Goal: Task Accomplishment & Management: Complete application form

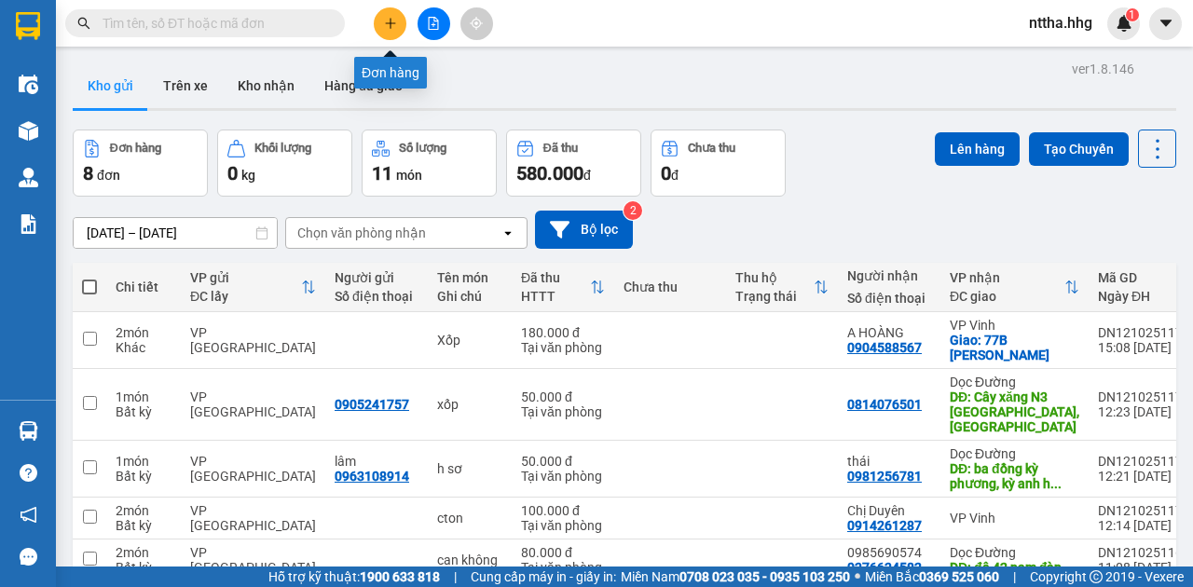
click at [386, 21] on icon "plus" at bounding box center [390, 23] width 13 height 13
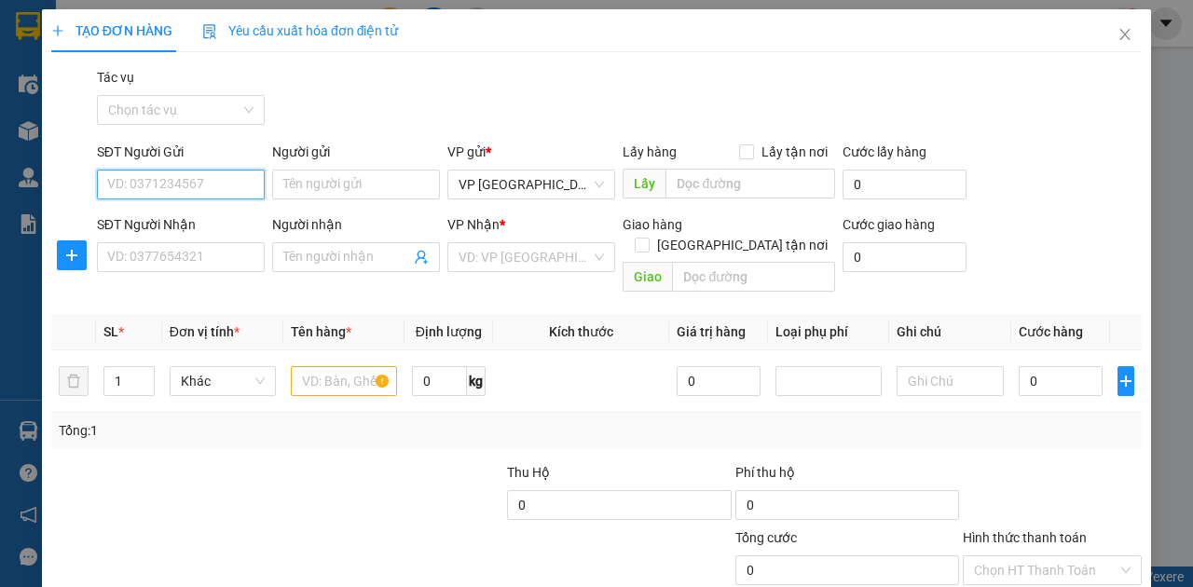
click at [144, 181] on input "SĐT Người Gửi" at bounding box center [181, 185] width 168 height 30
type input "0777575783"
drag, startPoint x: 186, startPoint y: 192, endPoint x: 0, endPoint y: 205, distance: 186.9
click at [0, 205] on div "TẠO ĐƠN HÀNG Yêu cầu xuất hóa đơn điện tử Transit Pickup Surcharge Ids Transit …" at bounding box center [596, 293] width 1193 height 587
type input "0777575783"
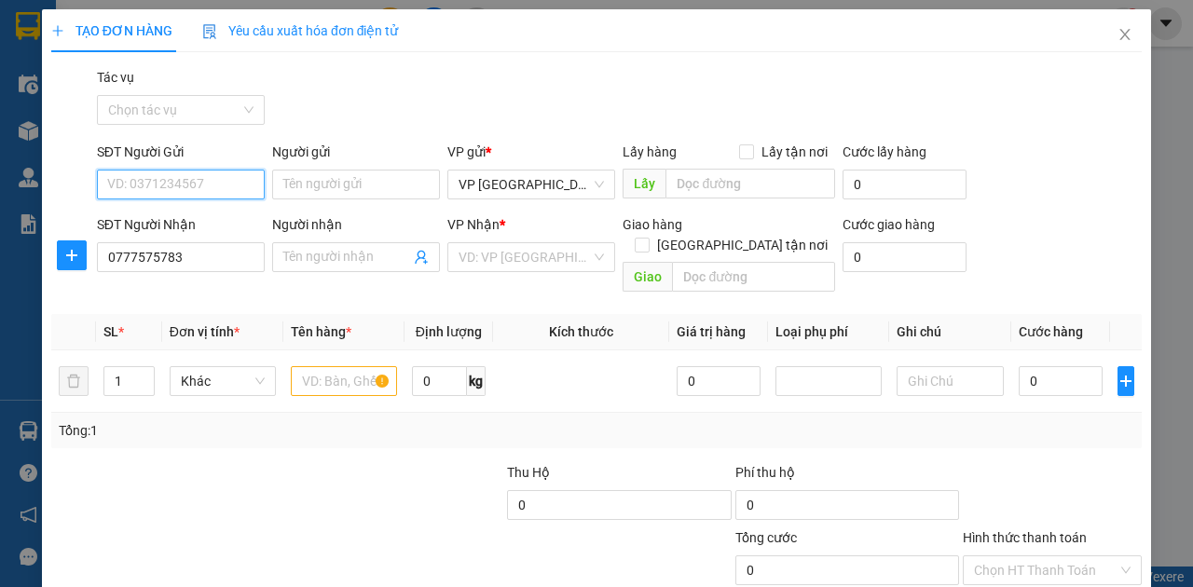
click at [157, 185] on input "SĐT Người Gửi" at bounding box center [181, 185] width 168 height 30
type input "0981046836"
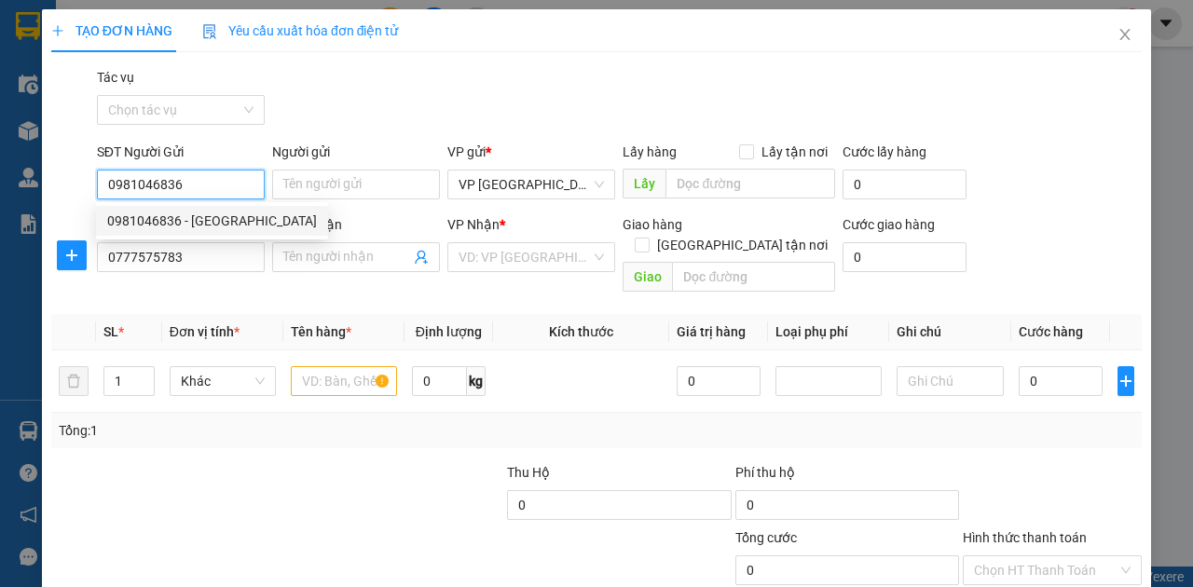
click at [193, 218] on div "0981046836 - Tố Nga" at bounding box center [212, 221] width 210 height 21
type input "Tố Nga"
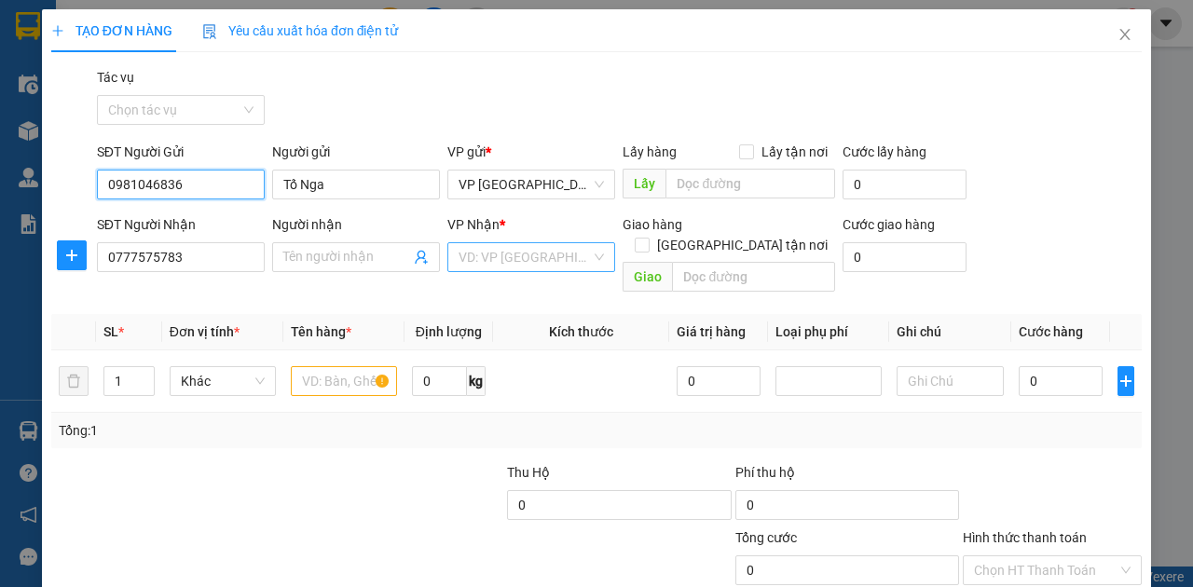
type input "0981046836"
click at [486, 261] on input "search" at bounding box center [525, 257] width 132 height 28
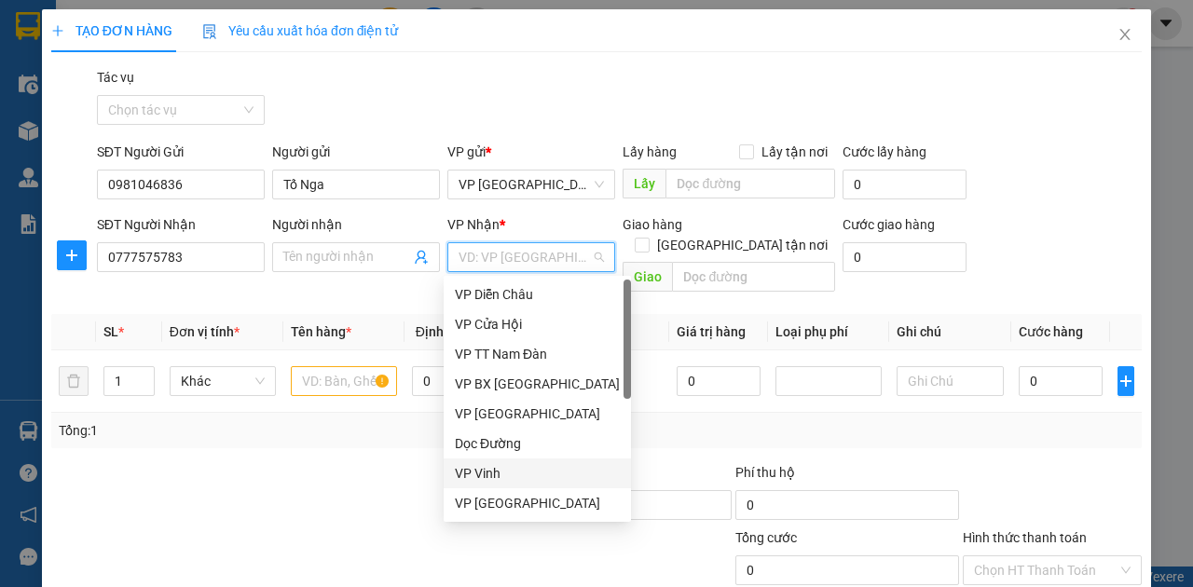
click at [474, 469] on div "VP Vinh" at bounding box center [537, 473] width 165 height 21
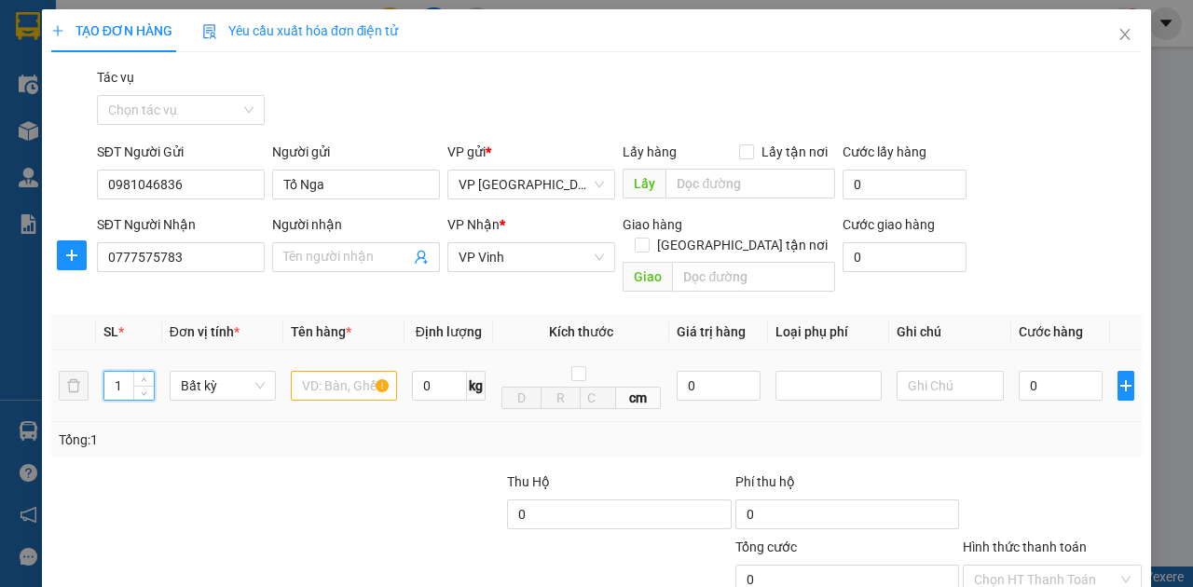
drag, startPoint x: 123, startPoint y: 367, endPoint x: 0, endPoint y: 365, distance: 123.1
click at [0, 365] on div "TẠO ĐƠN HÀNG Yêu cầu xuất hóa đơn điện tử Transit Pickup Surcharge Ids Transit …" at bounding box center [596, 293] width 1193 height 587
type input "2"
click at [315, 371] on input "text" at bounding box center [344, 386] width 106 height 30
type input "c"
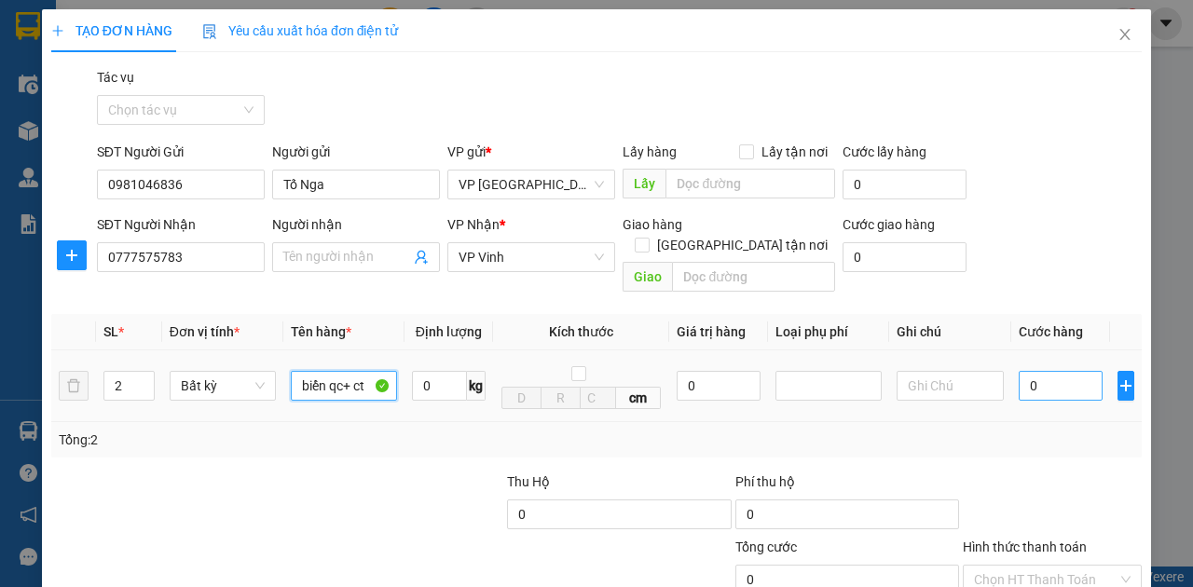
type input "biển qc+ ct"
click at [1038, 371] on input "0" at bounding box center [1061, 386] width 84 height 30
type input "1"
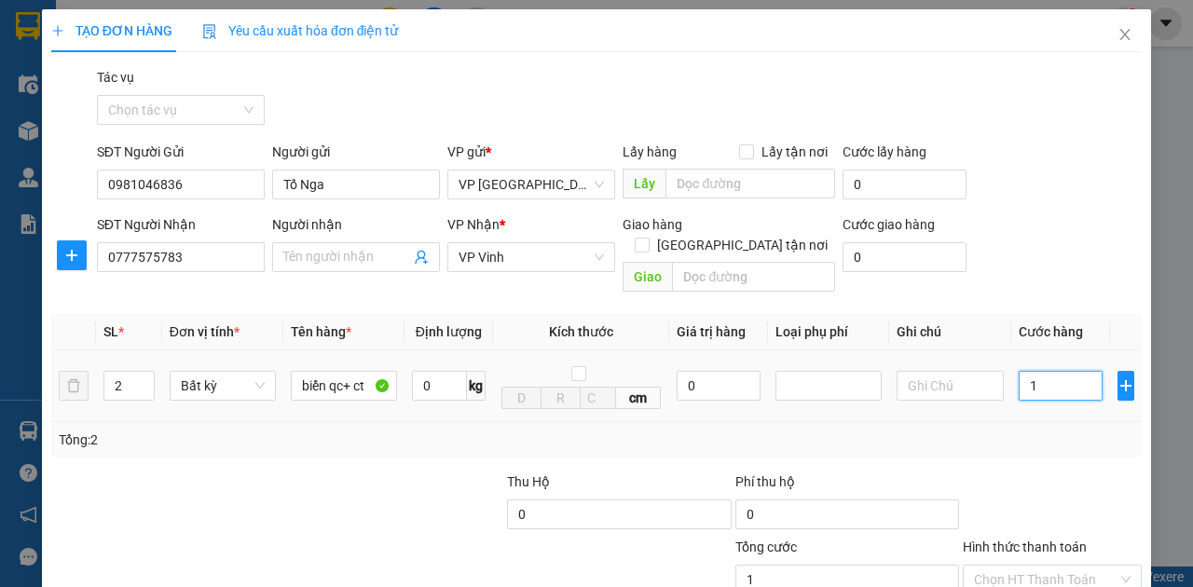
type input "10"
type input "100"
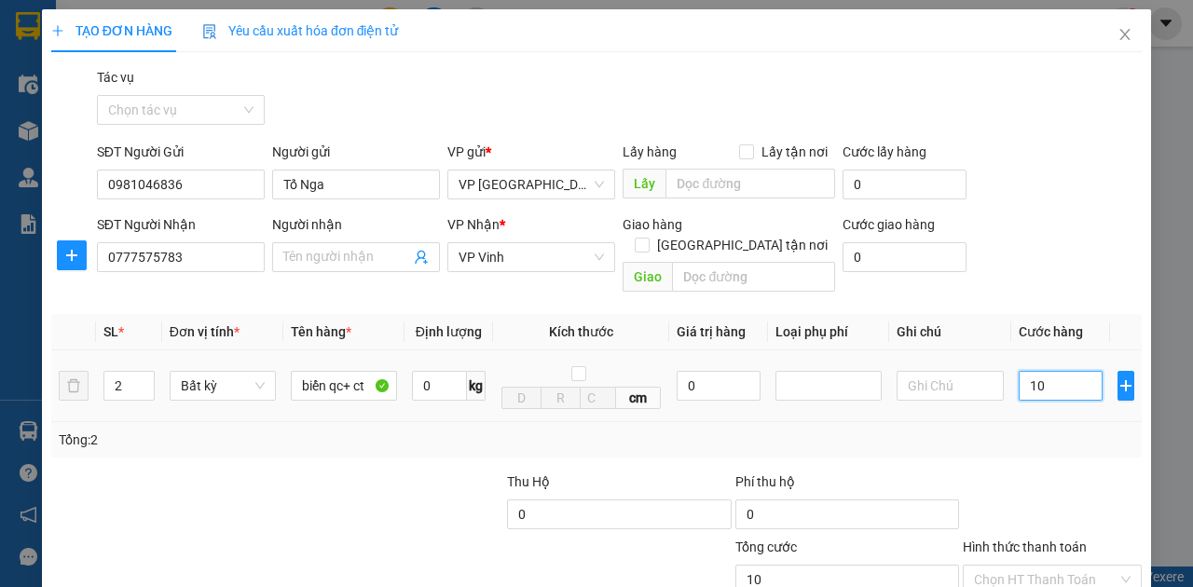
type input "100"
type input "1.000"
type input "10.000"
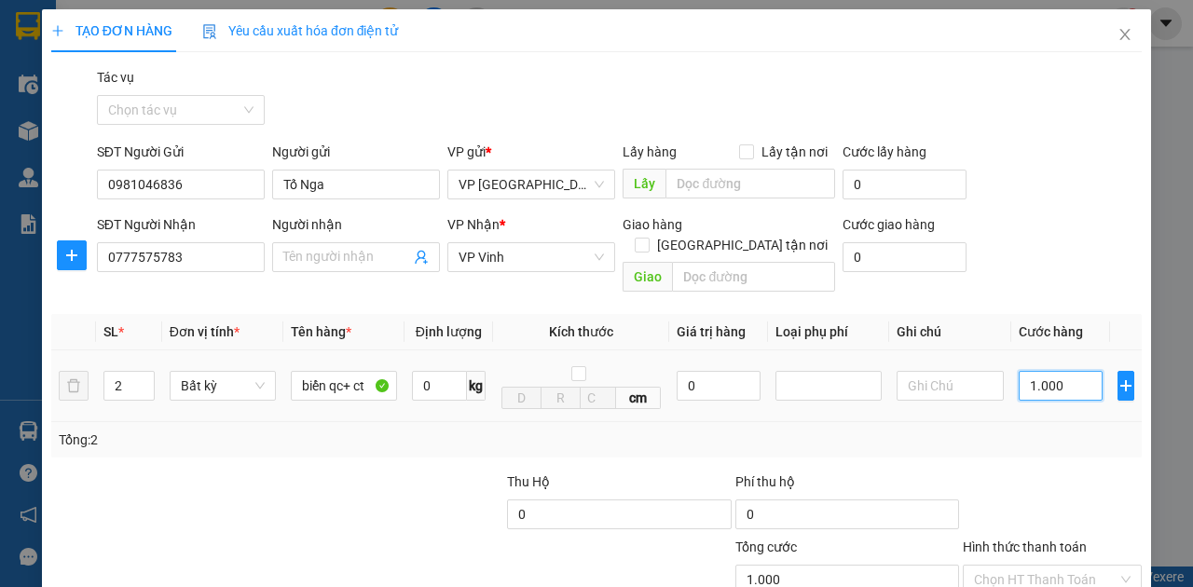
type input "10.000"
type input "1.000"
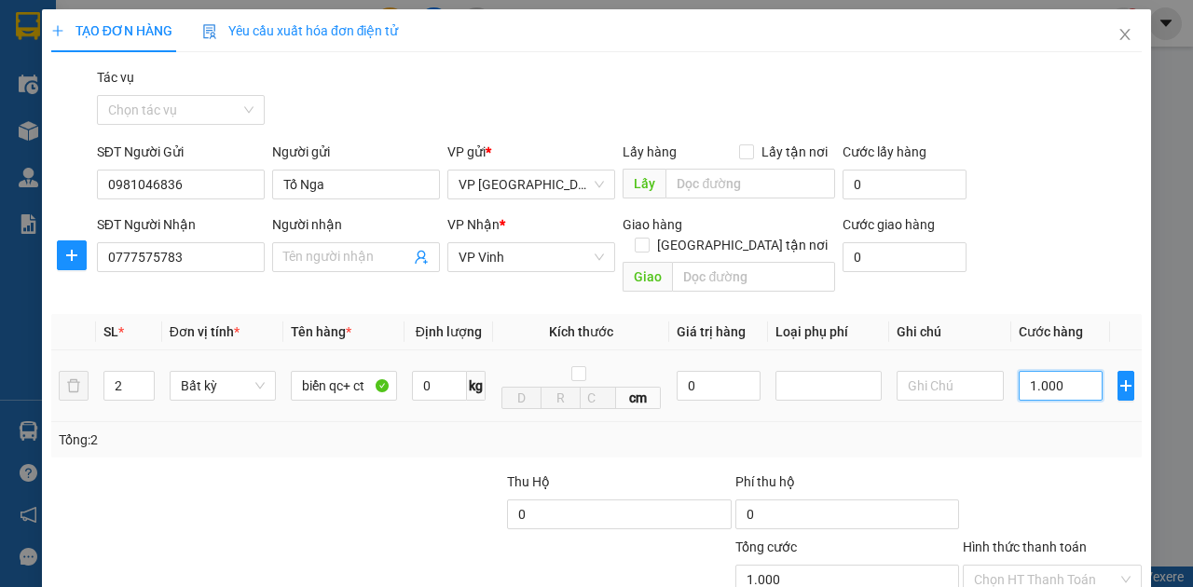
type input "100"
type input "10"
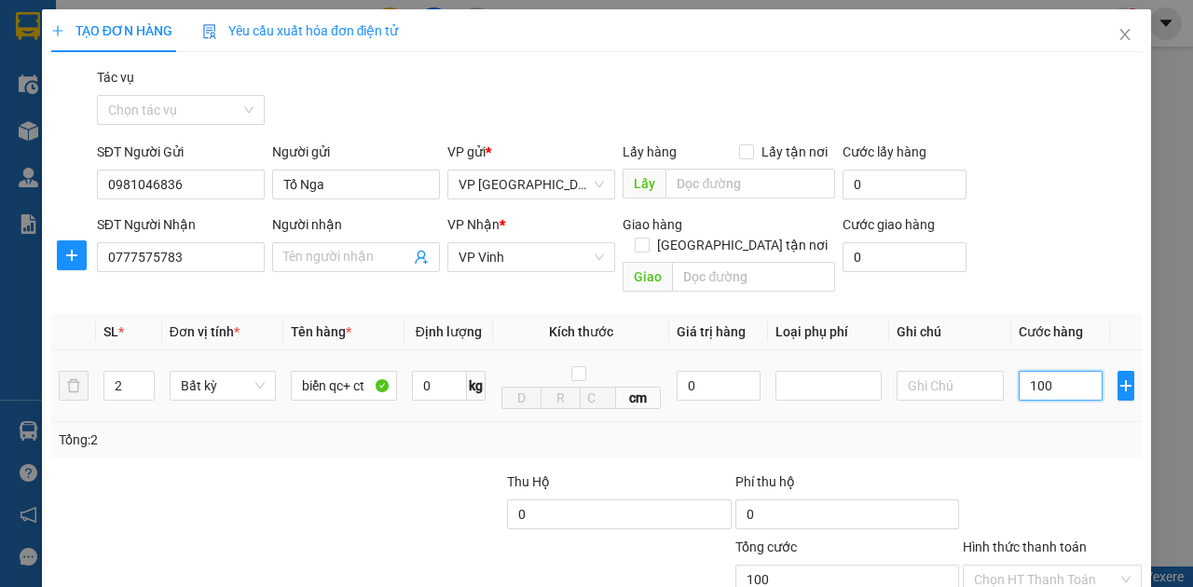
type input "10"
type input "1"
type input "11"
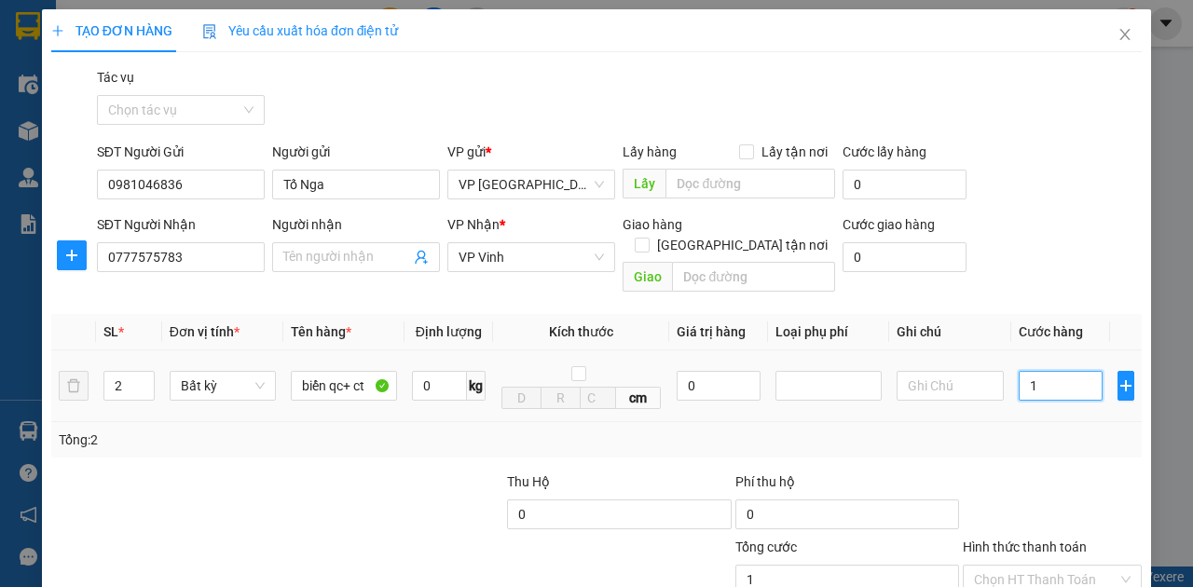
type input "11"
type input "110"
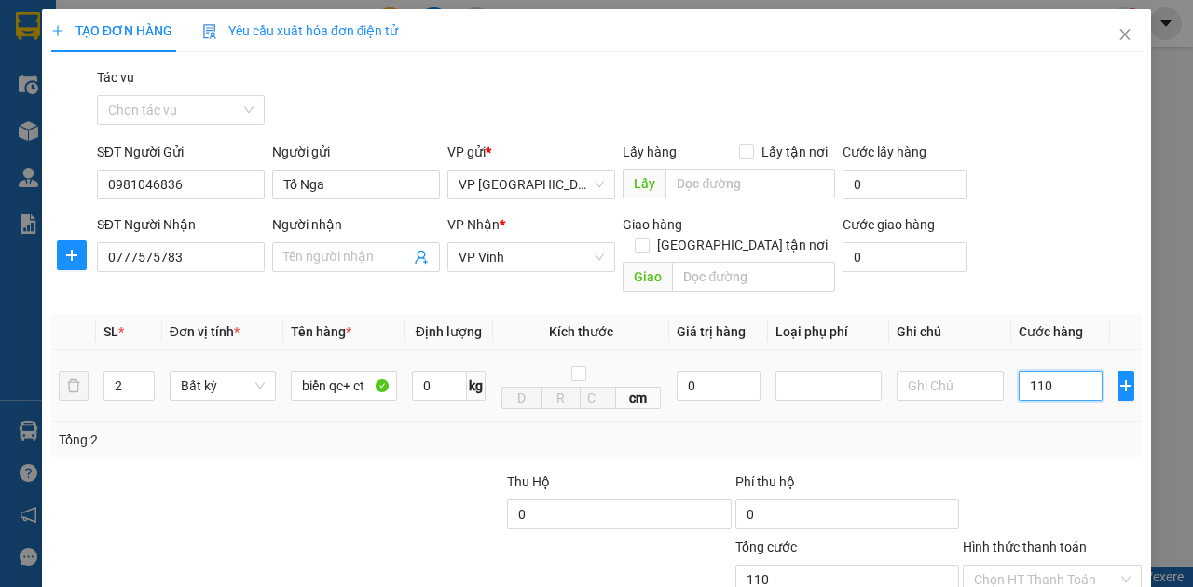
type input "1.100"
type input "11.000"
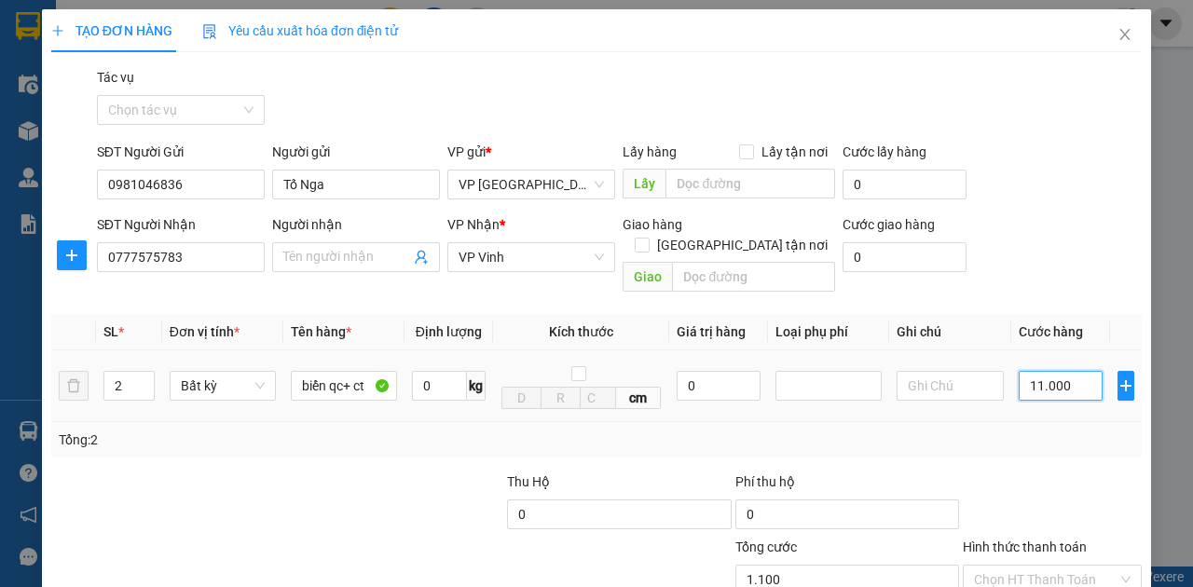
type input "11.000"
type input "110.000"
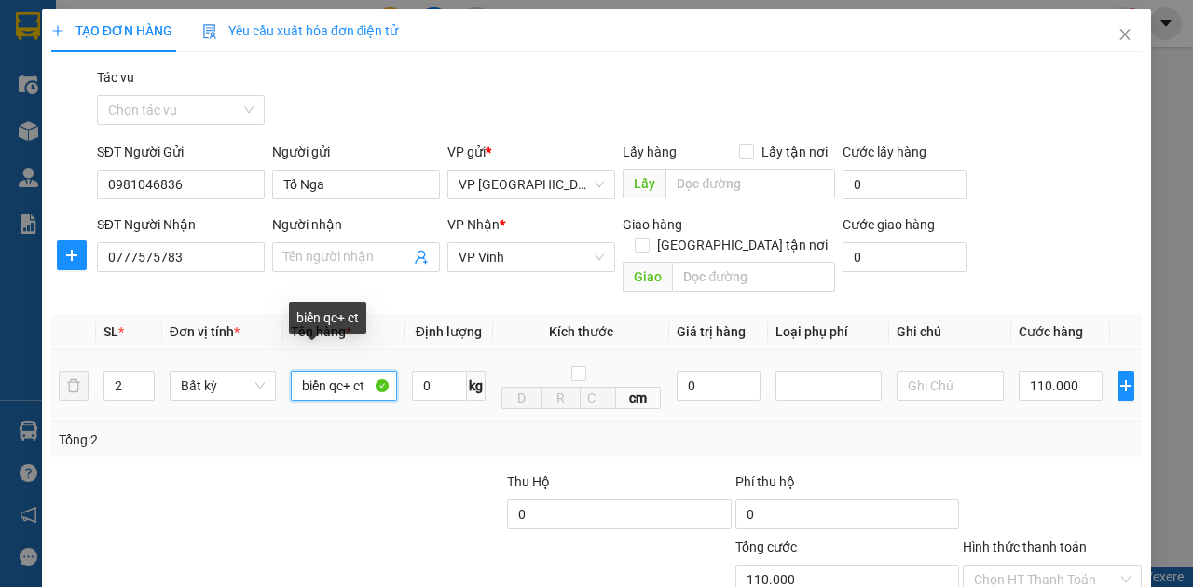
click at [363, 371] on input "biển qc+ ct" at bounding box center [344, 386] width 106 height 30
click at [366, 371] on input "biển qc+ ct" at bounding box center [344, 386] width 106 height 30
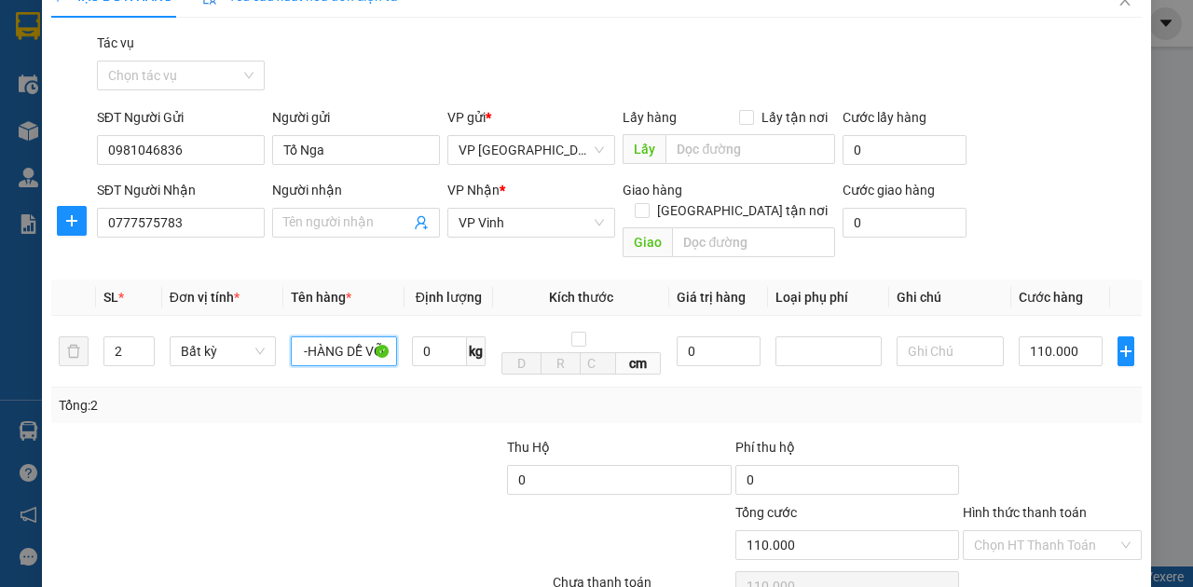
scroll to position [110, 0]
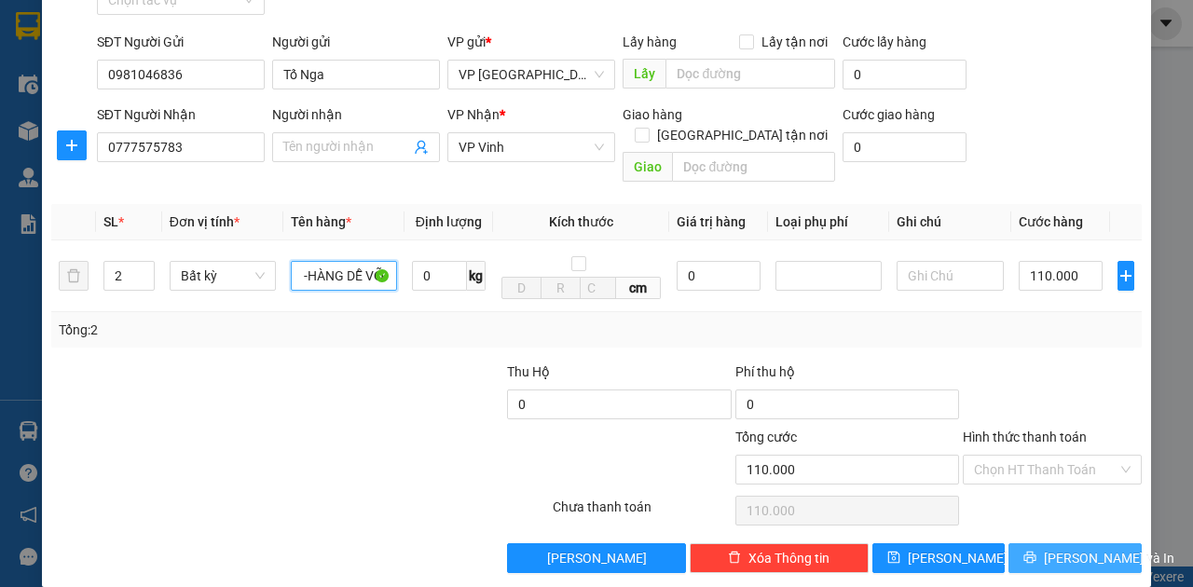
type input "biển qc+ ct -HÀNG DỄ VỠ"
click at [1057, 548] on span "[PERSON_NAME] và In" at bounding box center [1109, 558] width 131 height 21
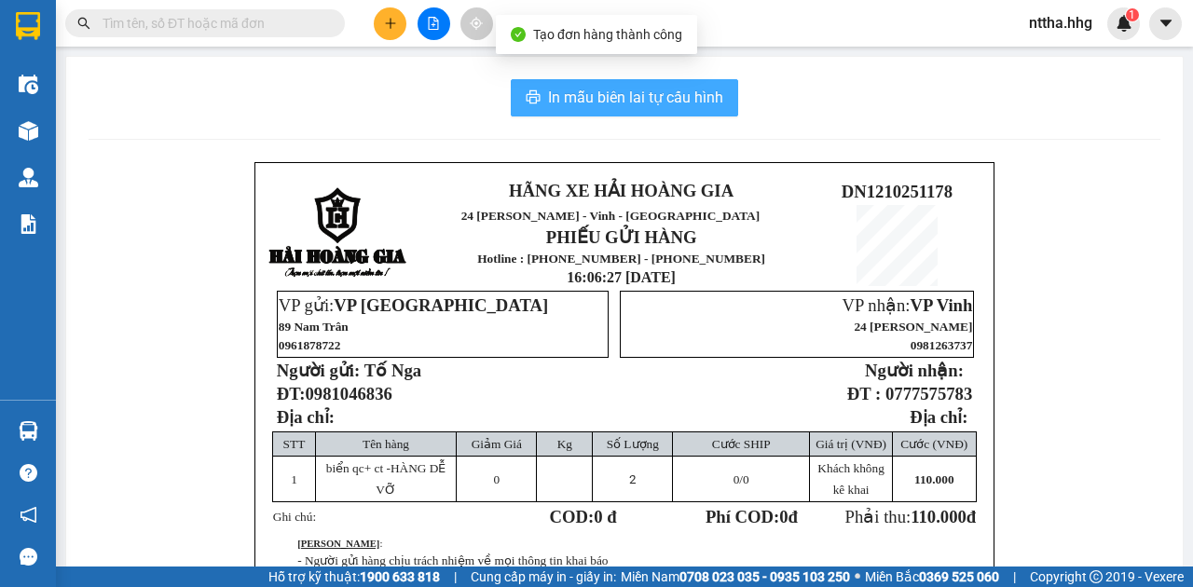
click at [639, 96] on span "In mẫu biên lai tự cấu hình" at bounding box center [635, 97] width 175 height 23
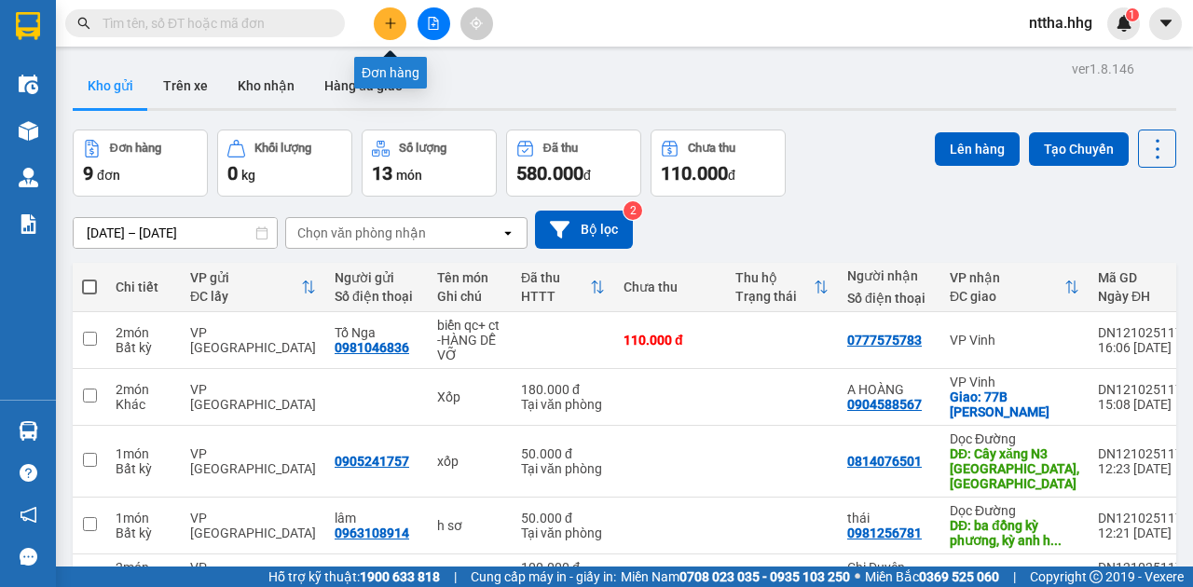
click at [397, 29] on button at bounding box center [390, 23] width 33 height 33
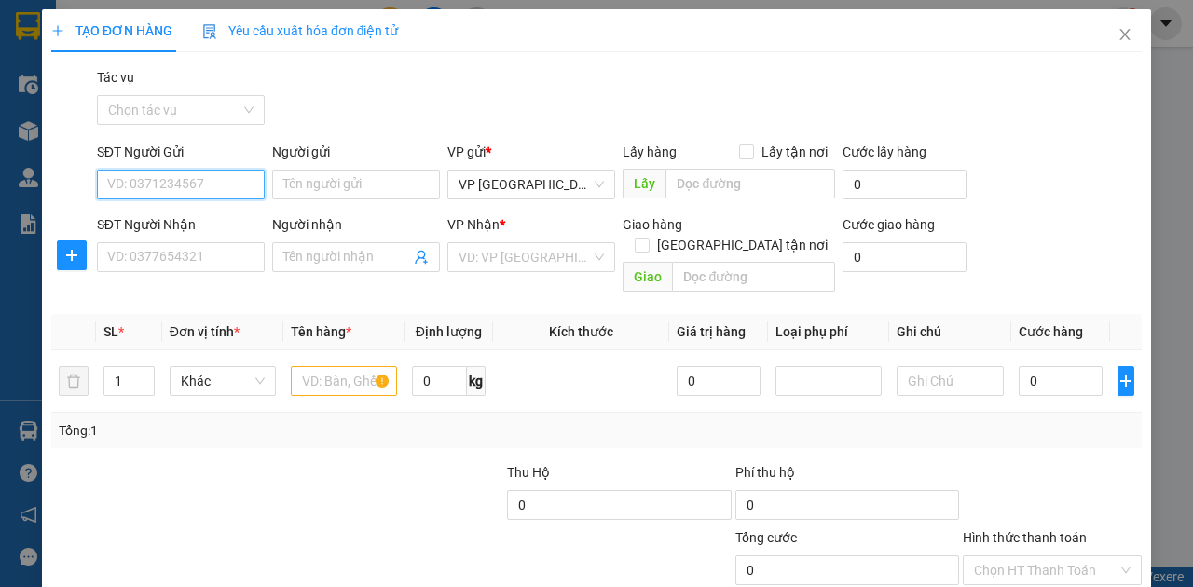
click at [215, 185] on input "SĐT Người Gửi" at bounding box center [181, 185] width 168 height 30
type input "0972285678"
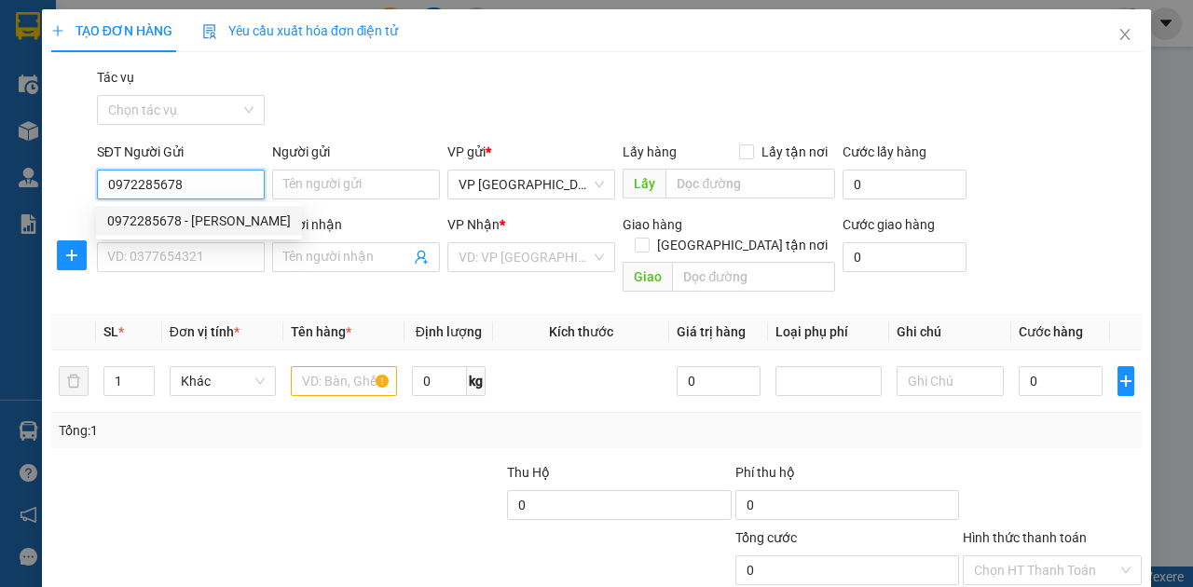
click at [194, 220] on div "0972285678 - văncao" at bounding box center [199, 221] width 184 height 21
type input "văncao"
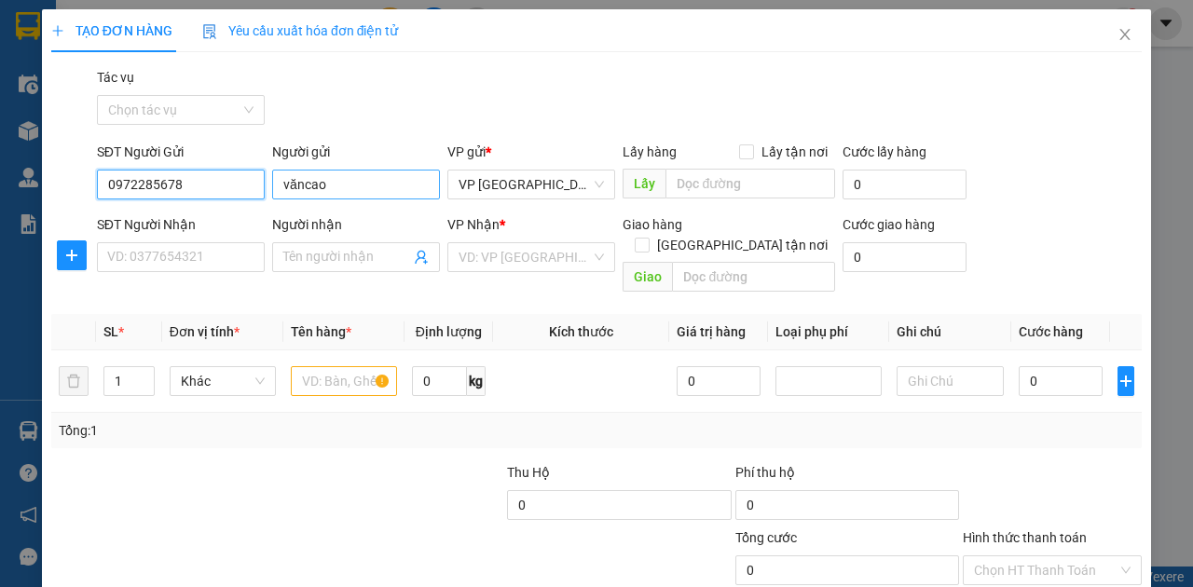
type input "0972285678"
drag, startPoint x: 323, startPoint y: 188, endPoint x: 233, endPoint y: 203, distance: 90.7
click at [233, 203] on div "SĐT Người Gửi 0972285678 Người gửi văncao văncao VP gửi * VP Đà Nẵng Lấy hàng L…" at bounding box center [619, 174] width 1052 height 65
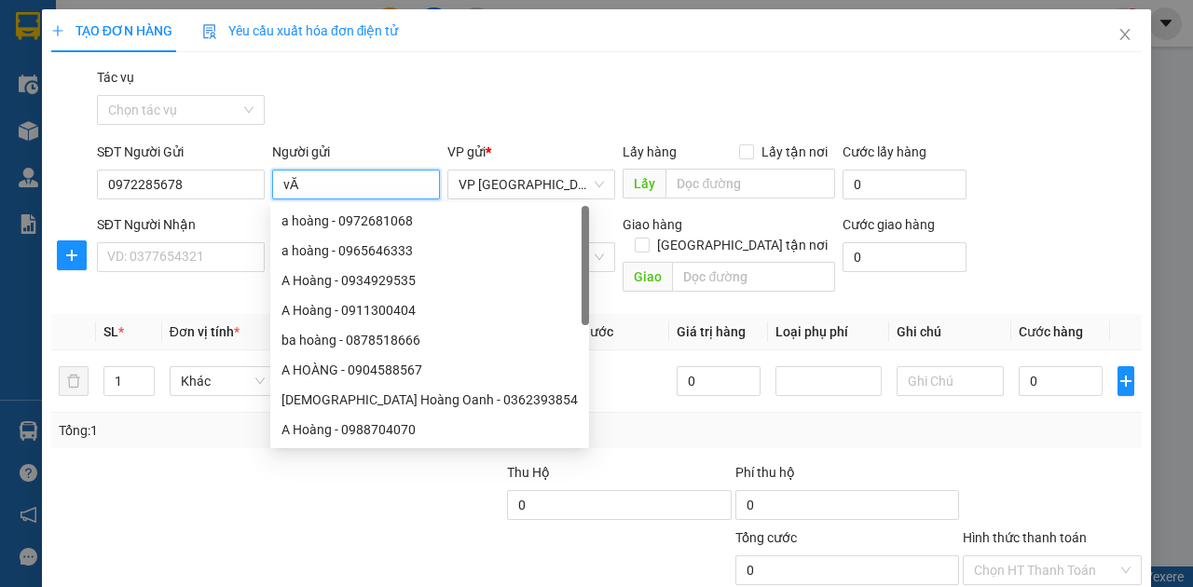
type input "v"
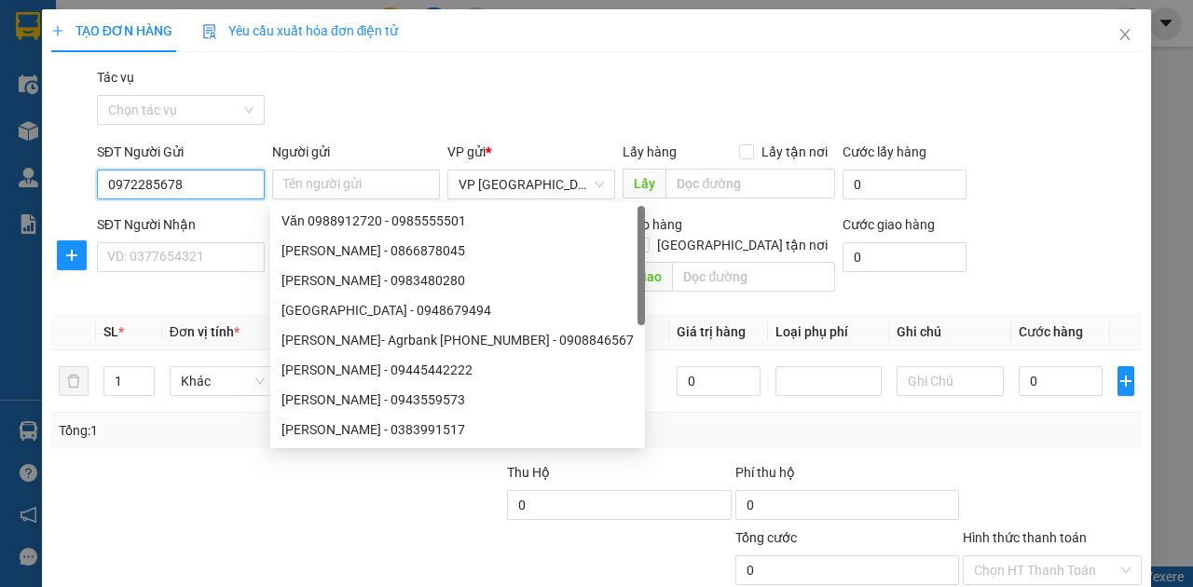
drag, startPoint x: 171, startPoint y: 196, endPoint x: 0, endPoint y: 198, distance: 170.6
click at [0, 198] on div "TẠO ĐƠN HÀNG Yêu cầu xuất hóa đơn điện tử Transit Pickup Surcharge Ids Transit …" at bounding box center [596, 293] width 1193 height 587
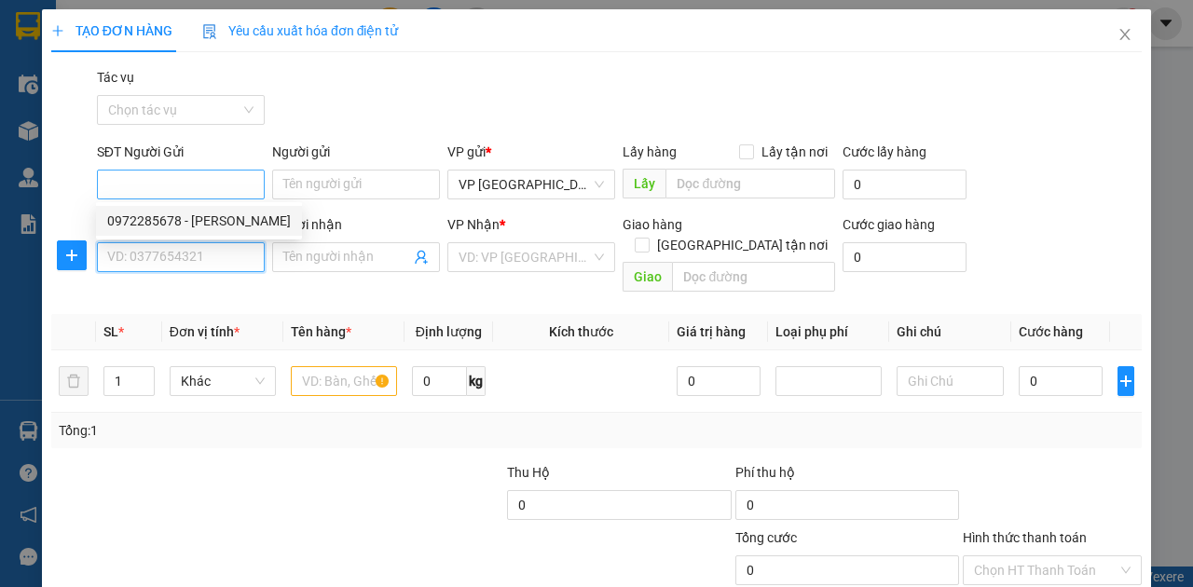
type input "0972285678"
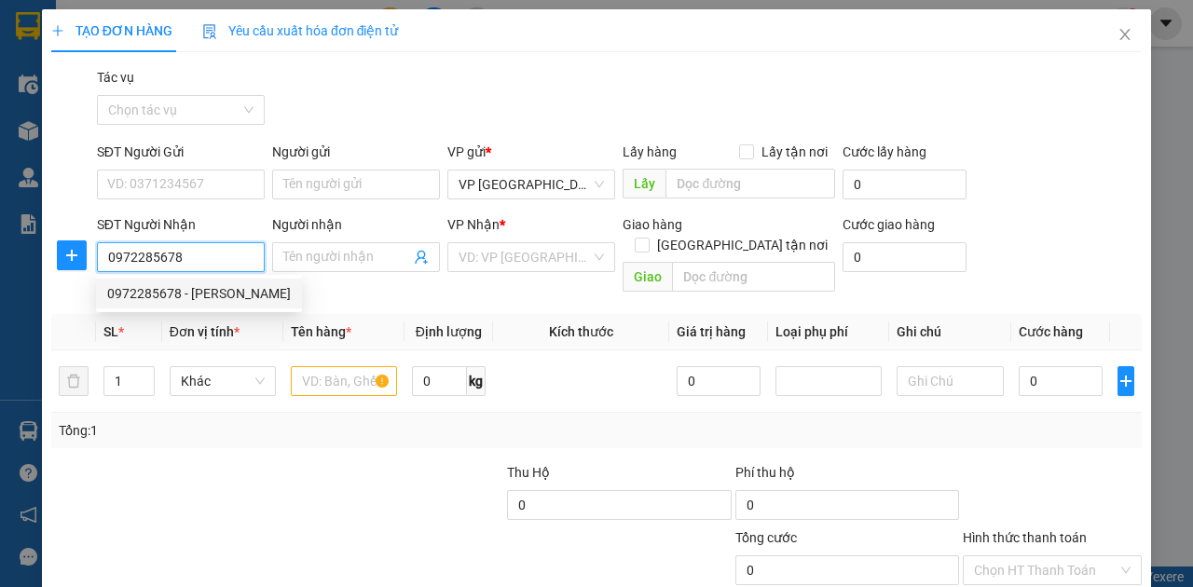
click at [153, 290] on div "0972285678 - văncao" at bounding box center [199, 293] width 184 height 21
type input "văncao"
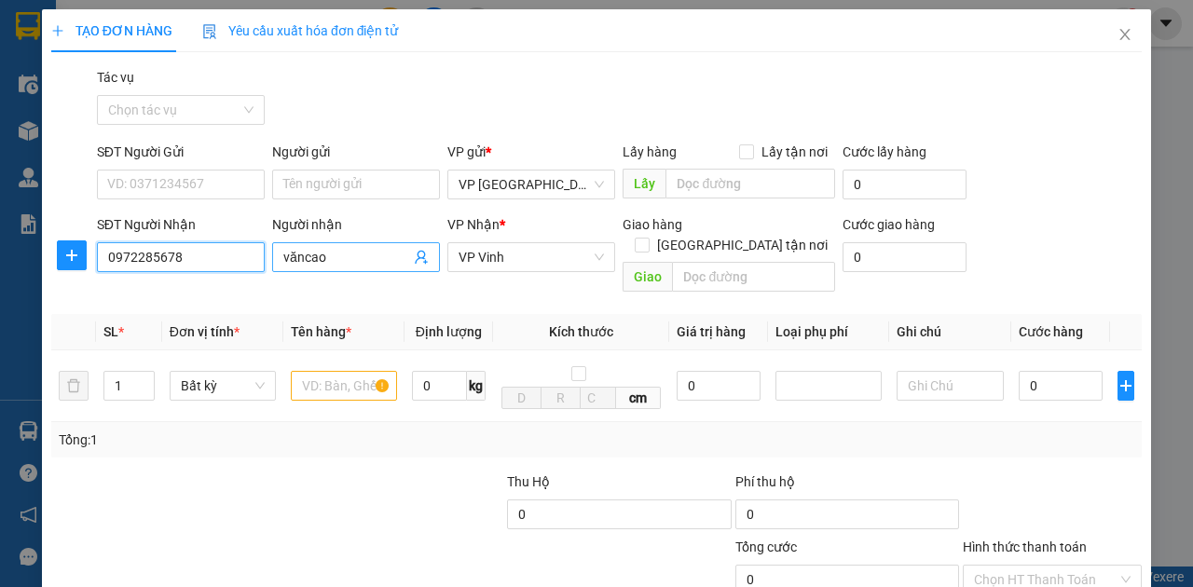
type input "0972285678"
drag, startPoint x: 338, startPoint y: 259, endPoint x: 270, endPoint y: 262, distance: 68.1
click at [272, 262] on span "văncao" at bounding box center [356, 257] width 168 height 30
type input "Văn Cao"
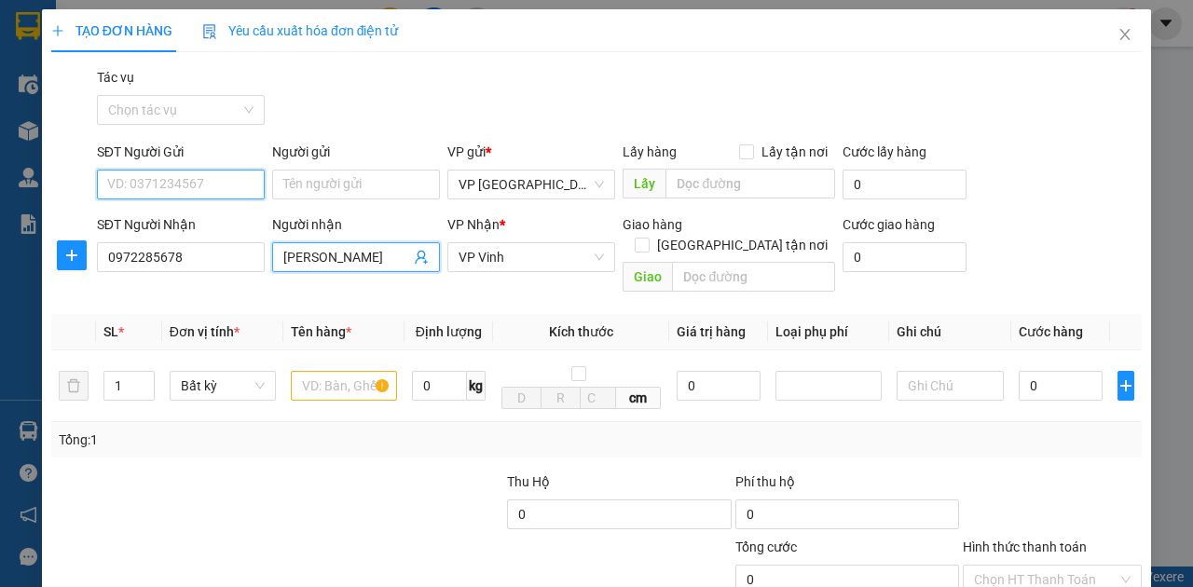
click at [179, 188] on input "SĐT Người Gửi" at bounding box center [181, 185] width 168 height 30
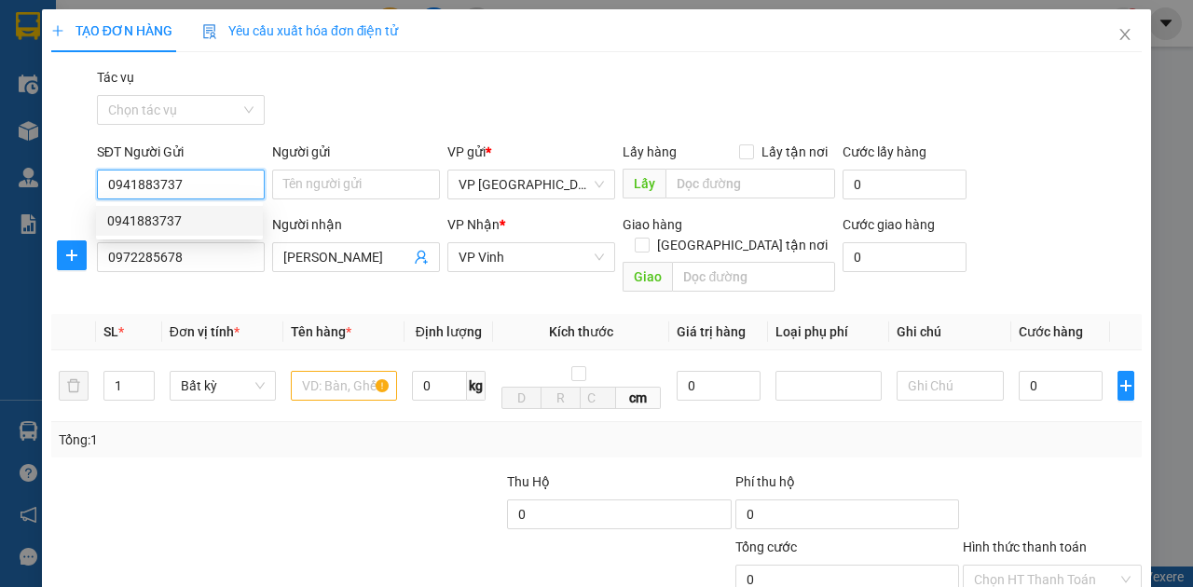
click at [180, 212] on div "0941883737" at bounding box center [179, 221] width 144 height 21
type input "0941883737"
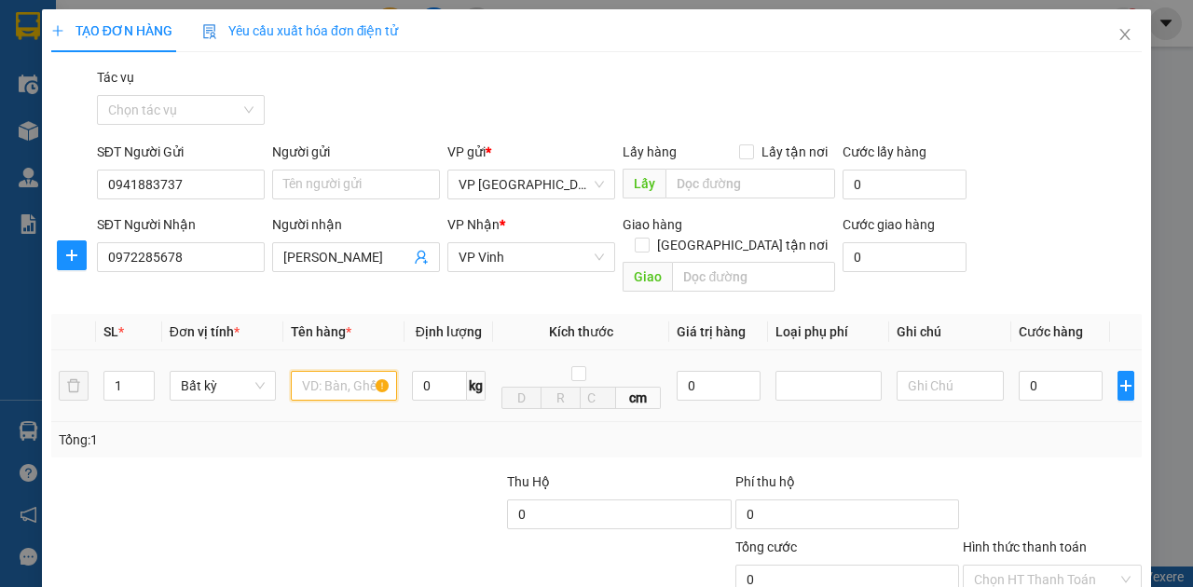
click at [324, 375] on input "text" at bounding box center [344, 386] width 106 height 30
type input "H"
type input "ct xanh- Đt"
click at [1047, 371] on input "0" at bounding box center [1061, 386] width 84 height 30
type input "1"
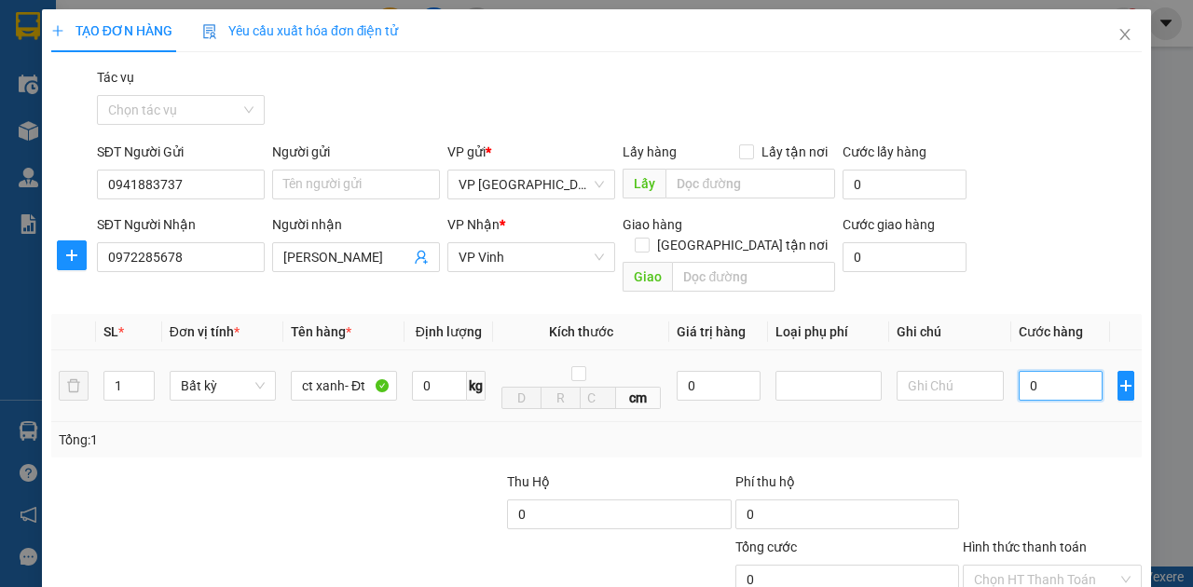
type input "1"
type input "15"
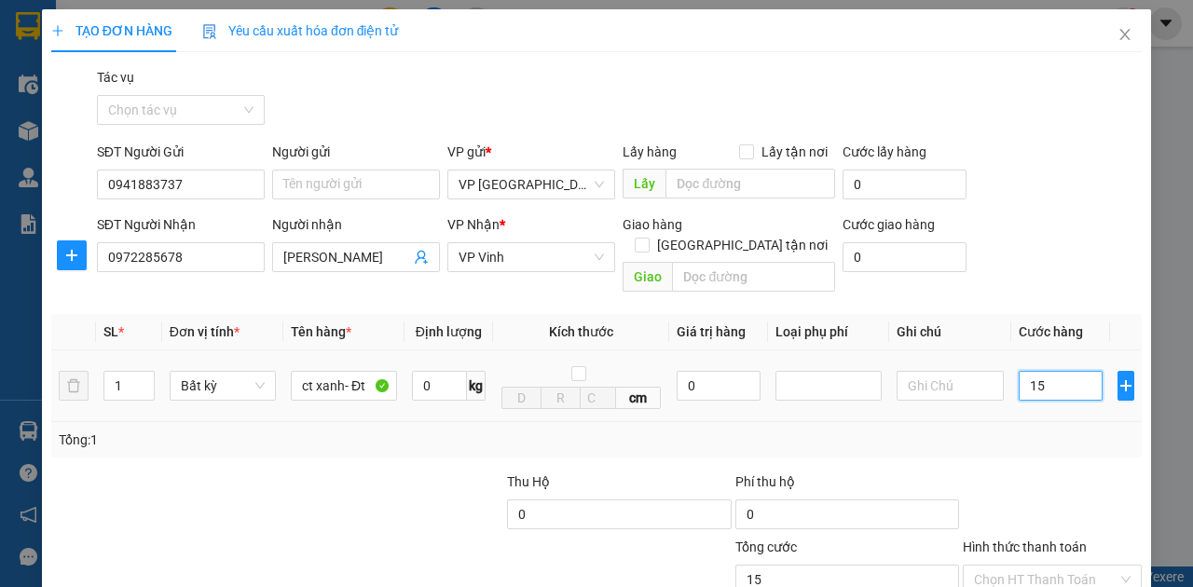
type input "150"
type input "1.500"
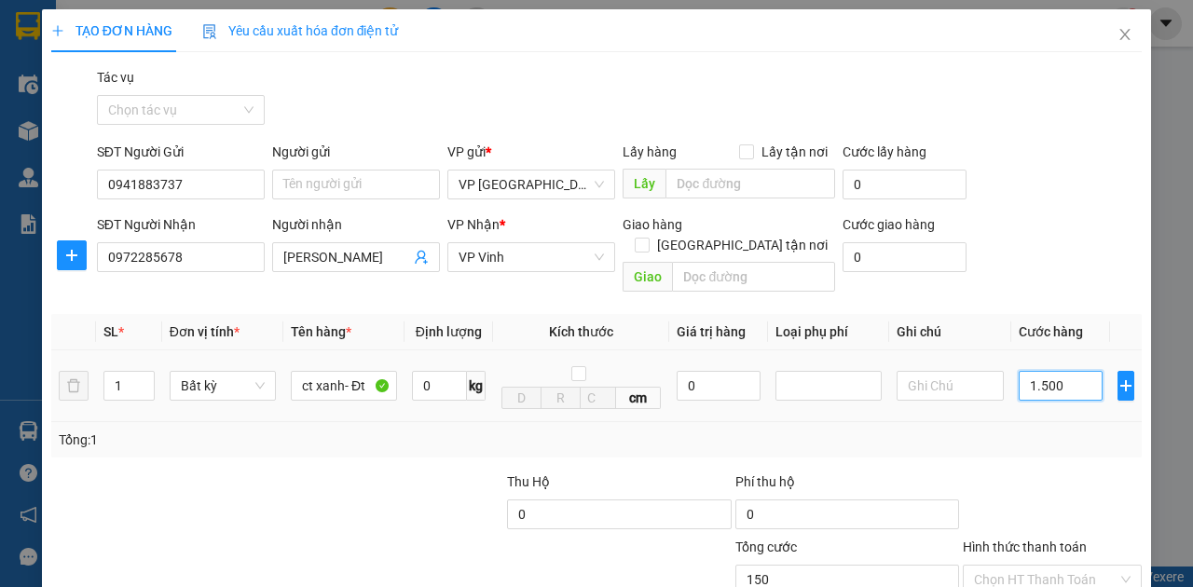
type input "1.500"
type input "15.000"
type input "150.000"
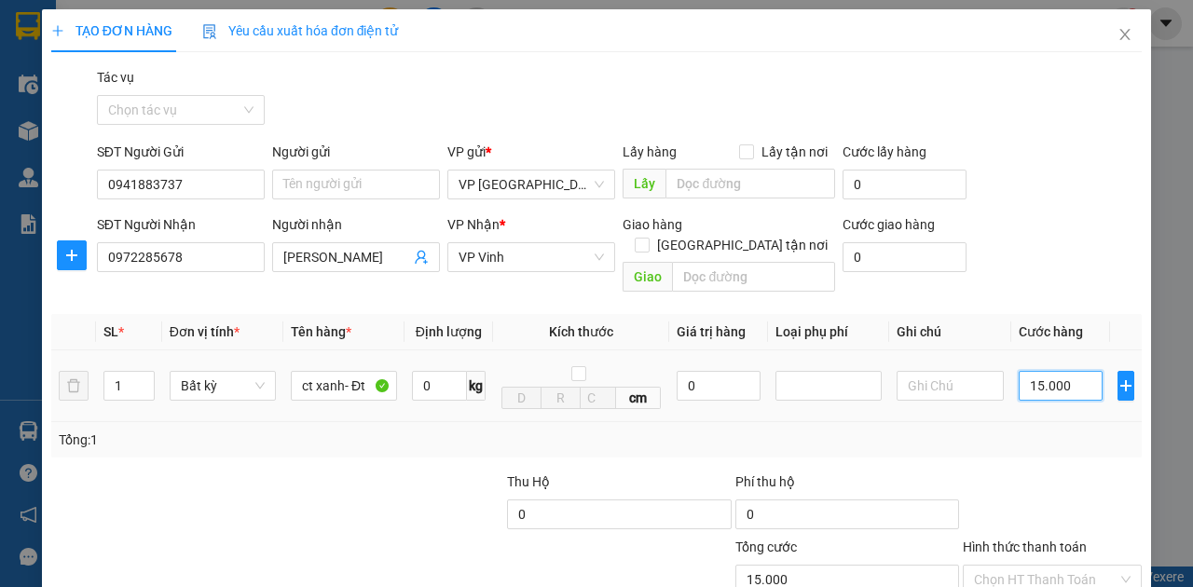
type input "150.000"
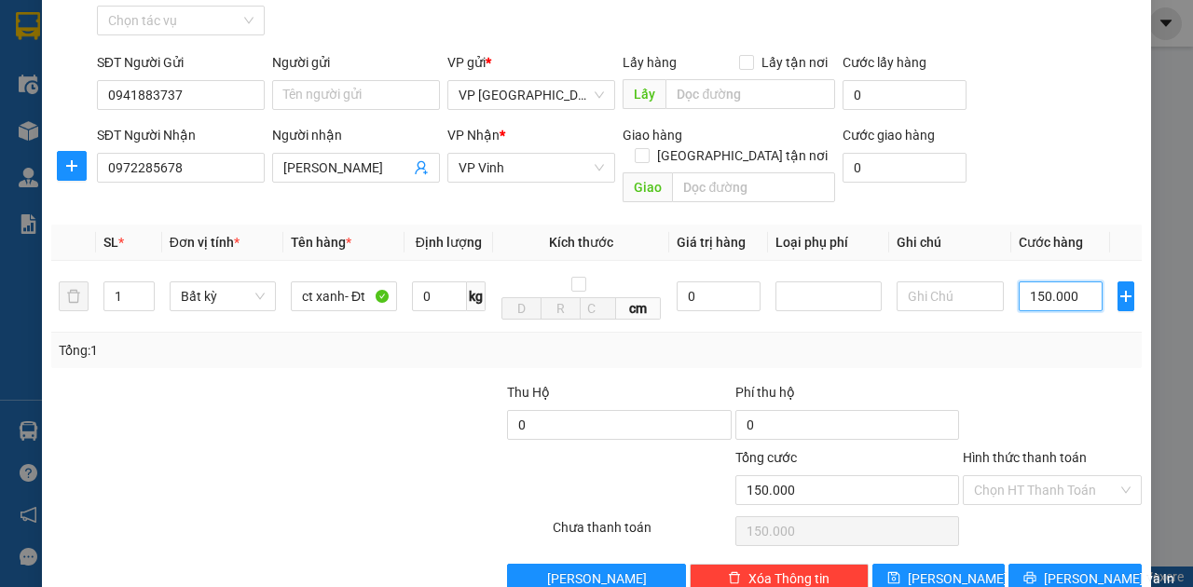
scroll to position [110, 0]
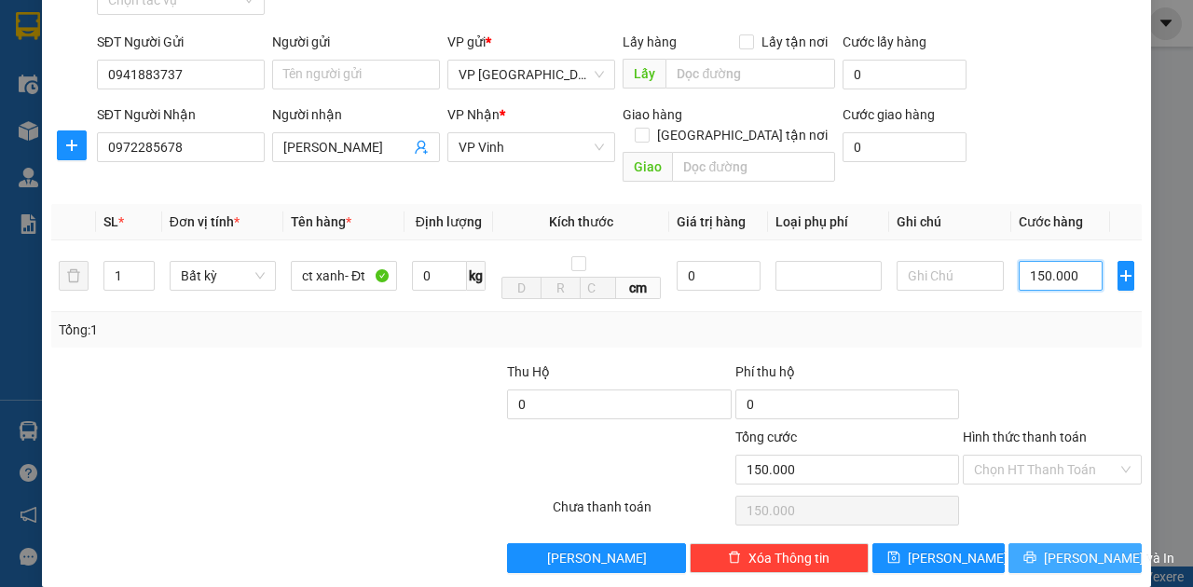
type input "150.000"
click at [1060, 548] on span "[PERSON_NAME] và In" at bounding box center [1109, 558] width 131 height 21
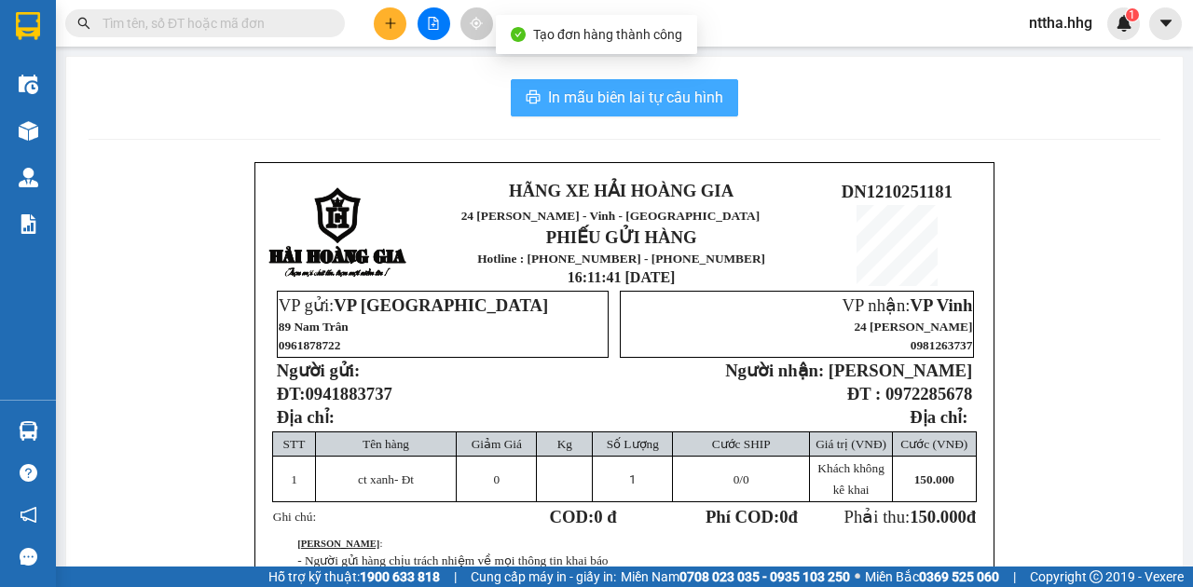
click at [585, 104] on span "In mẫu biên lai tự cấu hình" at bounding box center [635, 97] width 175 height 23
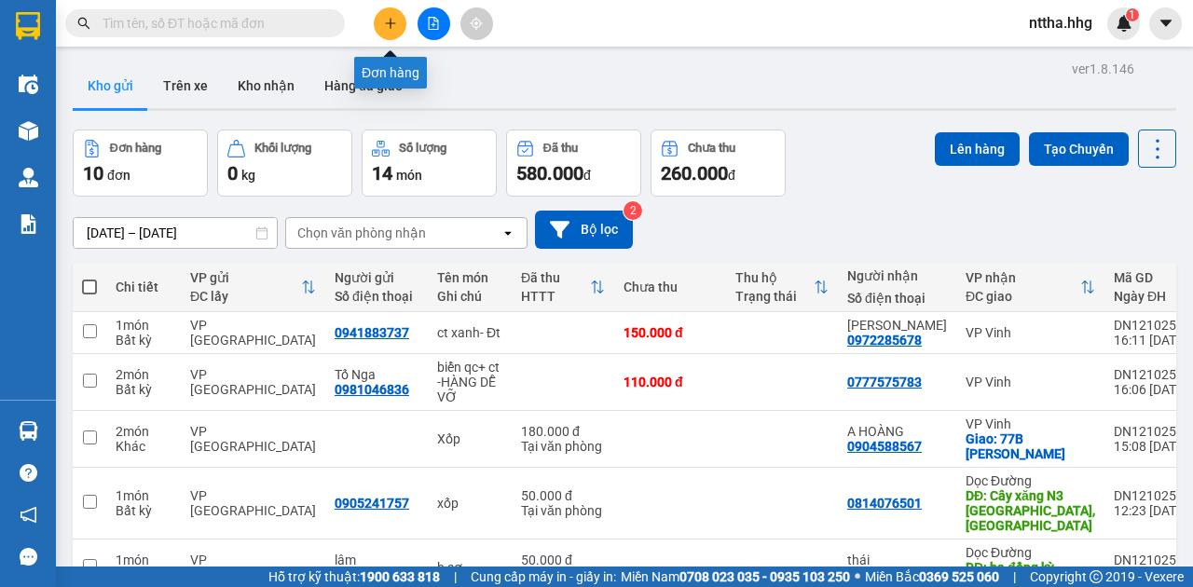
click at [392, 28] on icon "plus" at bounding box center [390, 23] width 13 height 13
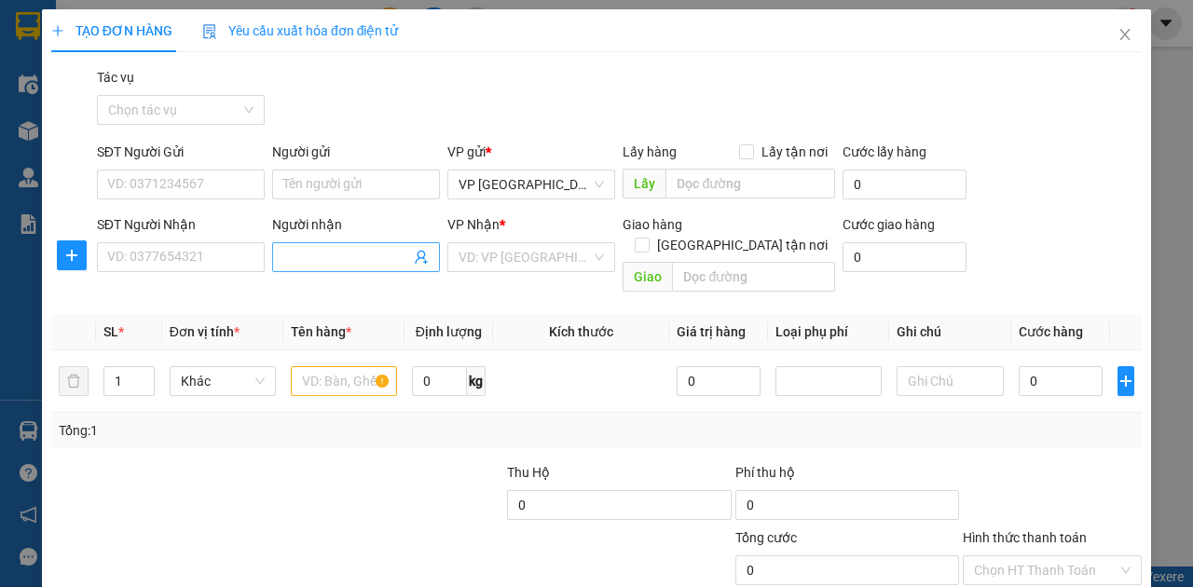
click at [290, 253] on input "Người nhận" at bounding box center [346, 257] width 127 height 21
type input "Quyên."
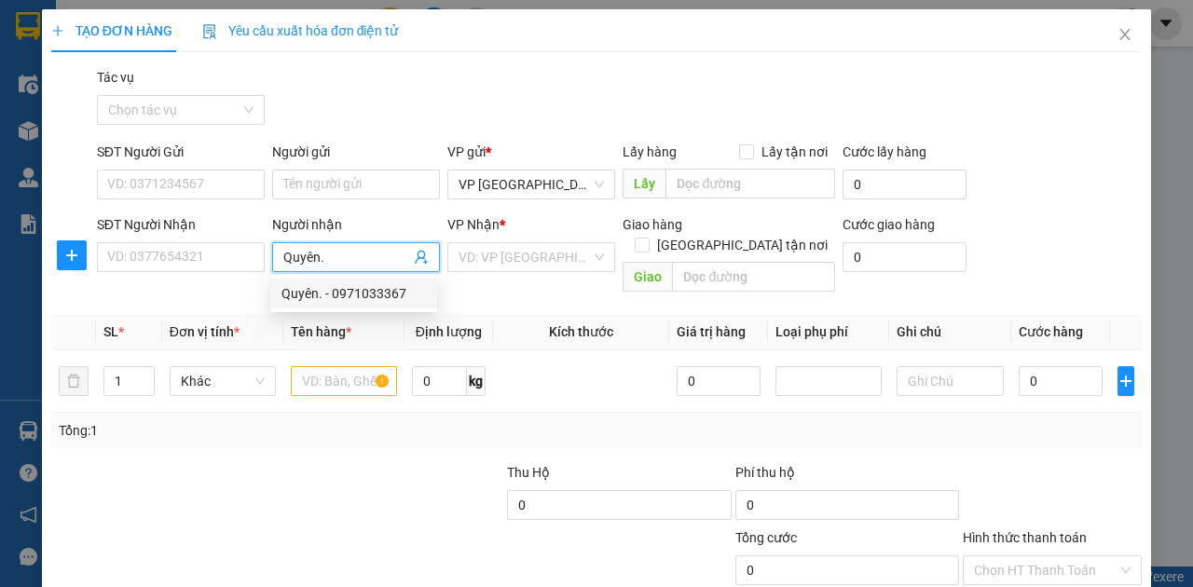
click at [315, 292] on div "Quyên. - 0971033367" at bounding box center [354, 293] width 144 height 21
type input "0971033367"
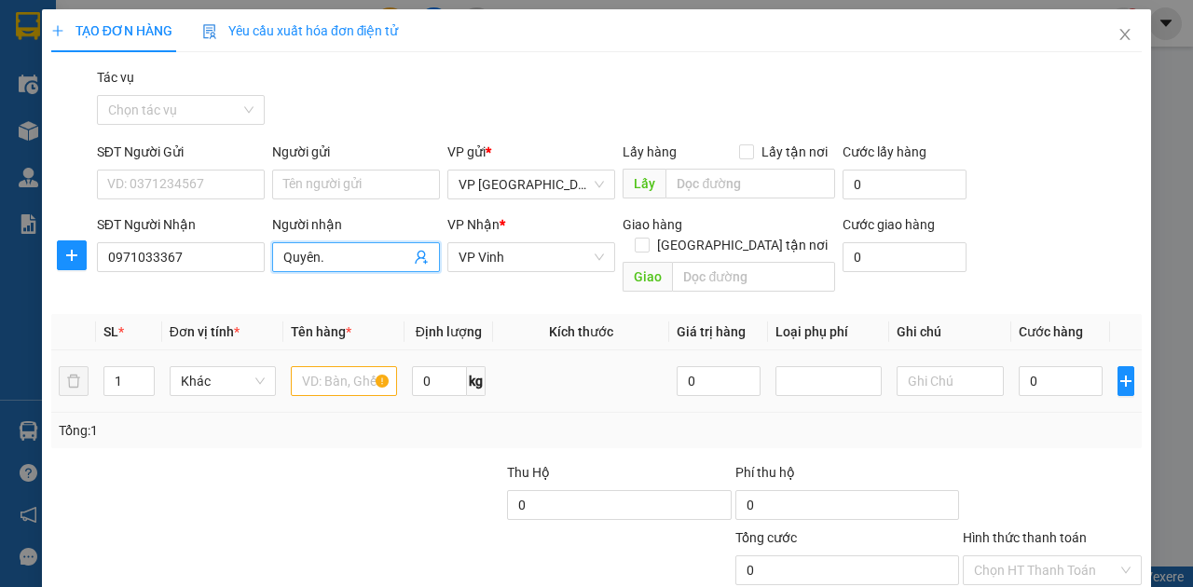
type input "Quyên."
click at [315, 367] on input "text" at bounding box center [344, 381] width 106 height 30
type input "c"
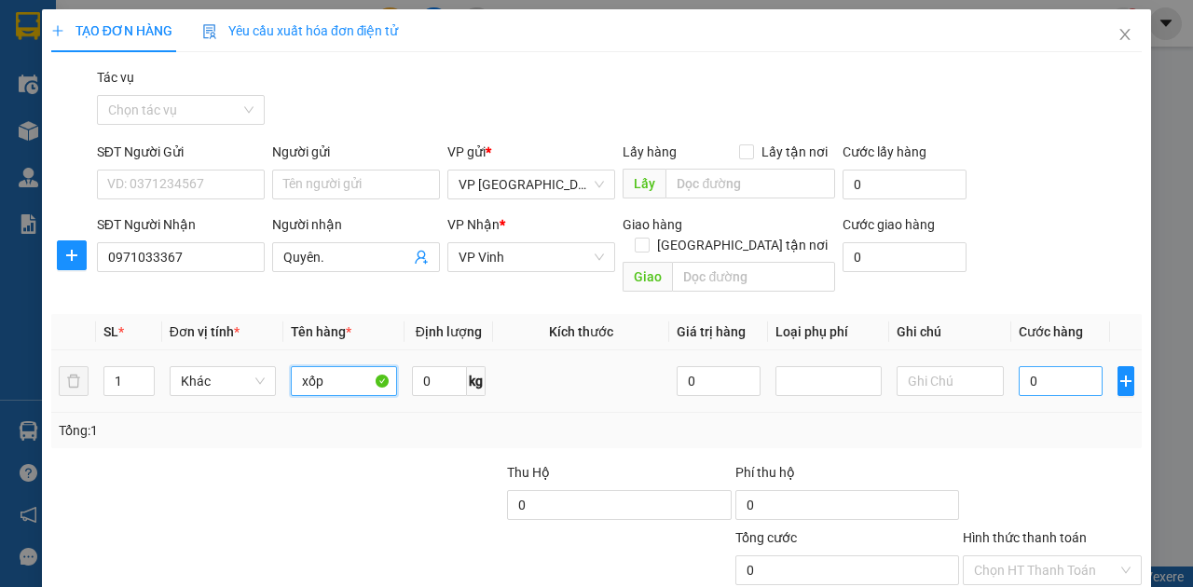
type input "xốp"
click at [1035, 366] on input "0" at bounding box center [1061, 381] width 84 height 30
type input "8"
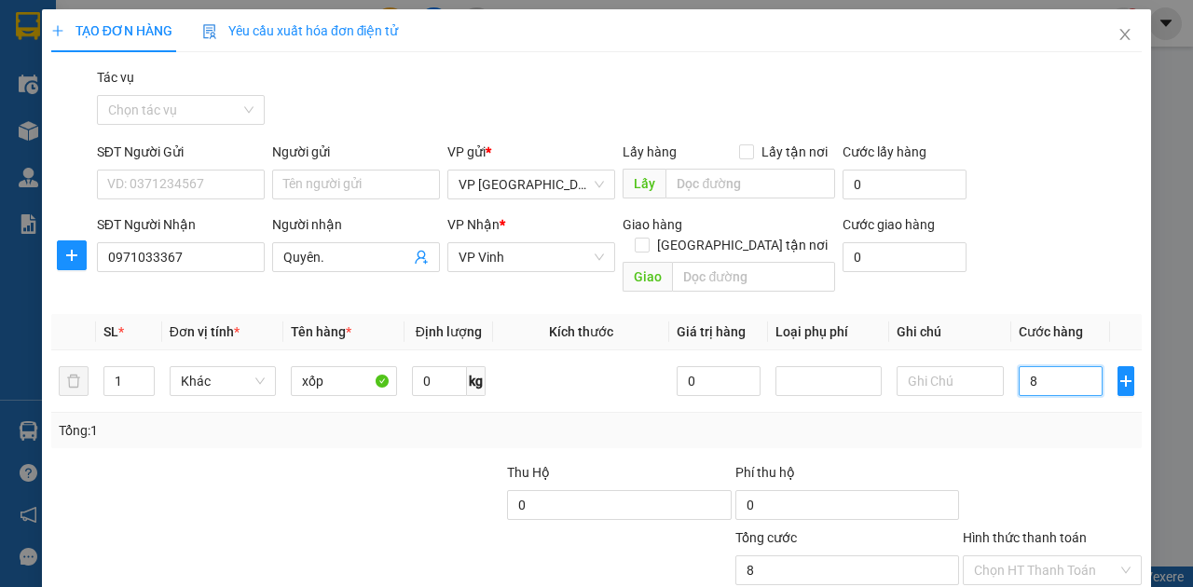
type input "80"
type input "800"
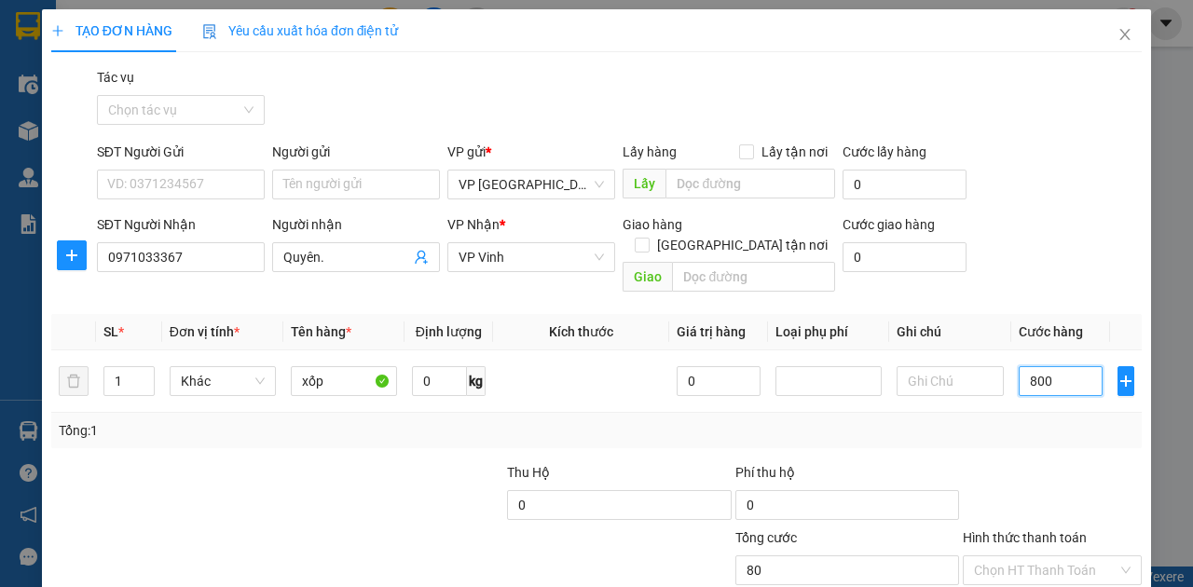
type input "800"
type input "8.000"
type input "80.000"
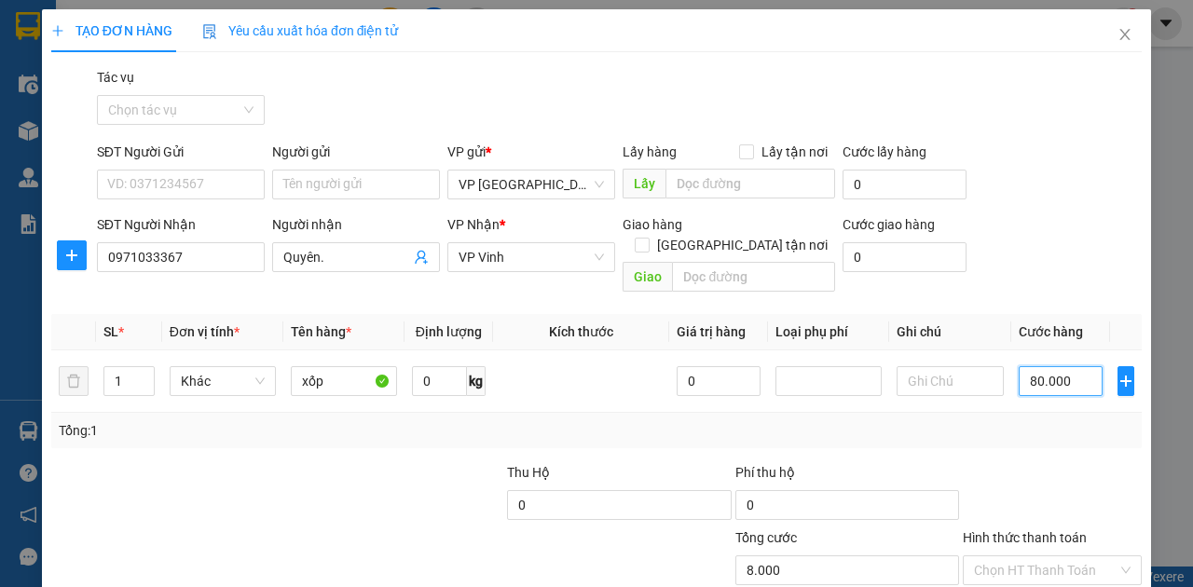
type input "80.000"
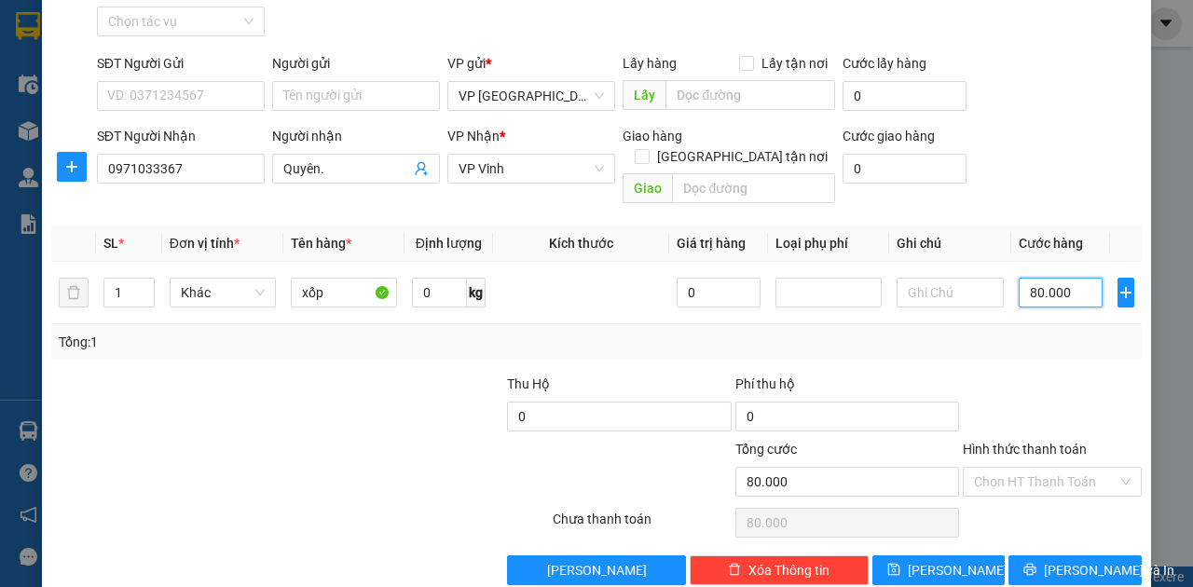
scroll to position [101, 0]
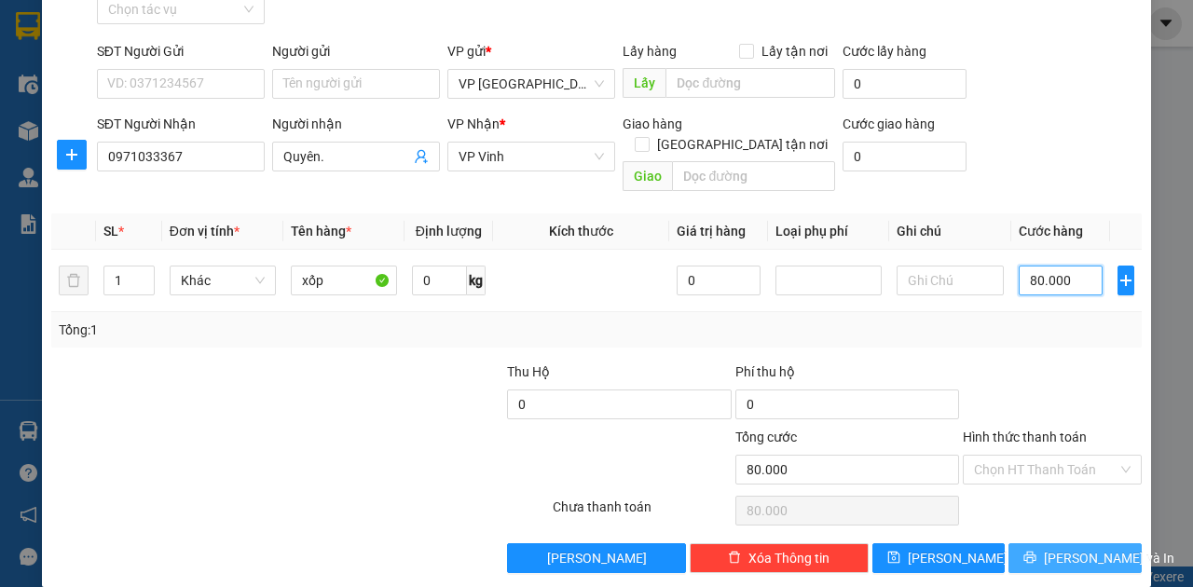
type input "80.000"
click at [1096, 548] on span "[PERSON_NAME] và In" at bounding box center [1109, 558] width 131 height 21
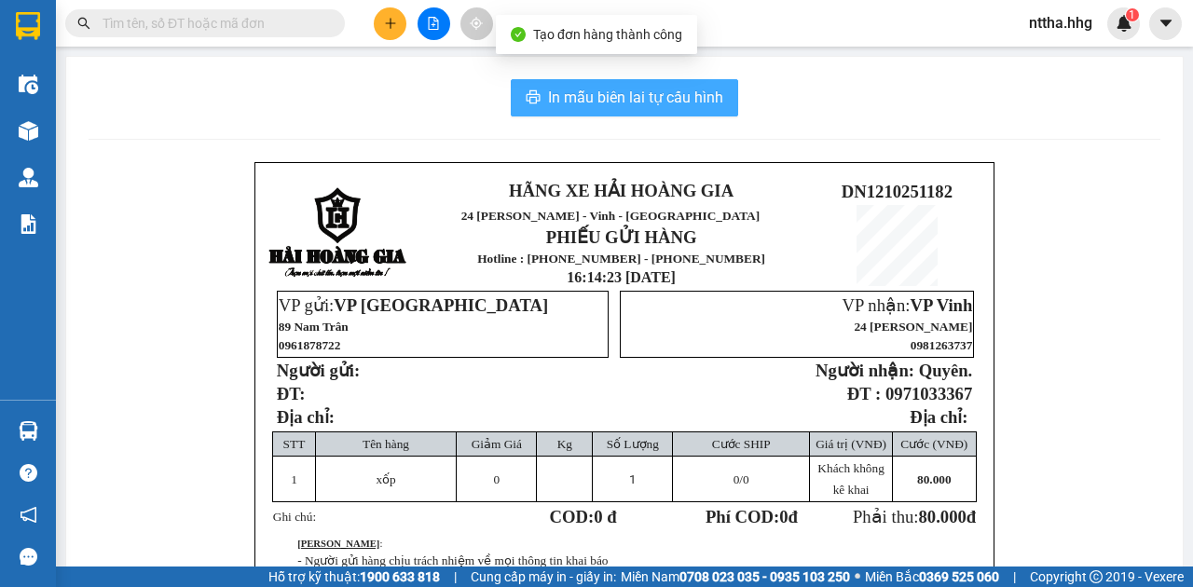
click at [602, 102] on span "In mẫu biên lai tự cấu hình" at bounding box center [635, 97] width 175 height 23
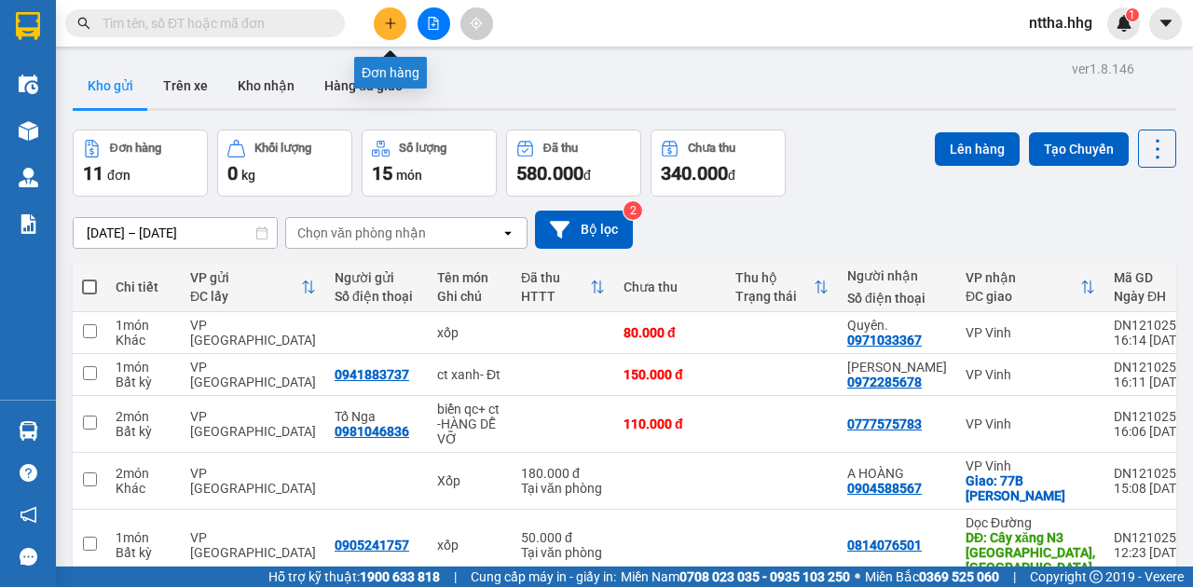
click at [388, 26] on icon "plus" at bounding box center [390, 23] width 13 height 13
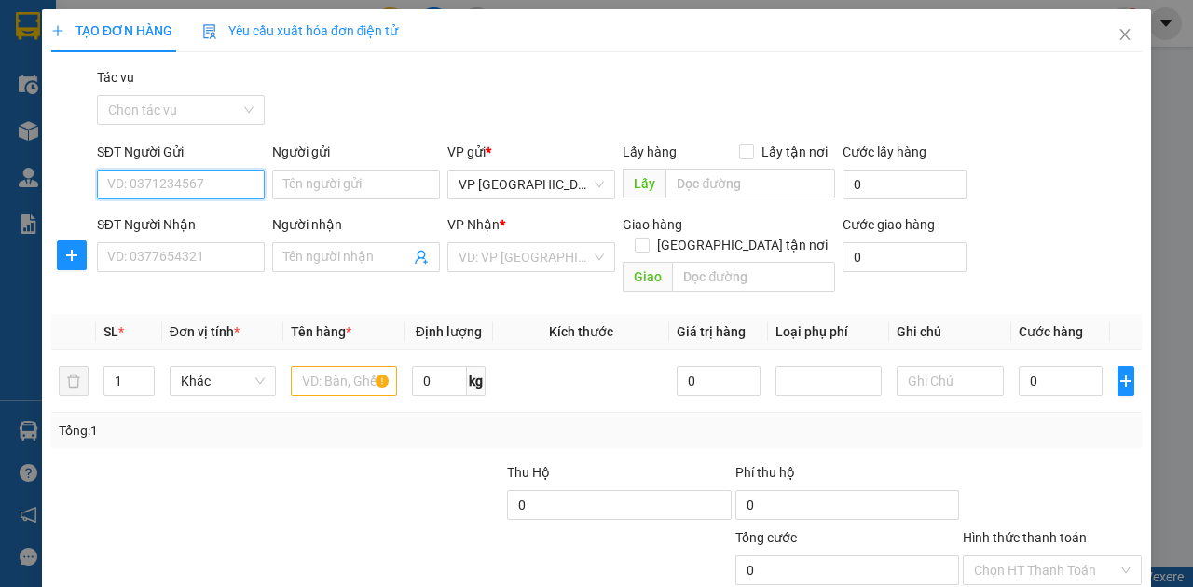
click at [193, 185] on input "SĐT Người Gửi" at bounding box center [181, 185] width 168 height 30
type input "0985112646"
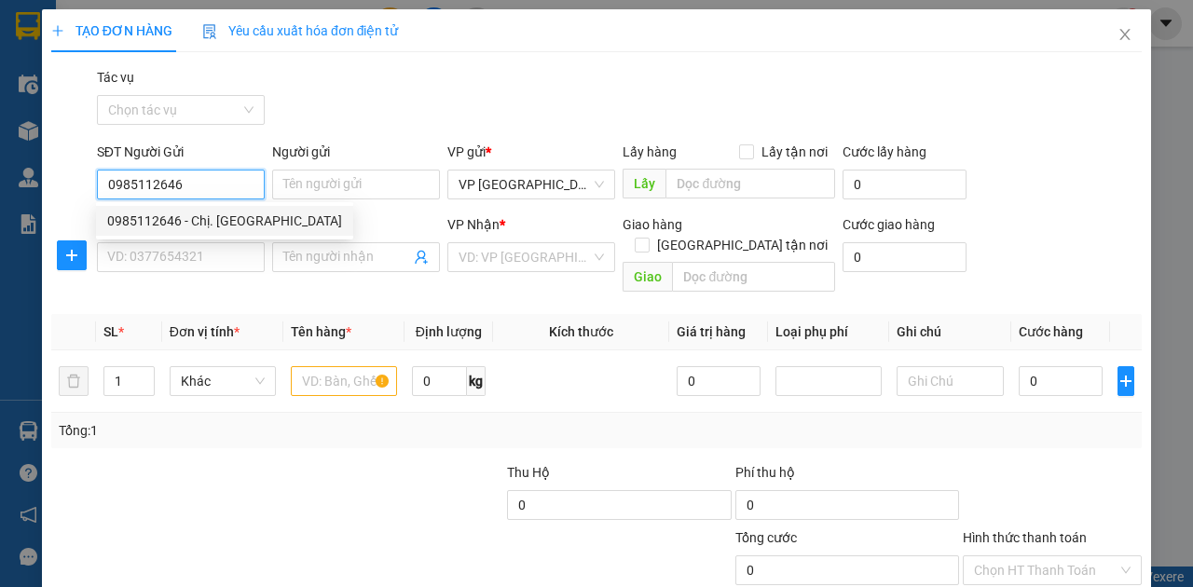
click at [199, 224] on div "0985112646 - Chị. Thảo" at bounding box center [224, 221] width 235 height 21
type input "Chị. Thảo"
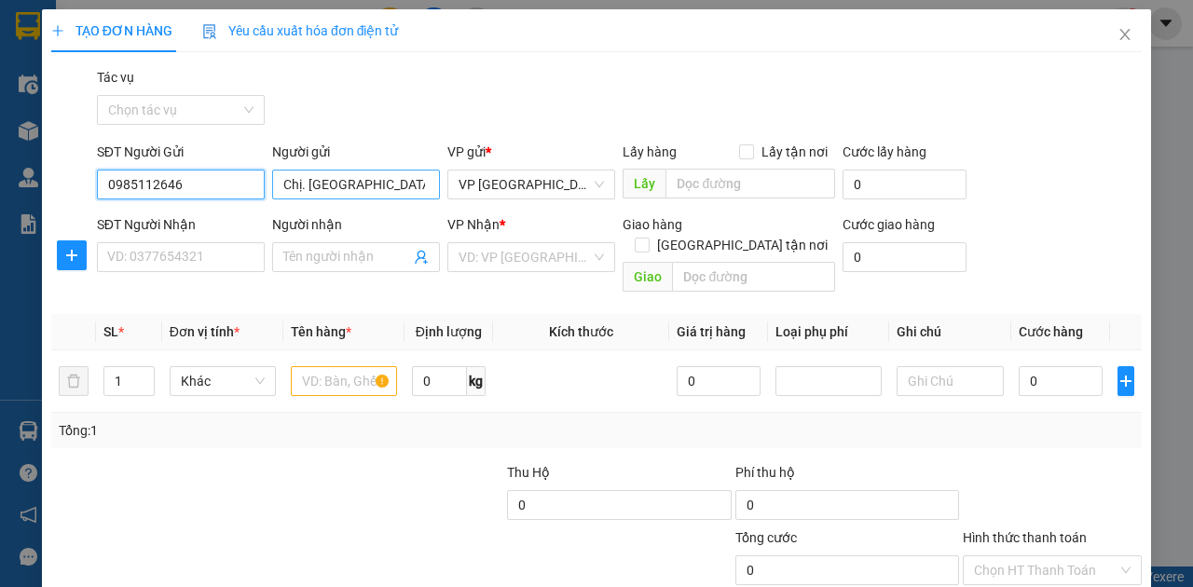
type input "0985112646"
click at [302, 188] on input "Chị. Thảo" at bounding box center [356, 185] width 168 height 30
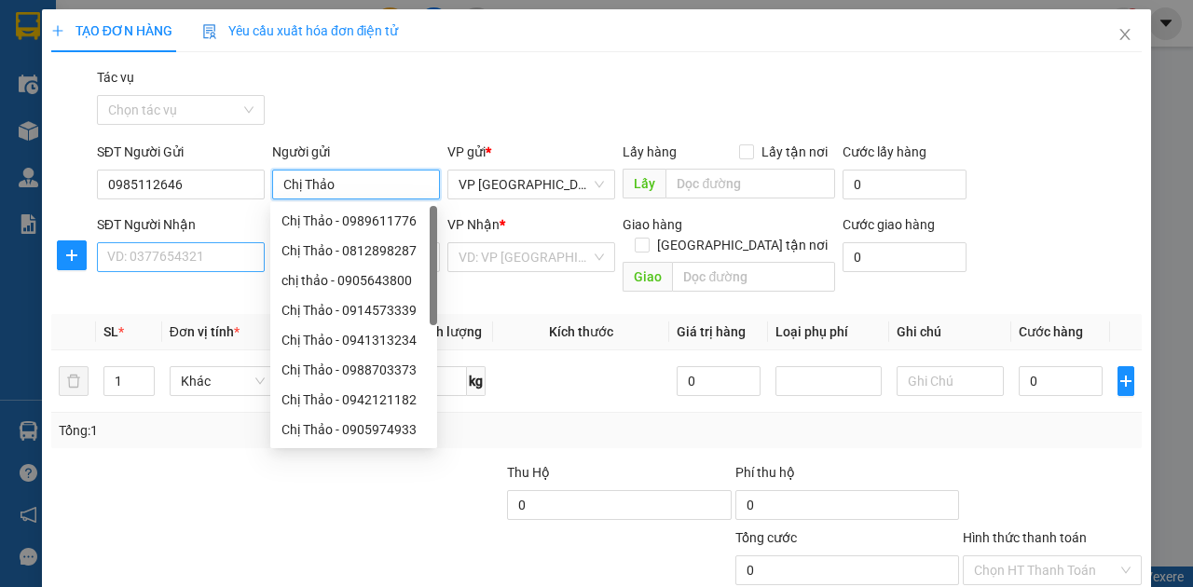
type input "Chị Thảo"
click at [162, 249] on input "SĐT Người Nhận" at bounding box center [181, 257] width 168 height 30
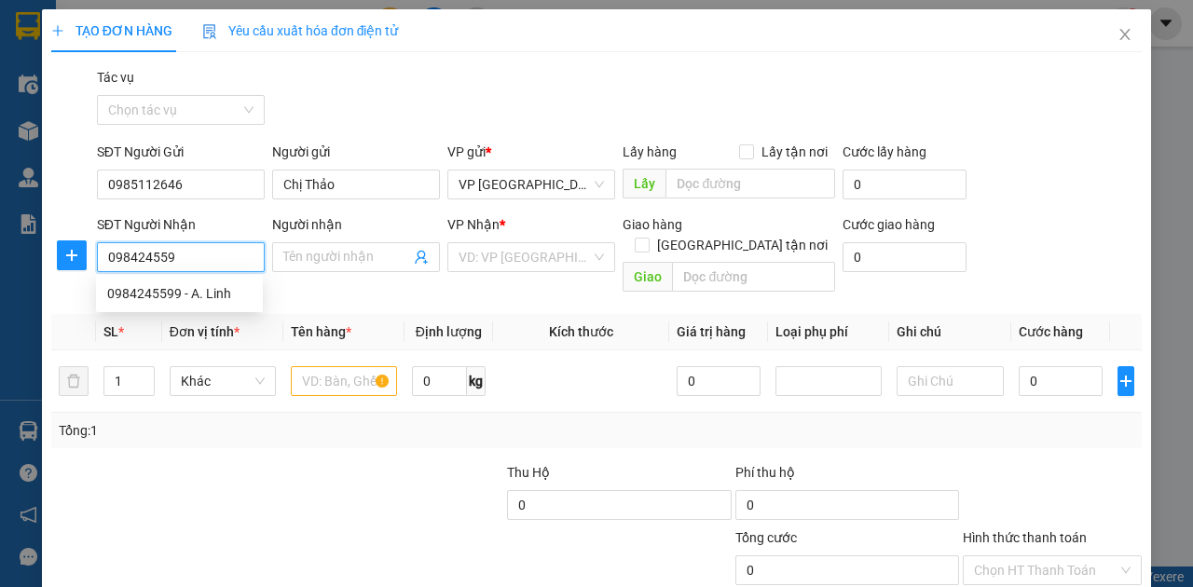
type input "0984245599"
click at [160, 300] on div "0984245599 - A. Linh" at bounding box center [179, 293] width 144 height 21
type input "A. Linh"
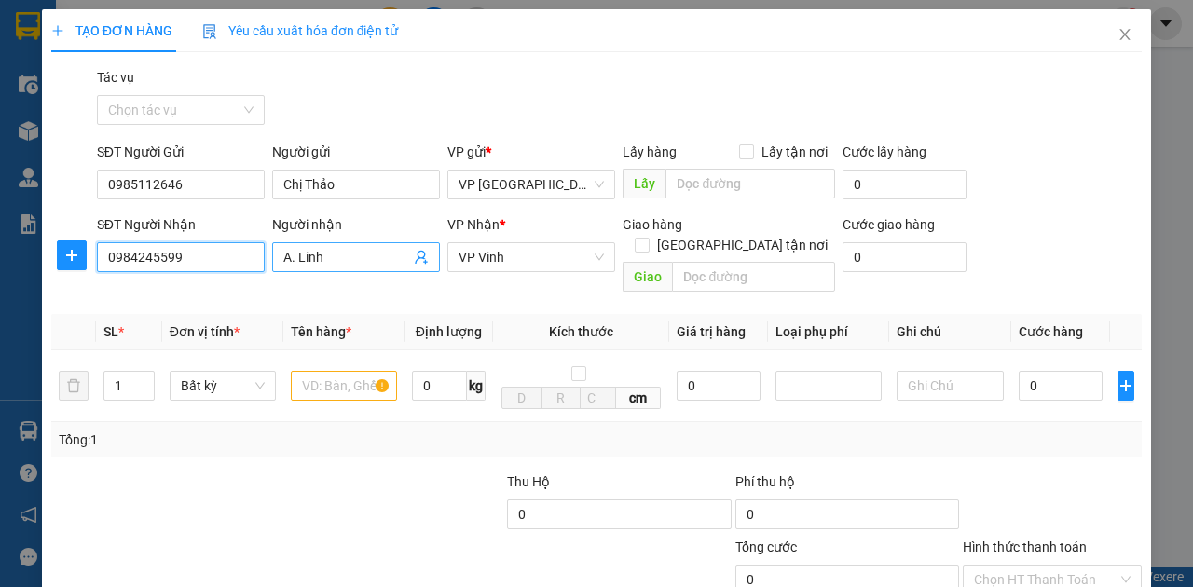
type input "0984245599"
click at [291, 259] on input "A. Linh" at bounding box center [346, 257] width 127 height 21
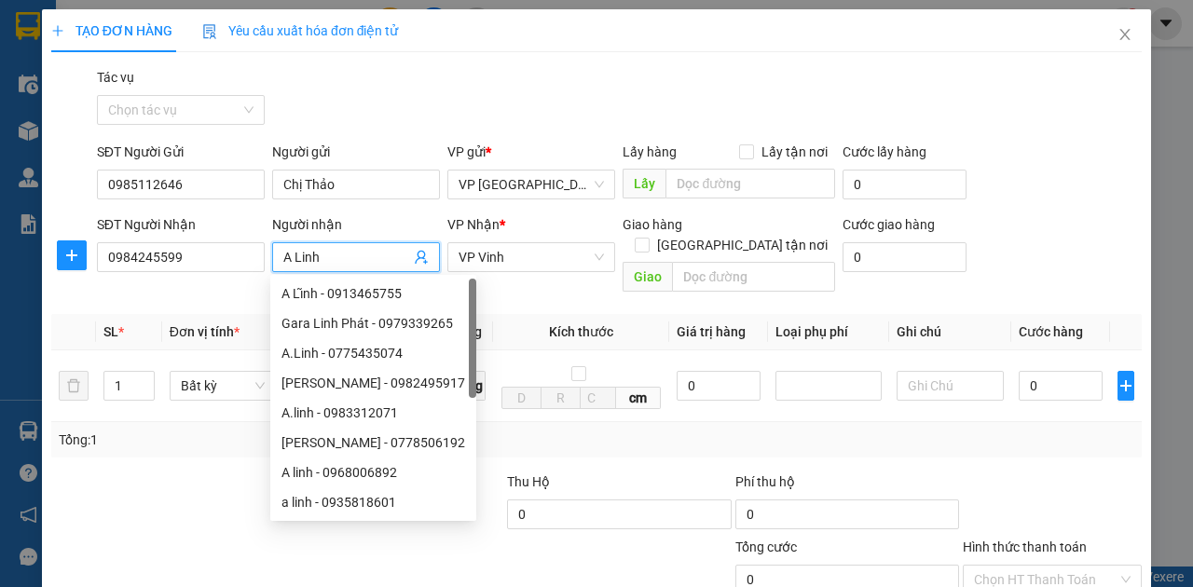
type input "A Linh"
click at [97, 473] on div at bounding box center [163, 504] width 228 height 65
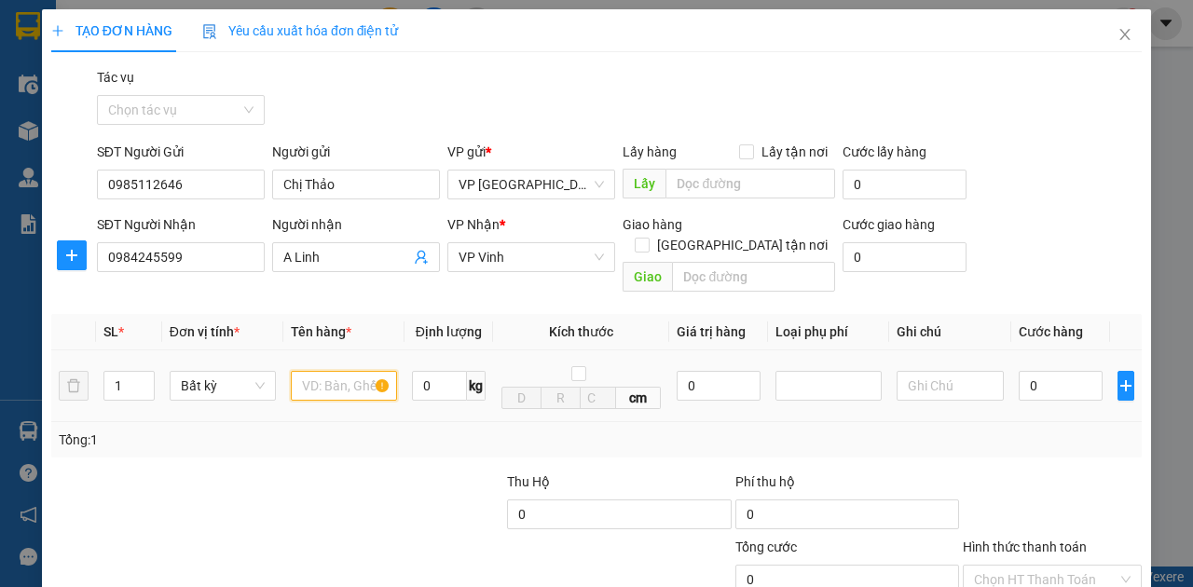
click at [319, 371] on input "text" at bounding box center [344, 386] width 106 height 30
type input "bọc trắng"
click at [1054, 371] on input "0" at bounding box center [1061, 386] width 84 height 30
type input "5"
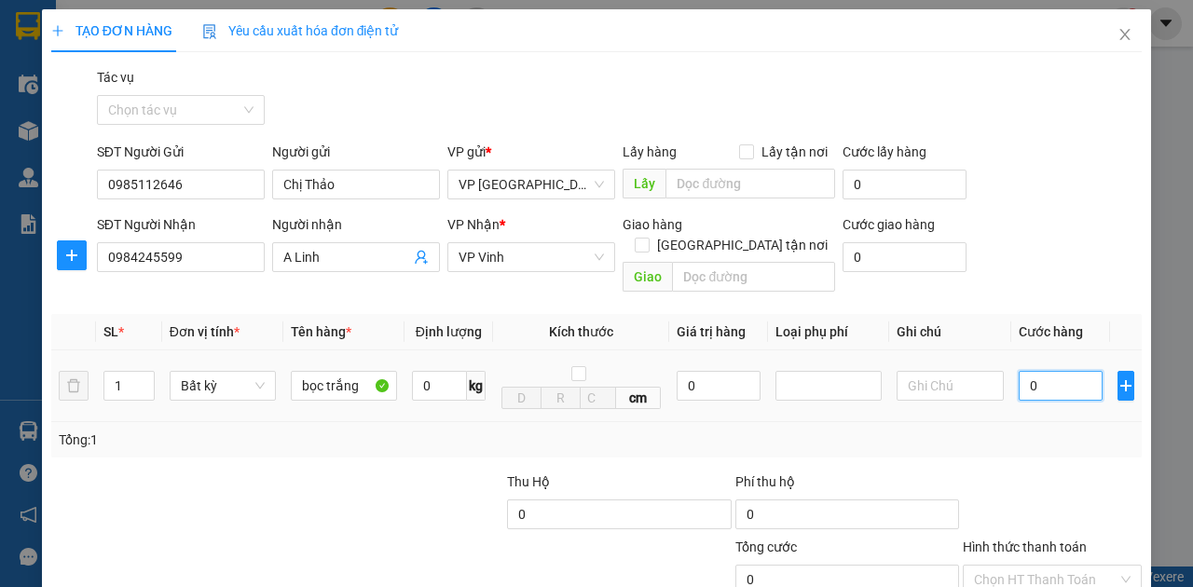
type input "5"
type input "50"
type input "500"
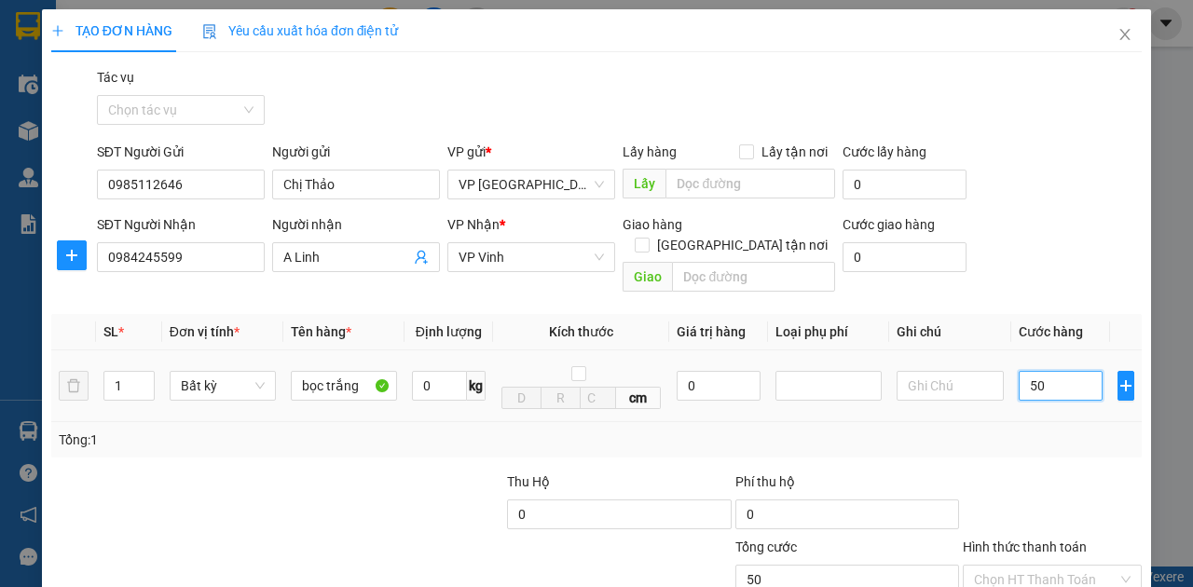
type input "500"
type input "5.000"
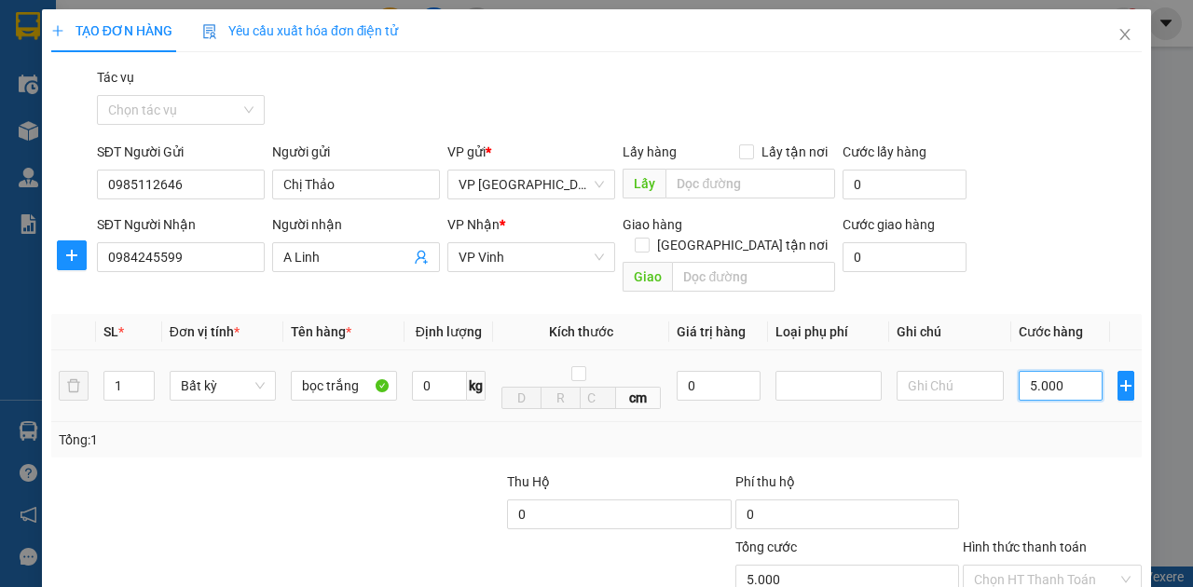
type input "50.000"
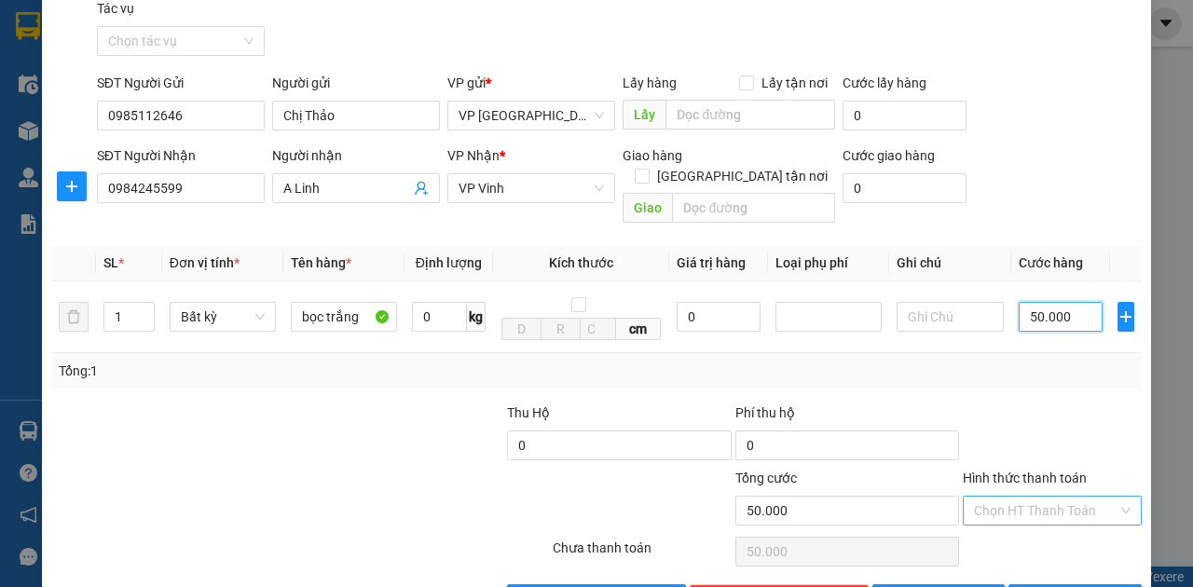
scroll to position [110, 0]
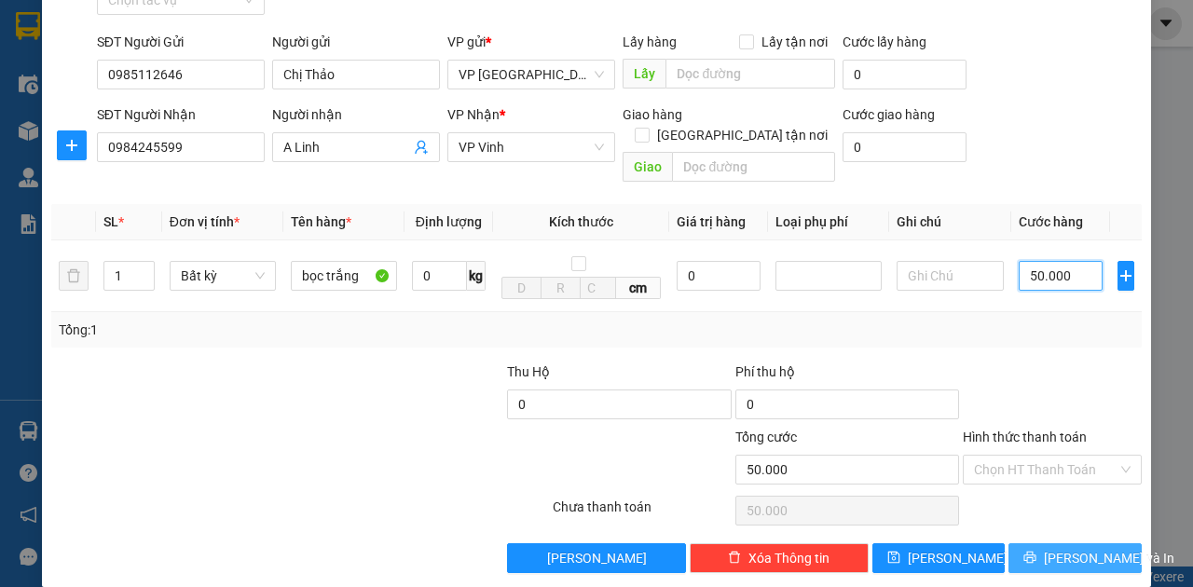
type input "50.000"
click at [1051, 548] on span "[PERSON_NAME] và In" at bounding box center [1109, 558] width 131 height 21
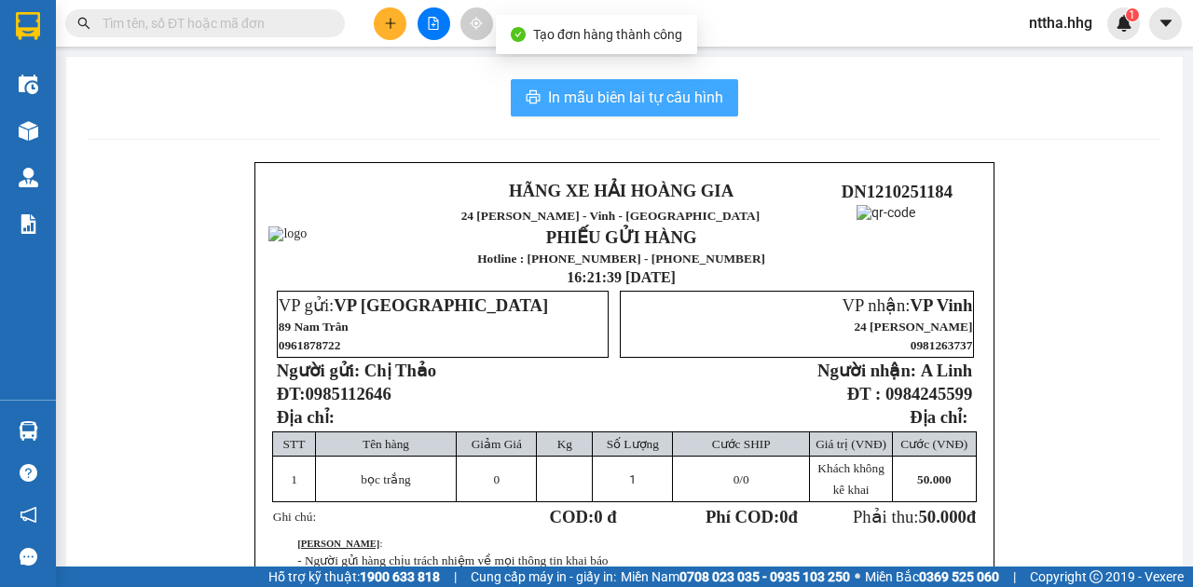
click at [673, 91] on span "In mẫu biên lai tự cấu hình" at bounding box center [635, 97] width 175 height 23
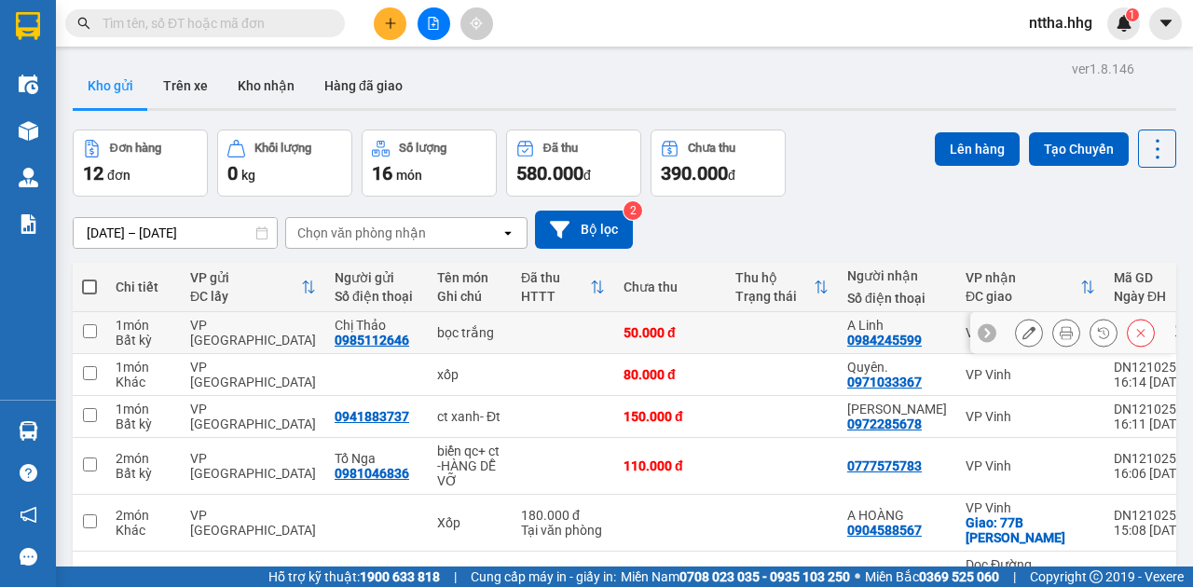
click at [1062, 337] on icon at bounding box center [1066, 332] width 13 height 13
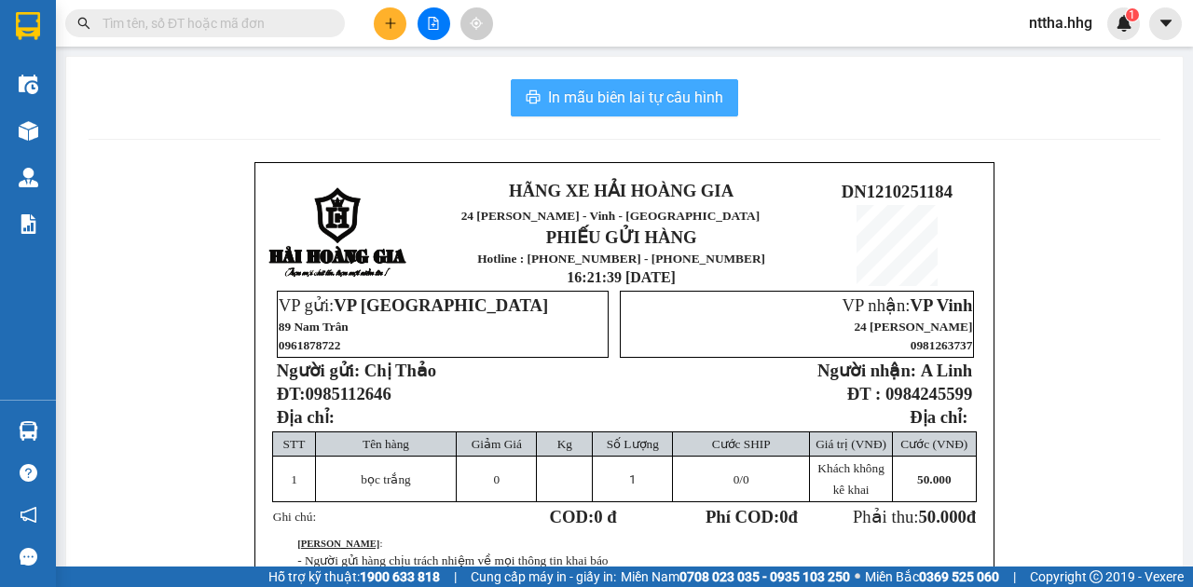
click at [662, 101] on span "In mẫu biên lai tự cấu hình" at bounding box center [635, 97] width 175 height 23
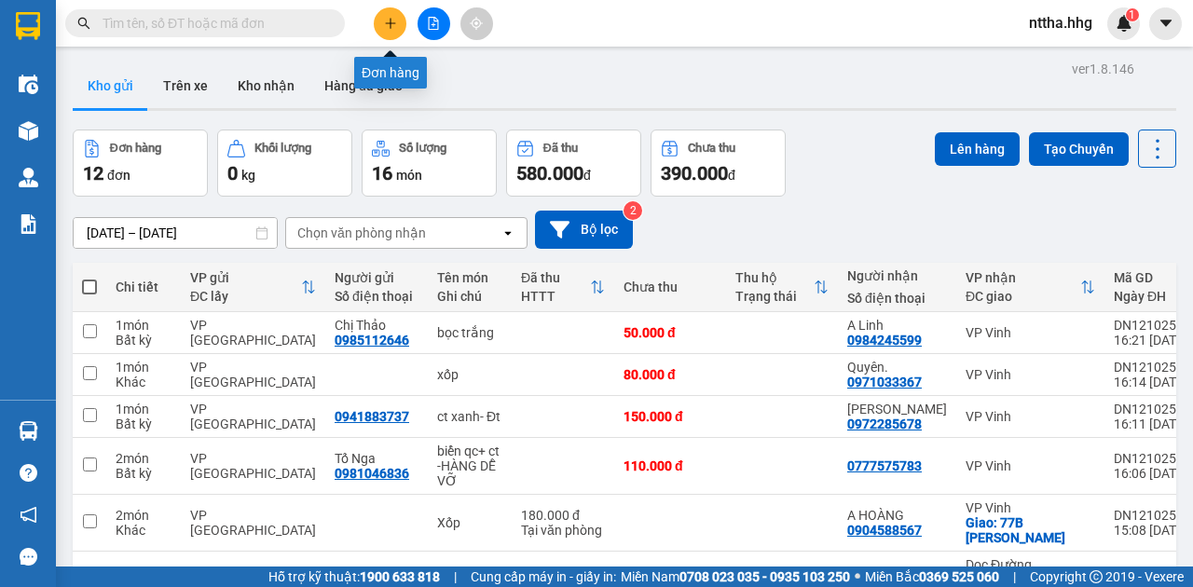
click at [384, 24] on icon "plus" at bounding box center [390, 23] width 13 height 13
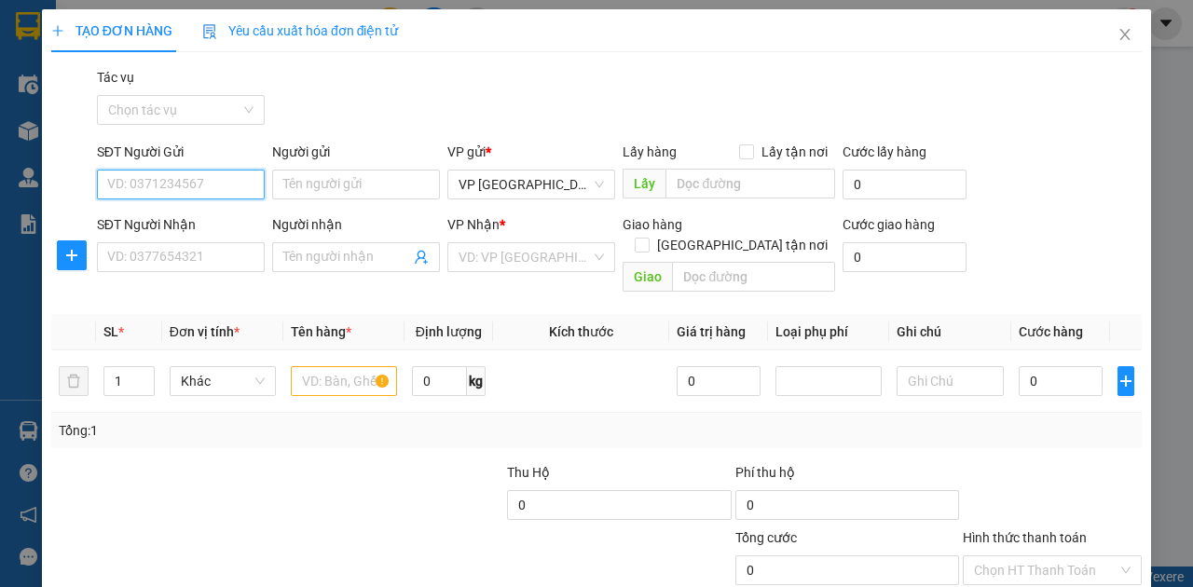
click at [236, 185] on input "SĐT Người Gửi" at bounding box center [181, 185] width 168 height 30
type input "0989371673"
click at [125, 217] on div "0989371673 - phong" at bounding box center [179, 221] width 144 height 21
type input "phong"
type input "0989371673"
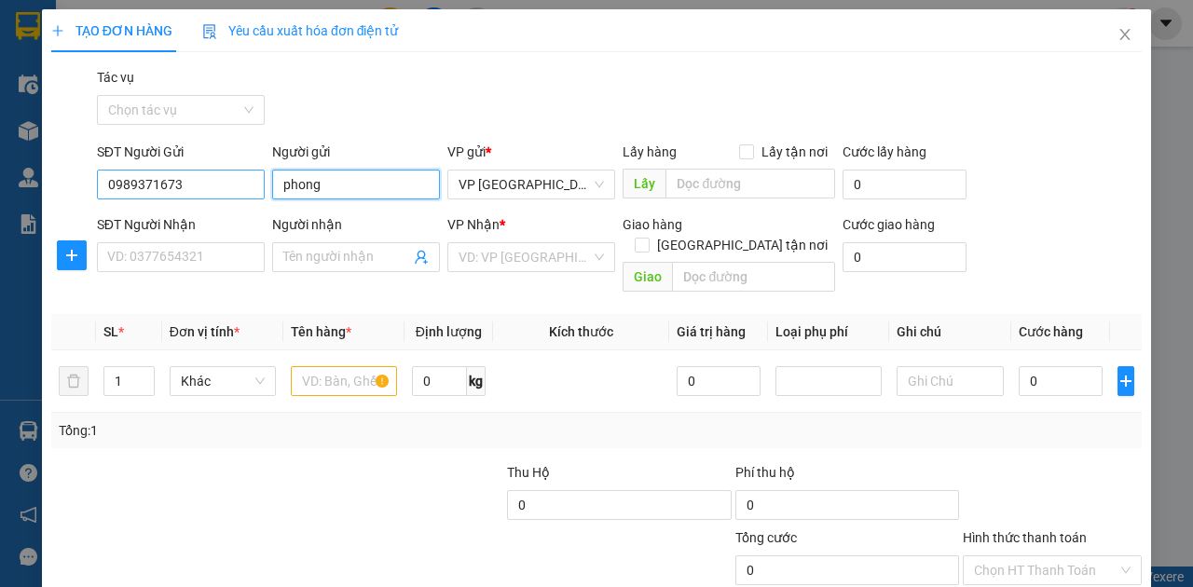
drag, startPoint x: 336, startPoint y: 174, endPoint x: 257, endPoint y: 190, distance: 79.9
click at [257, 190] on div "SĐT Người Gửi 0989371673 Người gửi phong VP gửi * VP Đà Nẵng Lấy hàng Lấy tận n…" at bounding box center [619, 174] width 1052 height 65
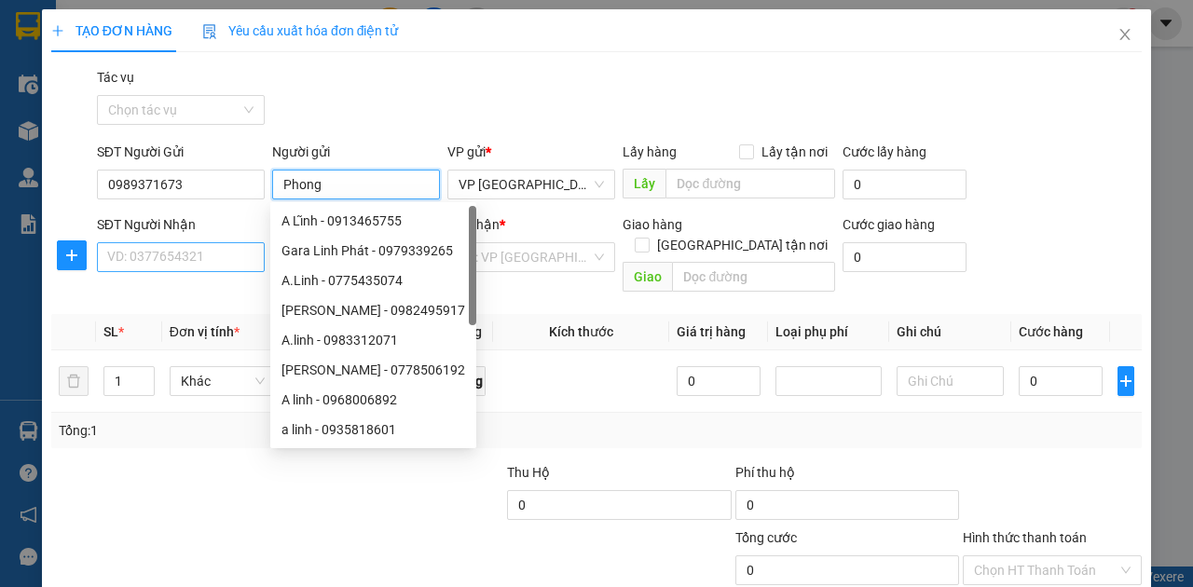
type input "Phong"
click at [186, 250] on input "SĐT Người Nhận" at bounding box center [181, 257] width 168 height 30
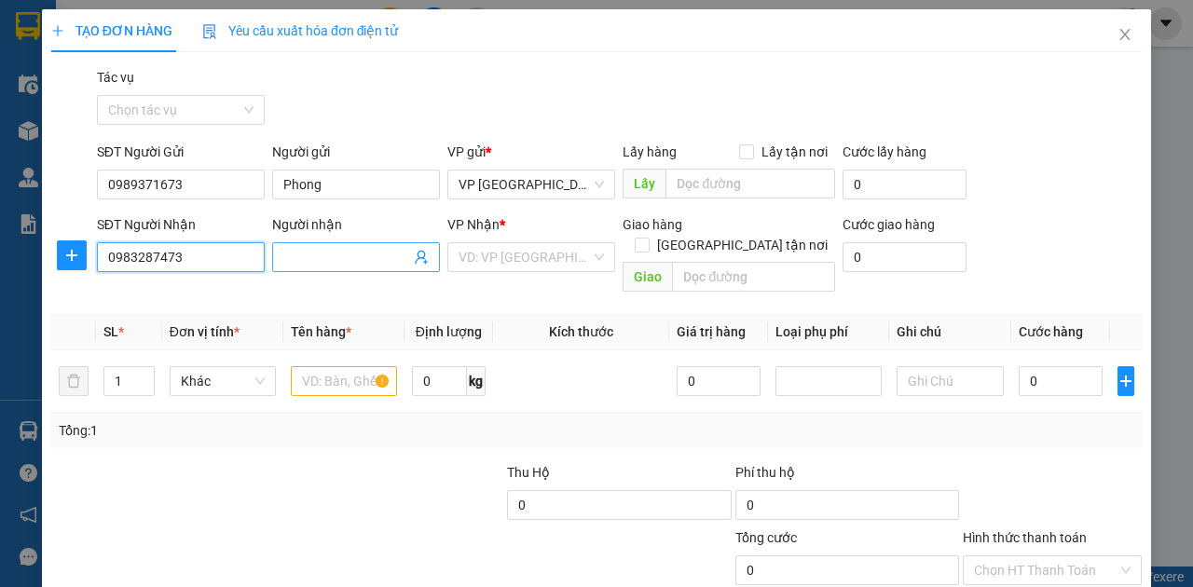
type input "0983287473"
click at [352, 255] on input "Người nhận" at bounding box center [346, 257] width 127 height 21
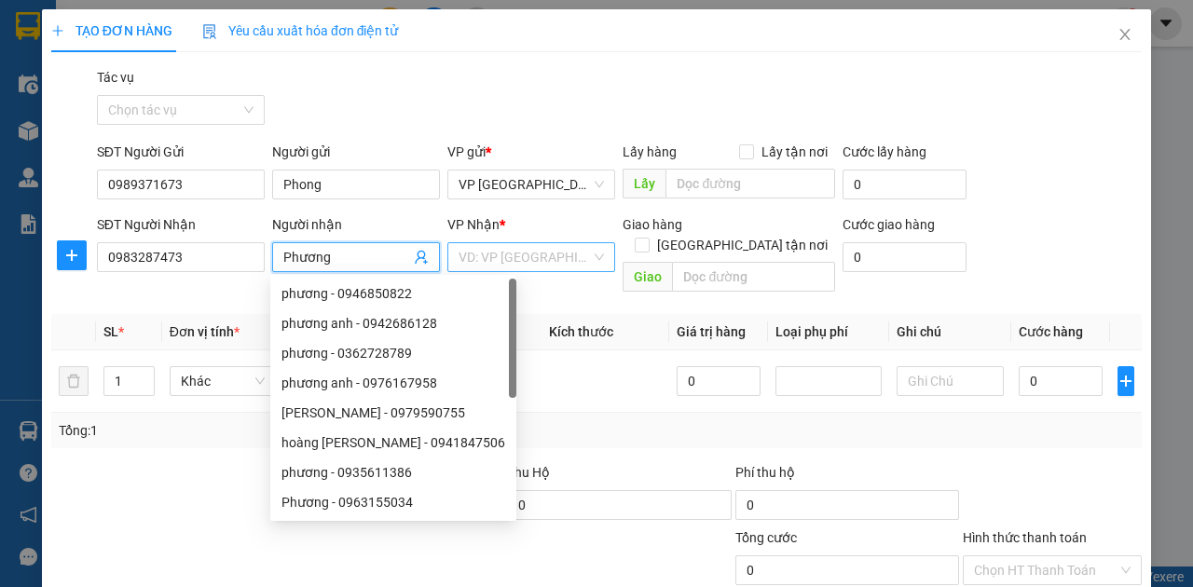
type input "Phương"
click at [513, 253] on input "search" at bounding box center [525, 257] width 132 height 28
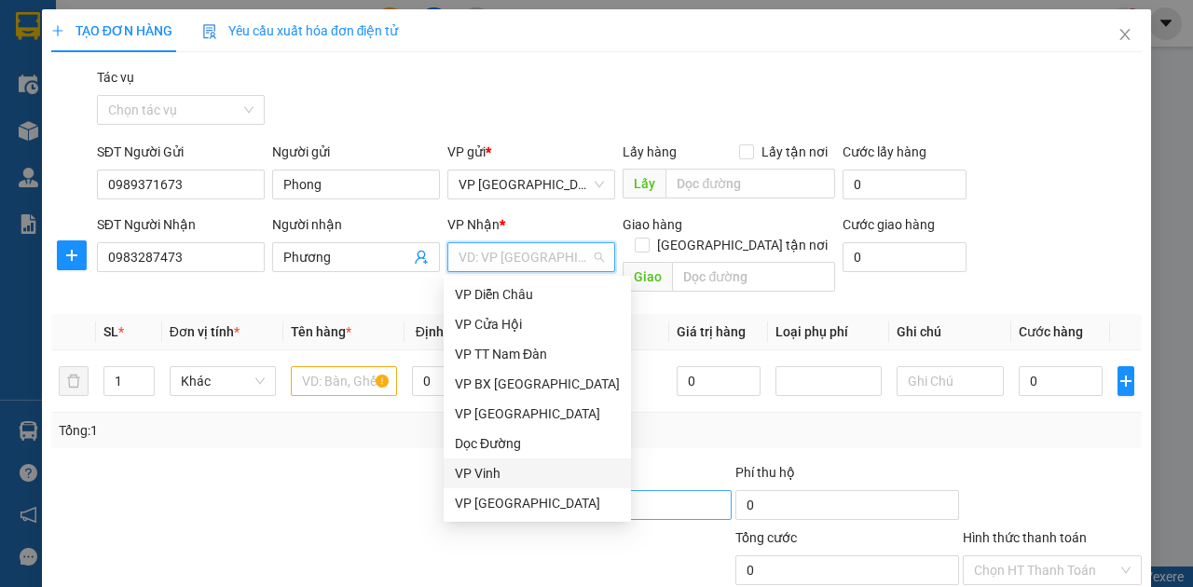
click at [526, 469] on div "VP Vinh" at bounding box center [537, 473] width 165 height 21
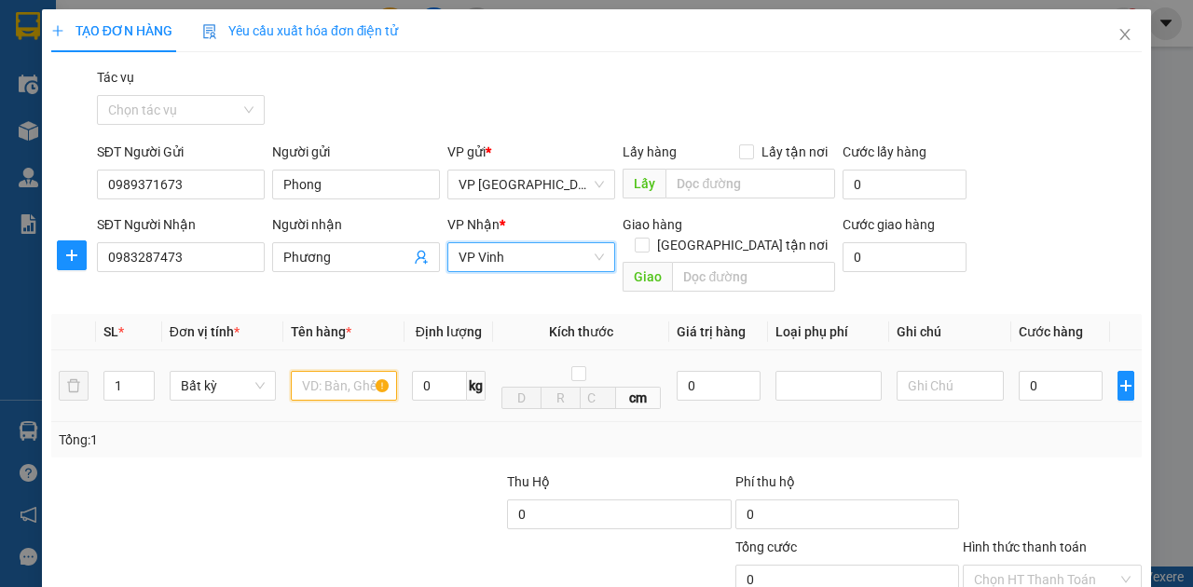
click at [337, 371] on input "text" at bounding box center [344, 386] width 106 height 30
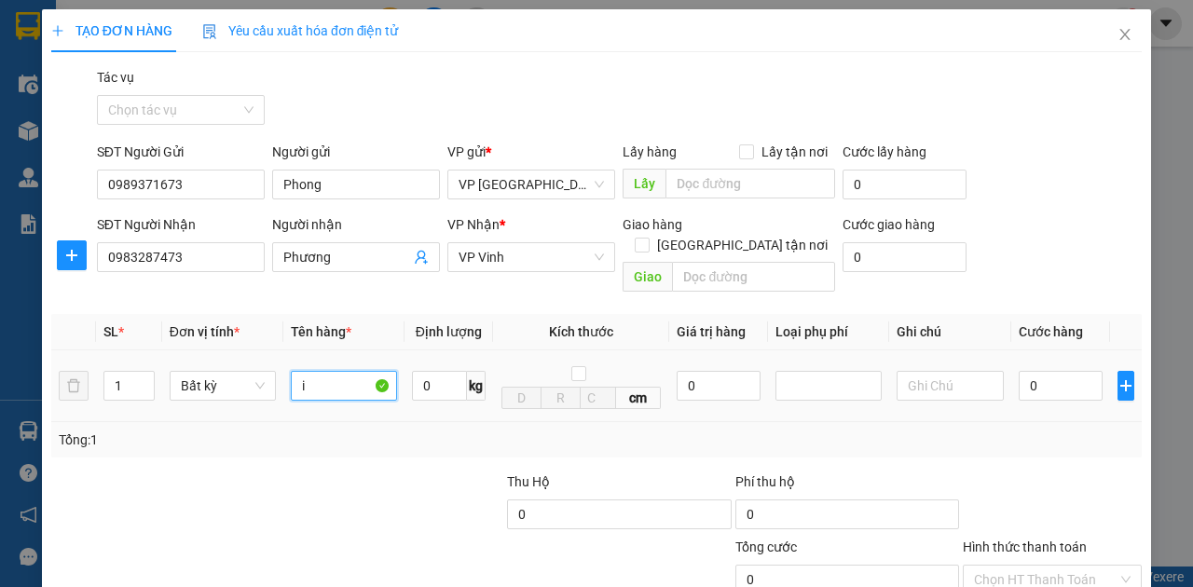
type input "i"
click at [78, 367] on tr "1 Bất kỳ bì xanh+ bao quần áo 0 kg cm 0 0" at bounding box center [596, 386] width 1091 height 72
type input "bì xanh+ bao quần áo2"
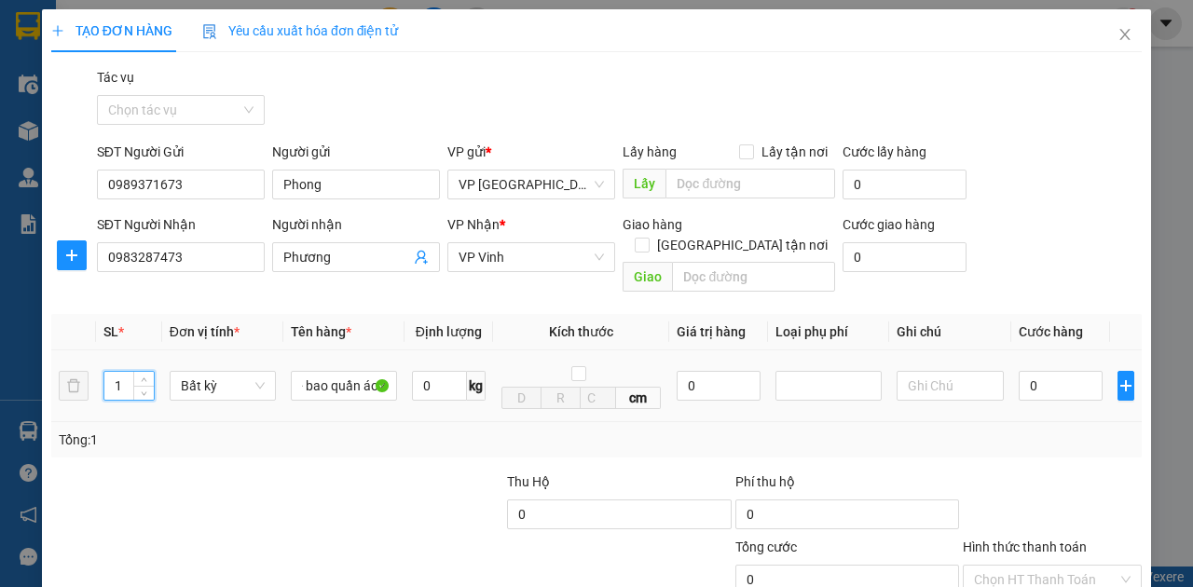
scroll to position [0, 0]
click at [76, 377] on tr "1 Bất kỳ bì xanh+ bao quần áo2 0 kg cm 0 0" at bounding box center [596, 386] width 1091 height 72
type input "2"
click at [1045, 371] on input "0" at bounding box center [1061, 386] width 84 height 30
type input "1"
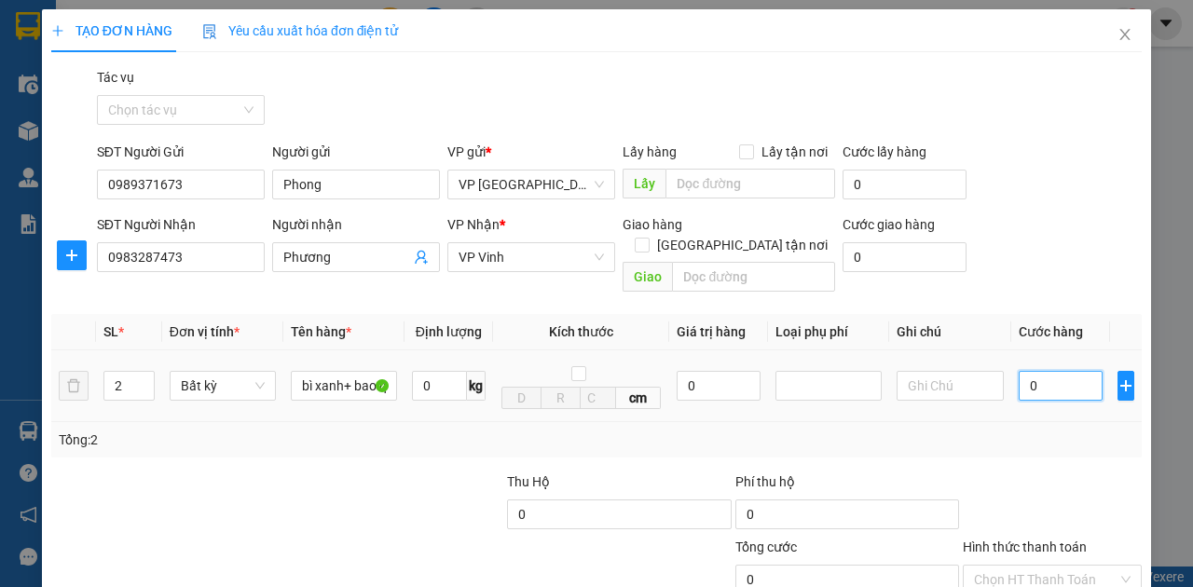
type input "1"
type input "12"
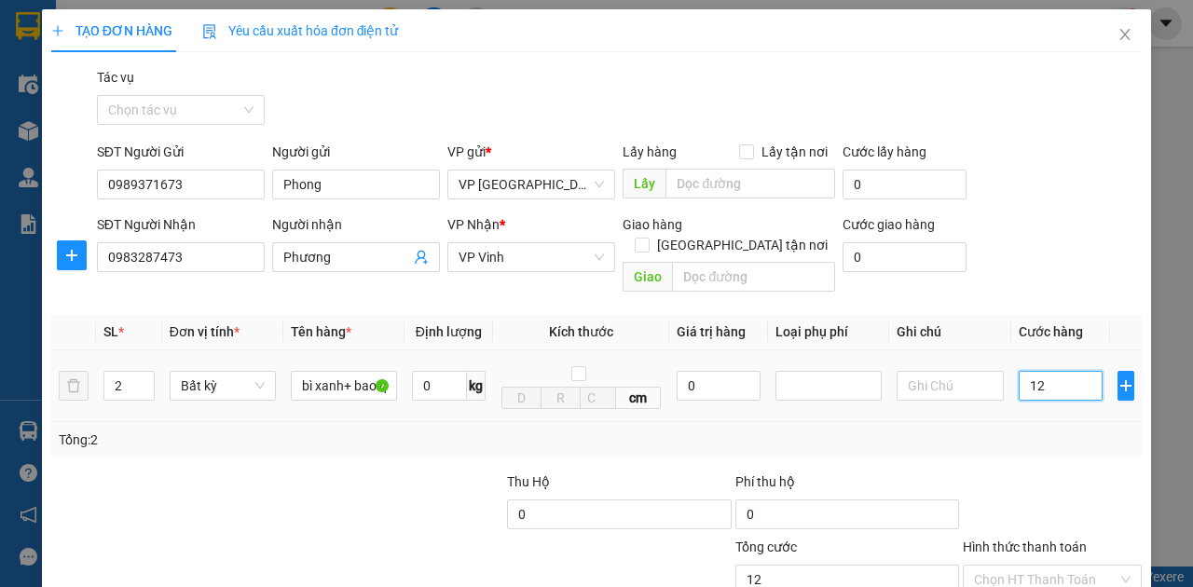
type input "120"
type input "1.200"
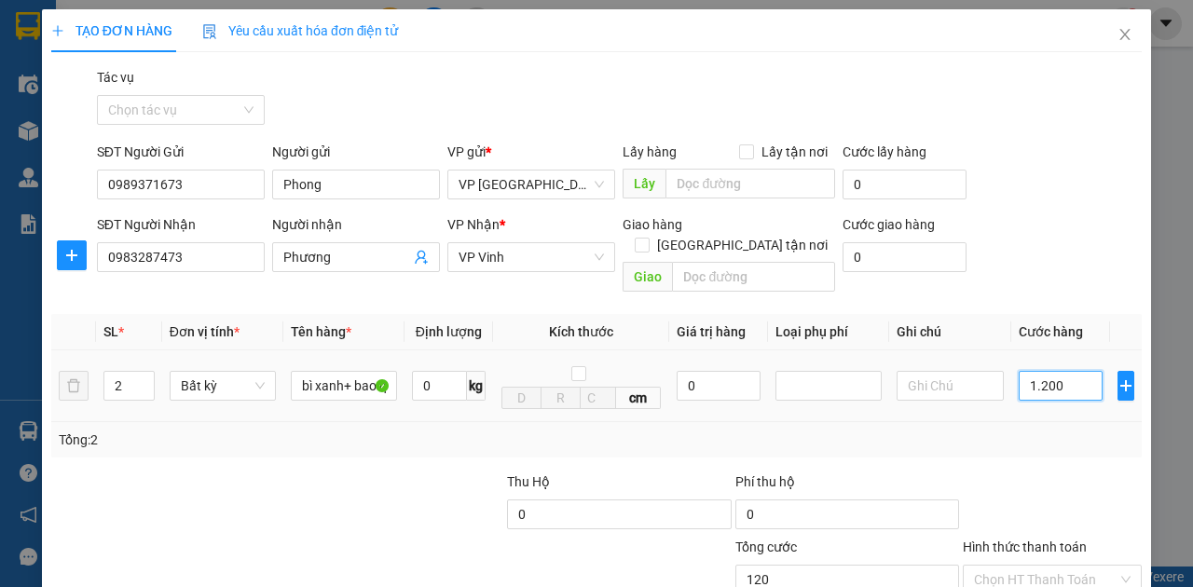
type input "1.200"
type input "12.000"
type input "120.000"
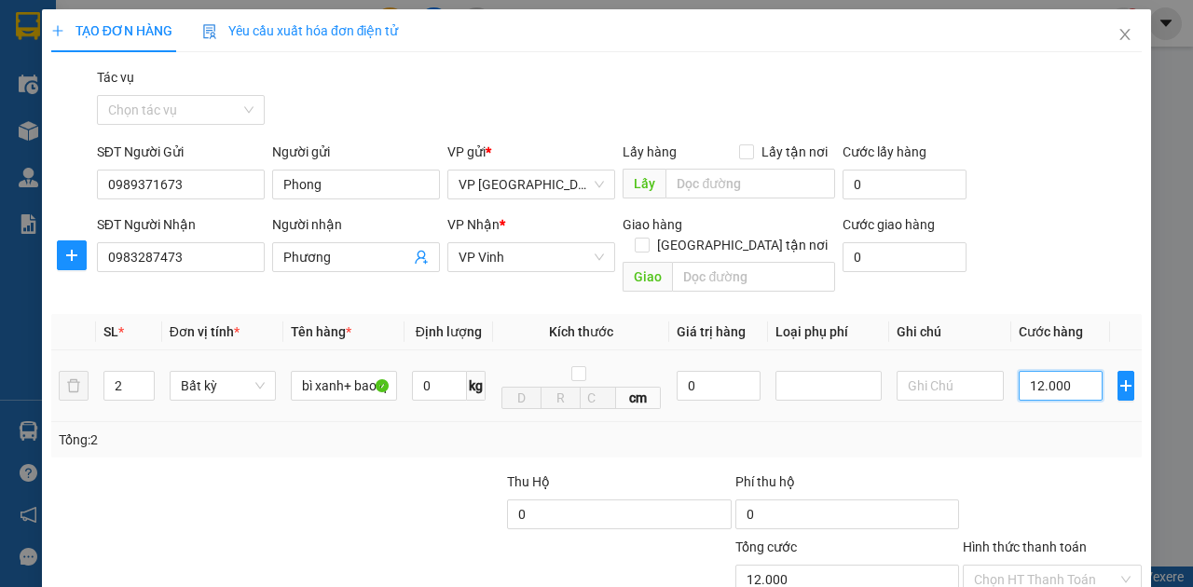
type input "120.000"
click at [1046, 566] on input "Hình thức thanh toán" at bounding box center [1046, 580] width 144 height 28
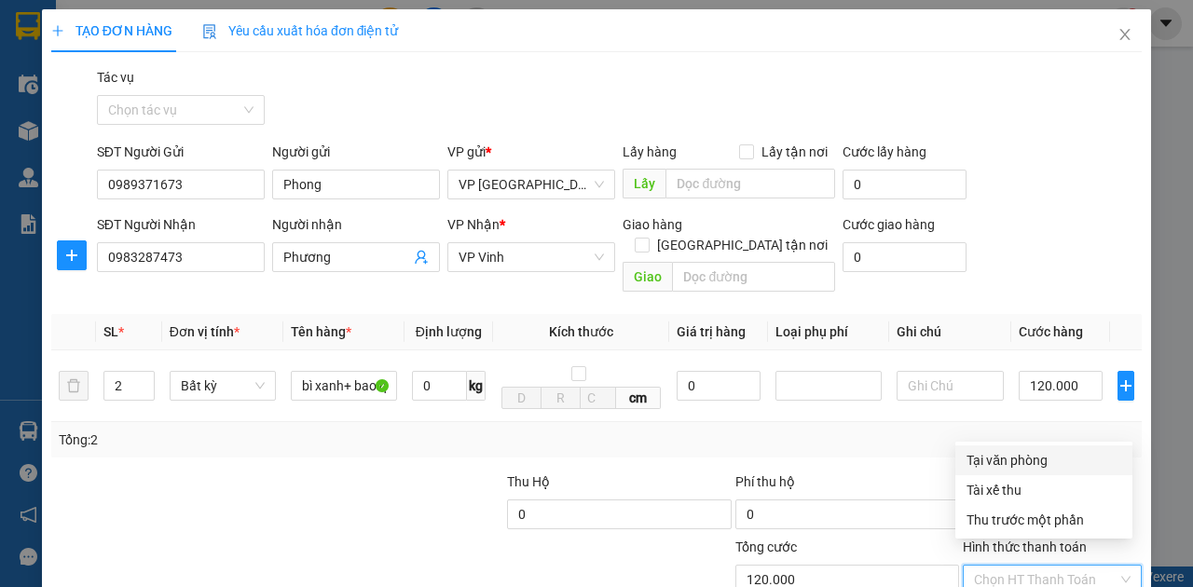
click at [1042, 461] on div "Tại văn phòng" at bounding box center [1044, 460] width 155 height 21
type input "0"
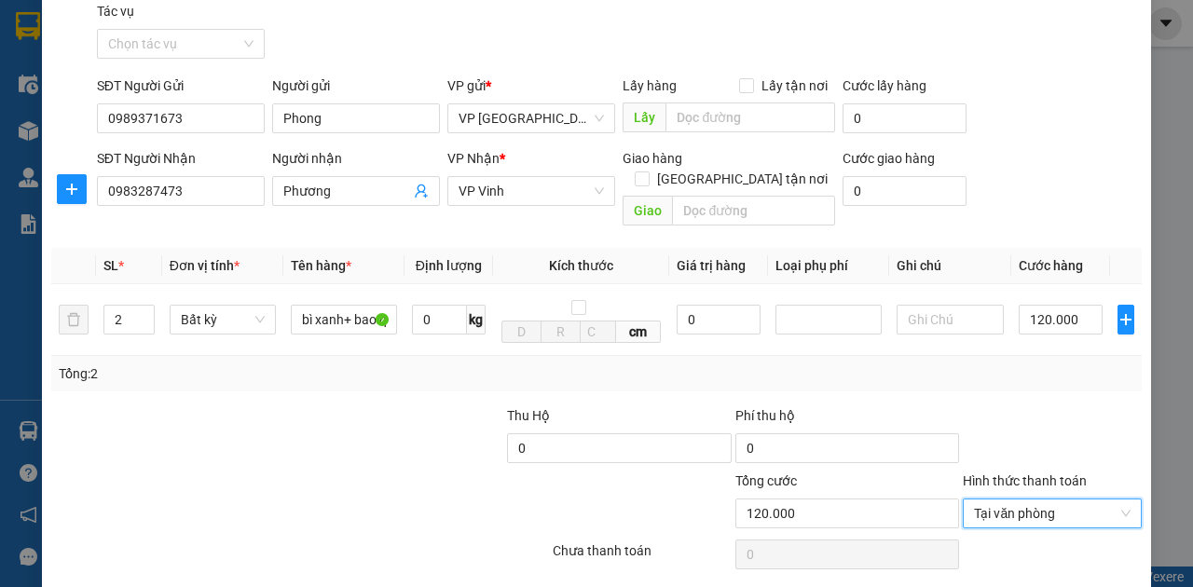
scroll to position [110, 0]
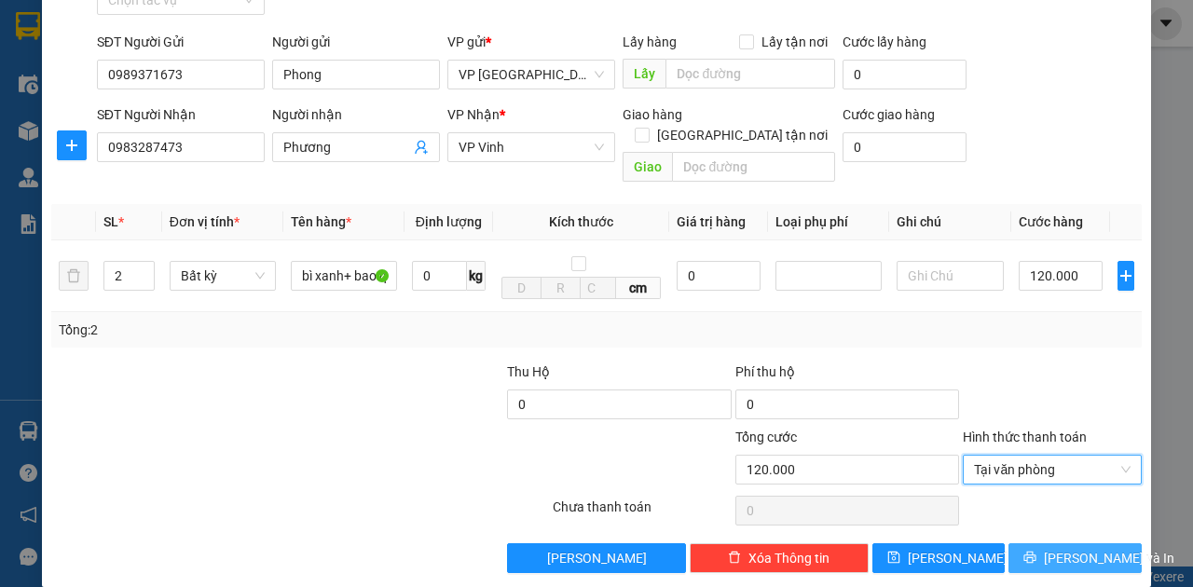
click at [1061, 548] on span "[PERSON_NAME] và In" at bounding box center [1109, 558] width 131 height 21
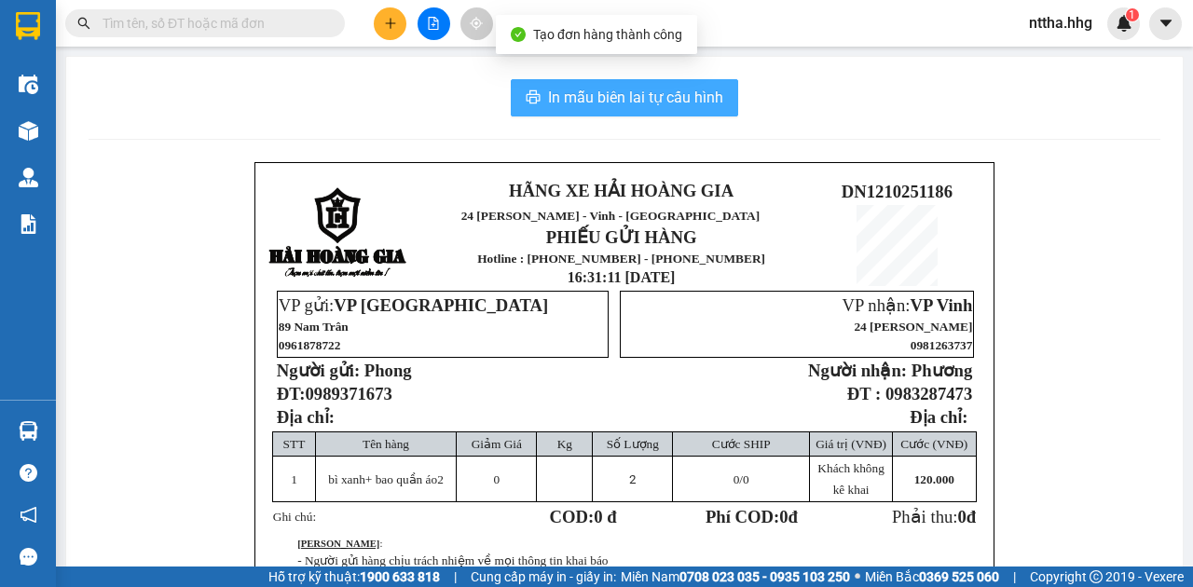
click at [606, 91] on span "In mẫu biên lai tự cấu hình" at bounding box center [635, 97] width 175 height 23
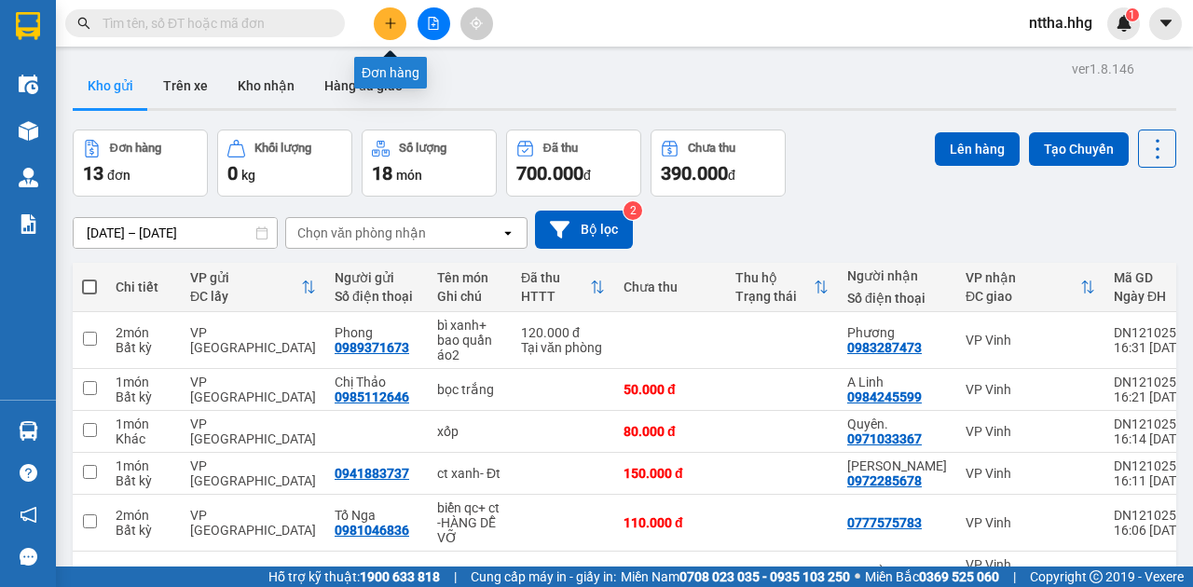
click at [379, 28] on button at bounding box center [390, 23] width 33 height 33
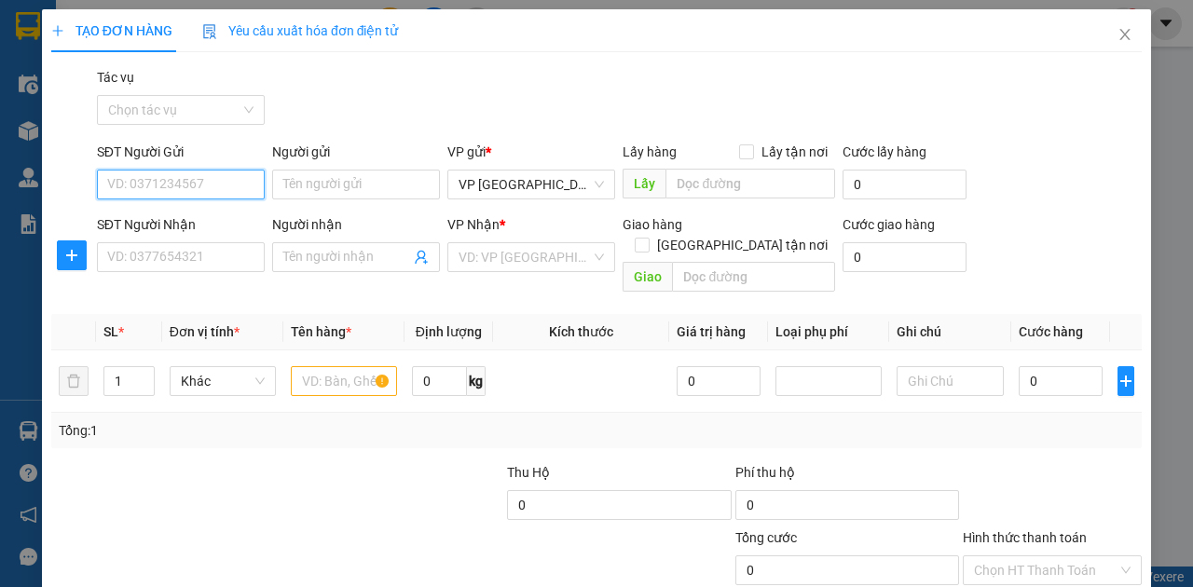
click at [167, 179] on input "SĐT Người Gửi" at bounding box center [181, 185] width 168 height 30
click at [194, 185] on input "SĐT Người Gửi" at bounding box center [181, 185] width 168 height 30
type input "0911599363"
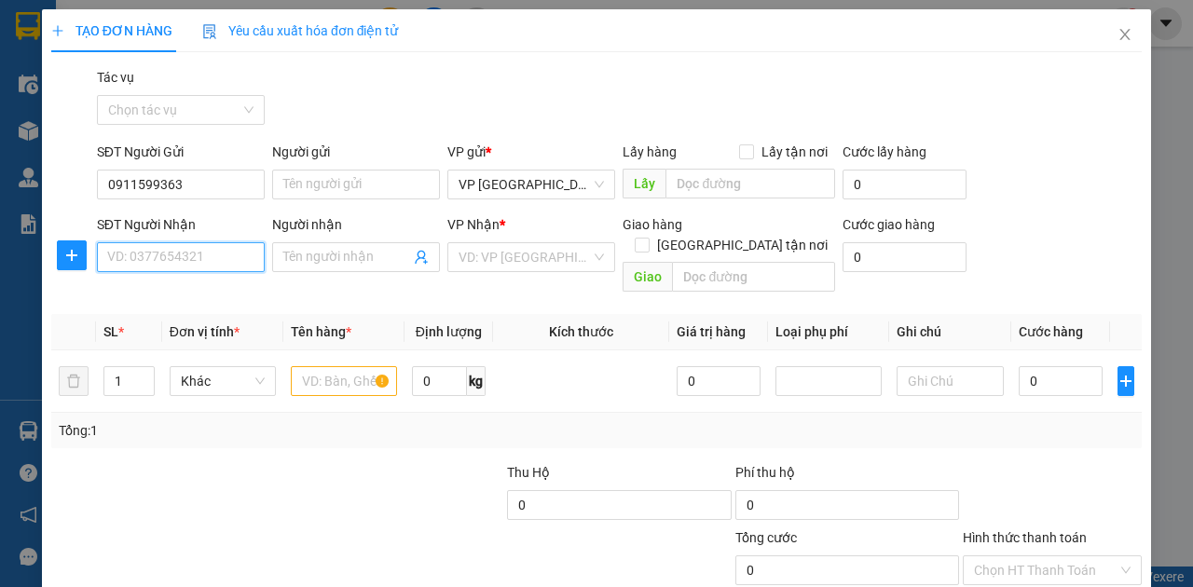
click at [144, 263] on input "SĐT Người Nhận" at bounding box center [181, 257] width 168 height 30
type input "0337471310"
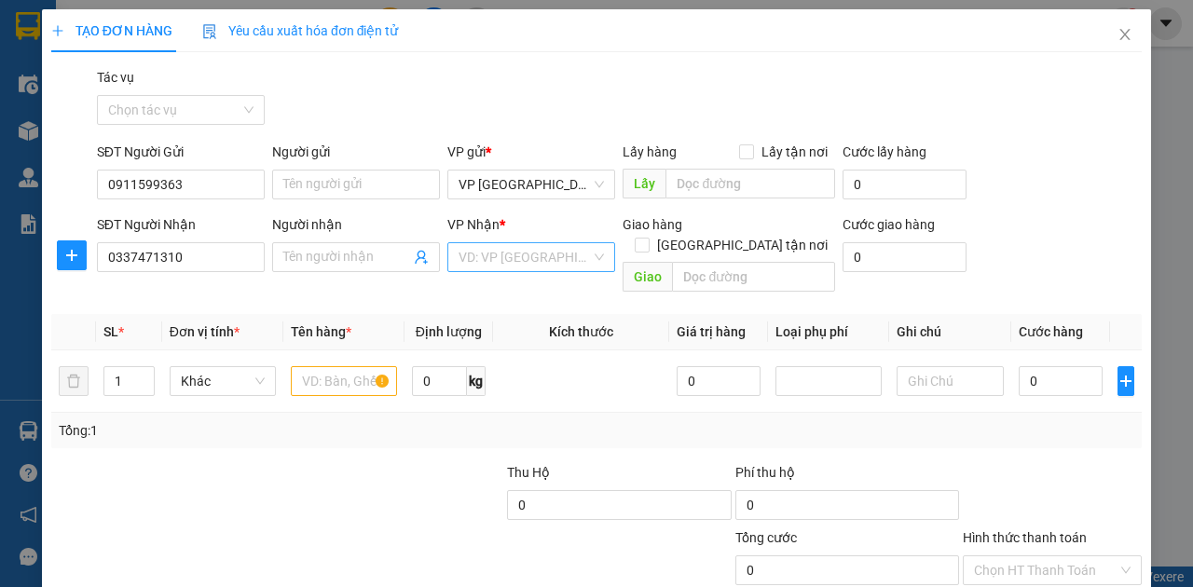
click at [559, 255] on input "search" at bounding box center [525, 257] width 132 height 28
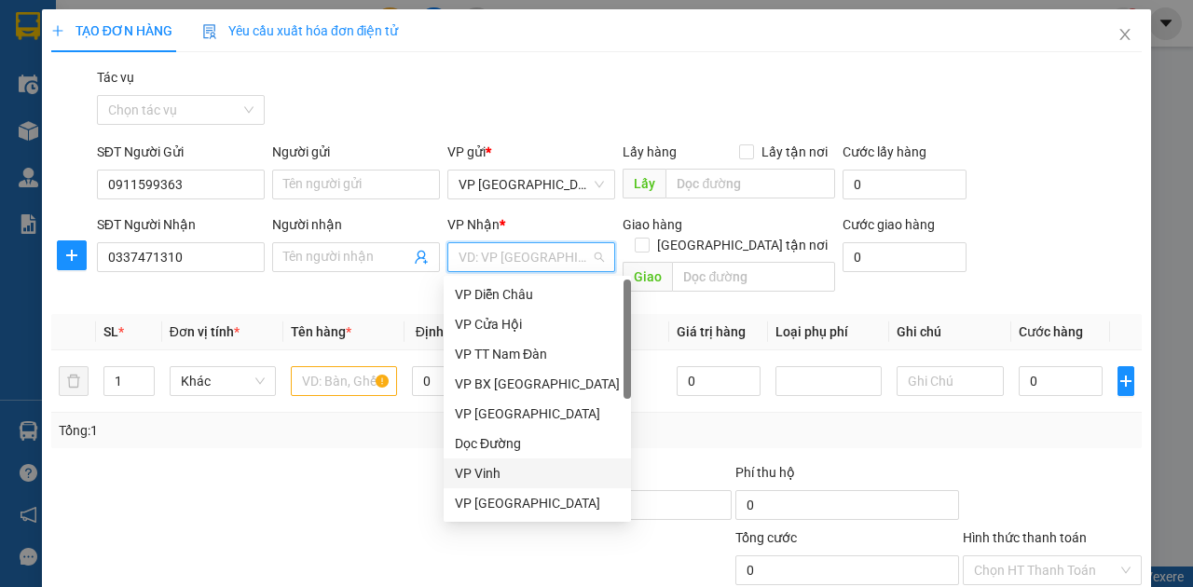
click at [499, 464] on div "VP Vinh" at bounding box center [537, 473] width 165 height 21
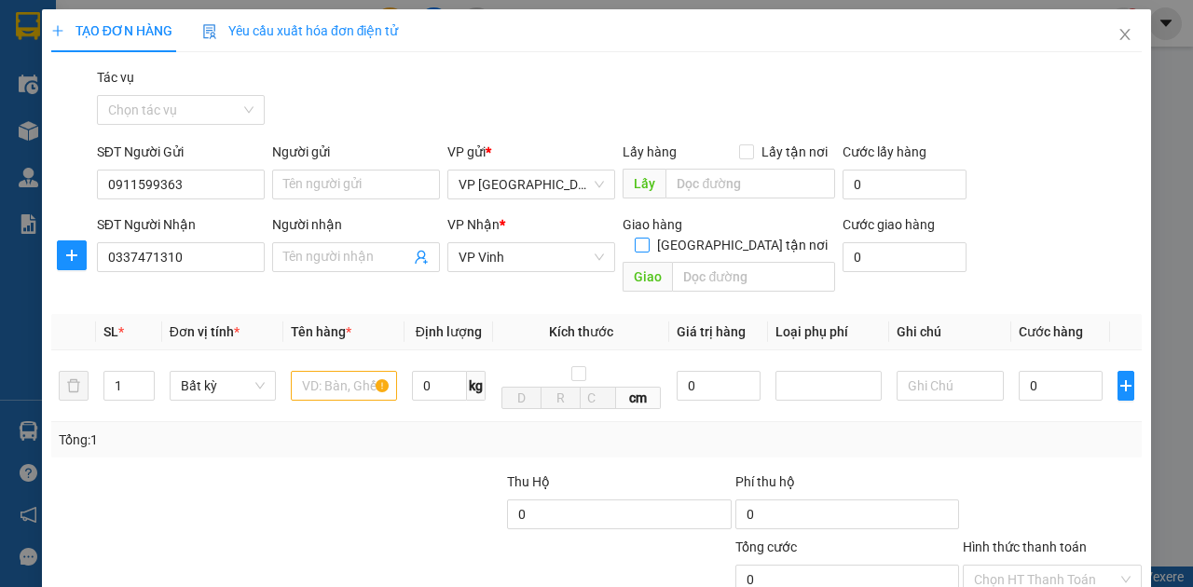
click at [746, 235] on span "Giao tận nơi" at bounding box center [742, 245] width 185 height 21
click at [648, 238] on input "Giao tận nơi" at bounding box center [641, 244] width 13 height 13
checkbox input "true"
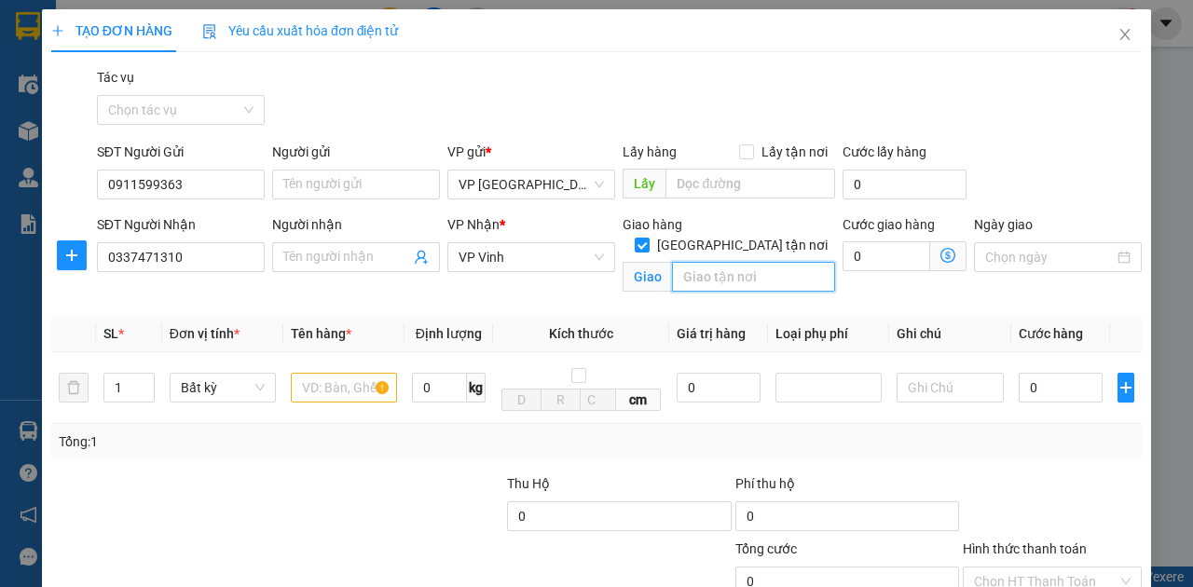
click at [708, 262] on input "text" at bounding box center [753, 277] width 162 height 30
type input "85 Lê Hồng Phong"
click at [861, 265] on input "0" at bounding box center [887, 256] width 88 height 30
type input "2"
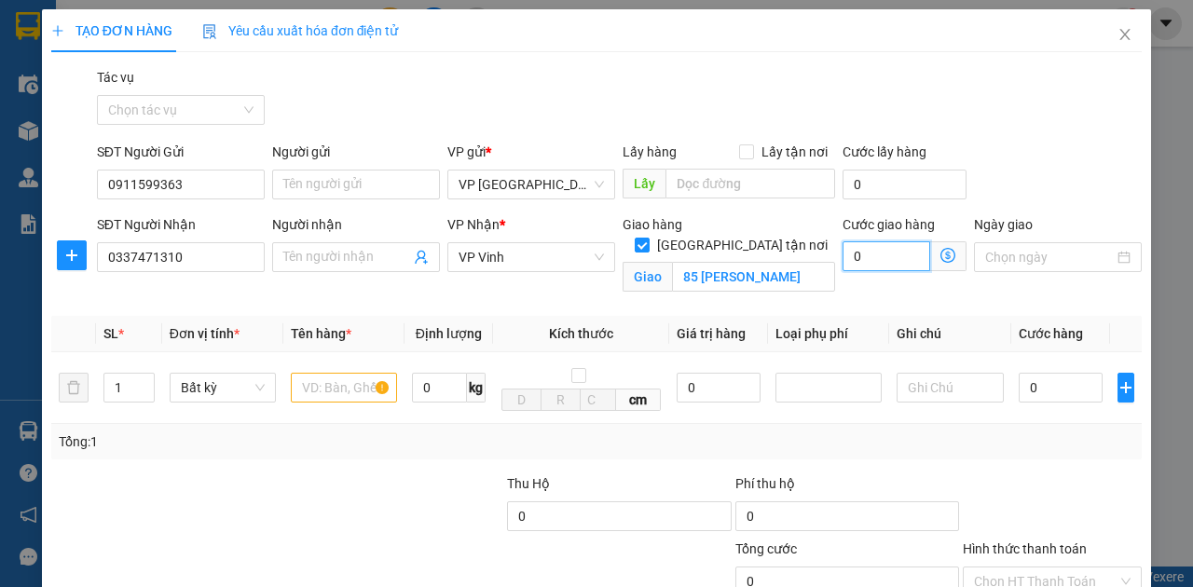
type input "2"
type input "20"
type input "200"
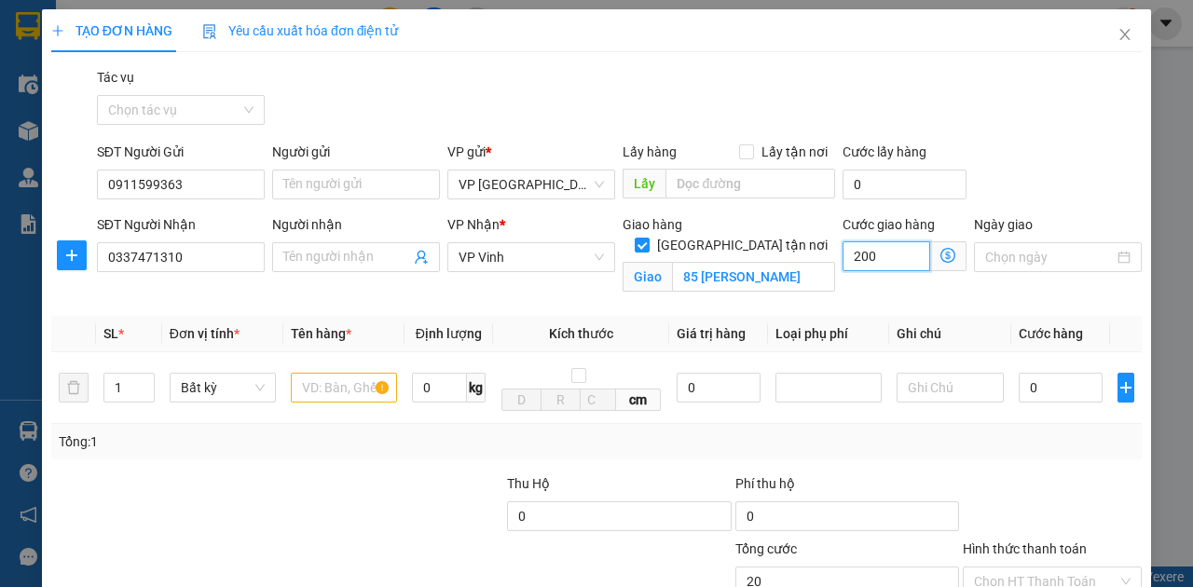
type input "200"
type input "2.000"
type input "20.000"
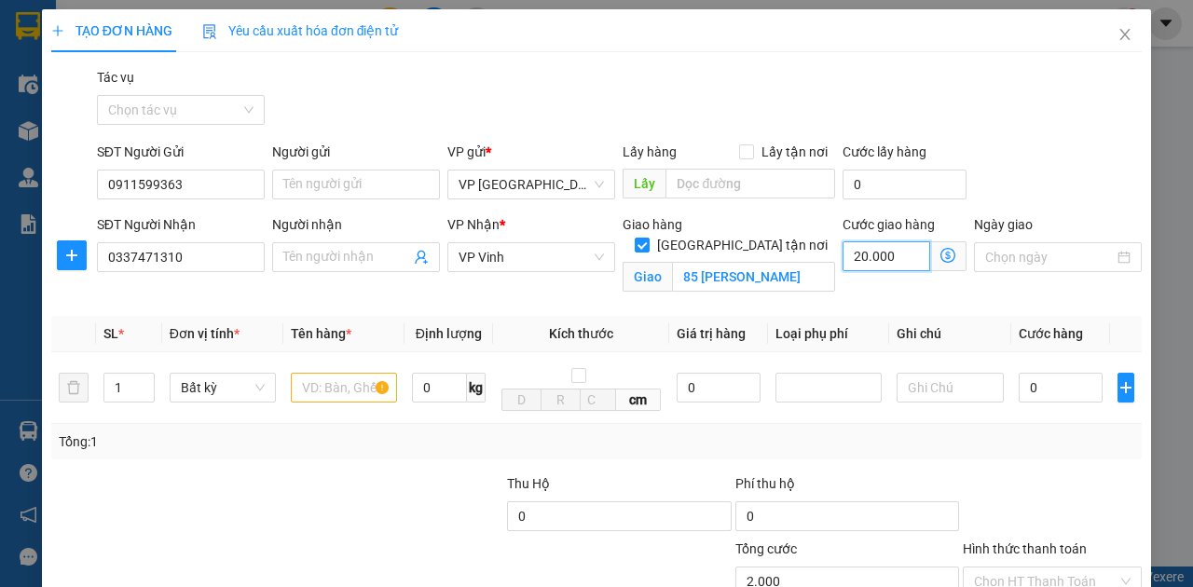
type input "20.000"
click at [324, 384] on input "text" at bounding box center [344, 388] width 106 height 30
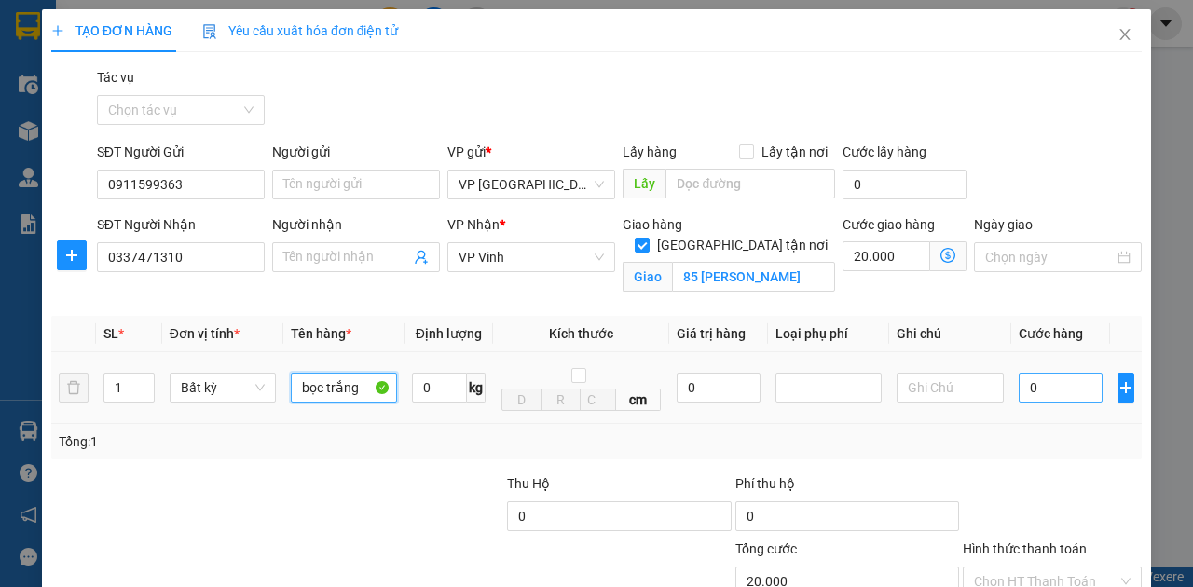
type input "bọc trắng"
click at [1022, 386] on input "0" at bounding box center [1061, 388] width 84 height 30
type input "5"
type input "20.005"
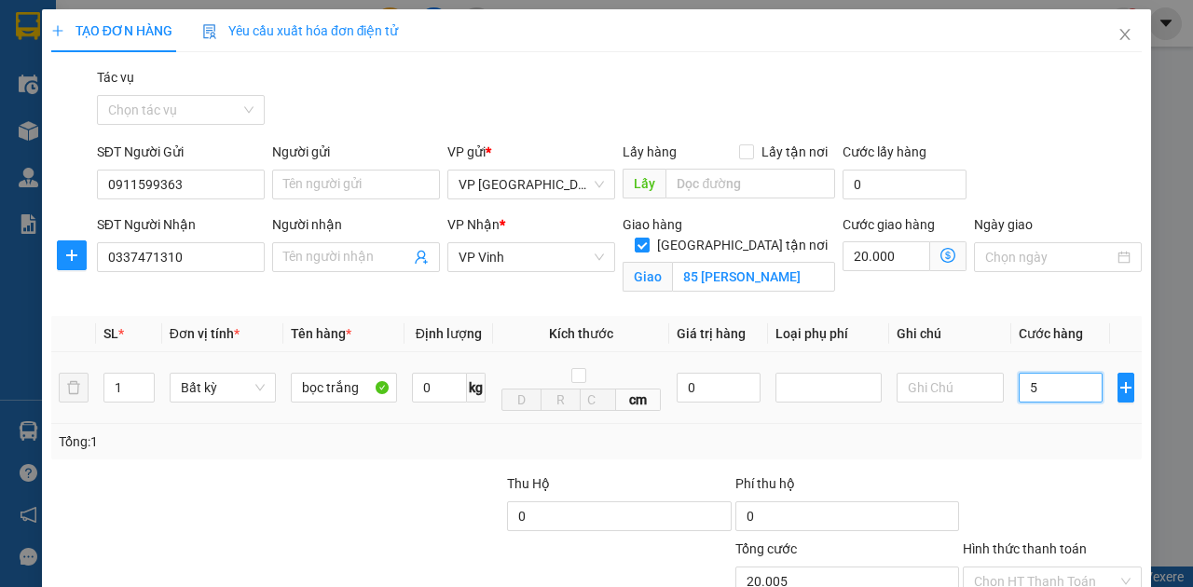
type input "50"
type input "20.050"
type input "500"
type input "20.500"
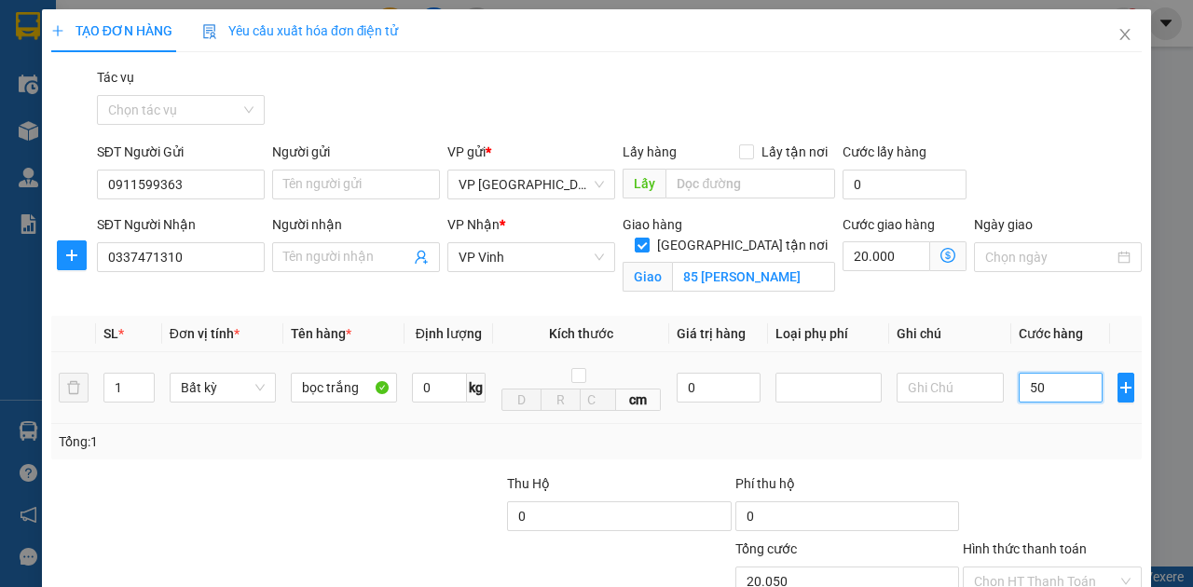
type input "20.500"
type input "5.000"
type input "25.000"
type input "50.000"
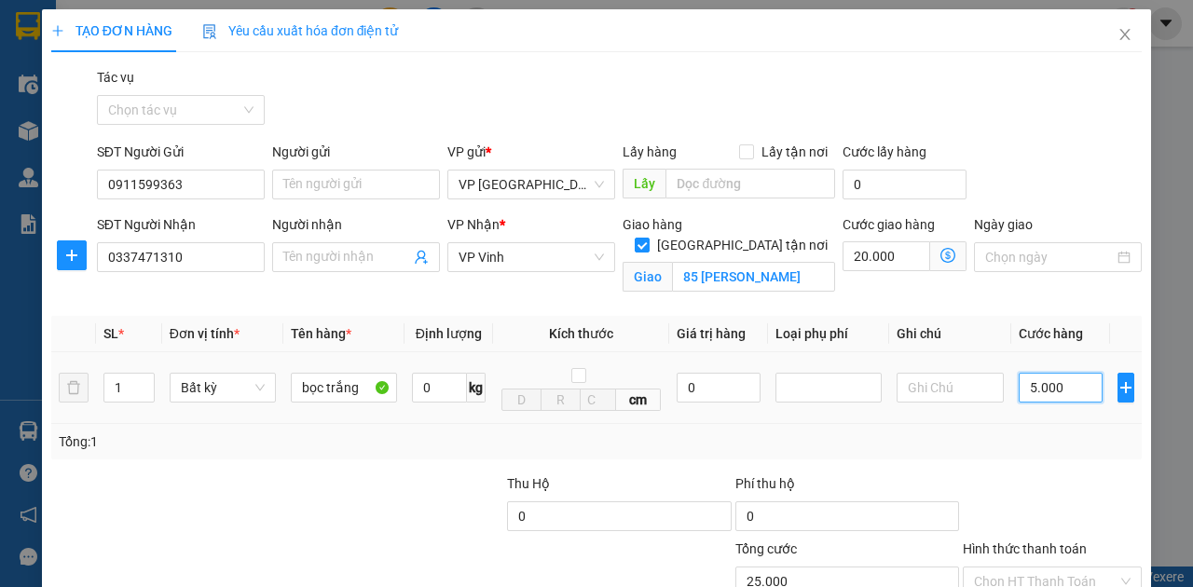
type input "70.000"
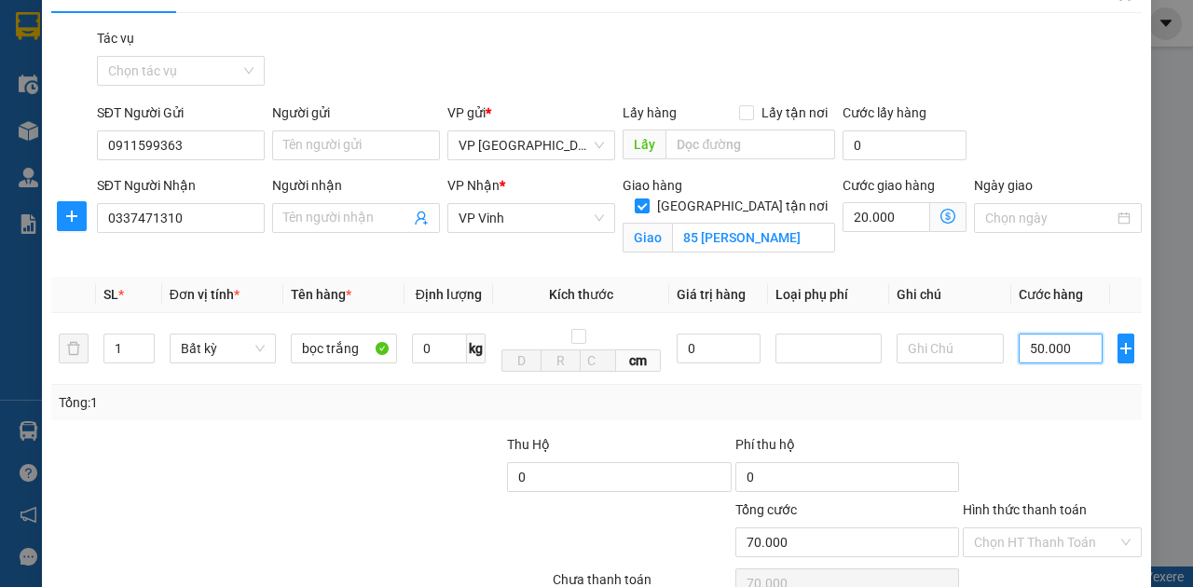
scroll to position [62, 0]
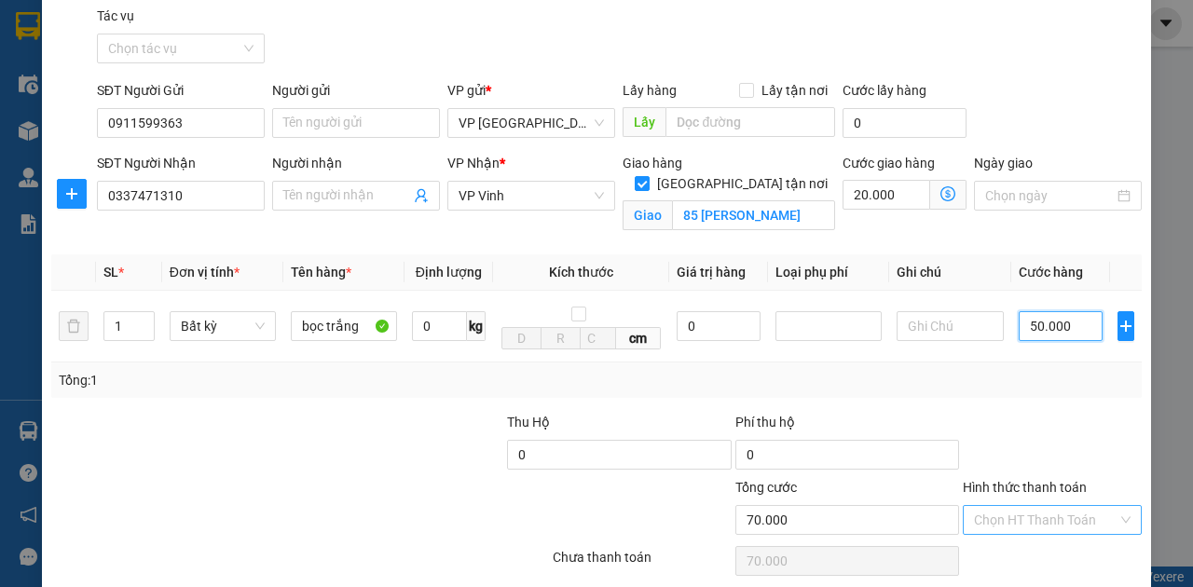
type input "50.000"
click at [1065, 528] on input "Hình thức thanh toán" at bounding box center [1046, 520] width 144 height 28
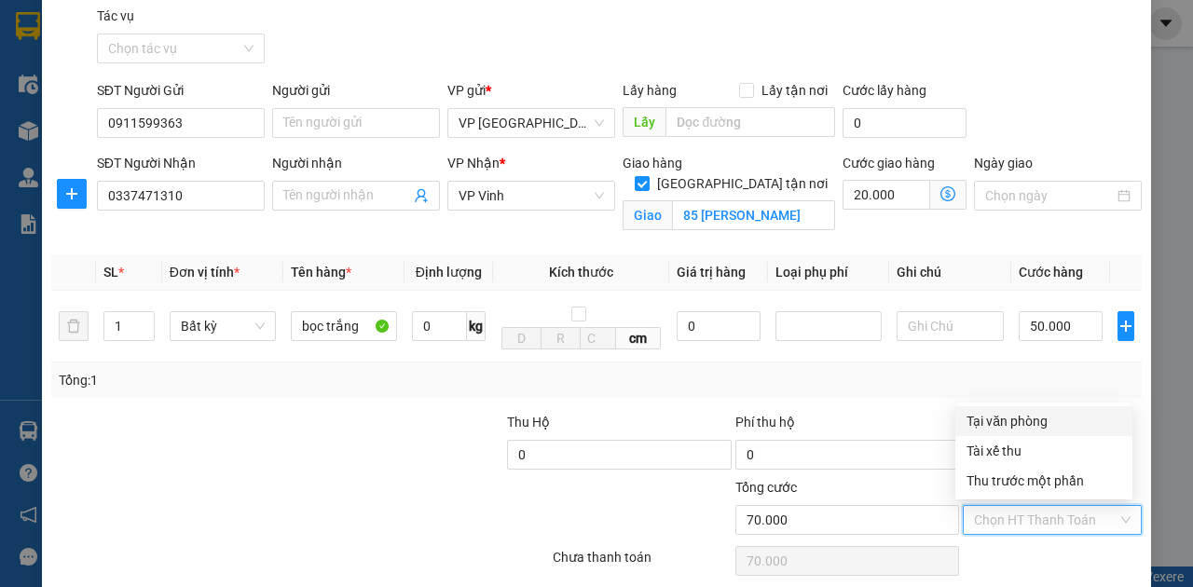
click at [1014, 433] on div "Tại văn phòng" at bounding box center [1043, 421] width 177 height 30
type input "0"
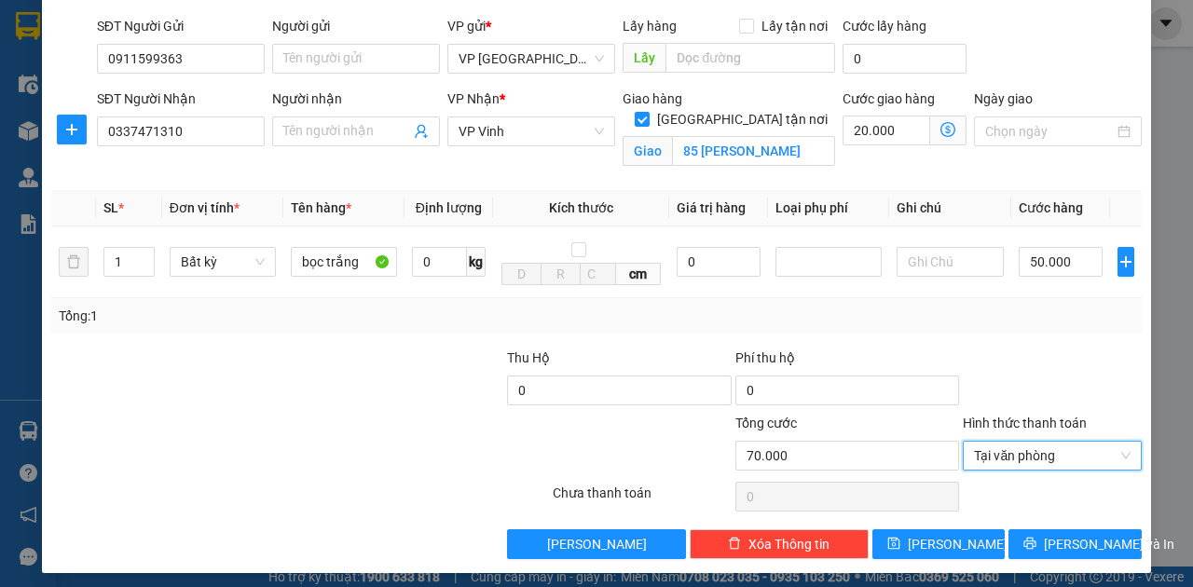
scroll to position [131, 0]
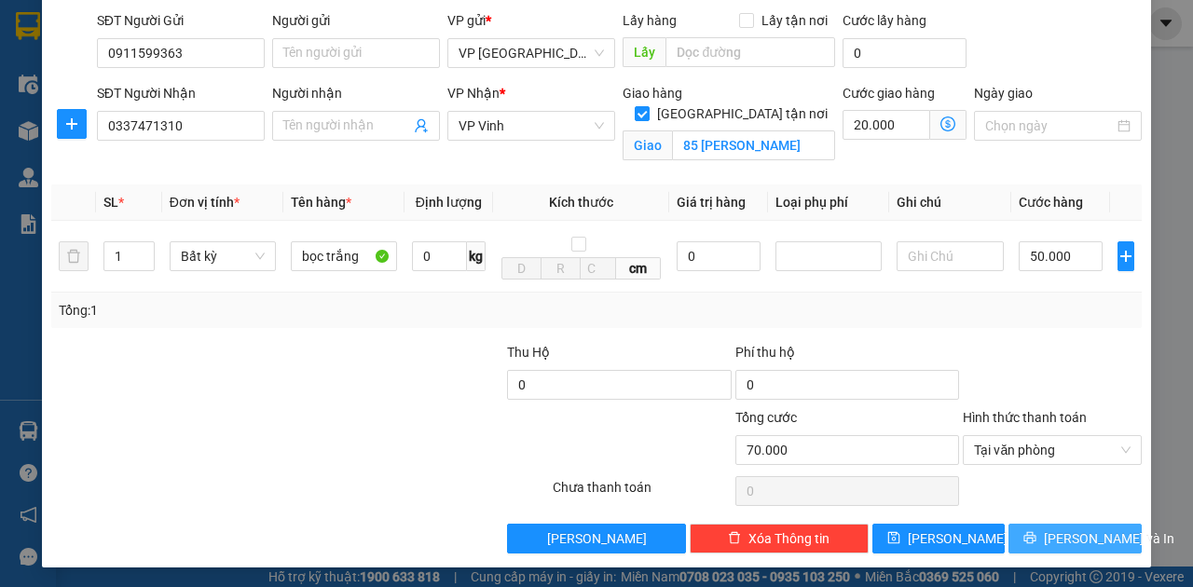
click at [1044, 532] on button "Lưu và In" at bounding box center [1075, 539] width 133 height 30
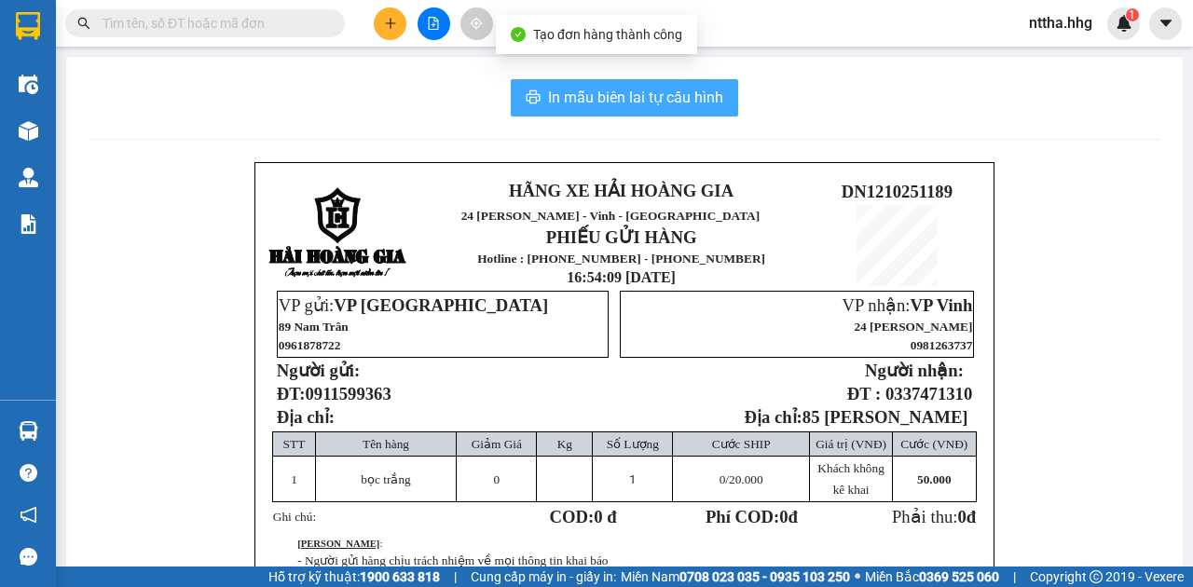
click at [591, 84] on button "In mẫu biên lai tự cấu hình" at bounding box center [624, 97] width 227 height 37
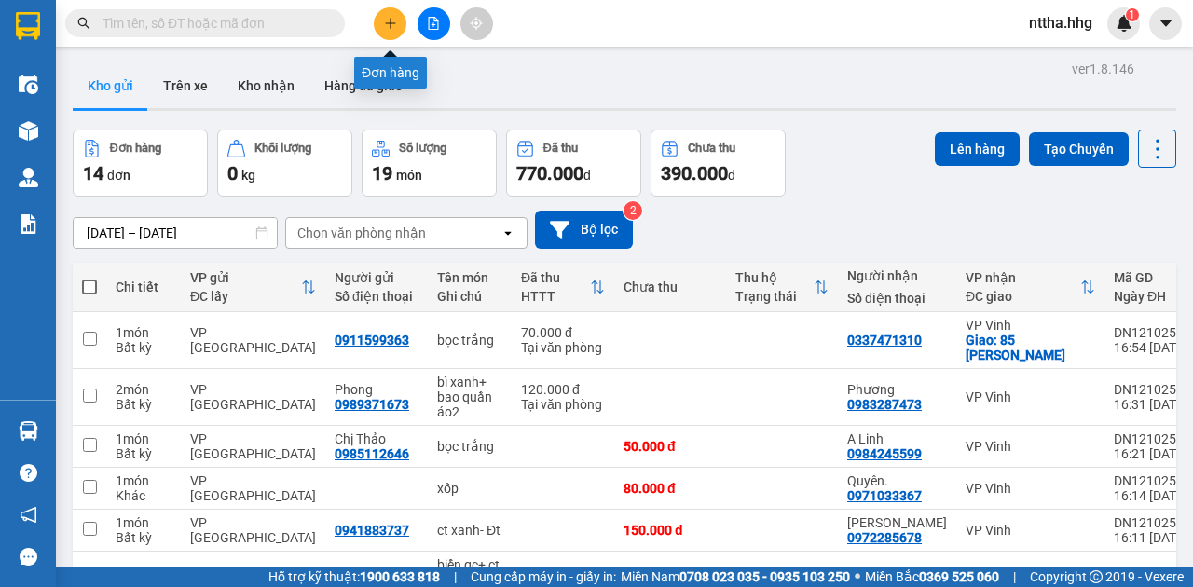
click at [392, 22] on icon "plus" at bounding box center [390, 23] width 13 height 13
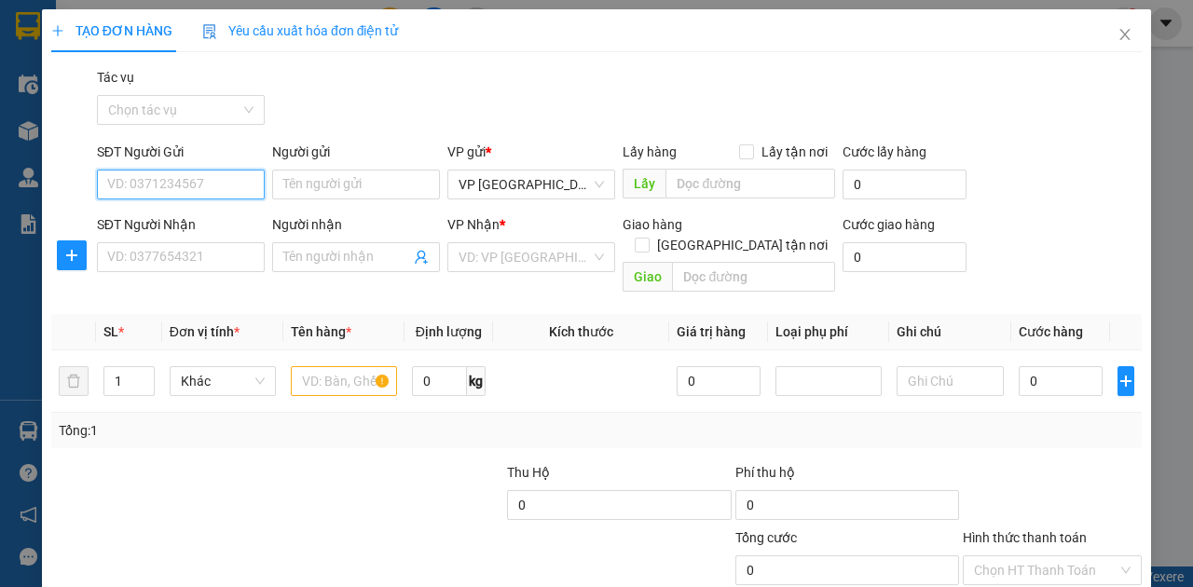
click at [216, 186] on input "SĐT Người Gửi" at bounding box center [181, 185] width 168 height 30
type input "0399726890"
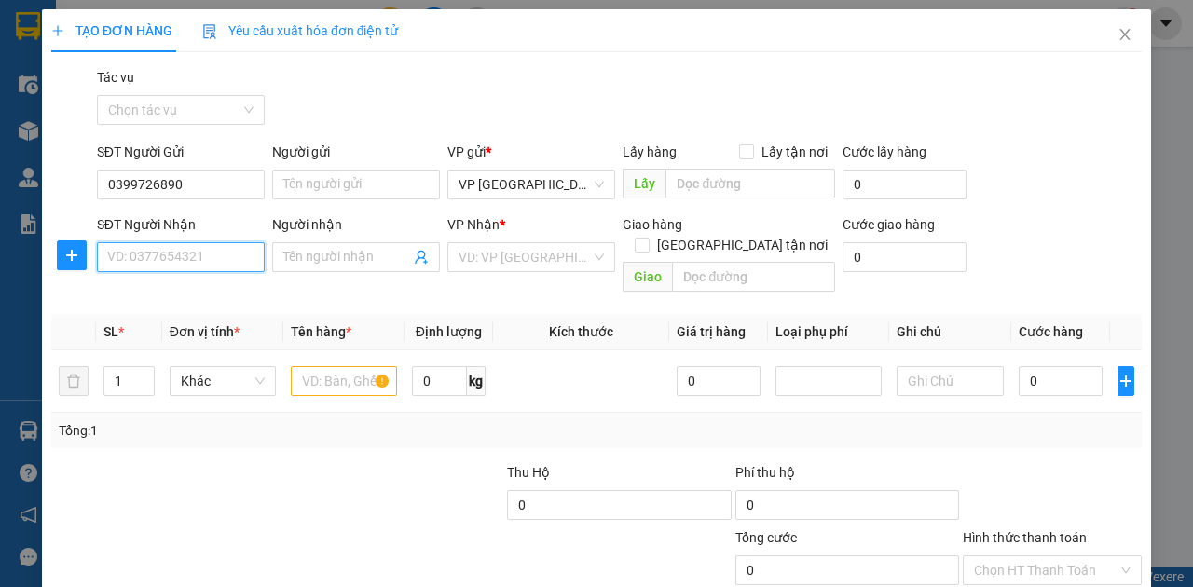
click at [136, 252] on input "SĐT Người Nhận" at bounding box center [181, 257] width 168 height 30
type input "0396320904"
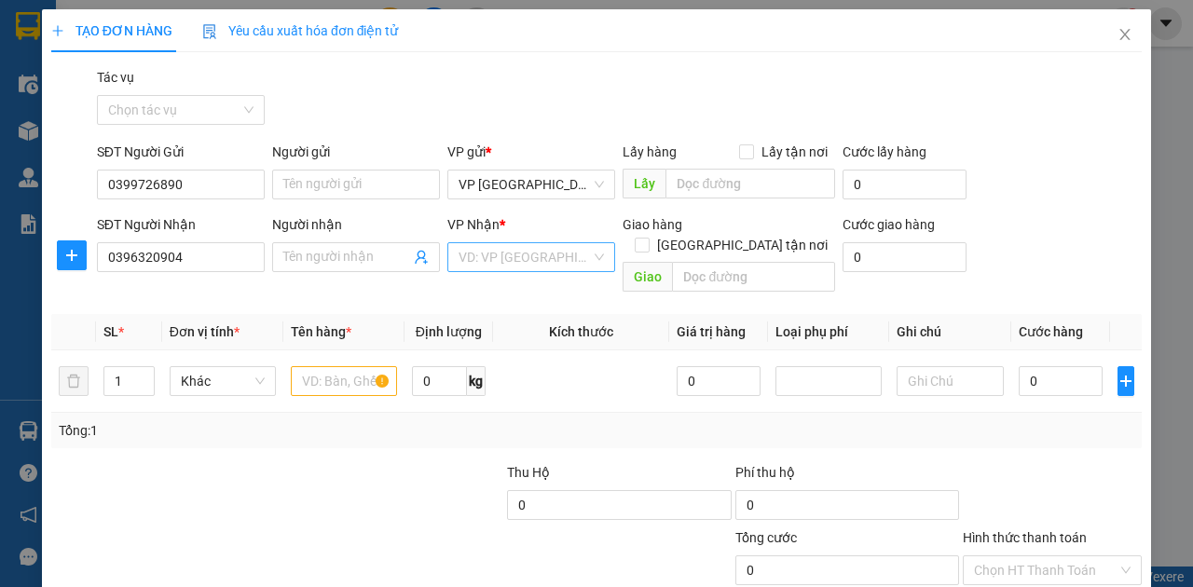
click at [489, 257] on input "search" at bounding box center [525, 257] width 132 height 28
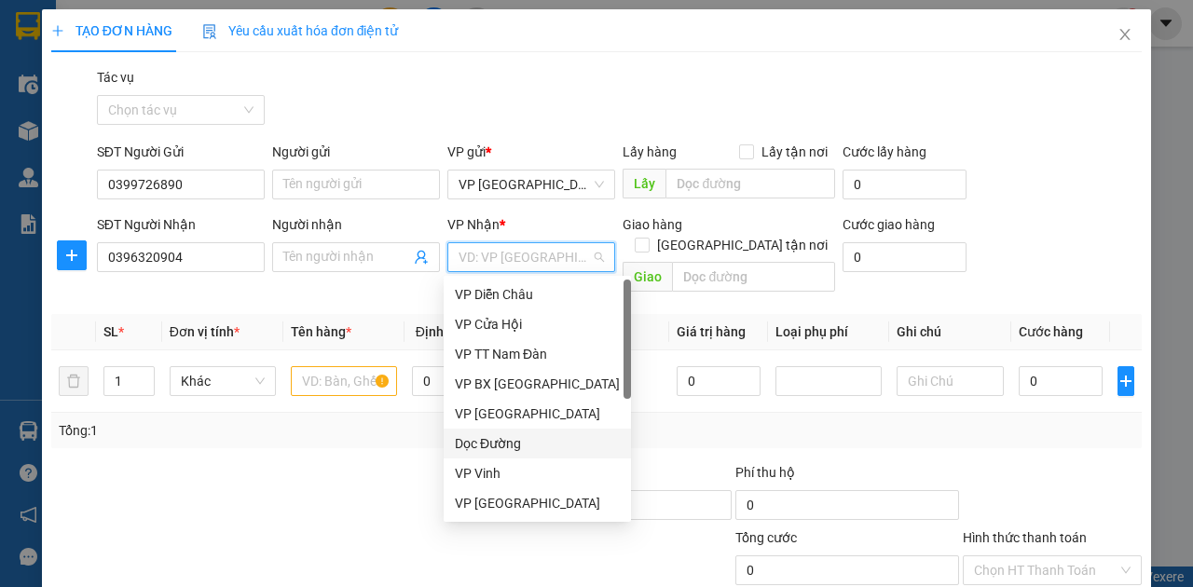
click at [466, 439] on div "Dọc Đường" at bounding box center [537, 443] width 165 height 21
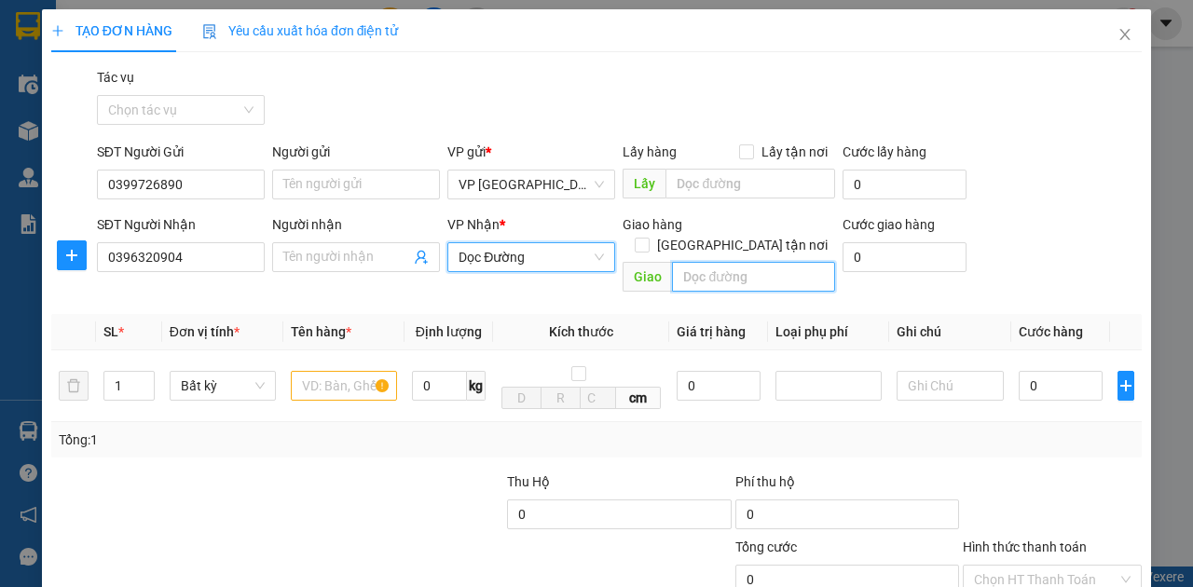
click at [727, 262] on input "text" at bounding box center [753, 277] width 162 height 30
type input "BX Đô Lương"
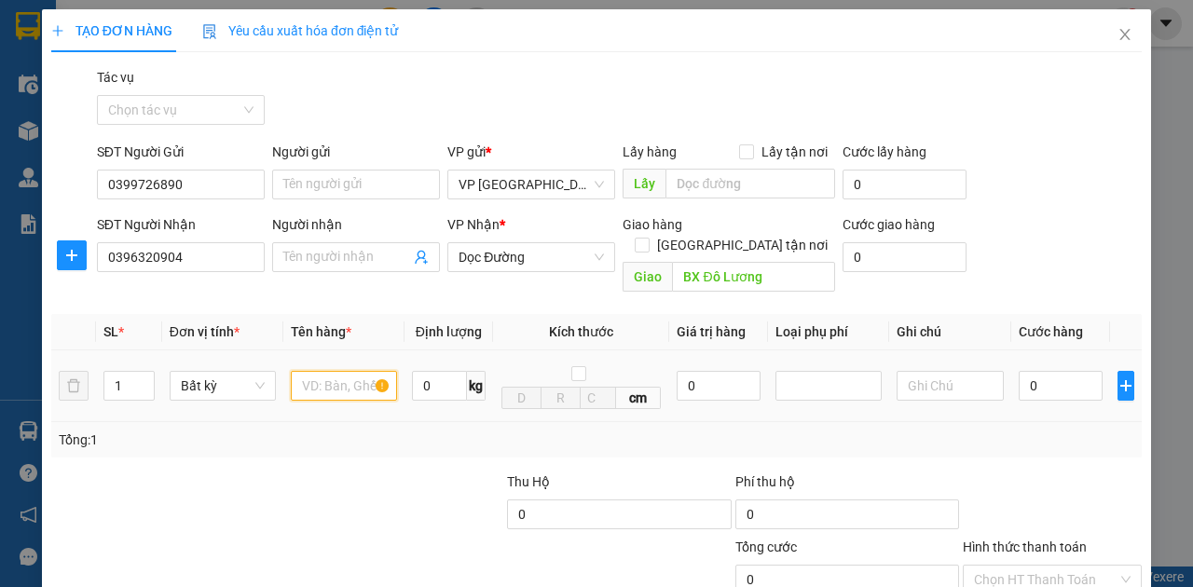
click at [317, 371] on input "text" at bounding box center [344, 386] width 106 height 30
type input "xốp"
click at [1034, 371] on input "0" at bounding box center [1061, 386] width 84 height 30
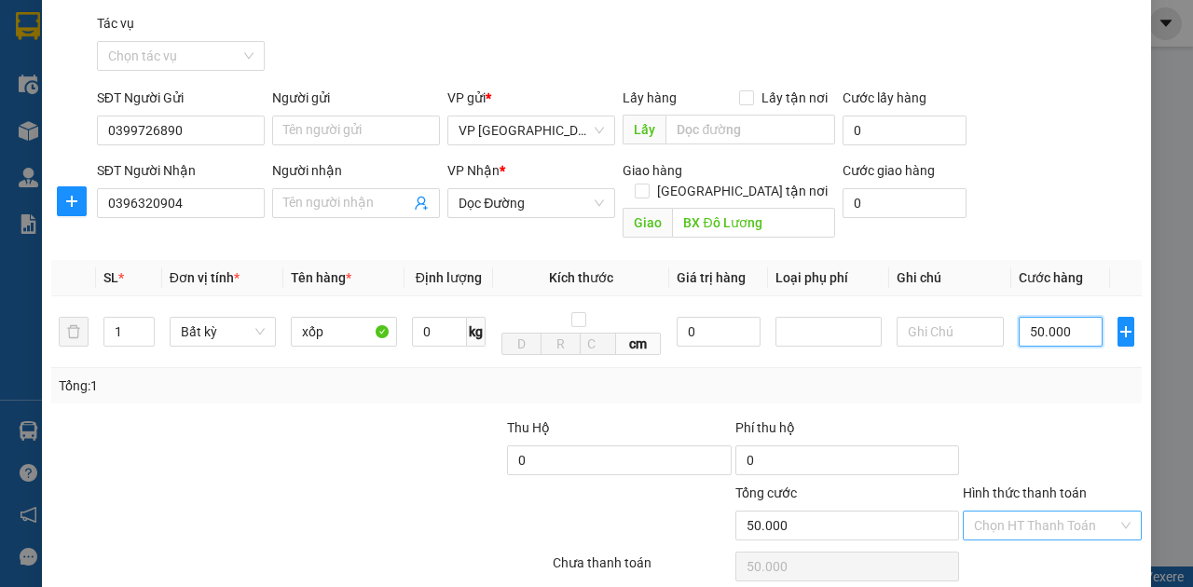
scroll to position [110, 0]
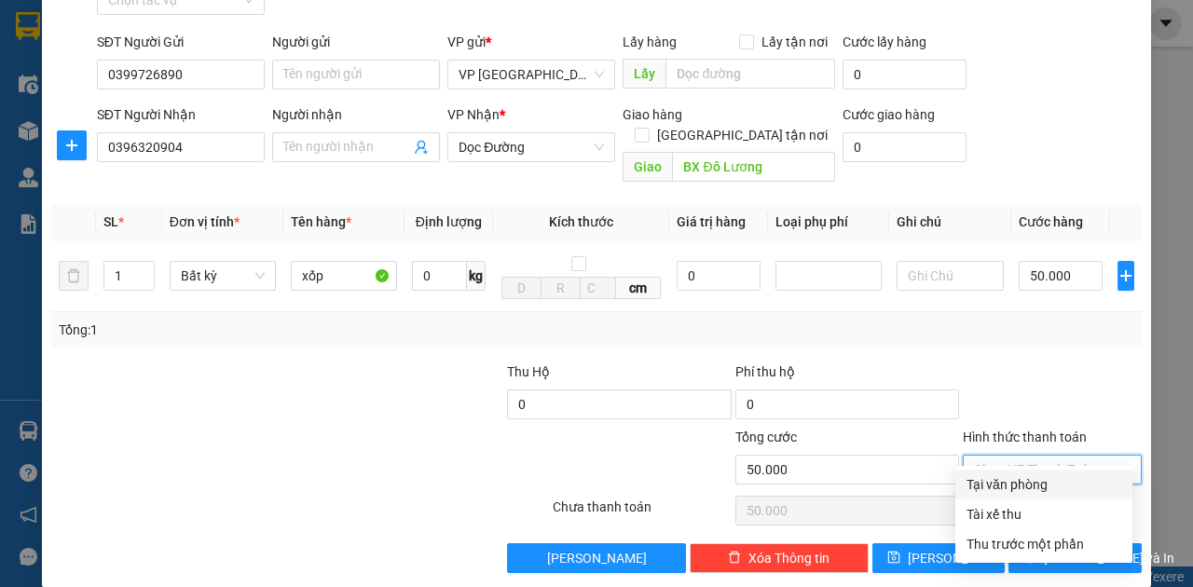
click at [1062, 456] on input "Hình thức thanh toán" at bounding box center [1046, 470] width 144 height 28
click at [1025, 486] on div "Tại văn phòng" at bounding box center [1044, 484] width 155 height 21
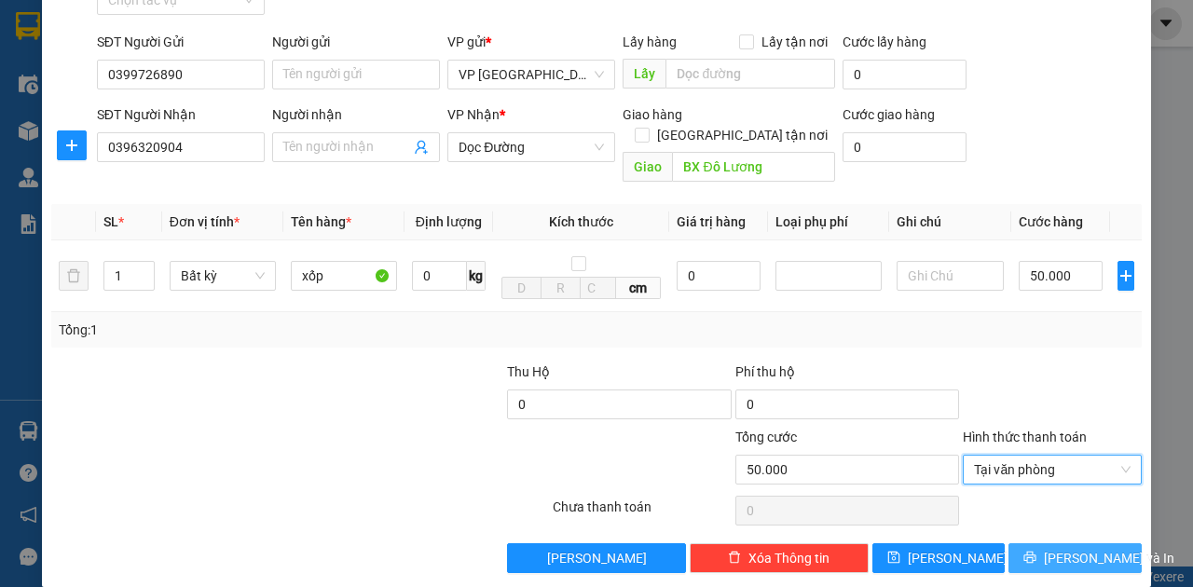
click at [1073, 543] on button "Lưu và In" at bounding box center [1075, 558] width 133 height 30
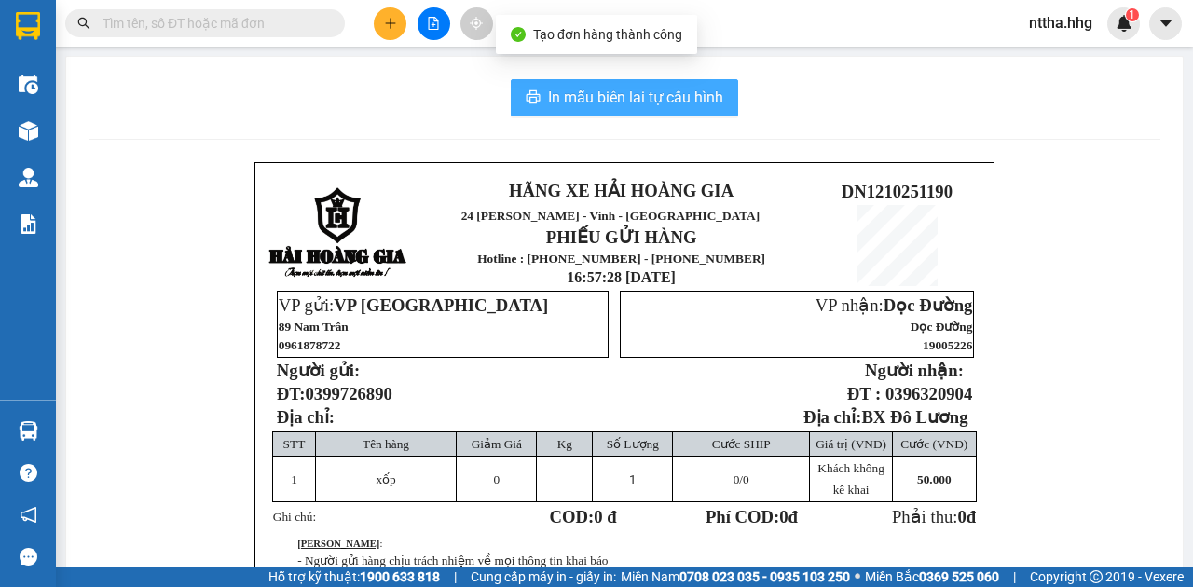
click at [609, 96] on span "In mẫu biên lai tự cấu hình" at bounding box center [635, 97] width 175 height 23
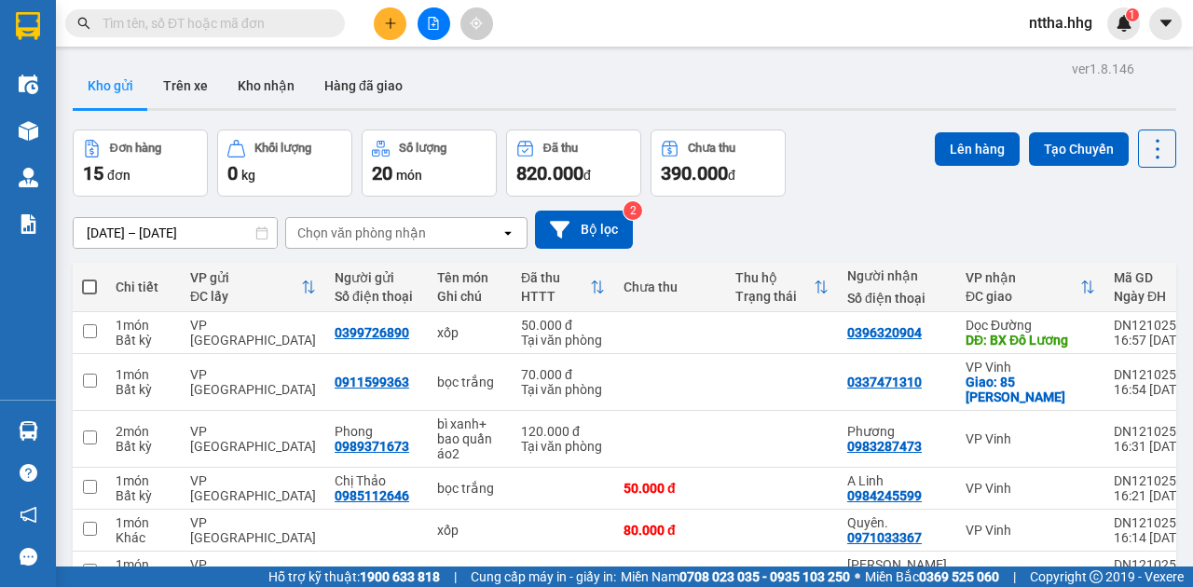
click at [387, 22] on icon "plus" at bounding box center [390, 23] width 13 height 13
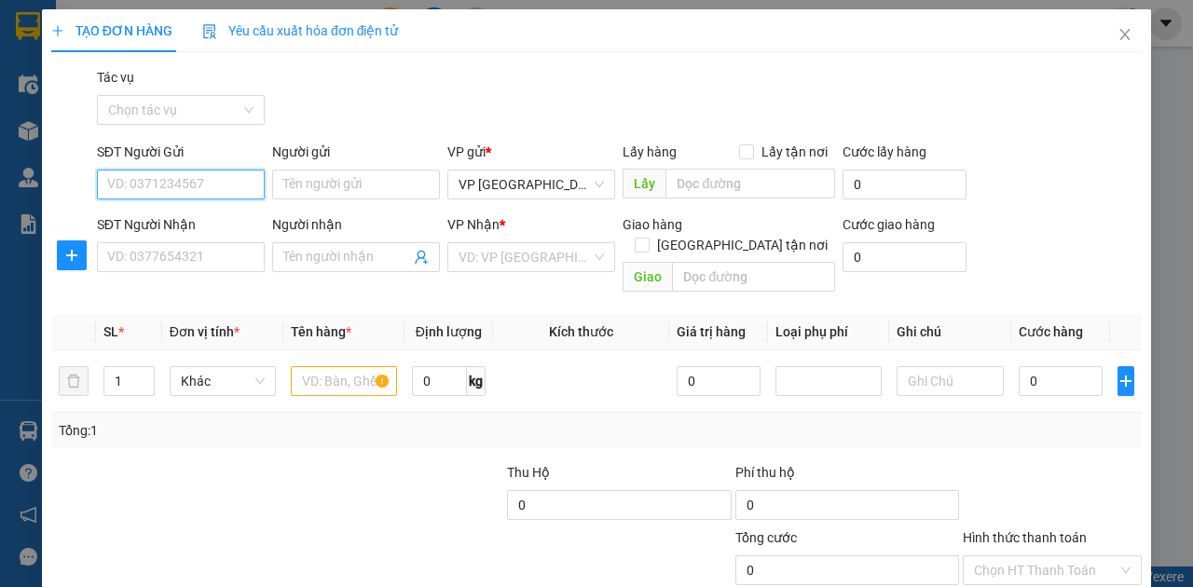
click at [216, 190] on input "SĐT Người Gửi" at bounding box center [181, 185] width 168 height 30
click at [200, 216] on div "0762558405" at bounding box center [179, 221] width 144 height 21
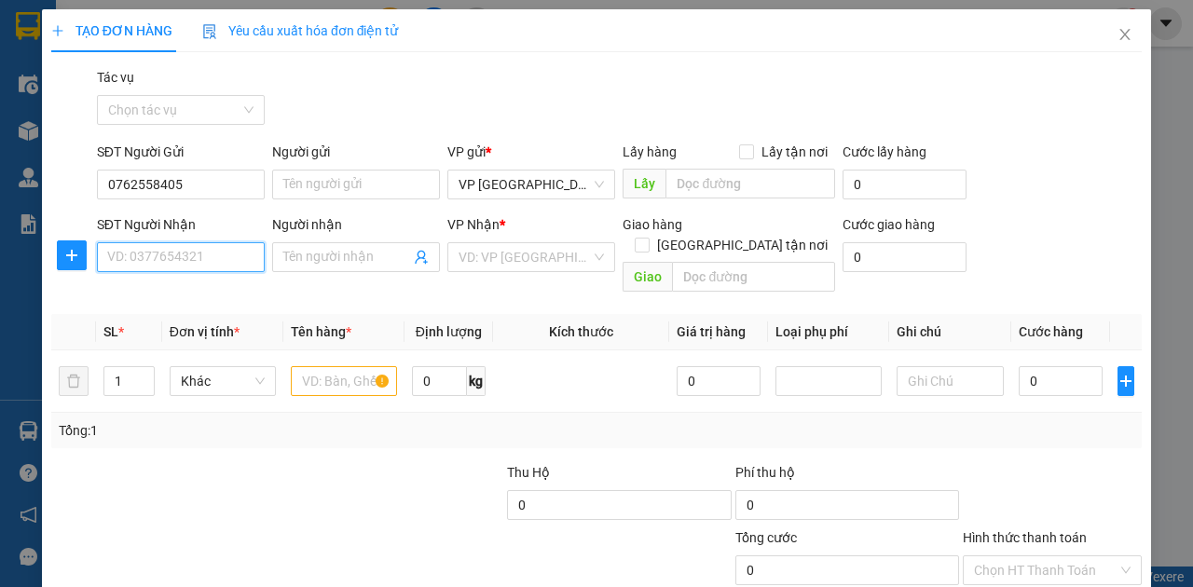
click at [183, 257] on input "SĐT Người Nhận" at bounding box center [181, 257] width 168 height 30
click at [137, 260] on input "SĐT Người Nhận" at bounding box center [181, 257] width 168 height 30
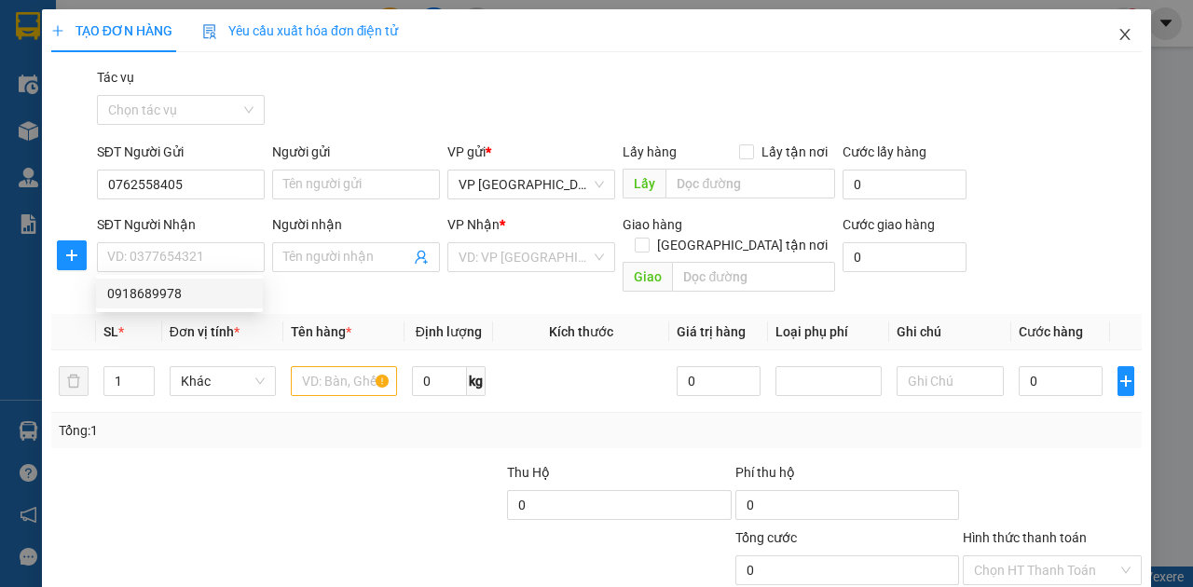
click at [1118, 39] on icon "close" at bounding box center [1125, 34] width 15 height 15
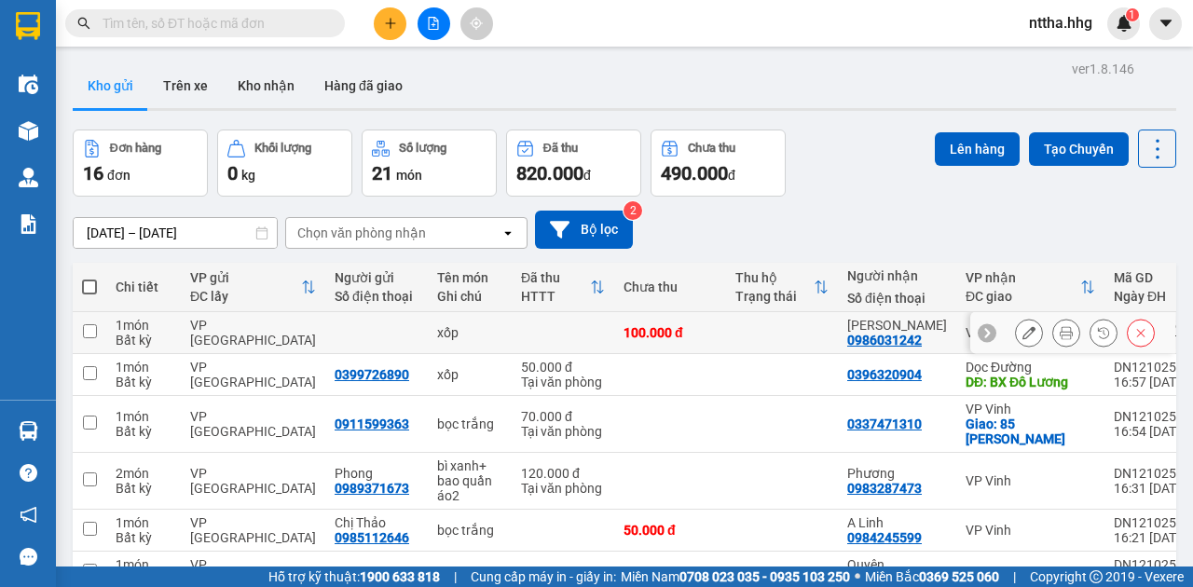
click at [1028, 329] on button at bounding box center [1029, 333] width 26 height 33
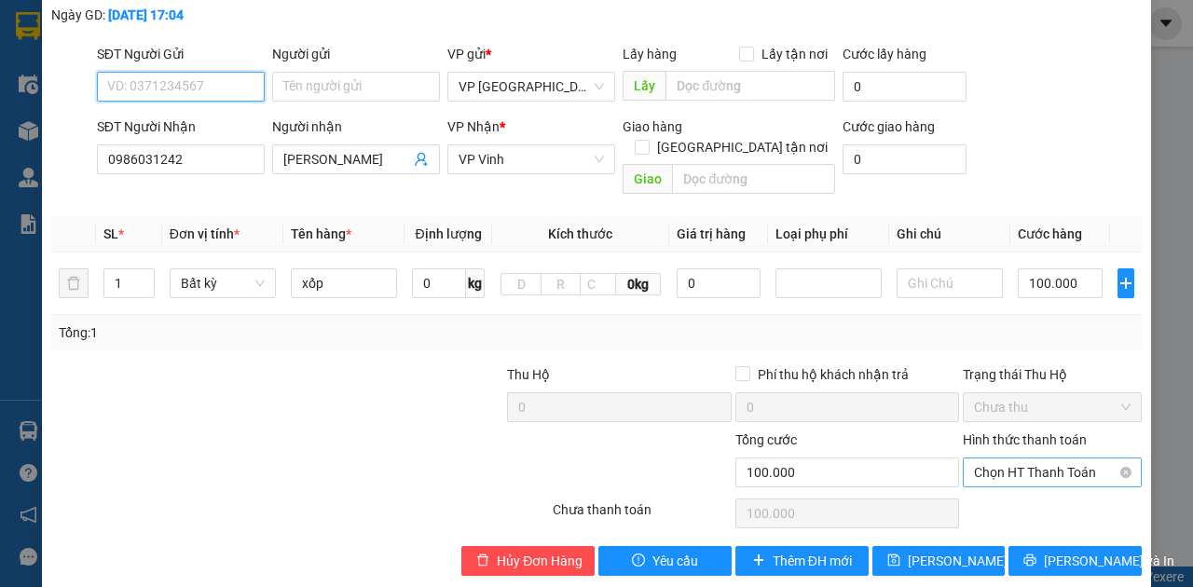
scroll to position [125, 0]
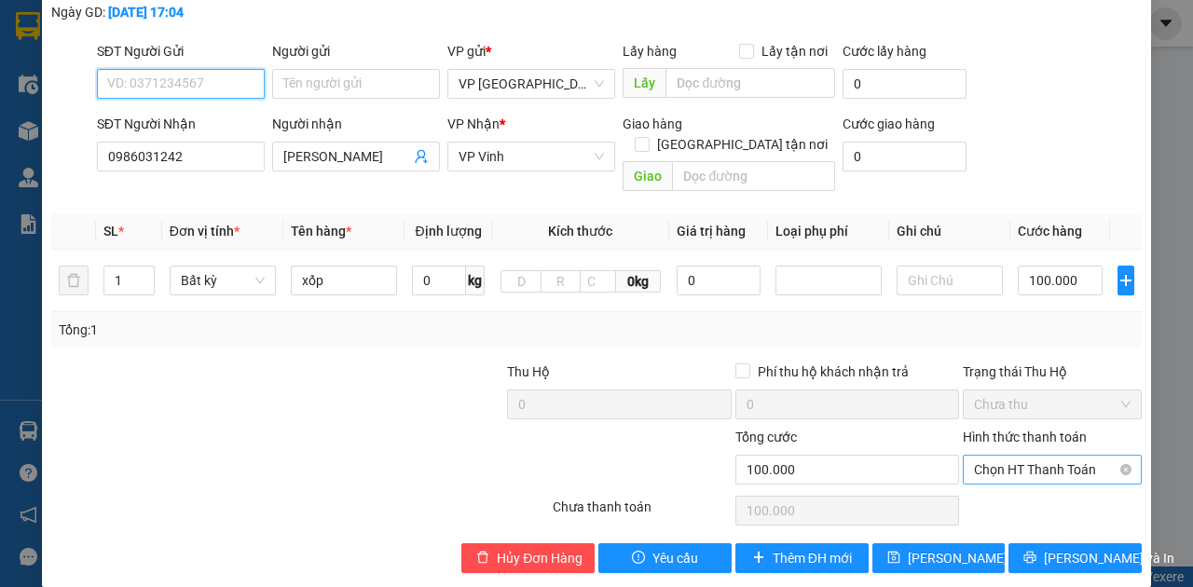
click at [1029, 456] on span "Chọn HT Thanh Toán" at bounding box center [1052, 470] width 157 height 28
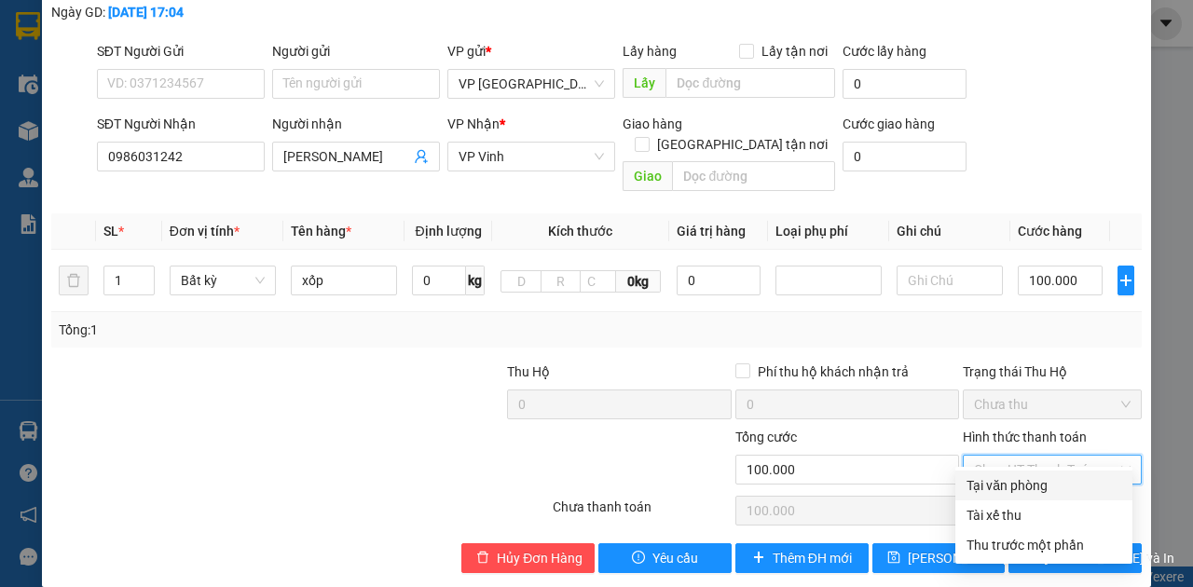
drag, startPoint x: 1010, startPoint y: 488, endPoint x: 1057, endPoint y: 524, distance: 59.1
click at [1010, 488] on div "Tại văn phòng" at bounding box center [1044, 485] width 155 height 21
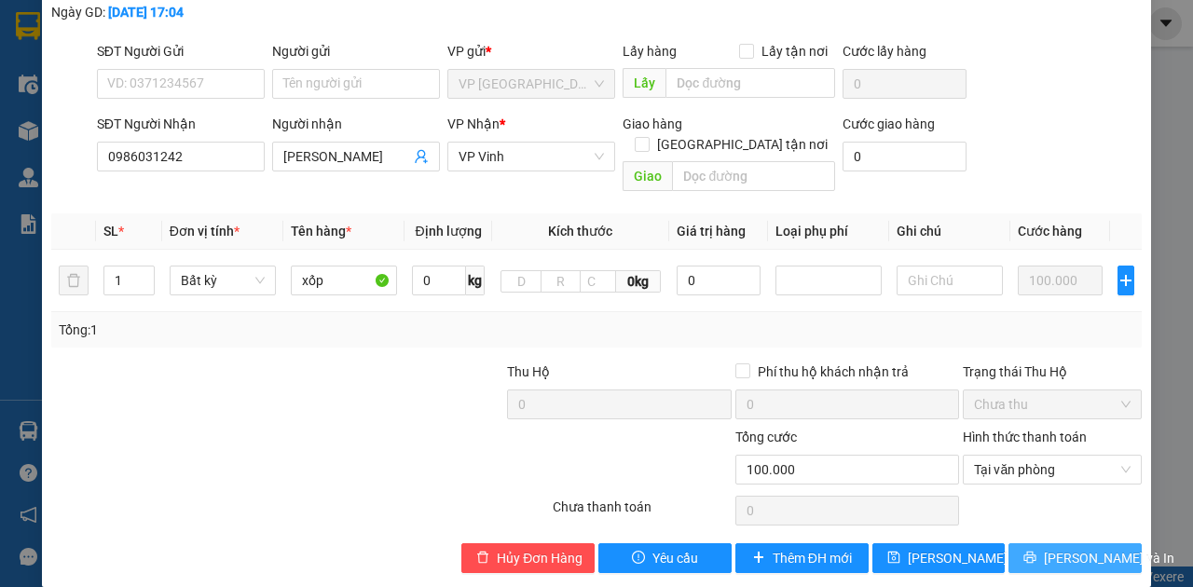
click at [1076, 548] on span "Lưu và In" at bounding box center [1109, 558] width 131 height 21
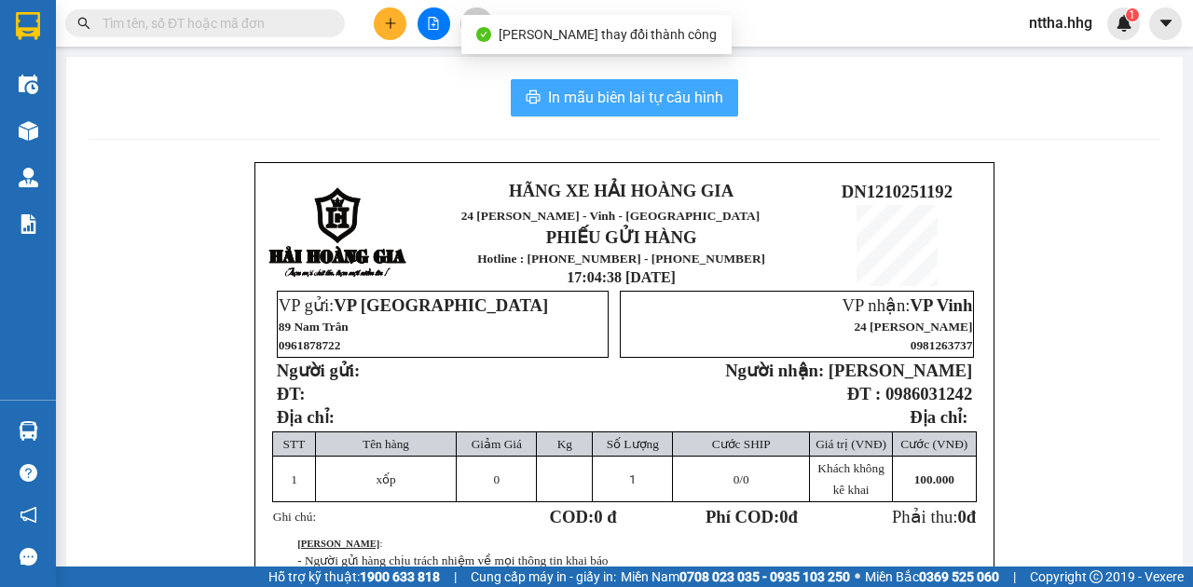
drag, startPoint x: 623, startPoint y: 93, endPoint x: 778, endPoint y: 299, distance: 258.2
click at [623, 93] on span "In mẫu biên lai tự cấu hình" at bounding box center [635, 97] width 175 height 23
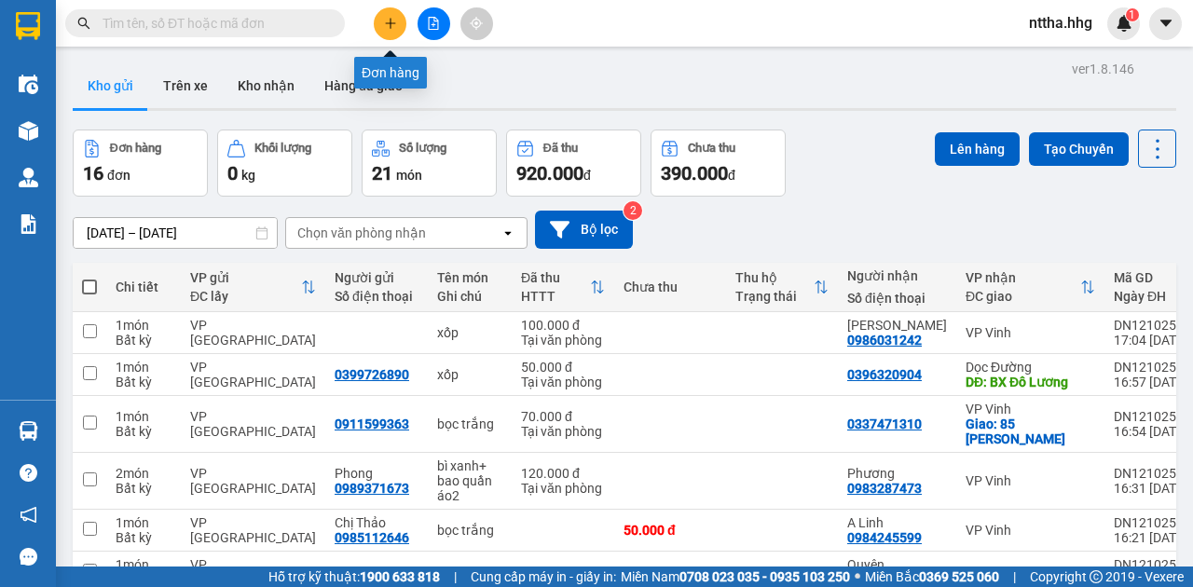
click at [392, 26] on icon "plus" at bounding box center [390, 23] width 13 height 13
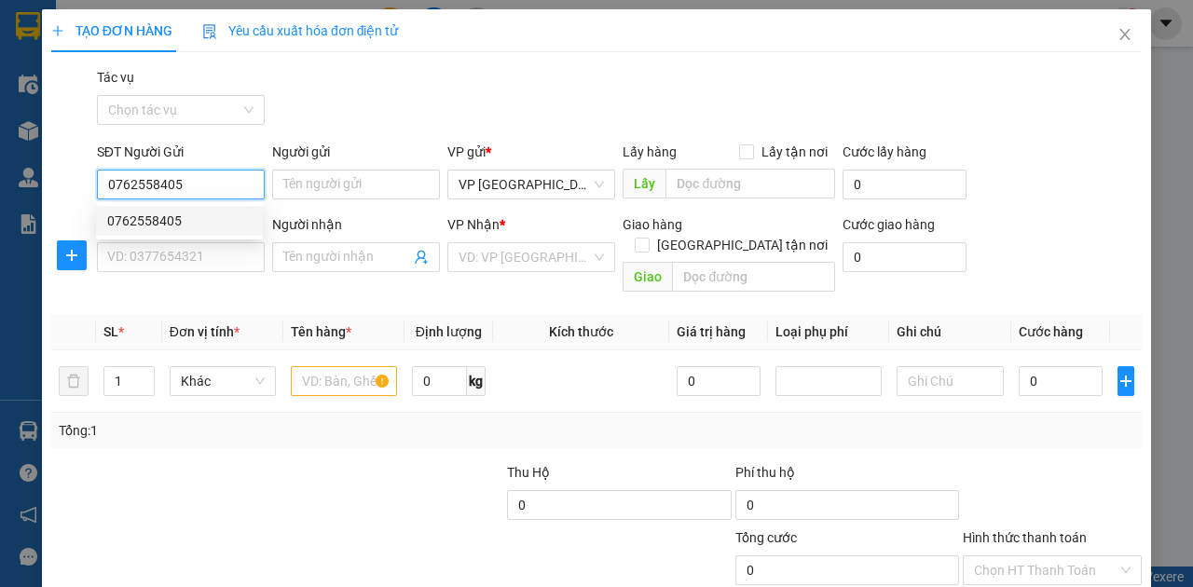
click at [157, 219] on div "0762558405" at bounding box center [179, 221] width 144 height 21
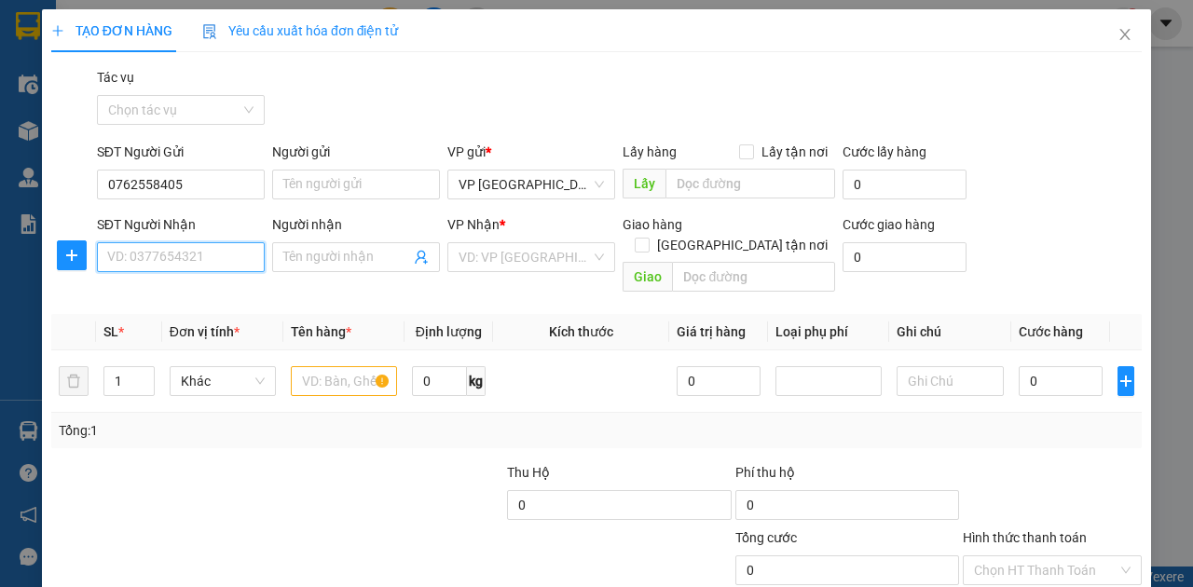
click at [165, 254] on input "SĐT Người Nhận" at bounding box center [181, 257] width 168 height 30
click at [158, 292] on div "0977833763" at bounding box center [179, 293] width 144 height 21
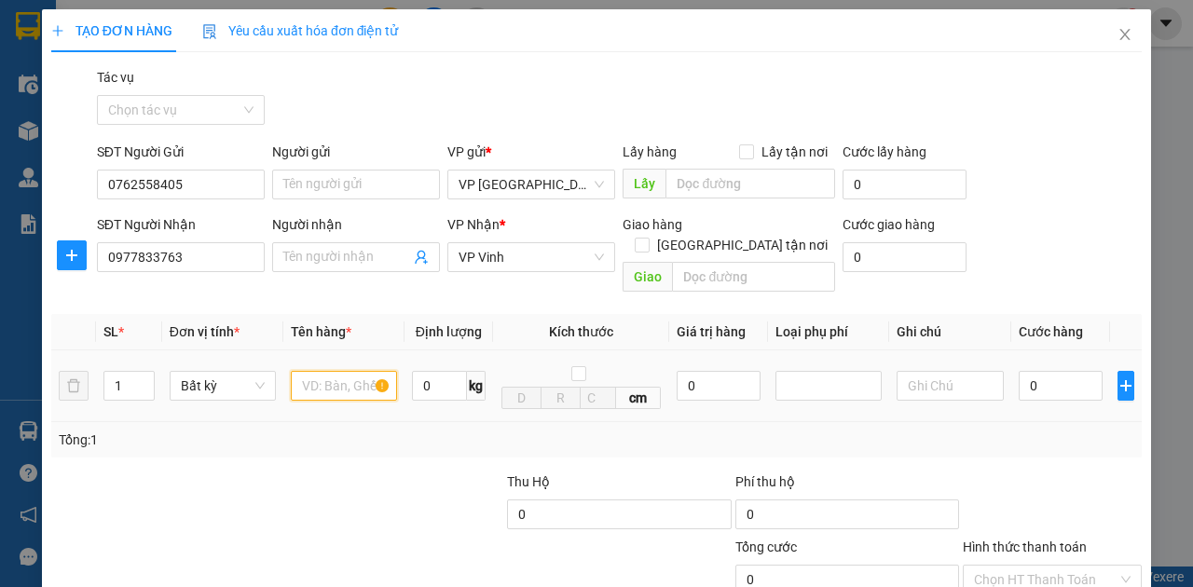
click at [340, 371] on input "text" at bounding box center [344, 386] width 106 height 30
click at [1055, 371] on input "0" at bounding box center [1061, 386] width 84 height 30
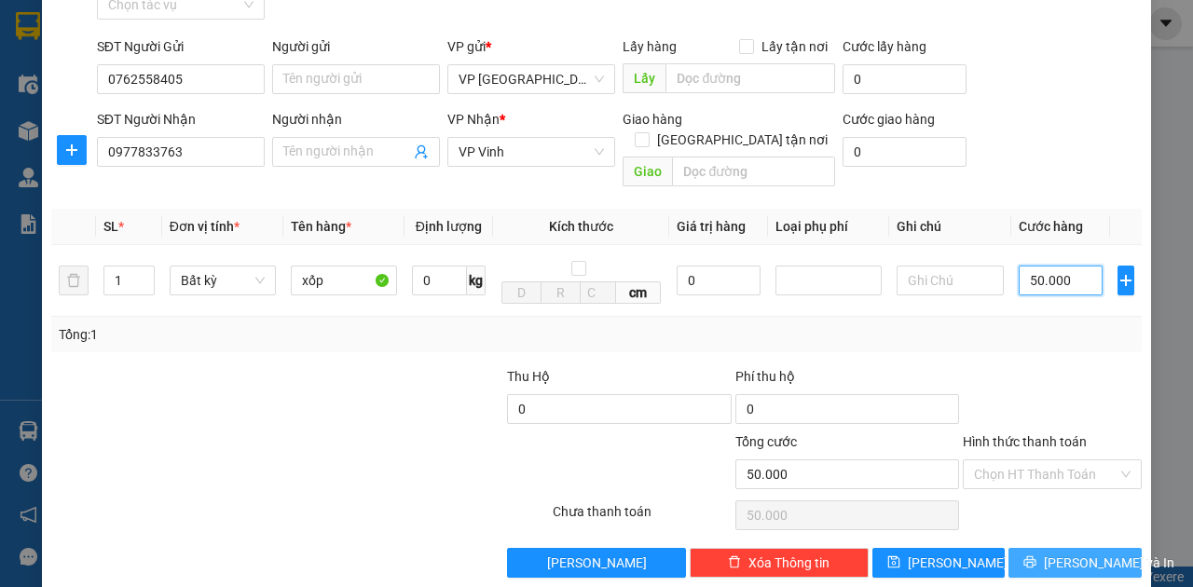
scroll to position [110, 0]
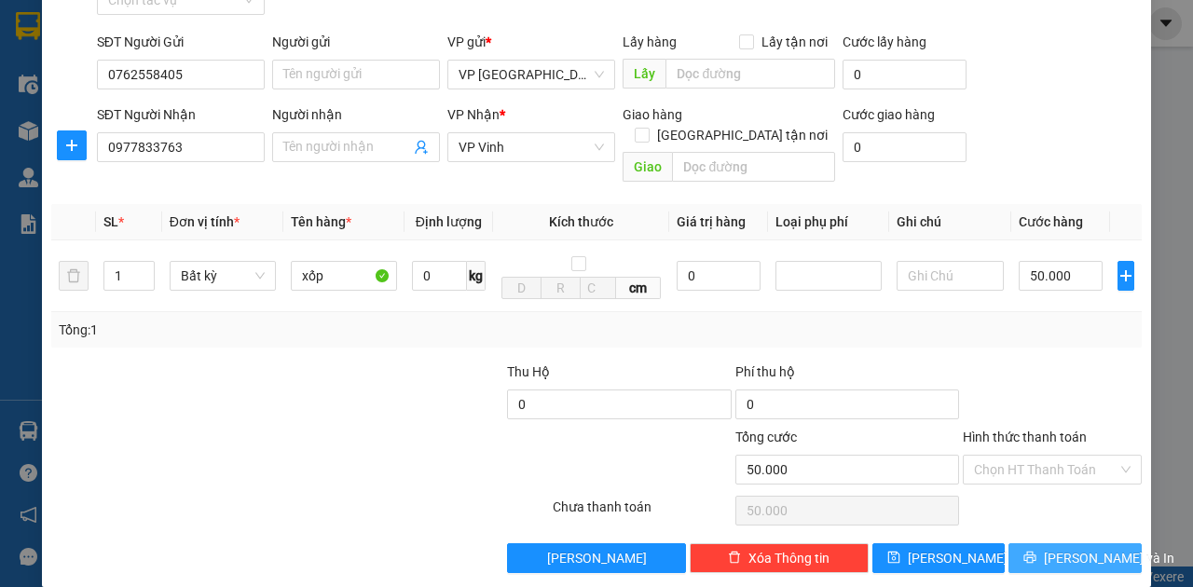
click at [1093, 548] on span "Lưu và In" at bounding box center [1109, 558] width 131 height 21
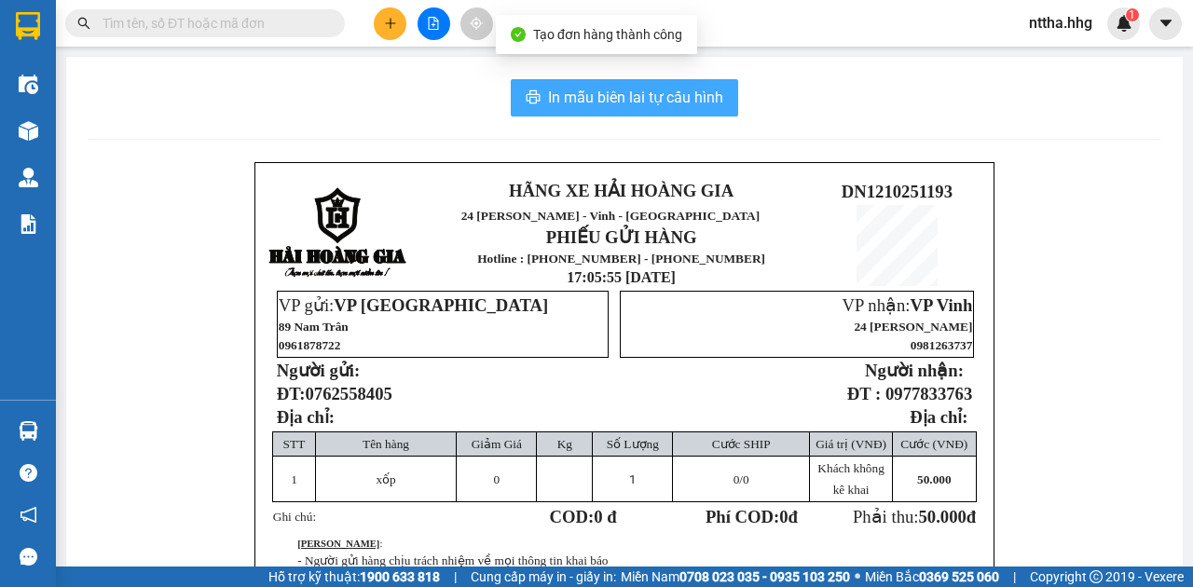
click at [619, 89] on span "In mẫu biên lai tự cấu hình" at bounding box center [635, 97] width 175 height 23
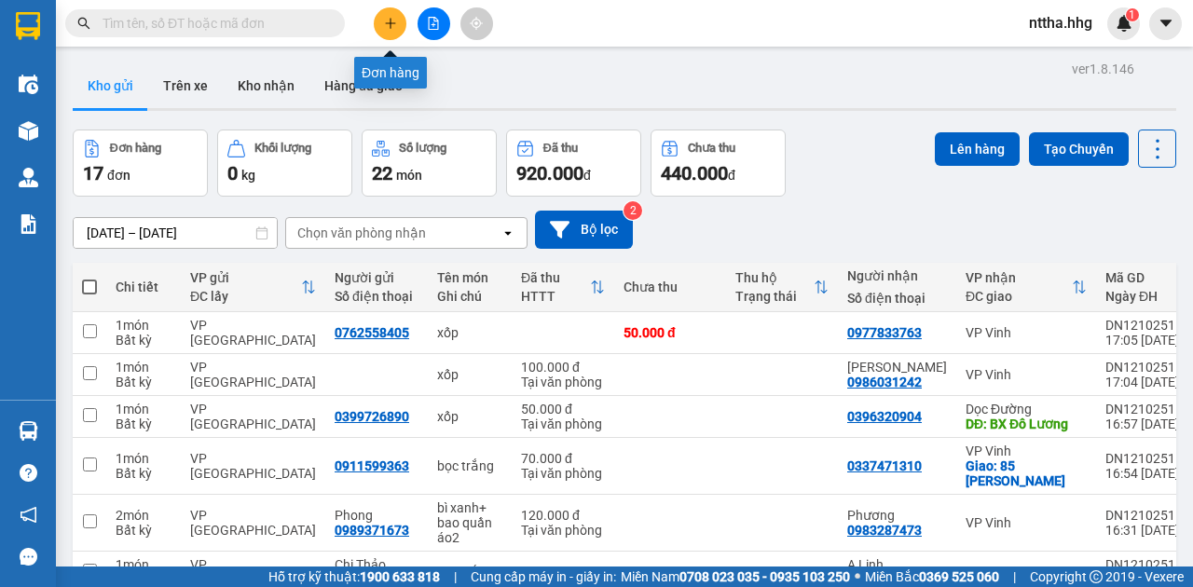
click at [394, 21] on icon "plus" at bounding box center [390, 23] width 13 height 13
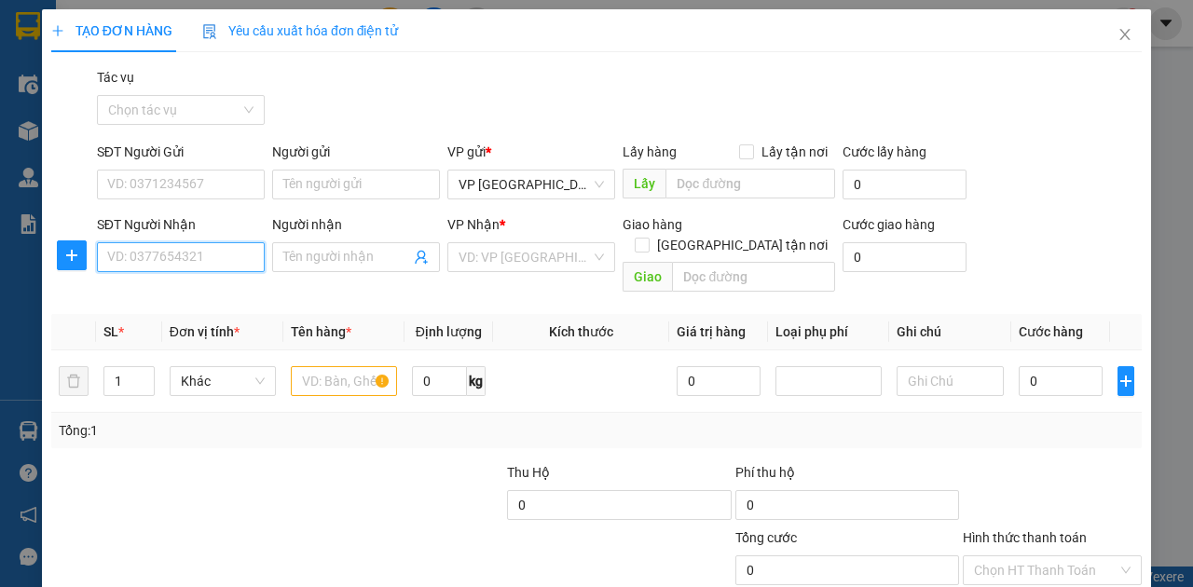
click at [192, 257] on input "SĐT Người Nhận" at bounding box center [181, 257] width 168 height 30
paste input "0389933139"
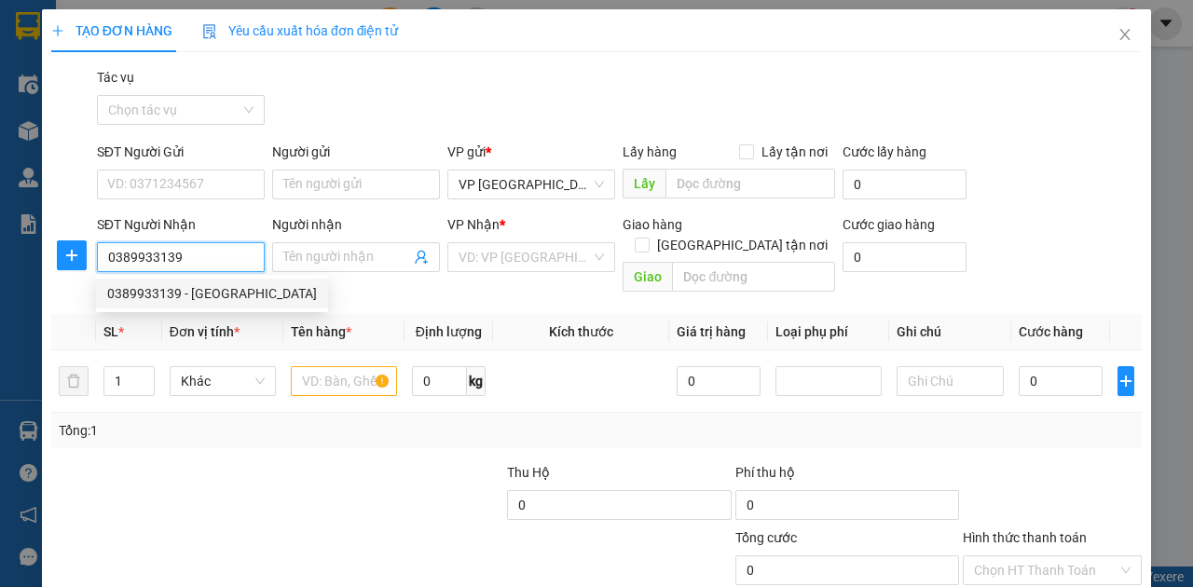
click at [227, 296] on div "0389933139 - Hạnh Hưng" at bounding box center [212, 293] width 210 height 21
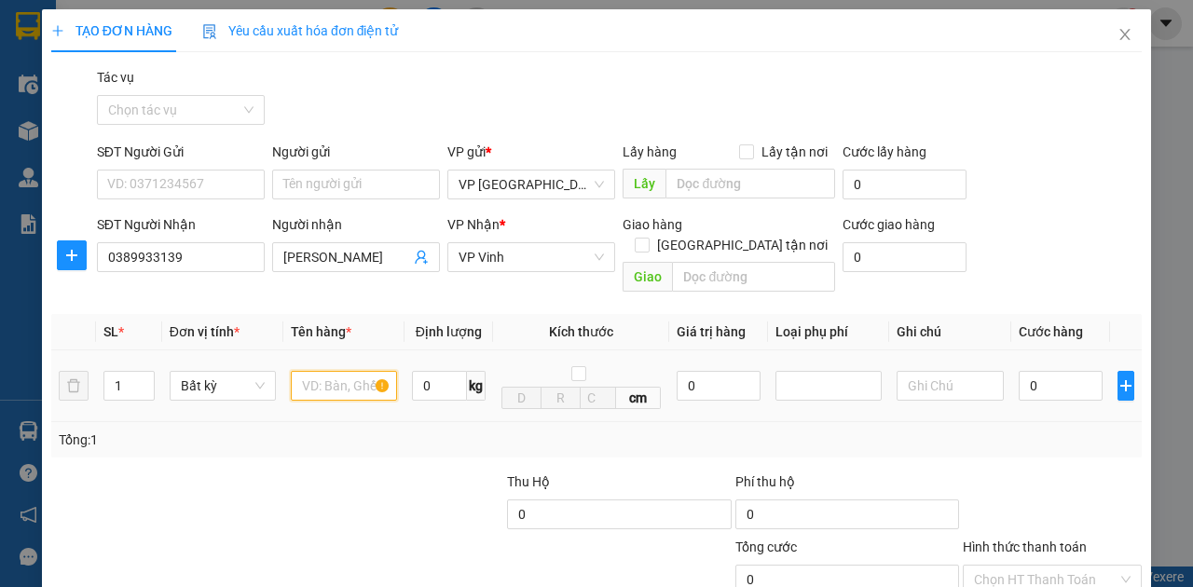
click at [325, 371] on input "text" at bounding box center [344, 386] width 106 height 30
click at [1043, 371] on input "0" at bounding box center [1061, 386] width 84 height 30
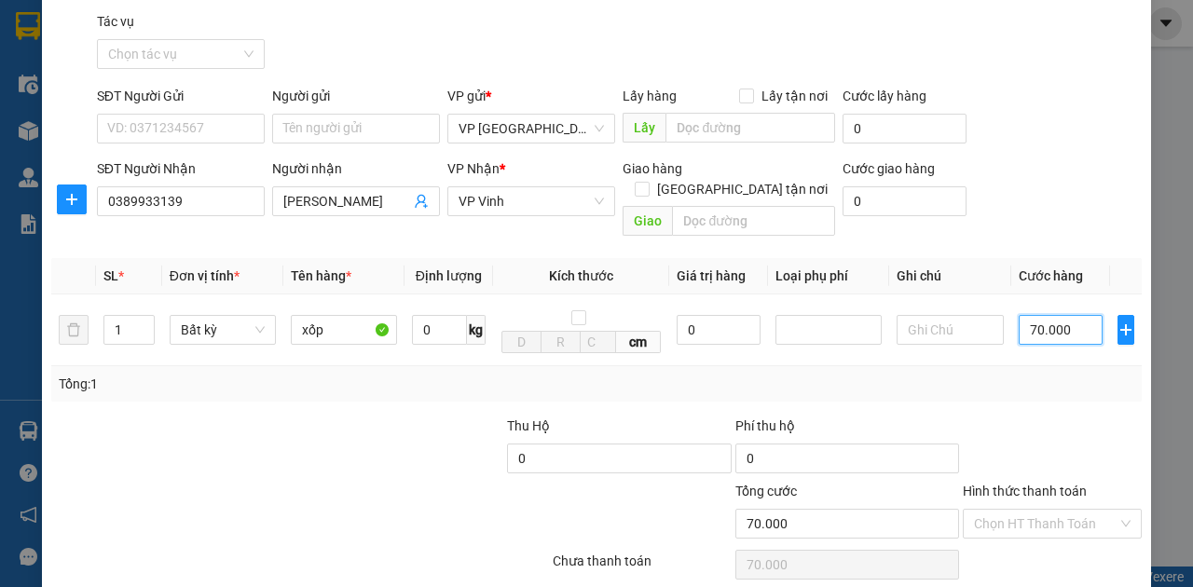
scroll to position [110, 0]
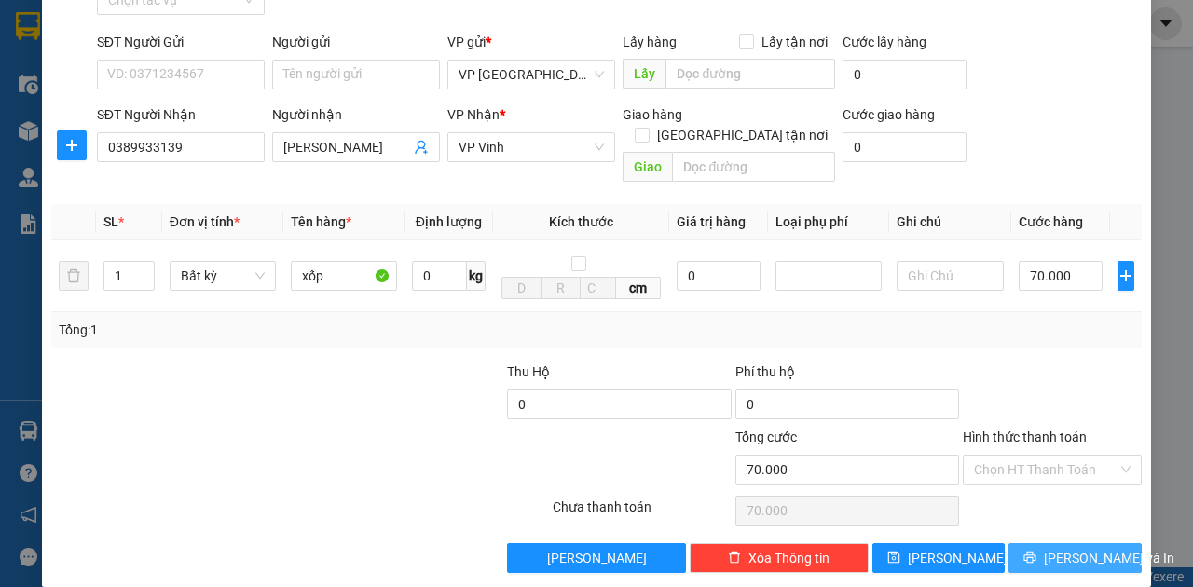
click at [1051, 548] on span "Lưu và In" at bounding box center [1109, 558] width 131 height 21
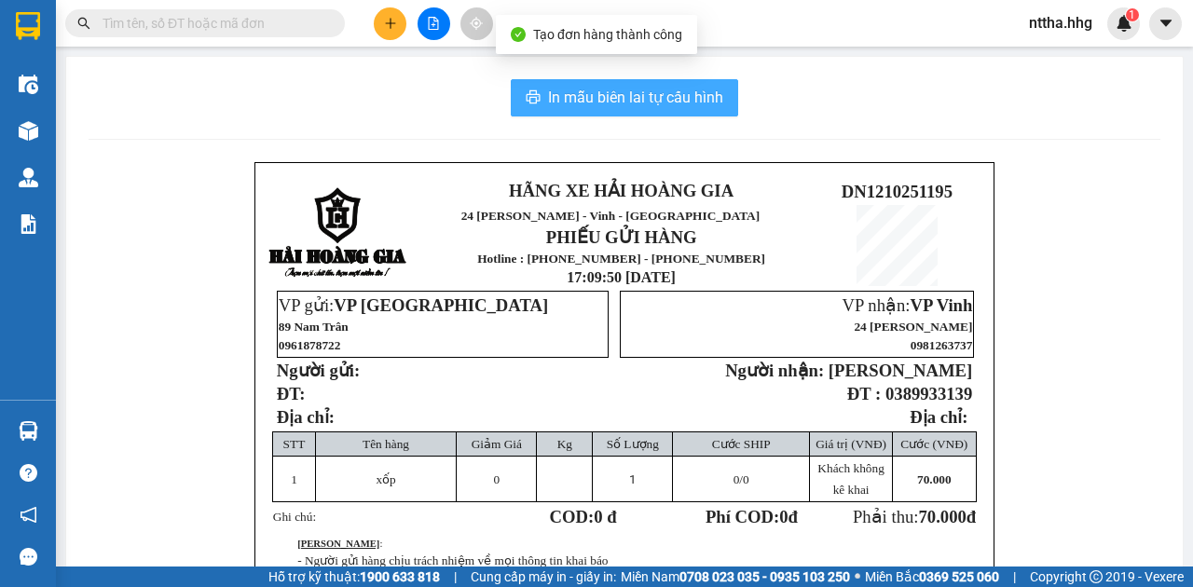
click at [563, 89] on span "In mẫu biên lai tự cấu hình" at bounding box center [635, 97] width 175 height 23
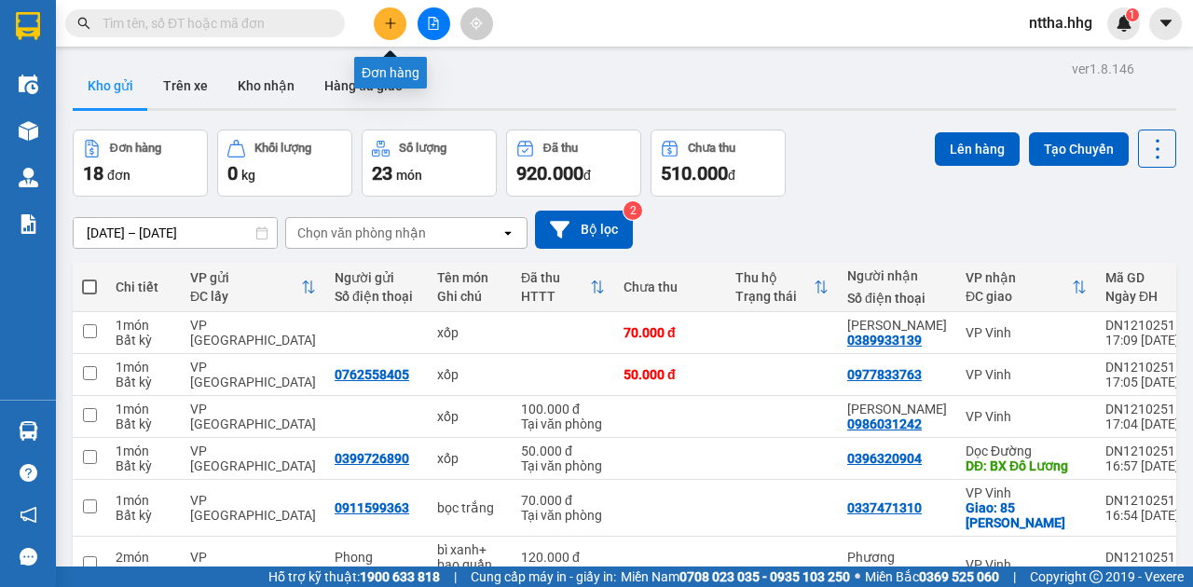
click at [388, 19] on icon "plus" at bounding box center [390, 23] width 13 height 13
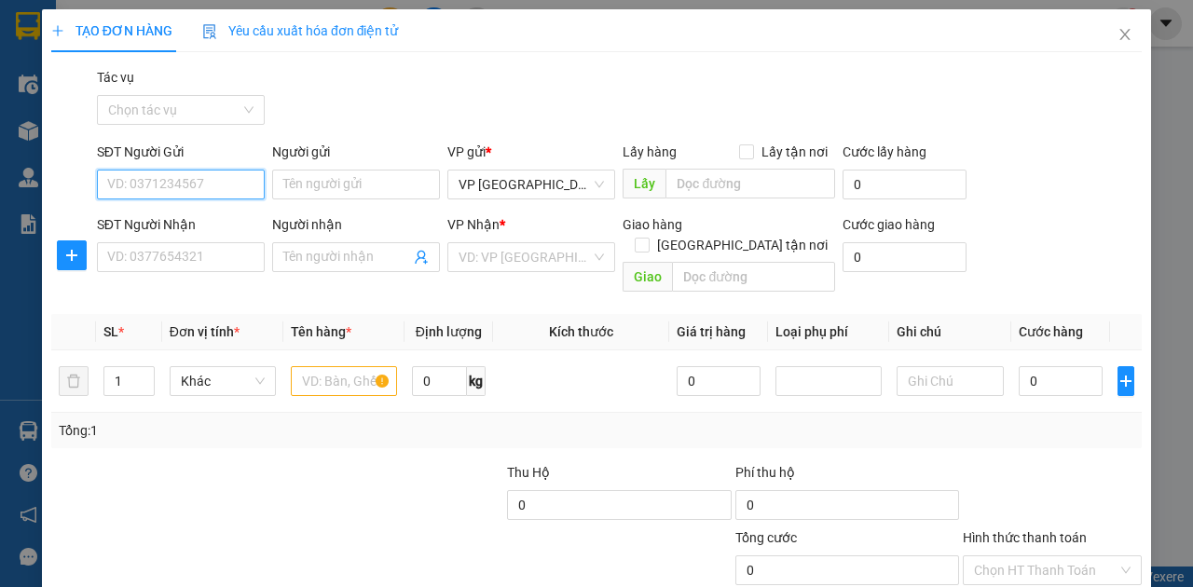
click at [231, 182] on input "SĐT Người Gửi" at bounding box center [181, 185] width 168 height 30
click at [173, 216] on div "0961368345" at bounding box center [179, 221] width 144 height 21
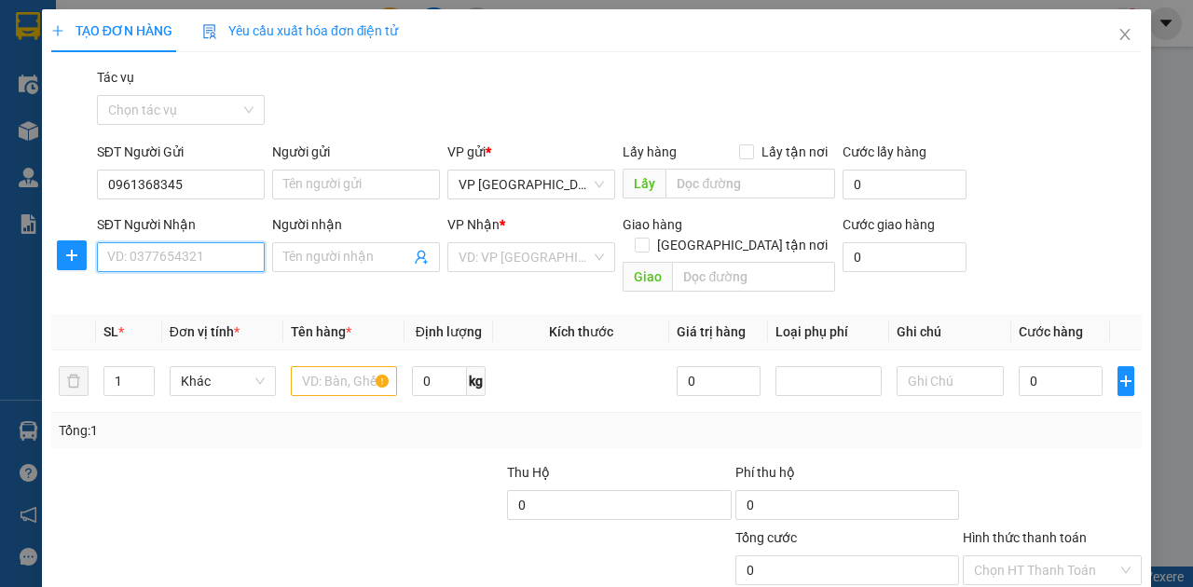
click at [177, 251] on input "SĐT Người Nhận" at bounding box center [181, 257] width 168 height 30
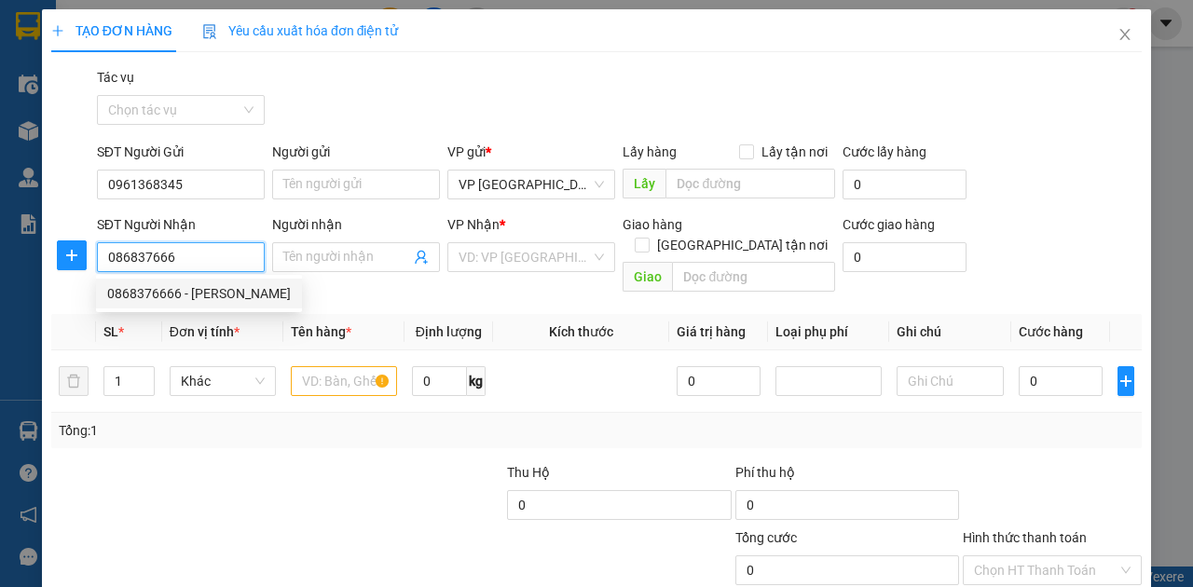
click at [173, 289] on div "0868376666 - Vũ" at bounding box center [199, 293] width 184 height 21
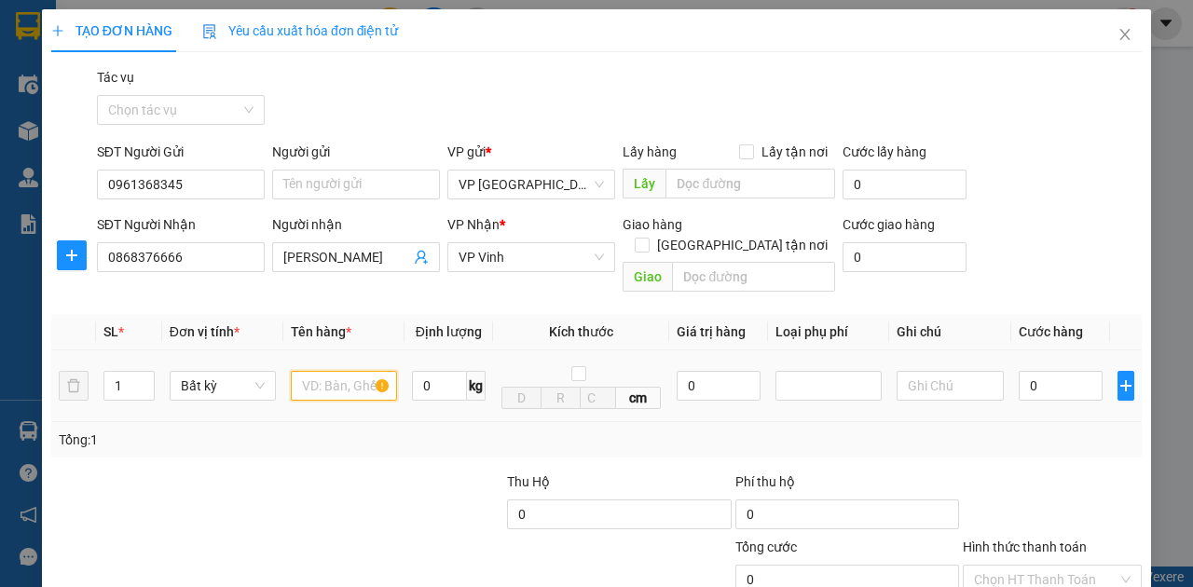
click at [329, 371] on input "text" at bounding box center [344, 386] width 106 height 30
click at [1038, 371] on input "0" at bounding box center [1061, 386] width 84 height 30
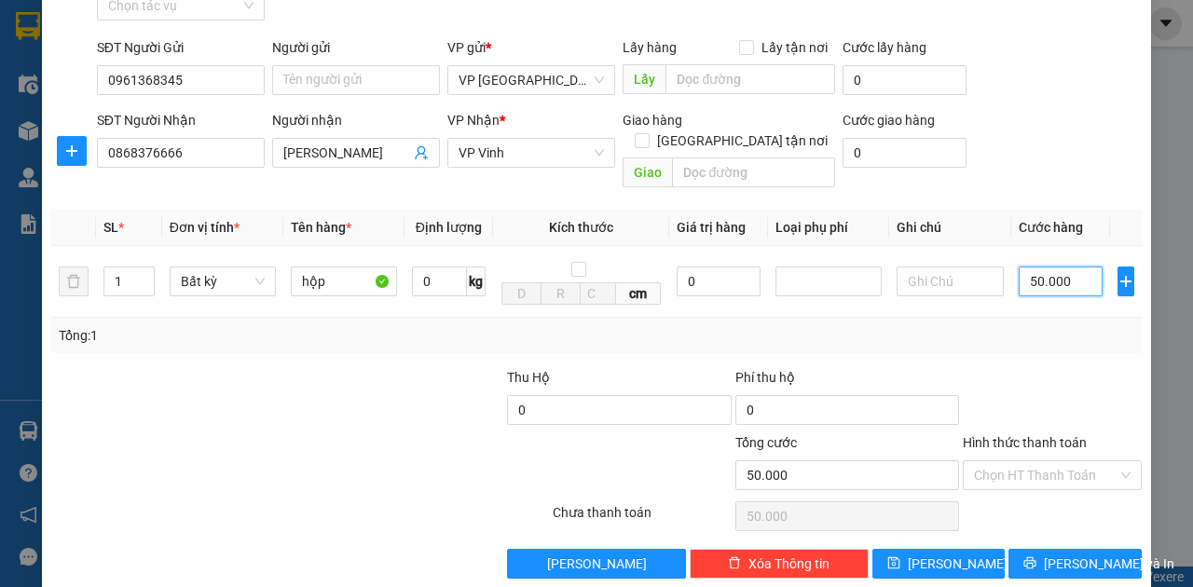
scroll to position [110, 0]
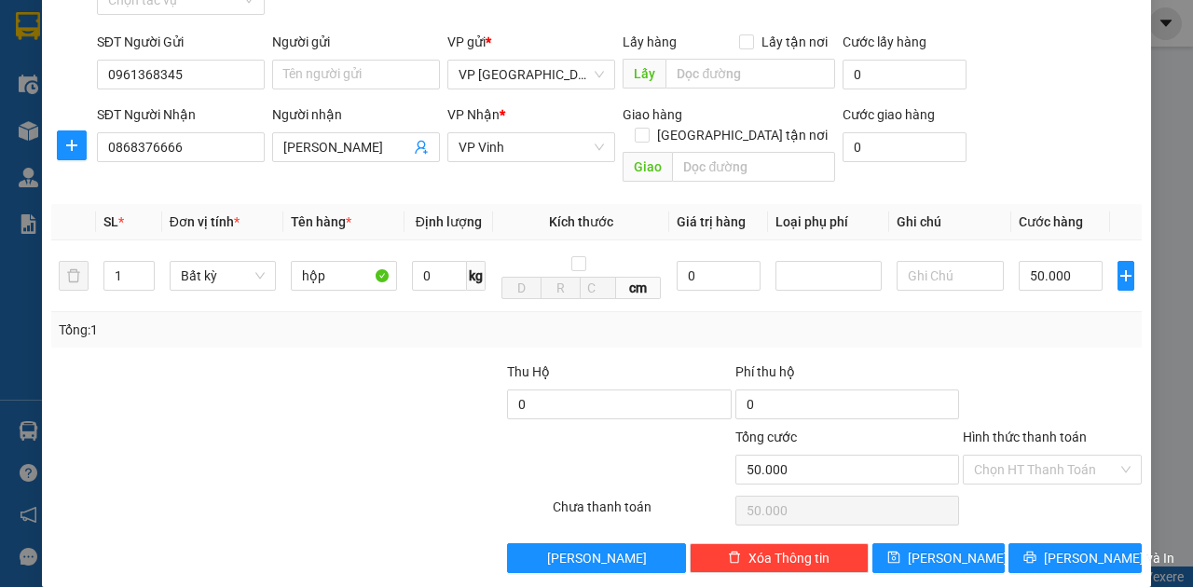
click at [395, 427] on div at bounding box center [459, 459] width 183 height 65
click at [1069, 548] on span "Lưu và In" at bounding box center [1109, 558] width 131 height 21
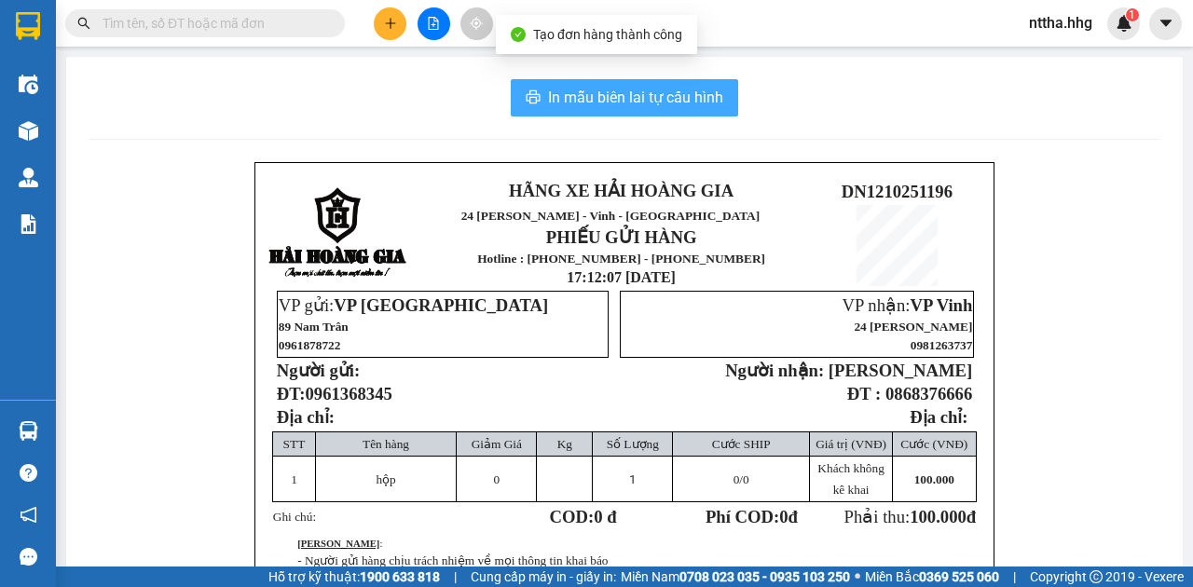
click at [598, 108] on span "In mẫu biên lai tự cấu hình" at bounding box center [635, 97] width 175 height 23
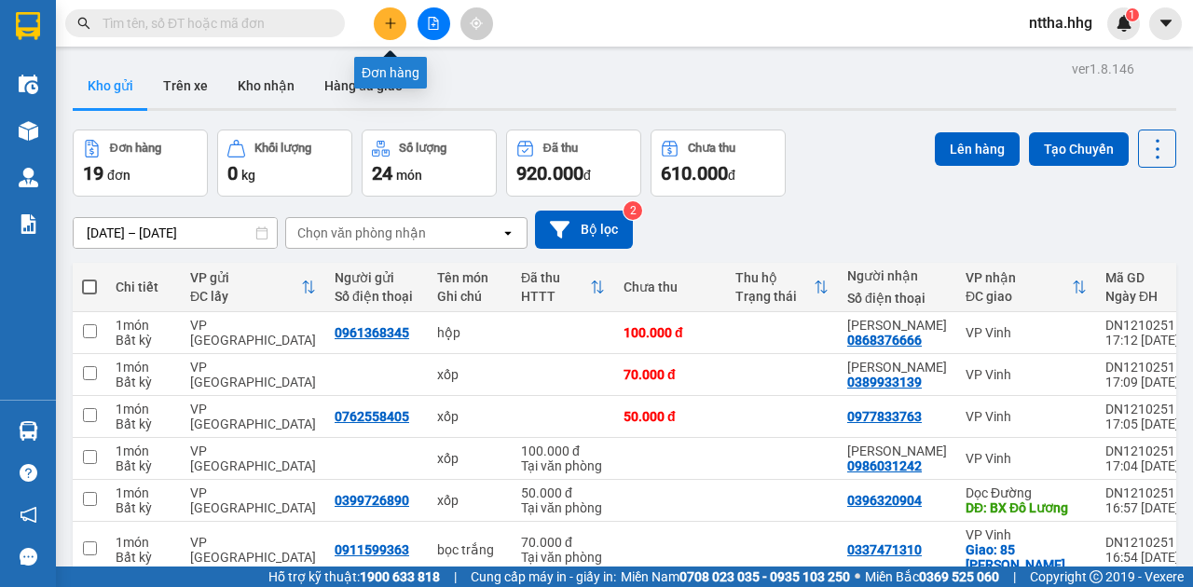
click at [388, 24] on icon "plus" at bounding box center [390, 23] width 13 height 13
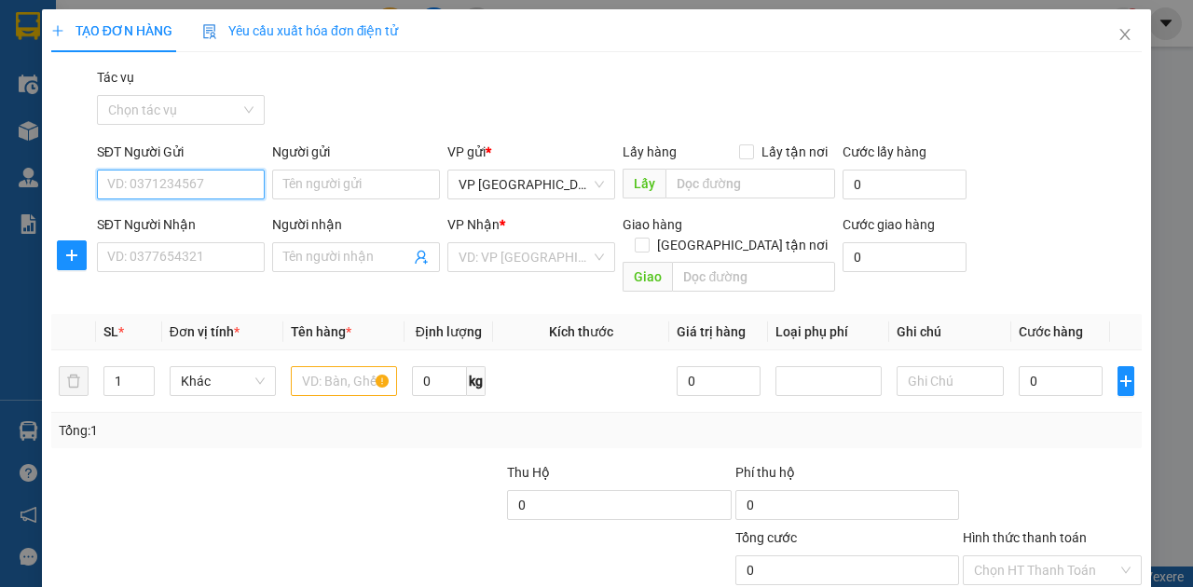
click at [204, 186] on input "SĐT Người Gửi" at bounding box center [181, 185] width 168 height 30
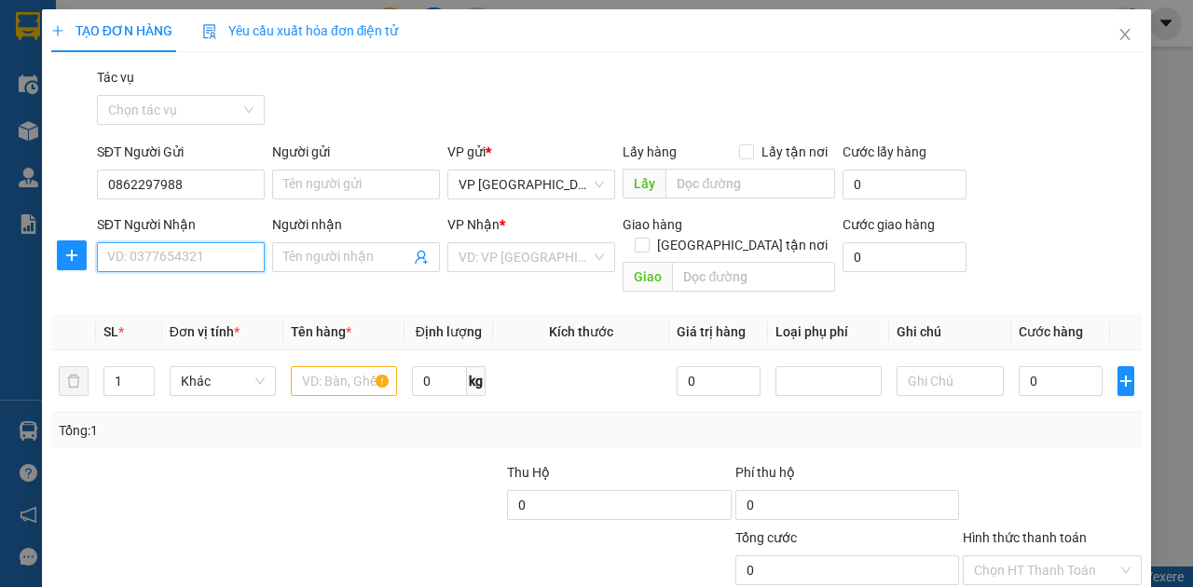
click at [175, 253] on input "SĐT Người Nhận" at bounding box center [181, 257] width 168 height 30
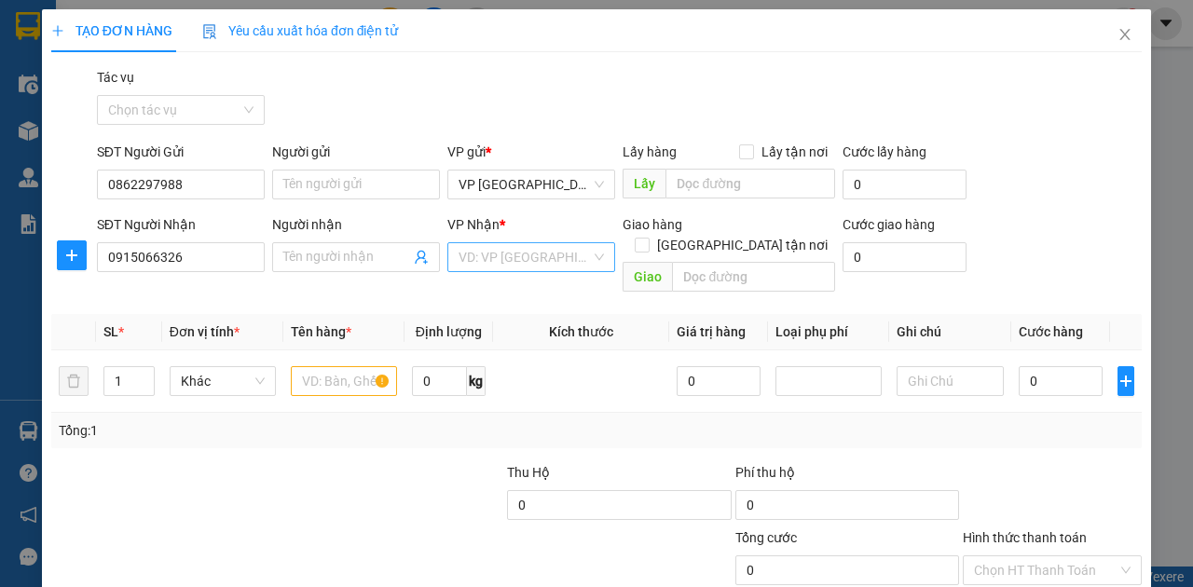
click at [520, 254] on input "search" at bounding box center [525, 257] width 132 height 28
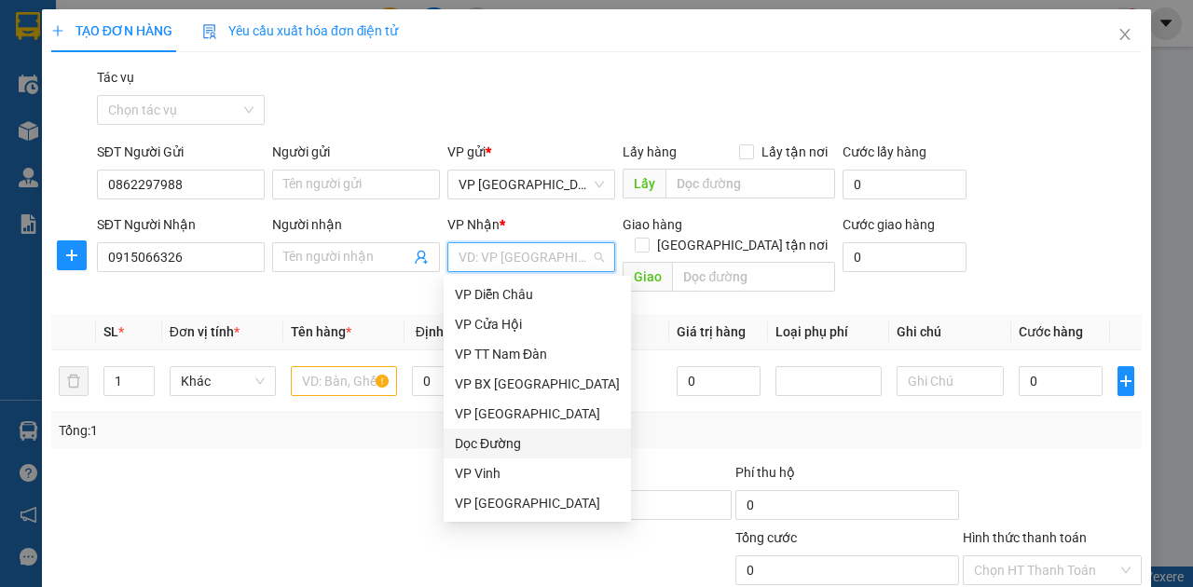
drag, startPoint x: 480, startPoint y: 469, endPoint x: 496, endPoint y: 442, distance: 31.3
click at [496, 442] on div "VP Diễn Châu VP Cửa Hội VP TT Nam Đàn VP BX Quảng Ngãi VP Cầu Yên Xuân Dọc Đườn…" at bounding box center [537, 414] width 187 height 268
click at [496, 442] on div "Dọc Đường" at bounding box center [537, 443] width 165 height 21
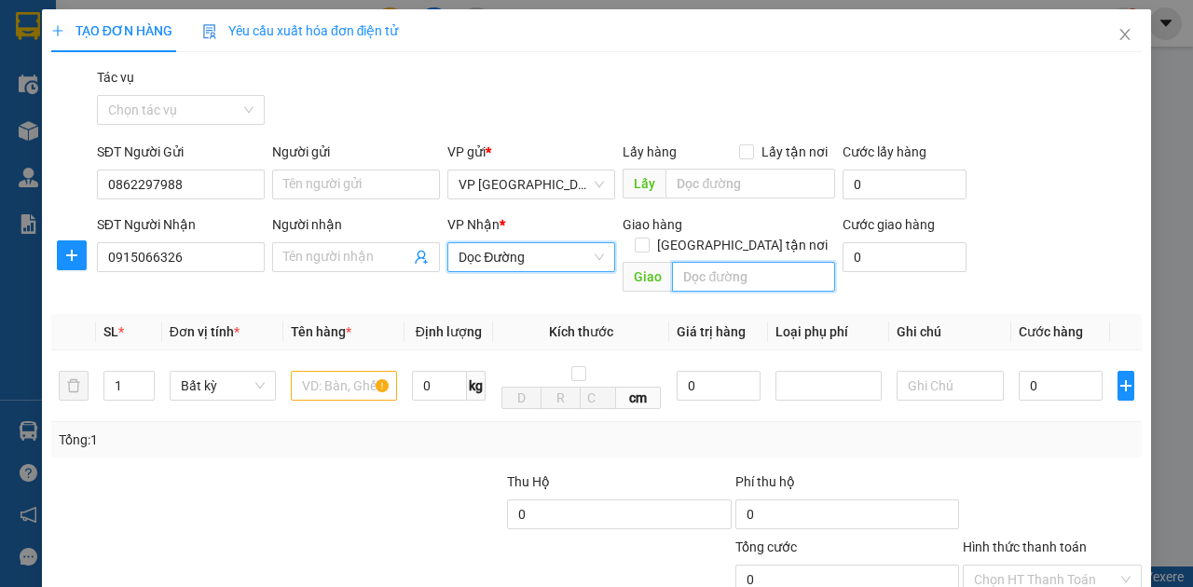
click at [688, 262] on input "text" at bounding box center [753, 277] width 162 height 30
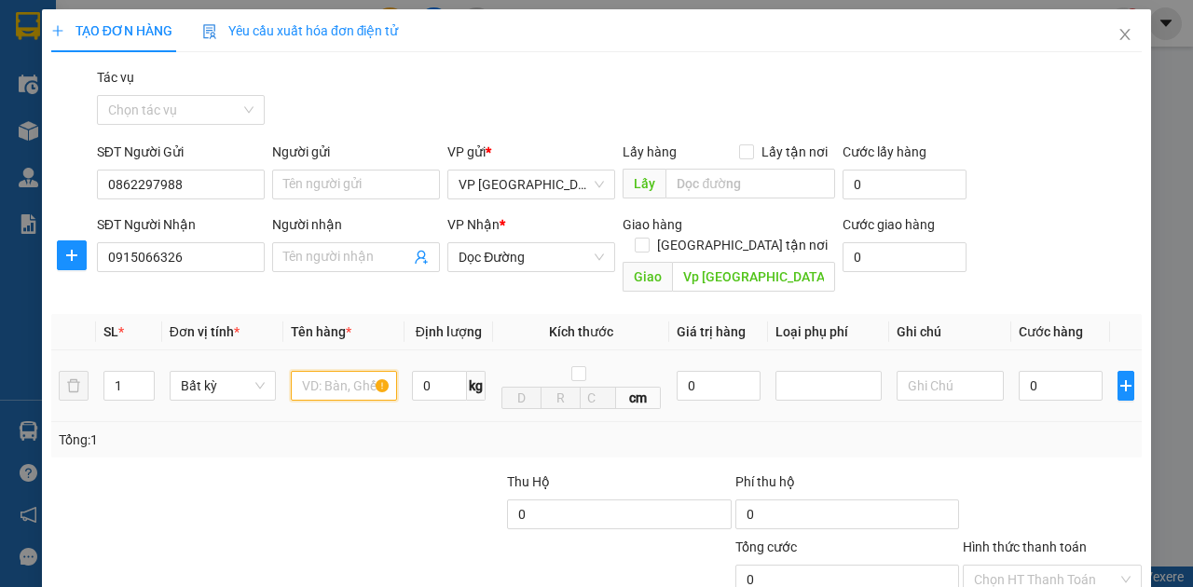
click at [336, 371] on input "text" at bounding box center [344, 386] width 106 height 30
click at [1051, 371] on input "0" at bounding box center [1061, 386] width 84 height 30
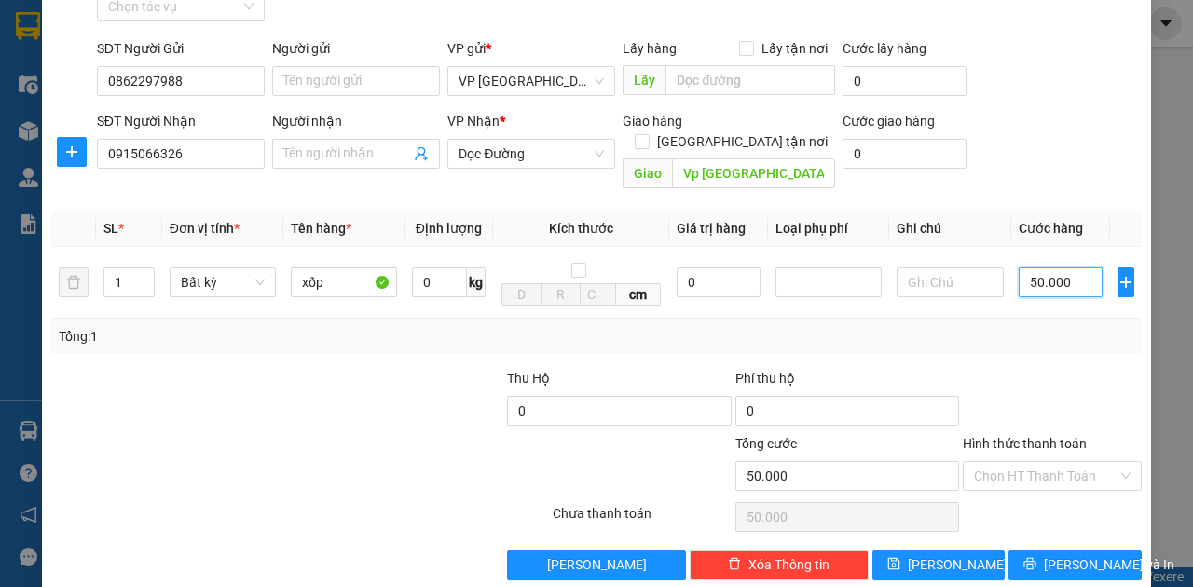
scroll to position [110, 0]
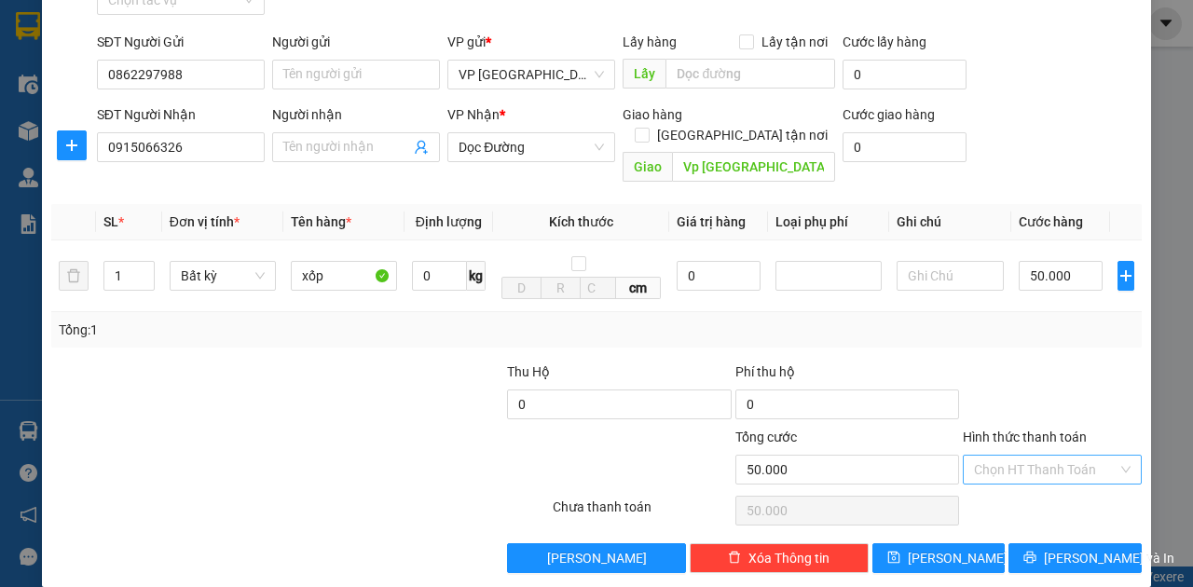
click at [1046, 456] on input "Hình thức thanh toán" at bounding box center [1046, 470] width 144 height 28
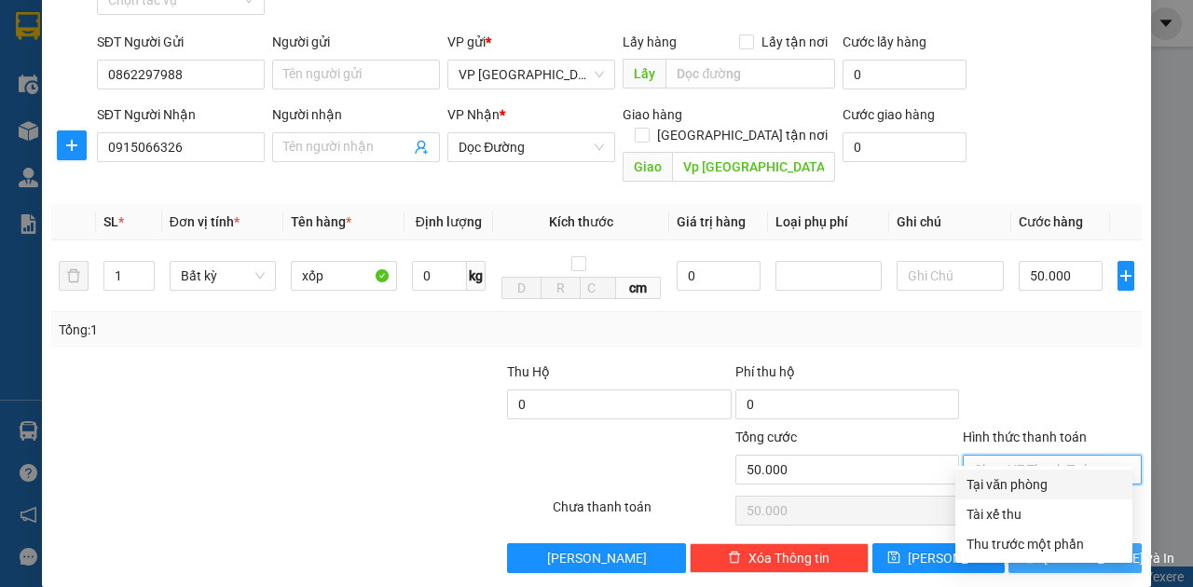
drag, startPoint x: 1019, startPoint y: 488, endPoint x: 1043, endPoint y: 525, distance: 43.7
click at [1020, 488] on div "Tại văn phòng" at bounding box center [1044, 484] width 155 height 21
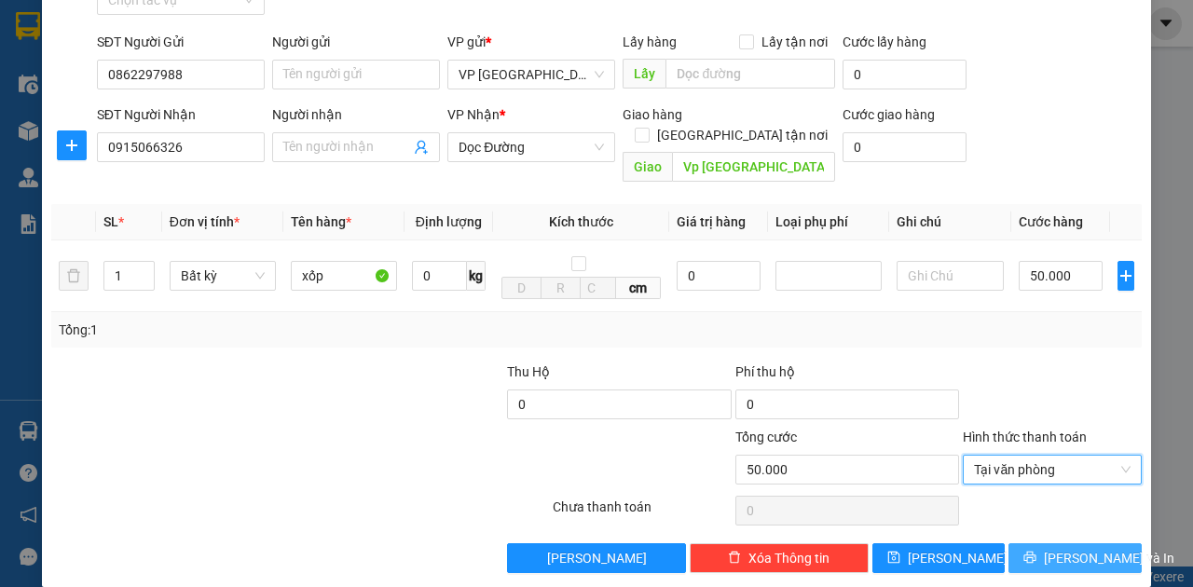
click at [1049, 543] on button "Lưu và In" at bounding box center [1075, 558] width 133 height 30
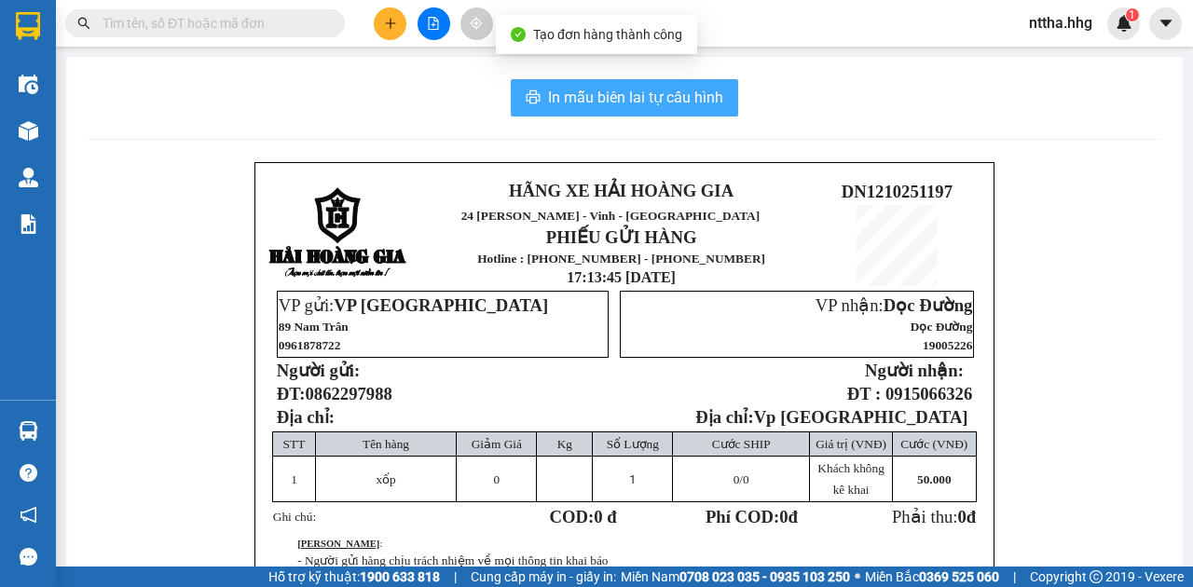
click at [658, 99] on span "In mẫu biên lai tự cấu hình" at bounding box center [635, 97] width 175 height 23
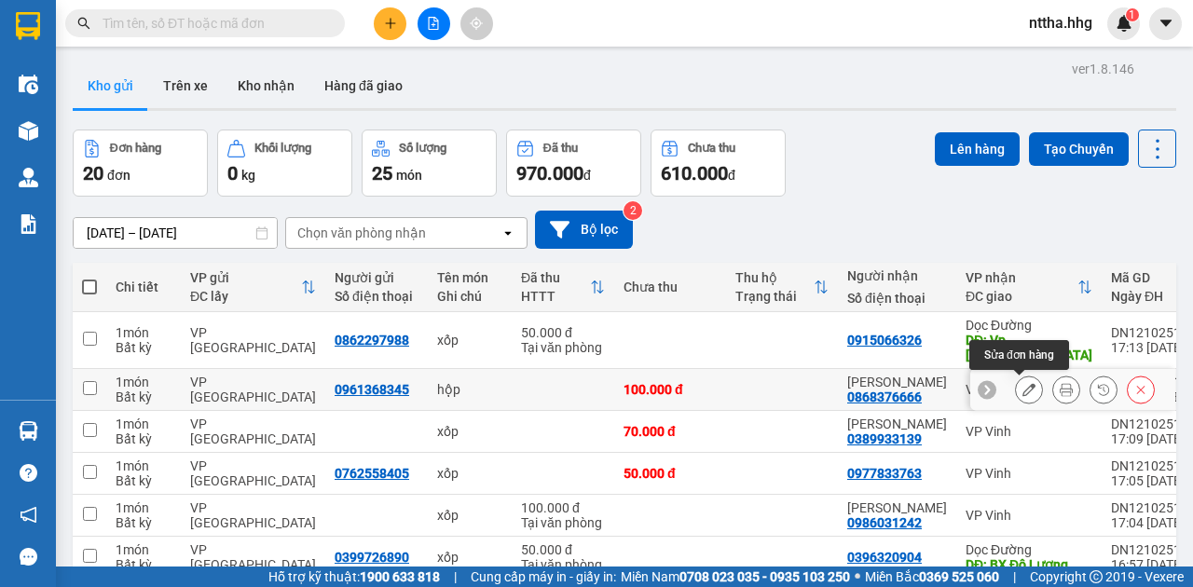
click at [1023, 395] on icon at bounding box center [1029, 389] width 13 height 13
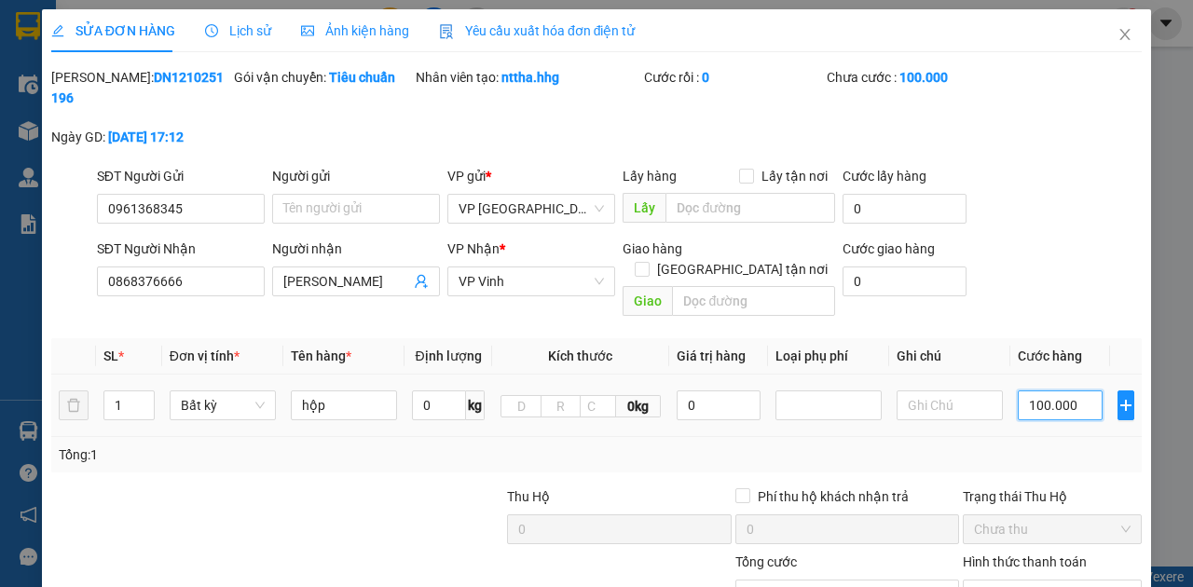
click at [1035, 391] on input "100.000" at bounding box center [1060, 406] width 85 height 30
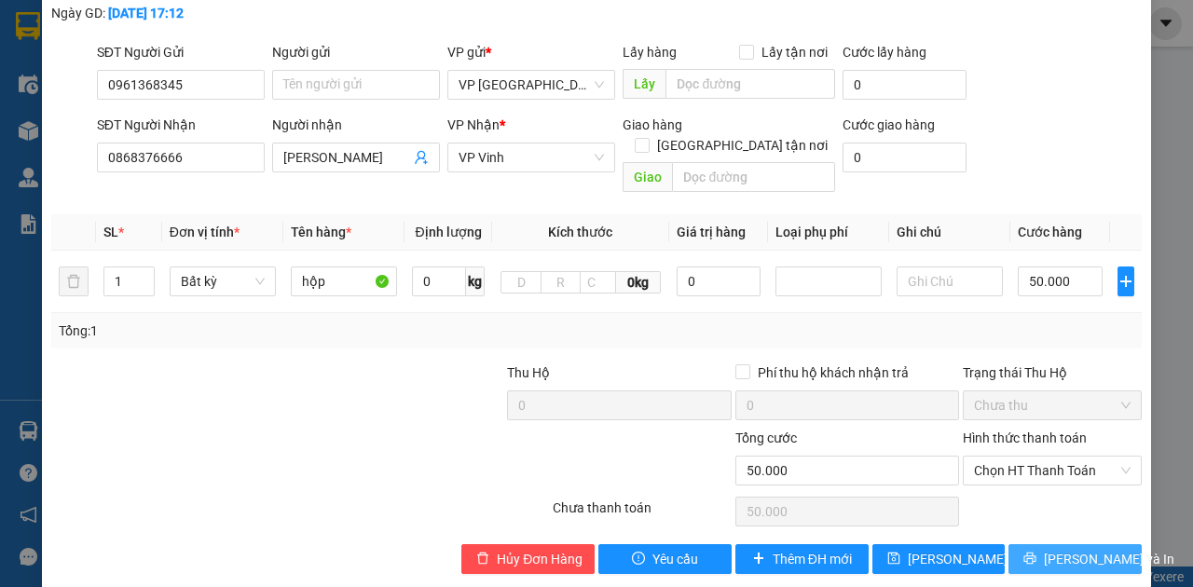
click at [1044, 544] on button "Lưu và In" at bounding box center [1075, 559] width 133 height 30
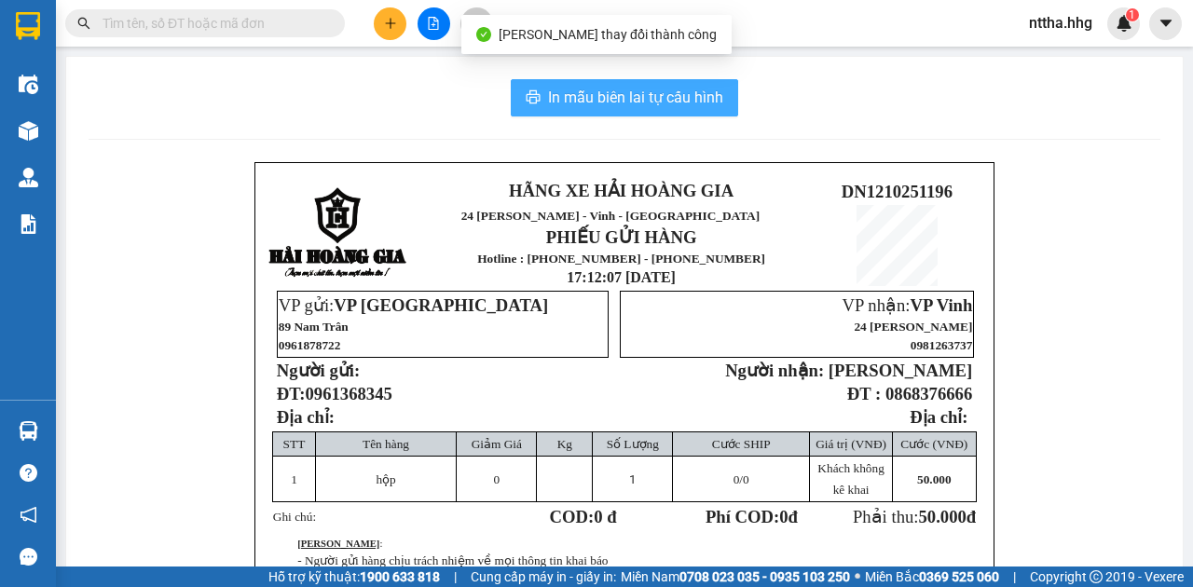
click at [577, 100] on span "In mẫu biên lai tự cấu hình" at bounding box center [635, 97] width 175 height 23
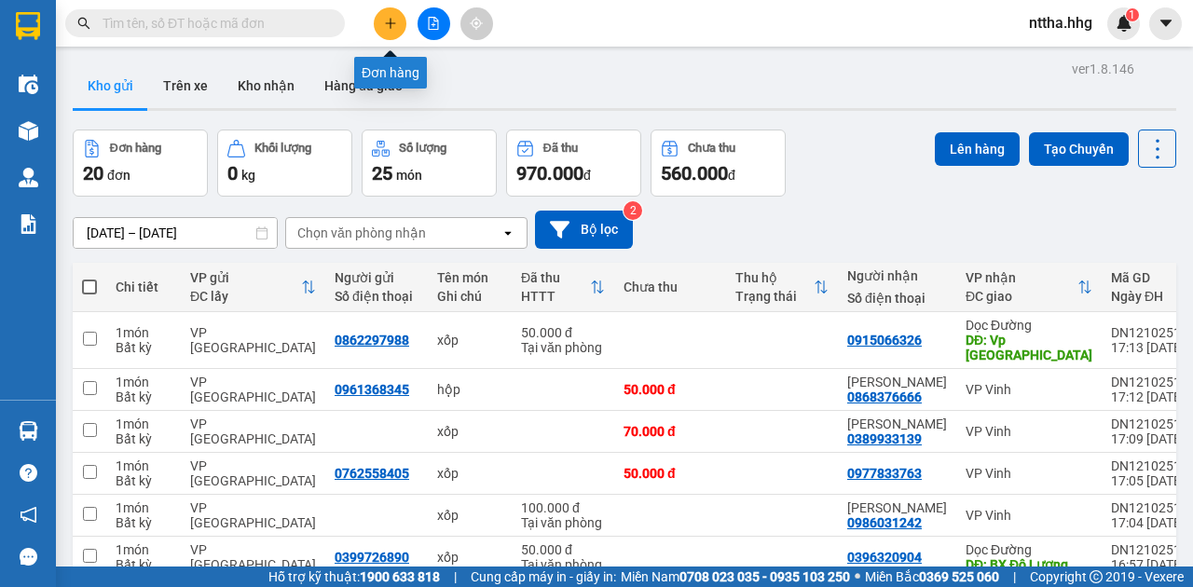
click at [378, 23] on button at bounding box center [390, 23] width 33 height 33
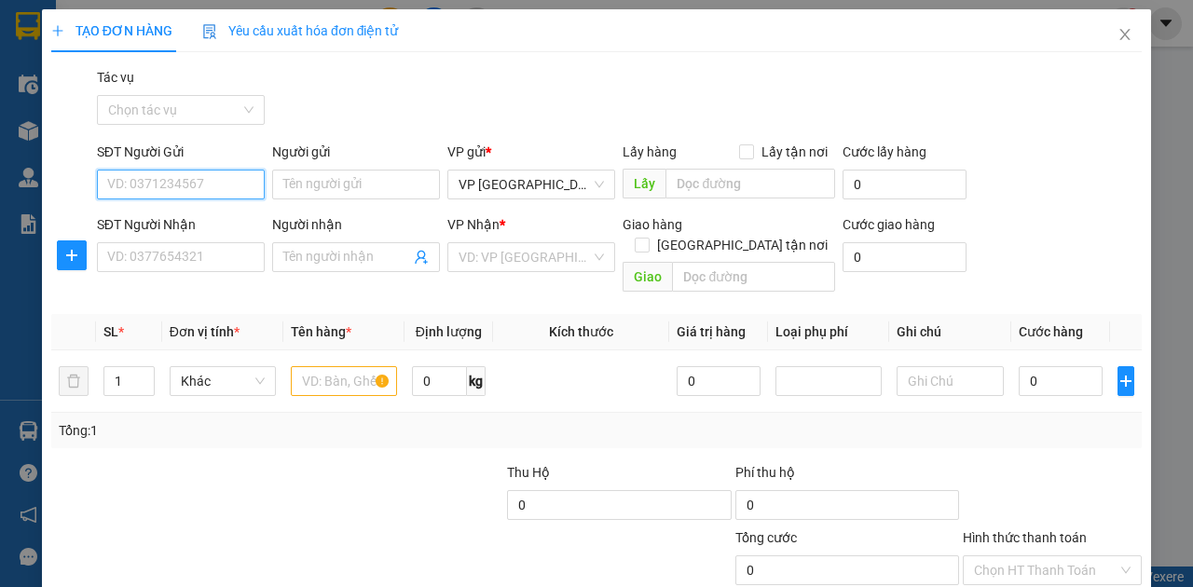
click at [237, 185] on input "SĐT Người Gửi" at bounding box center [181, 185] width 168 height 30
click at [233, 186] on input "SĐT Người Gửi" at bounding box center [181, 185] width 168 height 30
click at [140, 222] on div "0916442452" at bounding box center [179, 221] width 144 height 21
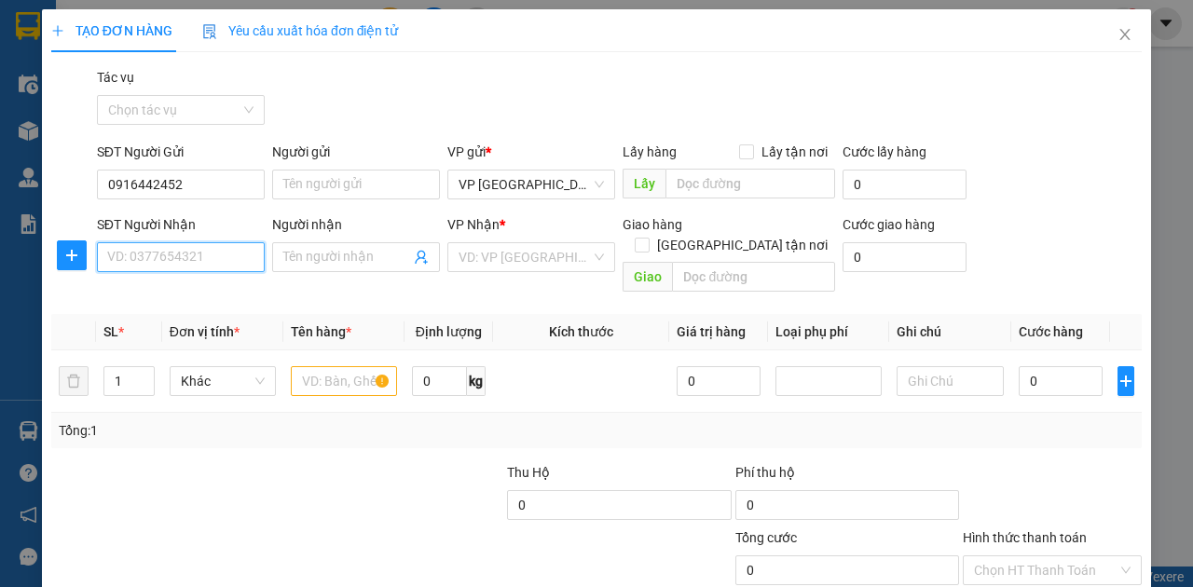
click at [131, 254] on input "SĐT Người Nhận" at bounding box center [181, 257] width 168 height 30
click at [304, 366] on input "text" at bounding box center [344, 381] width 106 height 30
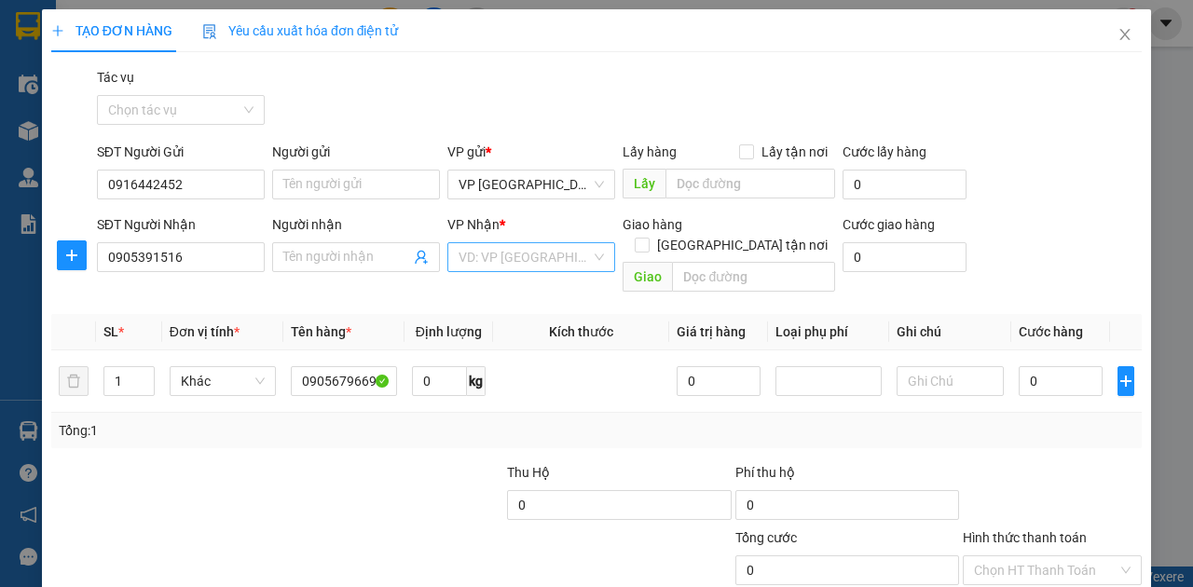
click at [465, 261] on input "search" at bounding box center [525, 257] width 132 height 28
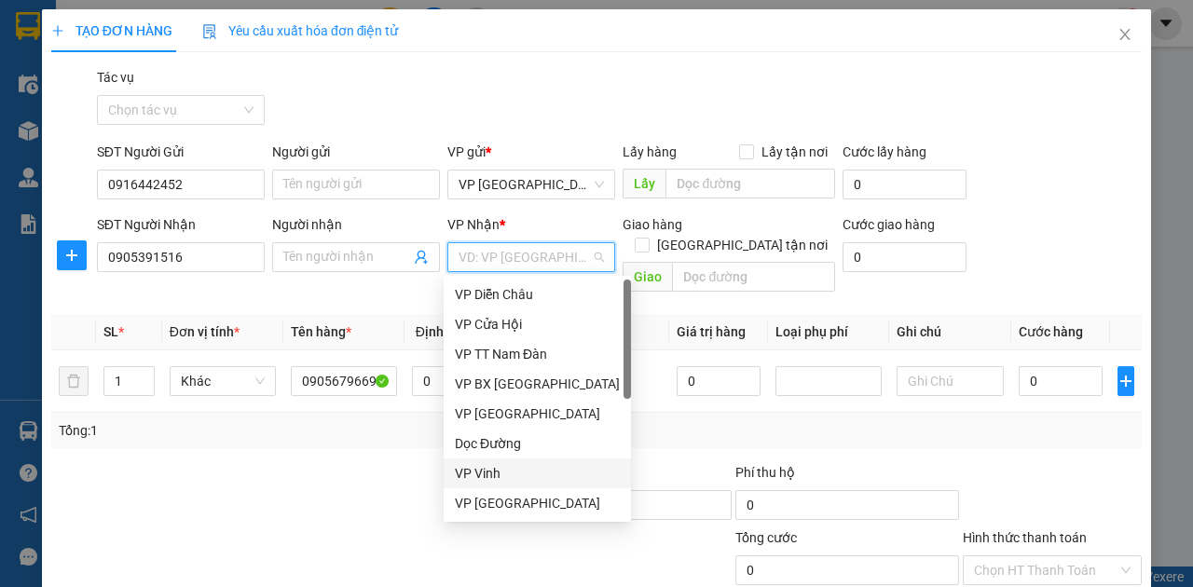
click at [468, 475] on div "VP Vinh" at bounding box center [537, 473] width 165 height 21
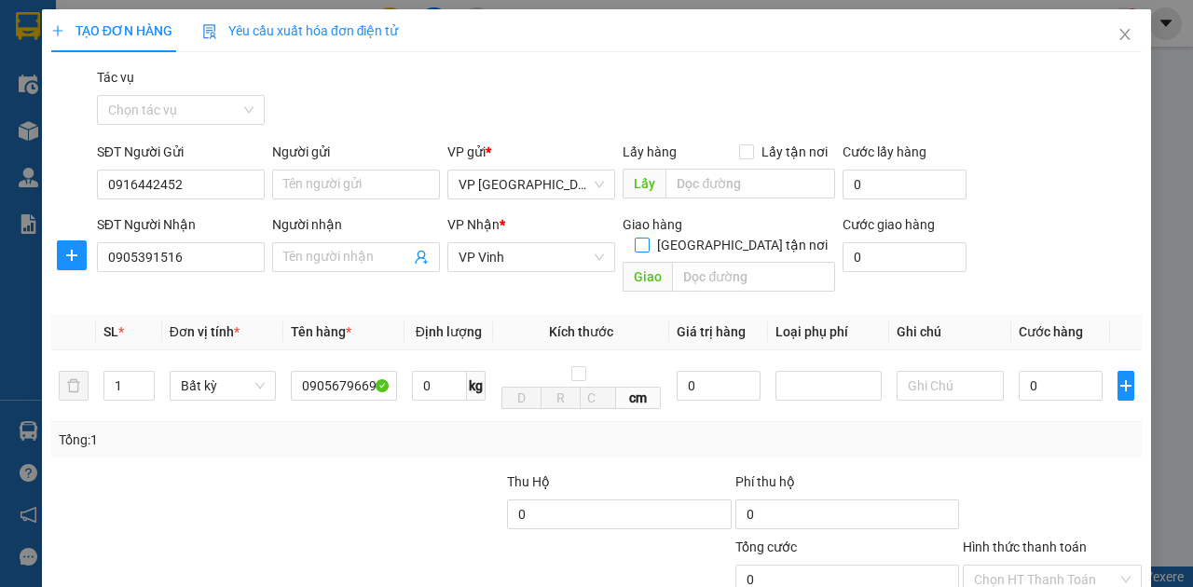
click at [756, 235] on span "Giao tận nơi" at bounding box center [742, 245] width 185 height 21
click at [648, 238] on input "Giao tận nơi" at bounding box center [641, 244] width 13 height 13
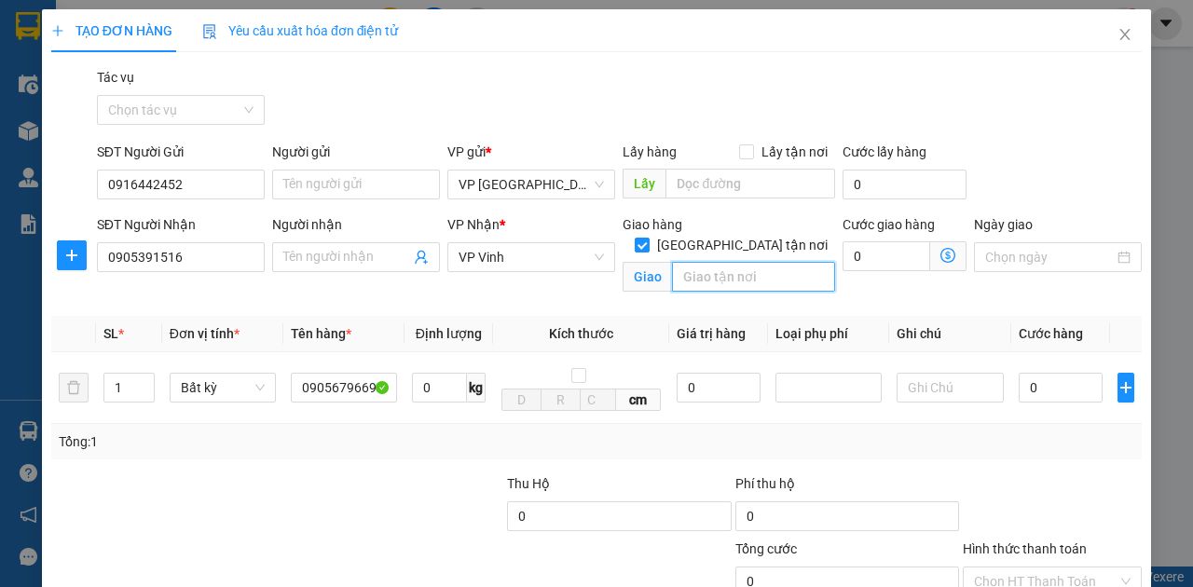
click at [732, 262] on input "text" at bounding box center [753, 277] width 162 height 30
click at [691, 262] on input "05 đường 3" at bounding box center [753, 277] width 162 height 30
click at [739, 262] on input "05, đường 3" at bounding box center [753, 277] width 162 height 30
click at [742, 262] on input "05, đường 3" at bounding box center [753, 277] width 162 height 30
click at [781, 262] on input "05, đường 03" at bounding box center [753, 277] width 162 height 30
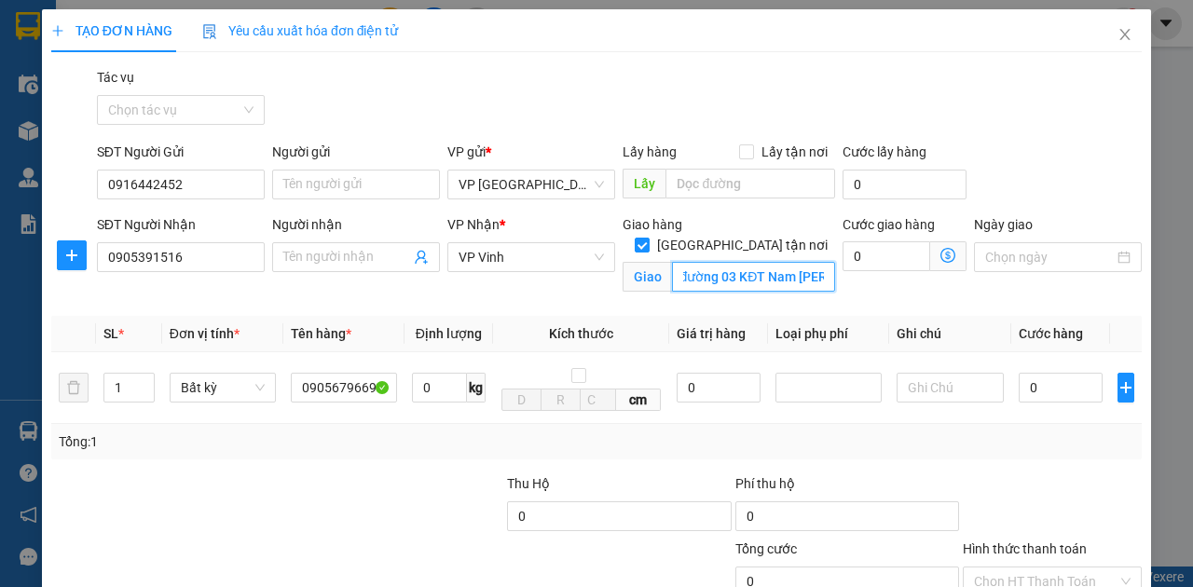
scroll to position [0, 36]
click at [886, 254] on input "0" at bounding box center [887, 256] width 88 height 30
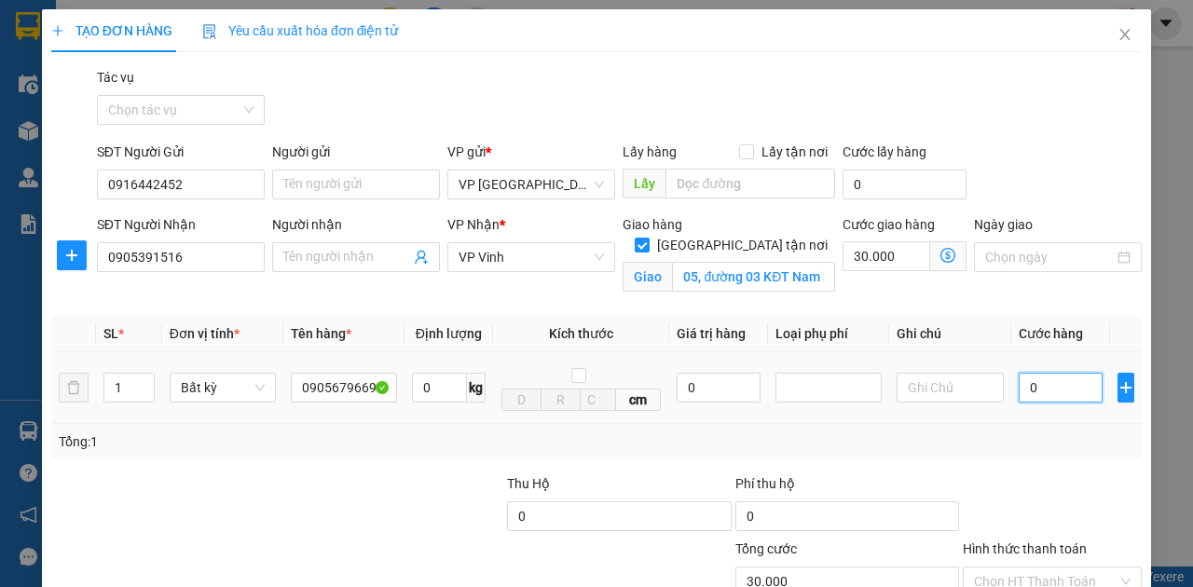
click at [1036, 386] on input "0" at bounding box center [1061, 388] width 84 height 30
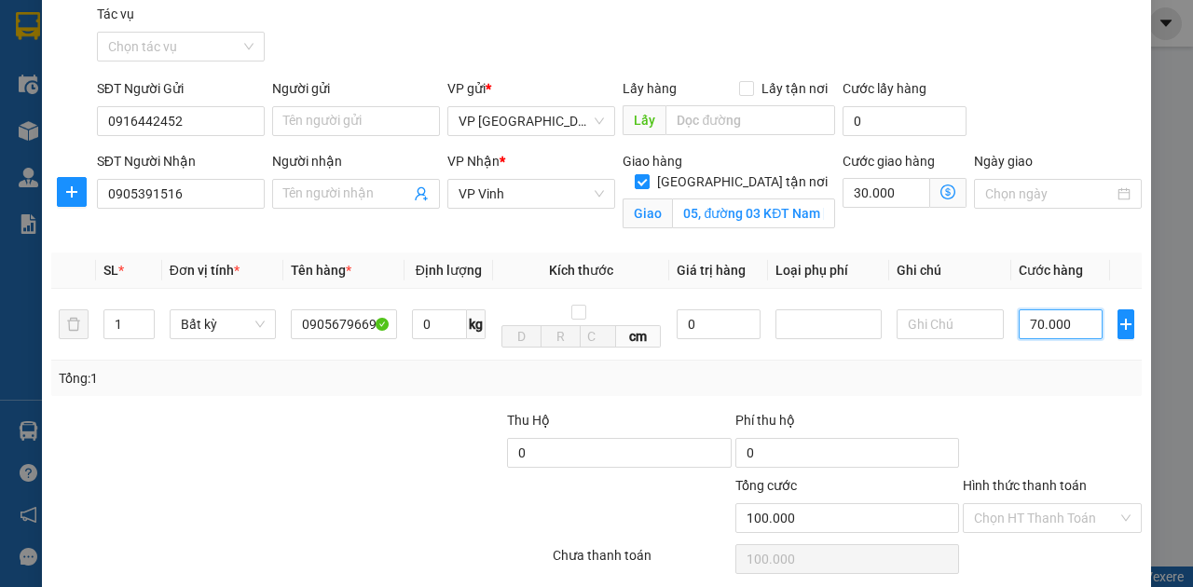
scroll to position [124, 0]
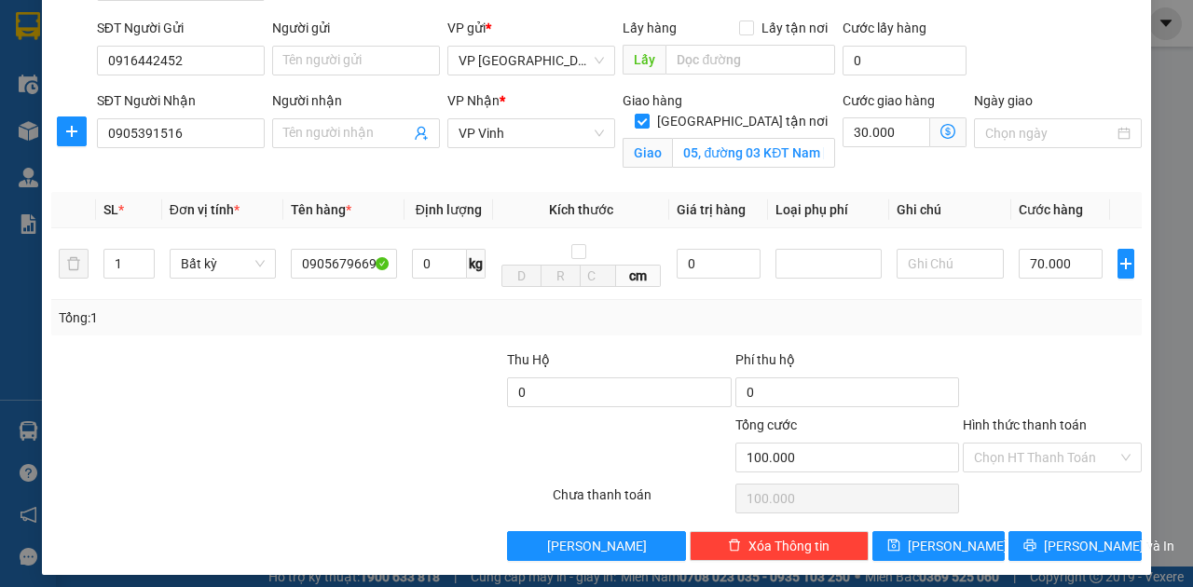
drag, startPoint x: 986, startPoint y: 460, endPoint x: 985, endPoint y: 470, distance: 10.3
click at [987, 459] on input "Hình thức thanh toán" at bounding box center [1046, 458] width 144 height 28
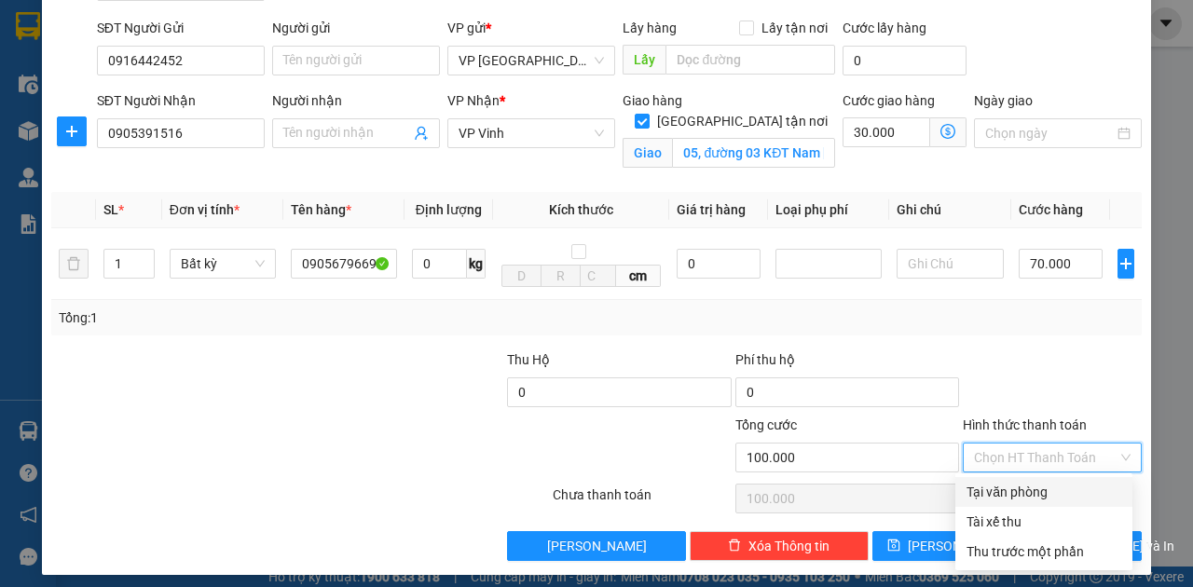
click at [986, 487] on div "Tại văn phòng" at bounding box center [1044, 492] width 155 height 21
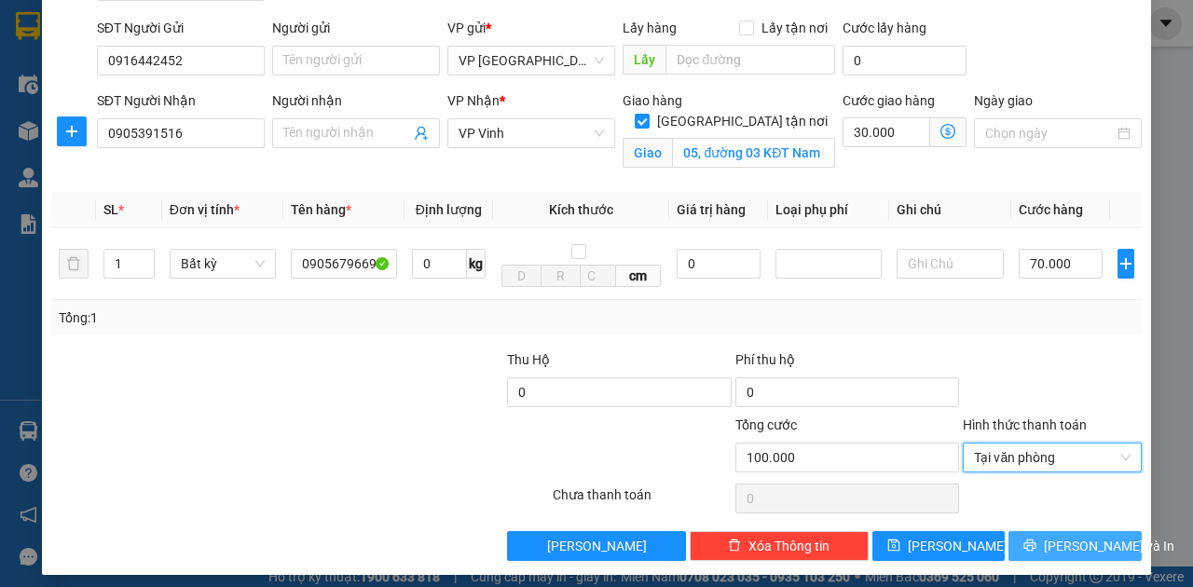
click at [1051, 547] on span "Lưu và In" at bounding box center [1109, 546] width 131 height 21
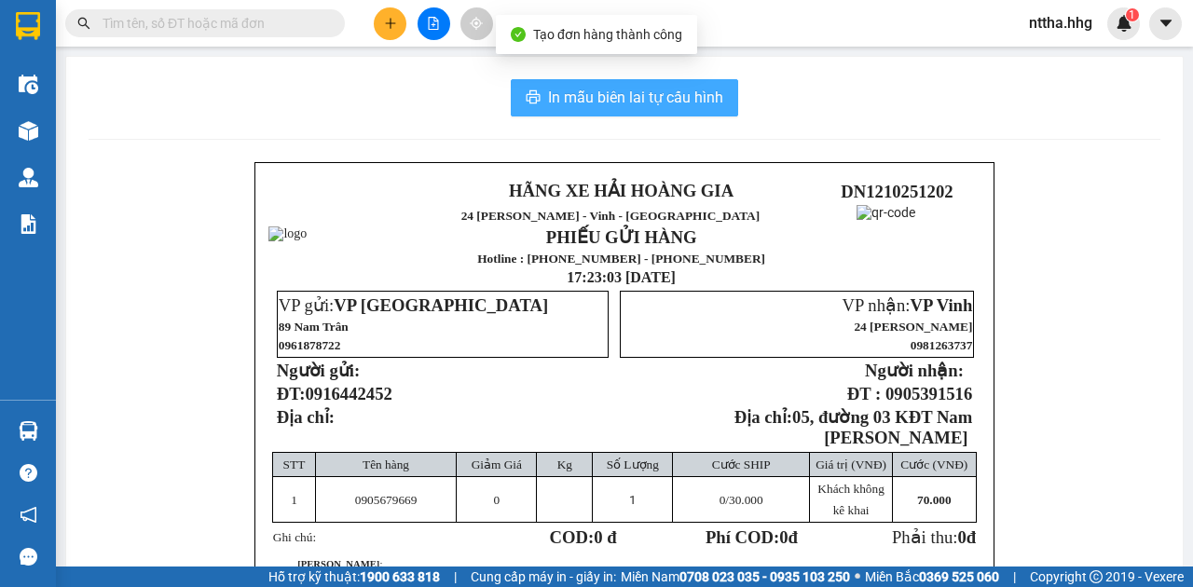
click at [566, 92] on span "In mẫu biên lai tự cấu hình" at bounding box center [635, 97] width 175 height 23
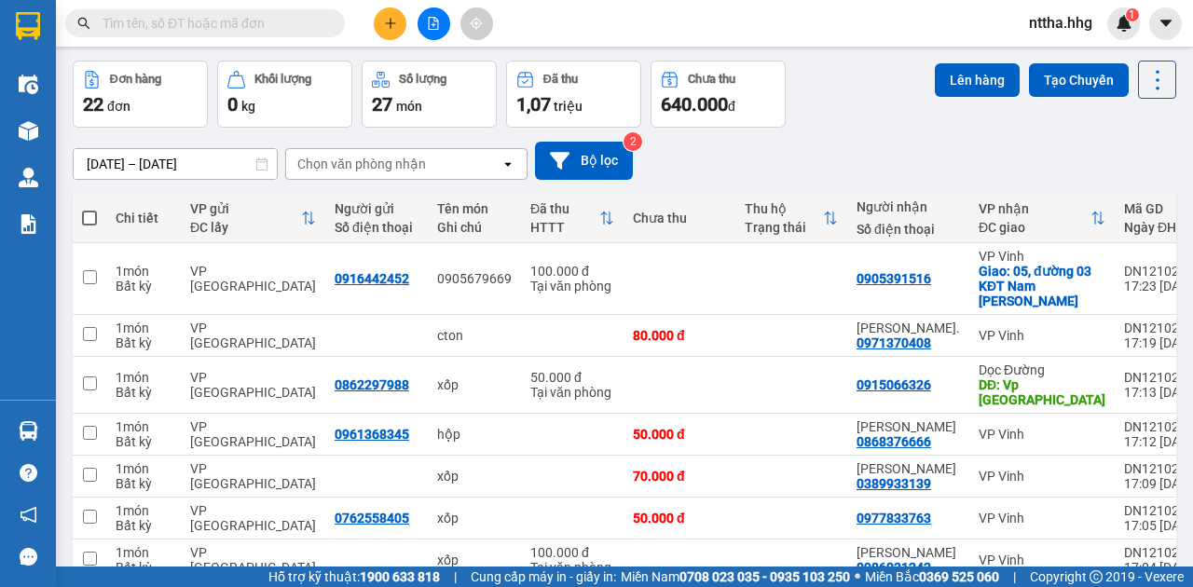
scroll to position [186, 0]
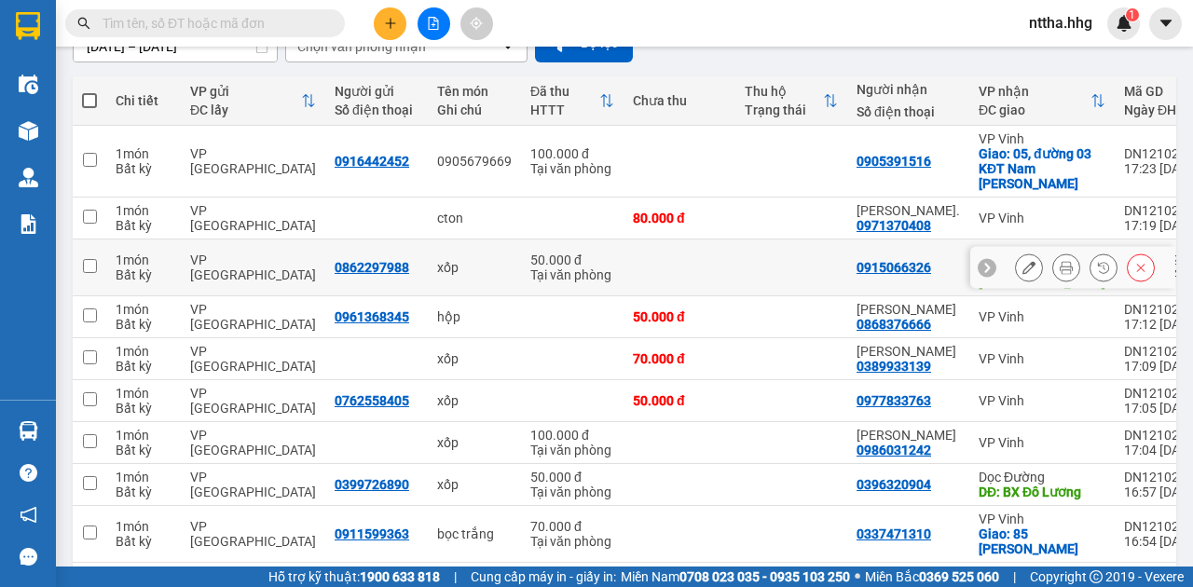
click at [698, 260] on td at bounding box center [680, 268] width 112 height 57
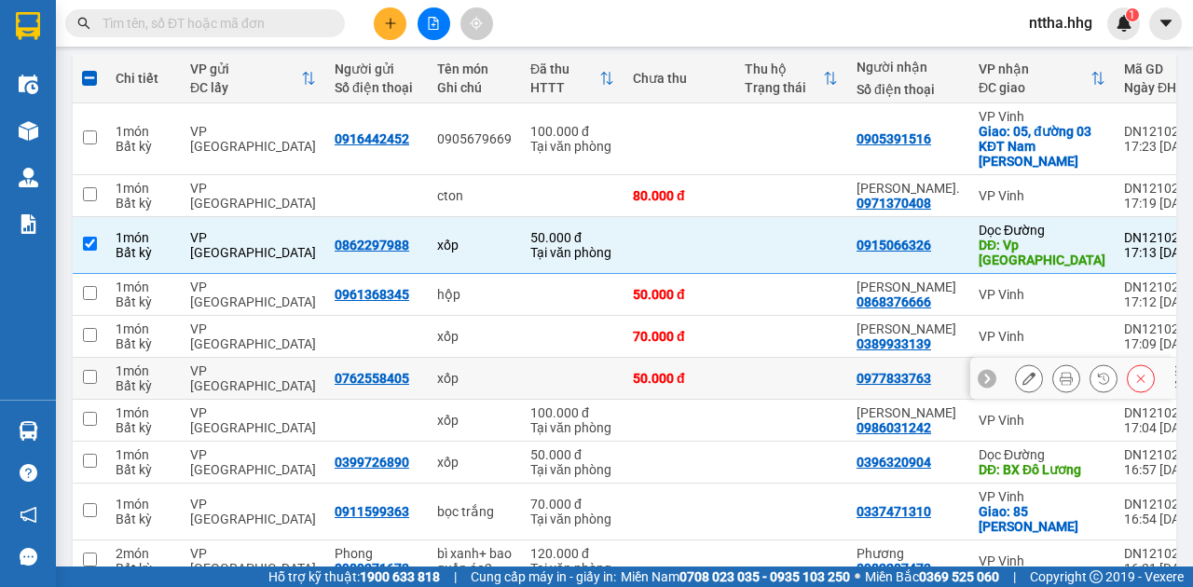
scroll to position [248, 0]
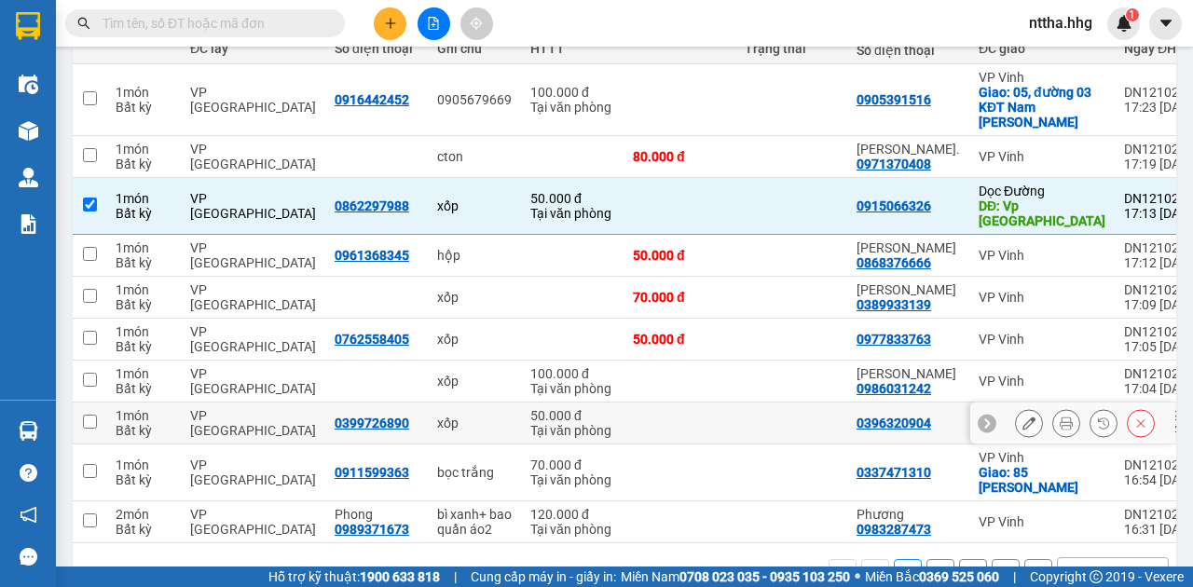
click at [706, 403] on td at bounding box center [680, 424] width 112 height 42
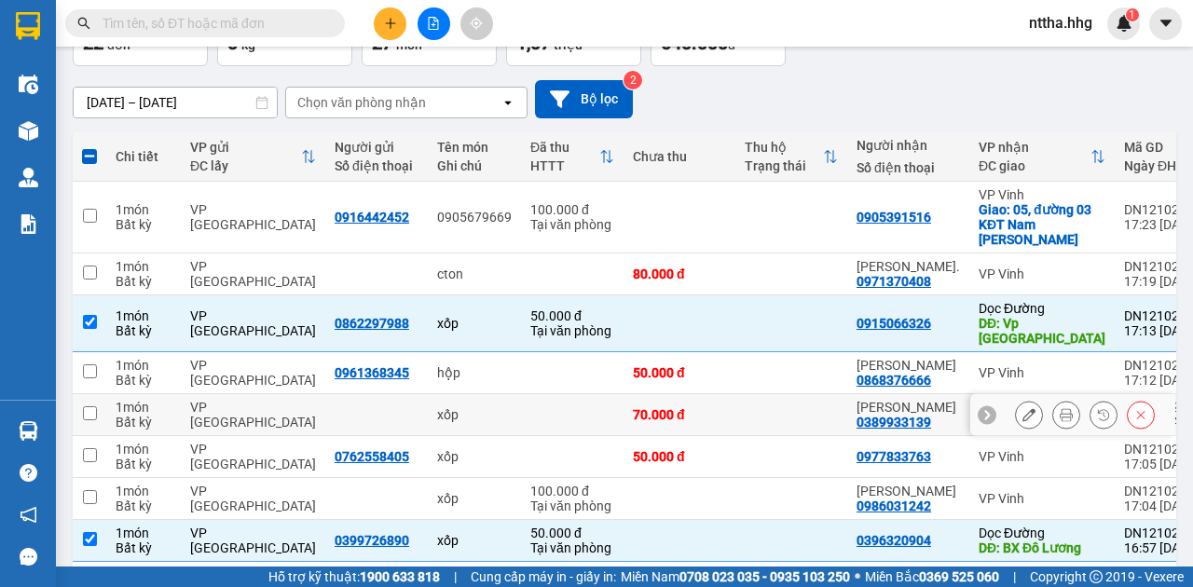
scroll to position [0, 0]
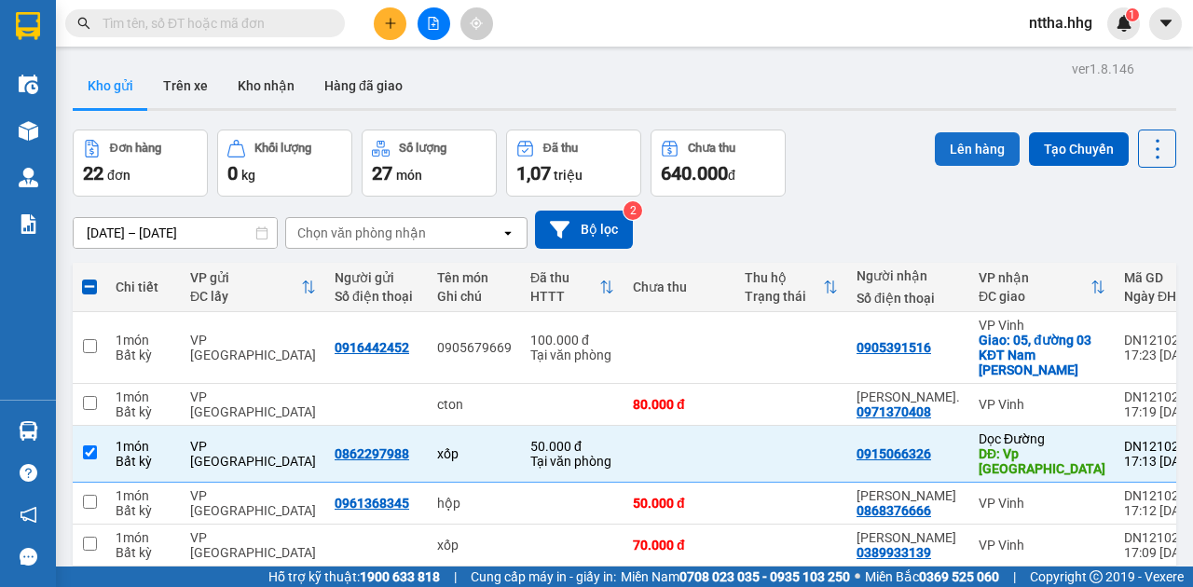
click at [969, 156] on button "Lên hàng" at bounding box center [977, 149] width 85 height 34
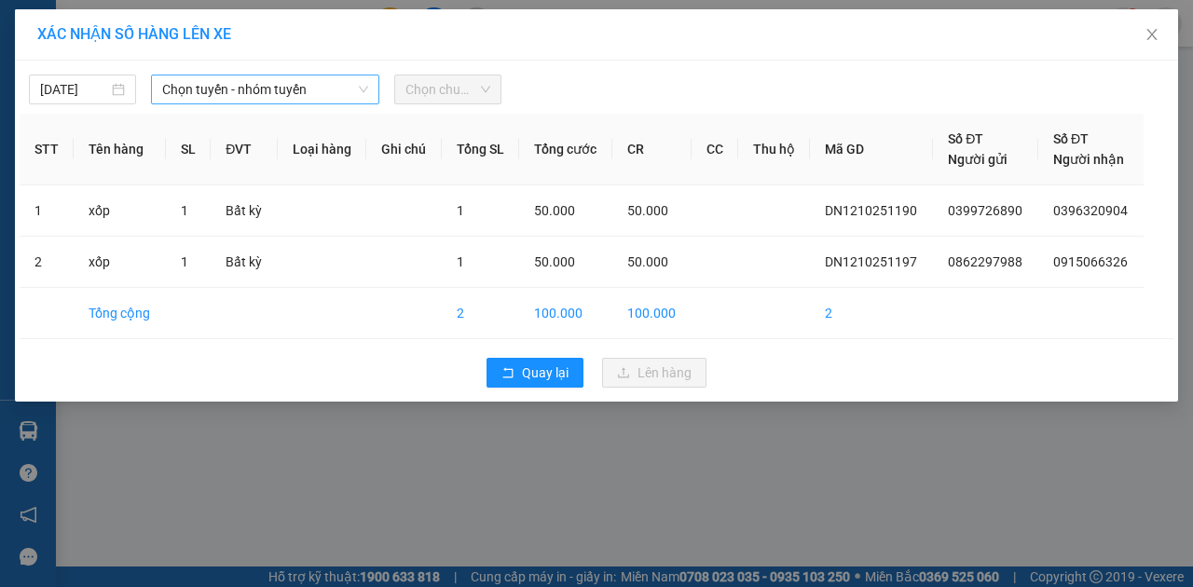
click at [334, 86] on span "Chọn tuyến - nhóm tuyến" at bounding box center [265, 90] width 206 height 28
click at [510, 375] on icon "rollback" at bounding box center [508, 372] width 13 height 13
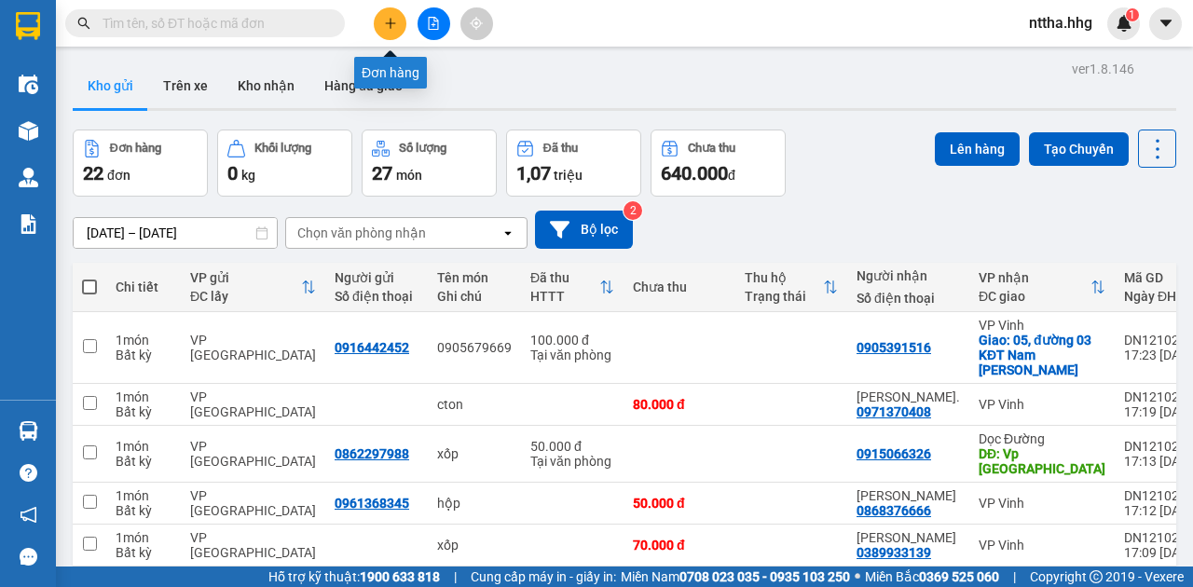
click at [390, 27] on icon "plus" at bounding box center [390, 23] width 13 height 13
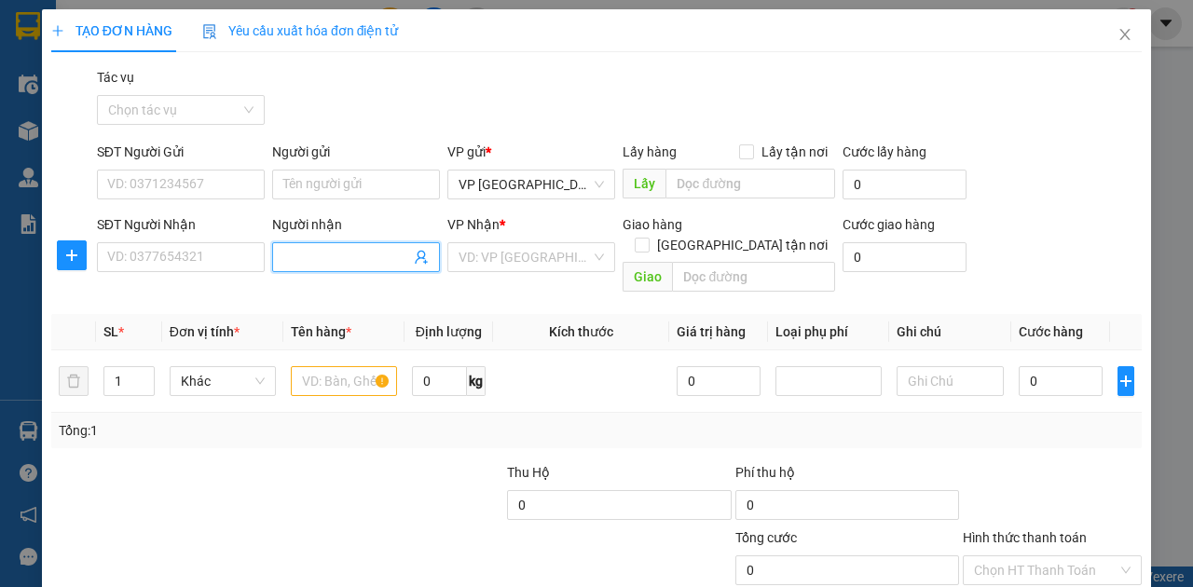
click at [332, 265] on input "Người nhận" at bounding box center [346, 257] width 127 height 21
click at [311, 299] on div "Hòa Phát - 0905227229" at bounding box center [354, 293] width 144 height 21
click at [1120, 34] on icon "close" at bounding box center [1125, 34] width 10 height 11
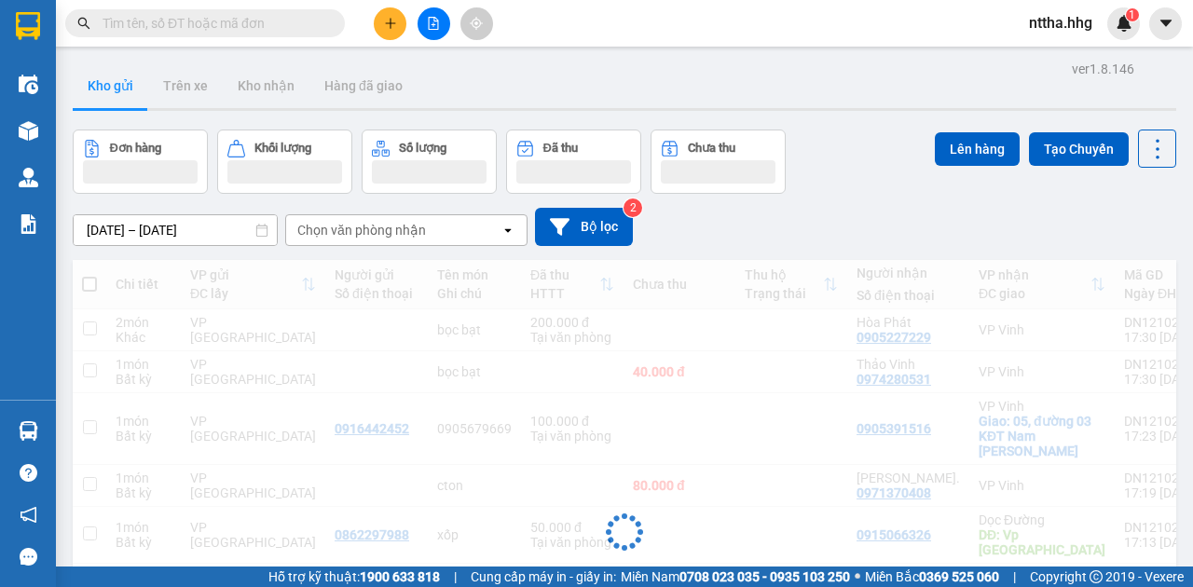
click at [399, 21] on button at bounding box center [390, 23] width 33 height 33
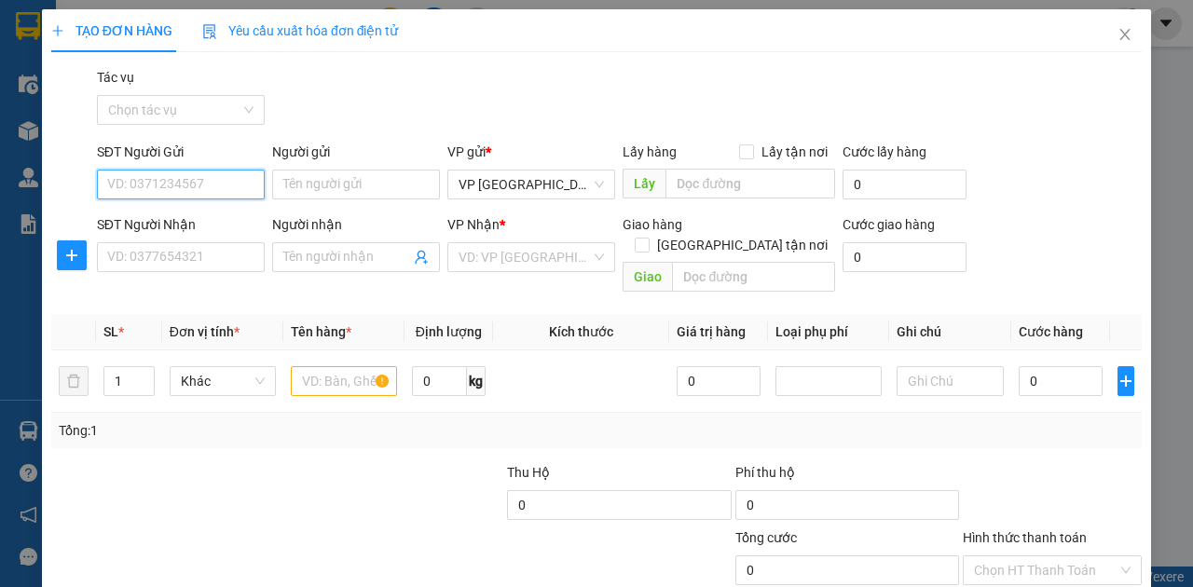
click at [190, 192] on input "SĐT Người Gửi" at bounding box center [181, 185] width 168 height 30
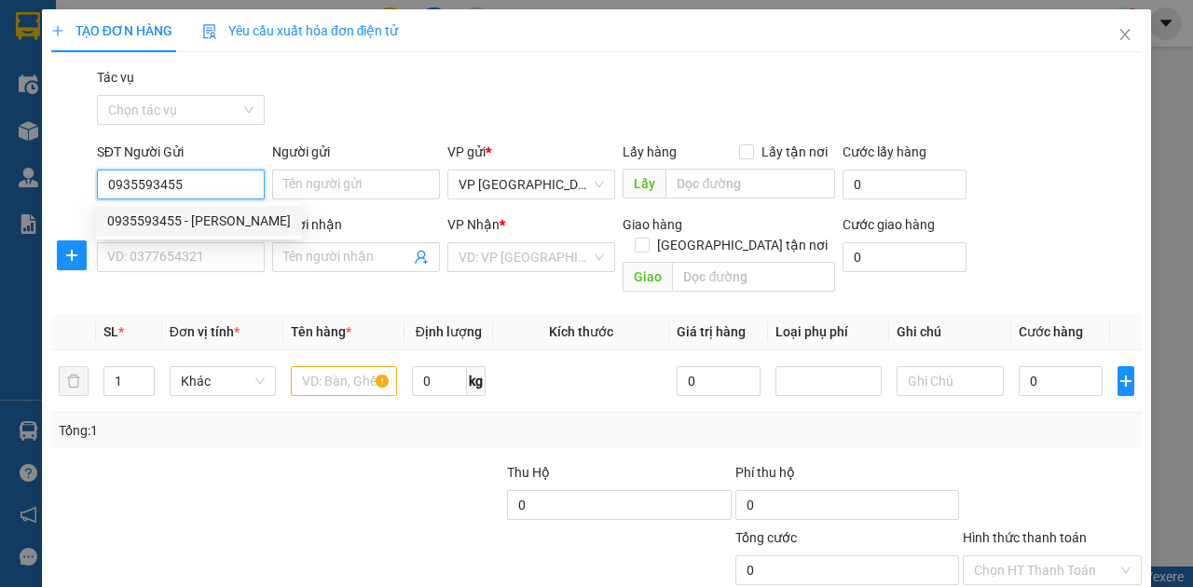
click at [175, 217] on div "0935593455 - Chị Minh" at bounding box center [199, 221] width 184 height 21
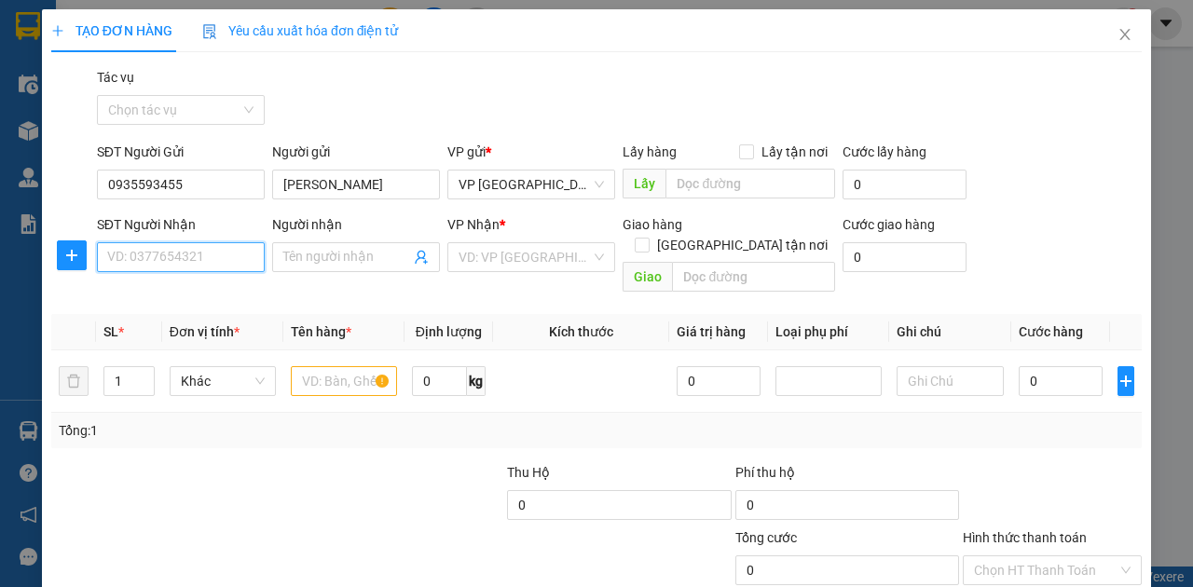
click at [172, 252] on input "SĐT Người Nhận" at bounding box center [181, 257] width 168 height 30
click at [171, 298] on div "0349082528 - Chị Hoa" at bounding box center [179, 293] width 144 height 21
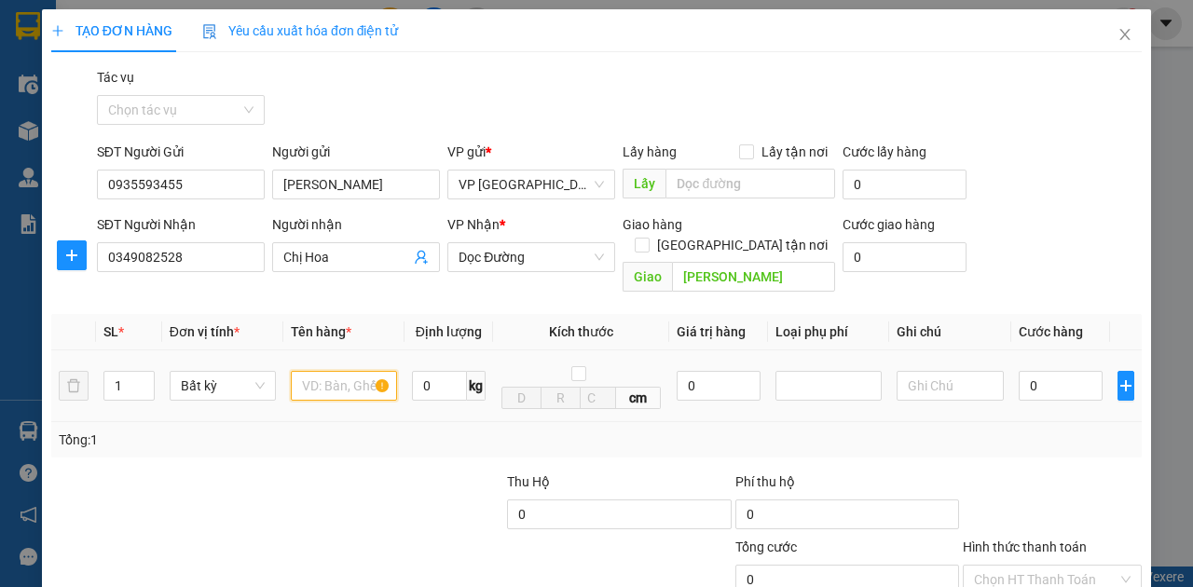
click at [323, 371] on input "text" at bounding box center [344, 386] width 106 height 30
click at [1046, 371] on input "0" at bounding box center [1061, 386] width 84 height 30
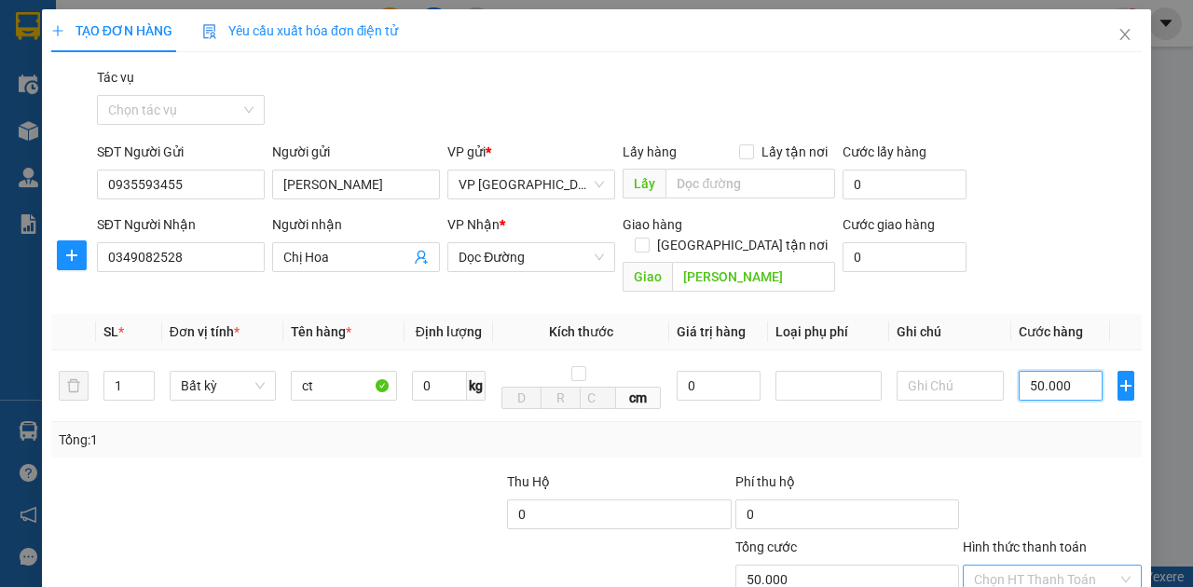
scroll to position [62, 0]
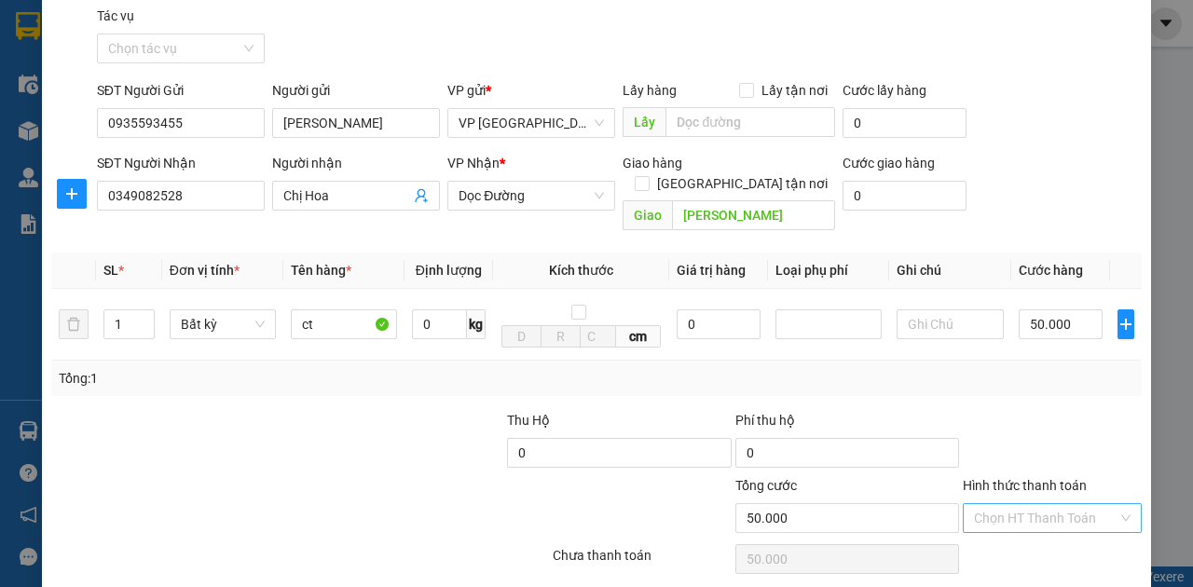
click at [1009, 505] on input "Hình thức thanh toán" at bounding box center [1046, 518] width 144 height 28
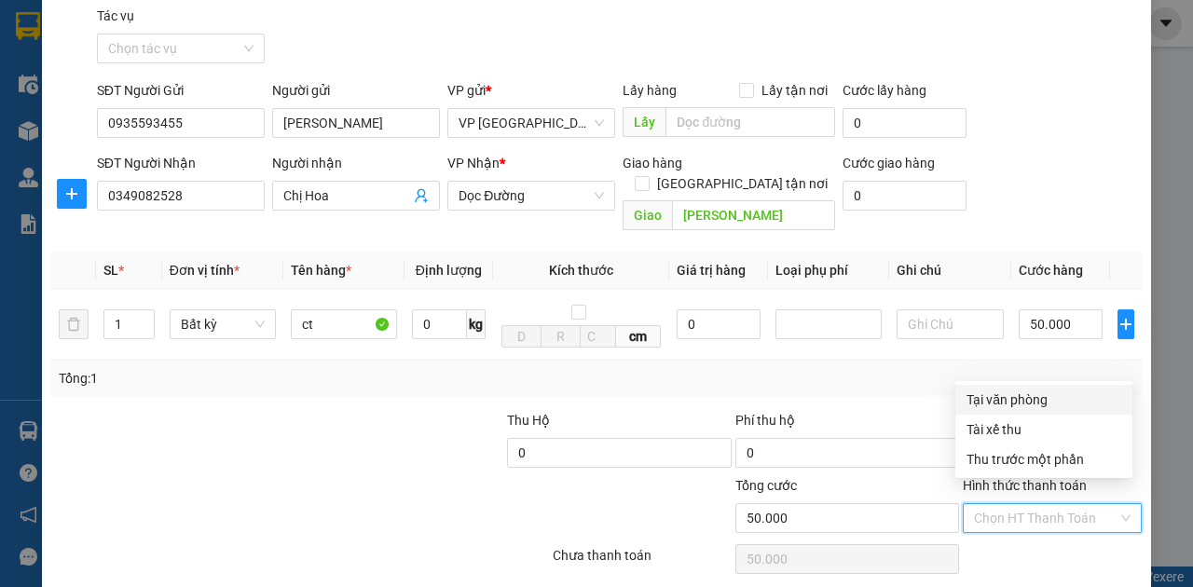
click at [1038, 401] on div "Tại văn phòng" at bounding box center [1044, 400] width 155 height 21
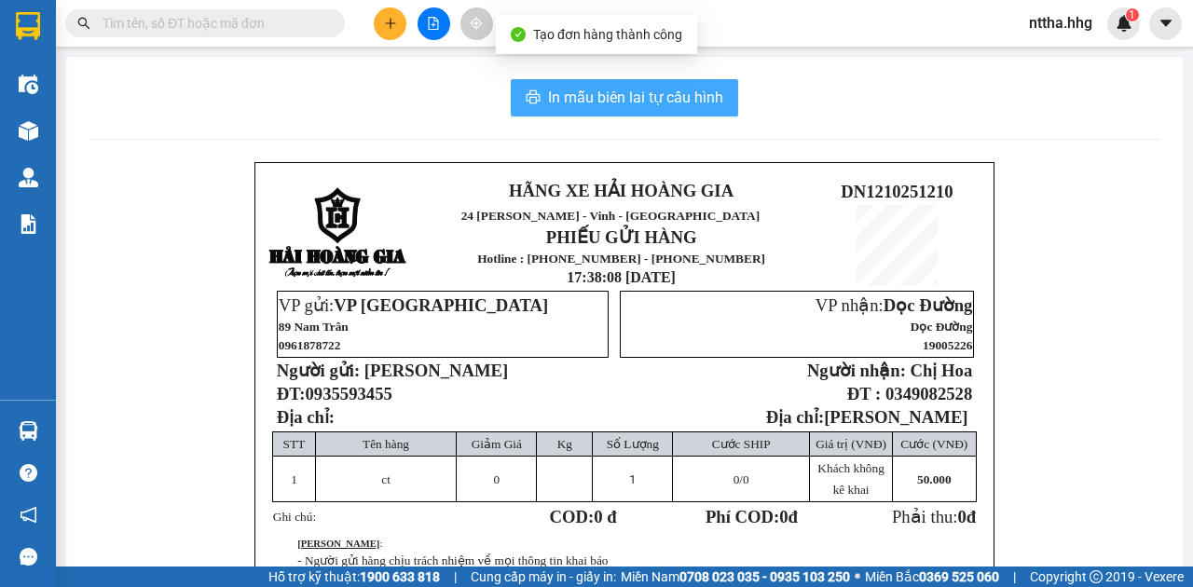
click at [698, 102] on span "In mẫu biên lai tự cấu hình" at bounding box center [635, 97] width 175 height 23
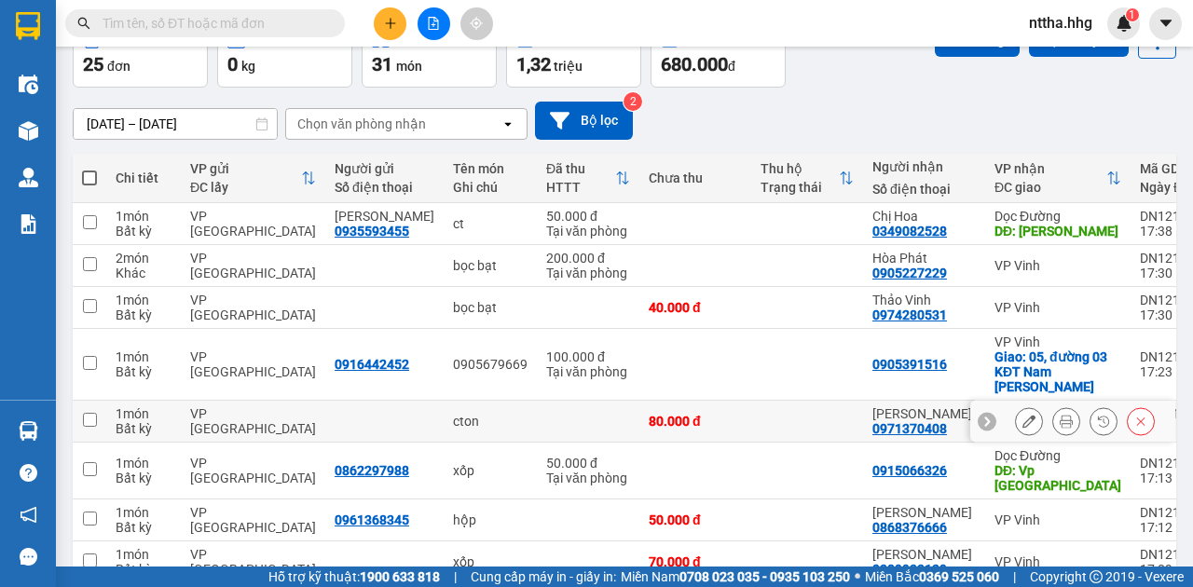
scroll to position [281, 0]
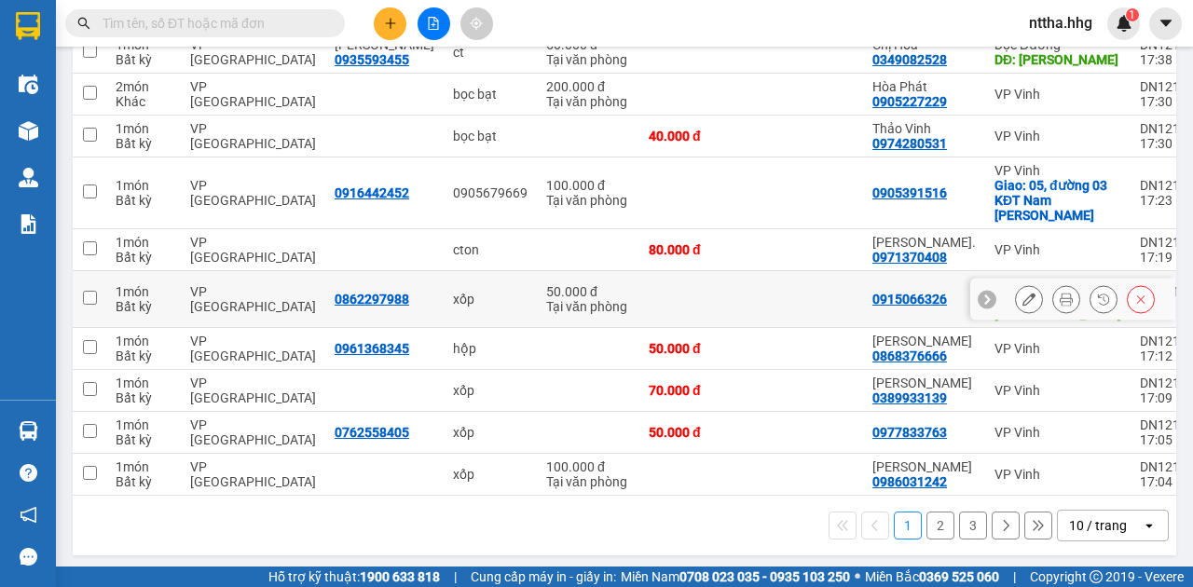
click at [416, 285] on td "0862297988" at bounding box center [384, 299] width 118 height 57
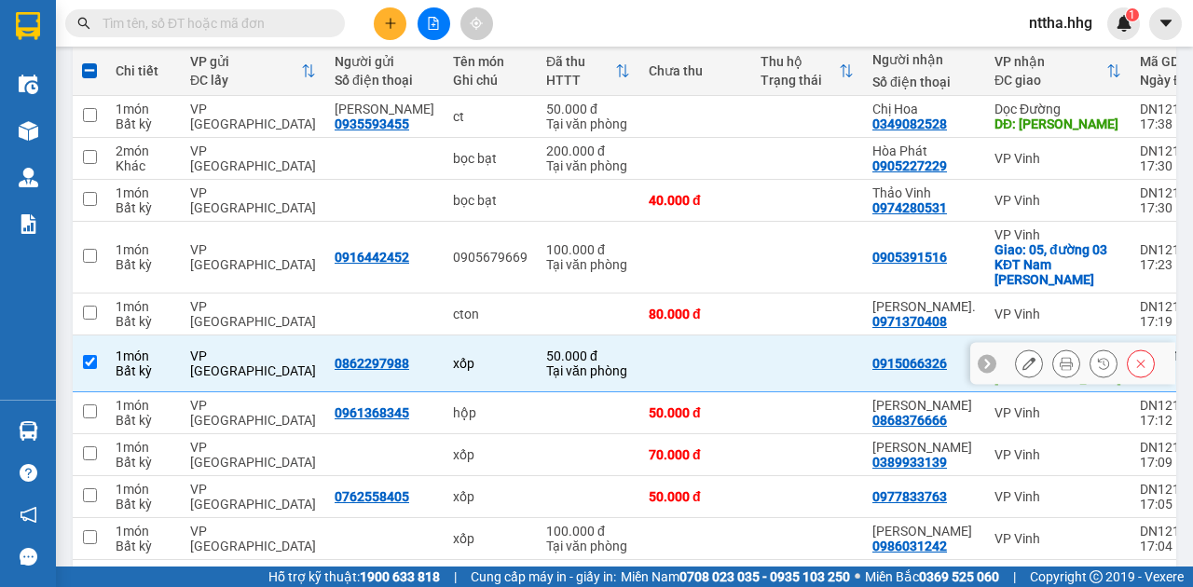
scroll to position [94, 0]
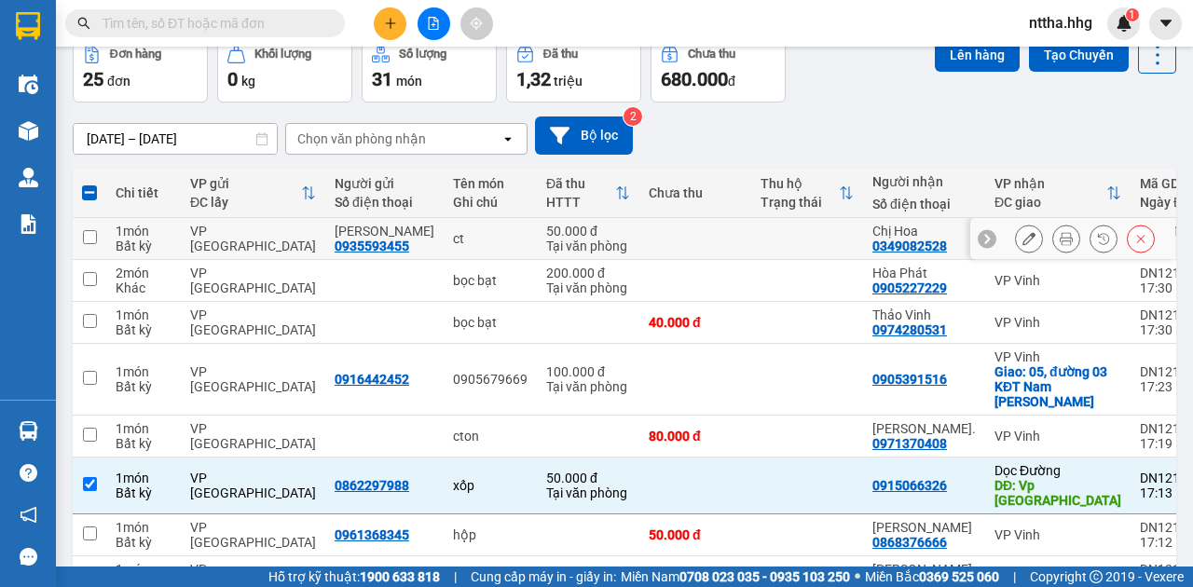
click at [502, 234] on div "ct" at bounding box center [490, 238] width 75 height 15
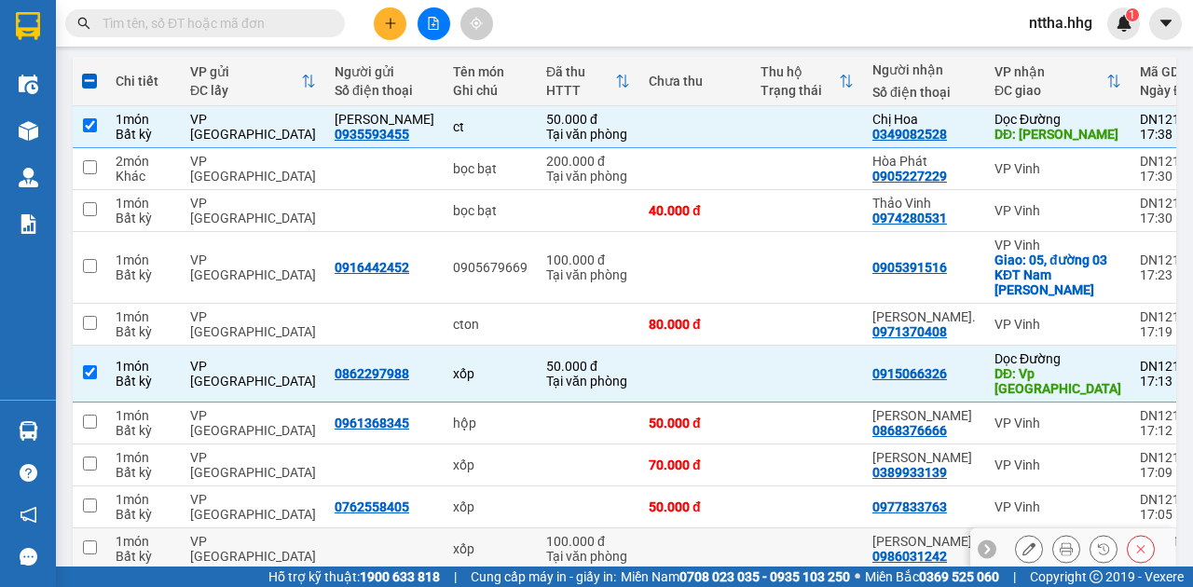
scroll to position [281, 0]
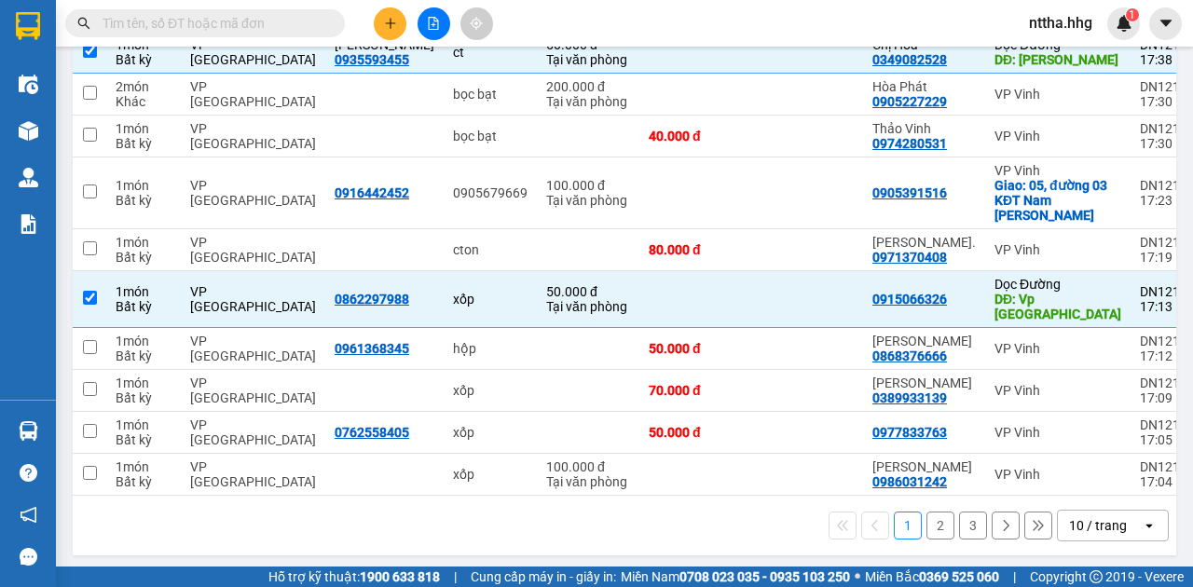
click at [1096, 530] on div "10 / trang" at bounding box center [1100, 526] width 84 height 30
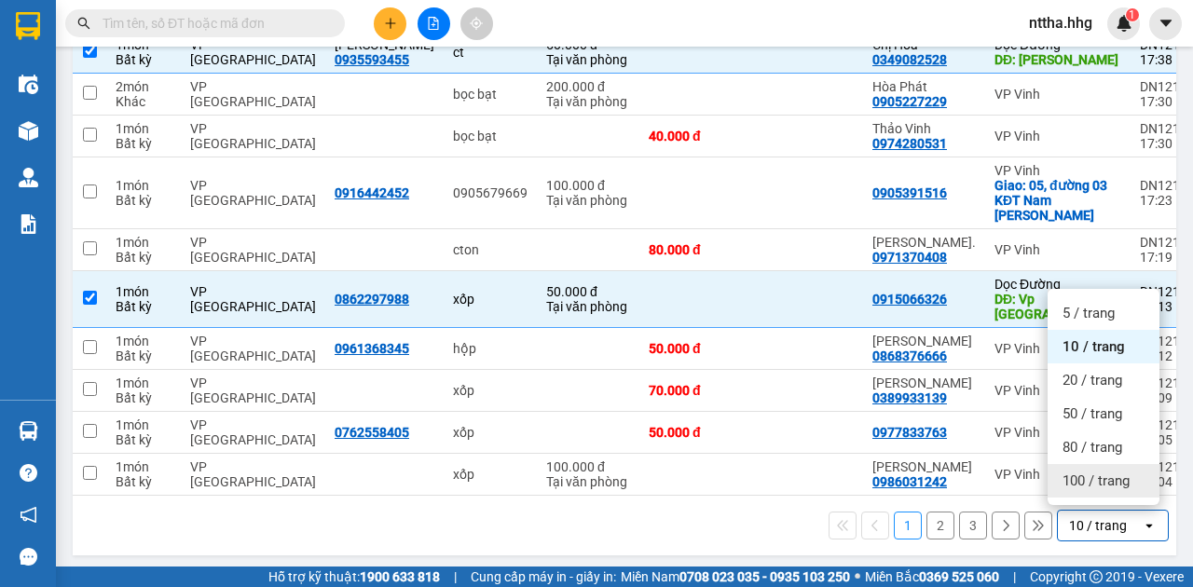
click at [1087, 485] on span "100 / trang" at bounding box center [1096, 481] width 67 height 19
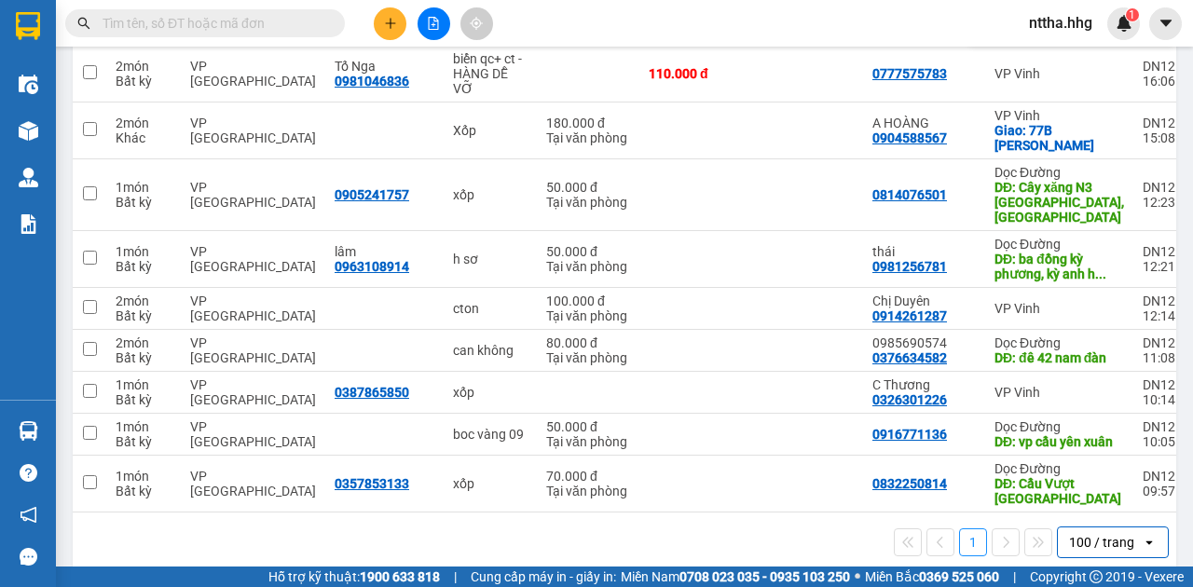
scroll to position [1026, 0]
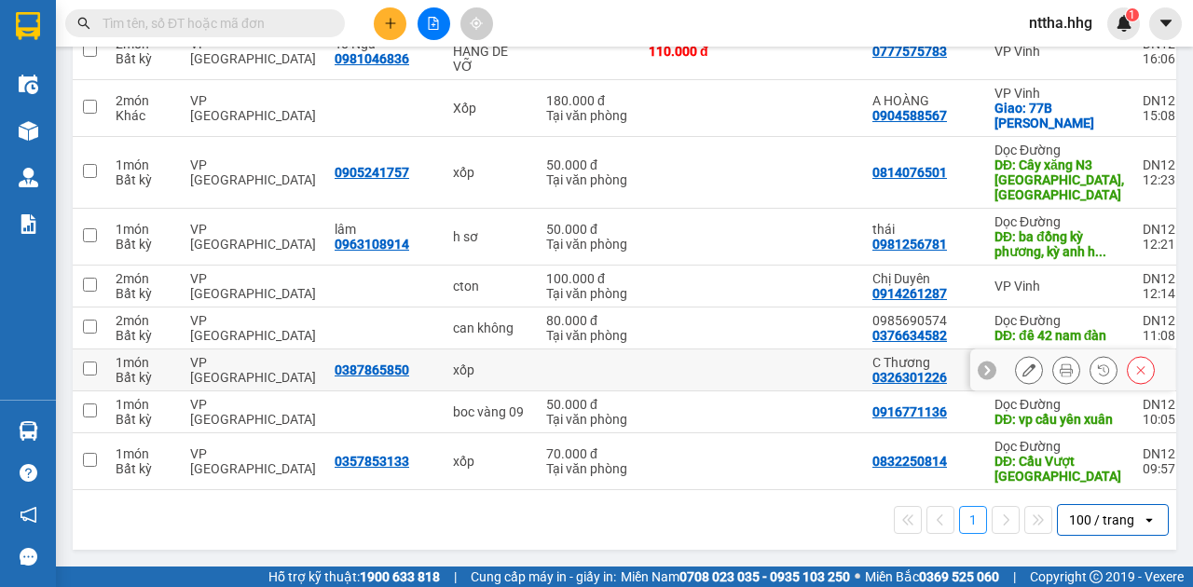
click at [701, 355] on td at bounding box center [695, 371] width 112 height 42
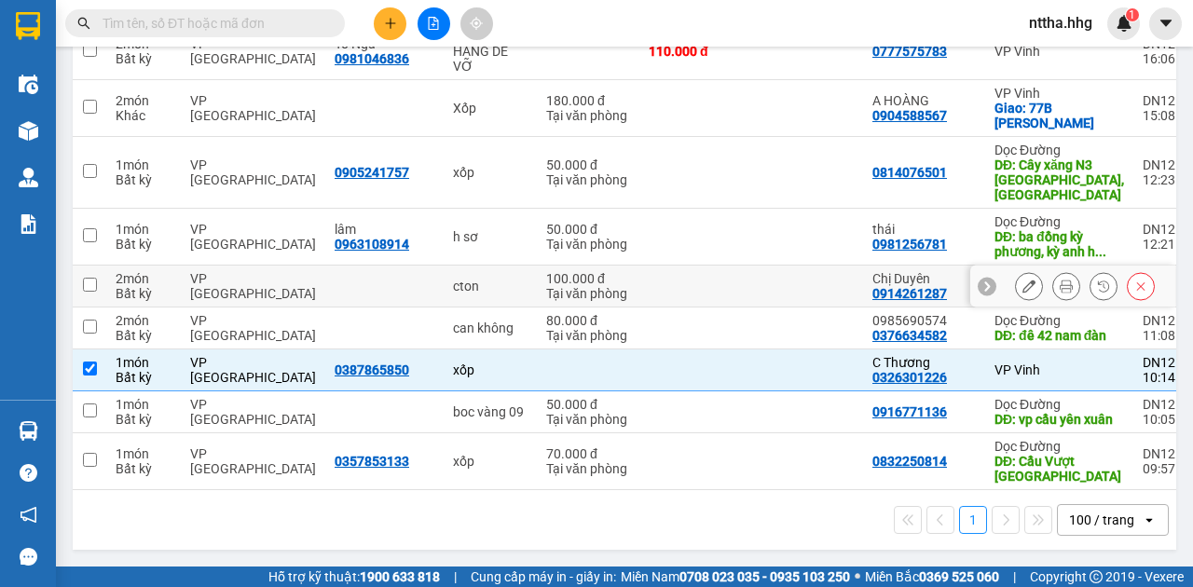
click at [653, 276] on td at bounding box center [695, 287] width 112 height 42
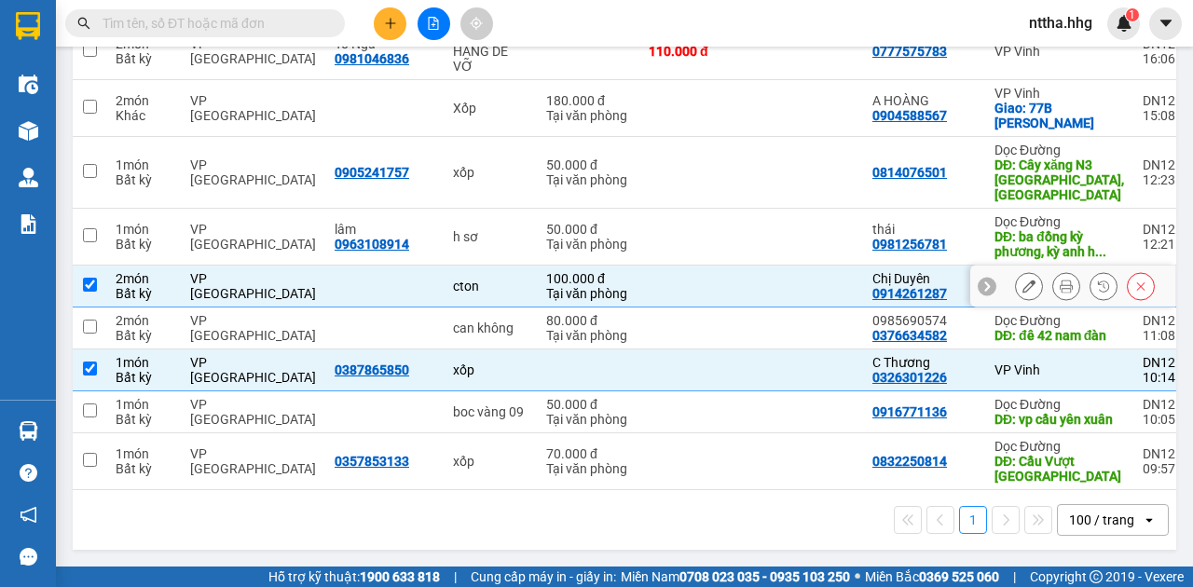
click at [87, 278] on input "checkbox" at bounding box center [90, 285] width 14 height 14
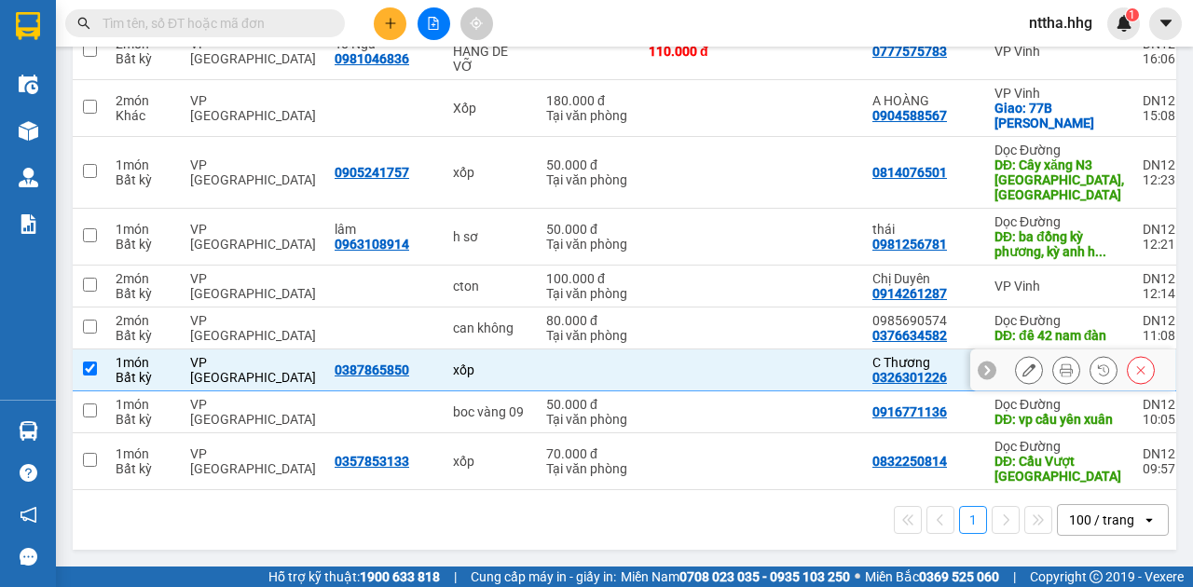
click at [90, 362] on input "checkbox" at bounding box center [90, 369] width 14 height 14
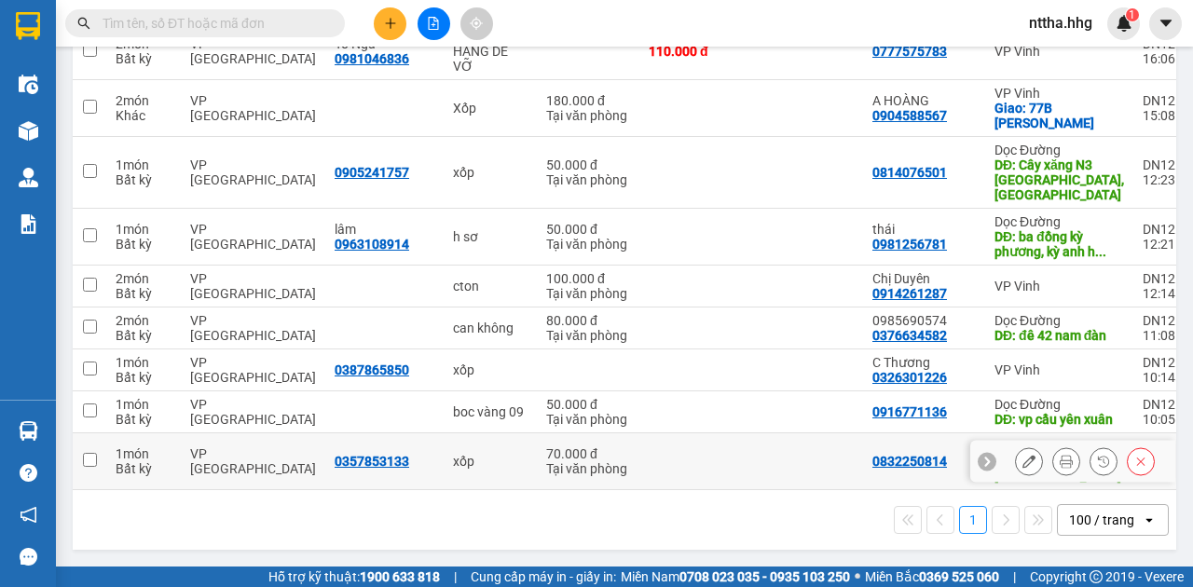
click at [170, 474] on div "Bất kỳ" at bounding box center [144, 468] width 56 height 15
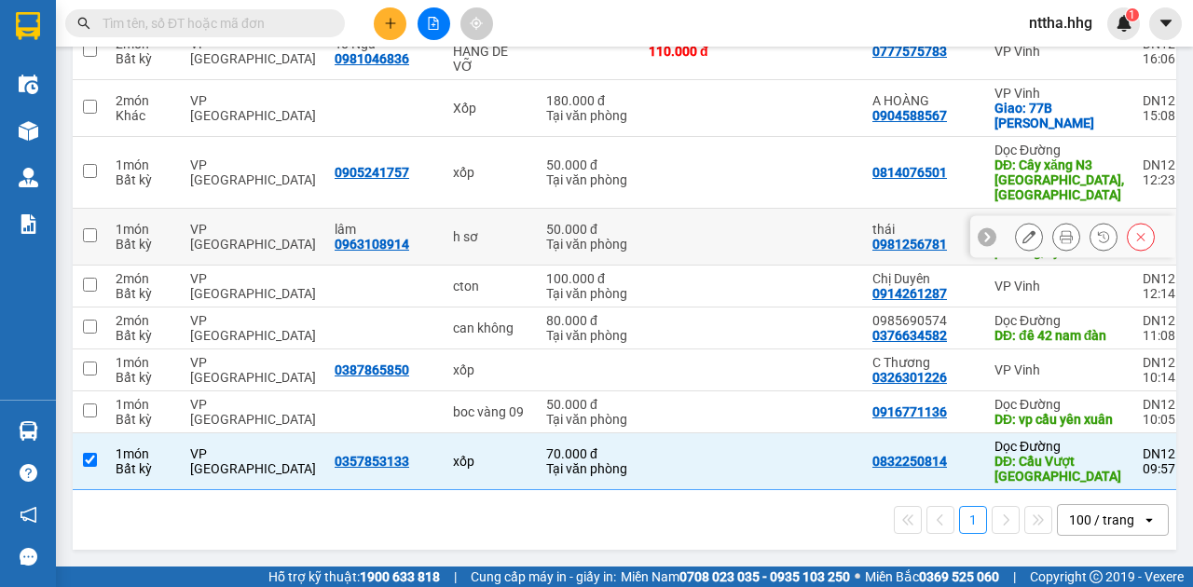
click at [285, 233] on td "VP Đà Nẵng" at bounding box center [253, 237] width 144 height 57
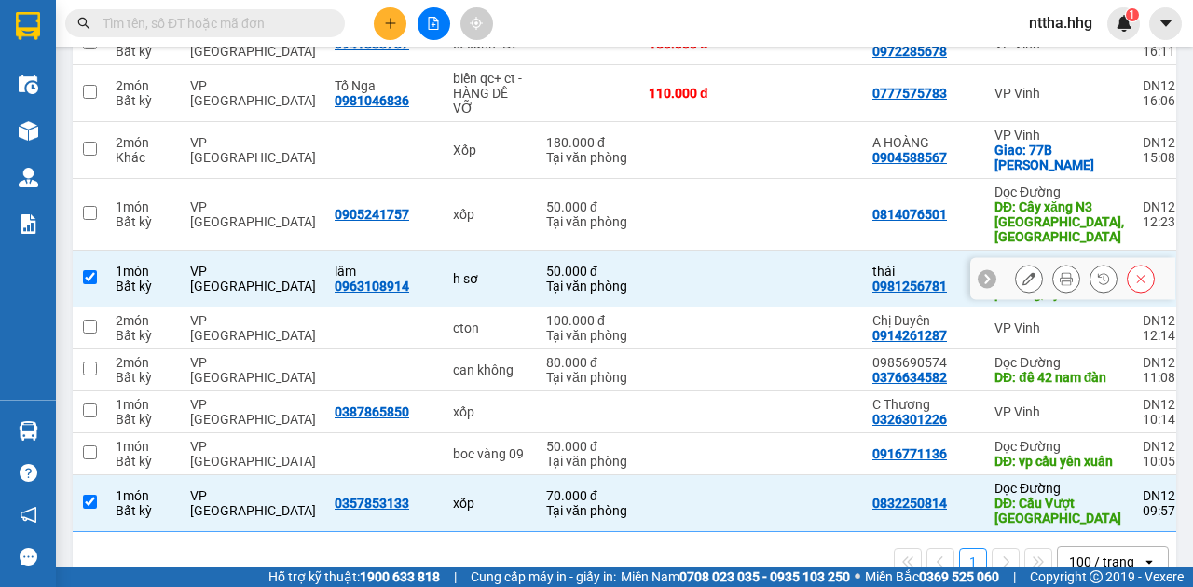
scroll to position [902, 0]
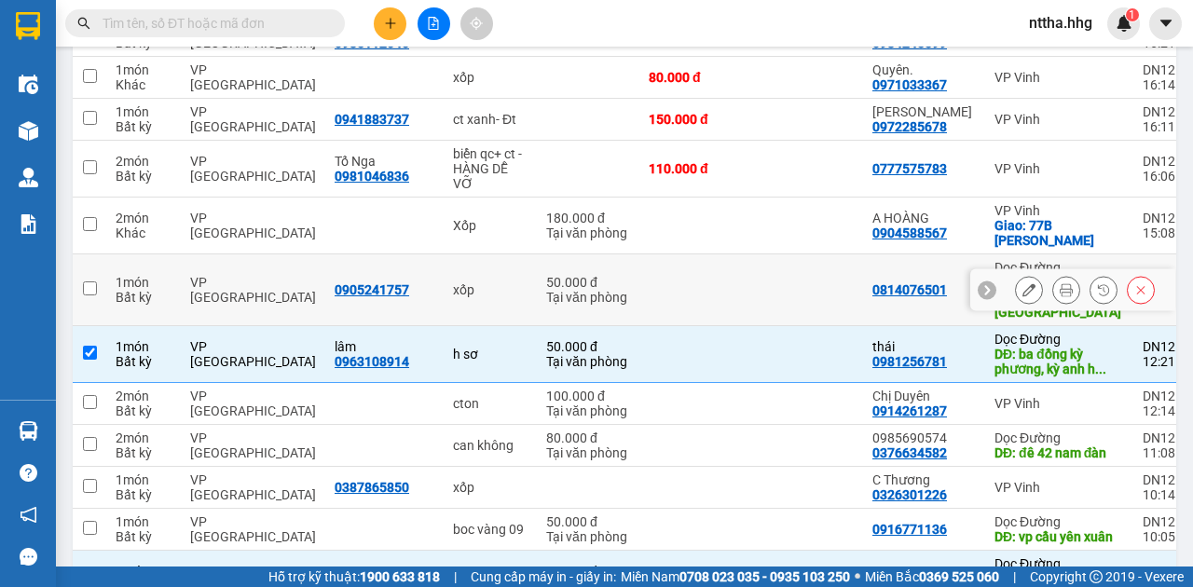
click at [300, 285] on div "VP Đà Nẵng" at bounding box center [253, 290] width 126 height 30
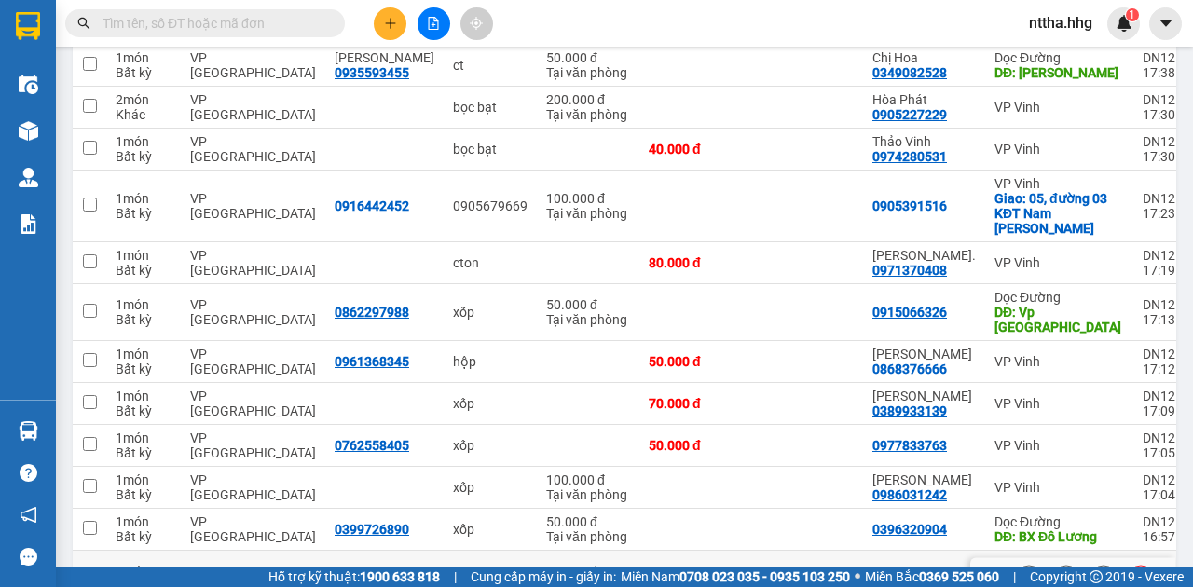
scroll to position [343, 0]
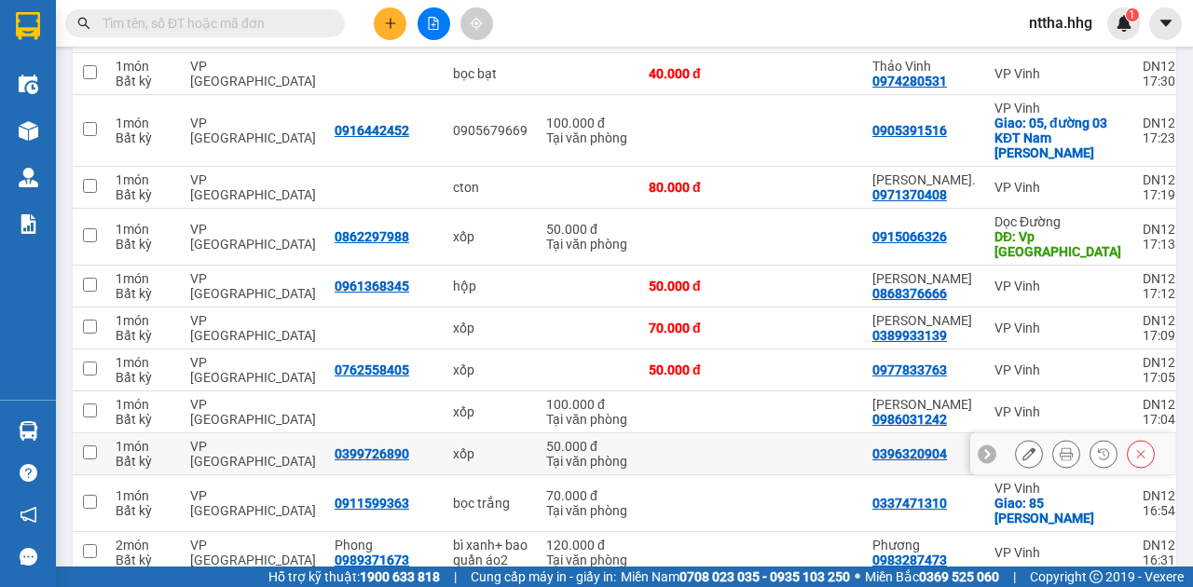
click at [302, 442] on div "VP Đà Nẵng" at bounding box center [253, 454] width 126 height 30
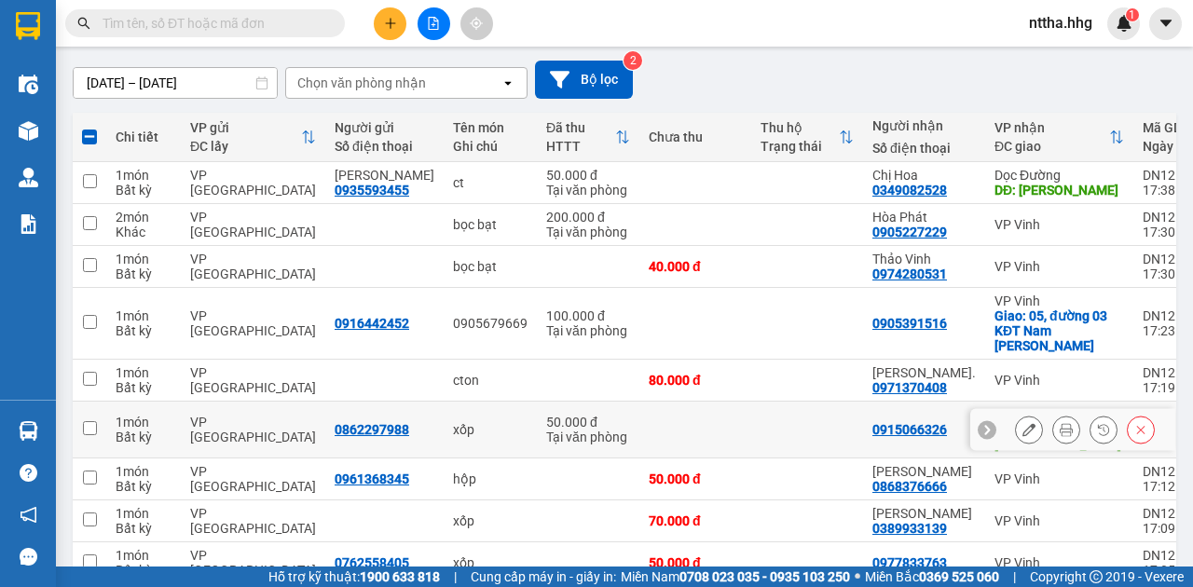
scroll to position [94, 0]
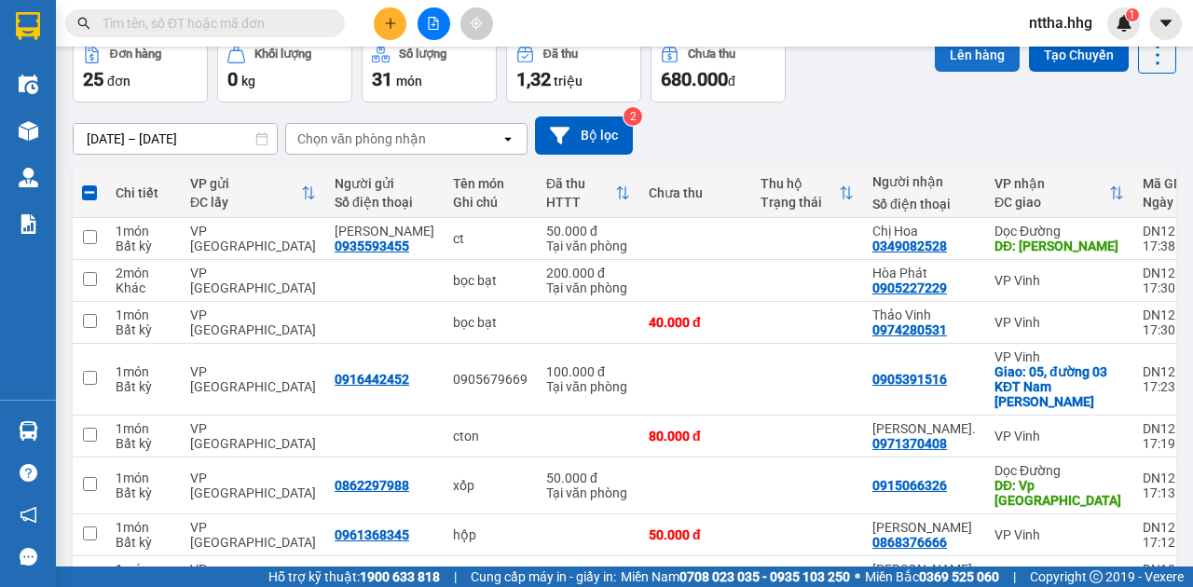
click at [984, 53] on button "Lên hàng" at bounding box center [977, 55] width 85 height 34
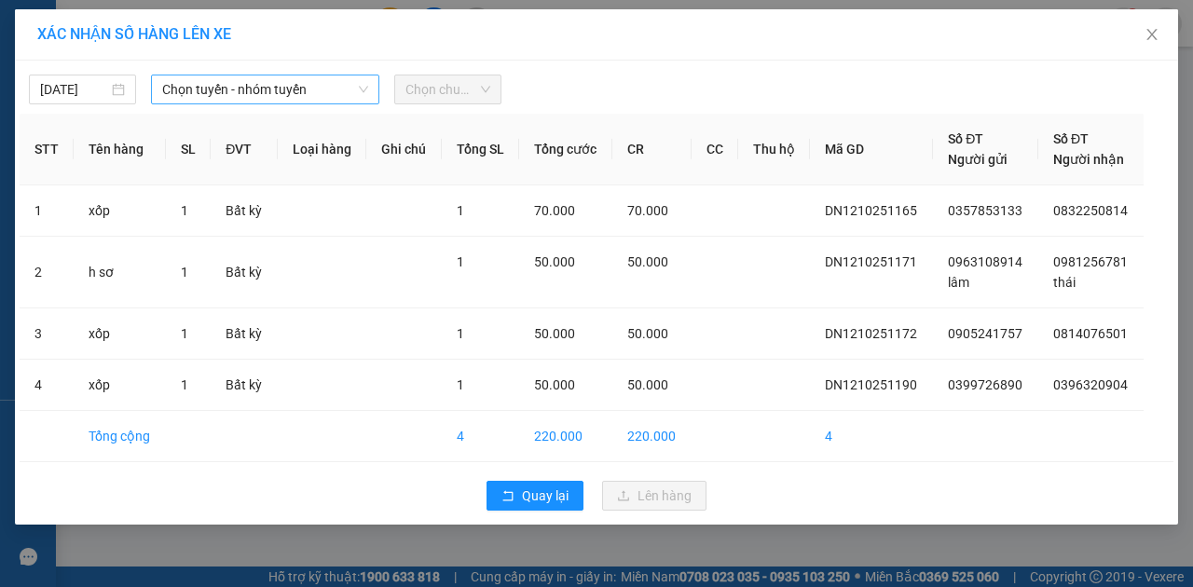
click at [318, 91] on span "Chọn tuyến - nhóm tuyến" at bounding box center [265, 90] width 206 height 28
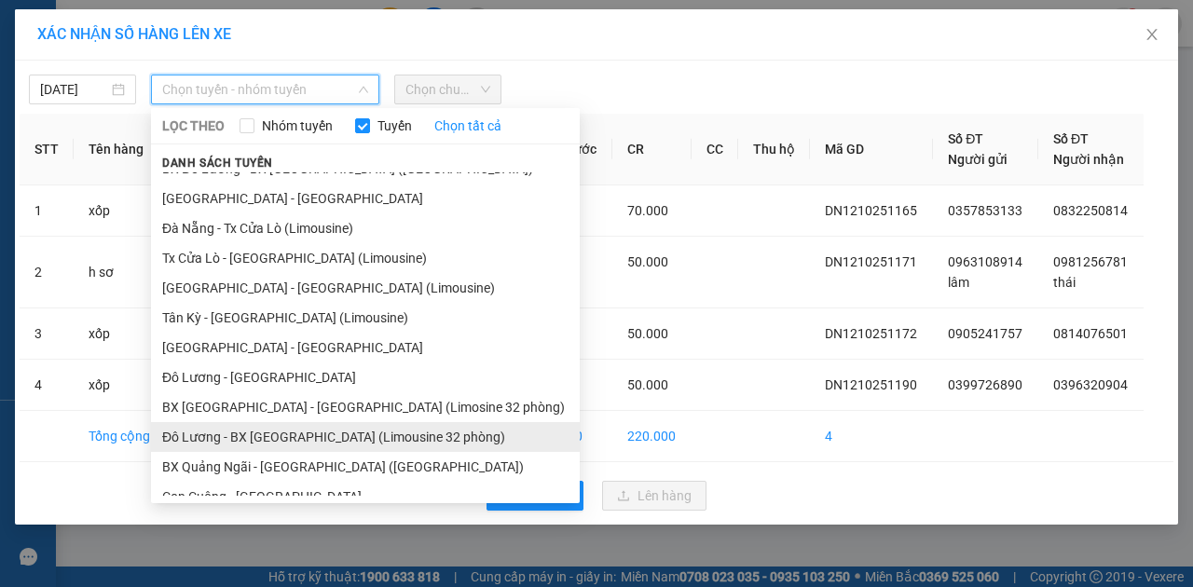
scroll to position [34, 0]
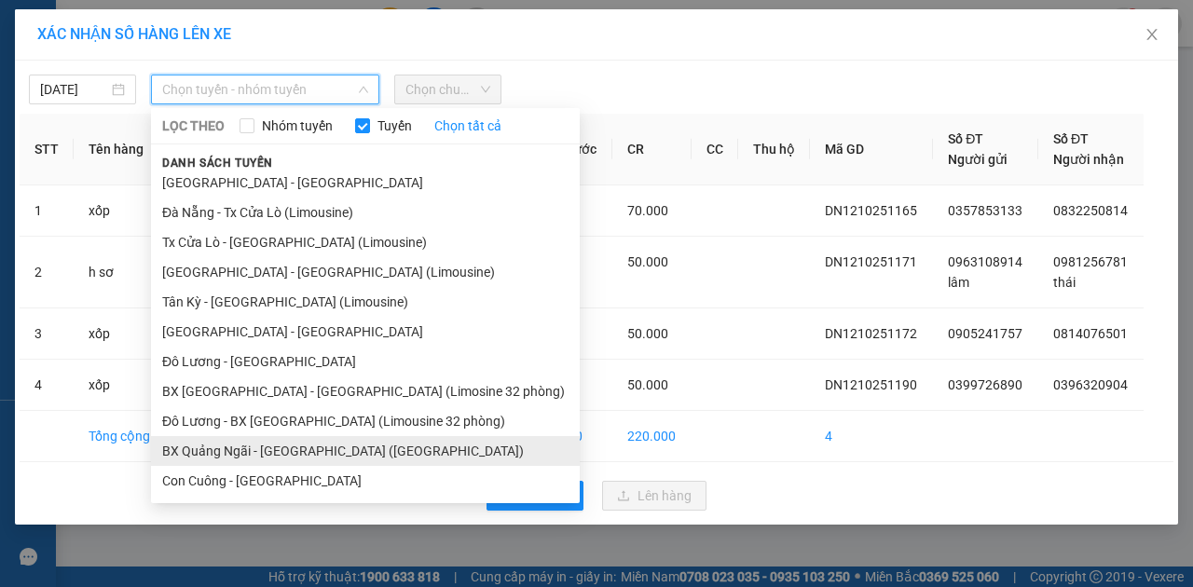
click at [232, 456] on li "BX Quảng Ngãi - BX Đô Lương (Limousine)" at bounding box center [365, 451] width 429 height 30
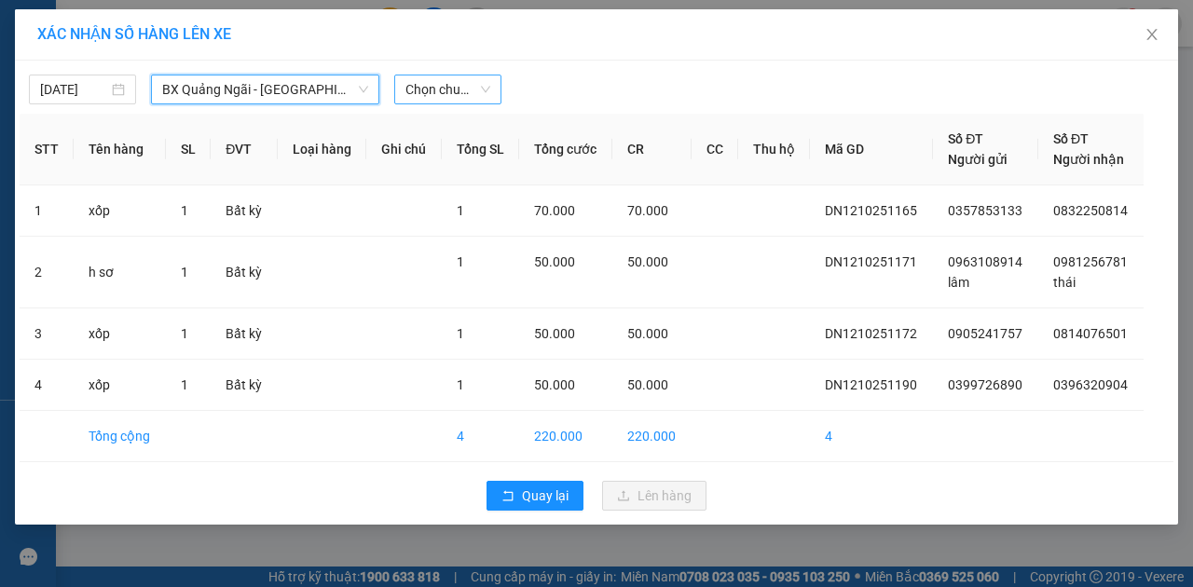
click at [423, 84] on span "Chọn chuyến" at bounding box center [447, 90] width 85 height 28
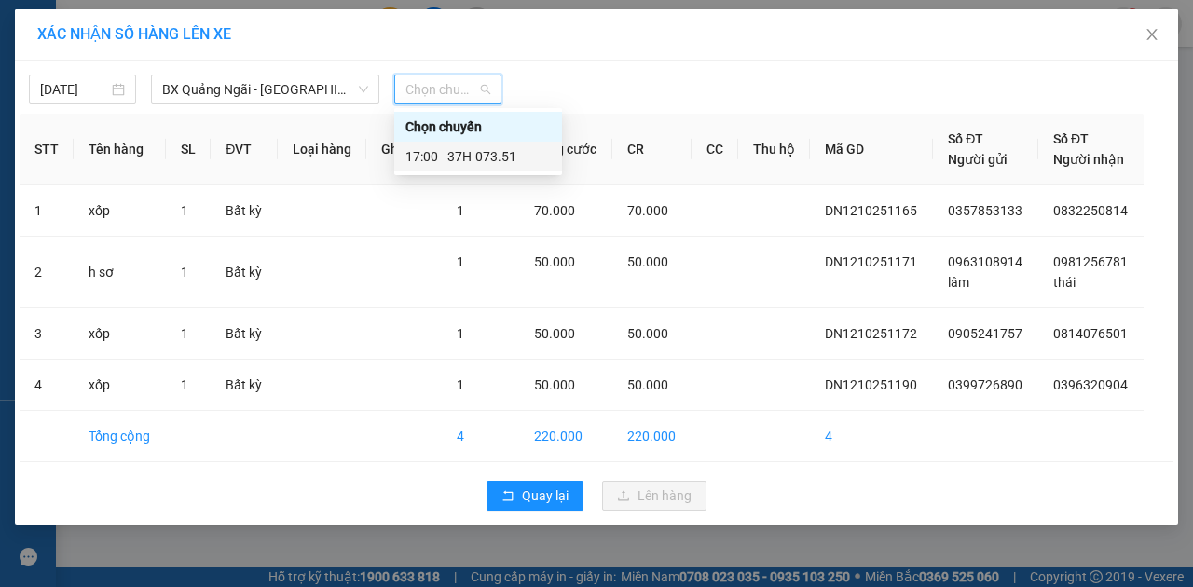
click at [454, 153] on div "17:00 - 37H-073.51" at bounding box center [477, 156] width 145 height 21
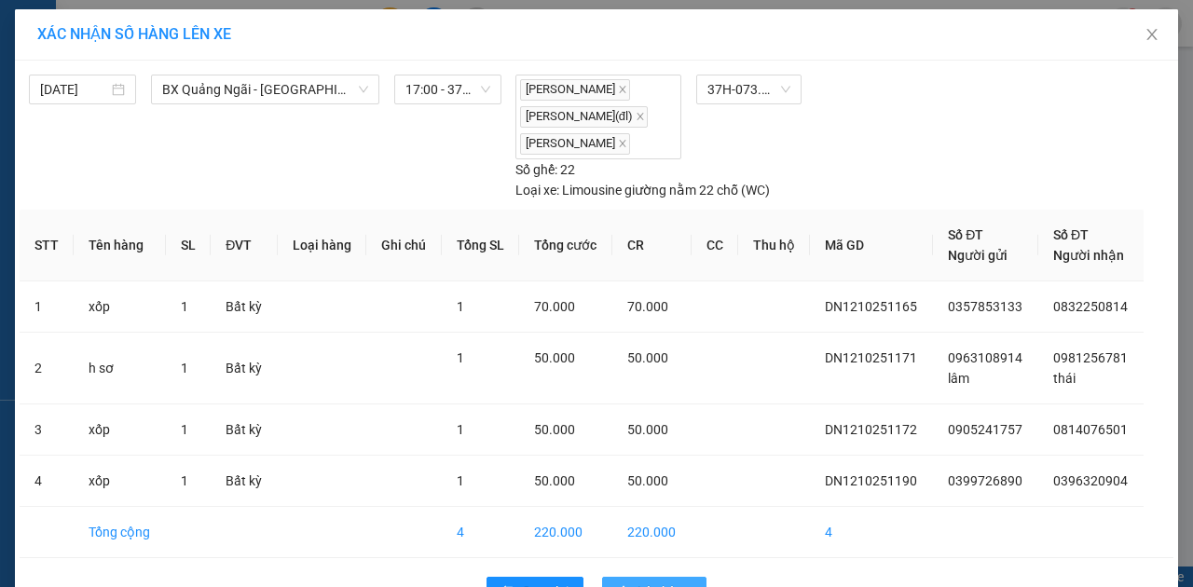
click at [642, 582] on span "Lên hàng" at bounding box center [665, 592] width 54 height 21
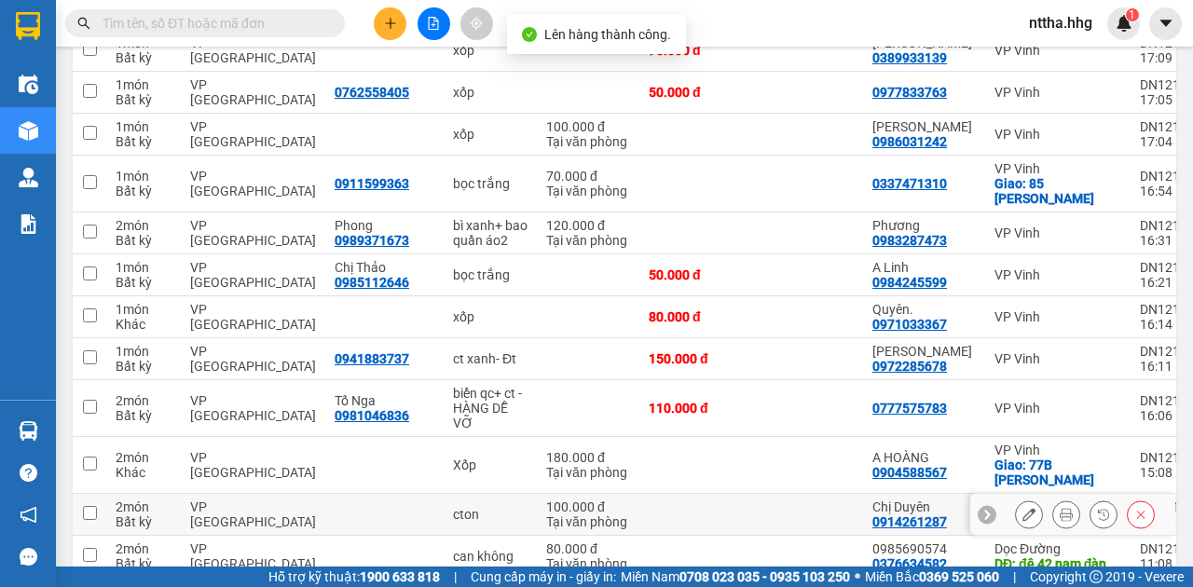
scroll to position [820, 0]
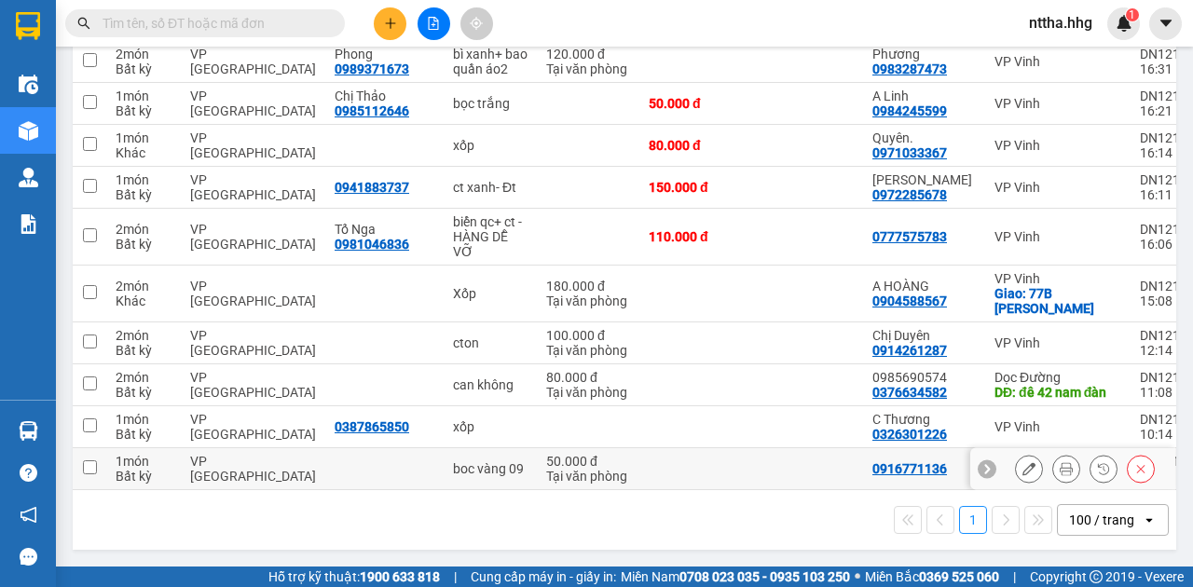
click at [641, 464] on td at bounding box center [695, 469] width 112 height 42
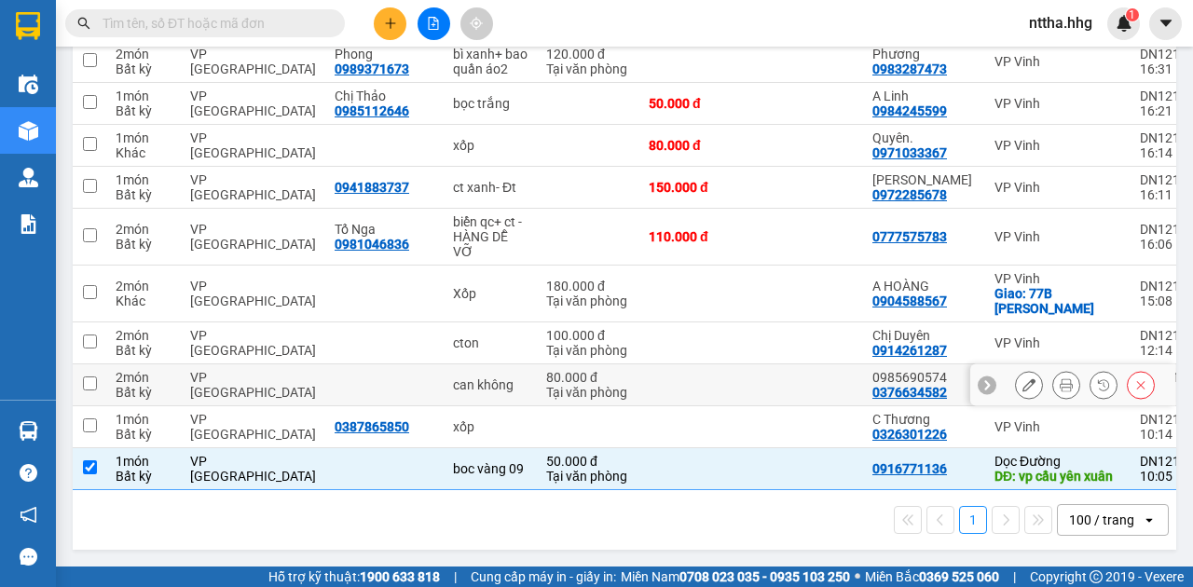
click at [639, 368] on td at bounding box center [695, 385] width 112 height 42
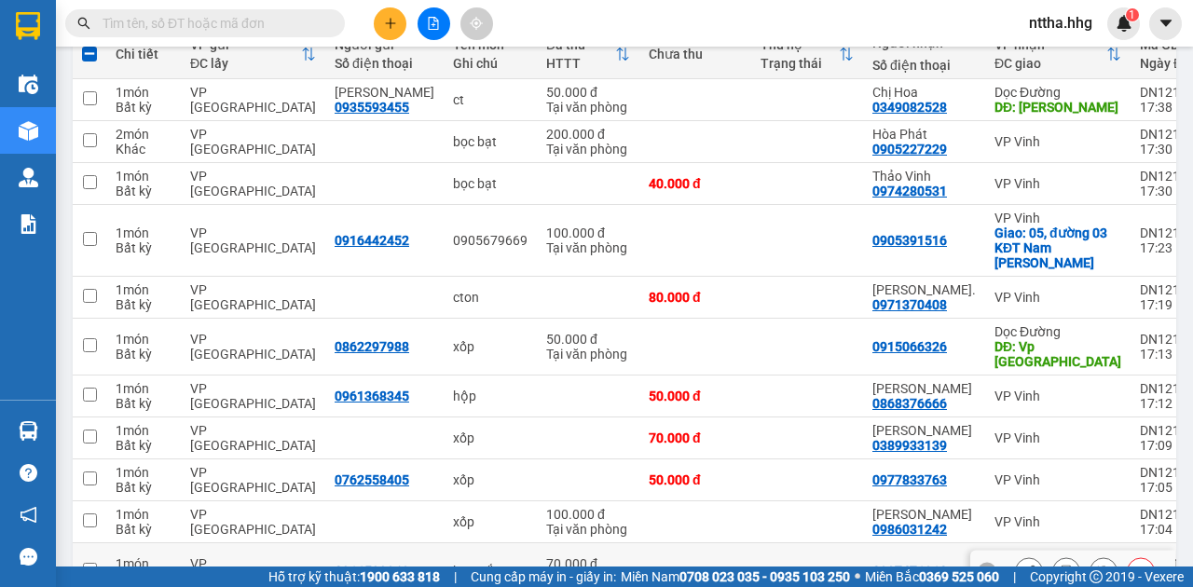
scroll to position [136, 0]
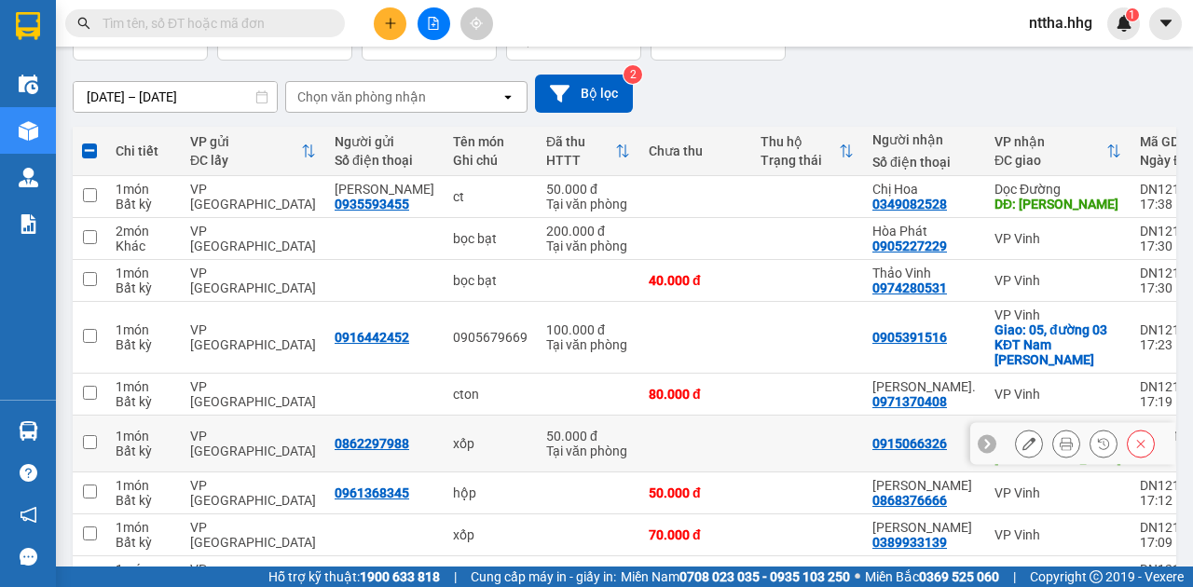
click at [686, 437] on td at bounding box center [695, 444] width 112 height 57
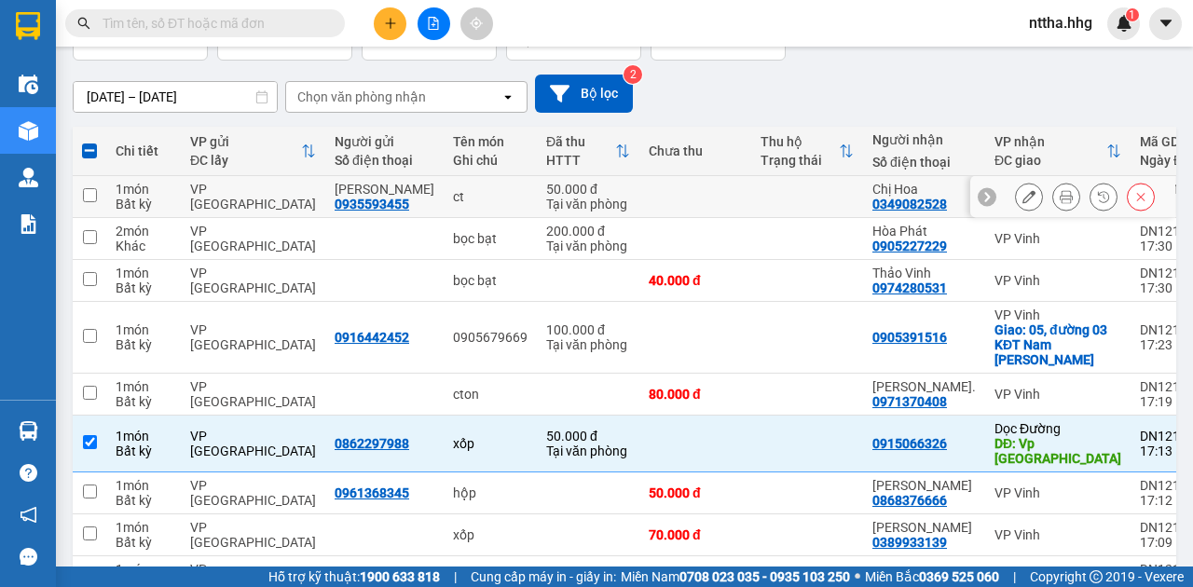
click at [662, 198] on td at bounding box center [695, 197] width 112 height 42
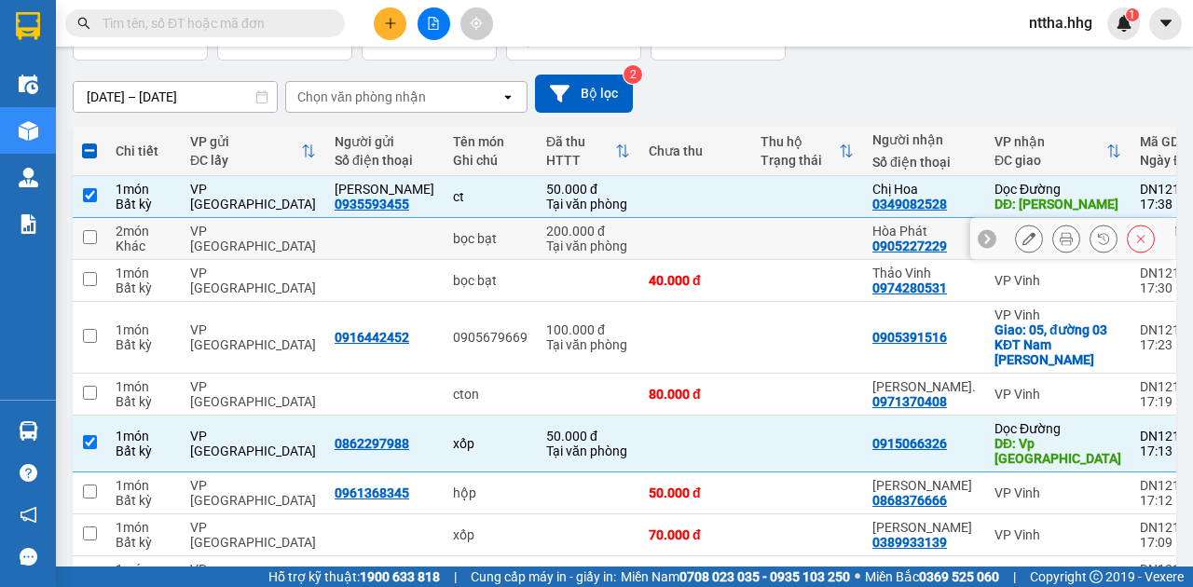
scroll to position [0, 0]
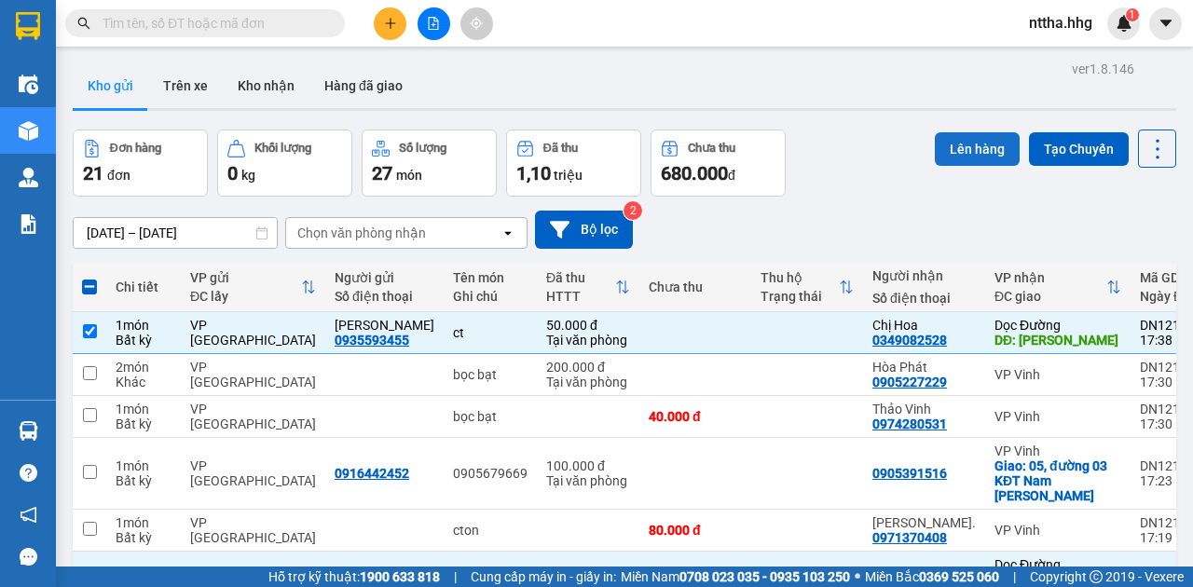
click at [954, 142] on button "Lên hàng" at bounding box center [977, 149] width 85 height 34
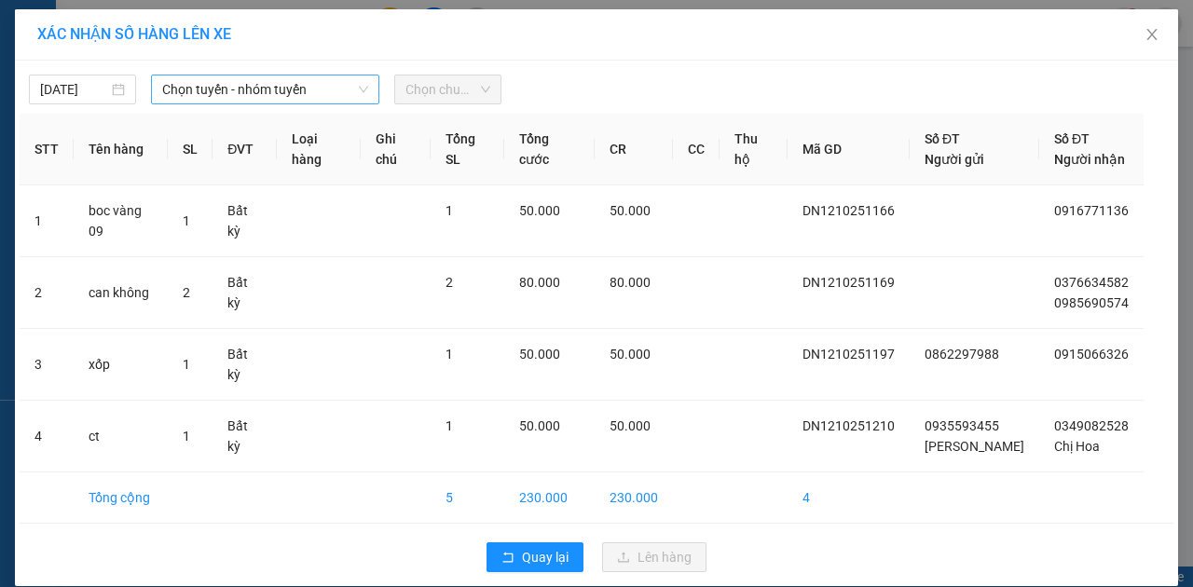
click at [337, 80] on span "Chọn tuyến - nhóm tuyến" at bounding box center [265, 90] width 206 height 28
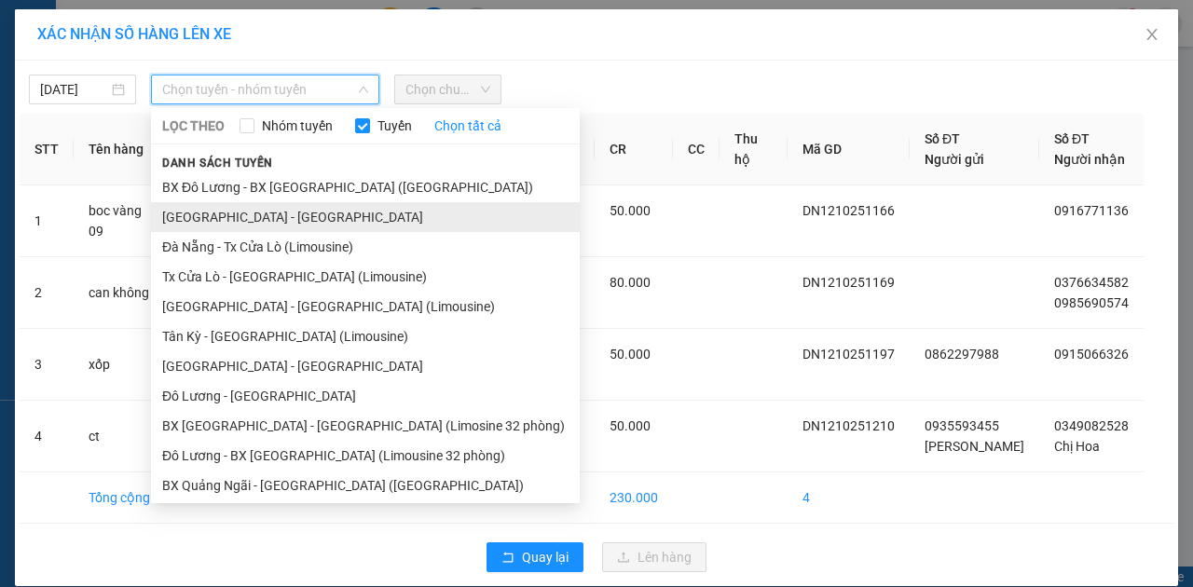
click at [265, 213] on li "Quảng Ngãi - Con Cuông" at bounding box center [365, 217] width 429 height 30
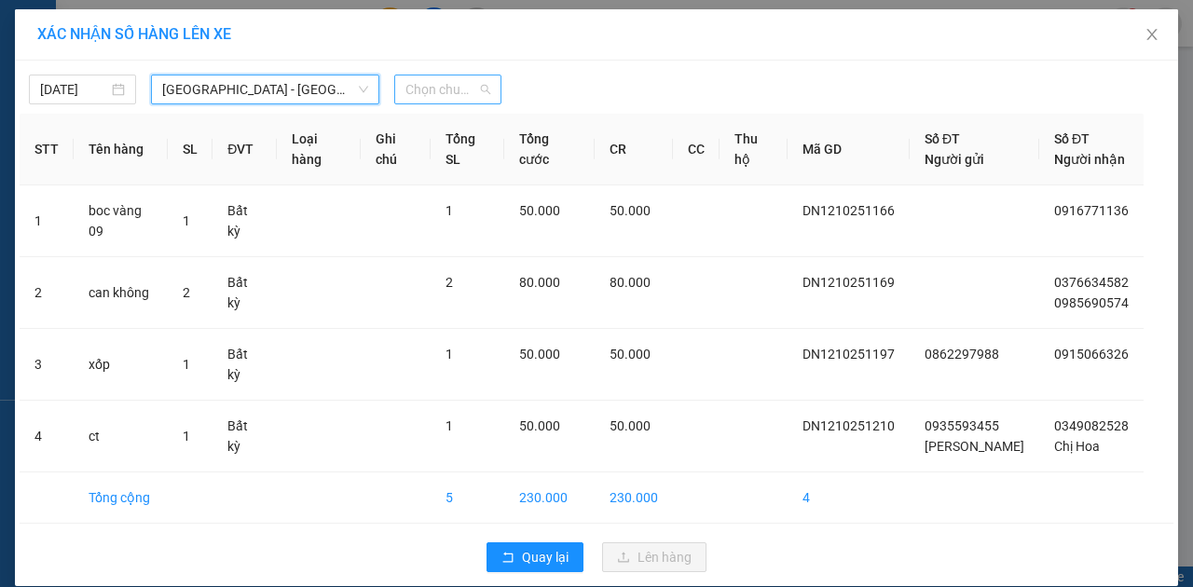
click at [421, 82] on span "Chọn chuyến" at bounding box center [447, 90] width 85 height 28
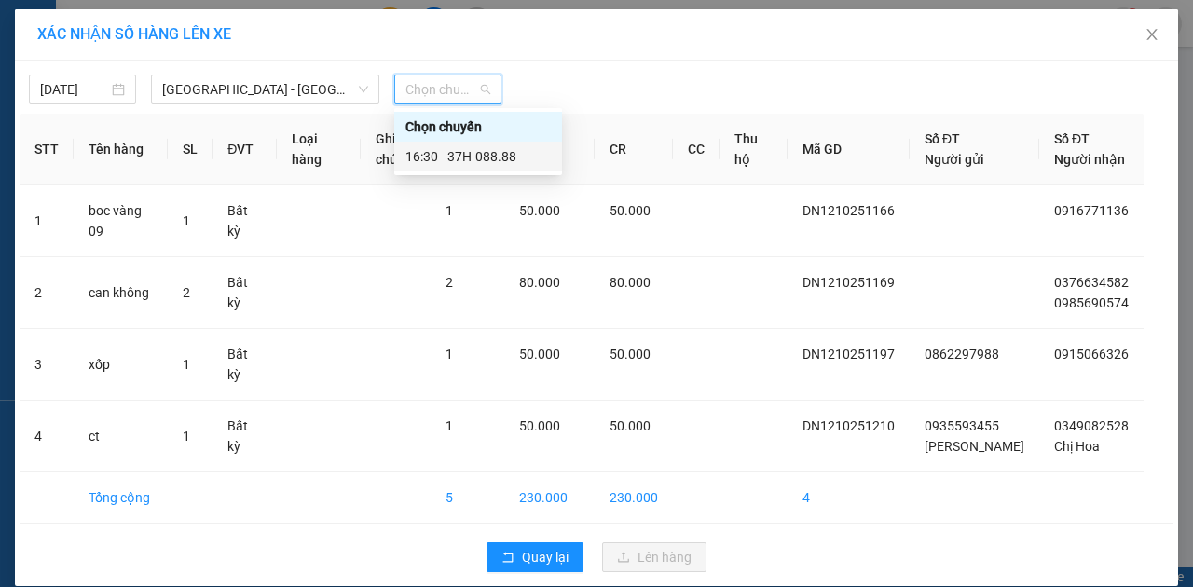
click at [438, 153] on div "16:30 - 37H-088.88" at bounding box center [477, 156] width 145 height 21
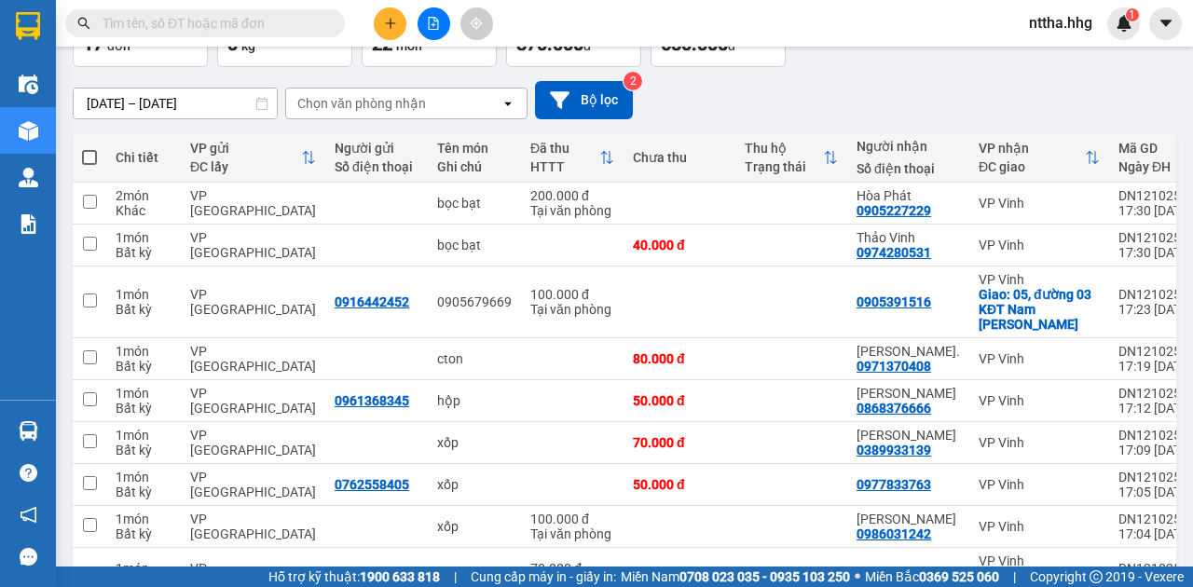
scroll to position [124, 0]
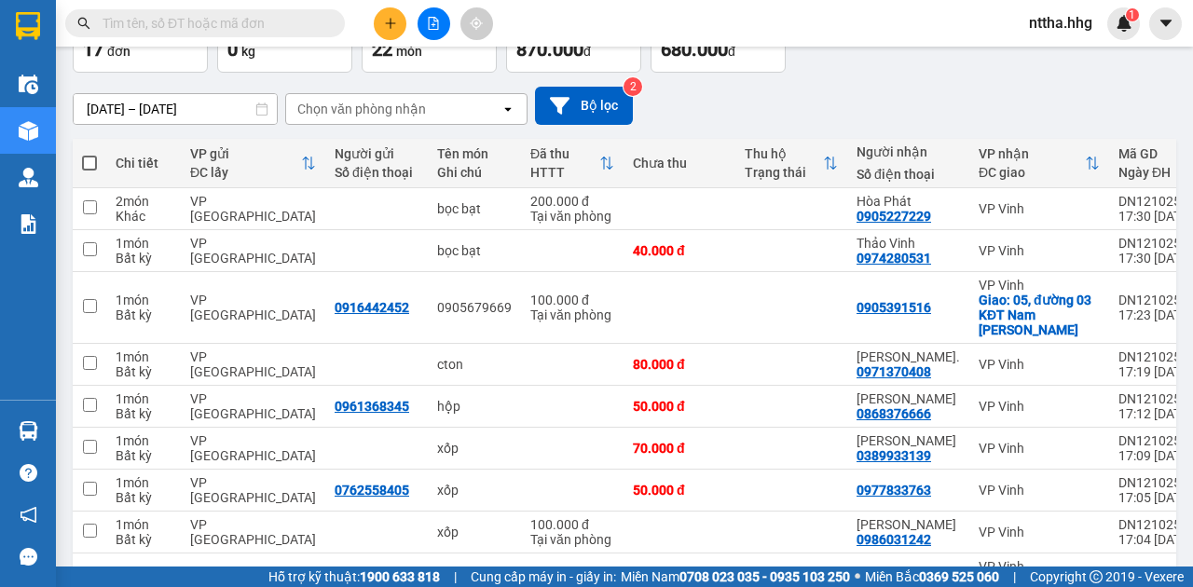
click at [90, 158] on span at bounding box center [89, 163] width 15 height 15
click at [89, 154] on input "checkbox" at bounding box center [89, 154] width 0 height 0
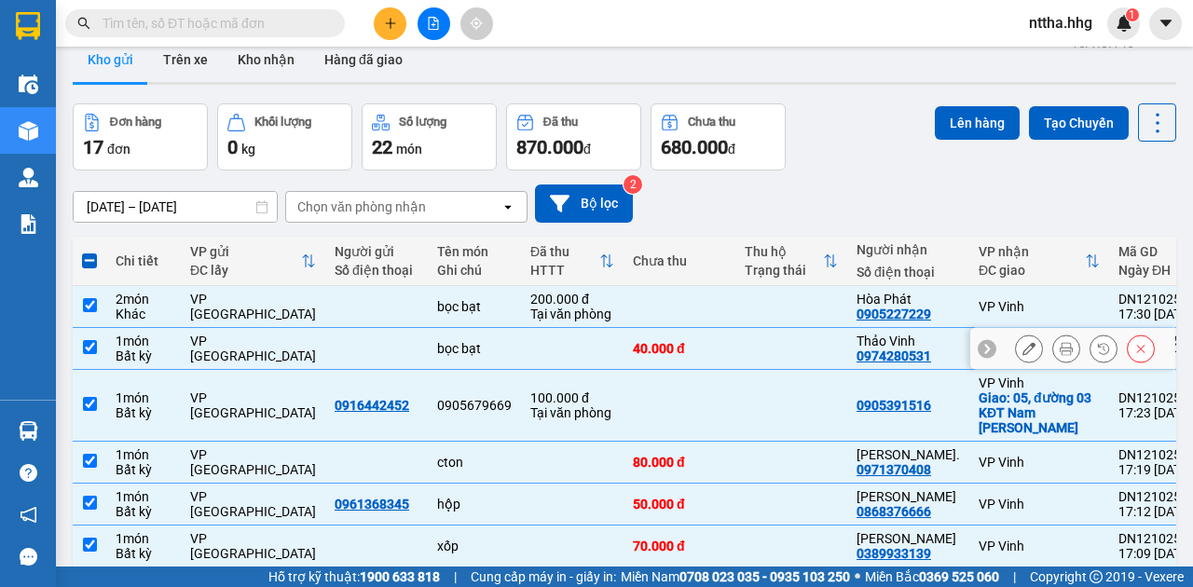
scroll to position [0, 0]
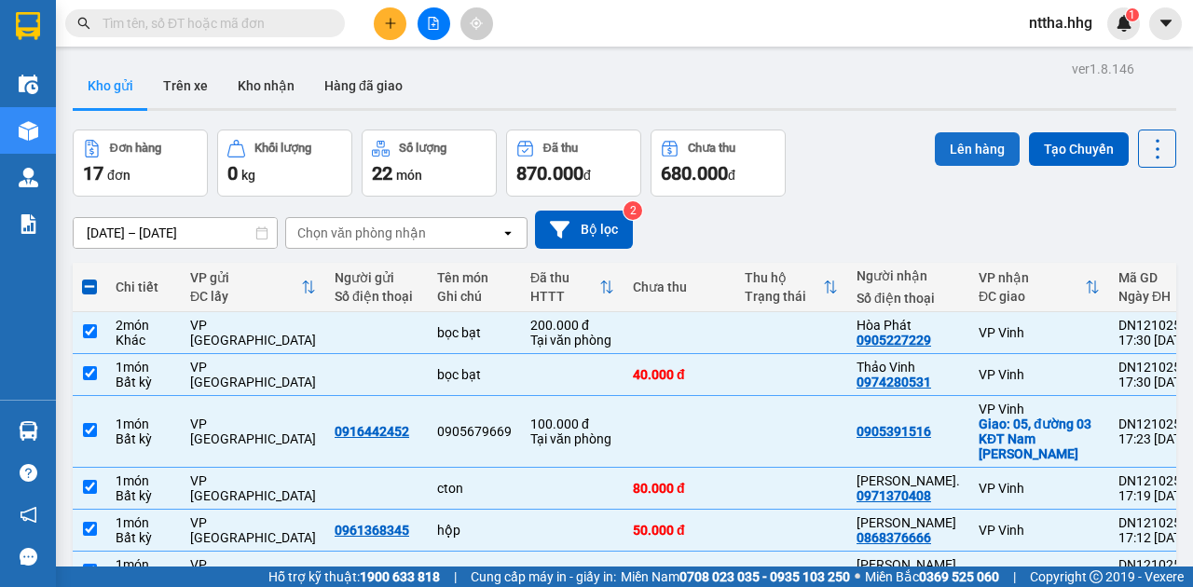
click at [964, 145] on button "Lên hàng" at bounding box center [977, 149] width 85 height 34
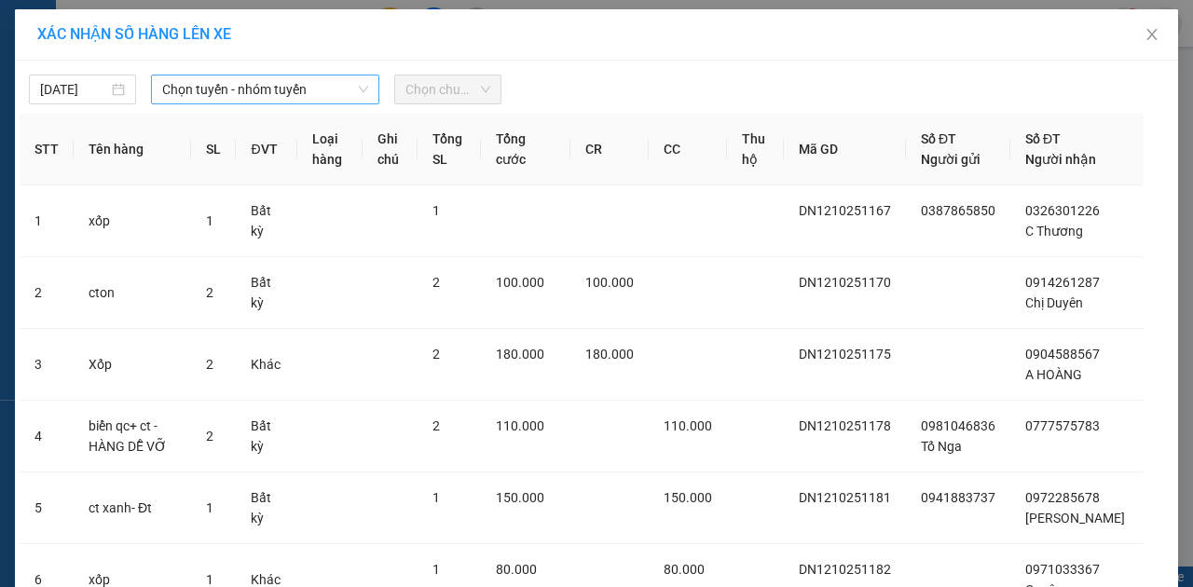
click at [285, 78] on span "Chọn tuyến - nhóm tuyến" at bounding box center [265, 90] width 206 height 28
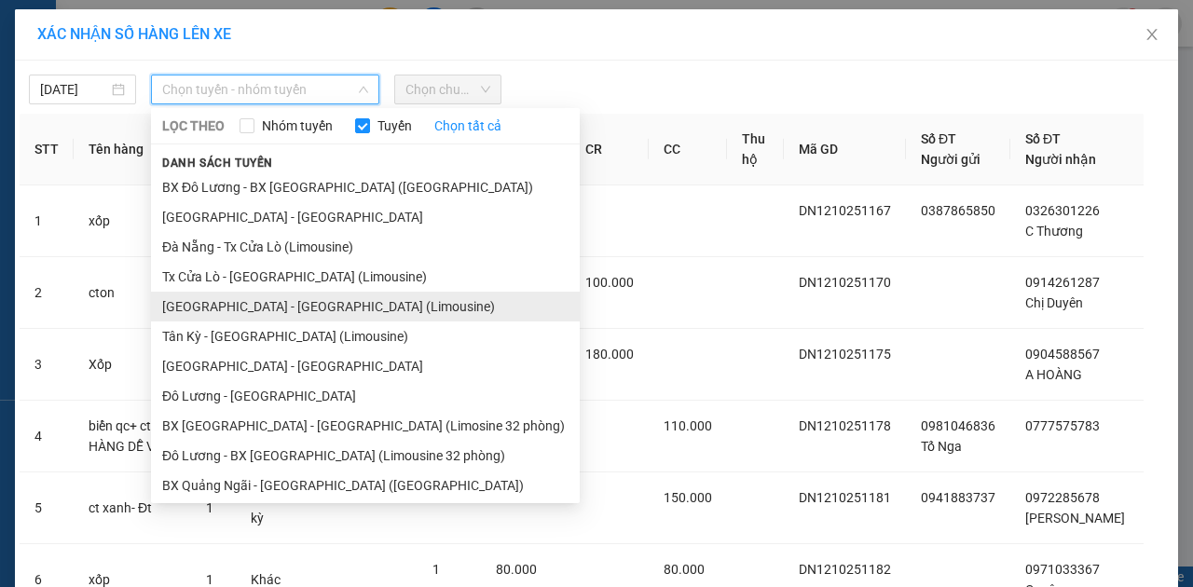
click at [235, 304] on li "Đà Nẵng - Tân Kỳ (Limousine)" at bounding box center [365, 307] width 429 height 30
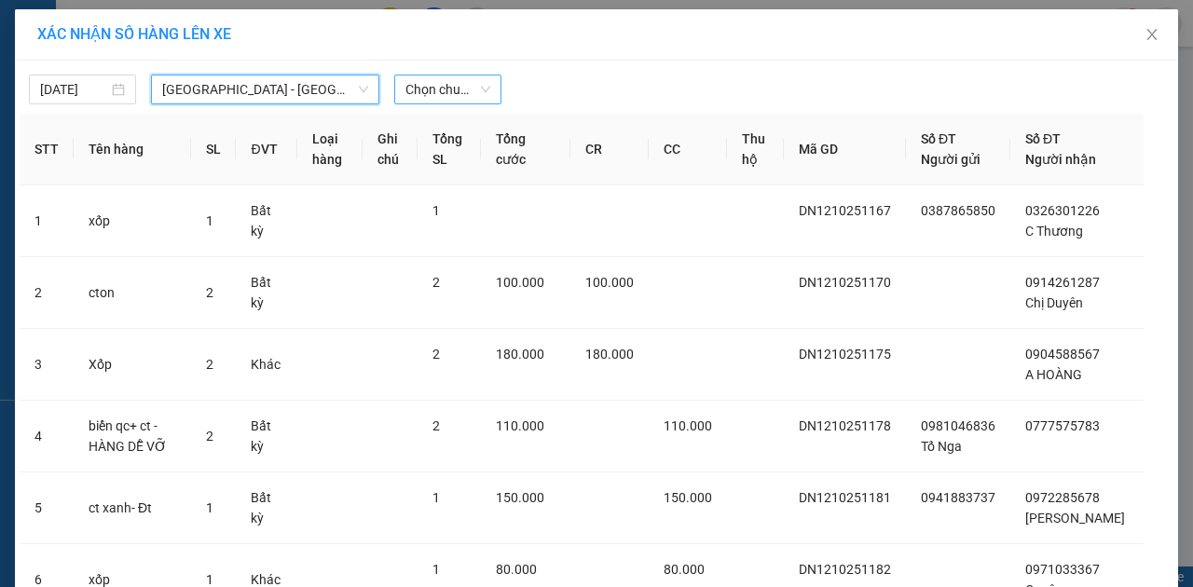
click at [424, 87] on span "Chọn chuyến" at bounding box center [447, 90] width 85 height 28
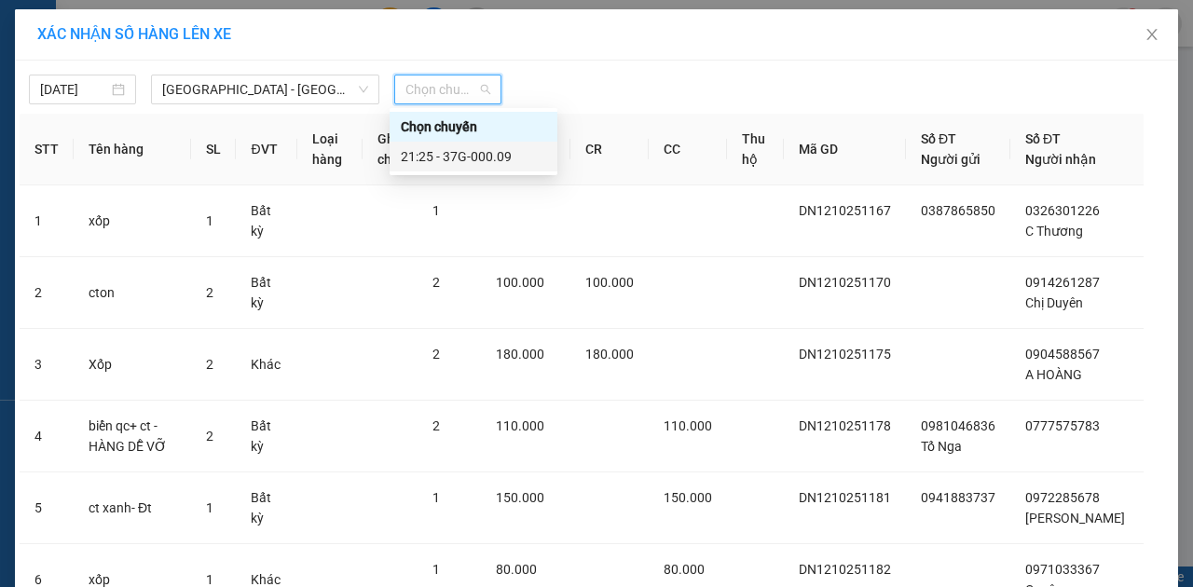
click at [419, 157] on div "21:25 - 37G-000.09" at bounding box center [473, 156] width 145 height 21
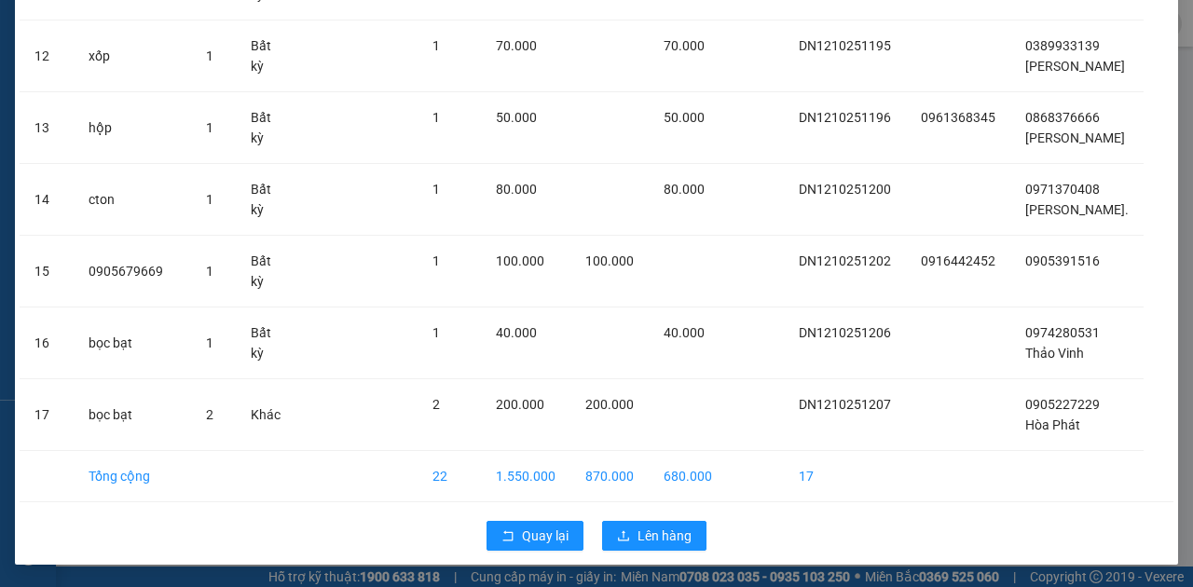
scroll to position [1036, 0]
click at [656, 528] on span "Lên hàng" at bounding box center [665, 536] width 54 height 21
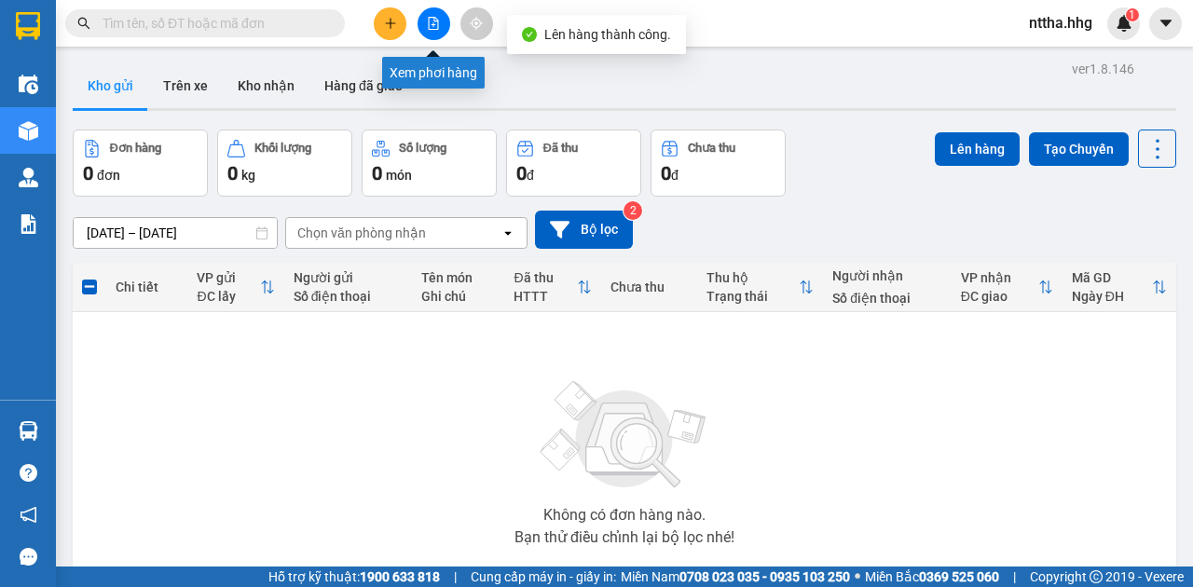
click at [429, 22] on icon "file-add" at bounding box center [433, 23] width 13 height 13
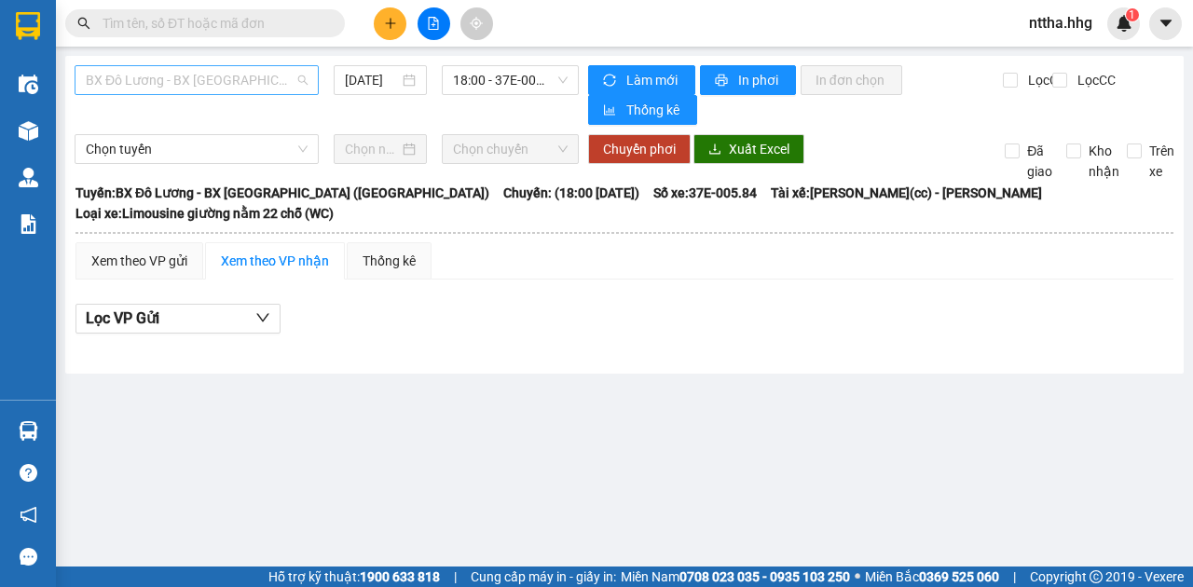
click at [260, 81] on span "BX Đô Lương - BX Quảng Ngãi (Limousine)" at bounding box center [197, 80] width 222 height 28
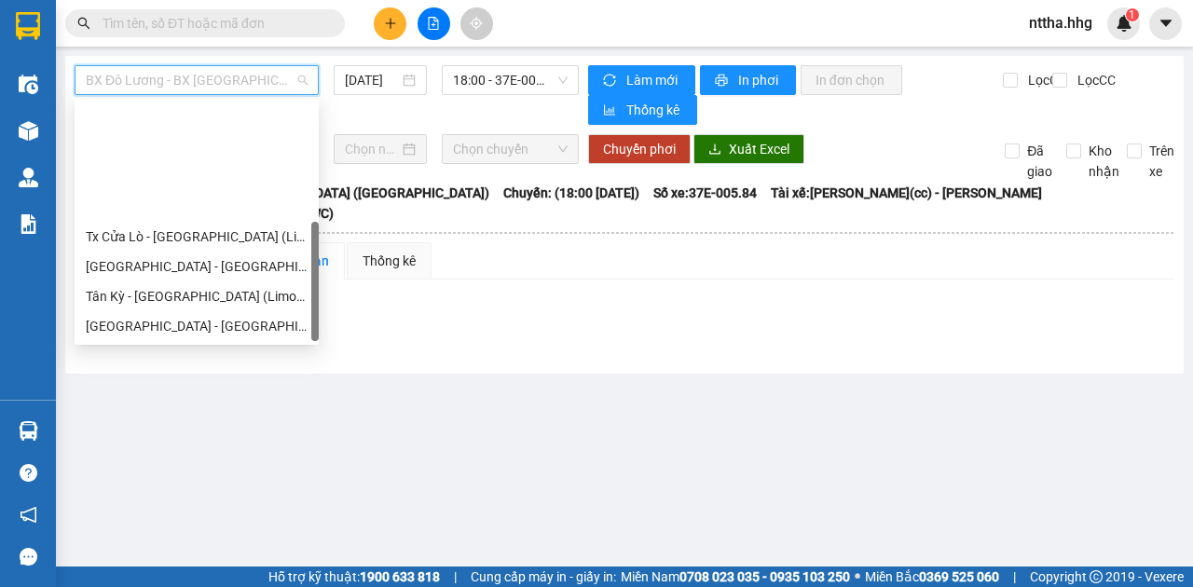
scroll to position [149, 0]
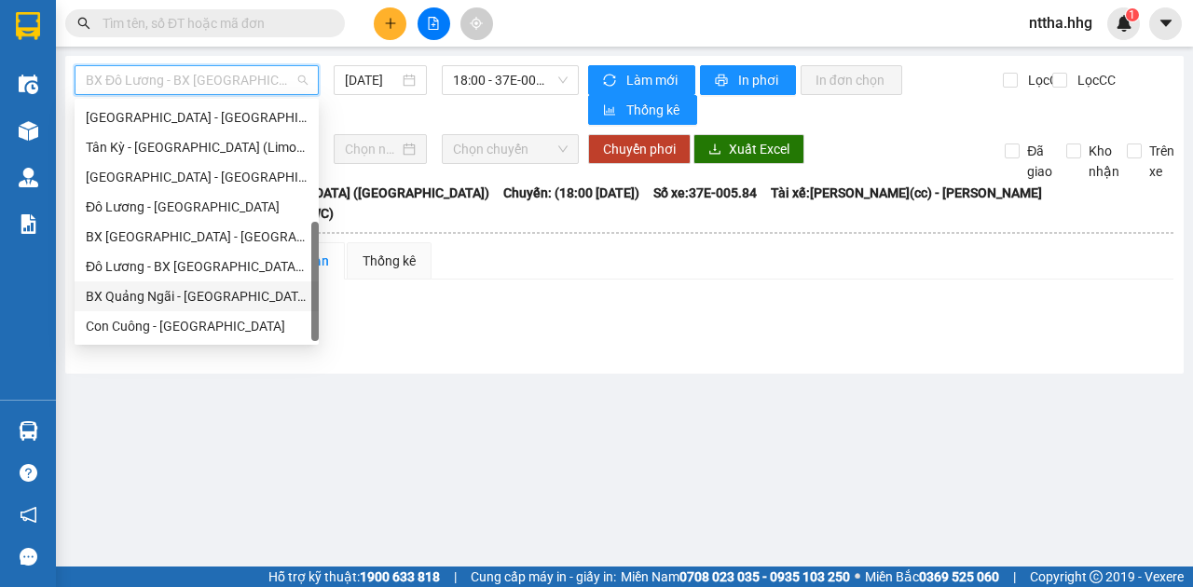
click at [199, 306] on div "BX Quảng Ngãi - BX Đô Lương (Limousine)" at bounding box center [197, 296] width 222 height 21
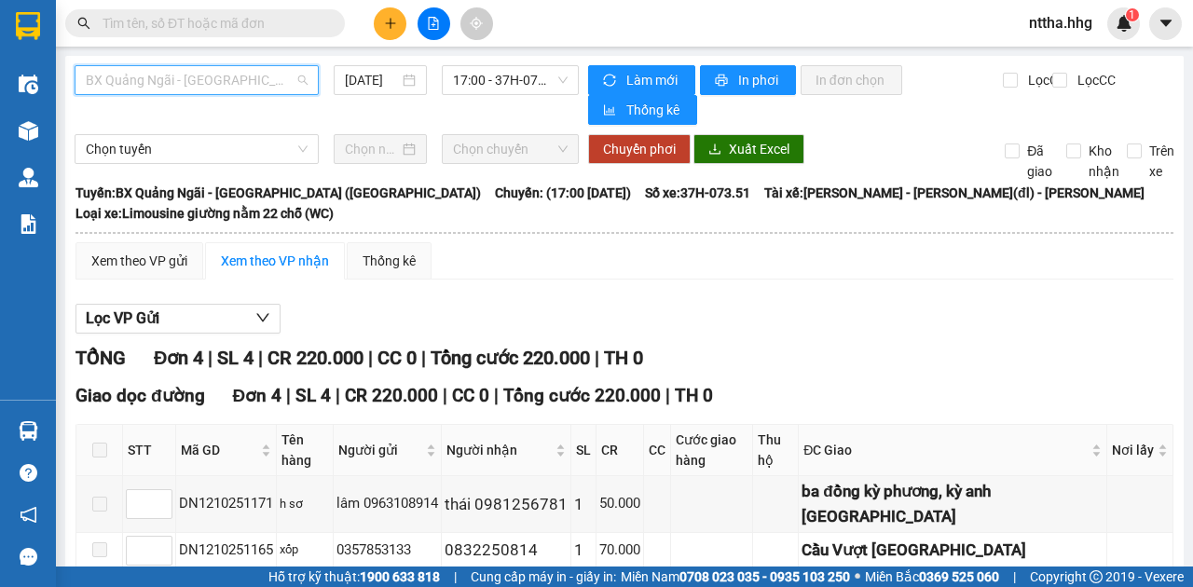
click at [227, 82] on span "BX Quảng Ngãi - BX Đô Lương (Limousine)" at bounding box center [197, 80] width 222 height 28
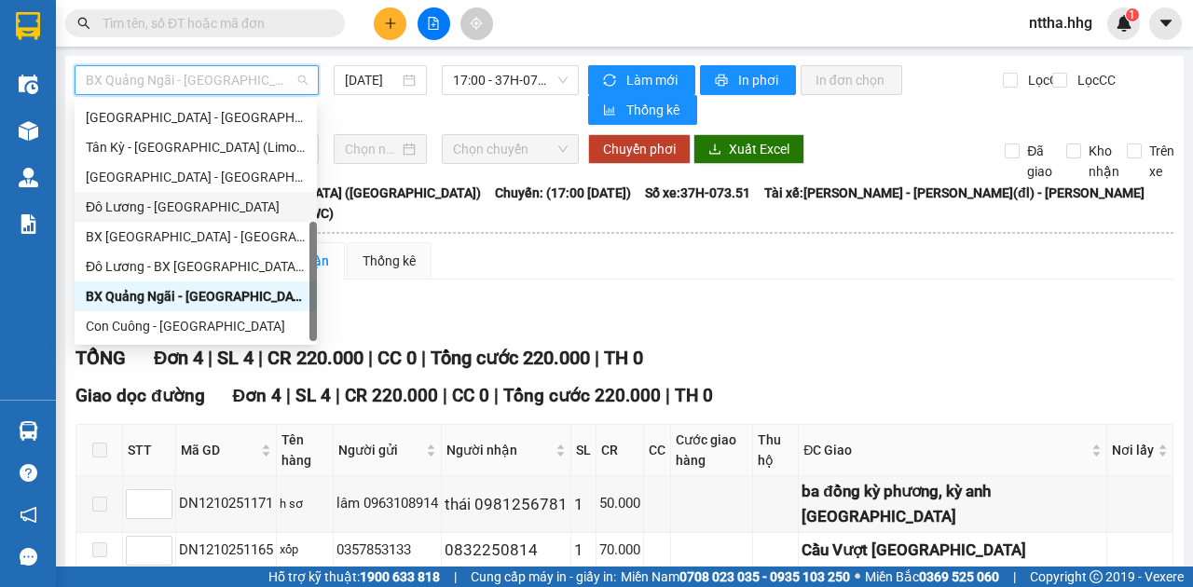
scroll to position [24, 0]
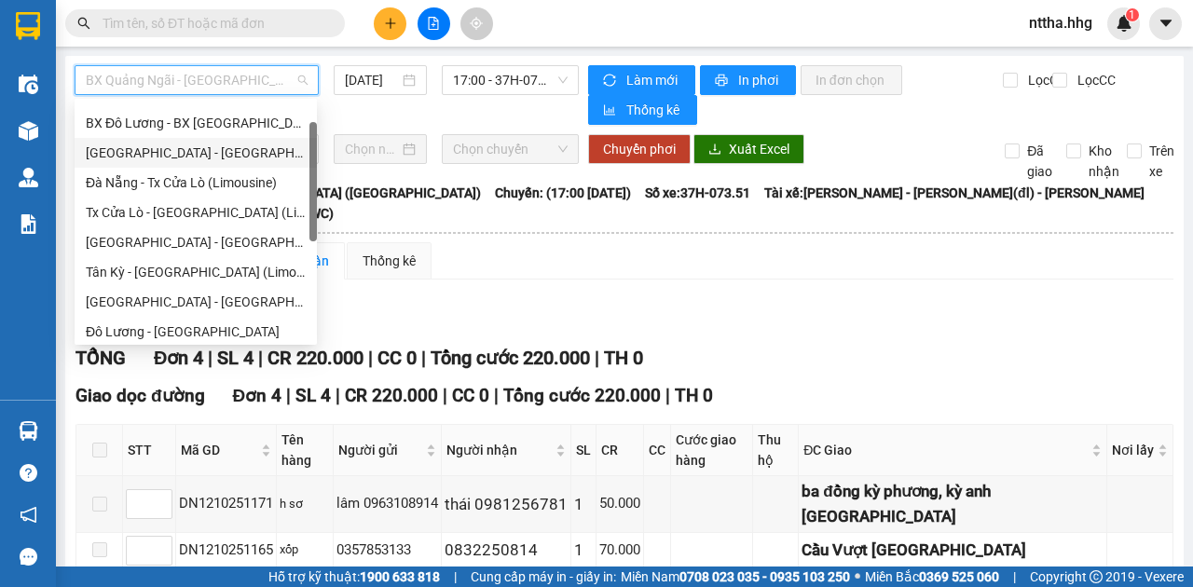
click at [183, 157] on div "Quảng Ngãi - Con Cuông" at bounding box center [196, 153] width 220 height 21
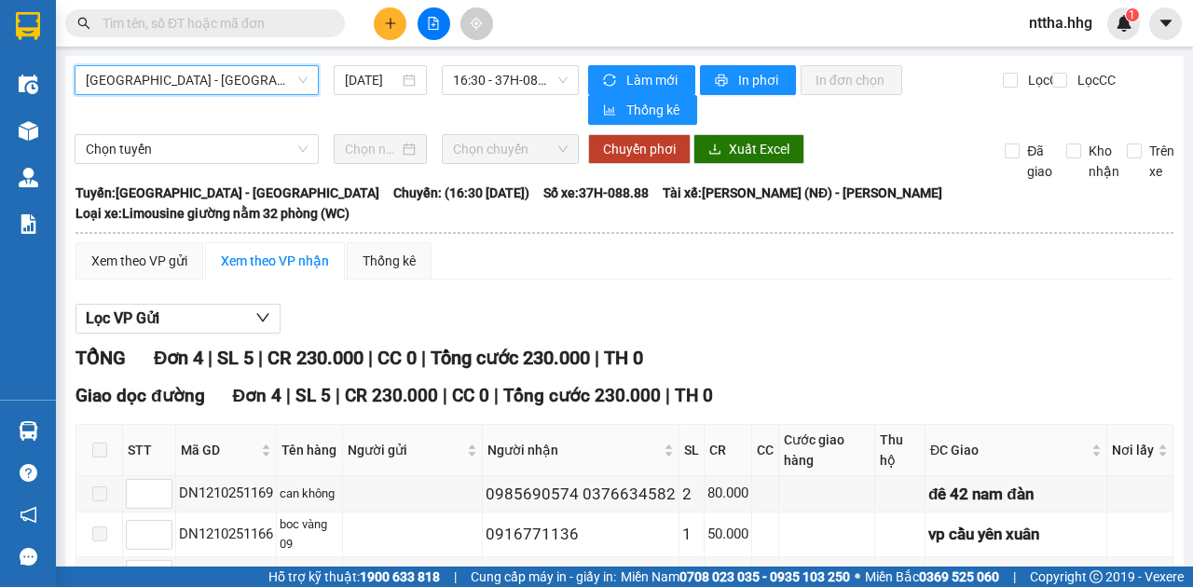
click at [382, 30] on button at bounding box center [390, 23] width 33 height 33
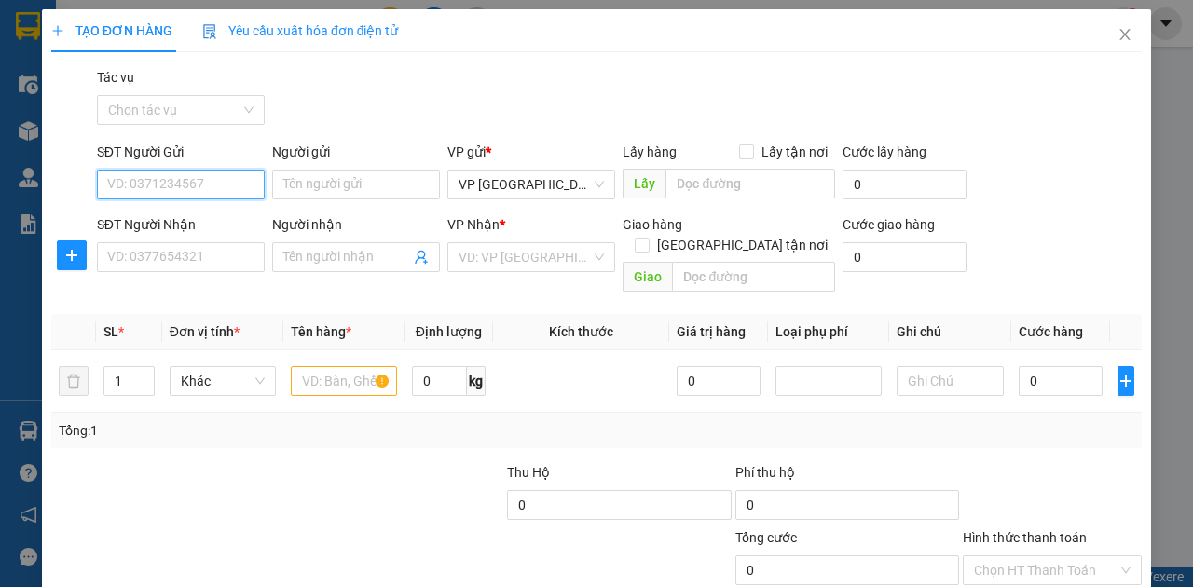
click at [149, 180] on input "SĐT Người Gửi" at bounding box center [181, 185] width 168 height 30
click at [108, 218] on div "02366272499 - VU DIGITAL LAB" at bounding box center [200, 221] width 208 height 30
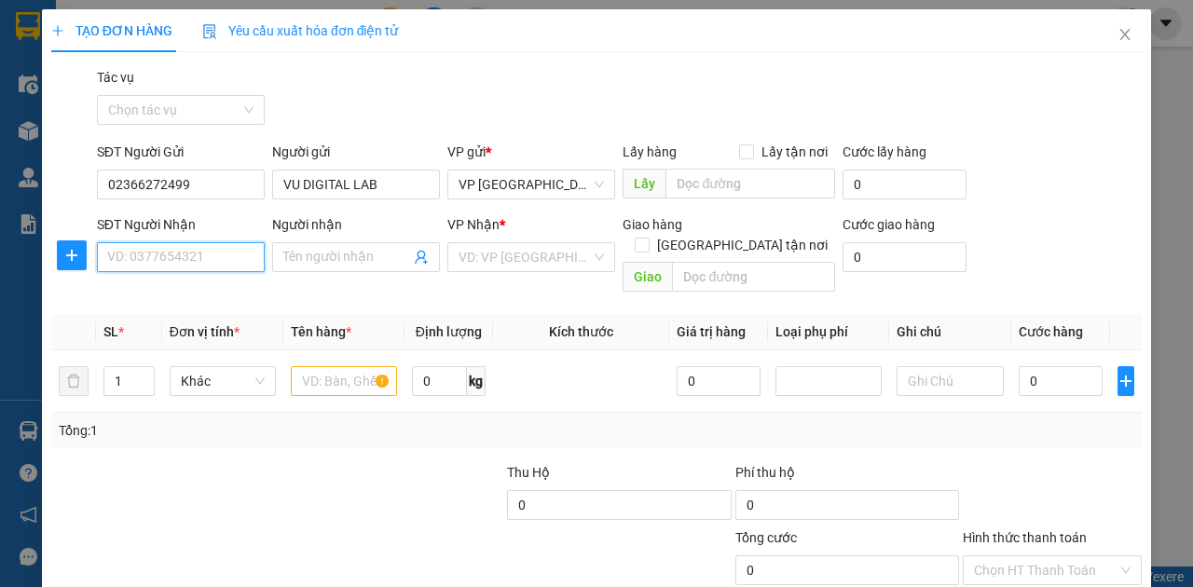
click at [134, 260] on input "SĐT Người Nhận" at bounding box center [181, 257] width 168 height 30
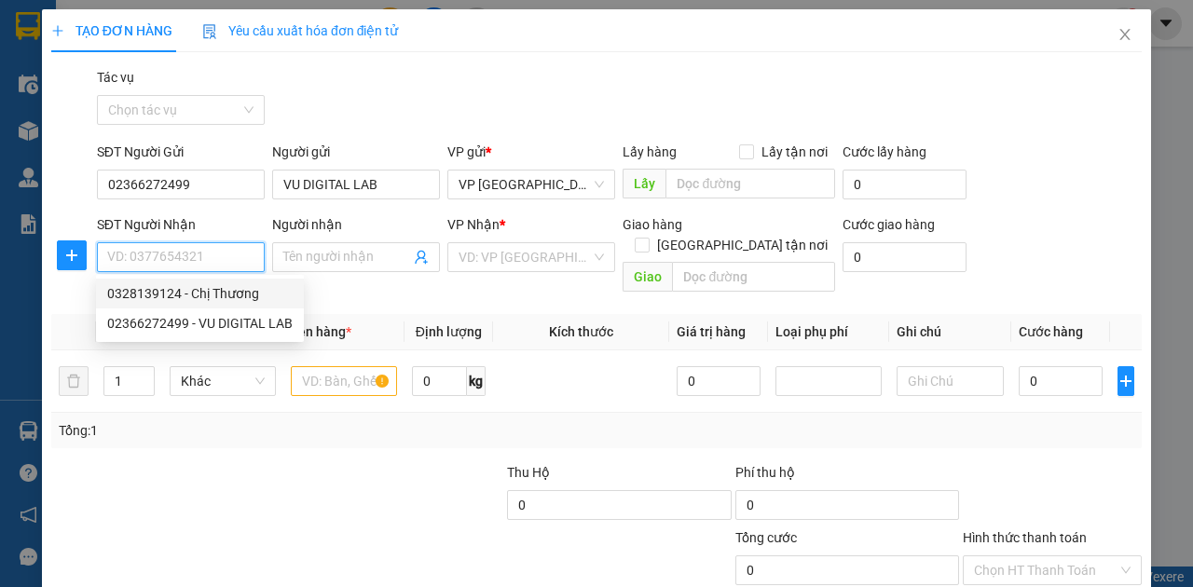
click at [146, 292] on div "0328139124 - Chị Thương" at bounding box center [199, 293] width 185 height 21
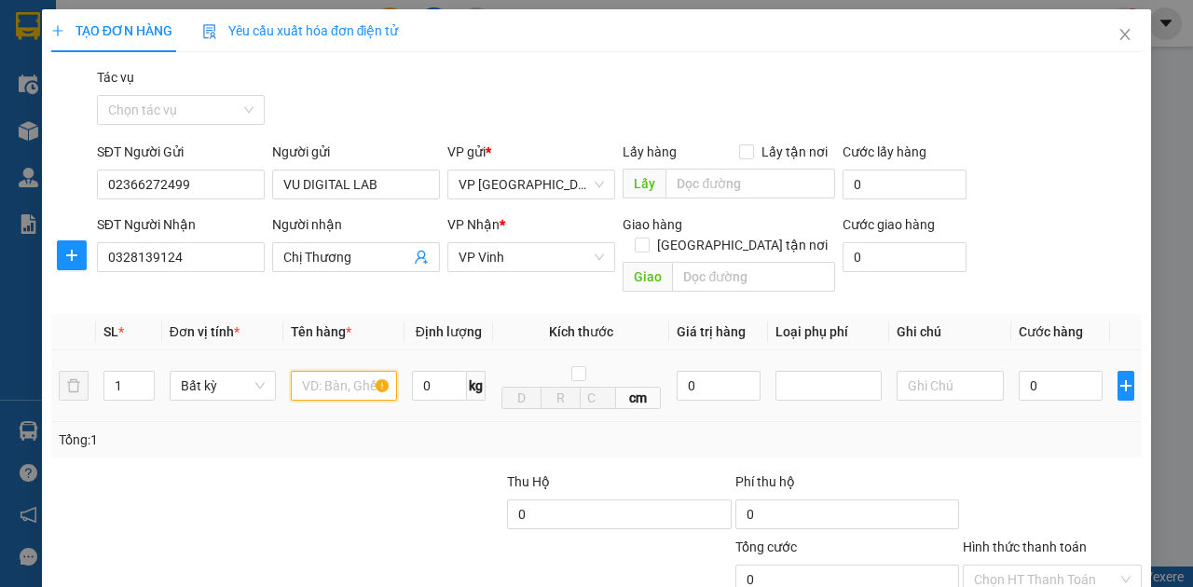
click at [328, 371] on input "text" at bounding box center [344, 386] width 106 height 30
click at [1034, 371] on input "0" at bounding box center [1061, 386] width 84 height 30
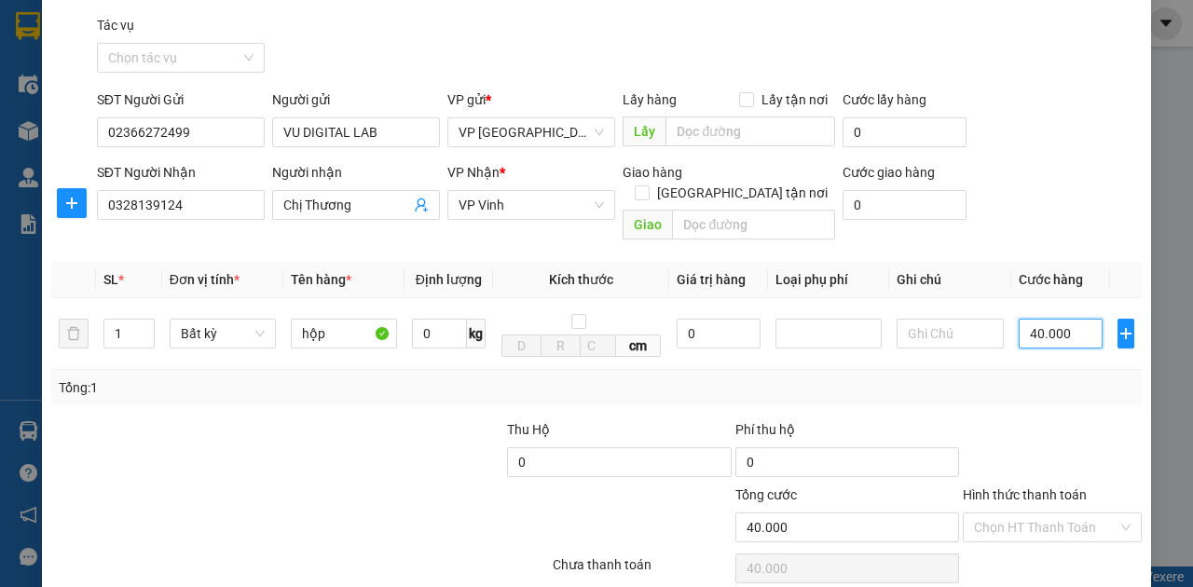
scroll to position [110, 0]
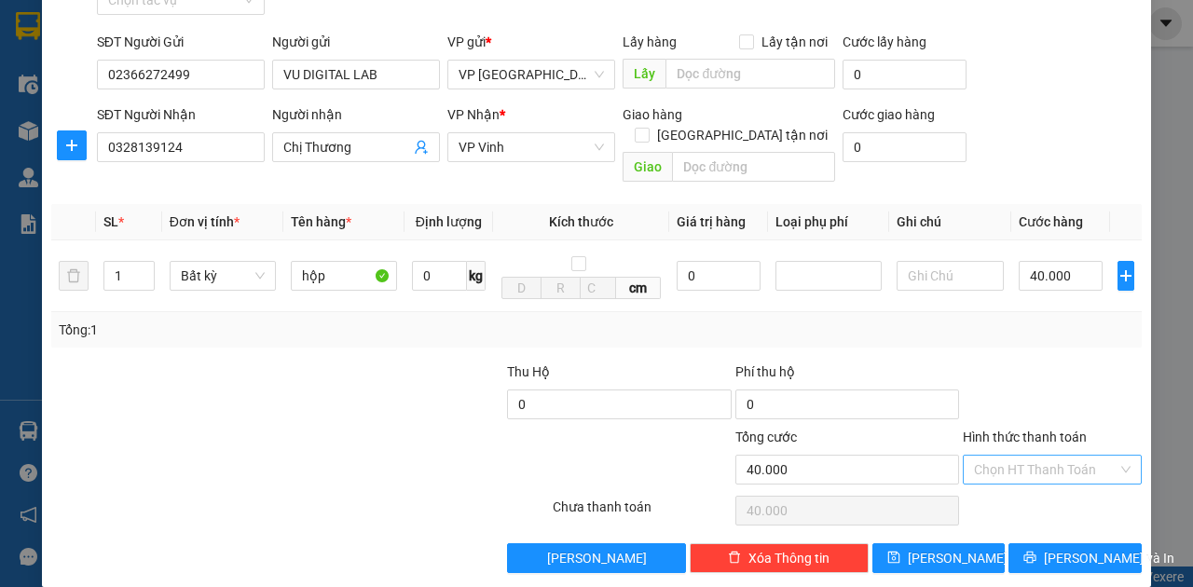
click at [1014, 456] on input "Hình thức thanh toán" at bounding box center [1046, 470] width 144 height 28
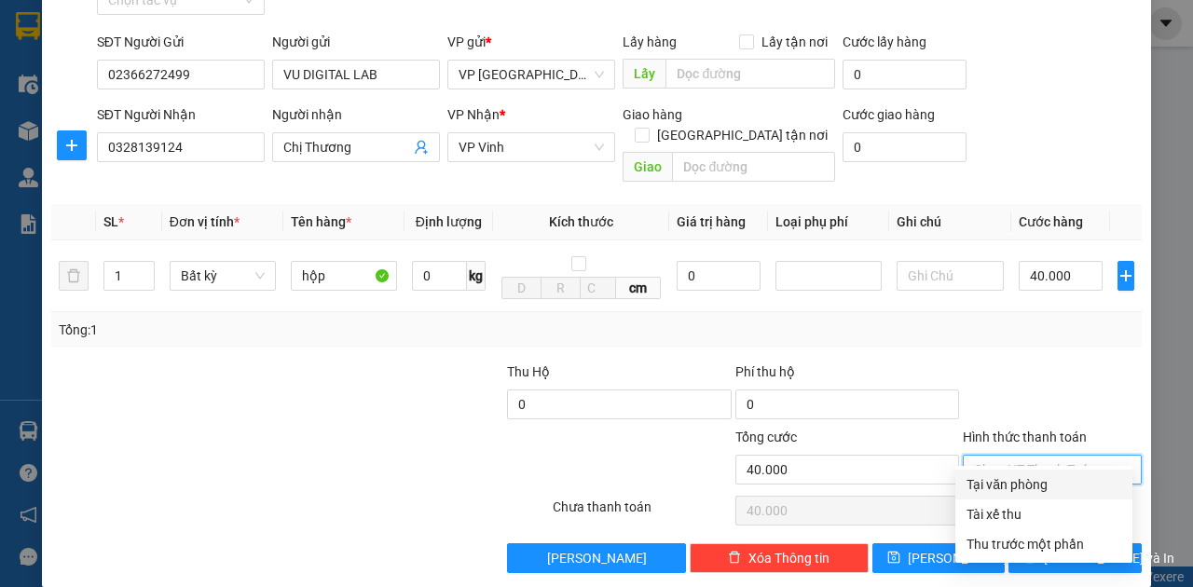
click at [1026, 481] on div "Tại văn phòng" at bounding box center [1044, 484] width 155 height 21
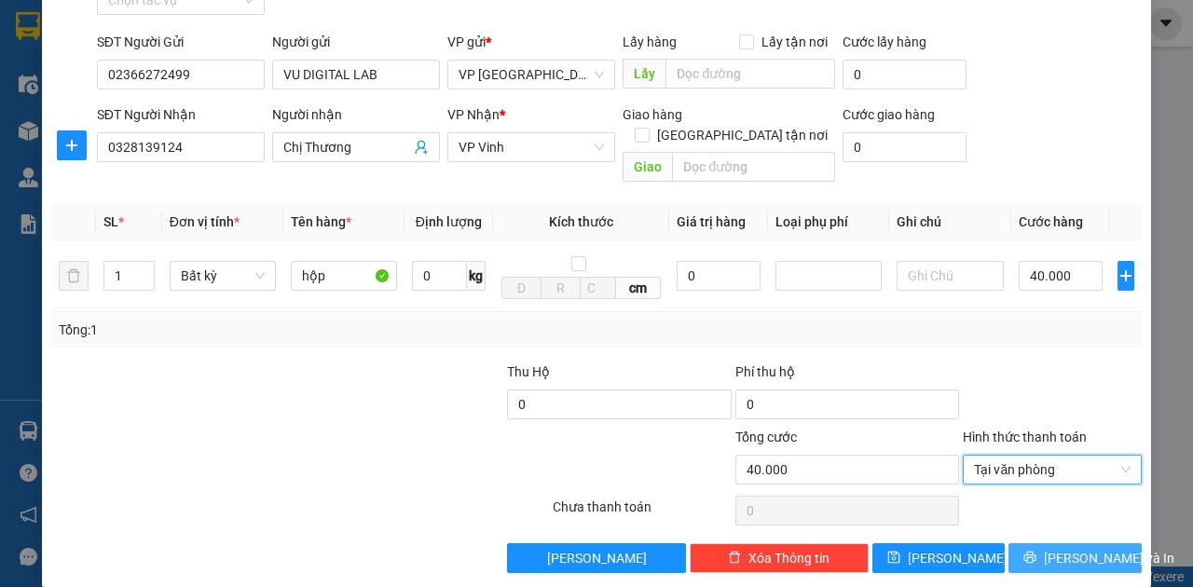
click at [1053, 548] on span "Lưu và In" at bounding box center [1109, 558] width 131 height 21
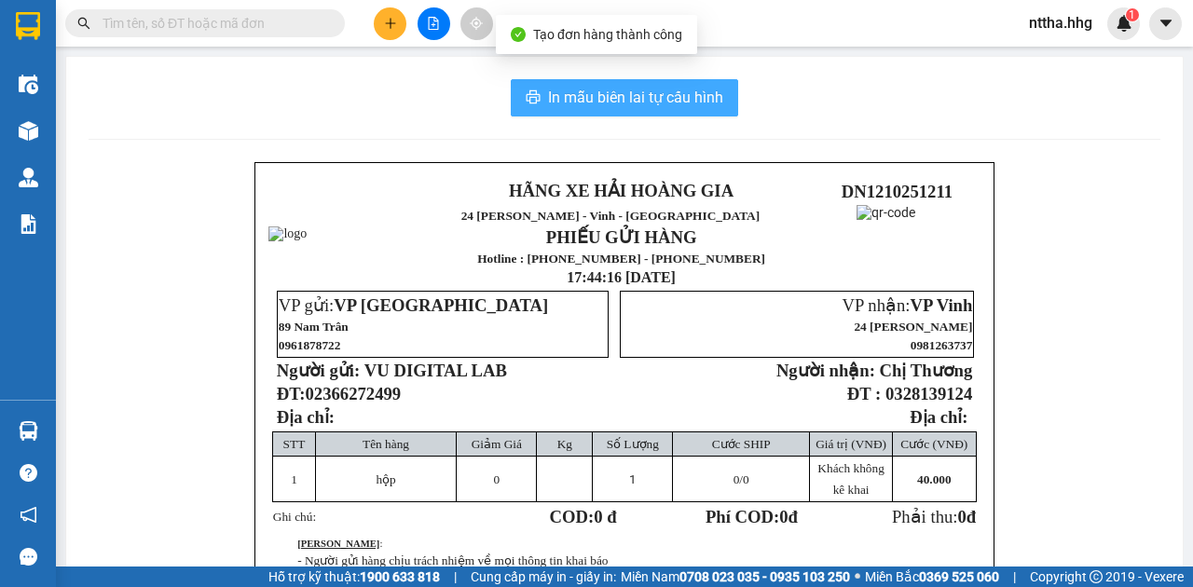
click at [654, 84] on button "In mẫu biên lai tự cấu hình" at bounding box center [624, 97] width 227 height 37
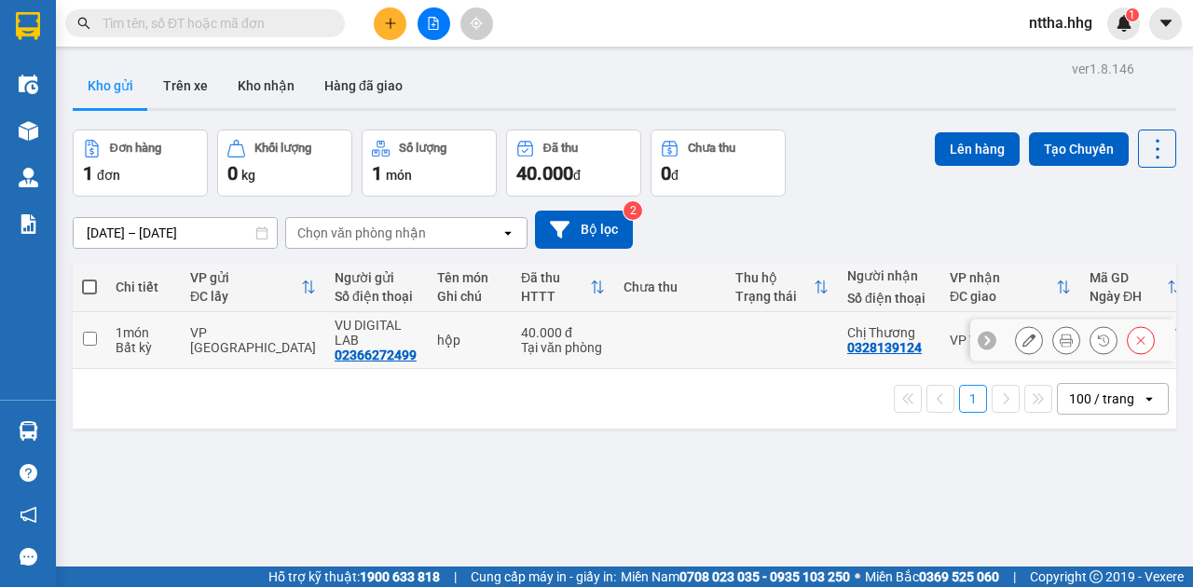
click at [1053, 347] on button at bounding box center [1066, 340] width 26 height 33
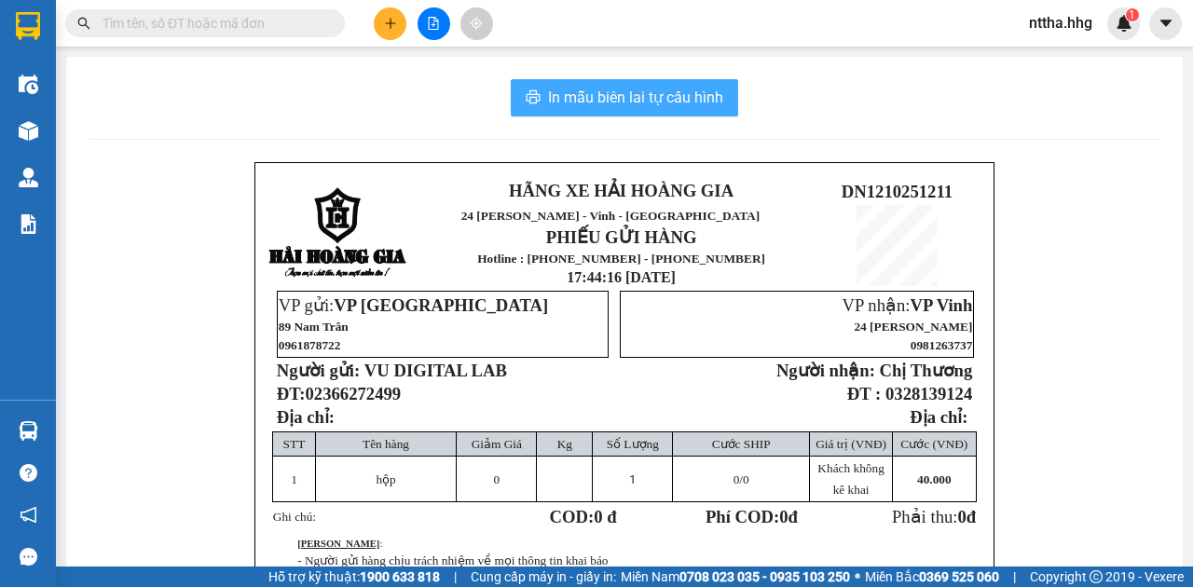
click at [597, 91] on span "In mẫu biên lai tự cấu hình" at bounding box center [635, 97] width 175 height 23
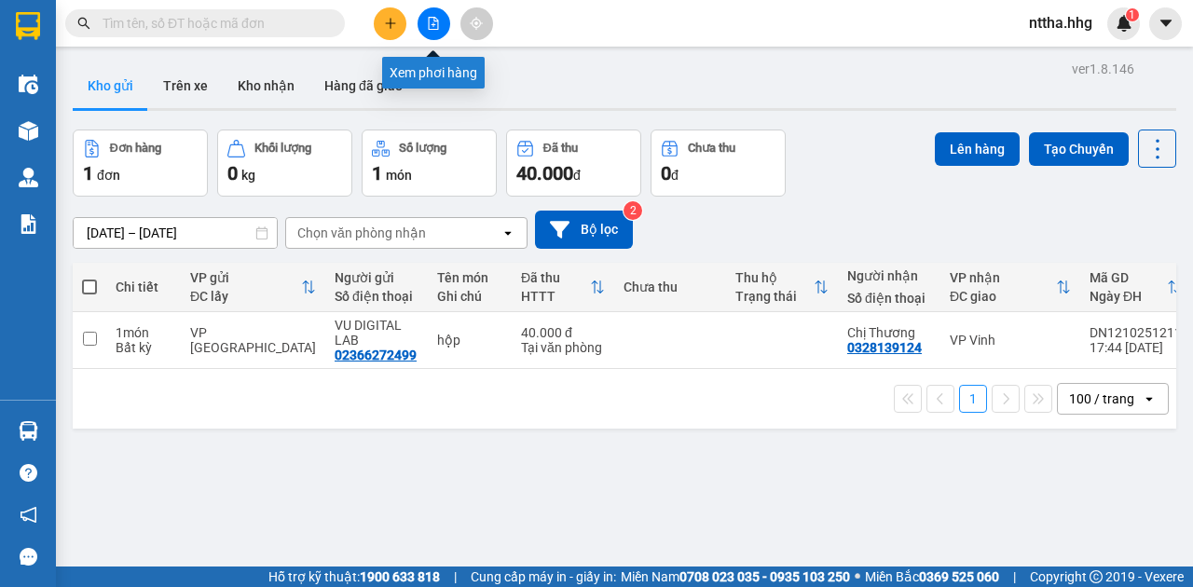
click at [431, 28] on icon "file-add" at bounding box center [433, 23] width 13 height 13
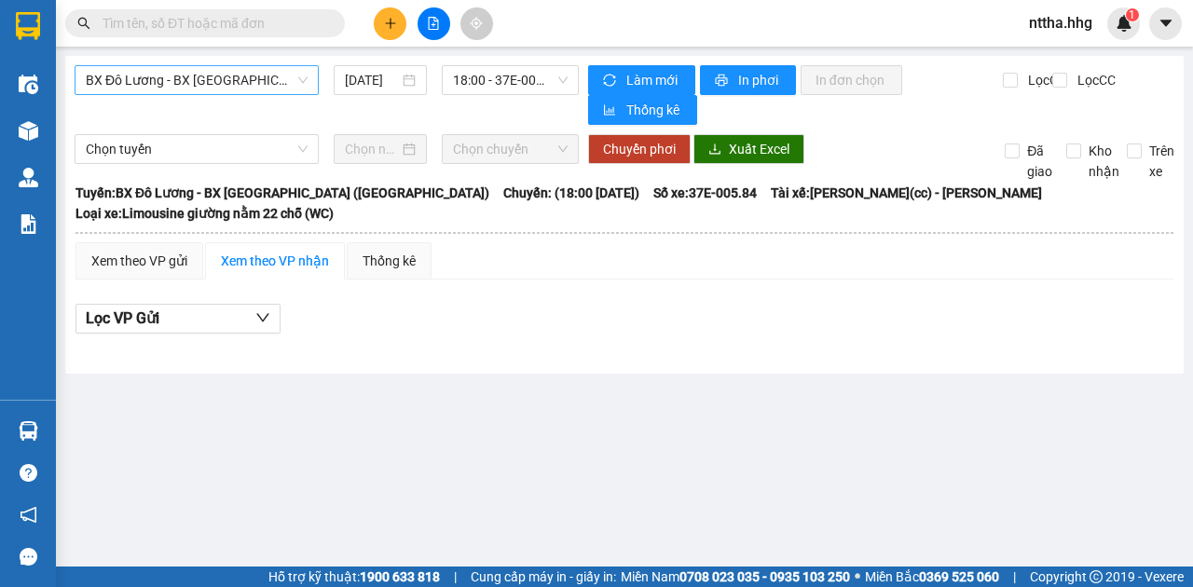
click at [235, 72] on span "BX Đô Lương - BX Quảng Ngãi (Limousine)" at bounding box center [197, 80] width 222 height 28
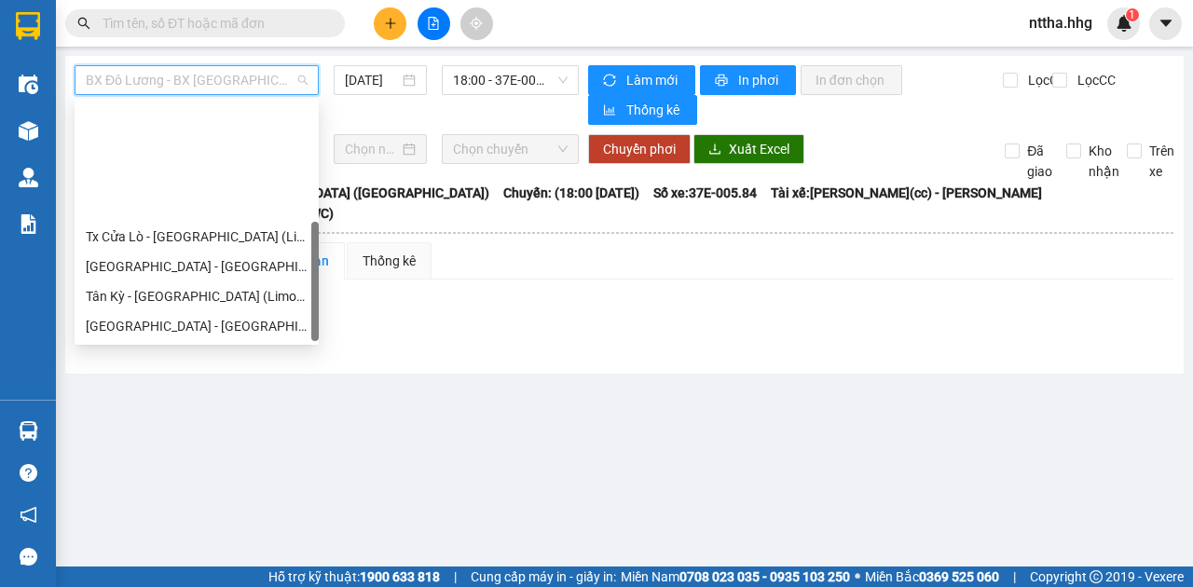
scroll to position [149, 0]
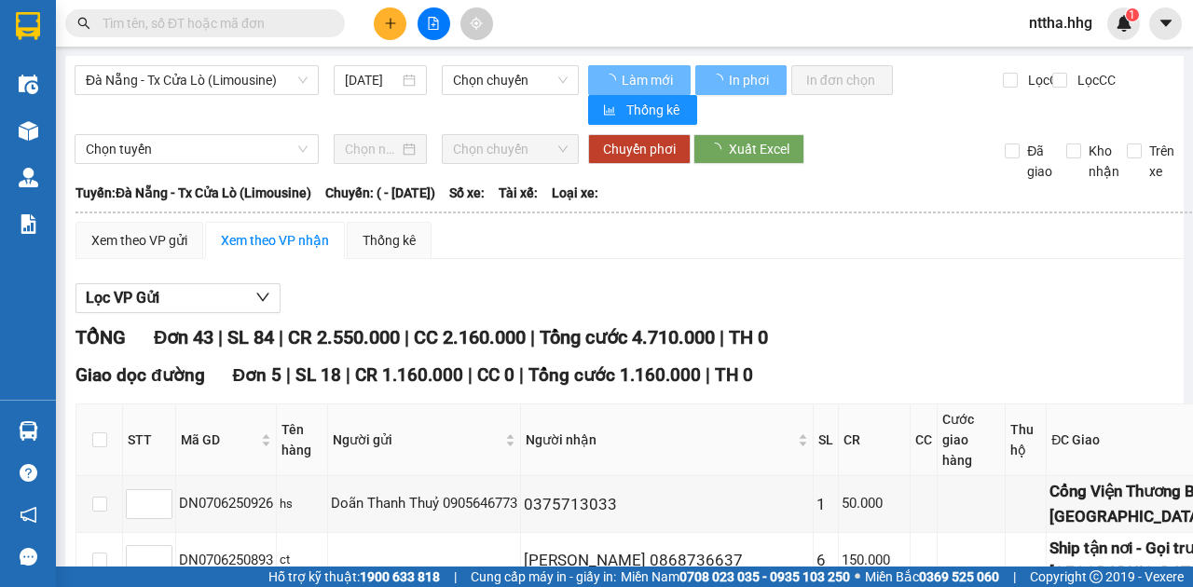
click at [390, 21] on icon "plus" at bounding box center [390, 23] width 13 height 13
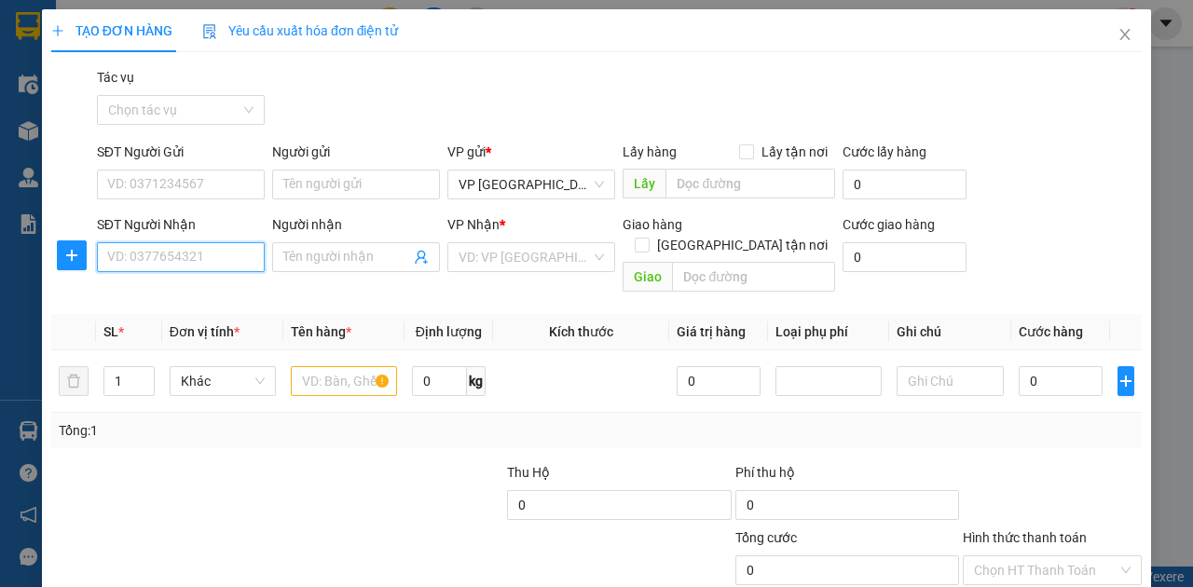
click at [215, 263] on input "SĐT Người Nhận" at bounding box center [181, 257] width 168 height 30
type input "0986031242"
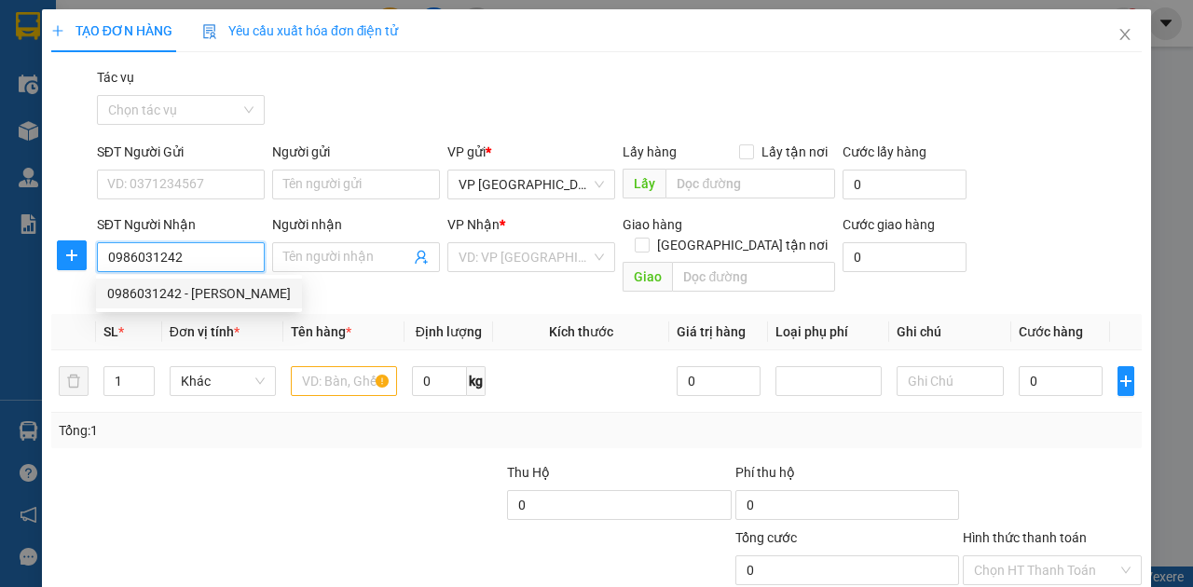
click at [195, 291] on div "0986031242 - Dương Ly" at bounding box center [199, 293] width 184 height 21
type input "Dương Ly"
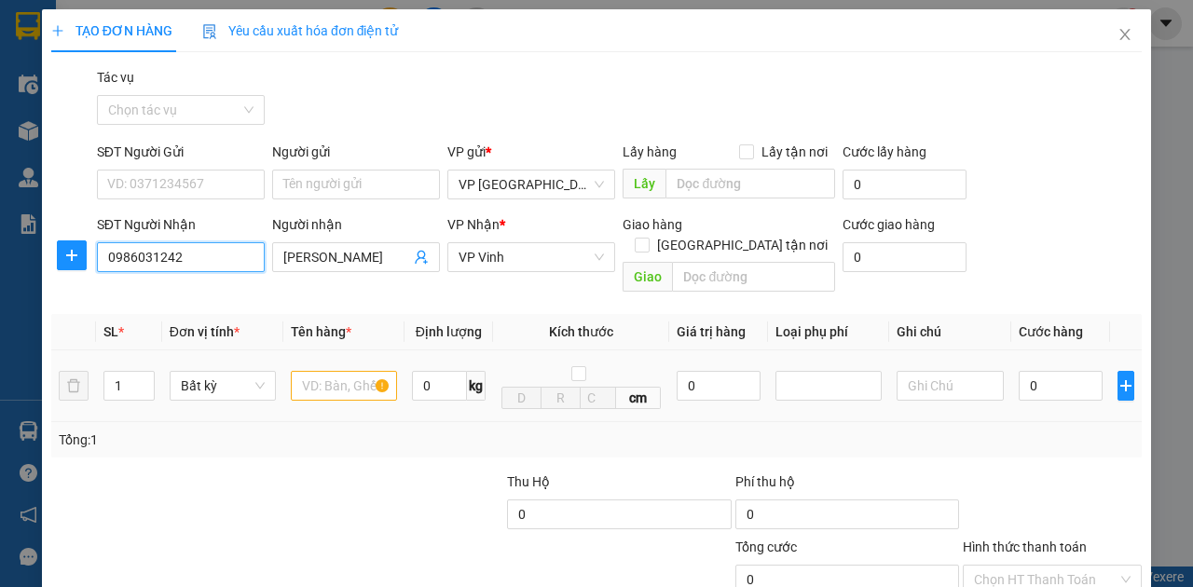
type input "0986031242"
click at [319, 371] on input "text" at bounding box center [344, 386] width 106 height 30
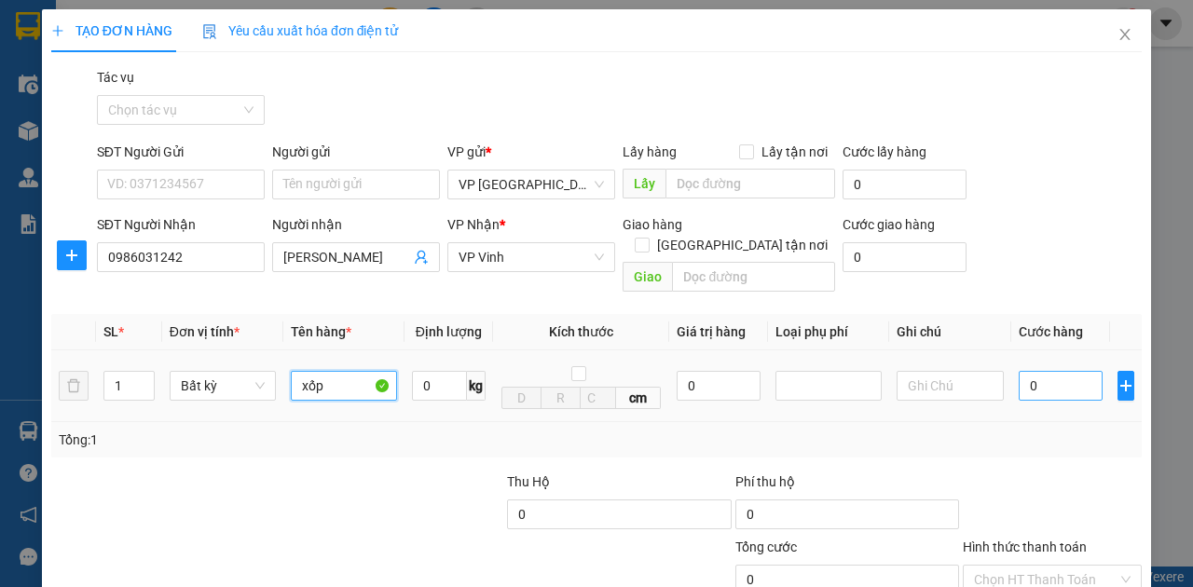
type input "xốp"
click at [1039, 378] on input "0" at bounding box center [1061, 386] width 84 height 30
type input "1"
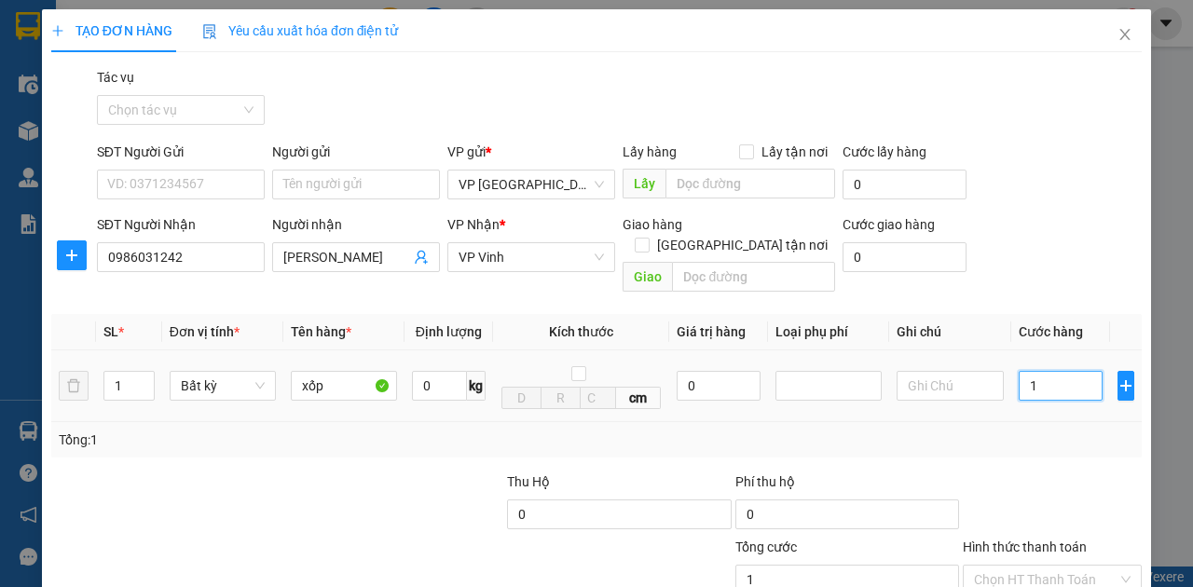
type input "10"
type input "100"
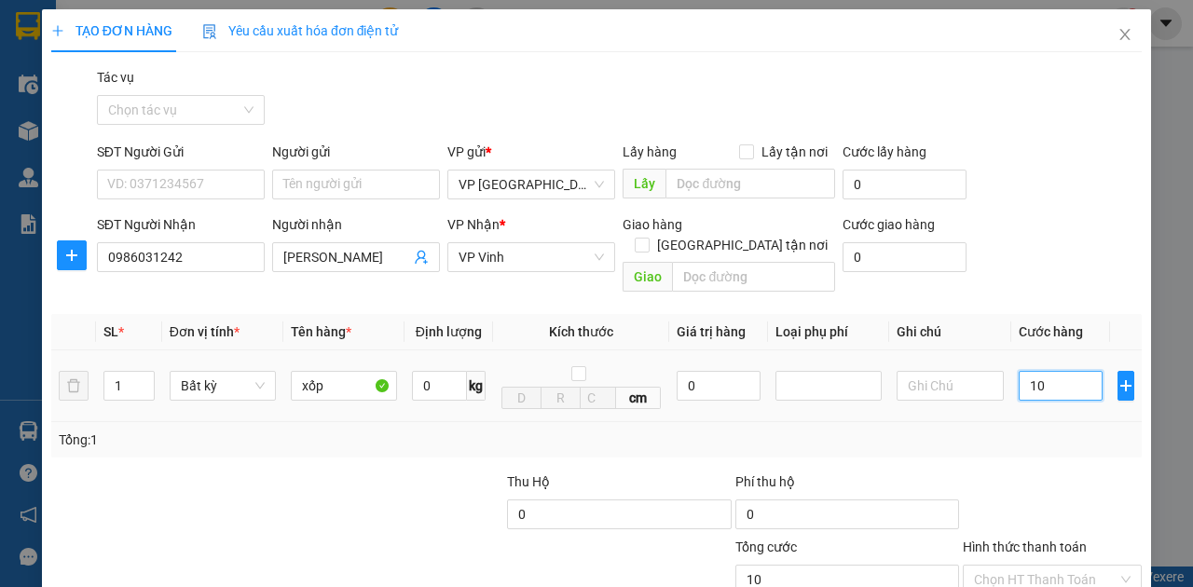
type input "100"
type input "1.000"
type input "10.000"
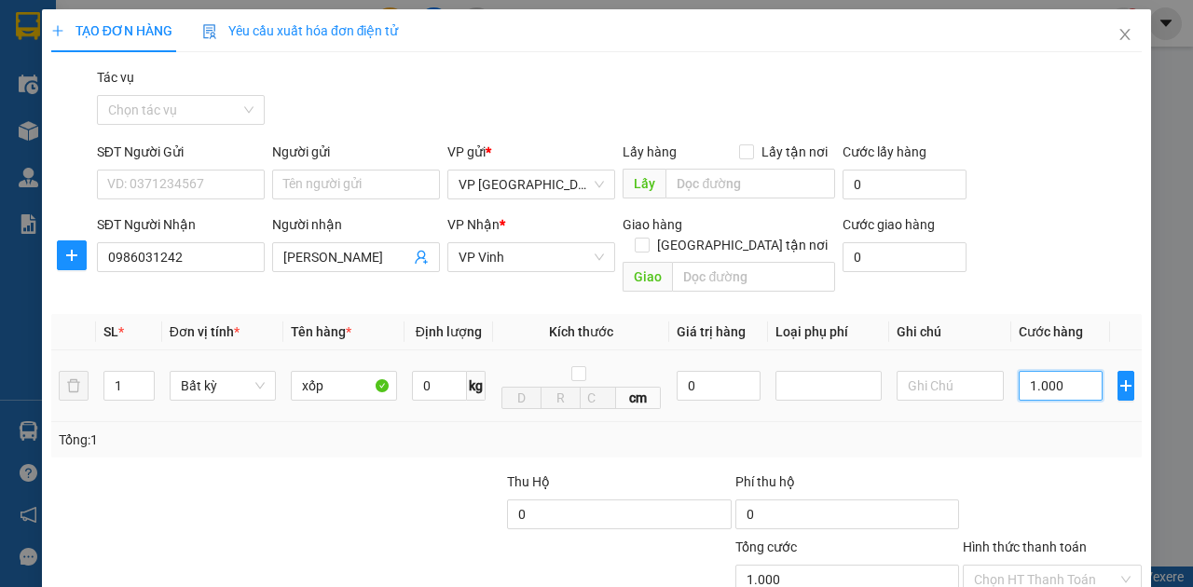
type input "10.000"
type input "100.000"
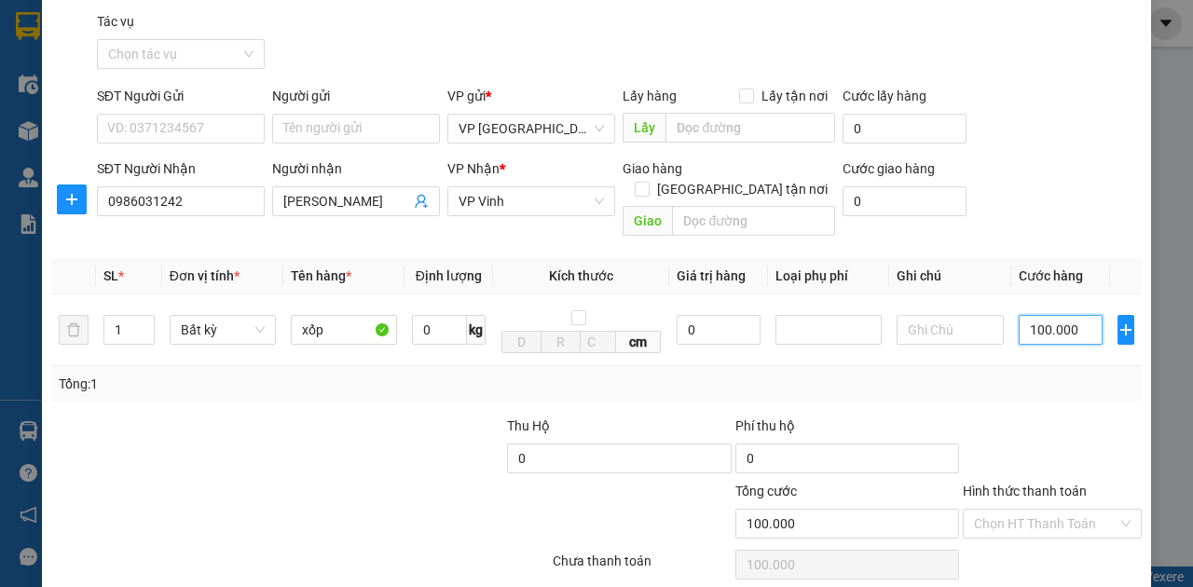
scroll to position [110, 0]
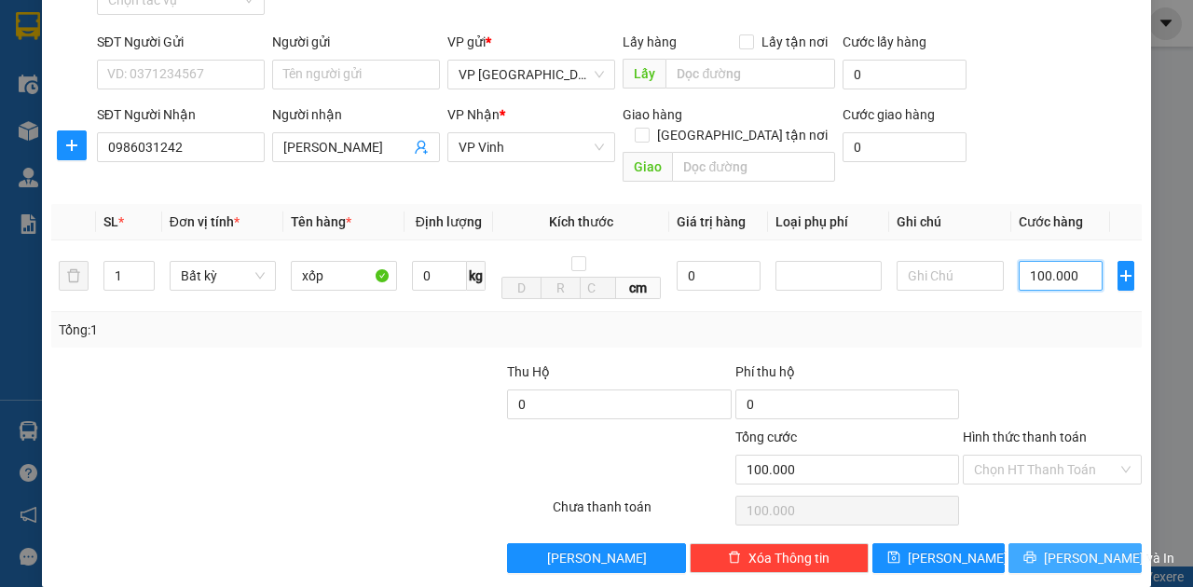
type input "100.000"
click at [1059, 548] on span "[PERSON_NAME] và In" at bounding box center [1109, 558] width 131 height 21
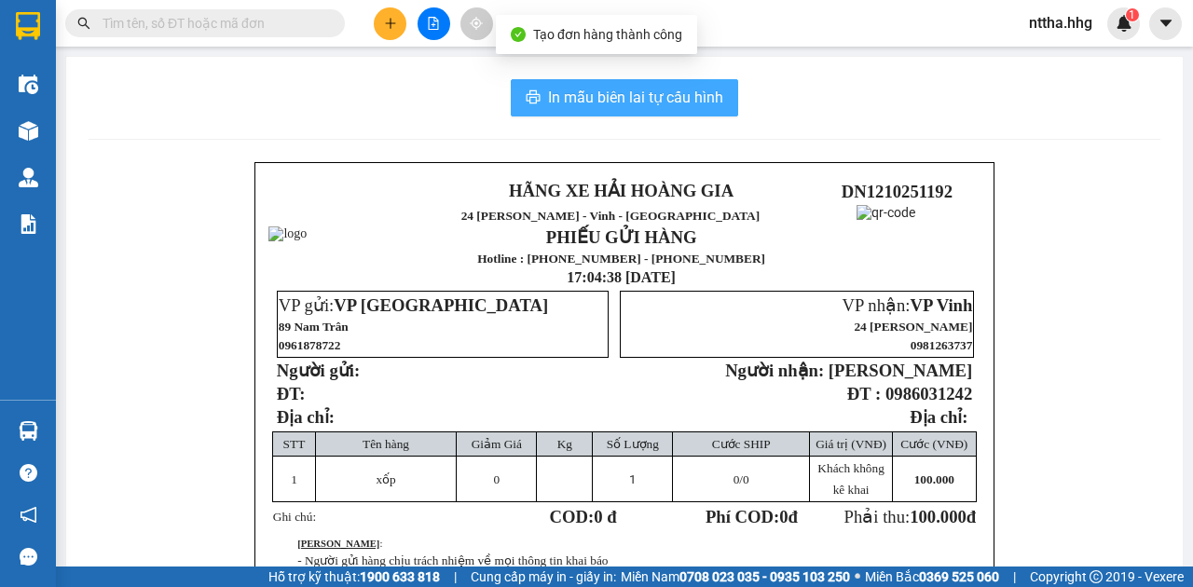
click at [692, 92] on span "In mẫu biên lai tự cấu hình" at bounding box center [635, 97] width 175 height 23
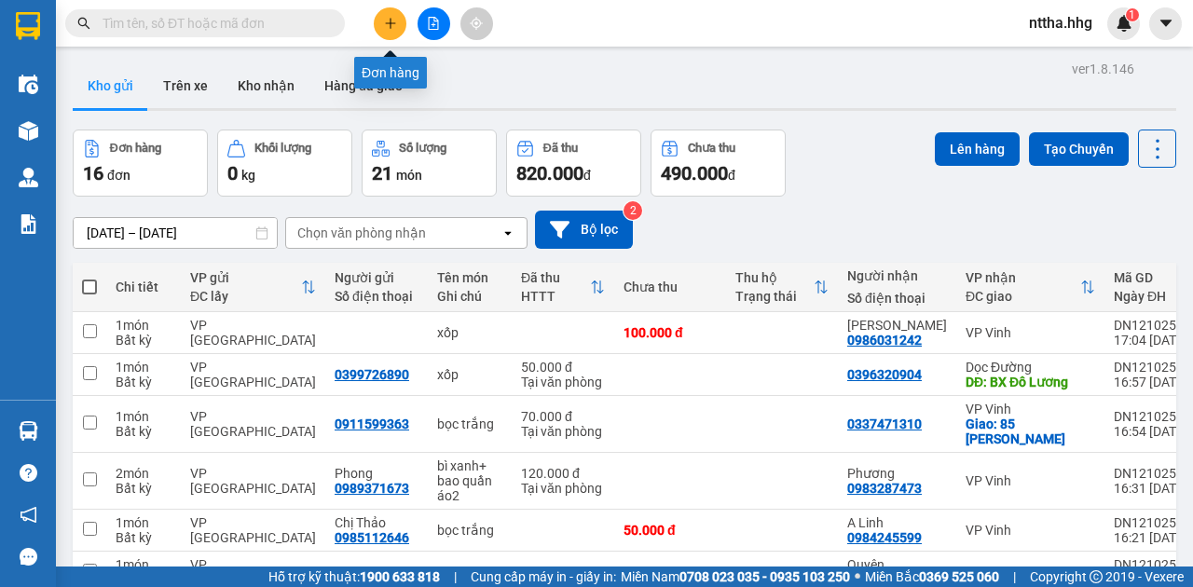
click at [397, 15] on button at bounding box center [390, 23] width 33 height 33
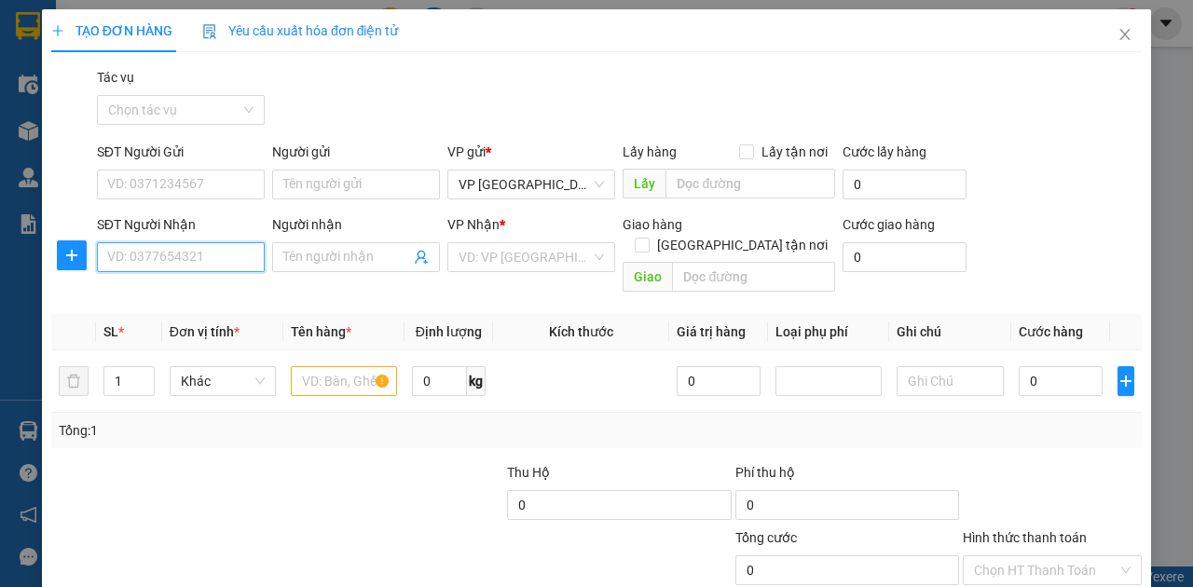
click at [202, 259] on input "SĐT Người Nhận" at bounding box center [181, 257] width 168 height 30
type input "0974280531"
click at [199, 288] on div "0974280531 - Thảo Vinh" at bounding box center [179, 293] width 144 height 21
type input "Thảo Vinh"
type input "0974280531"
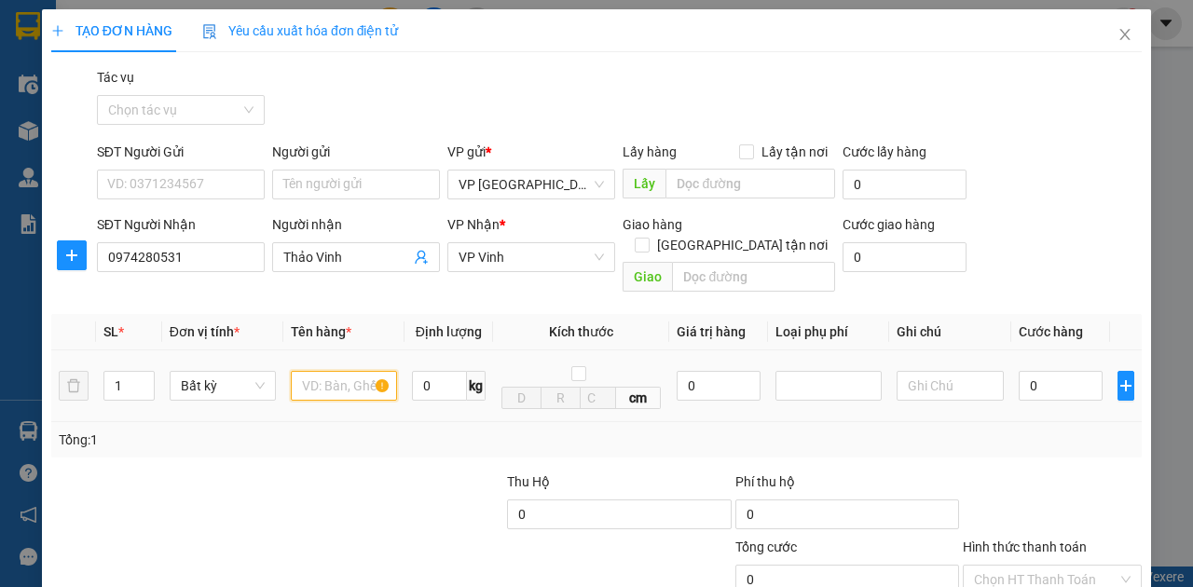
click at [329, 371] on input "text" at bounding box center [344, 386] width 106 height 30
type input "bọc bạt"
click at [1052, 371] on input "0" at bounding box center [1061, 386] width 84 height 30
type input "4"
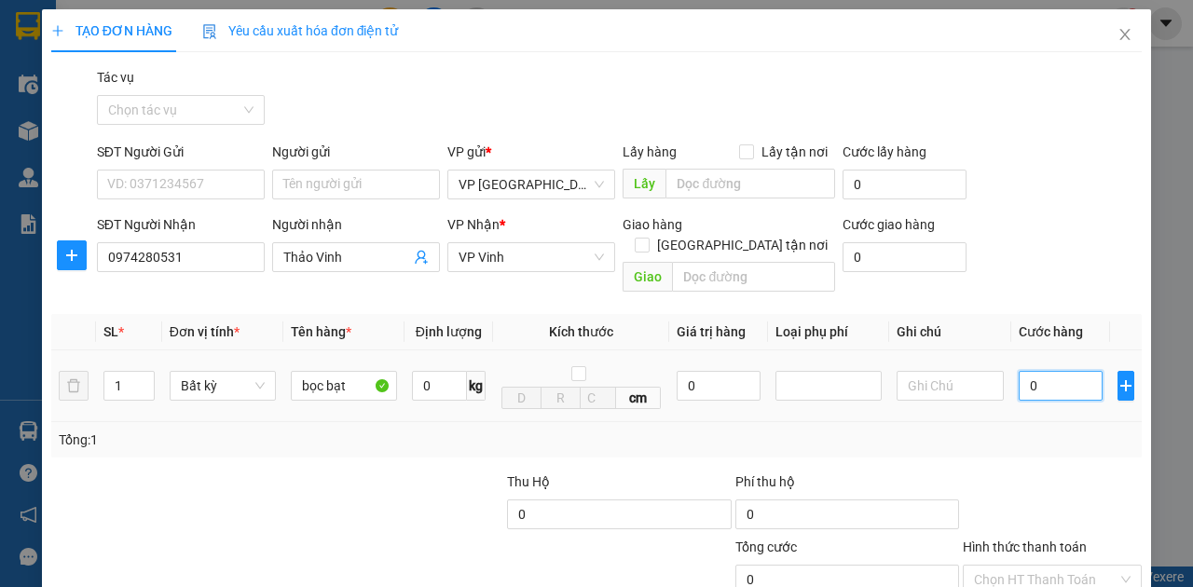
type input "4"
type input "40"
type input "400"
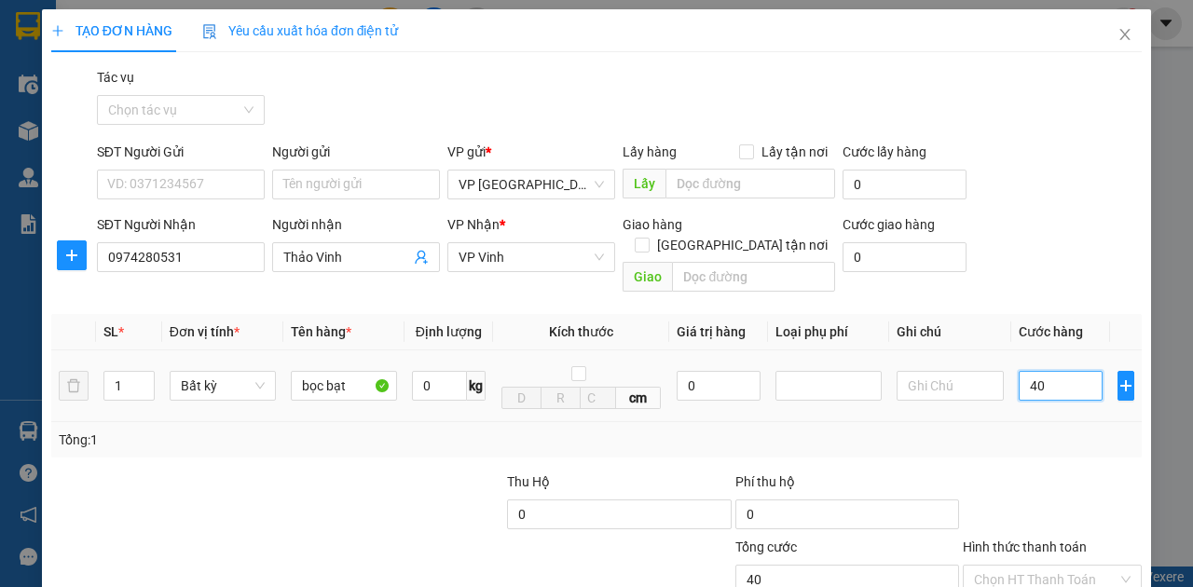
type input "400"
type input "4.000"
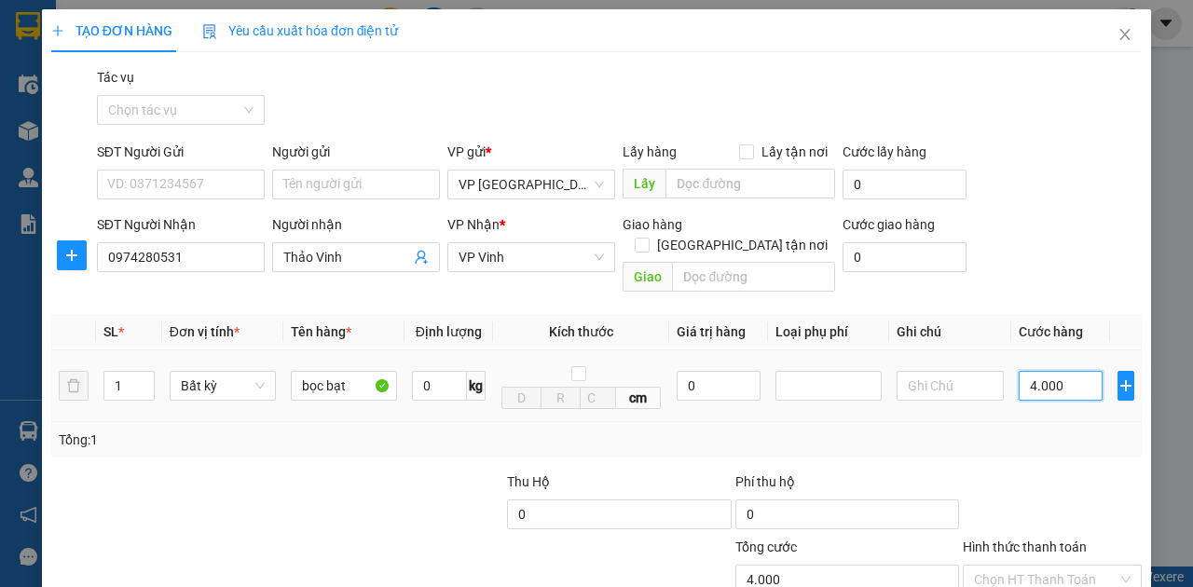
type input "40.000"
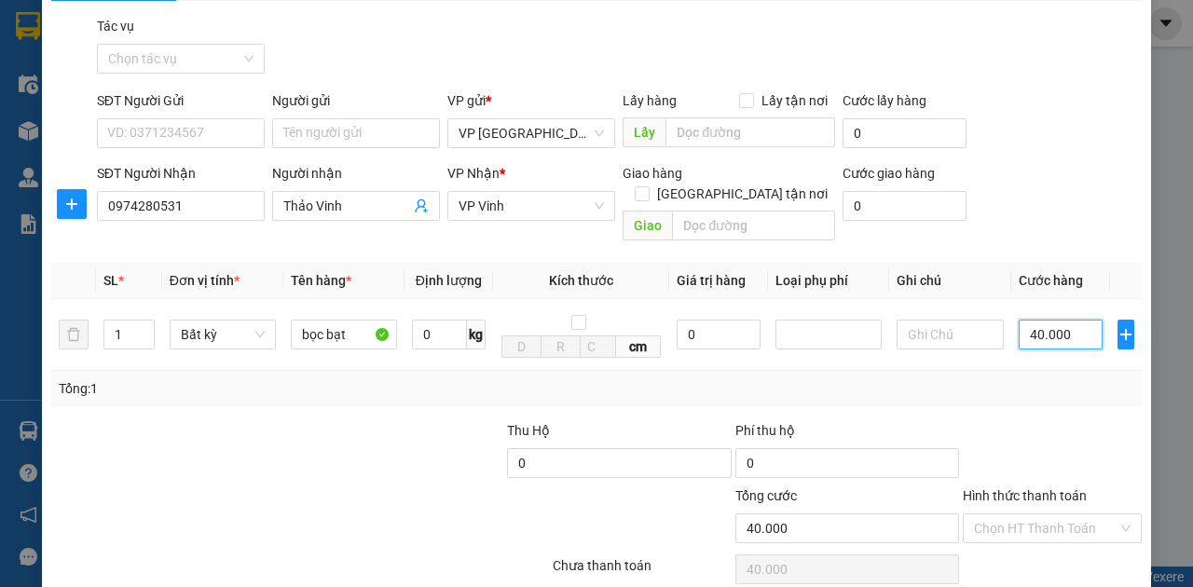
scroll to position [110, 0]
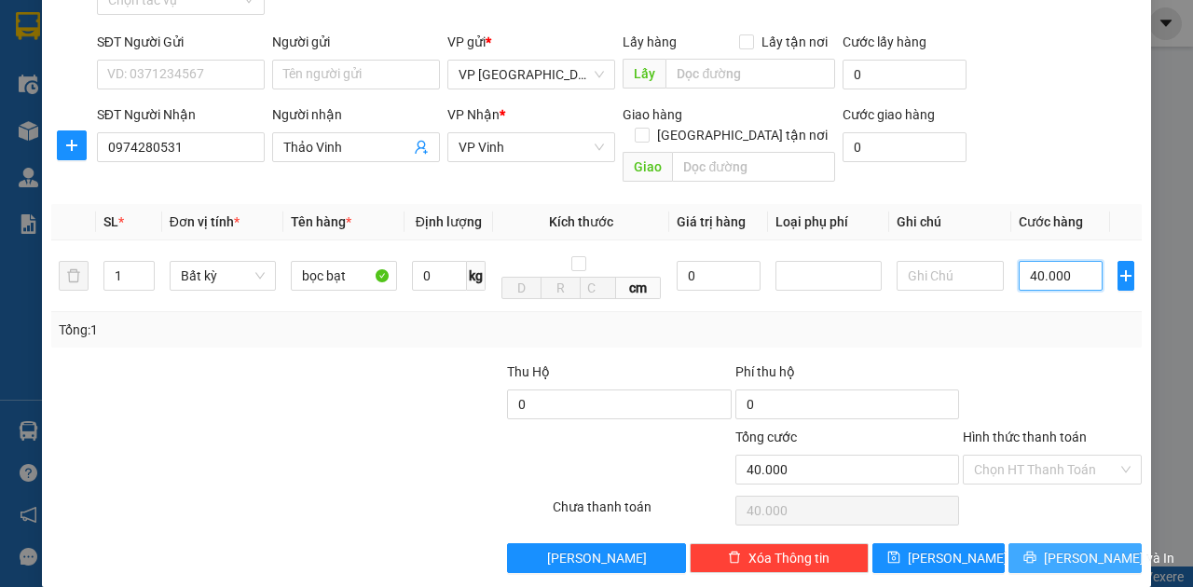
type input "40.000"
click at [1056, 548] on span "[PERSON_NAME] và In" at bounding box center [1109, 558] width 131 height 21
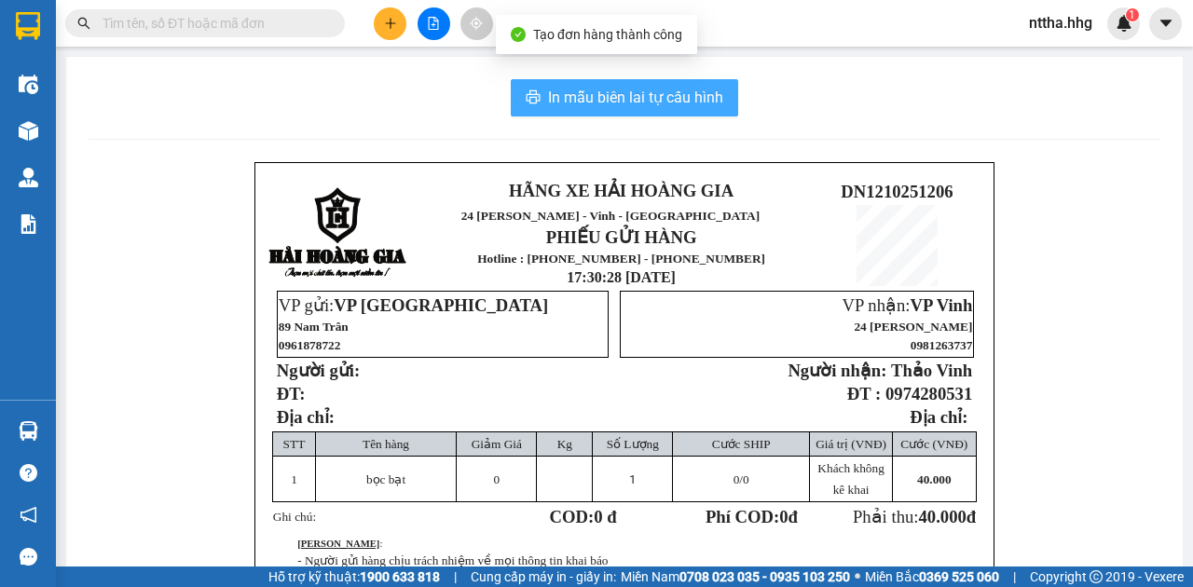
click at [657, 93] on span "In mẫu biên lai tự cấu hình" at bounding box center [635, 97] width 175 height 23
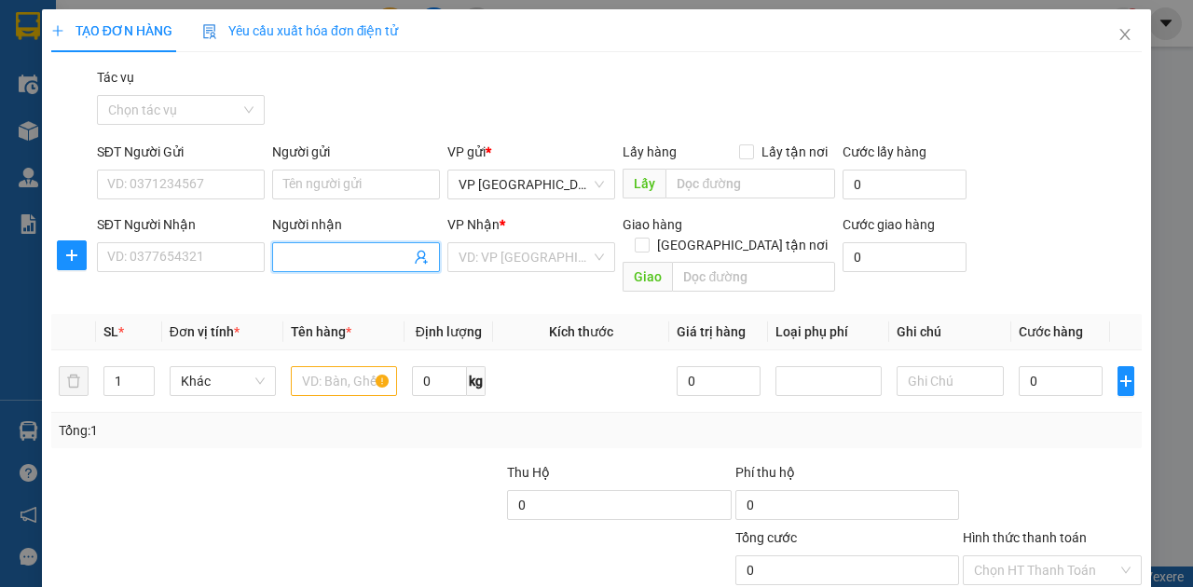
click at [315, 248] on input "Người nhận" at bounding box center [346, 257] width 127 height 21
type input "hoa phat"
click at [311, 295] on div "Hòa Phát - 0905227229" at bounding box center [354, 293] width 144 height 21
type input "0905227229"
type input "Hòa Phát"
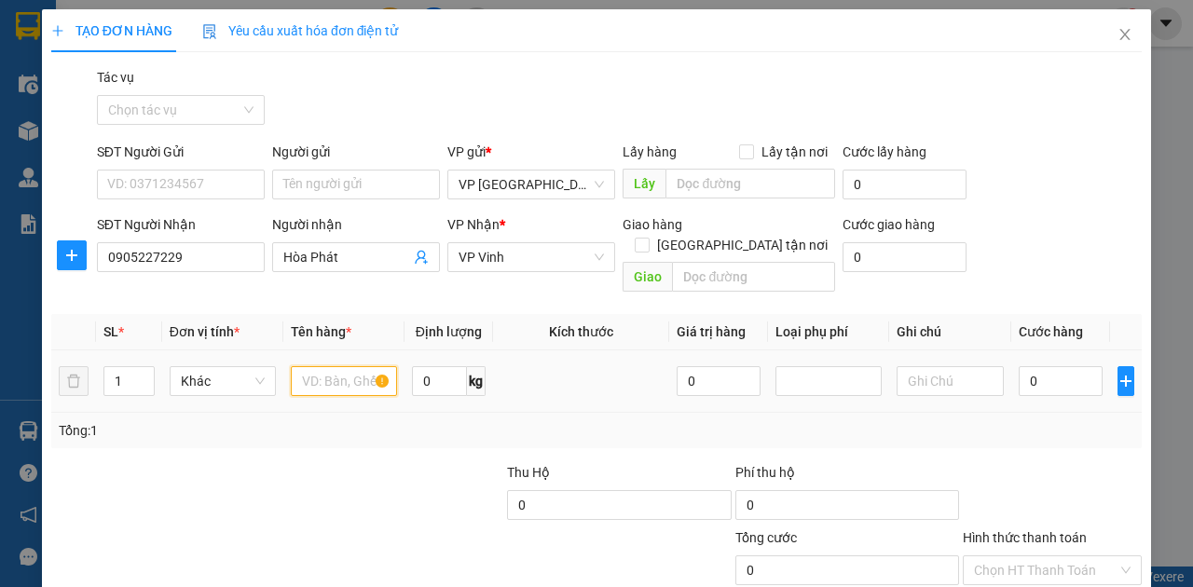
click at [336, 366] on input "text" at bounding box center [344, 381] width 106 height 30
type input "c"
type input "bọc bạt"
drag, startPoint x: 123, startPoint y: 364, endPoint x: 23, endPoint y: 355, distance: 100.2
click at [23, 355] on div "TẠO ĐƠN HÀNG Yêu cầu xuất hóa đơn điện tử Transit Pickup Surcharge Ids Transit …" at bounding box center [596, 293] width 1193 height 587
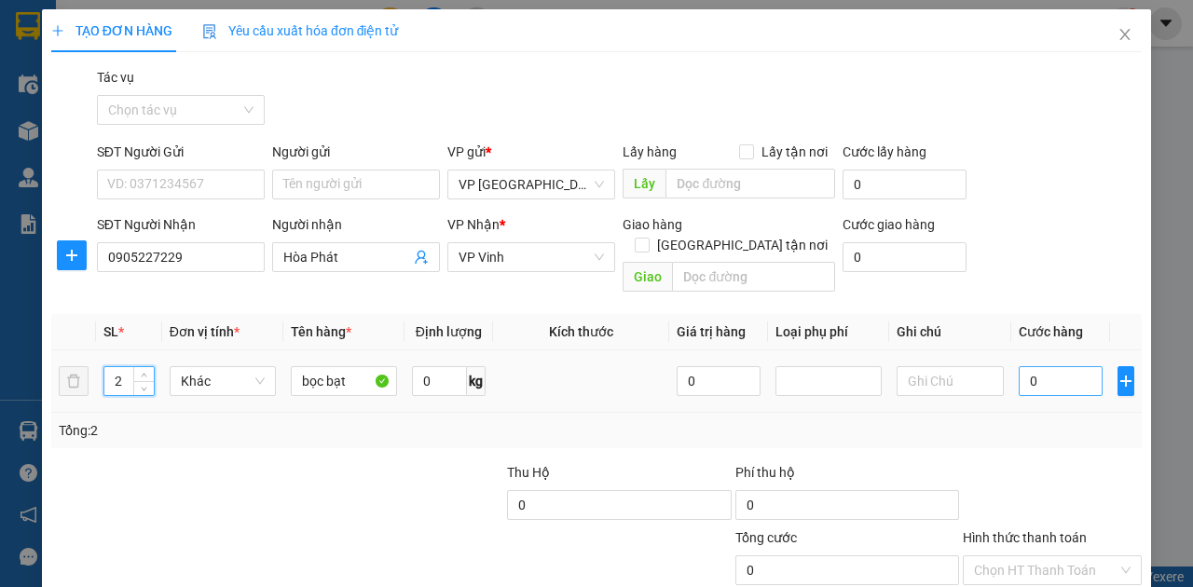
type input "2"
click at [1048, 366] on input "0" at bounding box center [1061, 381] width 84 height 30
type input "2"
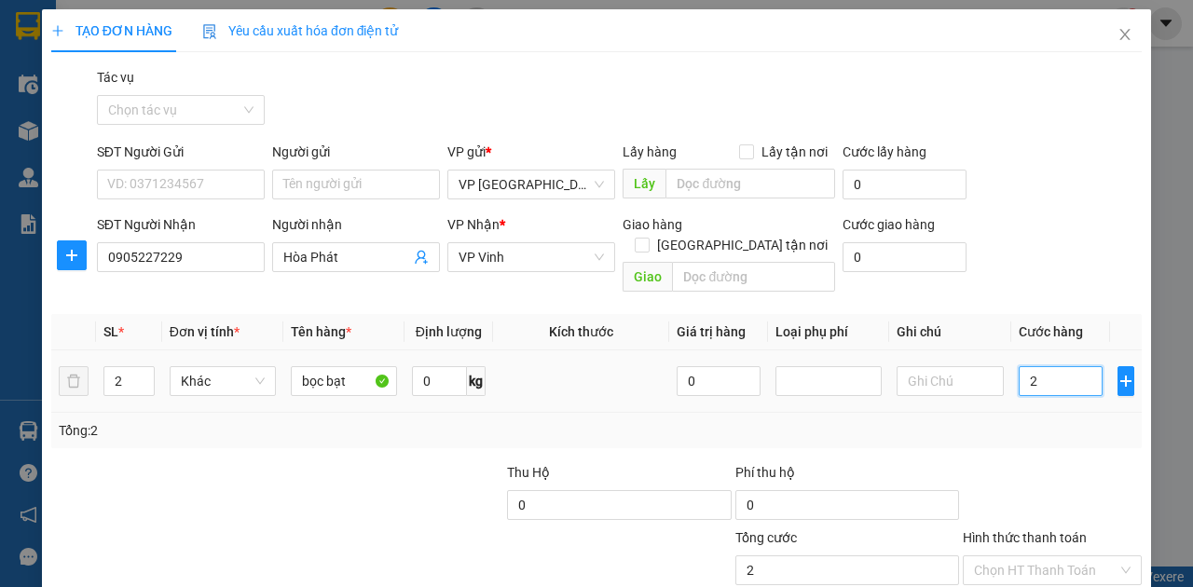
type input "20"
type input "200"
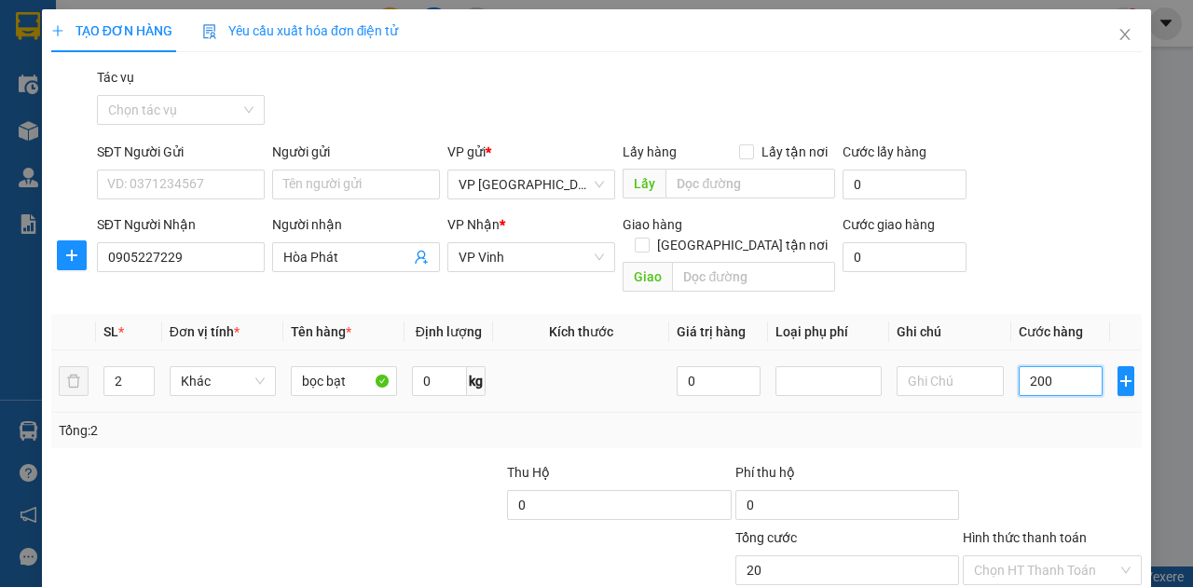
type input "200"
type input "2.000"
type input "20.000"
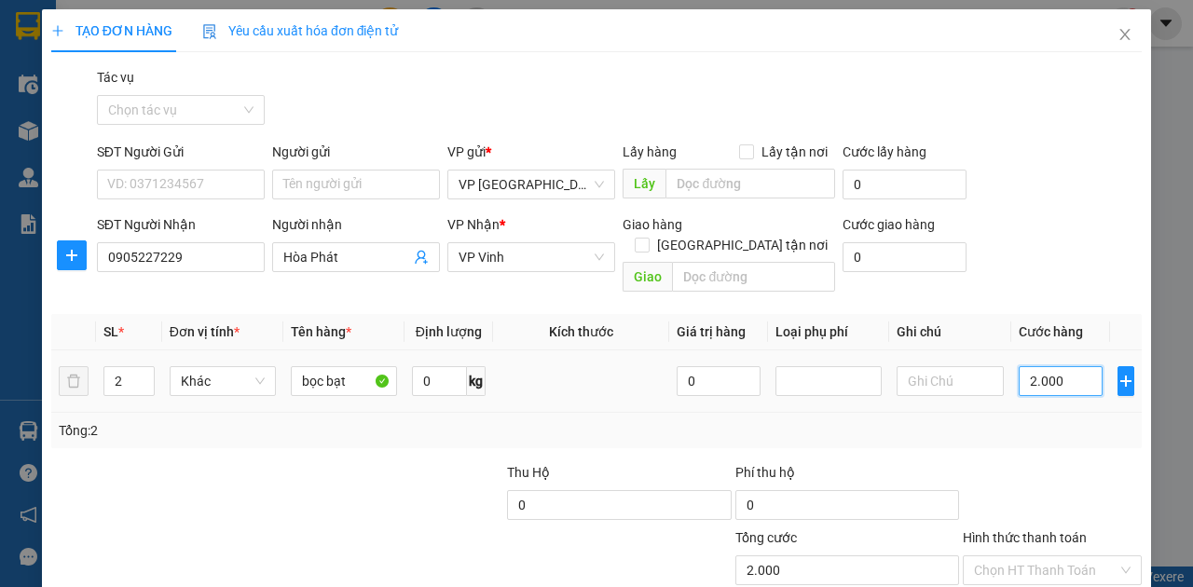
type input "20.000"
type input "200.000"
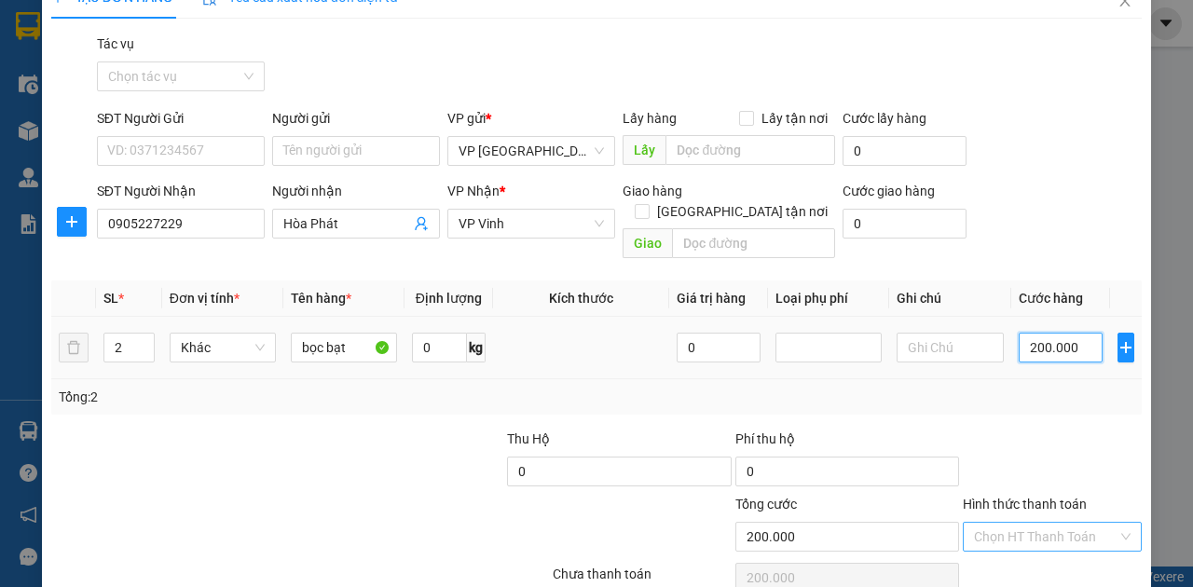
scroll to position [101, 0]
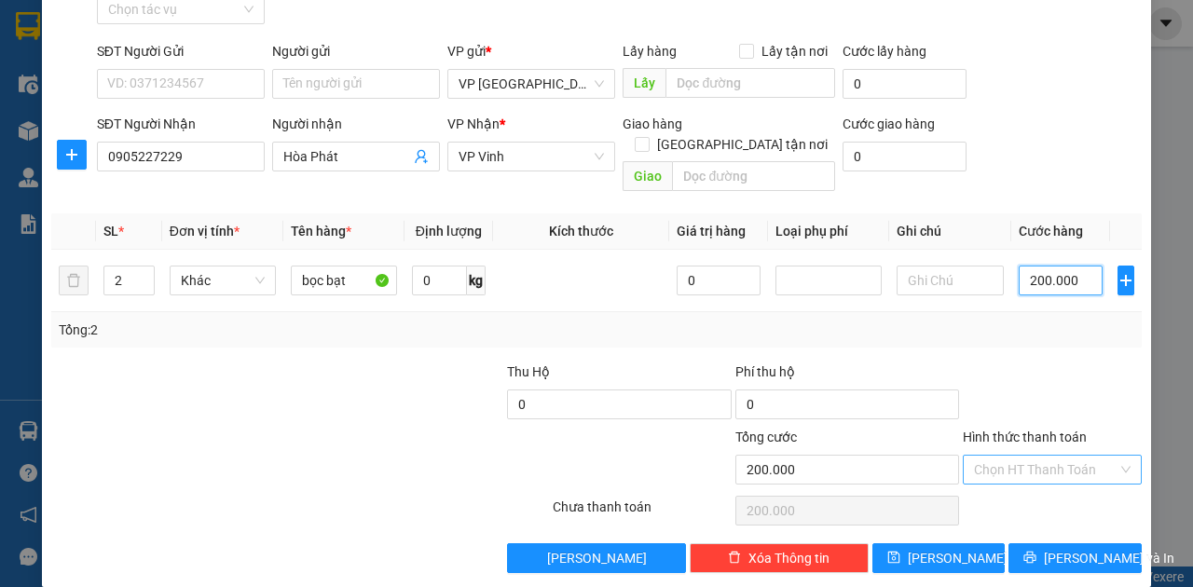
type input "200.000"
click at [1007, 456] on input "Hình thức thanh toán" at bounding box center [1046, 470] width 144 height 28
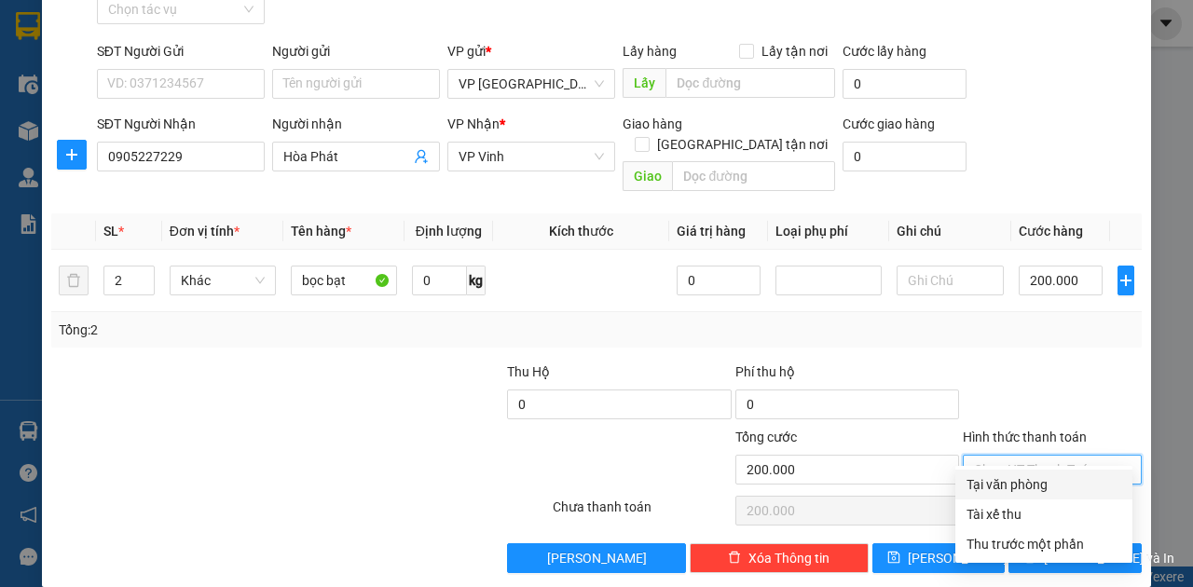
click at [1009, 483] on div "Tại văn phòng" at bounding box center [1044, 484] width 155 height 21
type input "0"
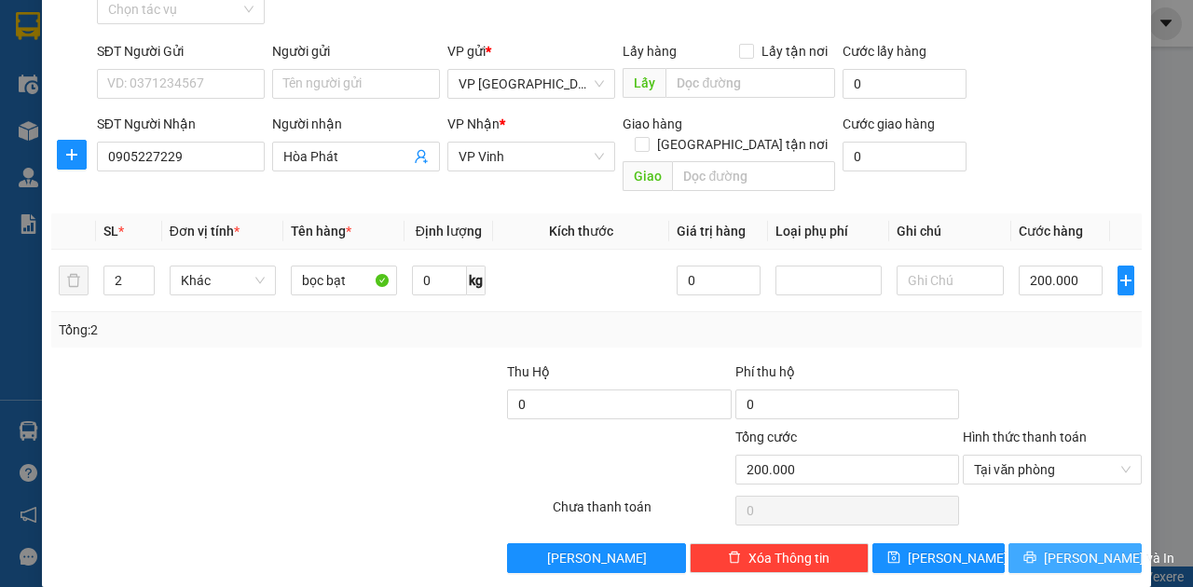
click at [1062, 548] on span "[PERSON_NAME] và In" at bounding box center [1109, 558] width 131 height 21
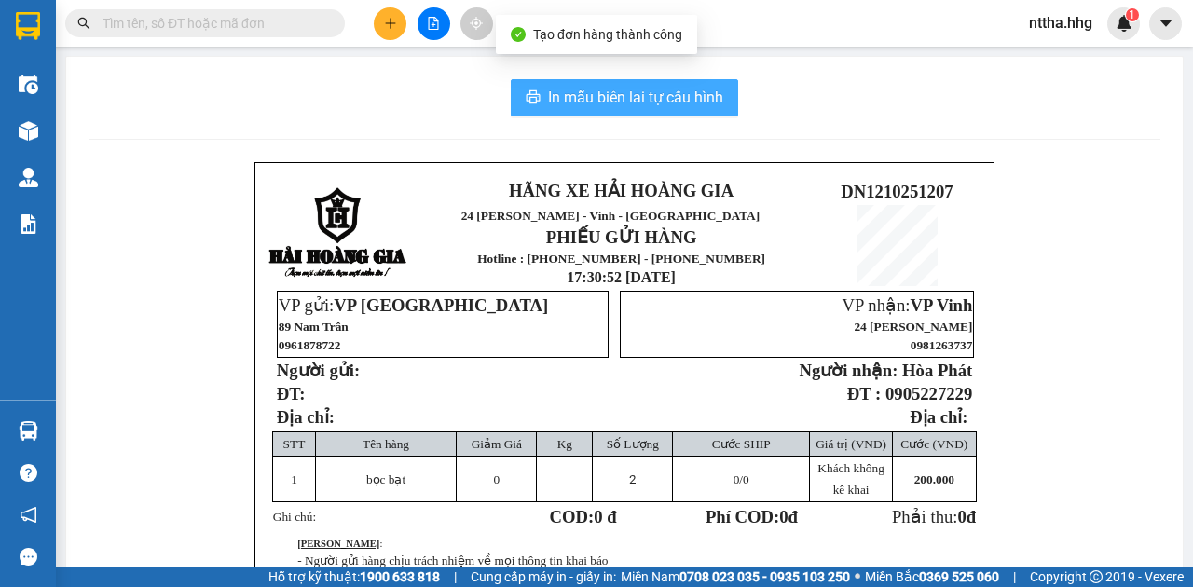
click at [647, 106] on span "In mẫu biên lai tự cấu hình" at bounding box center [635, 97] width 175 height 23
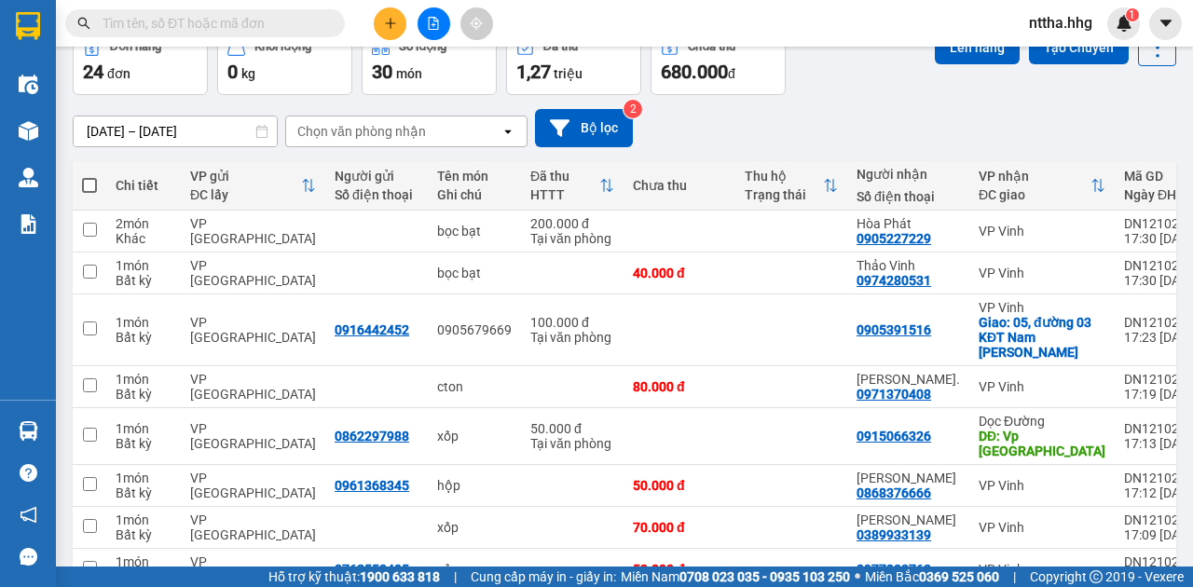
scroll to position [281, 0]
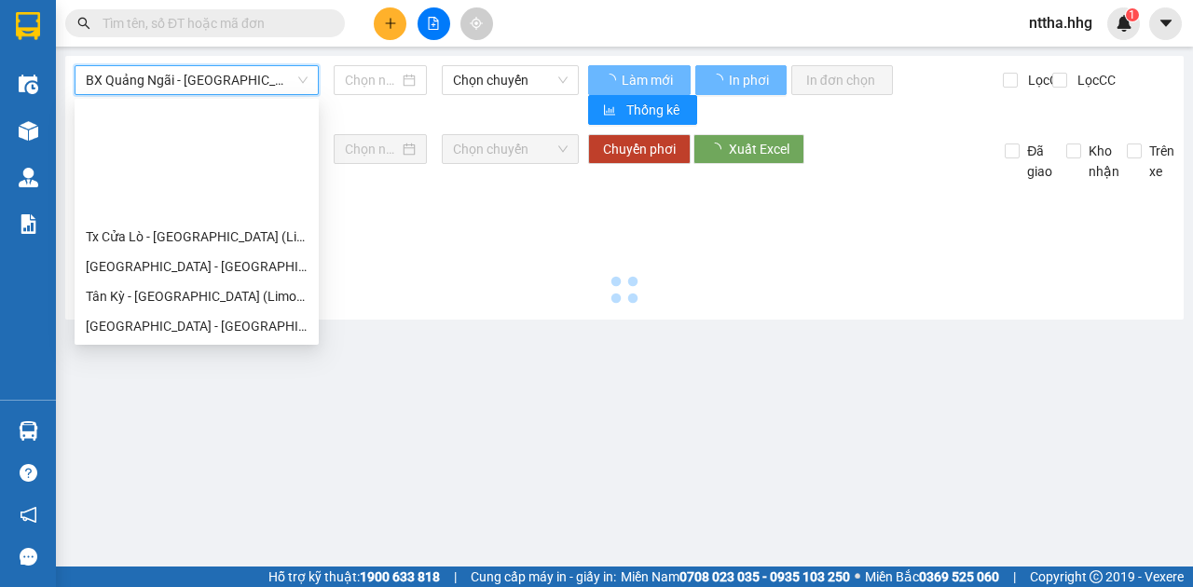
type input "[DATE]"
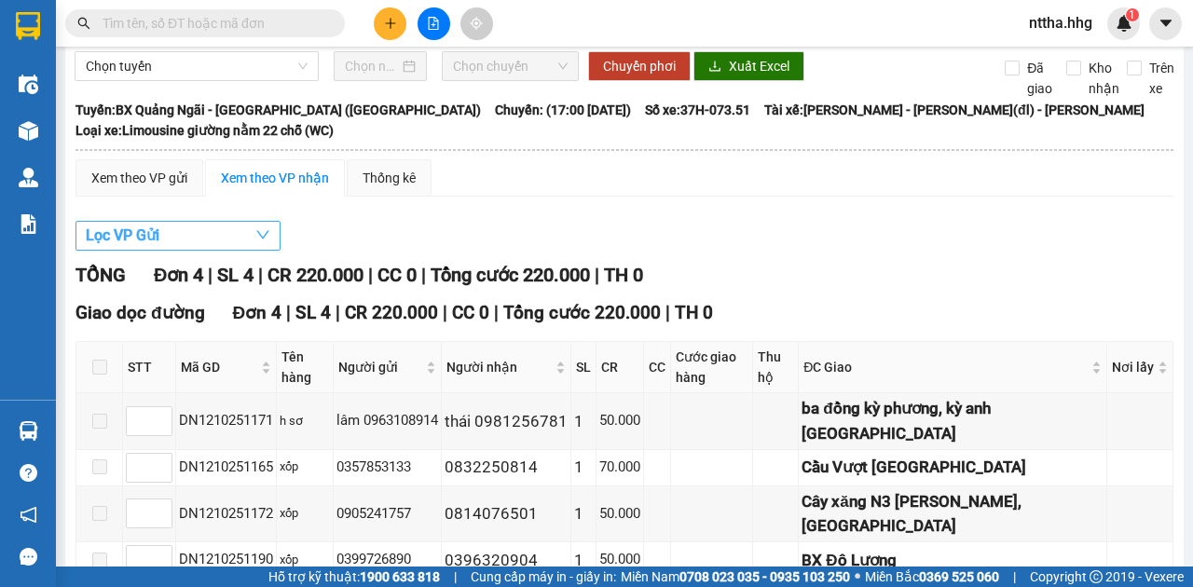
scroll to position [8, 0]
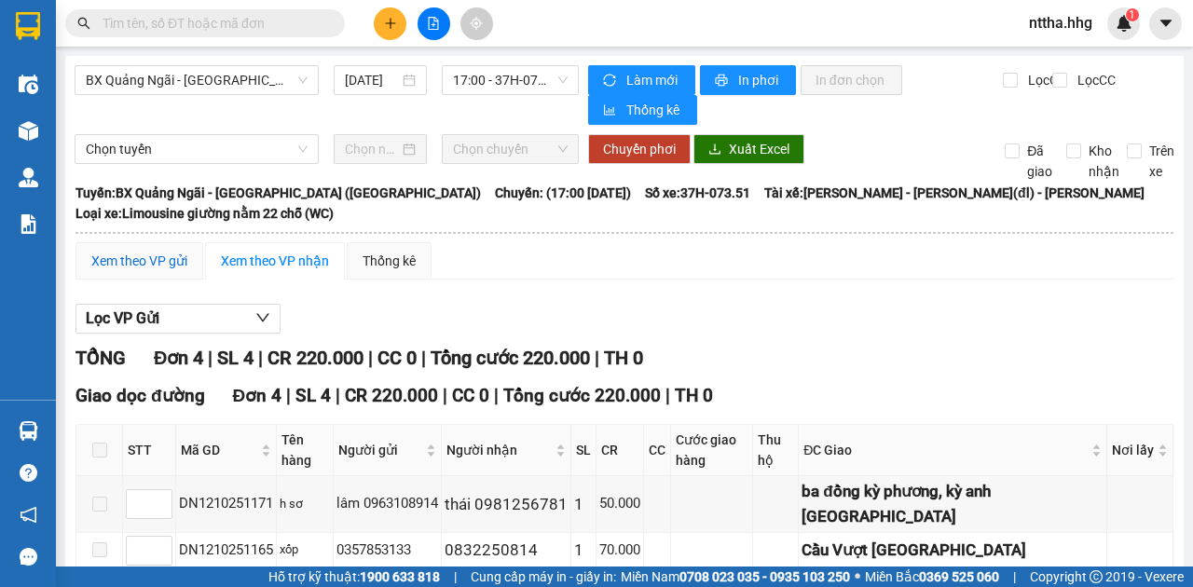
click at [154, 257] on div "Xem theo VP gửi" at bounding box center [139, 261] width 96 height 21
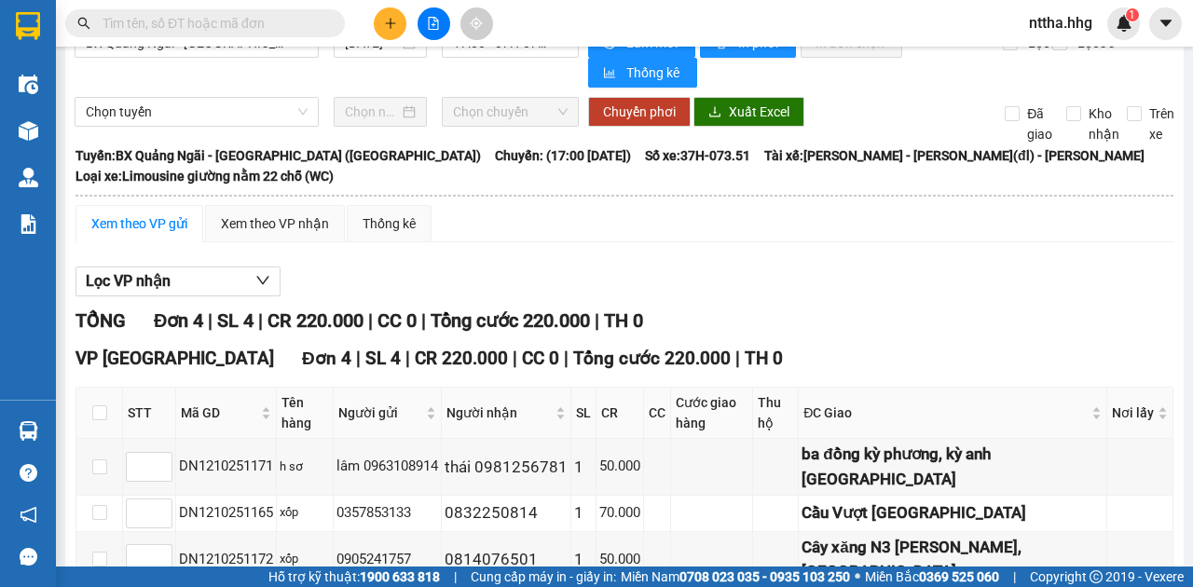
scroll to position [125, 0]
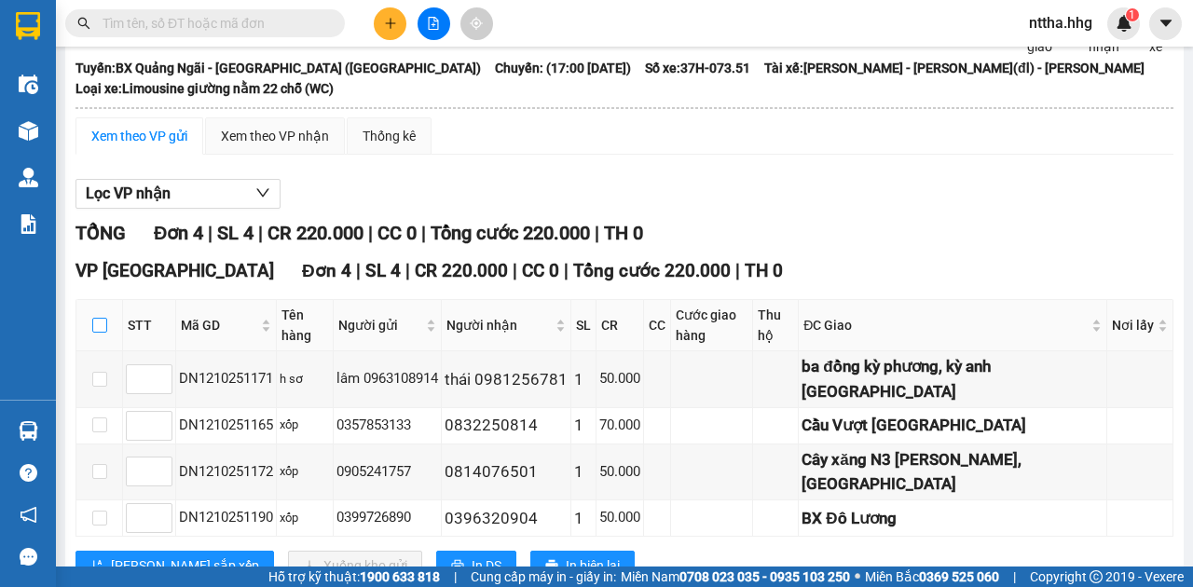
click at [104, 318] on input "checkbox" at bounding box center [99, 325] width 15 height 15
checkbox input "true"
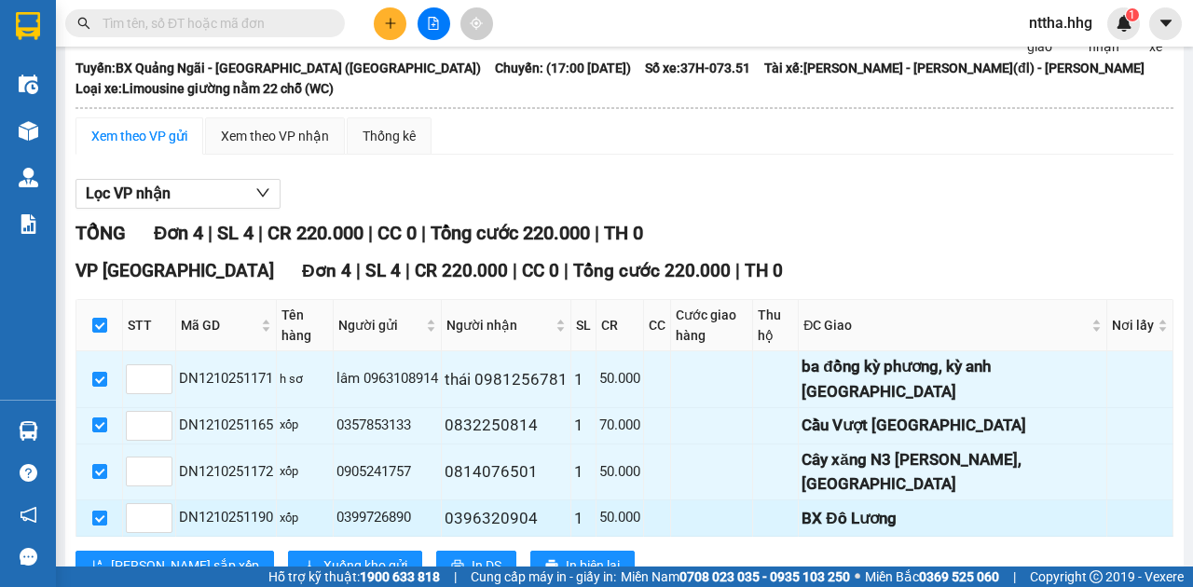
click at [103, 511] on input "checkbox" at bounding box center [99, 518] width 15 height 15
checkbox input "false"
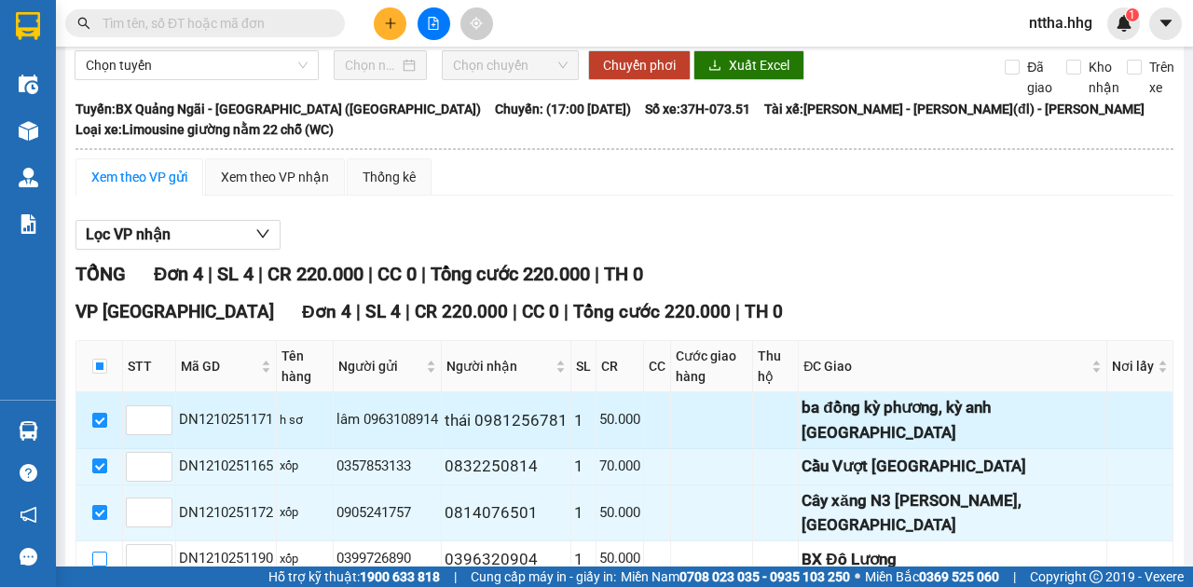
scroll to position [0, 0]
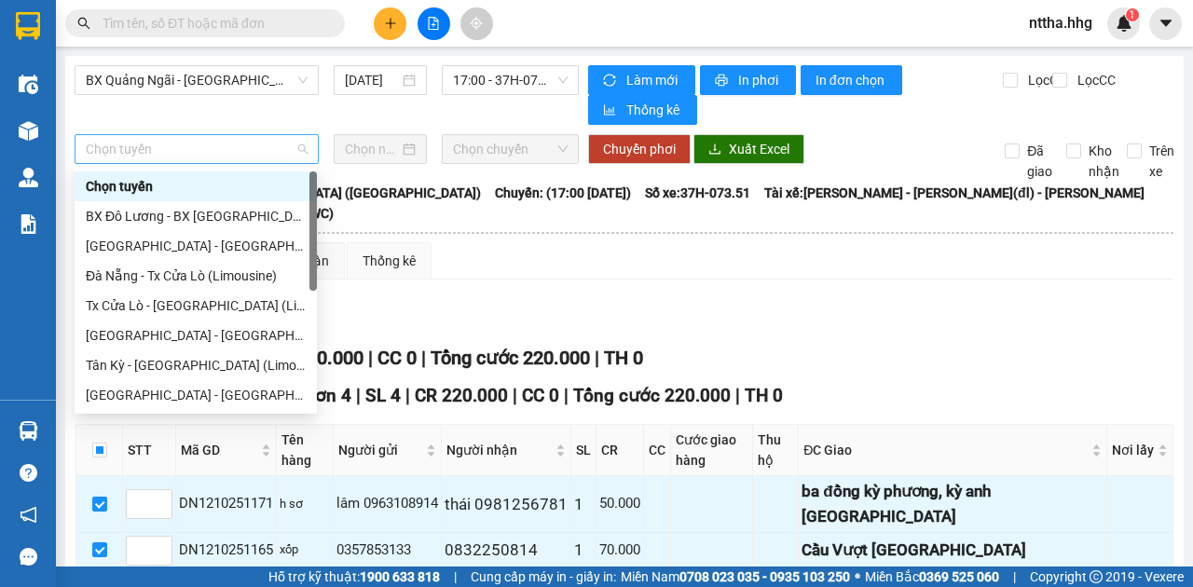
click at [236, 150] on span "Chọn tuyến" at bounding box center [197, 149] width 222 height 28
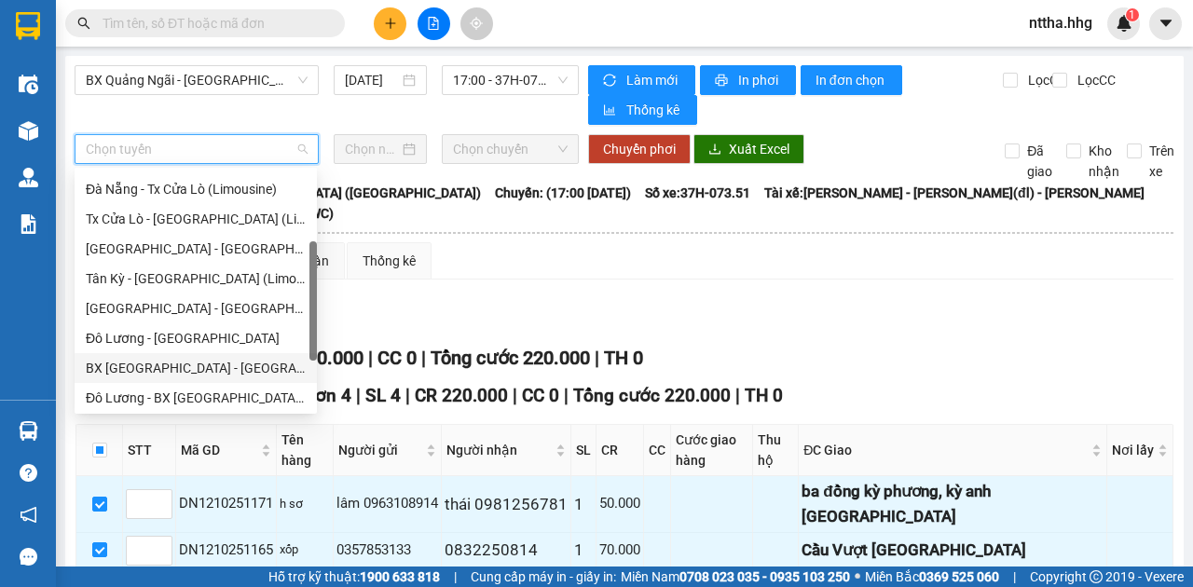
scroll to position [149, 0]
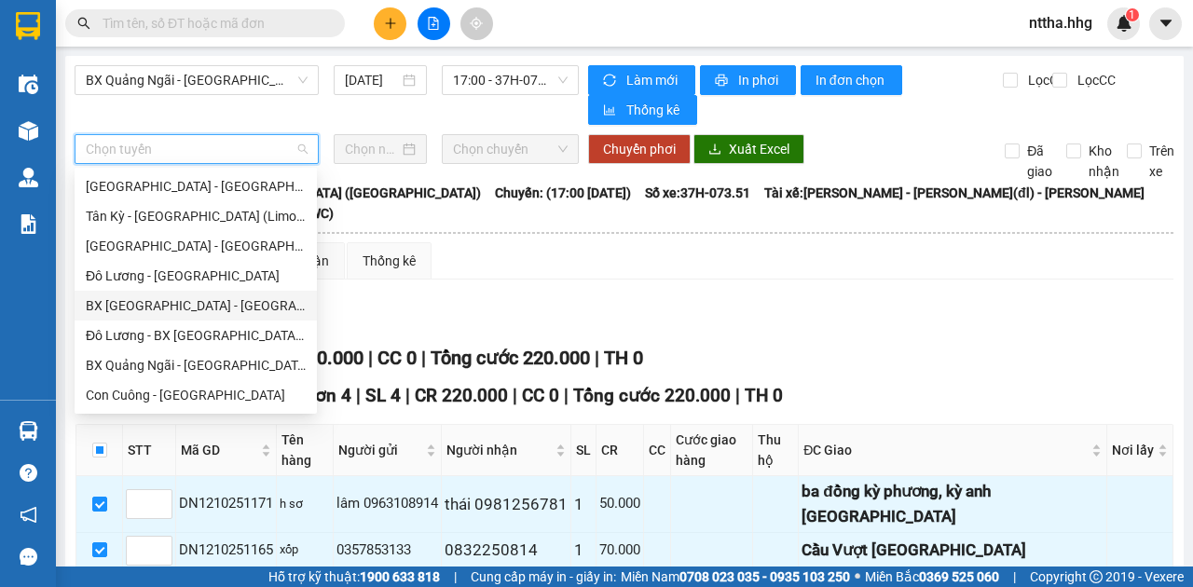
click at [192, 312] on div "BX [GEOGRAPHIC_DATA] - [GEOGRAPHIC_DATA] (Limosine 32 phòng)" at bounding box center [196, 305] width 220 height 21
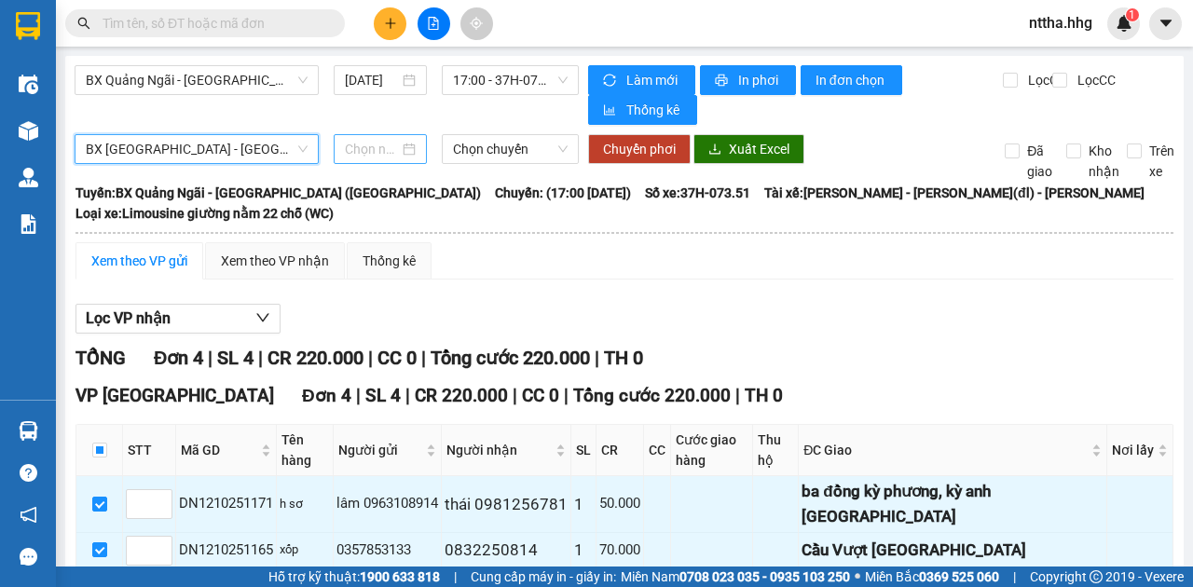
click at [382, 154] on input at bounding box center [372, 149] width 54 height 21
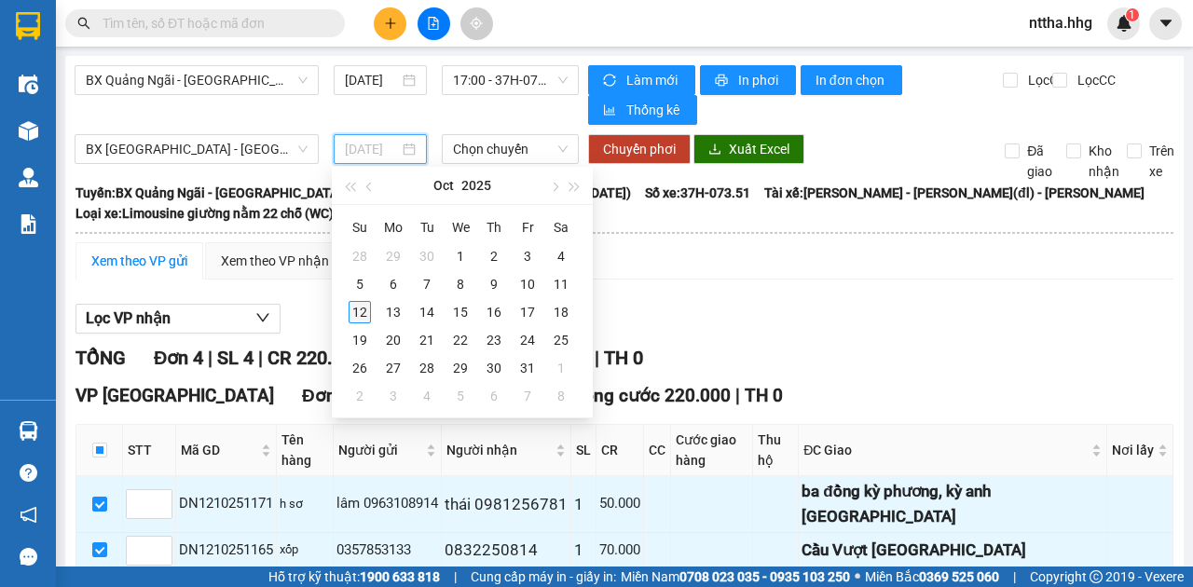
type input "[DATE]"
click at [365, 311] on div "12" at bounding box center [360, 312] width 22 height 22
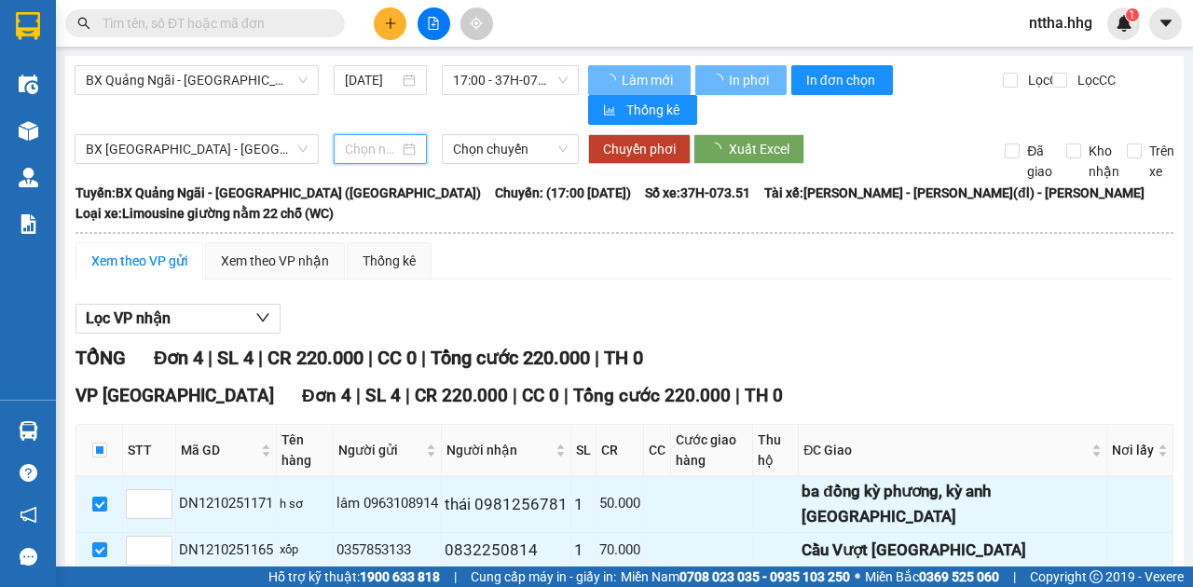
type input "[DATE]"
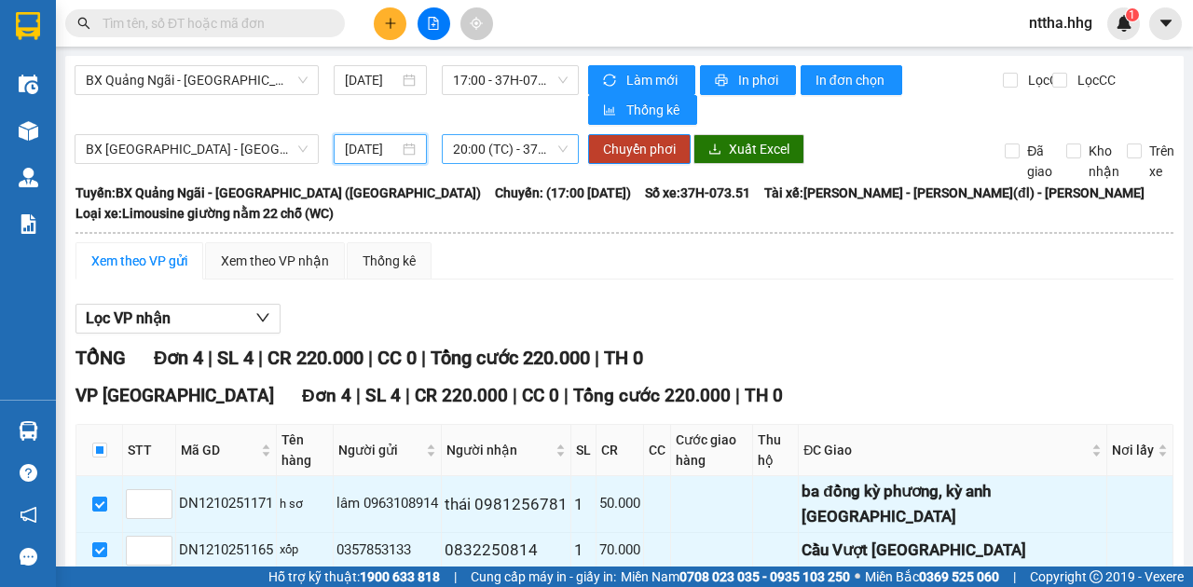
click at [519, 150] on span "20:00 (TC) - 37H-089.98" at bounding box center [510, 149] width 114 height 28
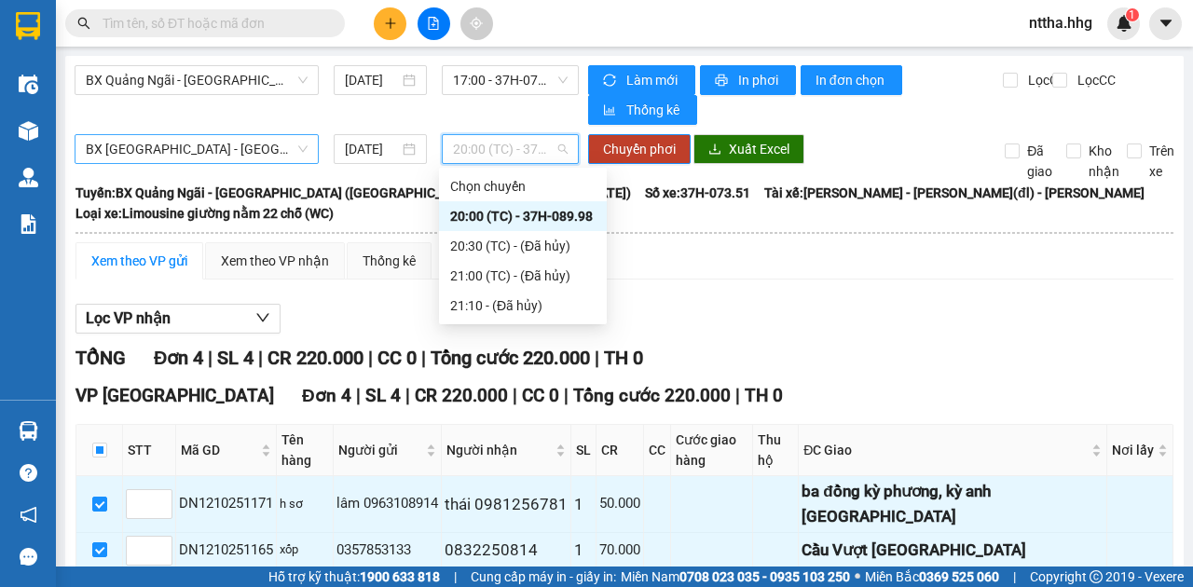
click at [277, 140] on span "BX [GEOGRAPHIC_DATA] - [GEOGRAPHIC_DATA] (Limosine 32 phòng)" at bounding box center [197, 149] width 222 height 28
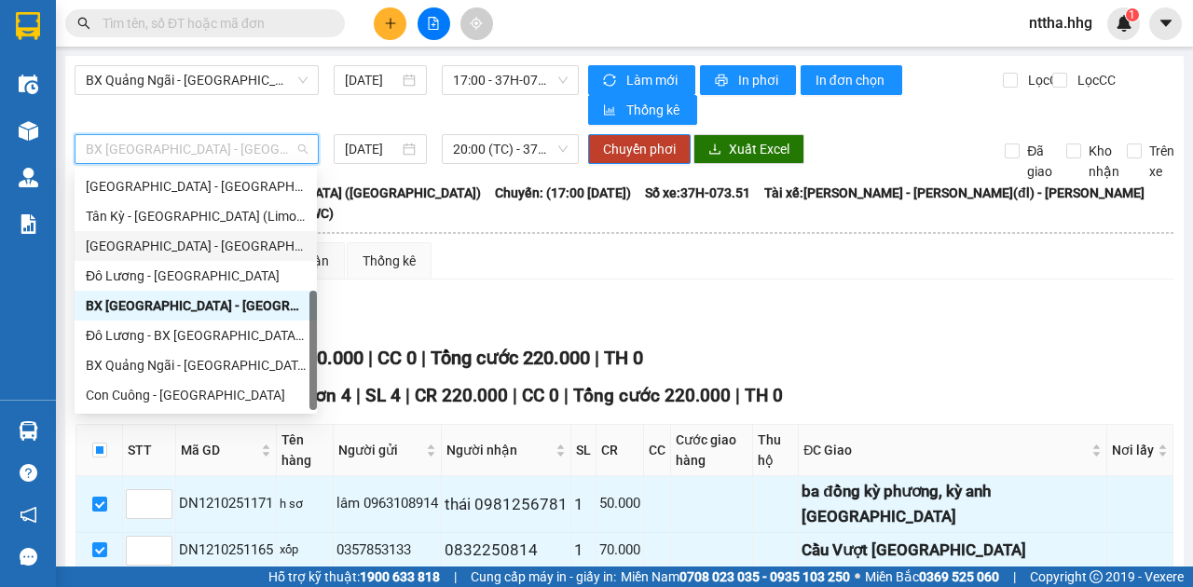
click at [139, 246] on div "[GEOGRAPHIC_DATA] - [GEOGRAPHIC_DATA]" at bounding box center [196, 246] width 220 height 21
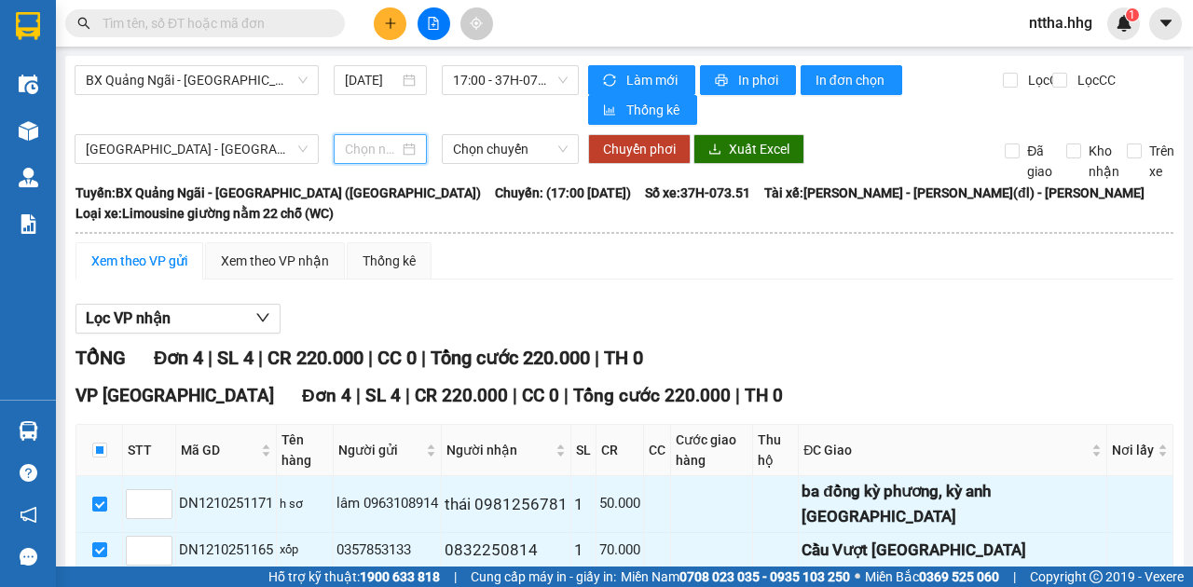
click at [387, 144] on input at bounding box center [372, 149] width 54 height 21
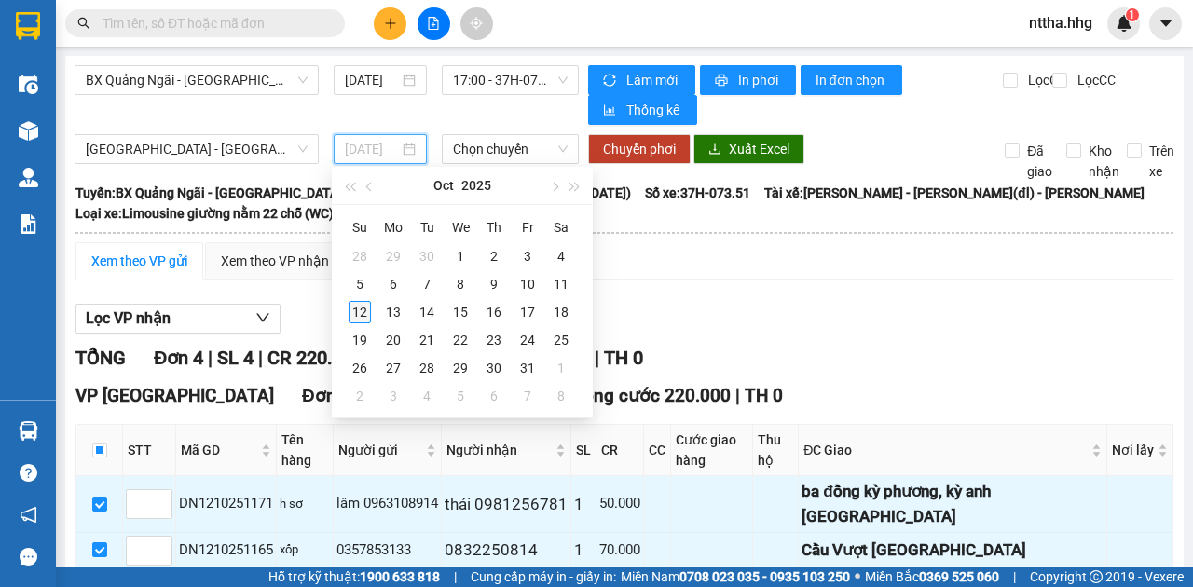
type input "[DATE]"
click at [358, 311] on div "12" at bounding box center [360, 312] width 22 height 22
type input "[DATE]"
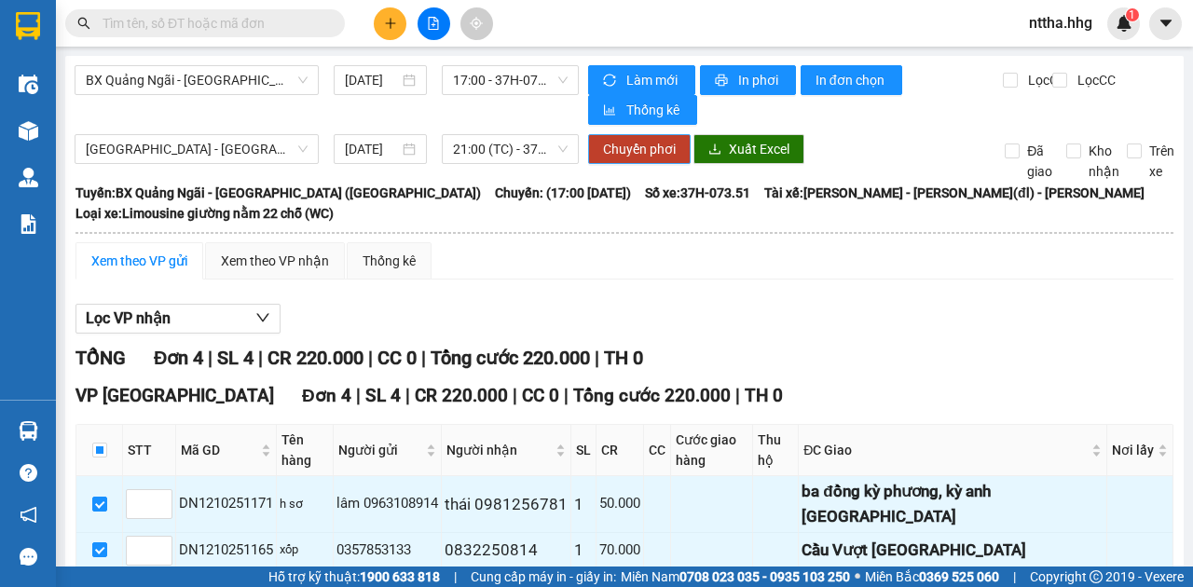
click at [611, 153] on span "Chuyển phơi" at bounding box center [639, 149] width 73 height 21
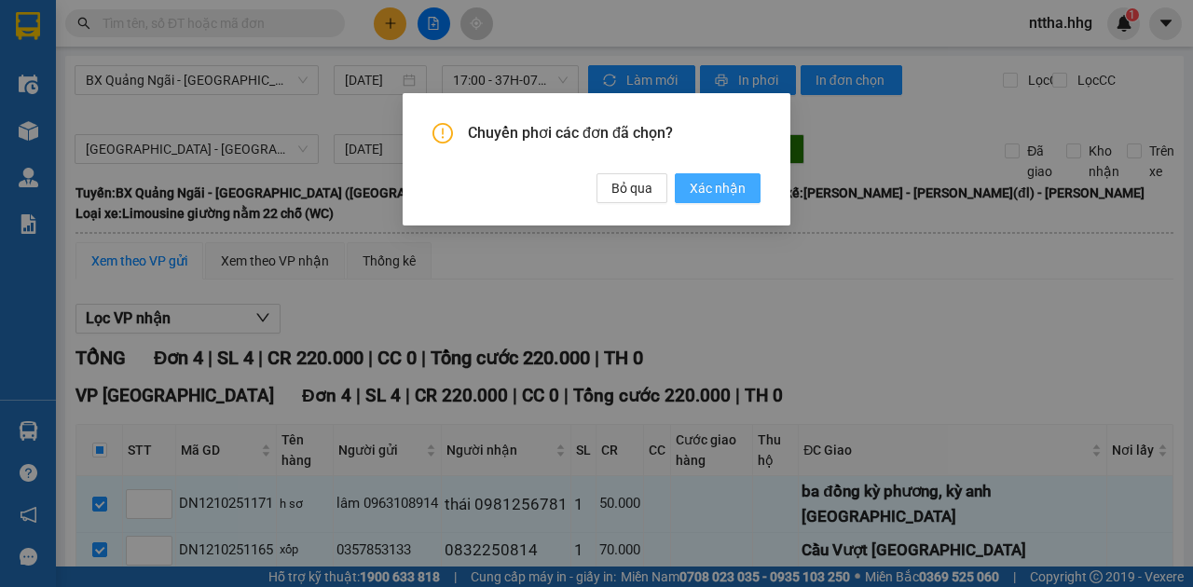
click at [723, 196] on span "Xác nhận" at bounding box center [718, 188] width 56 height 21
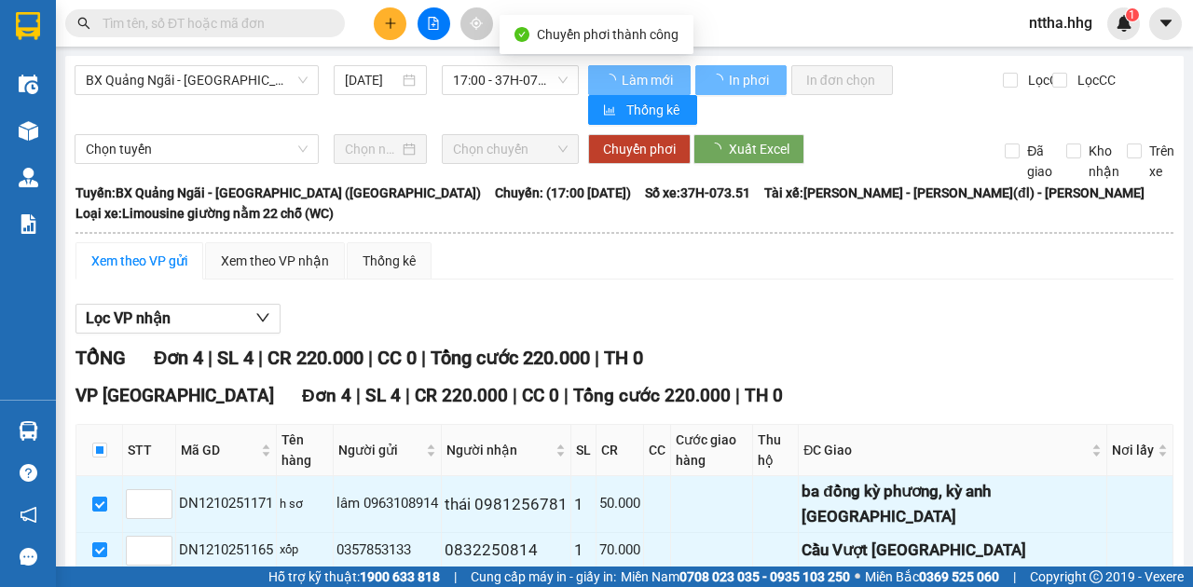
checkbox input "false"
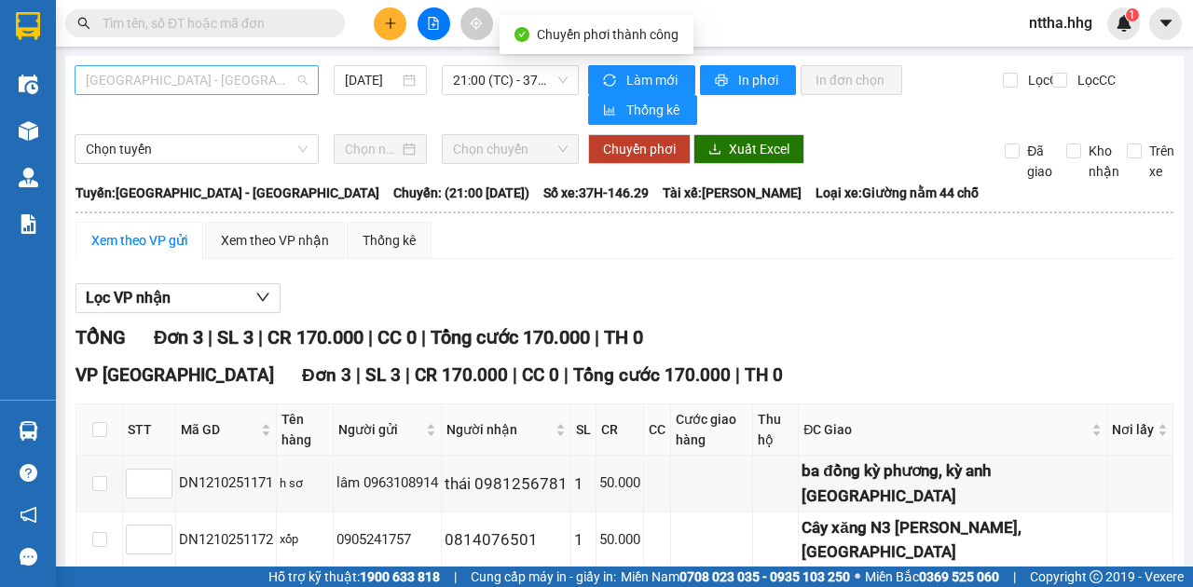
click at [224, 81] on span "[GEOGRAPHIC_DATA] - [GEOGRAPHIC_DATA]" at bounding box center [197, 80] width 222 height 28
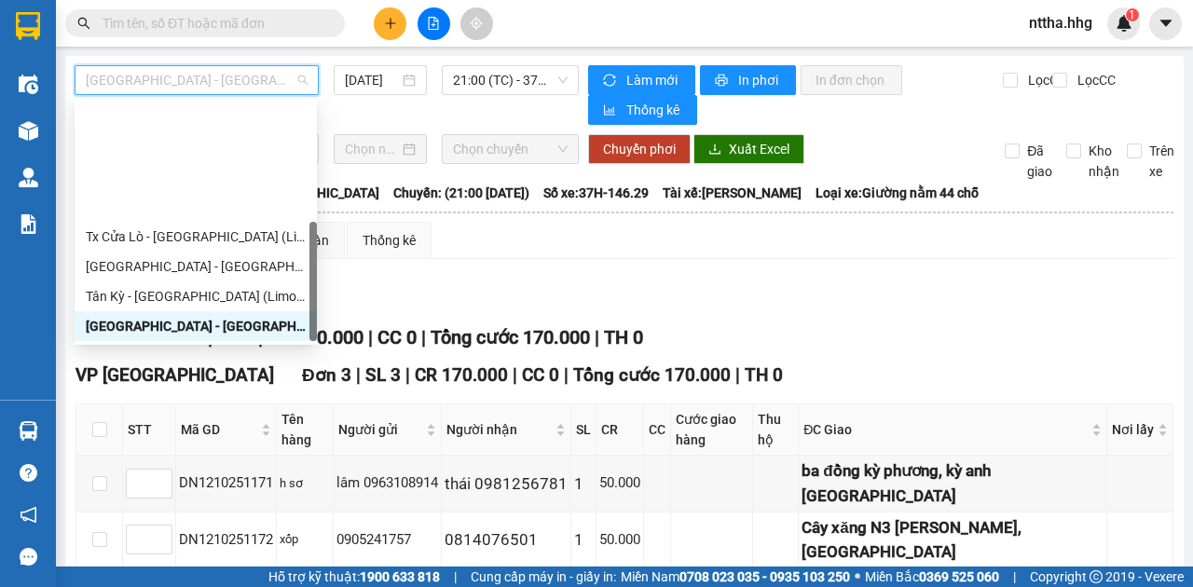
click at [763, 293] on div "Lọc VP nhận" at bounding box center [625, 298] width 1098 height 31
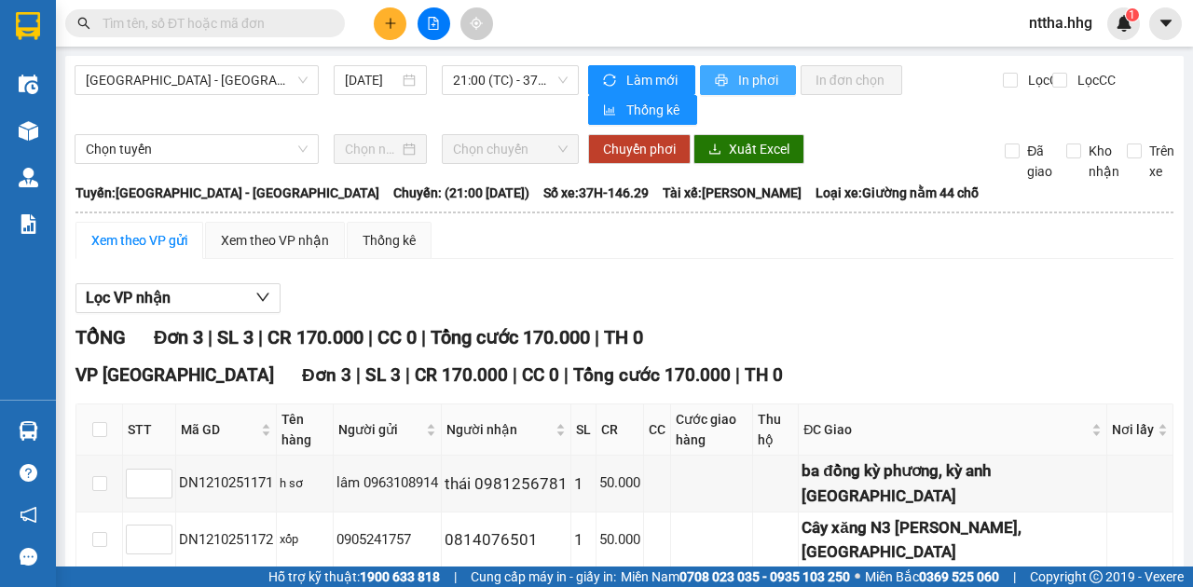
click at [720, 80] on icon "printer" at bounding box center [721, 80] width 13 height 13
click at [384, 19] on icon "plus" at bounding box center [390, 23] width 13 height 13
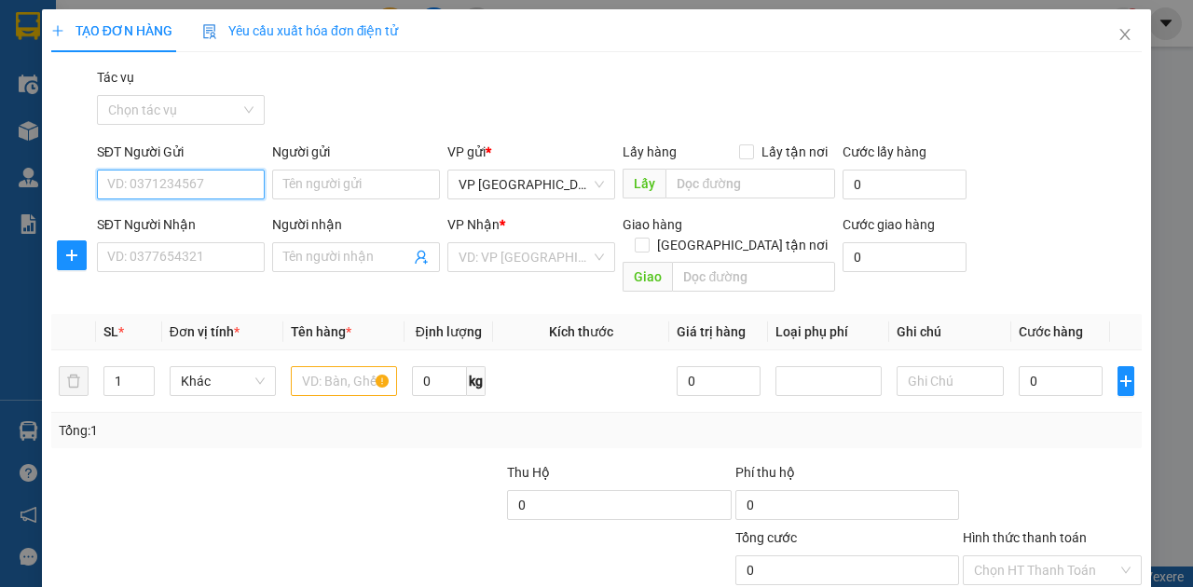
click at [198, 189] on input "SĐT Người Gửi" at bounding box center [181, 185] width 168 height 30
type input "0936810801"
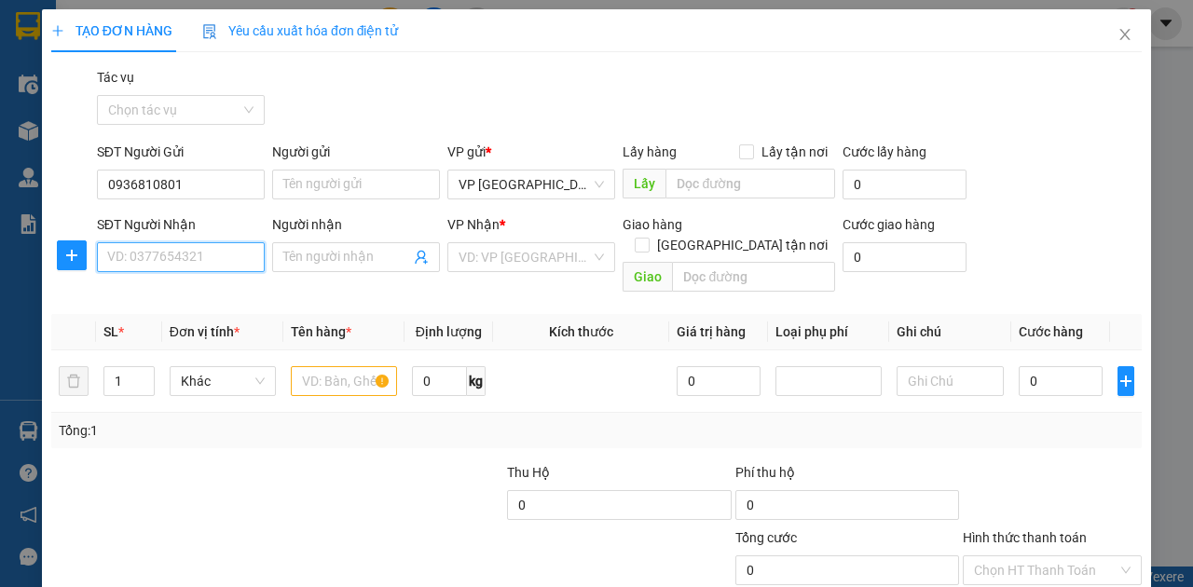
click at [140, 254] on input "SĐT Người Nhận" at bounding box center [181, 257] width 168 height 30
type input "0971096396"
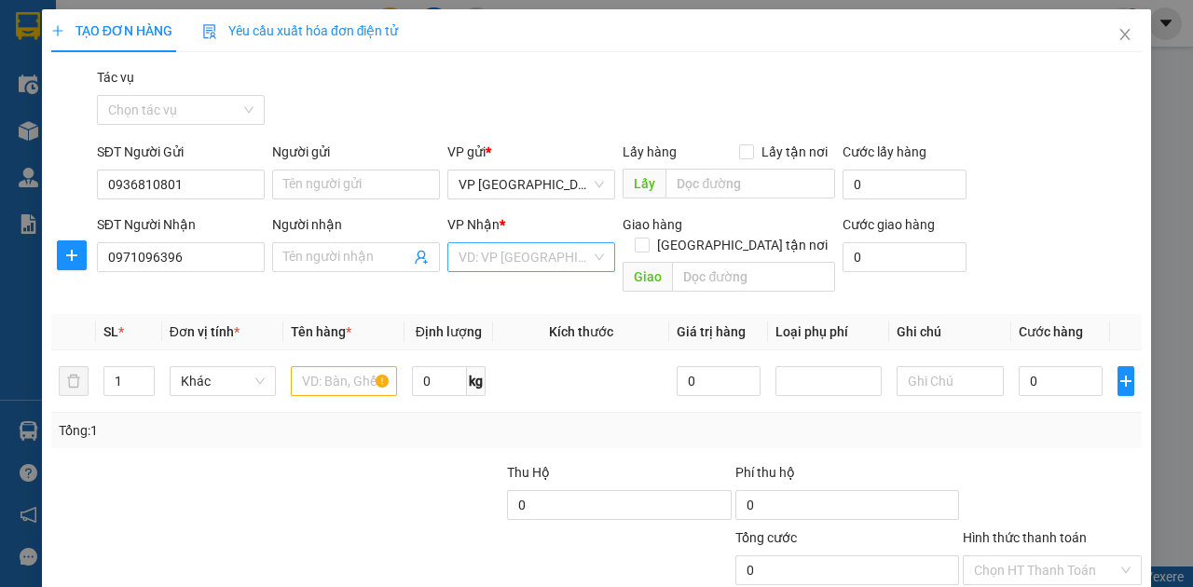
click at [493, 263] on input "search" at bounding box center [525, 257] width 132 height 28
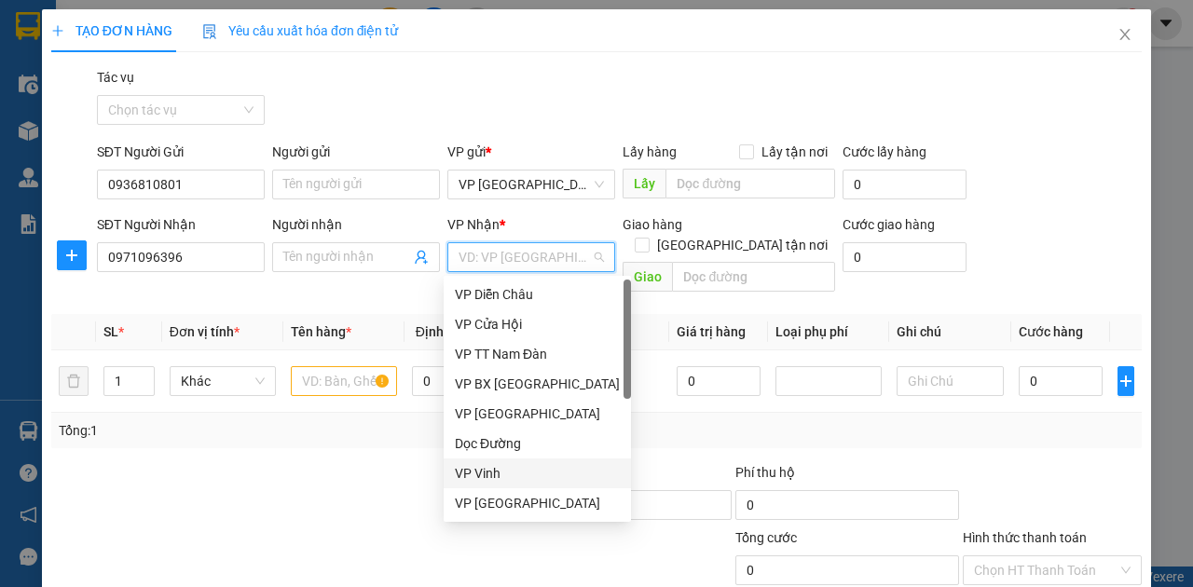
click at [461, 473] on div "VP Vinh" at bounding box center [537, 473] width 165 height 21
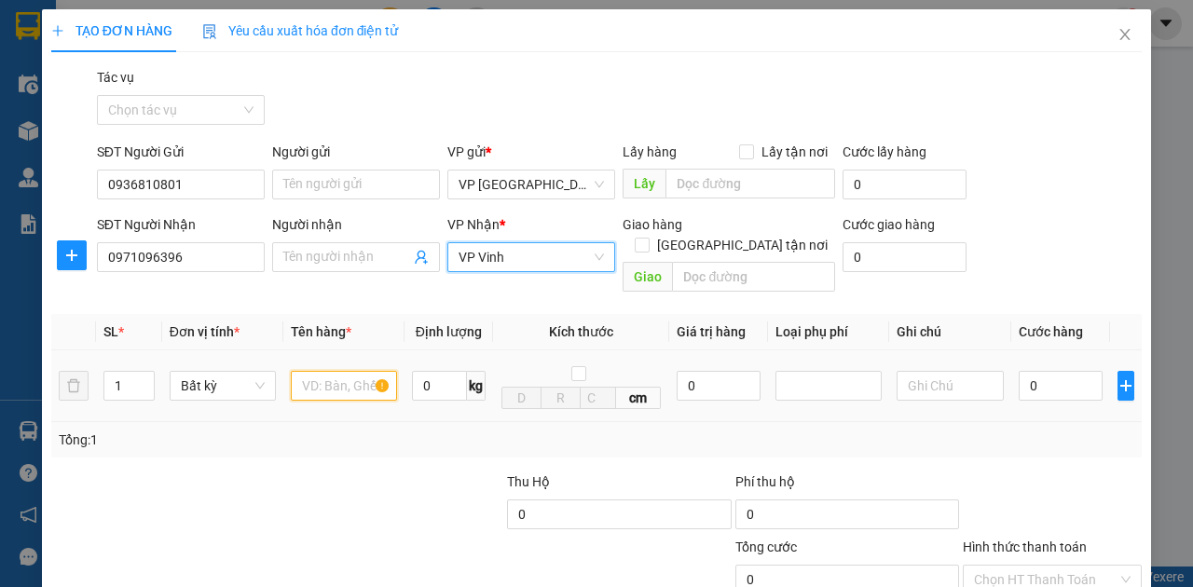
click at [351, 371] on input "text" at bounding box center [344, 386] width 106 height 30
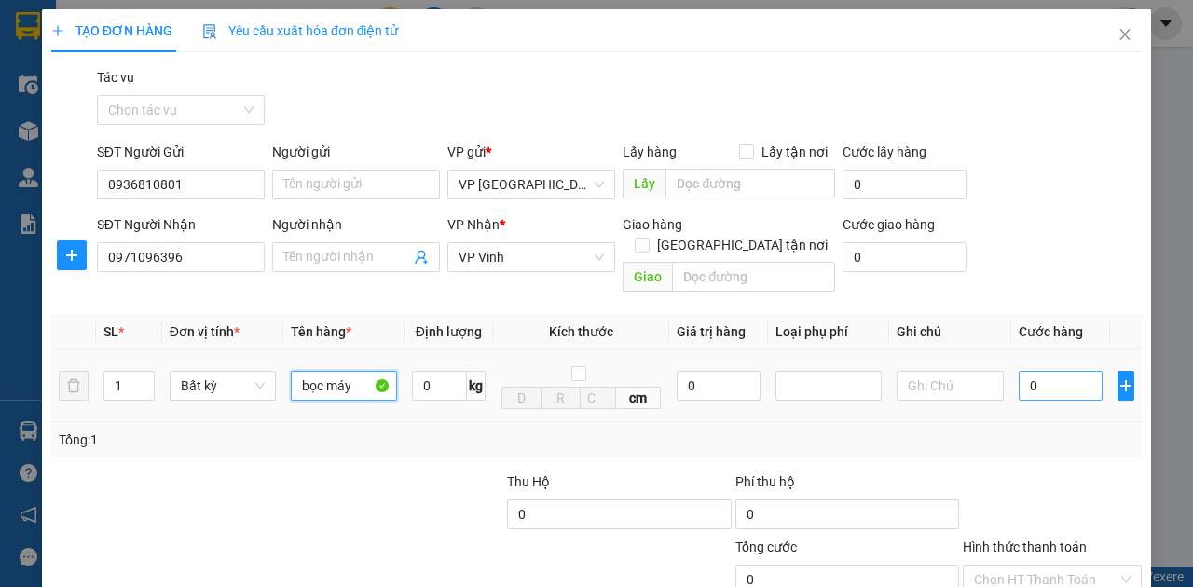
type input "bọc máy"
click at [1065, 371] on input "0" at bounding box center [1061, 386] width 84 height 30
type input "5"
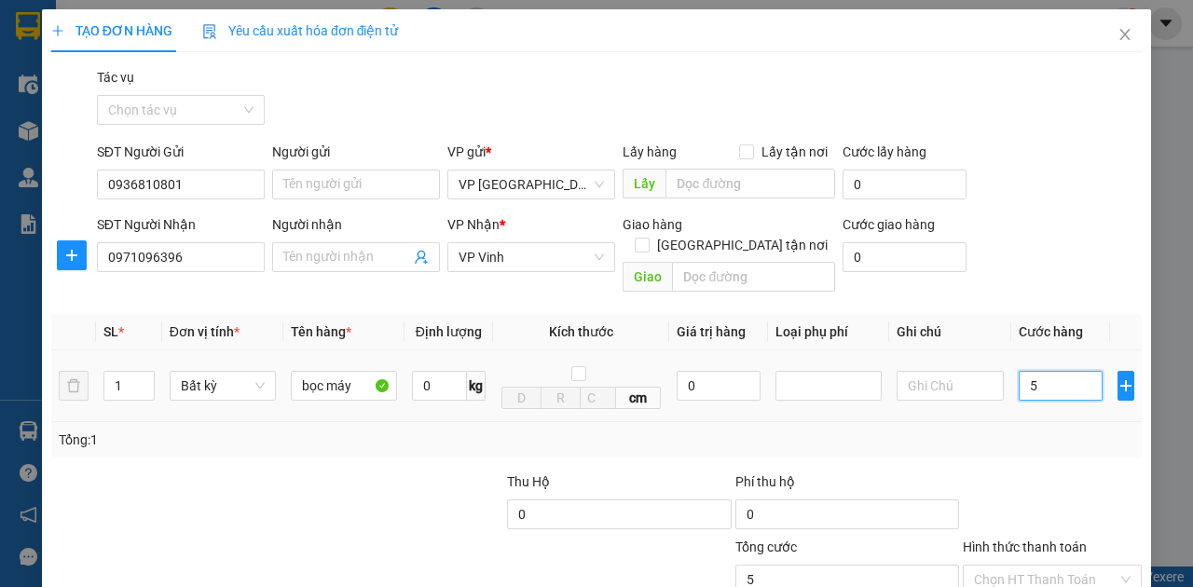
type input "50"
type input "500"
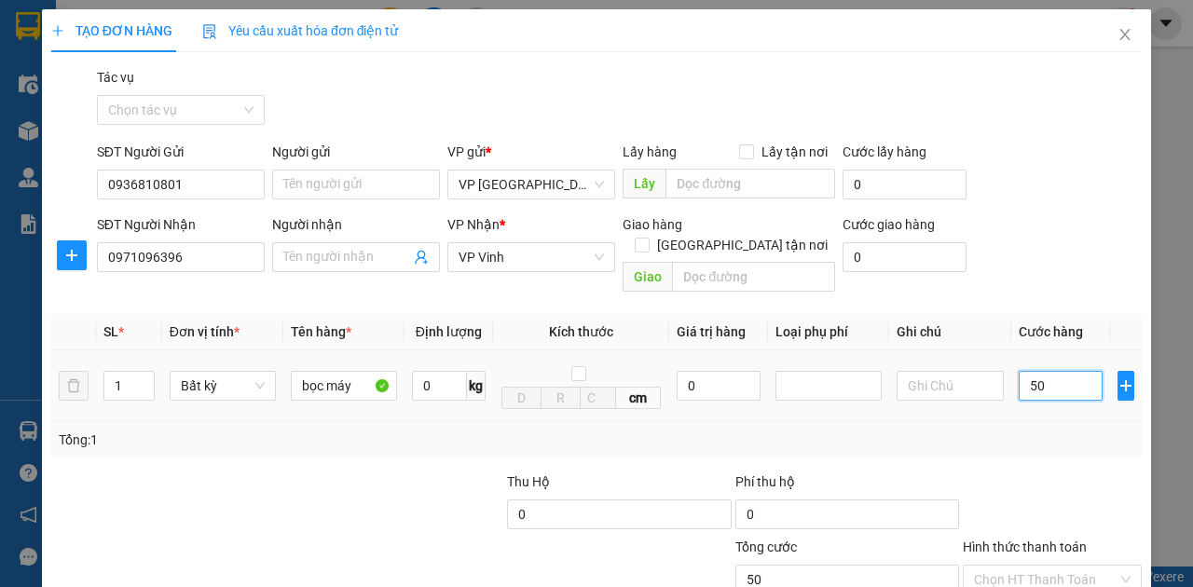
type input "500"
type input "5.000"
type input "50.000"
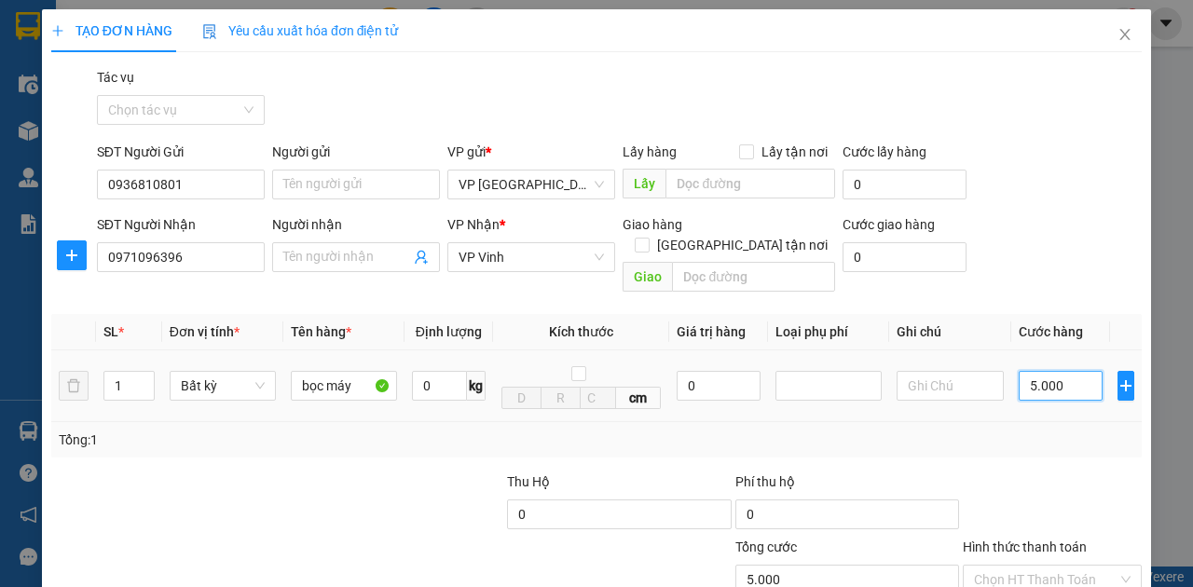
type input "50.000"
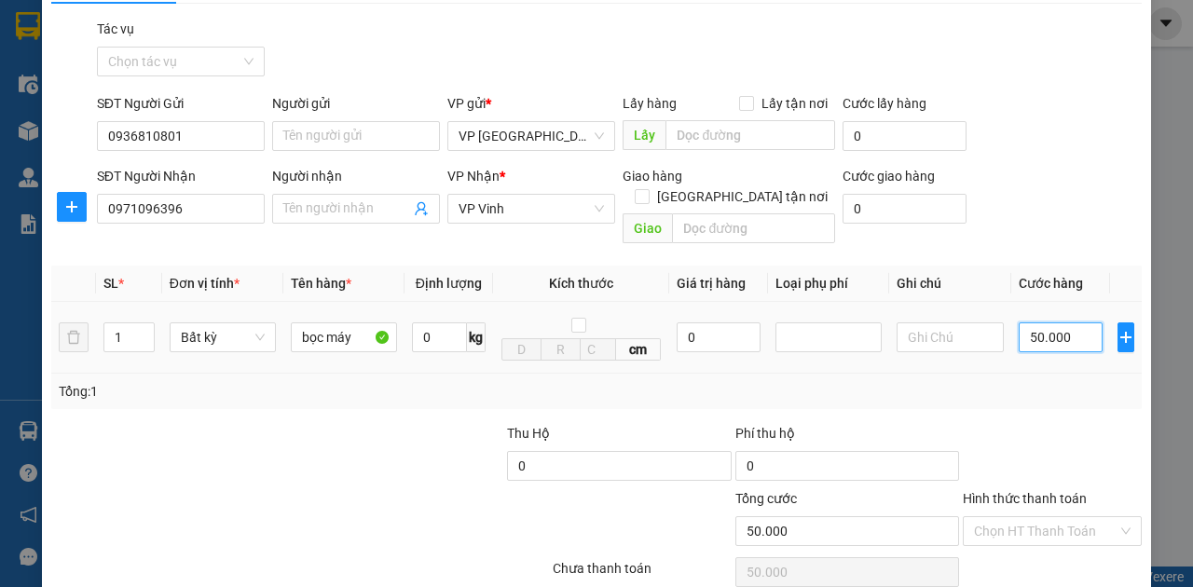
scroll to position [110, 0]
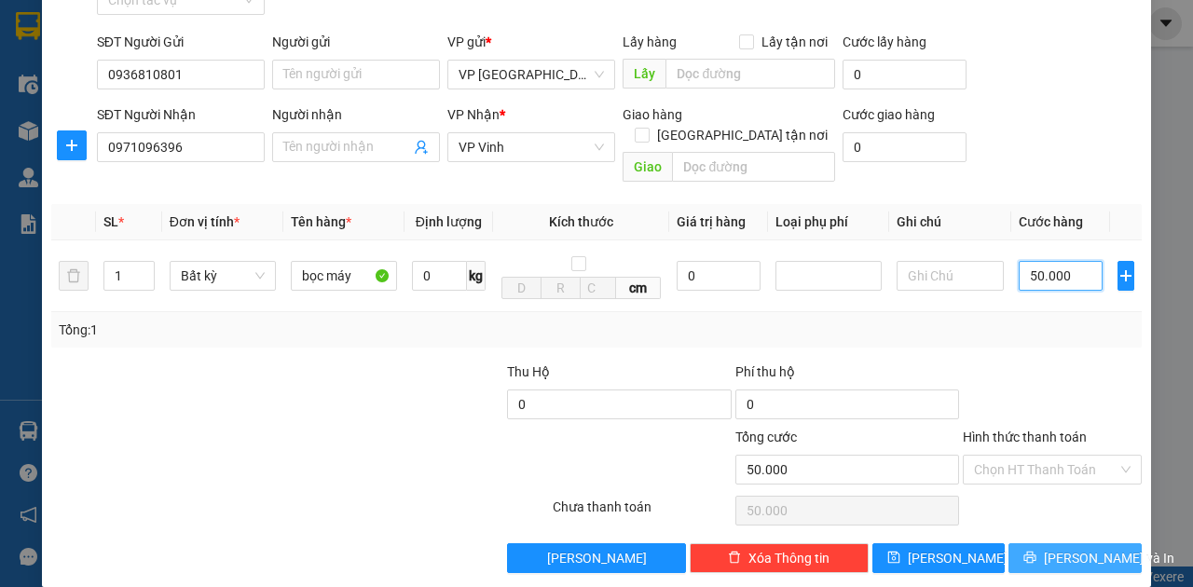
type input "50.000"
click at [1056, 548] on span "[PERSON_NAME] và In" at bounding box center [1109, 558] width 131 height 21
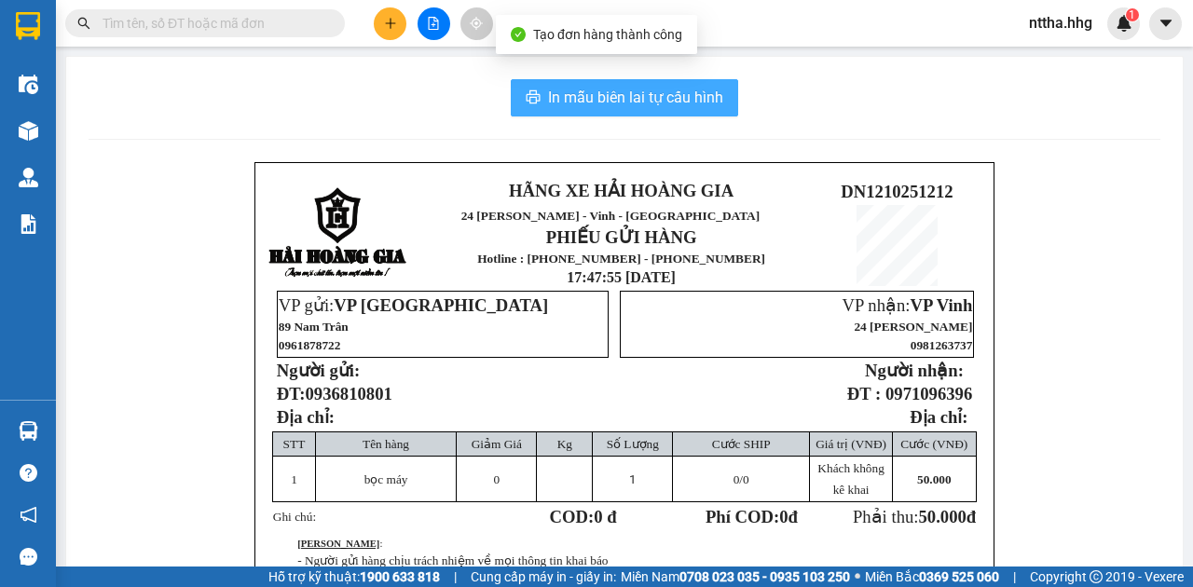
click at [570, 93] on span "In mẫu biên lai tự cấu hình" at bounding box center [635, 97] width 175 height 23
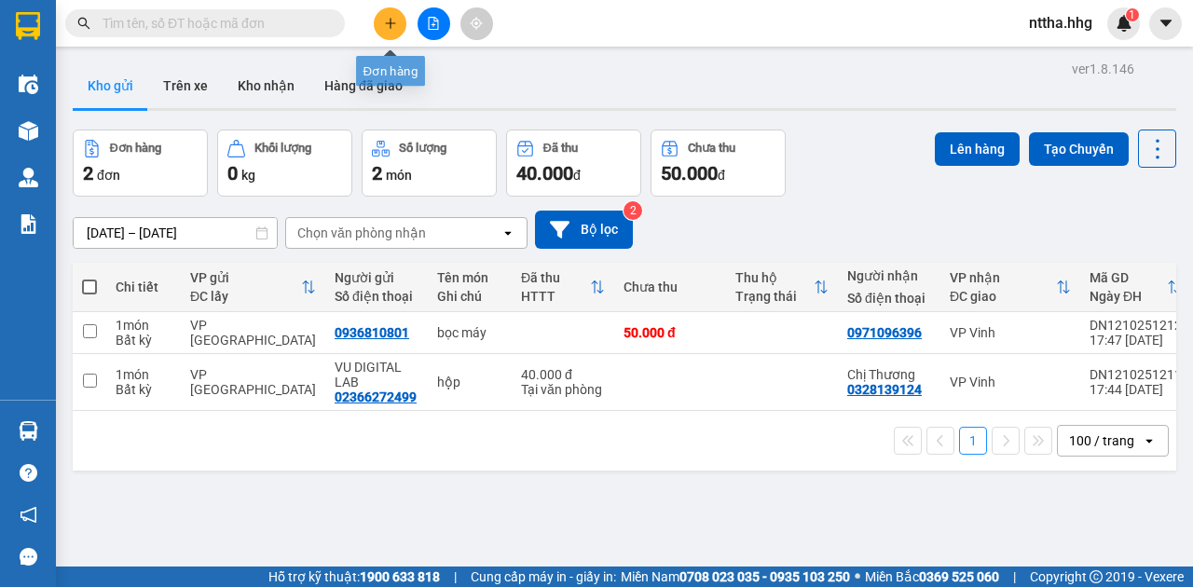
click at [389, 23] on icon "plus" at bounding box center [390, 22] width 10 height 1
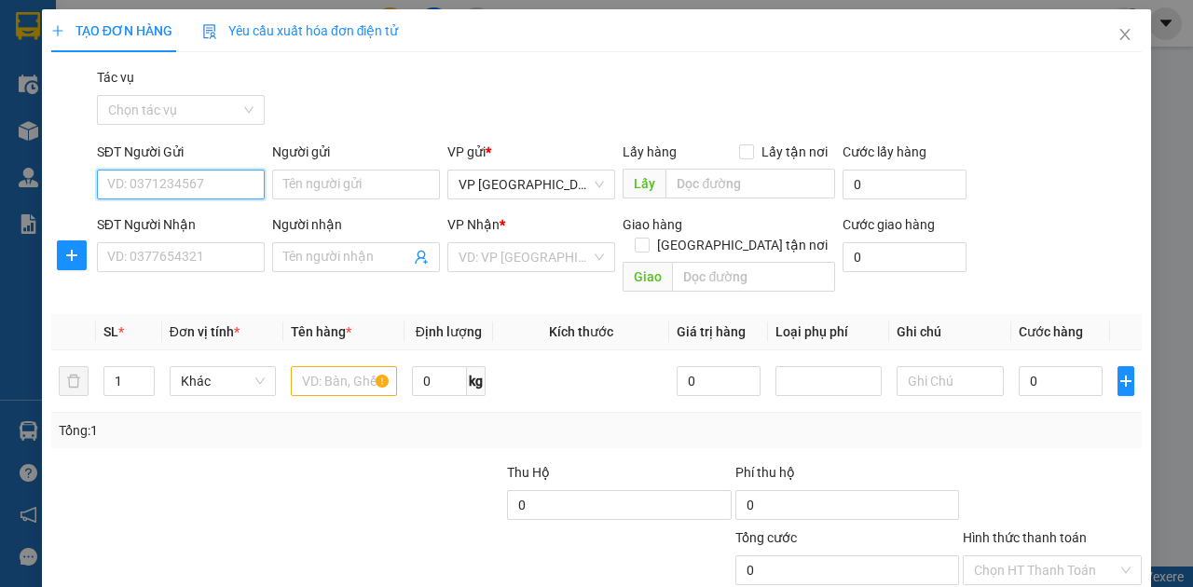
click at [174, 185] on input "SĐT Người Gửi" at bounding box center [181, 185] width 168 height 30
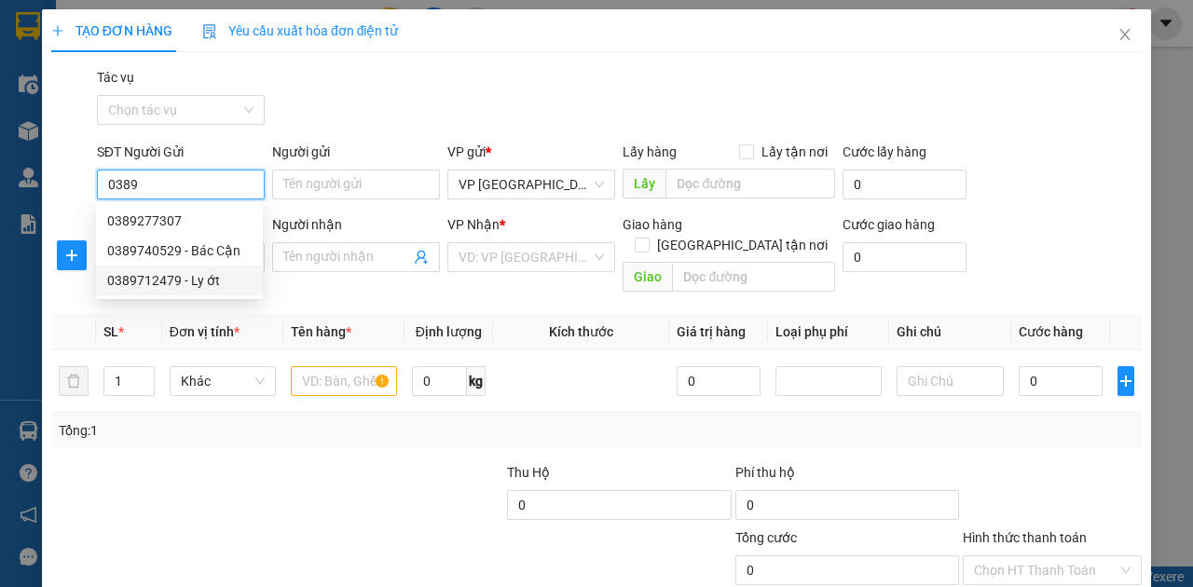
click at [189, 283] on div "0389712479 - Ly ớt" at bounding box center [179, 280] width 144 height 21
type input "0389712479"
type input "Ly ớt"
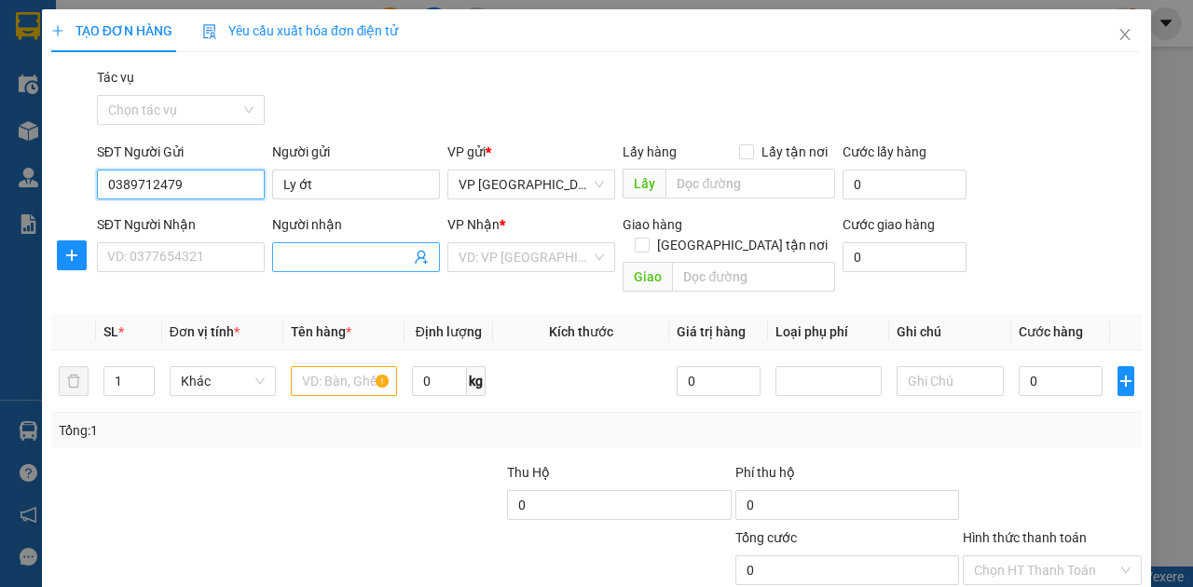
type input "0389712479"
click at [291, 254] on input "Người nhận" at bounding box center [346, 257] width 127 height 21
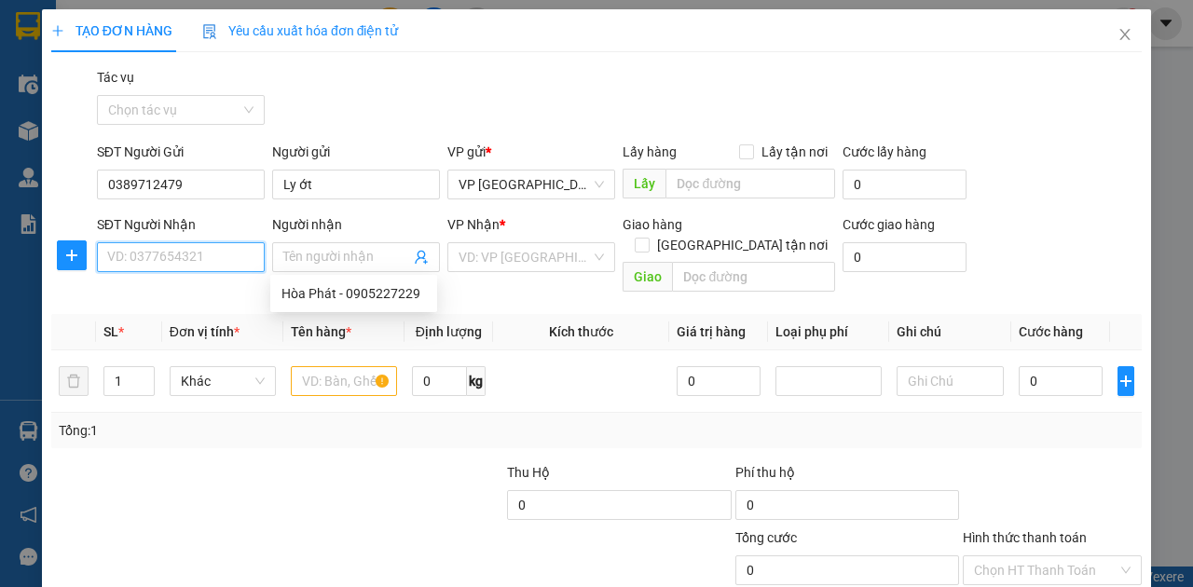
click at [236, 261] on input "SĐT Người Nhận" at bounding box center [181, 257] width 168 height 30
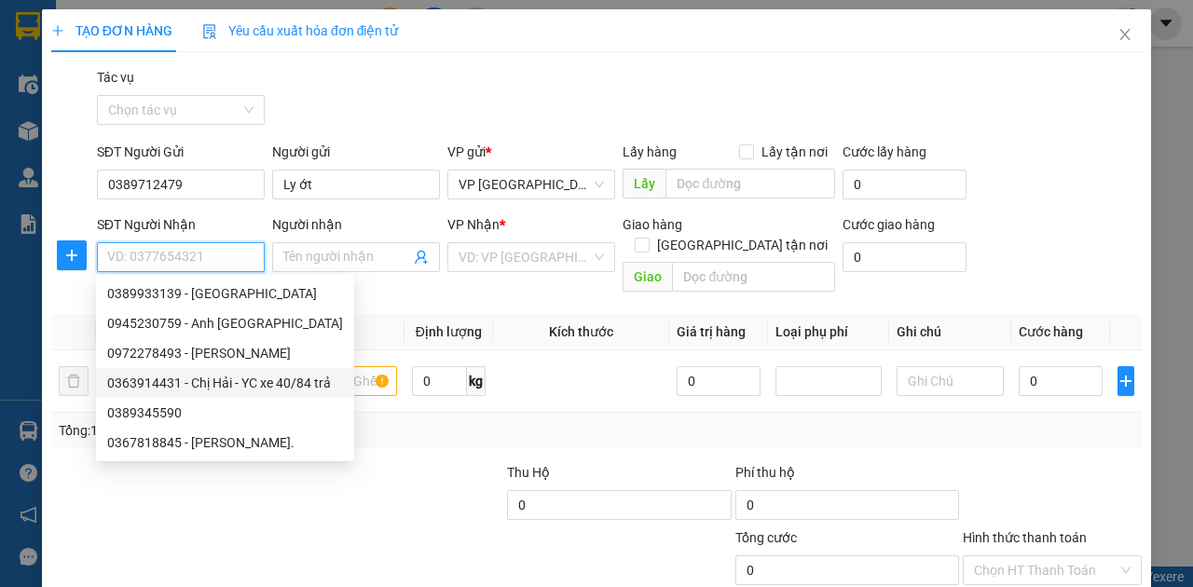
click at [192, 388] on div "0363914431 - Chị Hải - YC xe 40/84 trả" at bounding box center [225, 383] width 236 height 21
type input "0363914431"
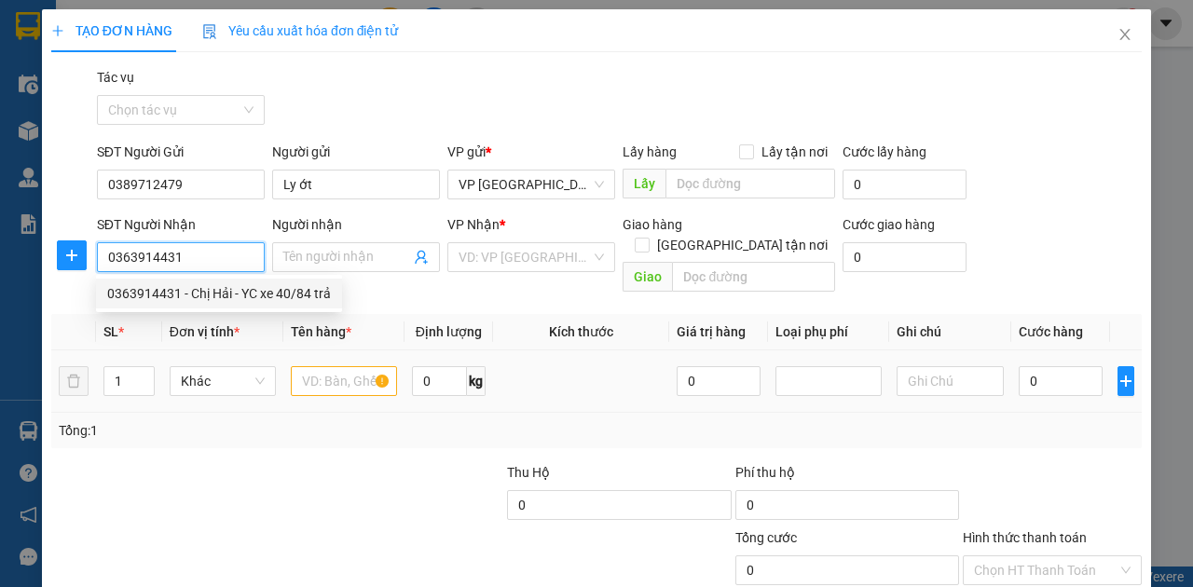
type input "Chị Hải - YC xe 40/84 trả"
type input "N4 Chợ Vinh"
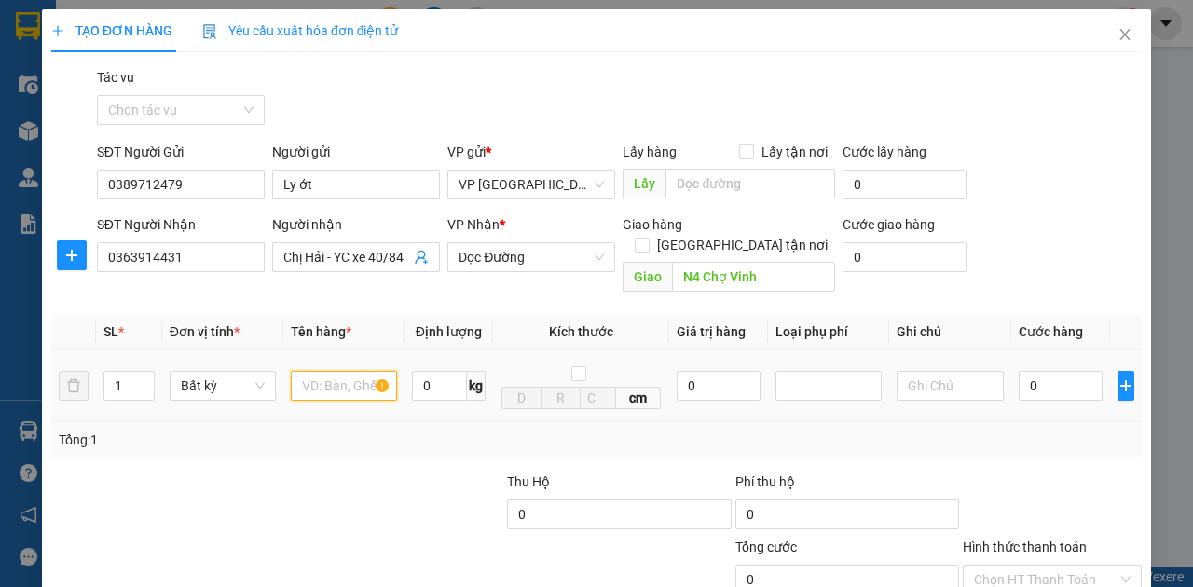
click at [321, 371] on input "text" at bounding box center [344, 386] width 106 height 30
type input "sọc ớt"
click at [1068, 371] on input "0" at bounding box center [1061, 386] width 84 height 30
type input "5"
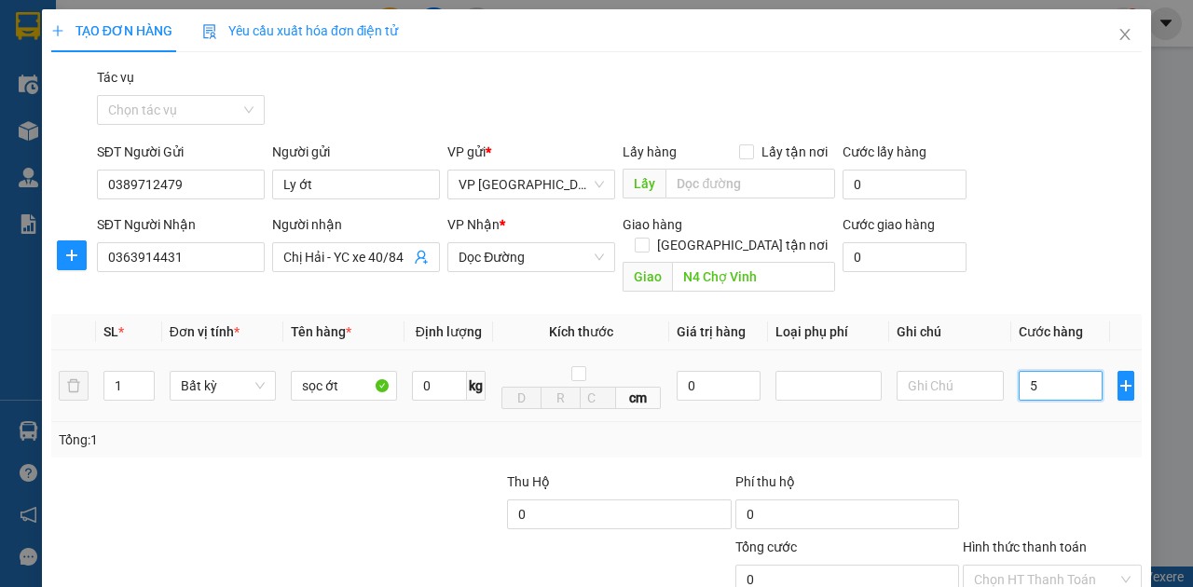
type input "5"
type input "50"
type input "500"
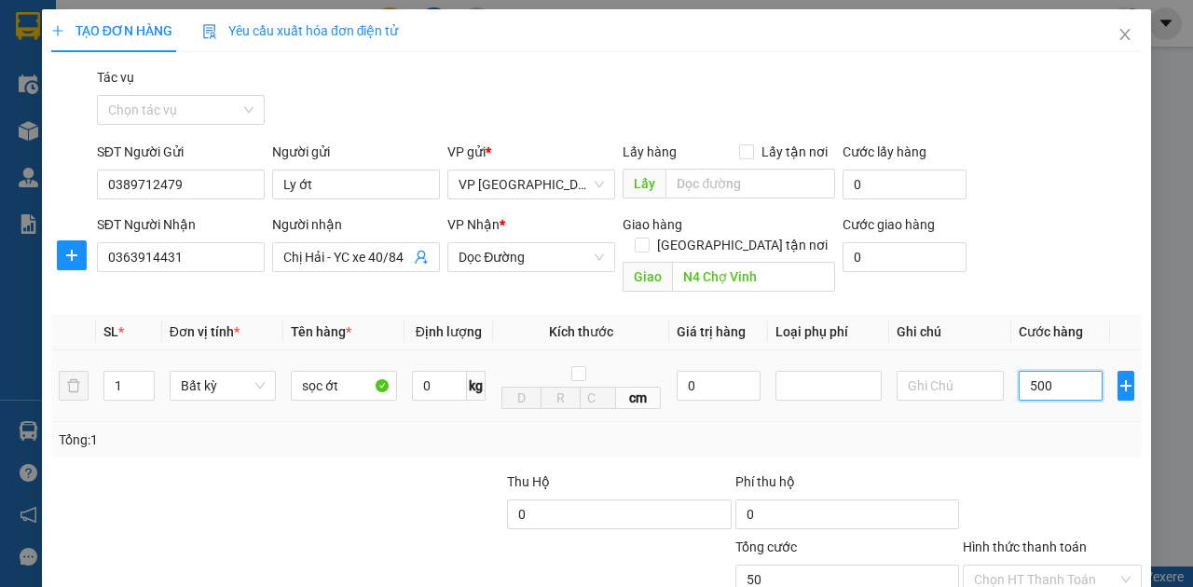
type input "500"
type input "5.000"
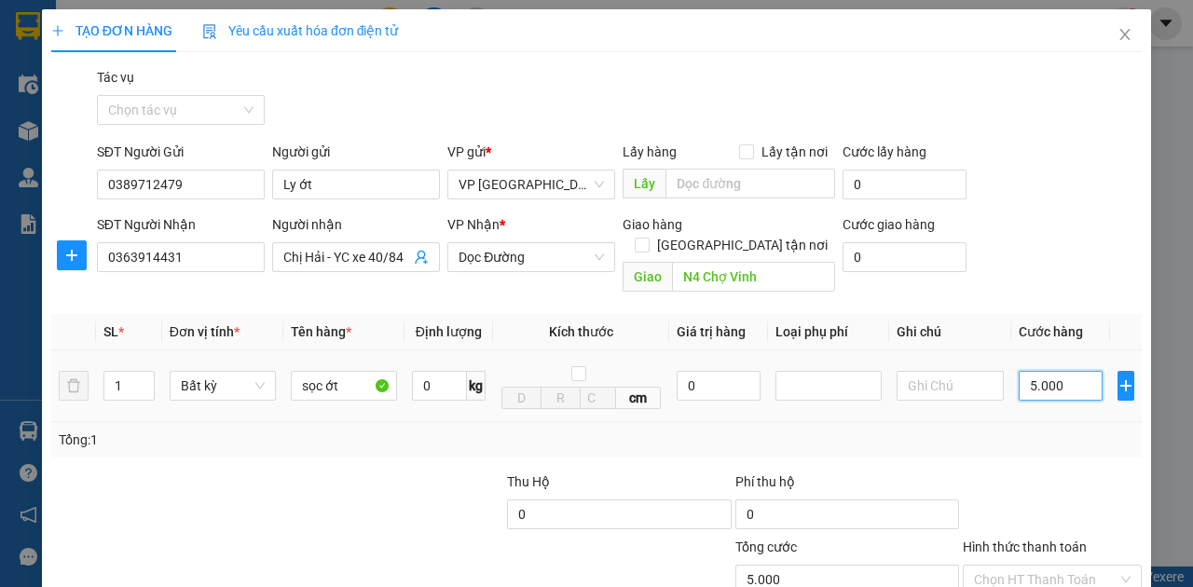
type input "50.000"
drag, startPoint x: 1048, startPoint y: 455, endPoint x: 1038, endPoint y: 468, distance: 16.0
click at [1048, 566] on input "Hình thức thanh toán" at bounding box center [1046, 580] width 144 height 28
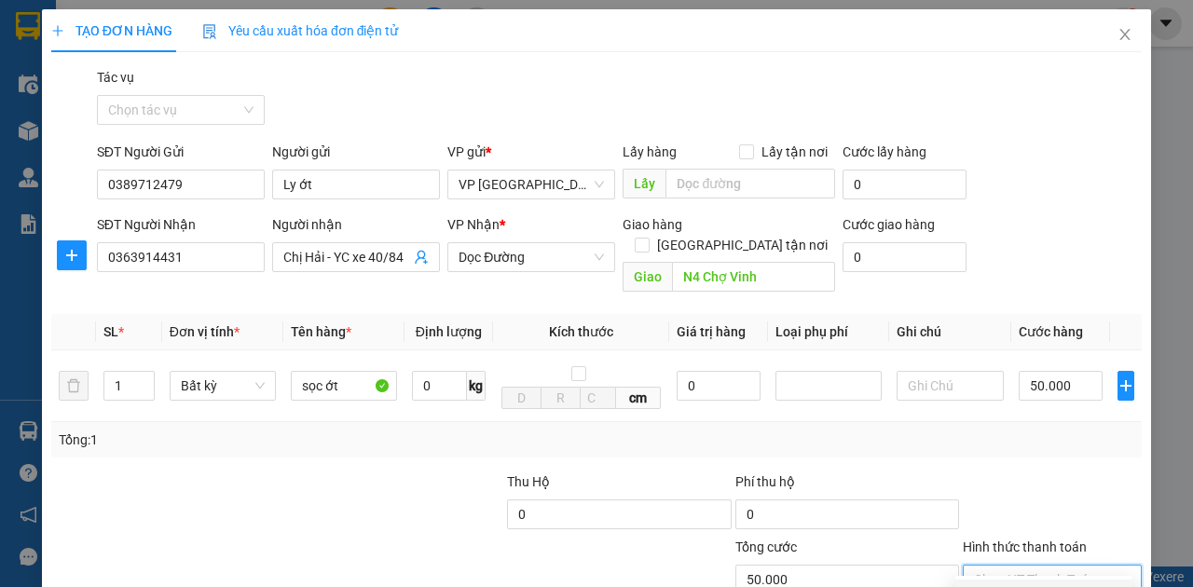
click at [1027, 584] on div "Tại văn phòng" at bounding box center [1044, 594] width 155 height 21
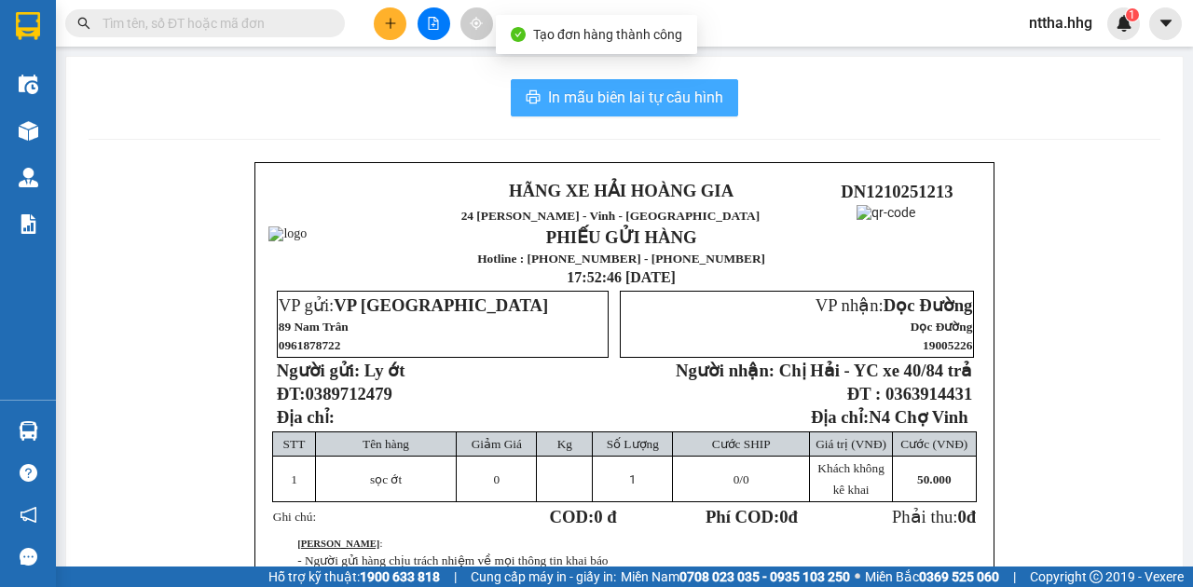
click at [625, 92] on span "In mẫu biên lai tự cấu hình" at bounding box center [635, 97] width 175 height 23
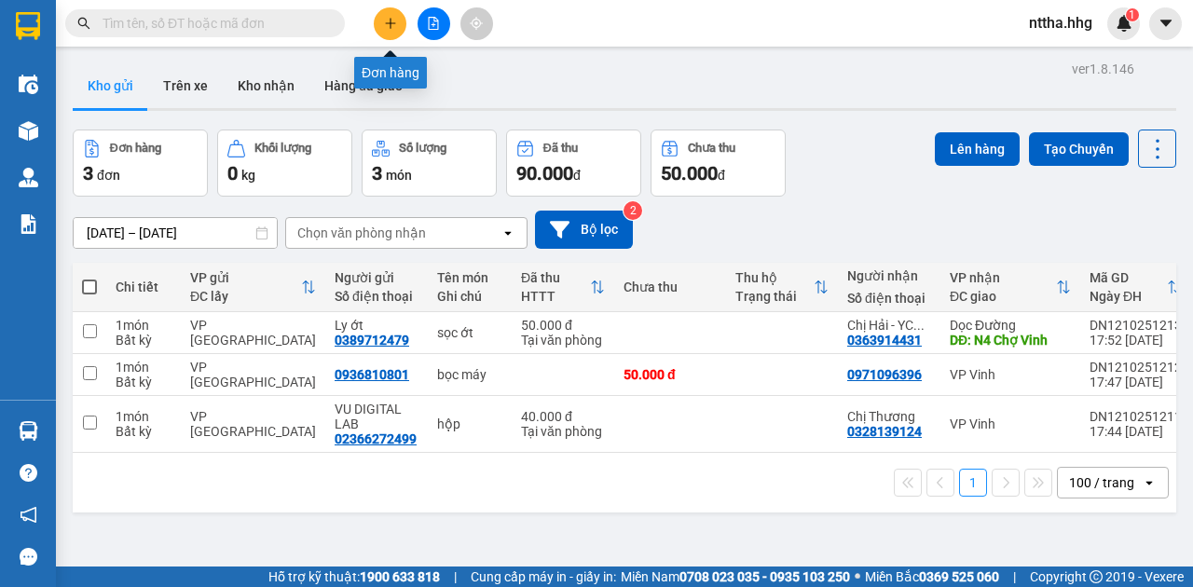
click at [391, 24] on icon "plus" at bounding box center [390, 23] width 1 height 10
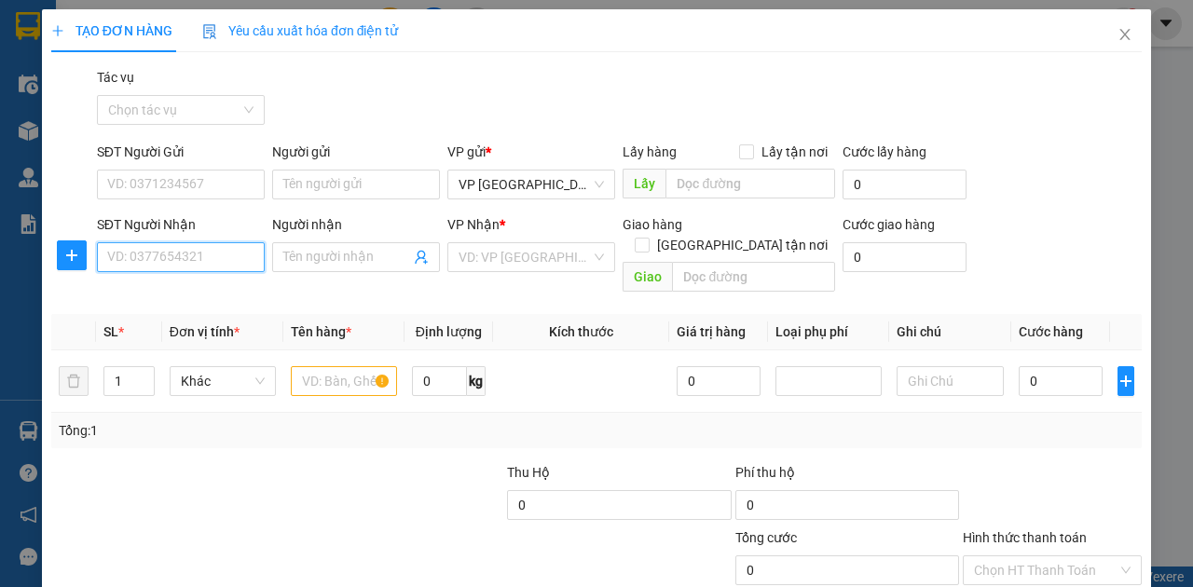
click at [228, 251] on input "SĐT Người Nhận" at bounding box center [181, 257] width 168 height 30
paste input "0979205672"
type input "0979205672"
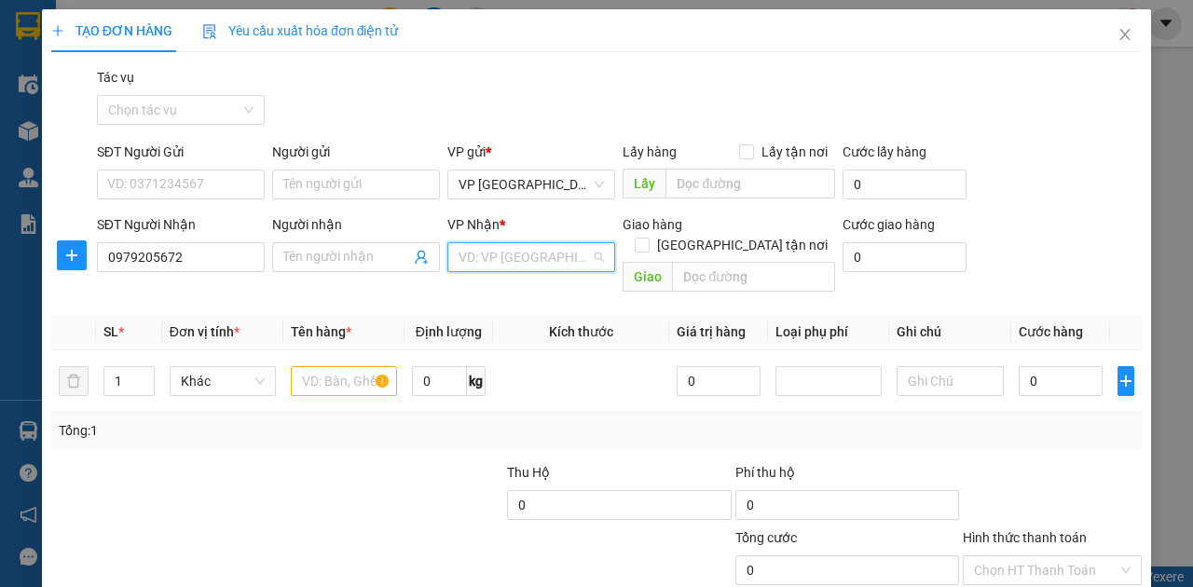
click at [483, 258] on input "search" at bounding box center [525, 257] width 132 height 28
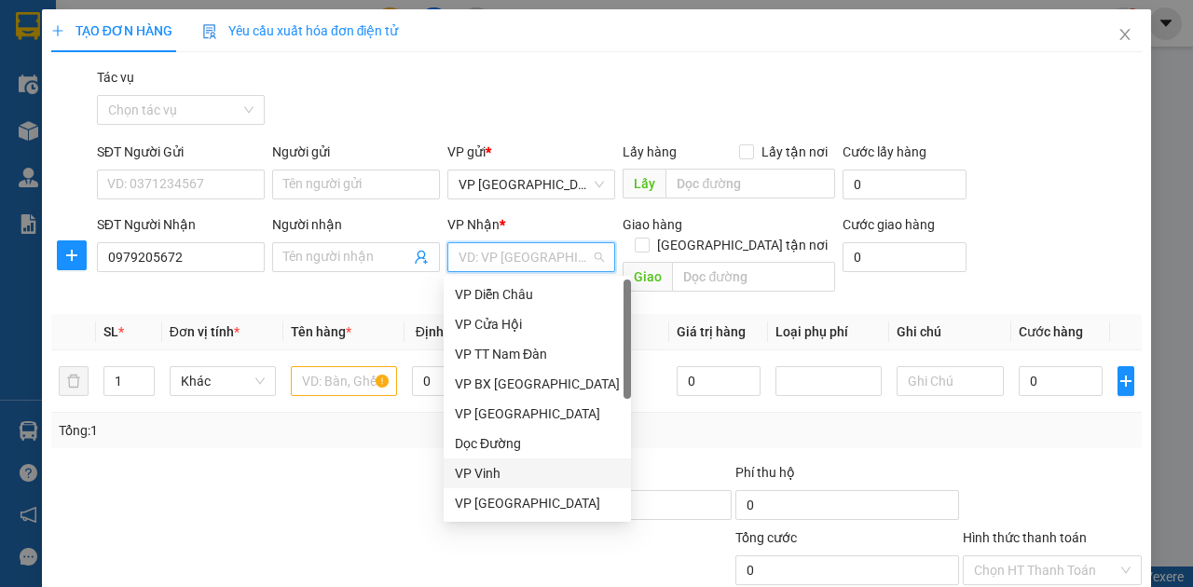
click at [492, 479] on div "VP Vinh" at bounding box center [537, 473] width 165 height 21
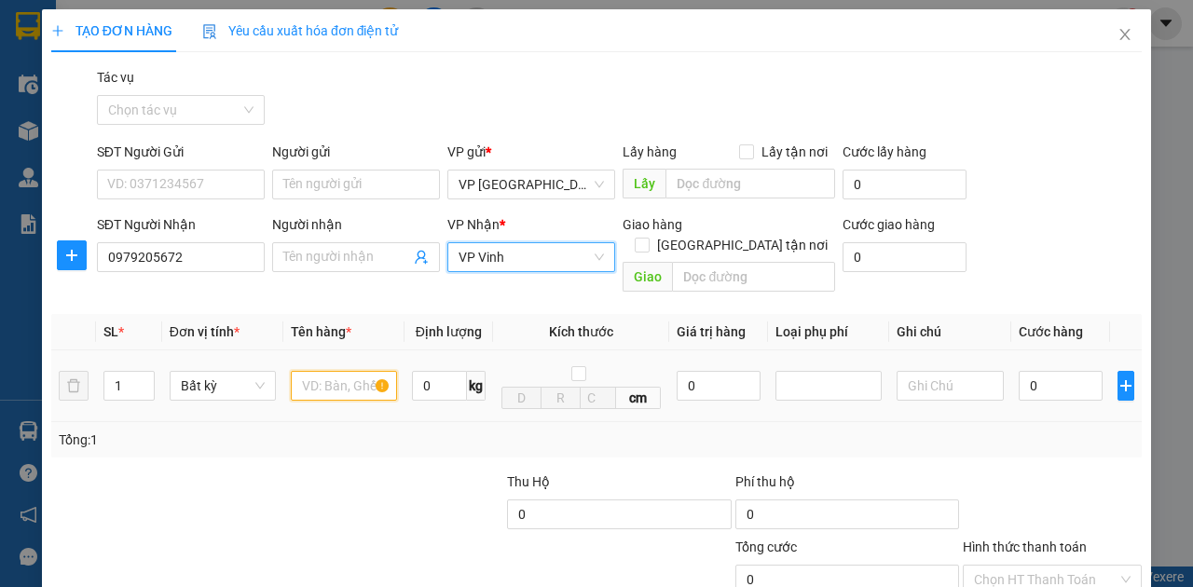
click at [354, 371] on input "text" at bounding box center [344, 386] width 106 height 30
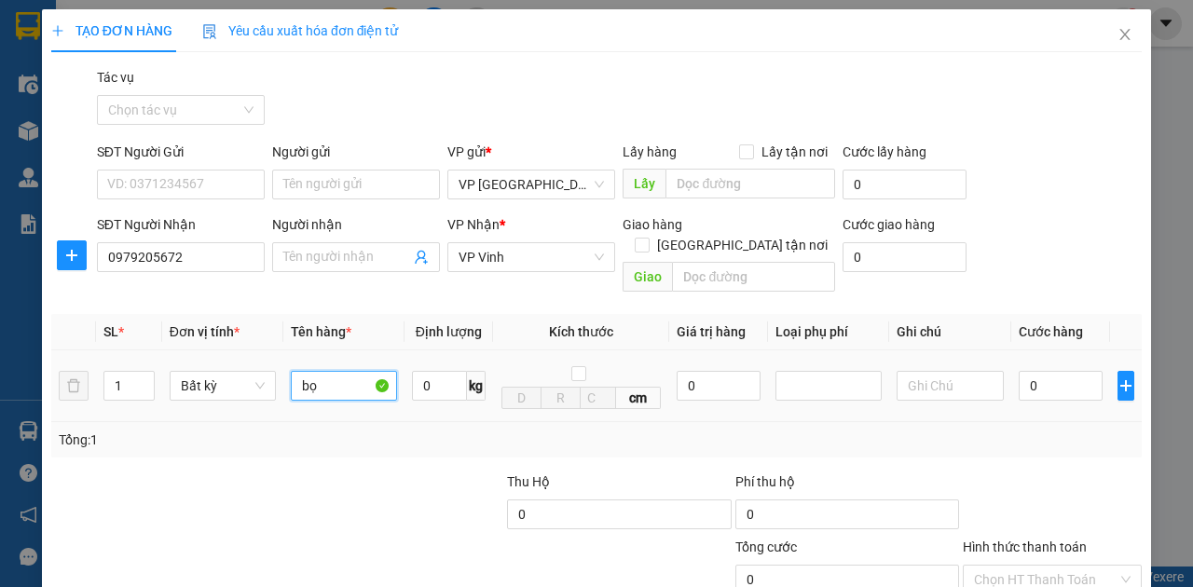
type input "bọc"
click at [1045, 371] on input "0" at bounding box center [1061, 386] width 84 height 30
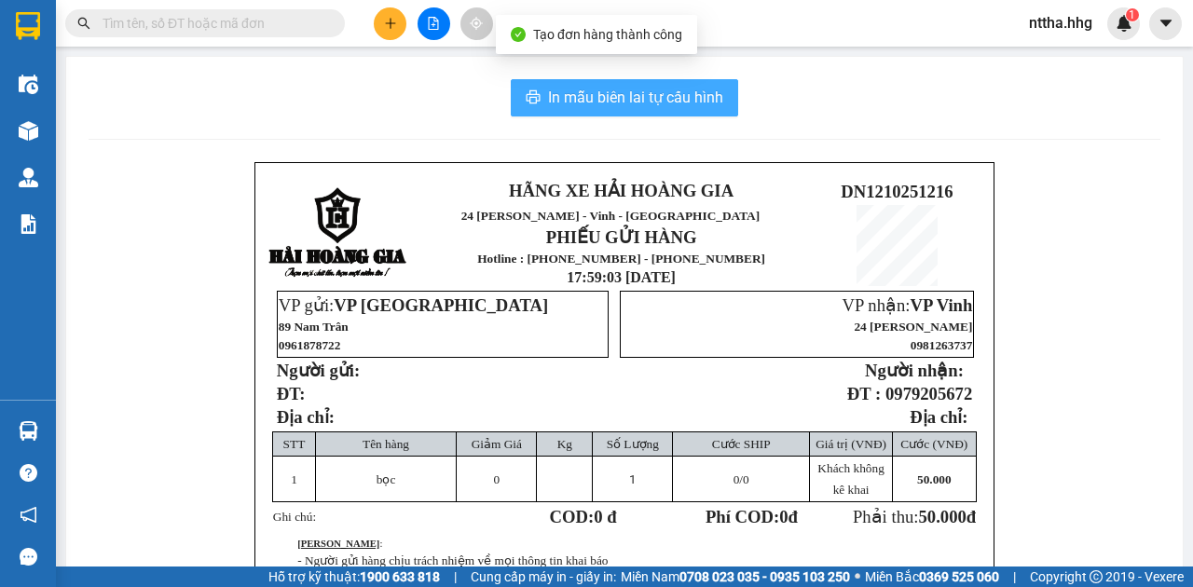
click at [701, 104] on span "In mẫu biên lai tự cấu hình" at bounding box center [635, 97] width 175 height 23
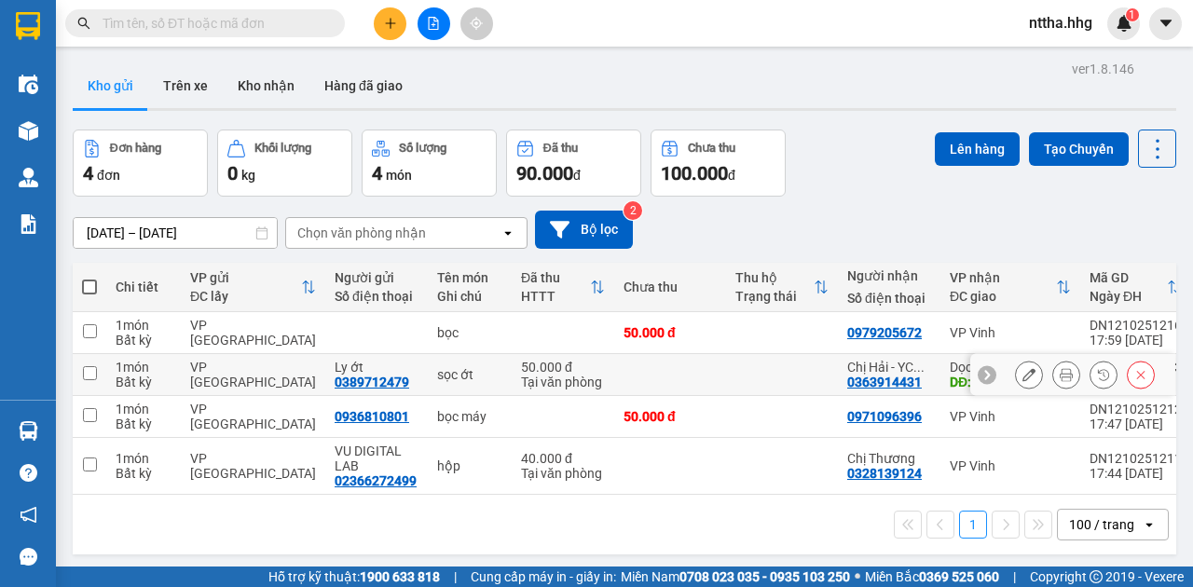
click at [540, 383] on div "Tại văn phòng" at bounding box center [563, 382] width 84 height 15
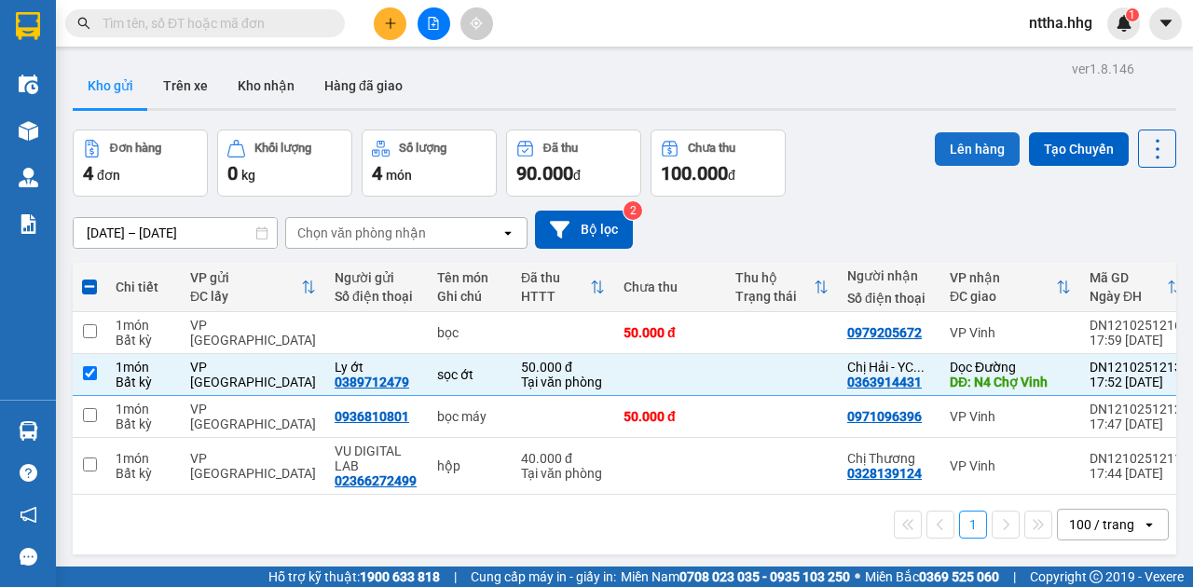
click at [975, 142] on button "Lên hàng" at bounding box center [977, 149] width 85 height 34
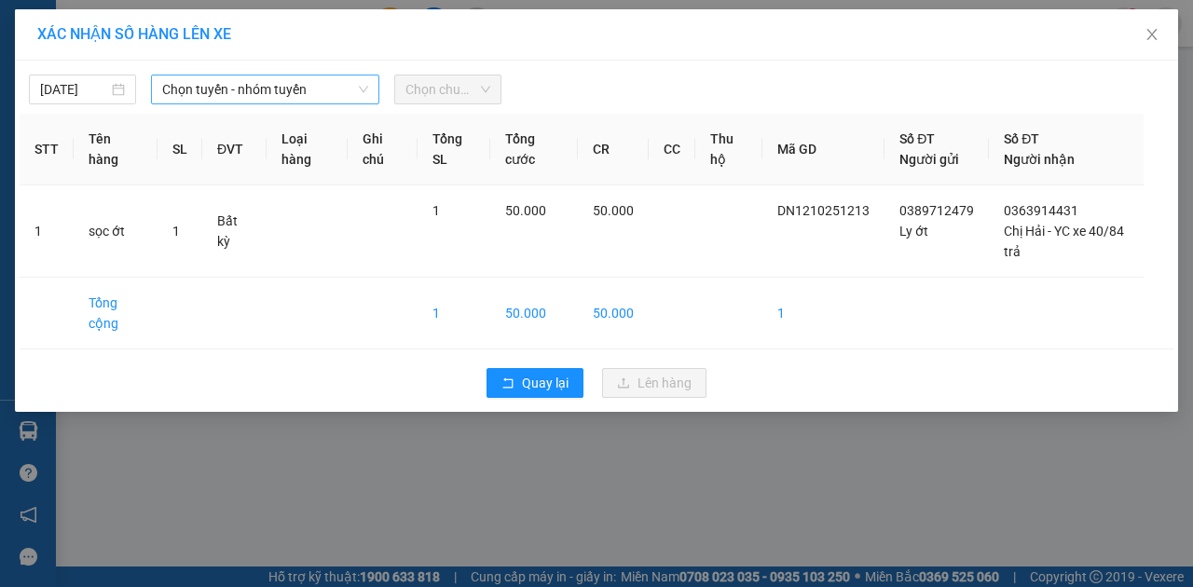
click at [306, 93] on span "Chọn tuyến - nhóm tuyến" at bounding box center [265, 90] width 206 height 28
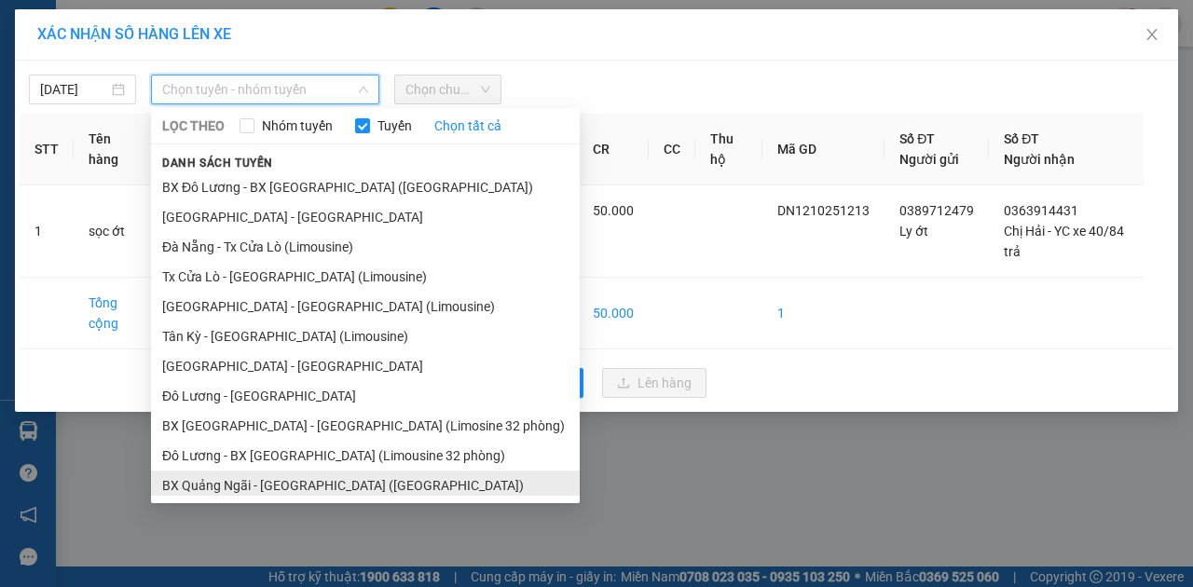
click at [300, 480] on li "BX Quảng Ngãi - [GEOGRAPHIC_DATA] ([GEOGRAPHIC_DATA])" at bounding box center [365, 486] width 429 height 30
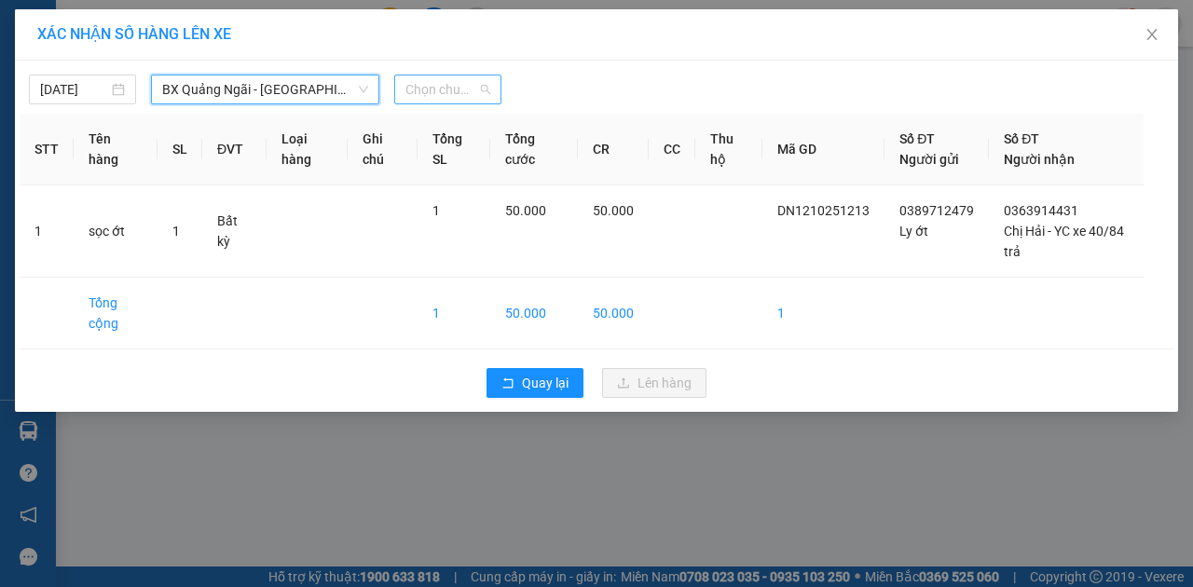
click at [448, 95] on span "Chọn chuyến" at bounding box center [447, 90] width 85 height 28
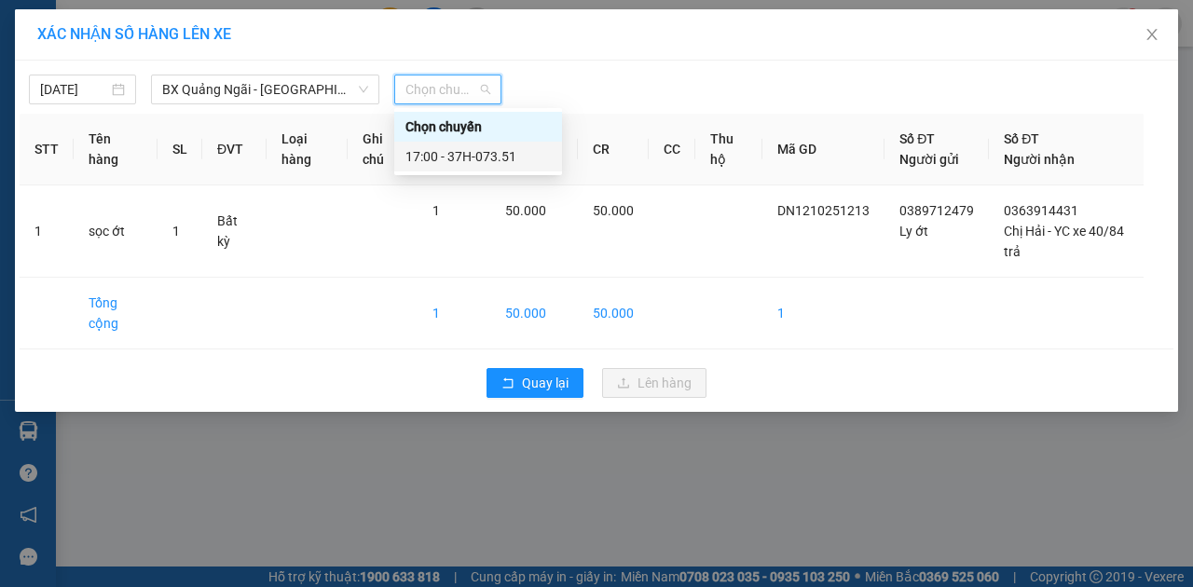
drag, startPoint x: 454, startPoint y: 155, endPoint x: 474, endPoint y: 181, distance: 32.6
click at [455, 156] on div "17:00 - 37H-073.51" at bounding box center [477, 156] width 145 height 21
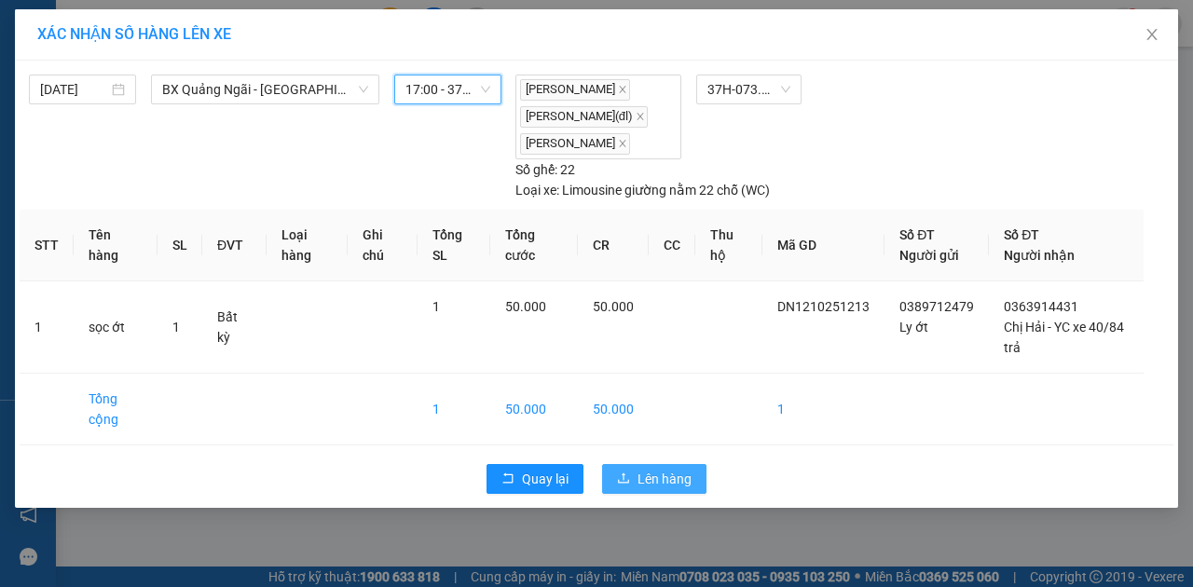
click at [671, 472] on span "Lên hàng" at bounding box center [665, 479] width 54 height 21
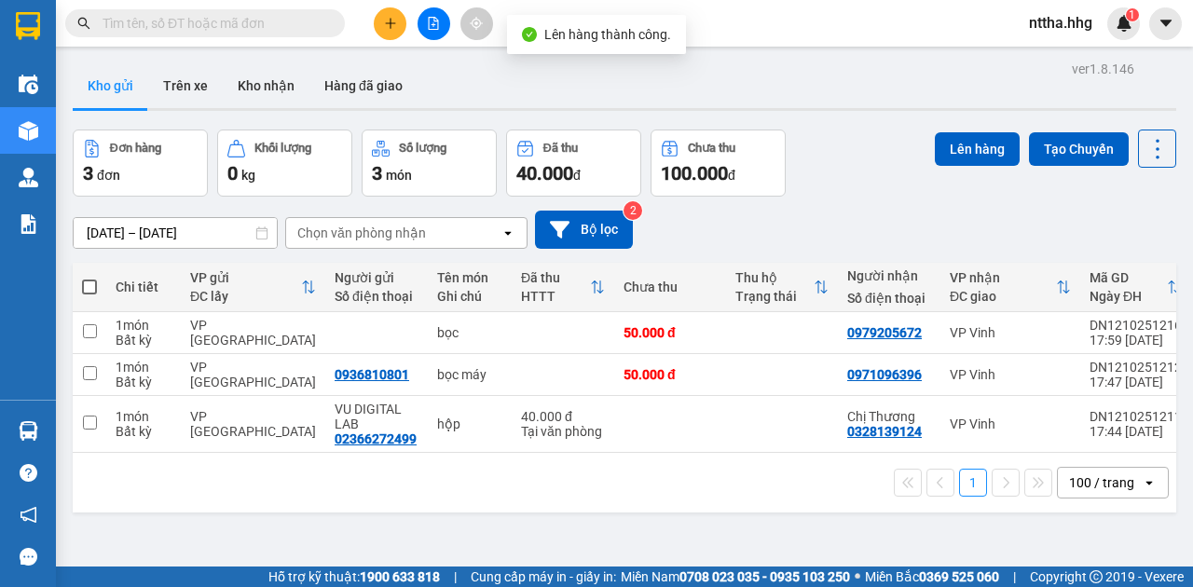
click at [89, 283] on span at bounding box center [89, 287] width 15 height 15
click at [89, 278] on input "checkbox" at bounding box center [89, 278] width 0 height 0
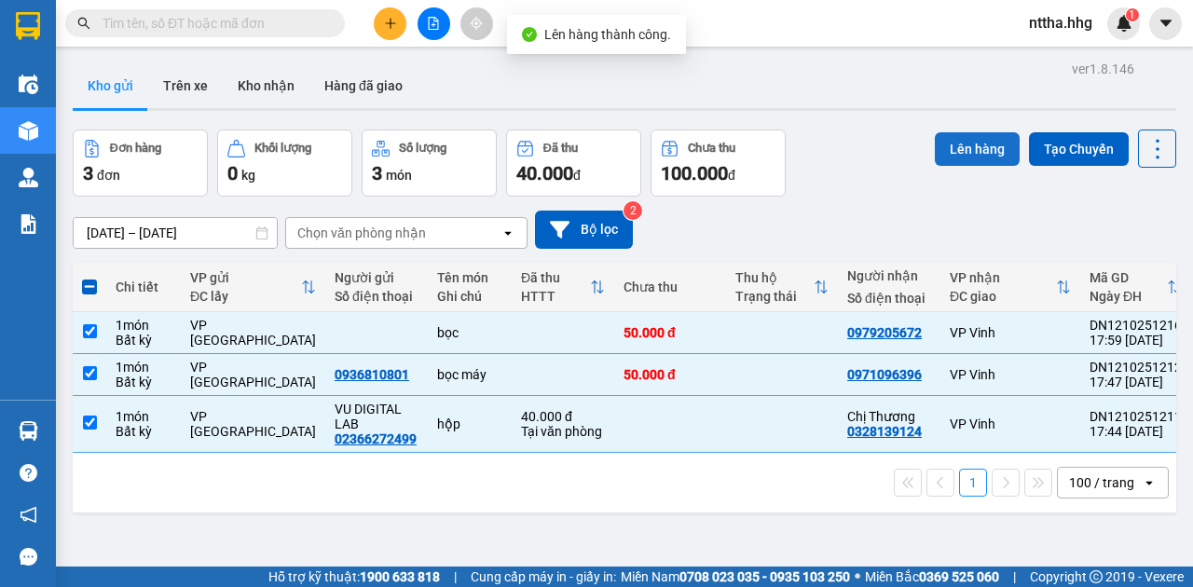
click at [994, 145] on button "Lên hàng" at bounding box center [977, 149] width 85 height 34
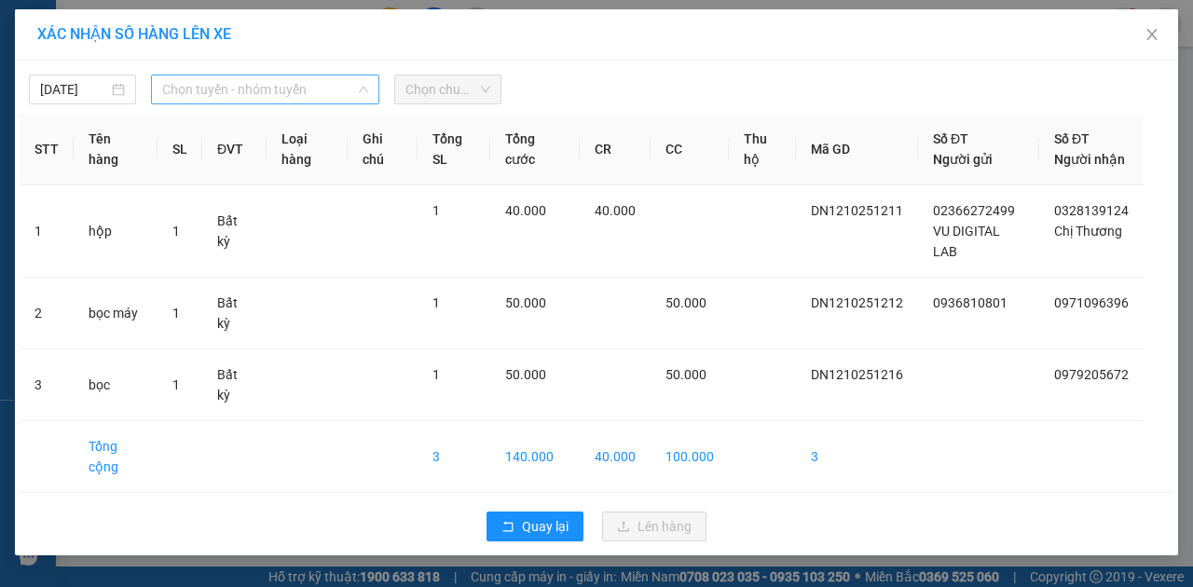
click at [321, 82] on span "Chọn tuyến - nhóm tuyến" at bounding box center [265, 90] width 206 height 28
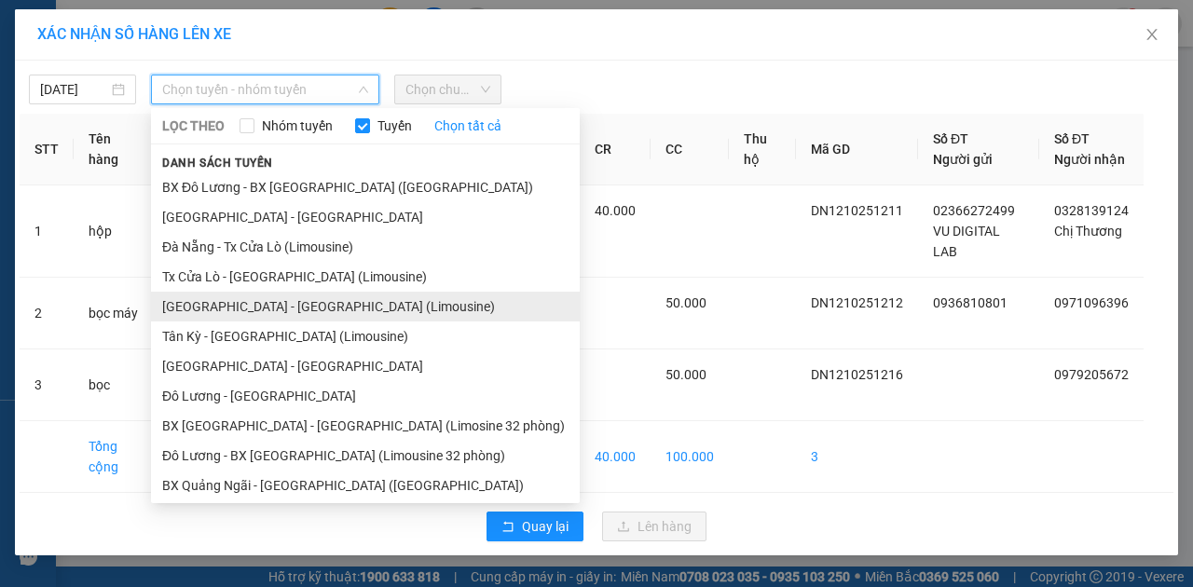
click at [246, 305] on li "[GEOGRAPHIC_DATA] - [GEOGRAPHIC_DATA] (Limousine)" at bounding box center [365, 307] width 429 height 30
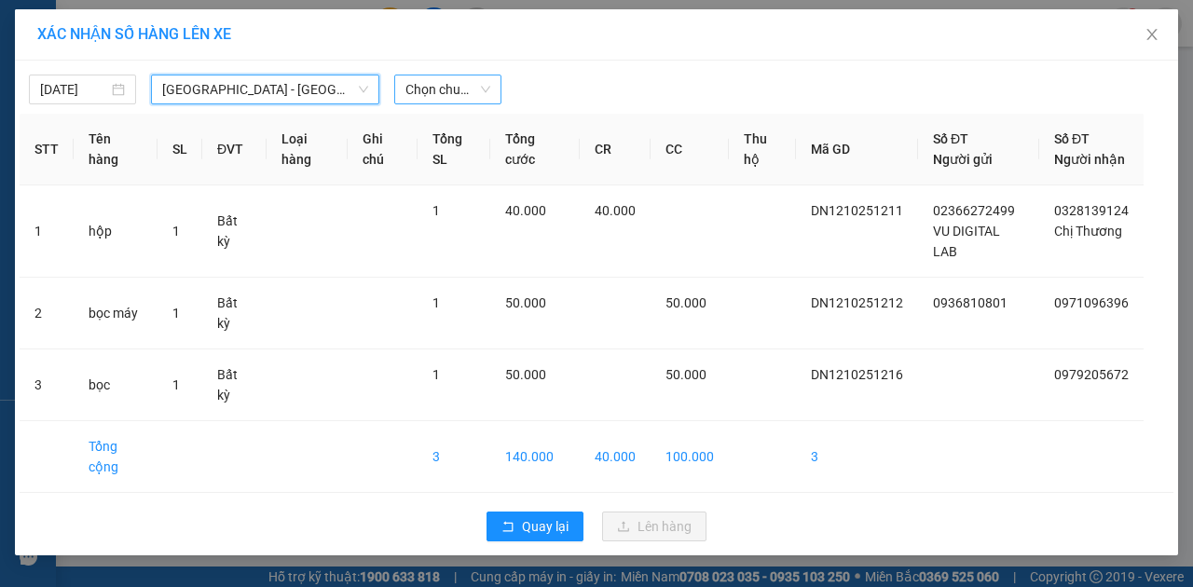
click at [429, 77] on span "Chọn chuyến" at bounding box center [447, 90] width 85 height 28
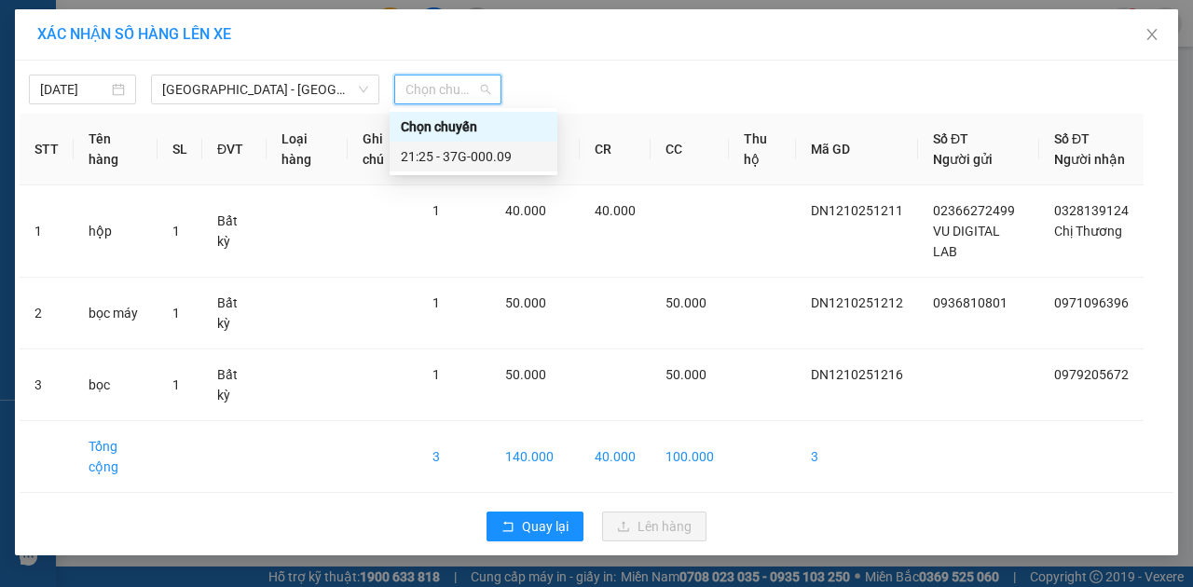
drag, startPoint x: 452, startPoint y: 153, endPoint x: 502, endPoint y: 185, distance: 58.7
click at [453, 153] on div "21:25 - 37G-000.09" at bounding box center [473, 156] width 145 height 21
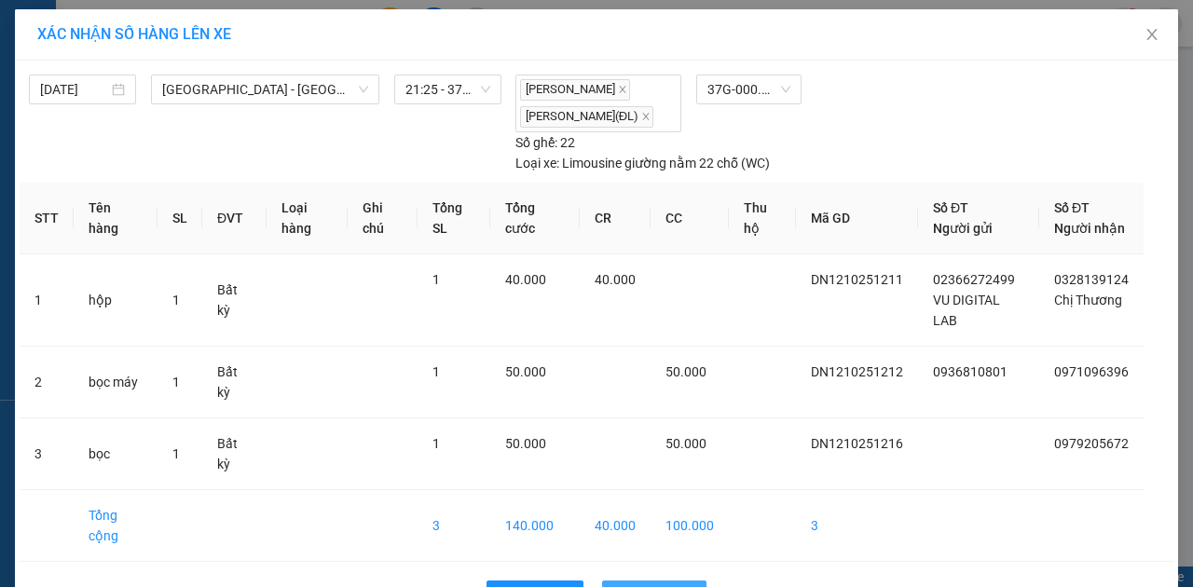
click at [675, 585] on span "Lên hàng" at bounding box center [665, 595] width 54 height 21
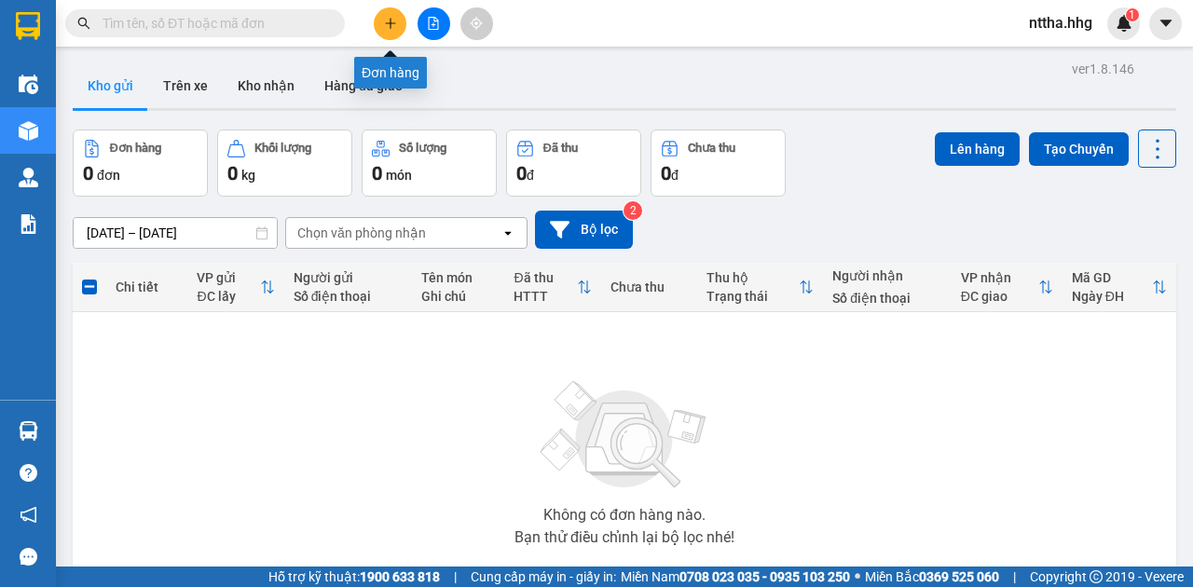
click at [380, 22] on button at bounding box center [390, 23] width 33 height 33
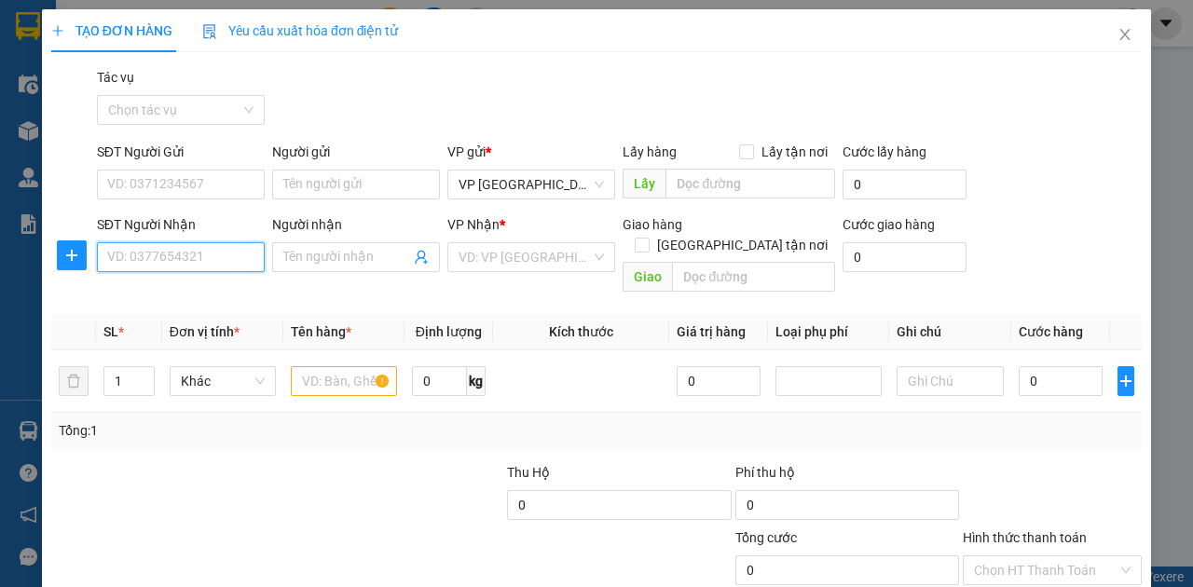
click at [172, 250] on input "SĐT Người Nhận" at bounding box center [181, 257] width 168 height 30
paste input "0943881038"
type input "0943881038"
click at [323, 366] on input "text" at bounding box center [344, 381] width 106 height 30
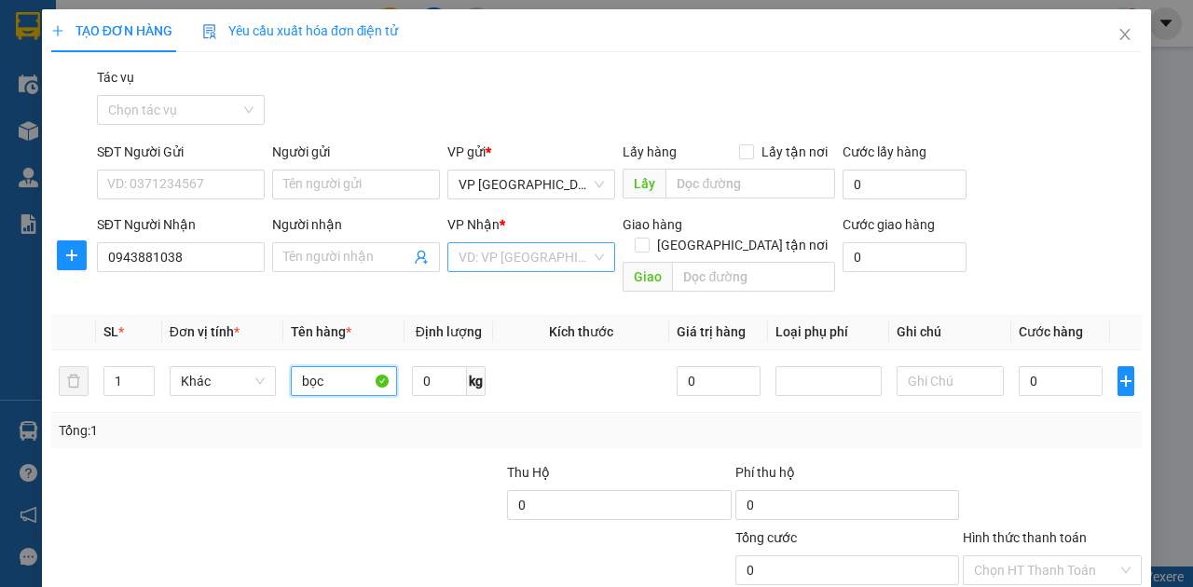
type input "bọc"
click at [553, 261] on input "search" at bounding box center [525, 257] width 132 height 28
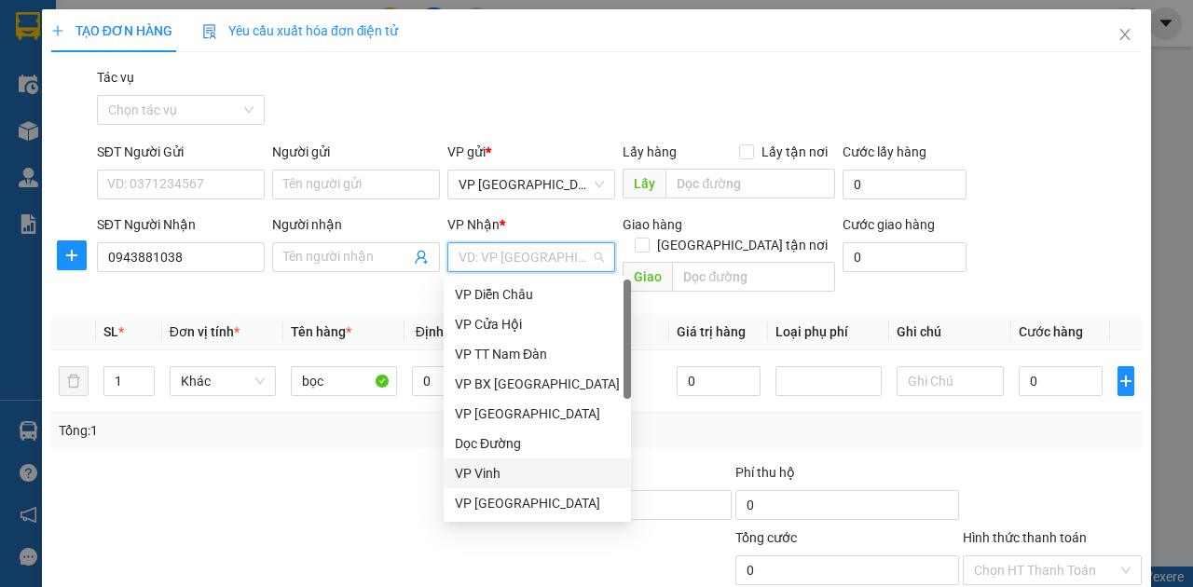
click at [487, 481] on div "VP Vinh" at bounding box center [537, 473] width 165 height 21
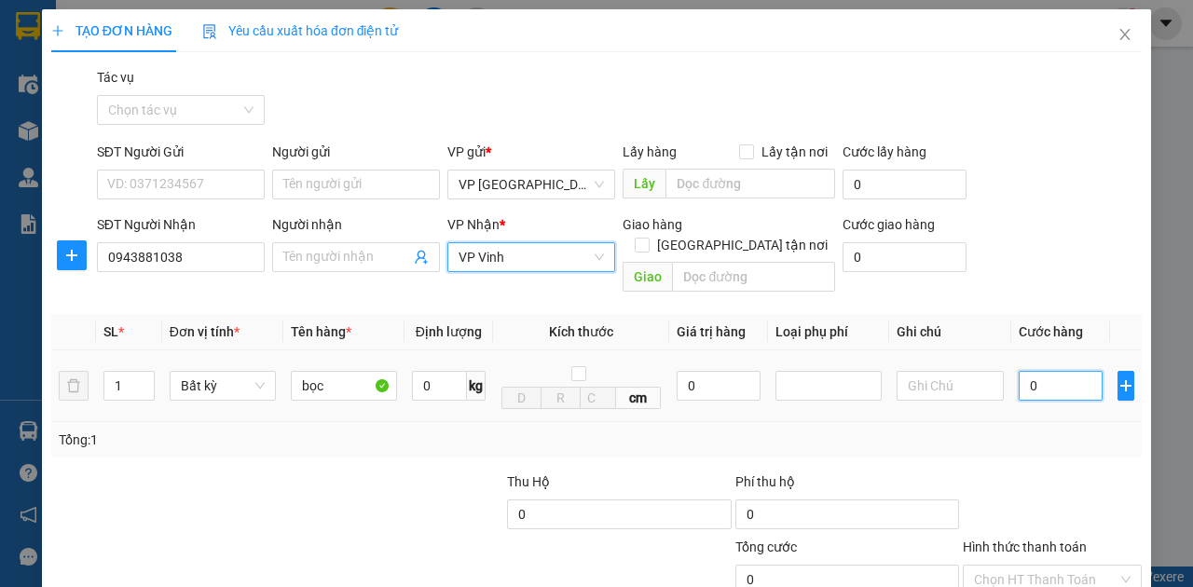
click at [1054, 371] on input "0" at bounding box center [1061, 386] width 84 height 30
type input "5"
type input "50"
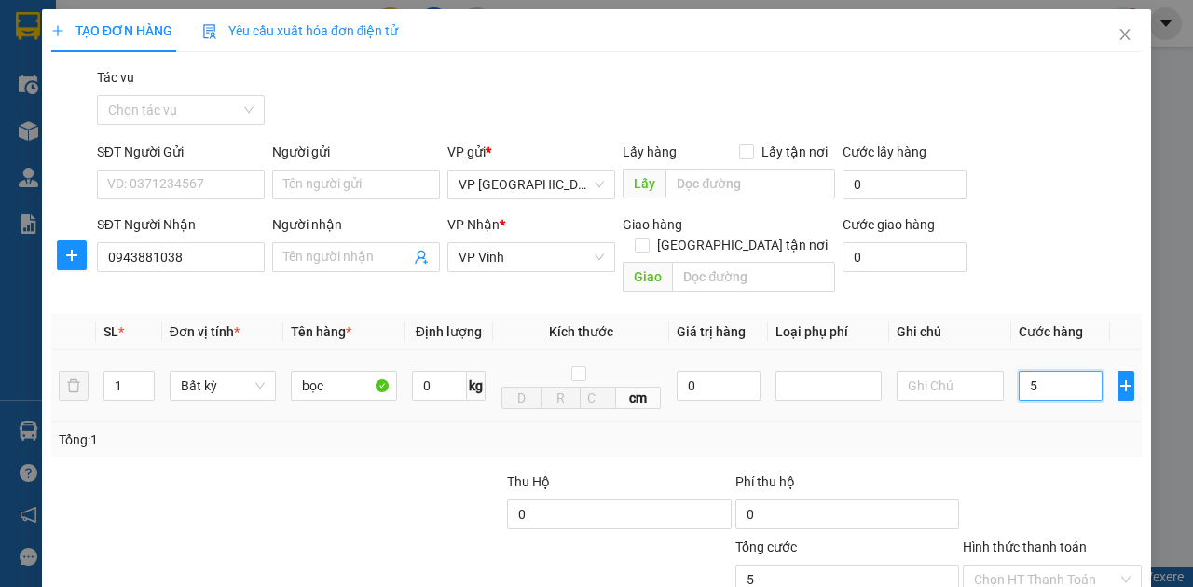
type input "50"
type input "500"
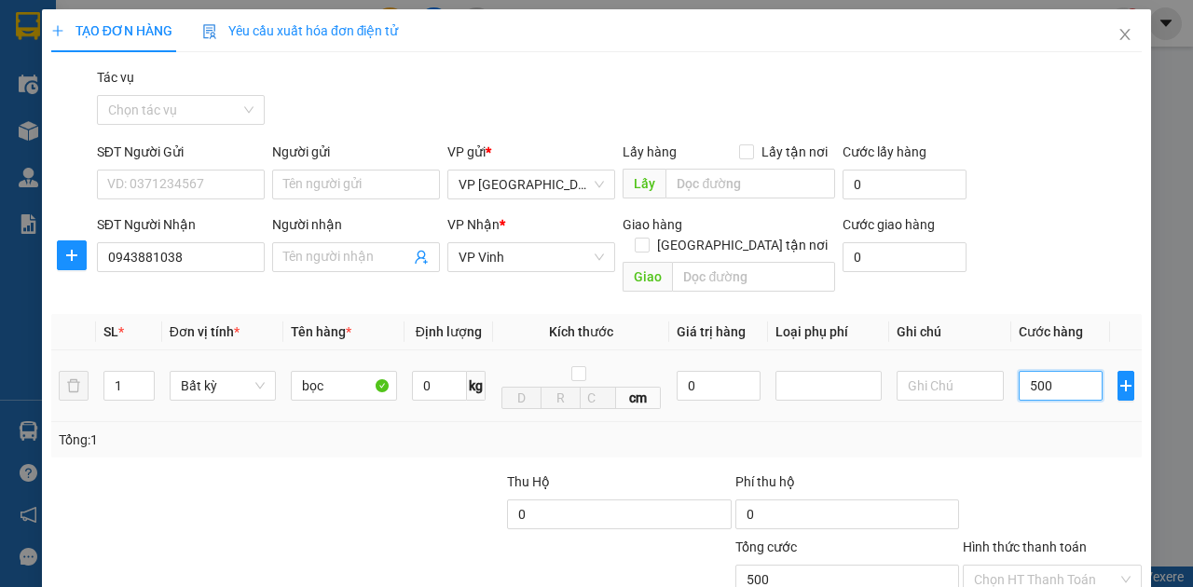
type input "5.000"
type input "50.000"
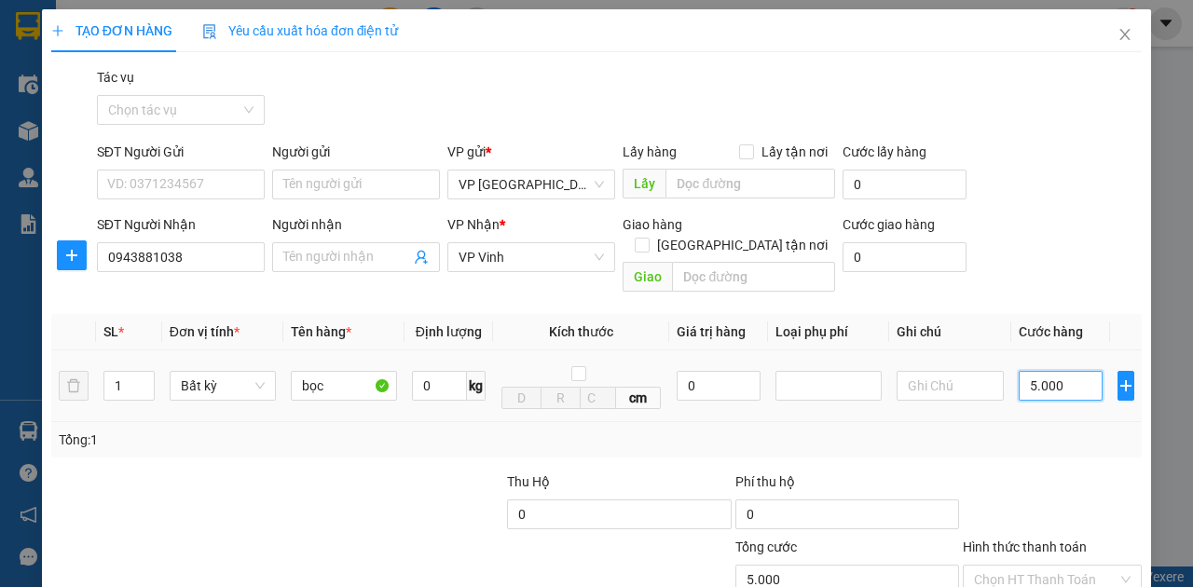
type input "50.000"
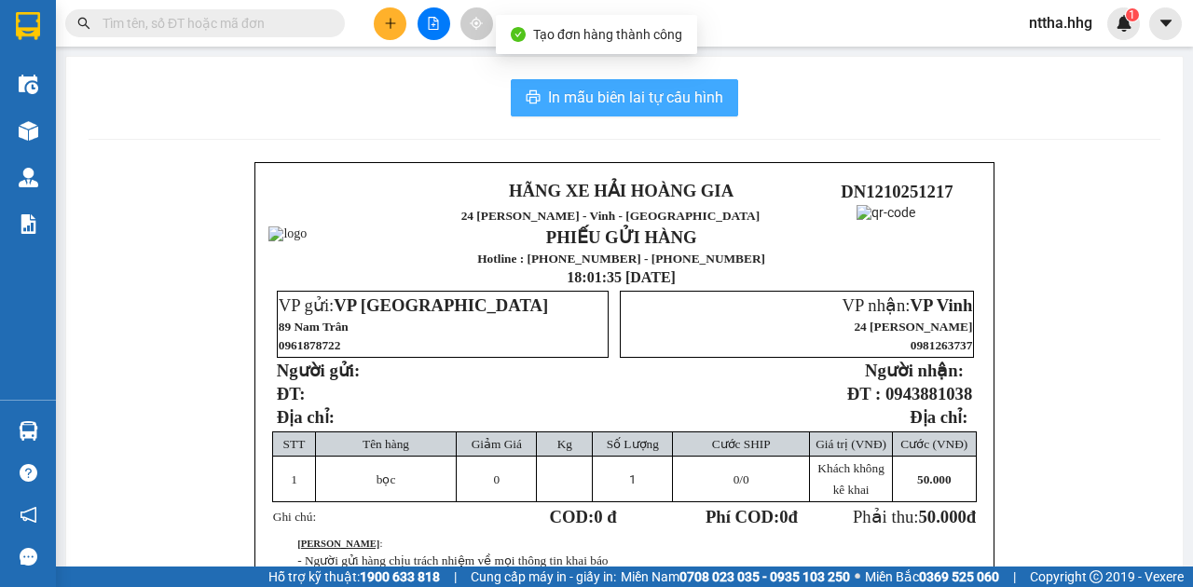
click at [562, 96] on span "In mẫu biên lai tự cấu hình" at bounding box center [635, 97] width 175 height 23
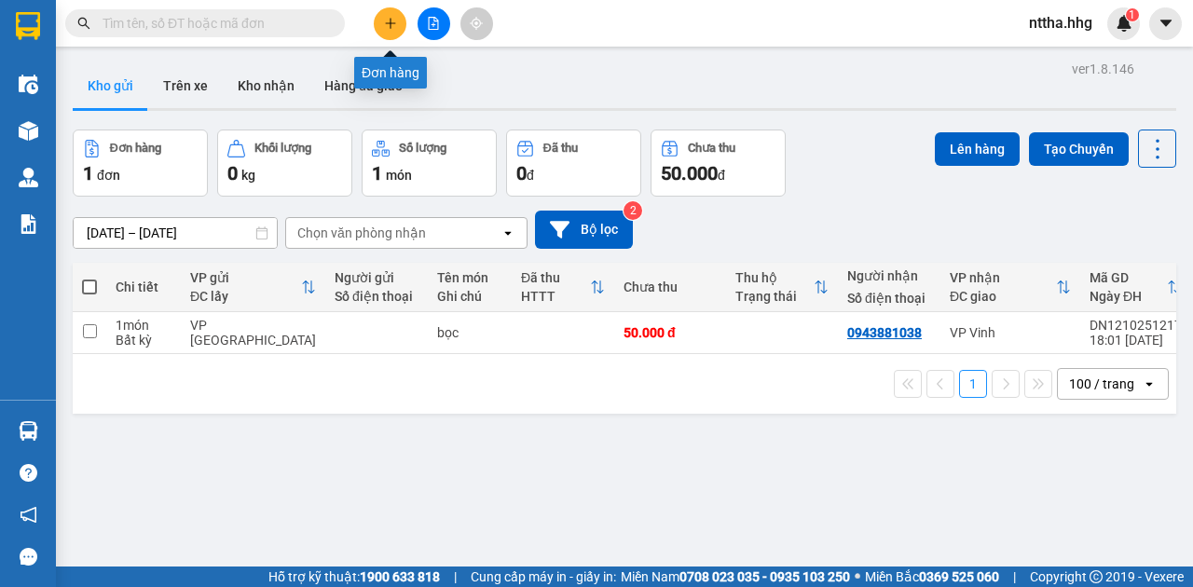
click at [399, 24] on button at bounding box center [390, 23] width 33 height 33
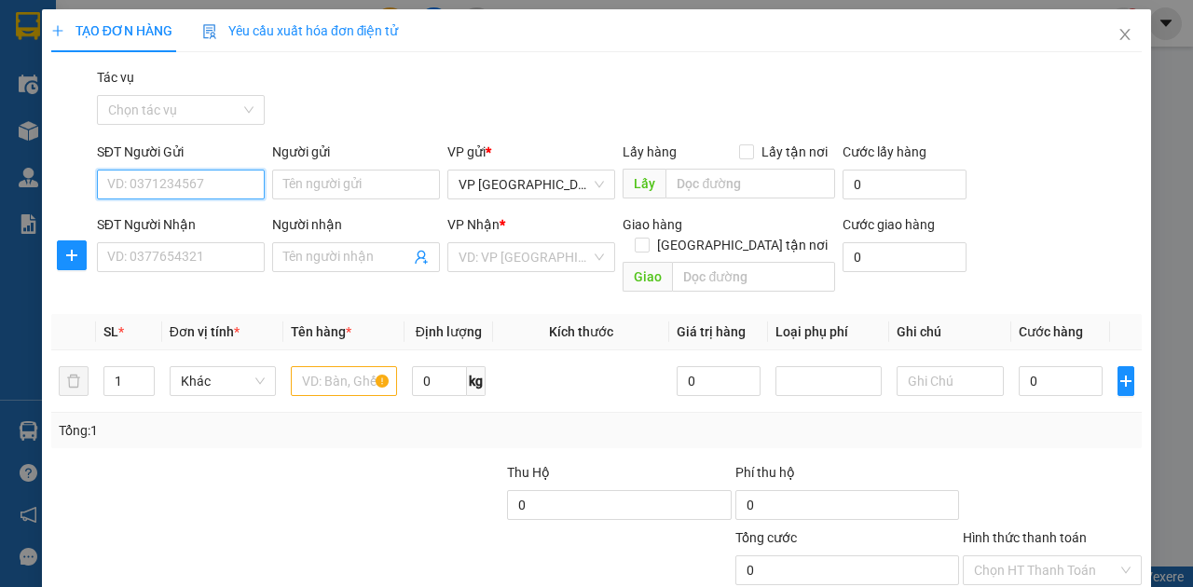
click at [213, 175] on input "SĐT Người Gửi" at bounding box center [181, 185] width 168 height 30
type input "0707255552"
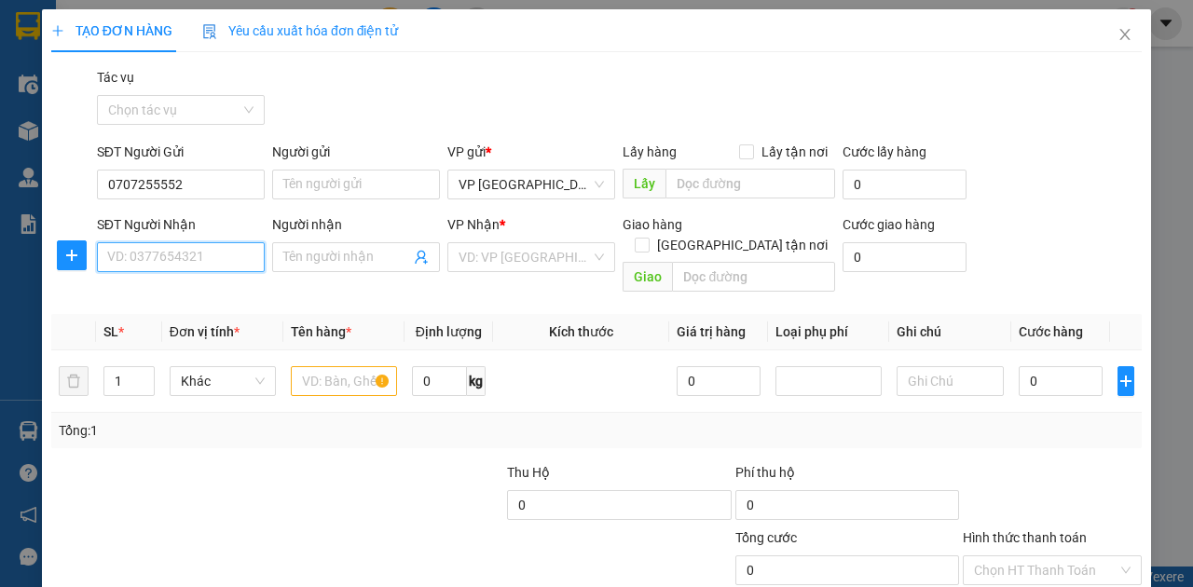
click at [162, 255] on input "SĐT Người Nhận" at bounding box center [181, 257] width 168 height 30
type input "0972285678"
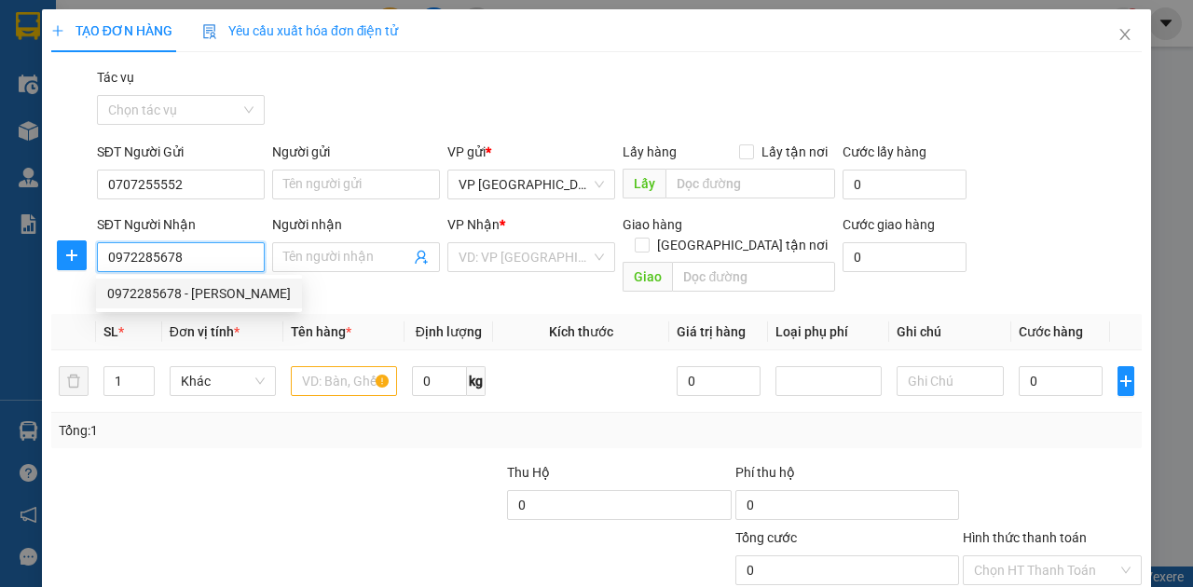
click at [158, 295] on div "0972285678 - Văn Cao" at bounding box center [199, 293] width 184 height 21
type input "Văn Cao"
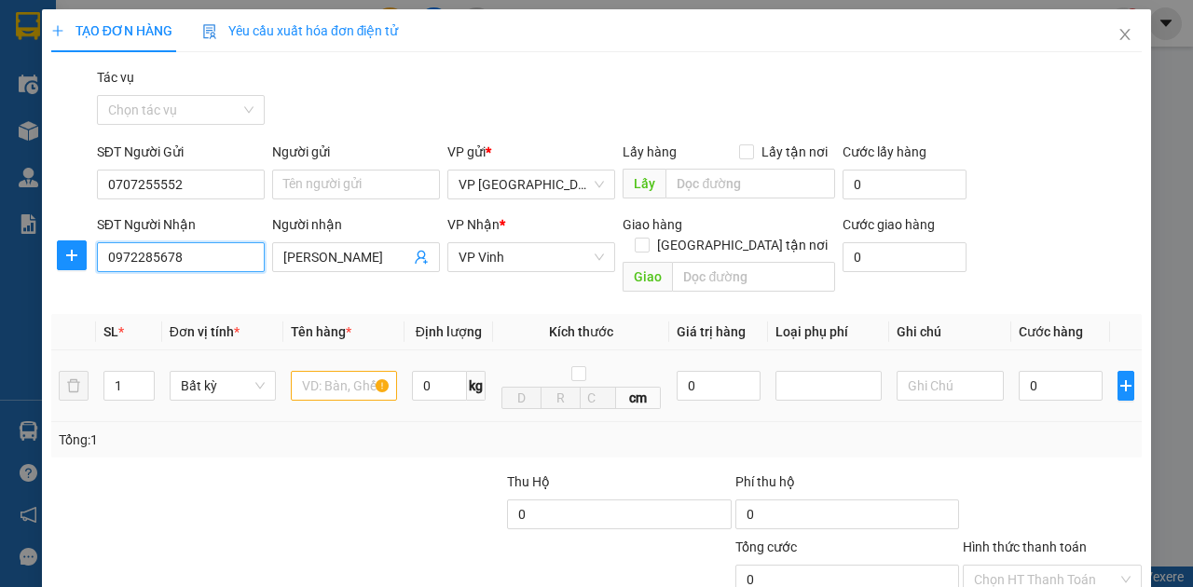
type input "0972285678"
click at [322, 371] on input "text" at bounding box center [344, 386] width 106 height 30
type input "c"
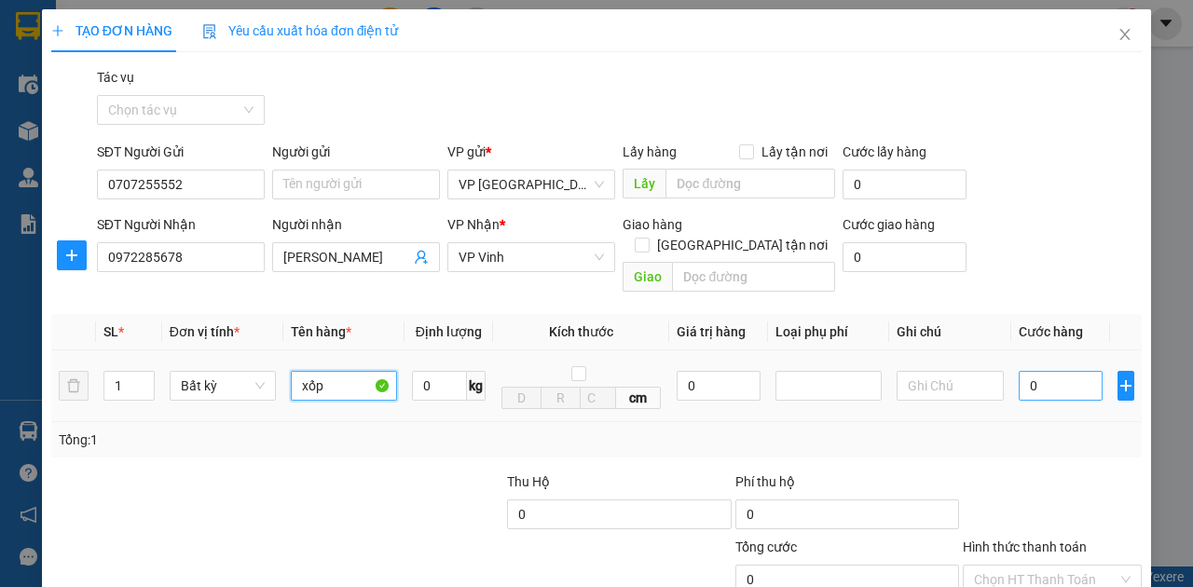
type input "xốp"
click at [1038, 378] on input "0" at bounding box center [1061, 386] width 84 height 30
type input "5"
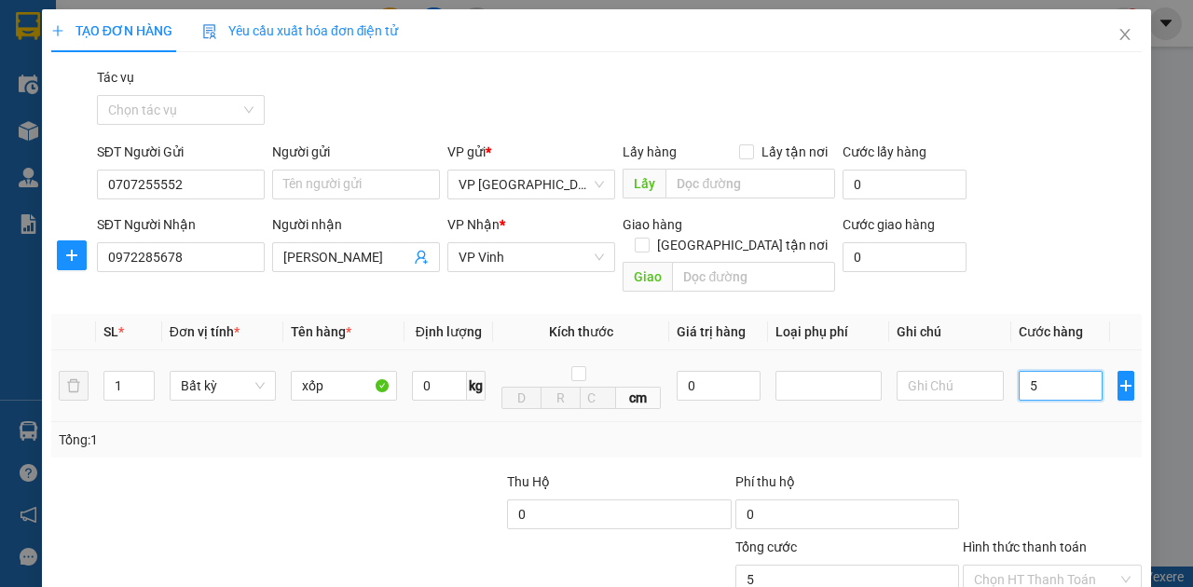
type input "50"
type input "500"
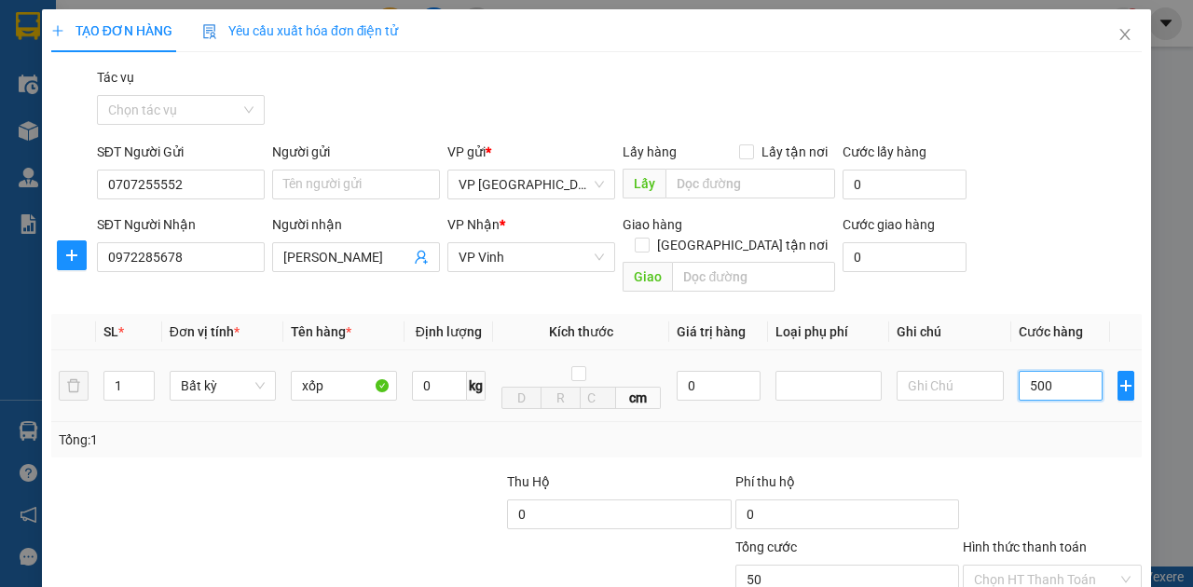
type input "500"
type input "5.000"
type input "50.000"
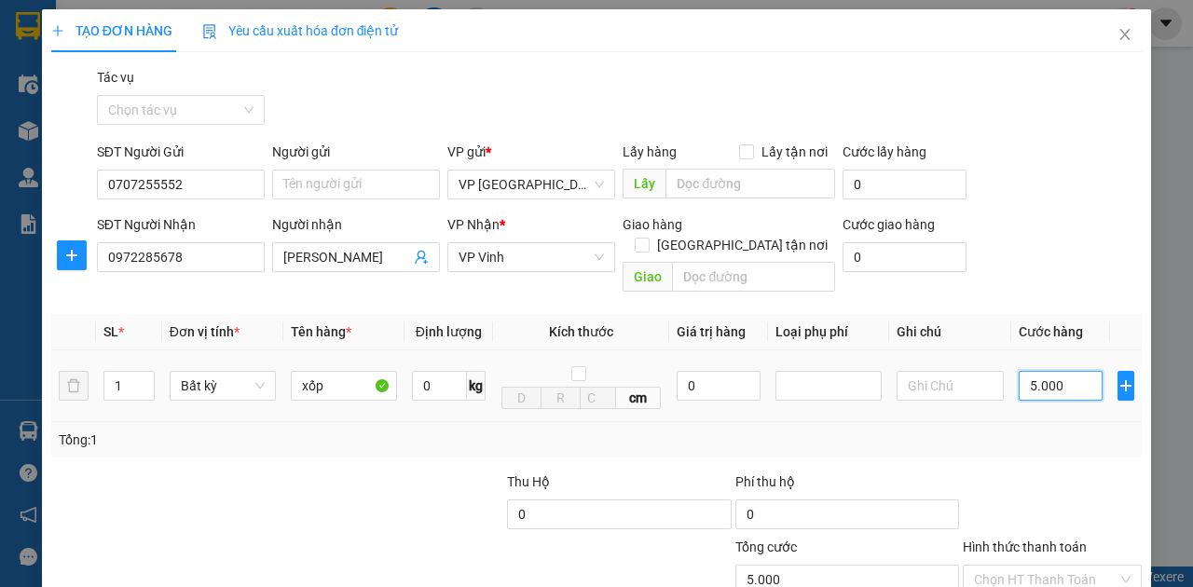
type input "50.000"
drag, startPoint x: 1076, startPoint y: 364, endPoint x: 960, endPoint y: 380, distance: 116.8
click at [962, 380] on tr "1 Bất kỳ xốp 0 kg cm 0 50.000" at bounding box center [596, 386] width 1091 height 72
type input "50.000"
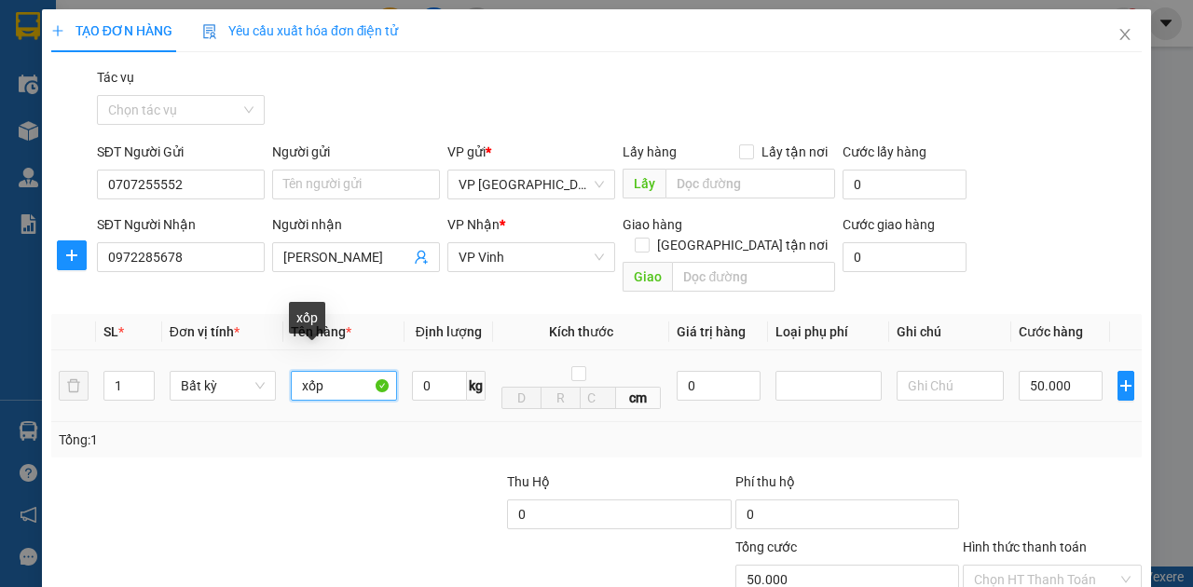
click at [343, 371] on input "xốp" at bounding box center [344, 386] width 106 height 30
type input "xốp - Đt"
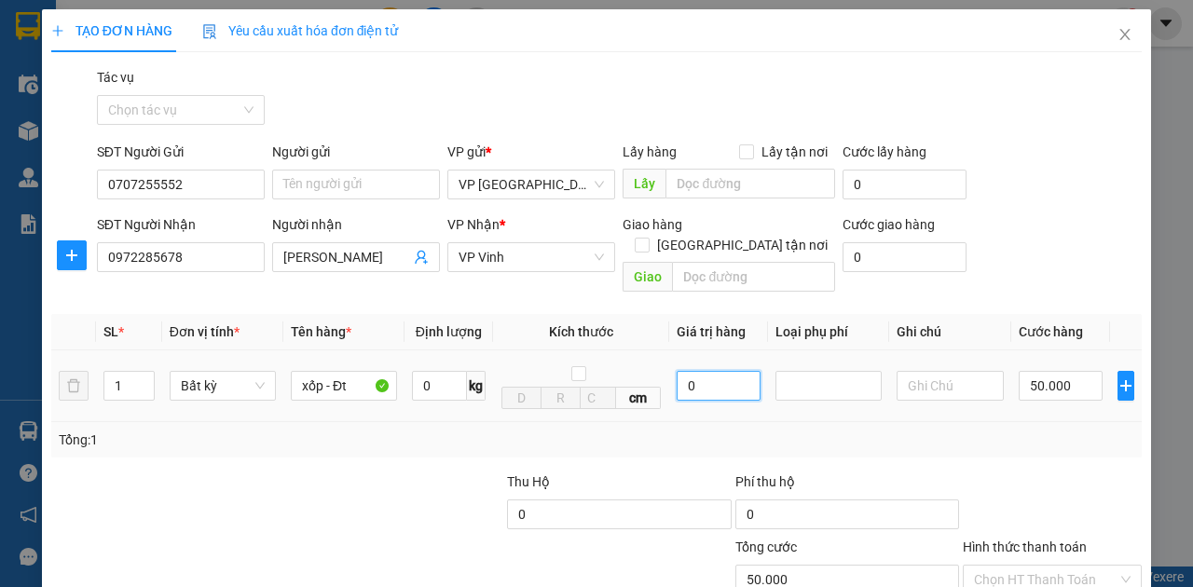
click at [723, 371] on input "0" at bounding box center [719, 386] width 84 height 30
drag, startPoint x: 723, startPoint y: 364, endPoint x: 614, endPoint y: 387, distance: 111.3
click at [614, 387] on tr "1 Bất kỳ xốp - Đt 0 kg cm 0 50.000" at bounding box center [596, 386] width 1091 height 72
click at [804, 375] on div at bounding box center [828, 386] width 97 height 22
type input "15.000.000"
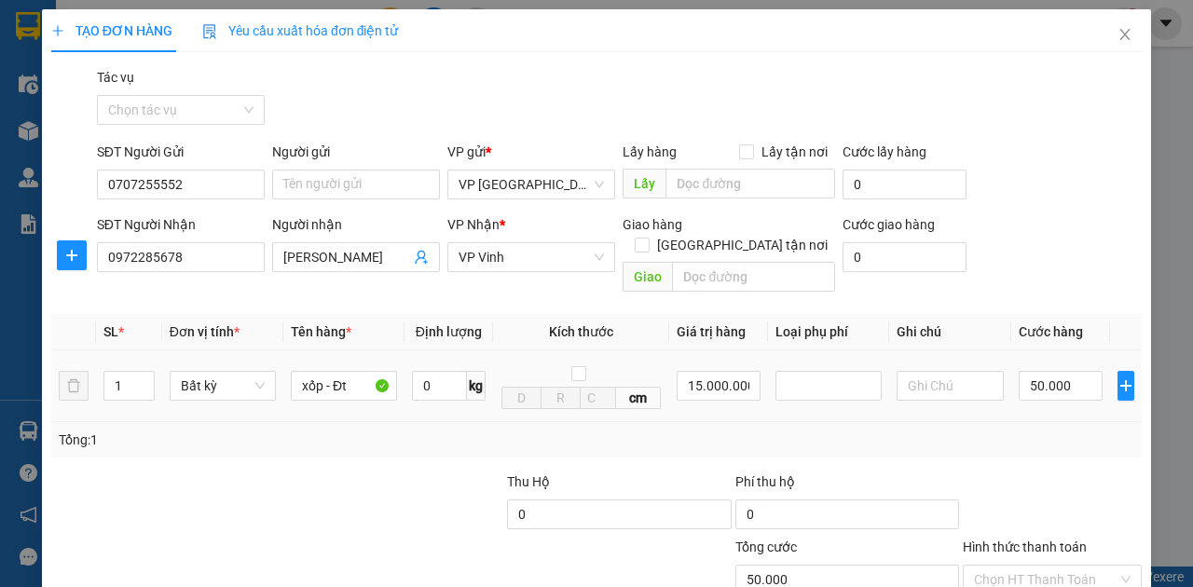
type input "0"
click at [1041, 371] on input "0" at bounding box center [1061, 386] width 84 height 30
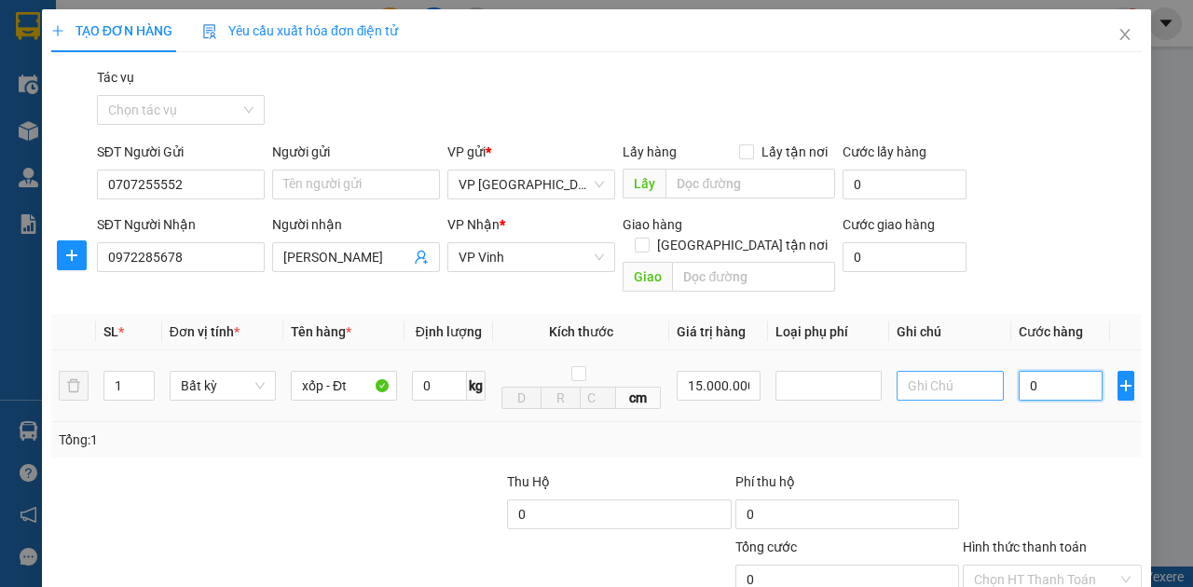
drag, startPoint x: 1041, startPoint y: 364, endPoint x: 971, endPoint y: 375, distance: 70.7
click at [971, 375] on tr "1 Bất kỳ xốp - Đt 0 kg cm 15.000.000 0" at bounding box center [596, 386] width 1091 height 72
type input "1"
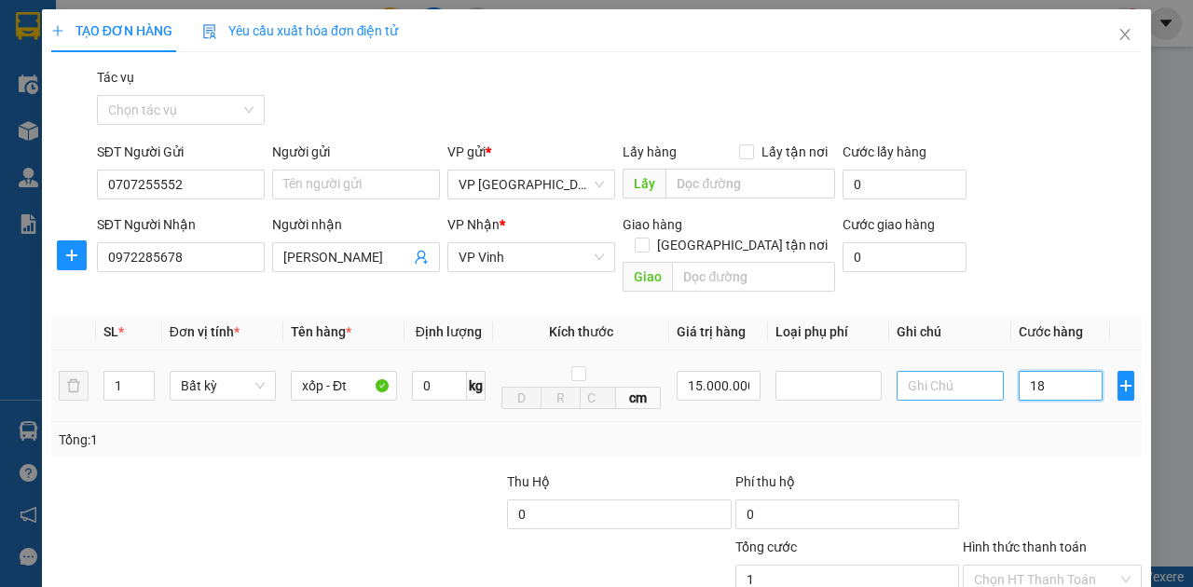
type input "18/"
type input "0"
type input "18"
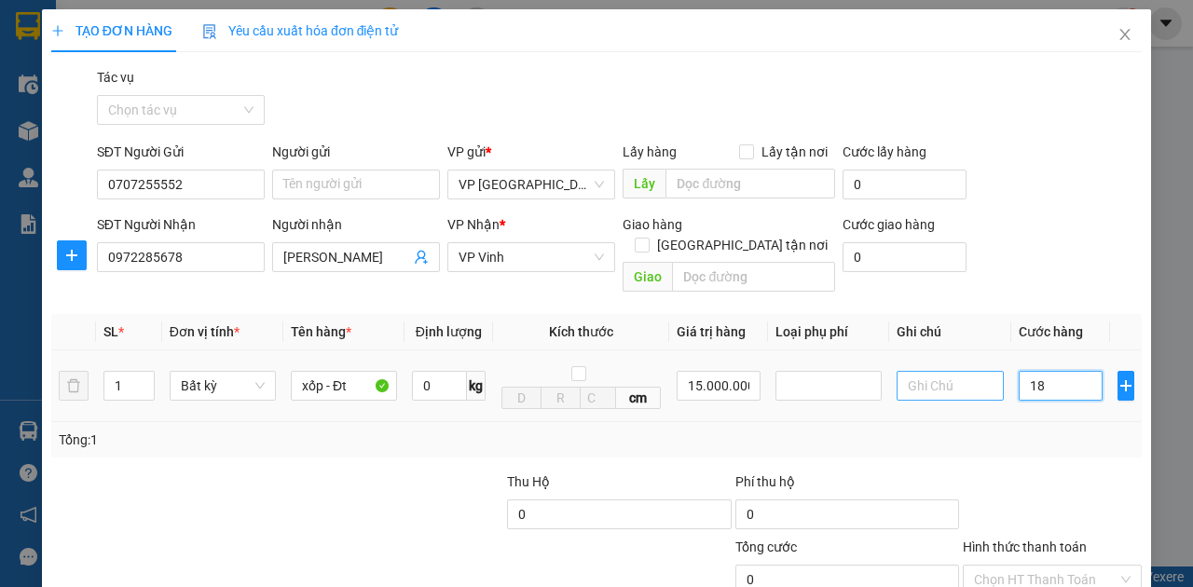
type input "18"
type input "180"
type input "1.800"
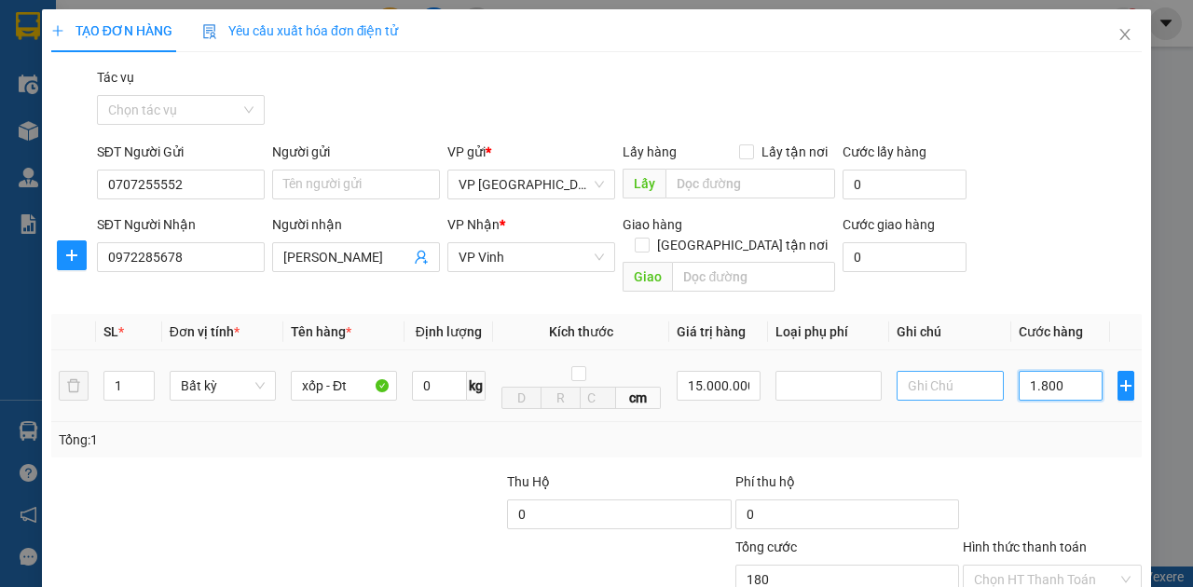
type input "1.800"
type input "18.000"
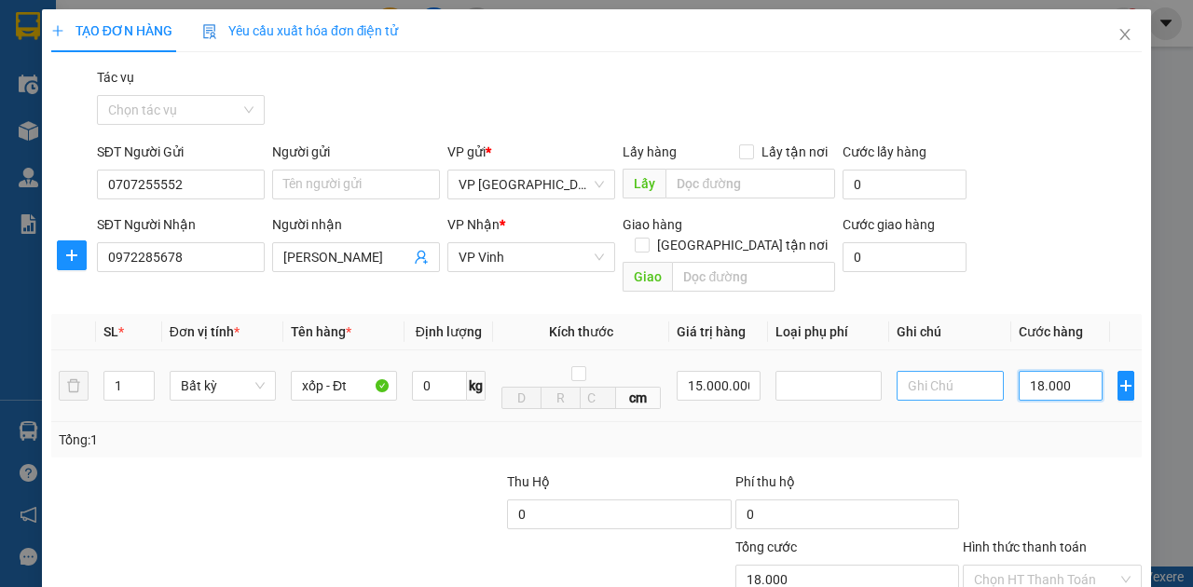
type input "180.000"
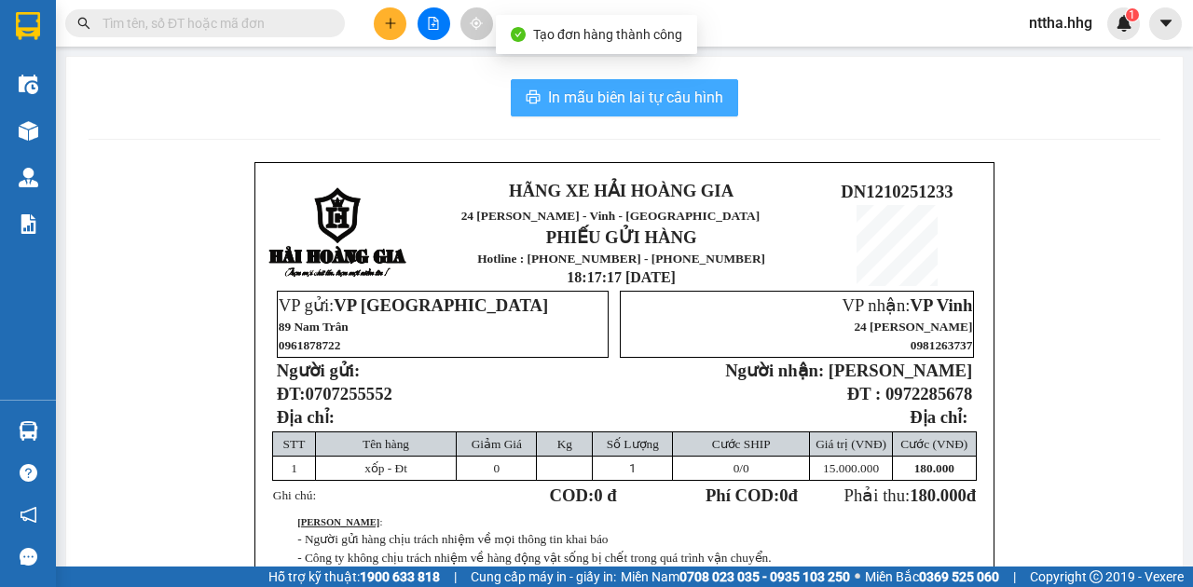
click at [673, 96] on span "In mẫu biên lai tự cấu hình" at bounding box center [635, 97] width 175 height 23
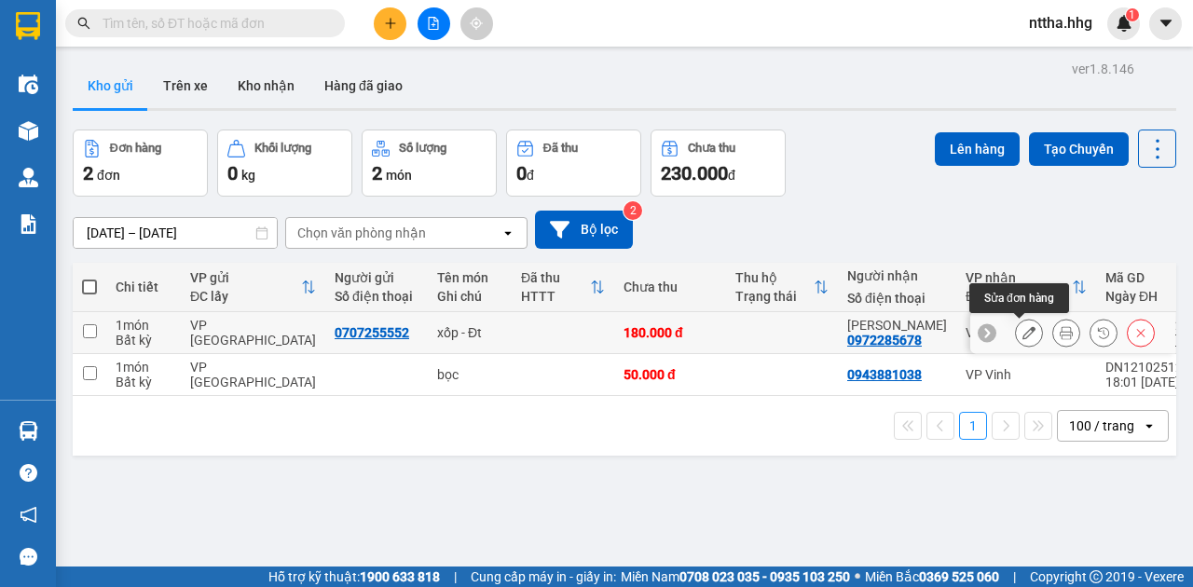
click at [1016, 327] on button at bounding box center [1029, 333] width 26 height 33
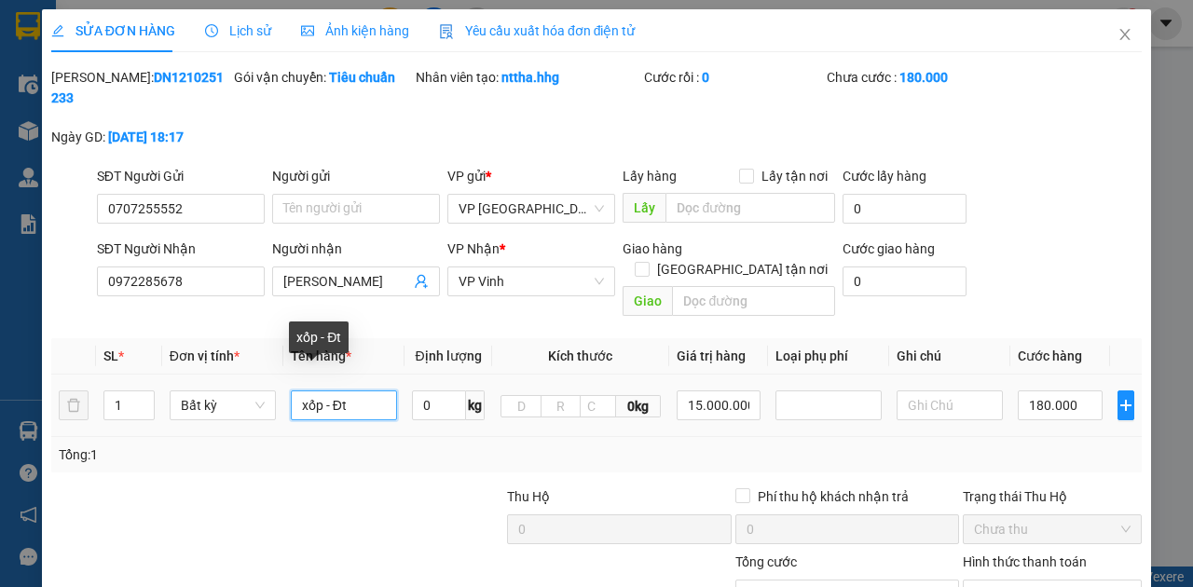
click at [374, 392] on input "xốp - Đt" at bounding box center [344, 406] width 106 height 30
type input "xốp - Đt -HÀNG DỄ VỠ"
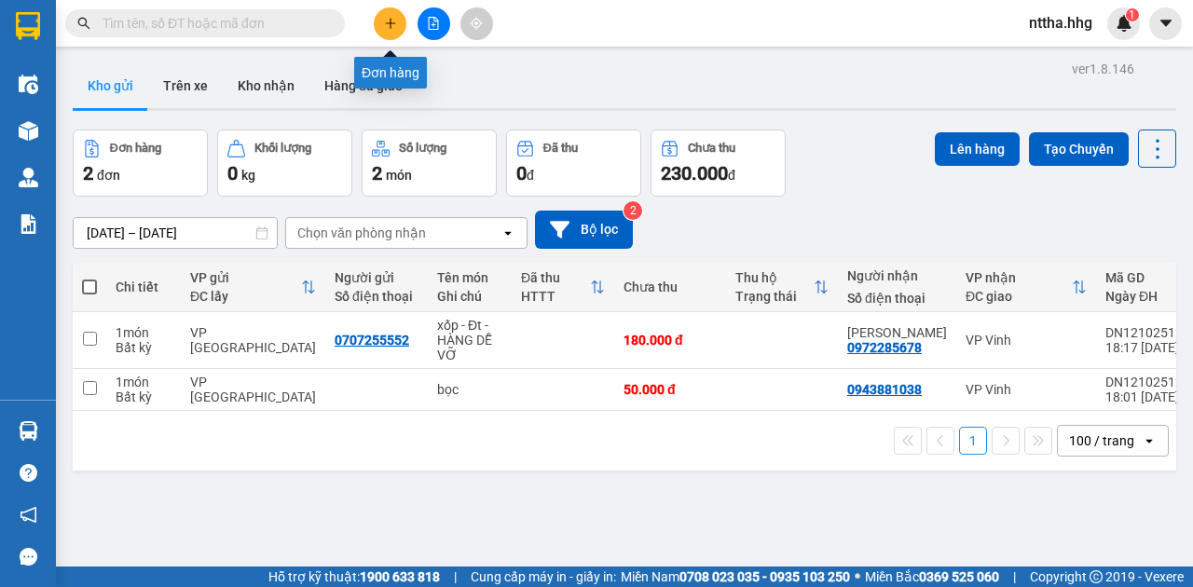
click at [382, 13] on button at bounding box center [390, 23] width 33 height 33
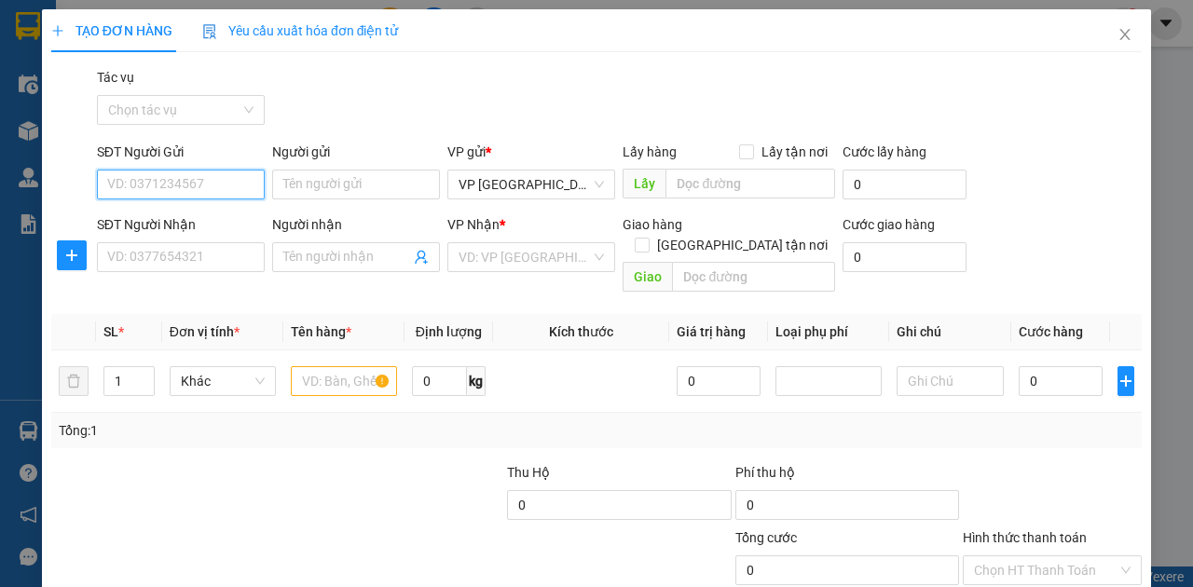
click at [220, 182] on input "SĐT Người Gửi" at bounding box center [181, 185] width 168 height 30
click at [185, 219] on div "0974168995" at bounding box center [179, 221] width 144 height 21
type input "0974168995"
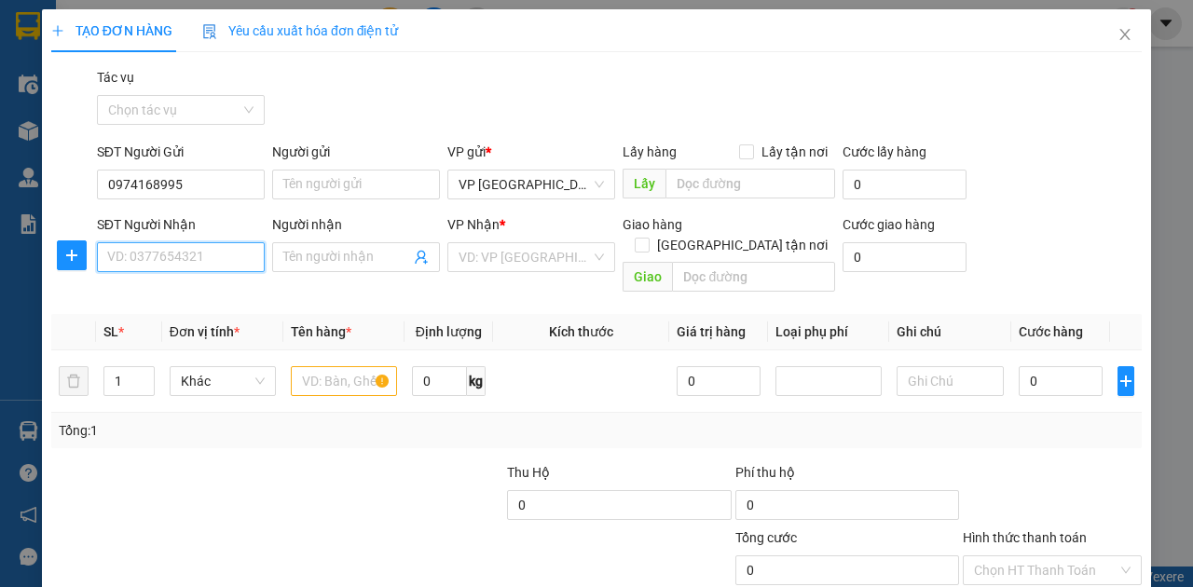
click at [173, 255] on input "SĐT Người Nhận" at bounding box center [181, 257] width 168 height 30
click at [207, 253] on input "SĐT Người Nhận" at bounding box center [181, 257] width 168 height 30
click at [176, 294] on div "0346353832" at bounding box center [179, 293] width 144 height 21
type input "0346353832"
type input "Trạm Xăng Dầu Nam Xuân Lĩnh, Nghi Xuân, HT"
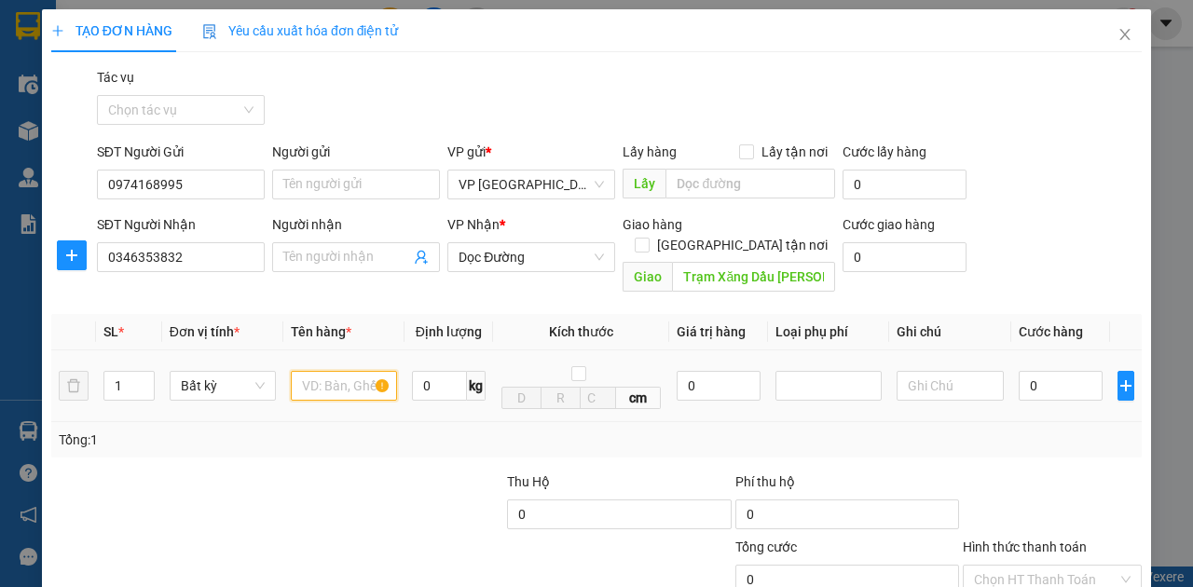
click at [309, 371] on input "text" at bounding box center [344, 386] width 106 height 30
type input "Xốp"
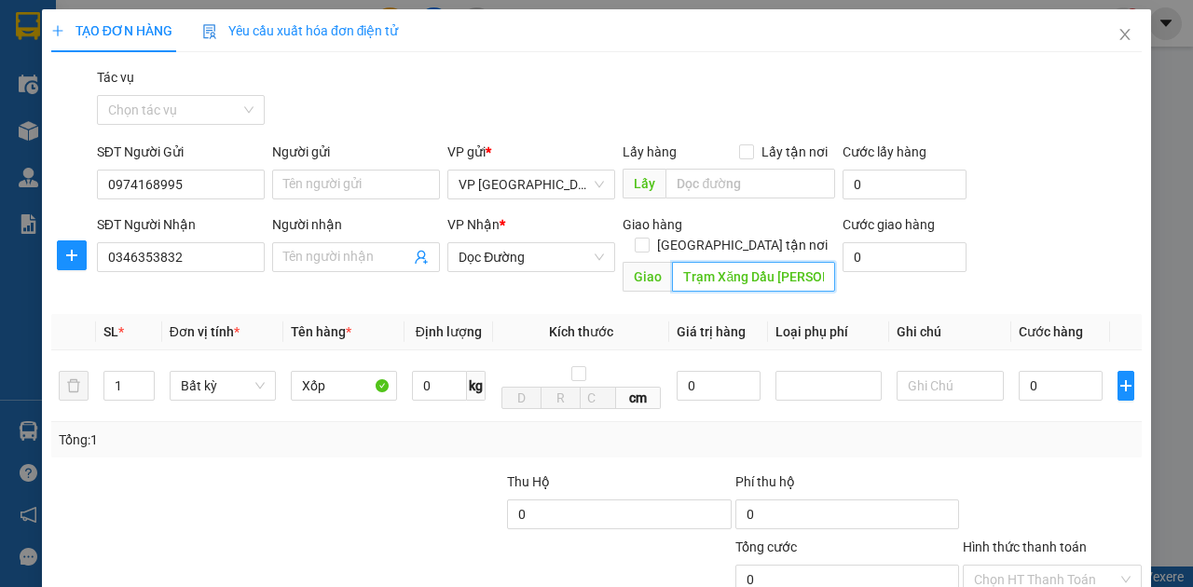
click at [723, 264] on input "Trạm Xăng Dầu Nam Xuân Lĩnh, Nghi Xuân, HT" at bounding box center [753, 277] width 162 height 30
click at [735, 262] on input "Trạm Xăng Dầu Nam Xuân Lĩnh, Nghi Xuân, HT" at bounding box center [753, 277] width 162 height 30
click at [1050, 371] on input "0" at bounding box center [1061, 386] width 84 height 30
click at [693, 262] on input "Trạm Xăng Dầu Nam Xuân Lĩnh, Nghi Xuân, HT" at bounding box center [753, 277] width 162 height 30
type input "L"
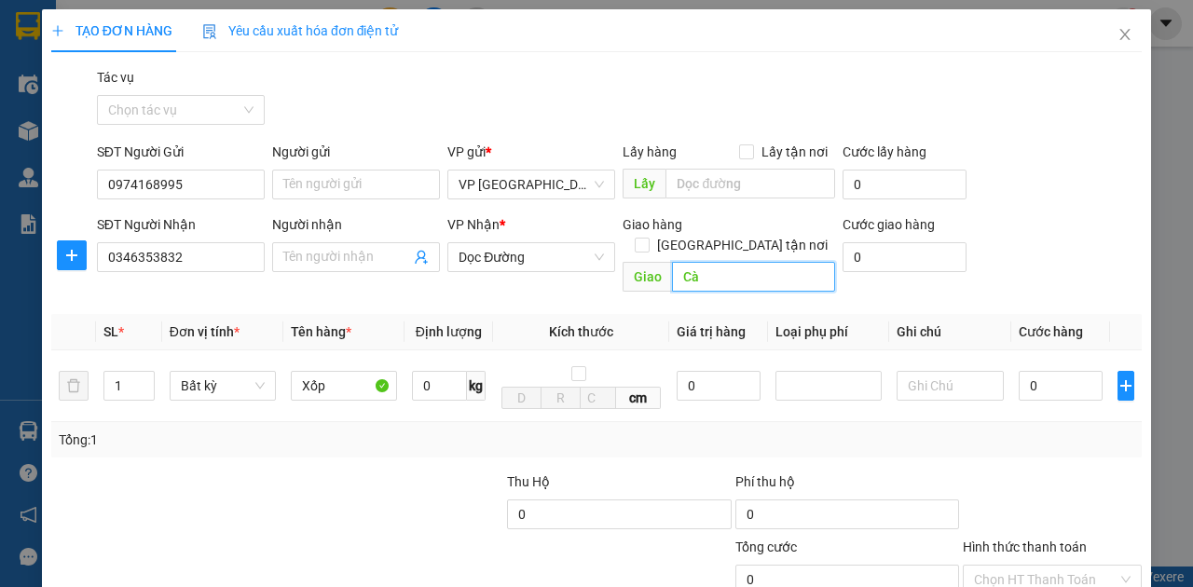
type input "C"
type input "G"
type input "D"
type input "Điểm gửi hàng Liễu Tĩnh, Hà Tĩnh"
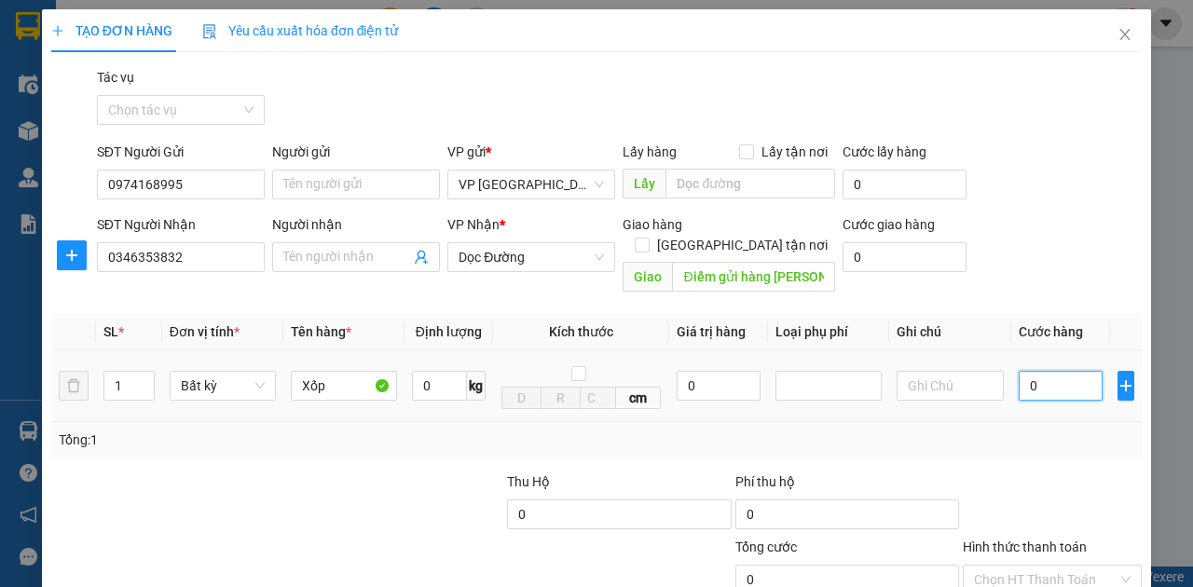
click at [1046, 371] on input "0" at bounding box center [1061, 386] width 84 height 30
type input "5"
type input "50"
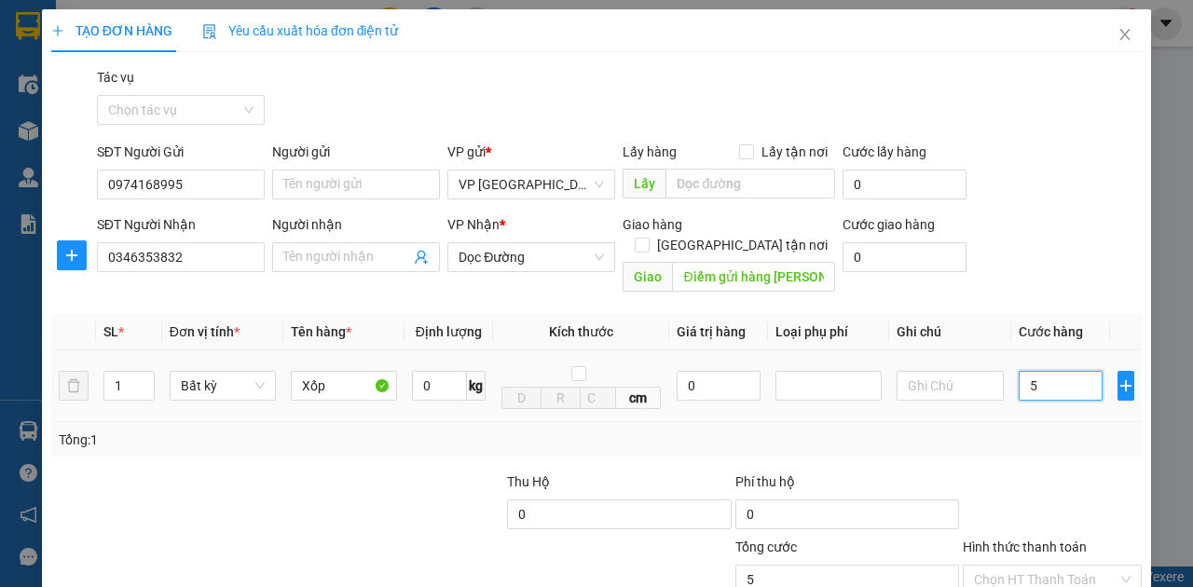
type input "50"
type input "500"
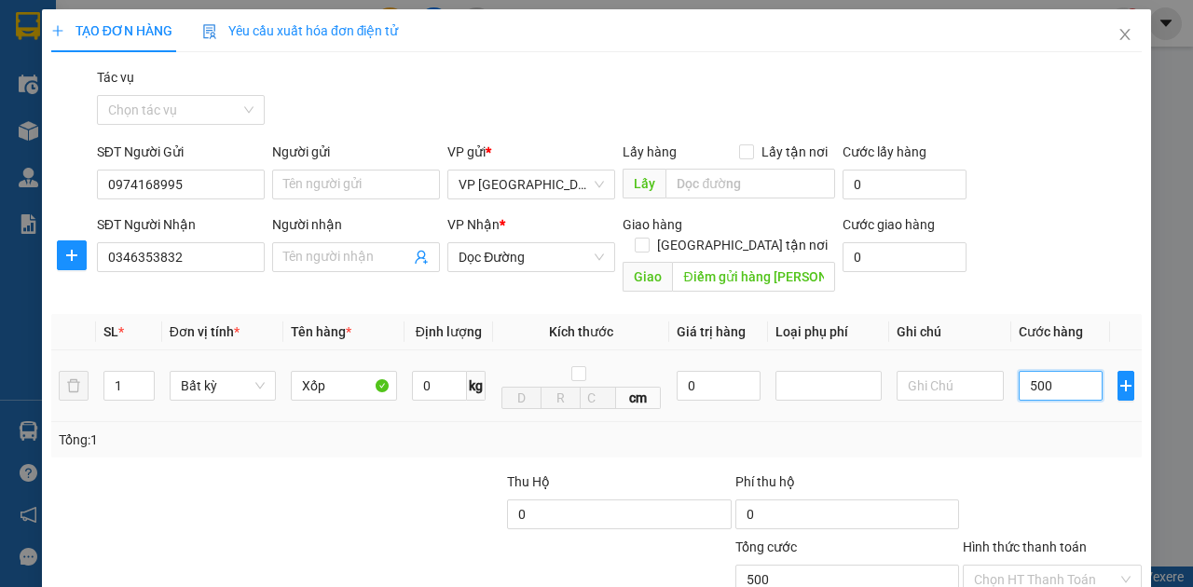
type input "5.000"
type input "50.000"
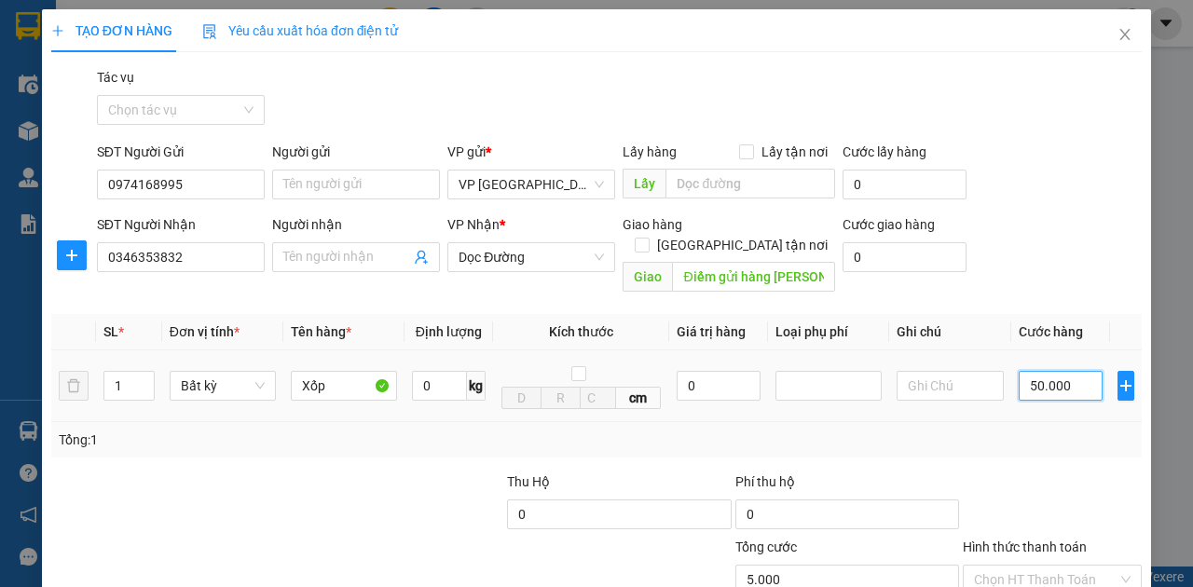
type input "50.000"
click at [1059, 566] on input "Hình thức thanh toán" at bounding box center [1046, 580] width 144 height 28
click at [1034, 584] on div "Tại văn phòng" at bounding box center [1044, 594] width 155 height 21
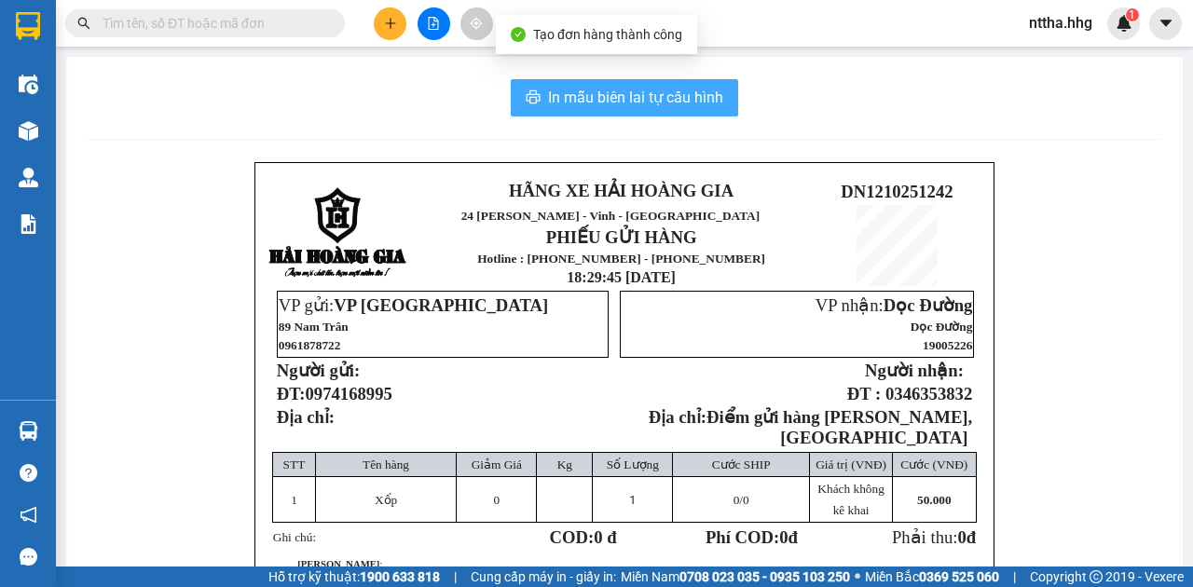
click at [603, 87] on span "In mẫu biên lai tự cấu hình" at bounding box center [635, 97] width 175 height 23
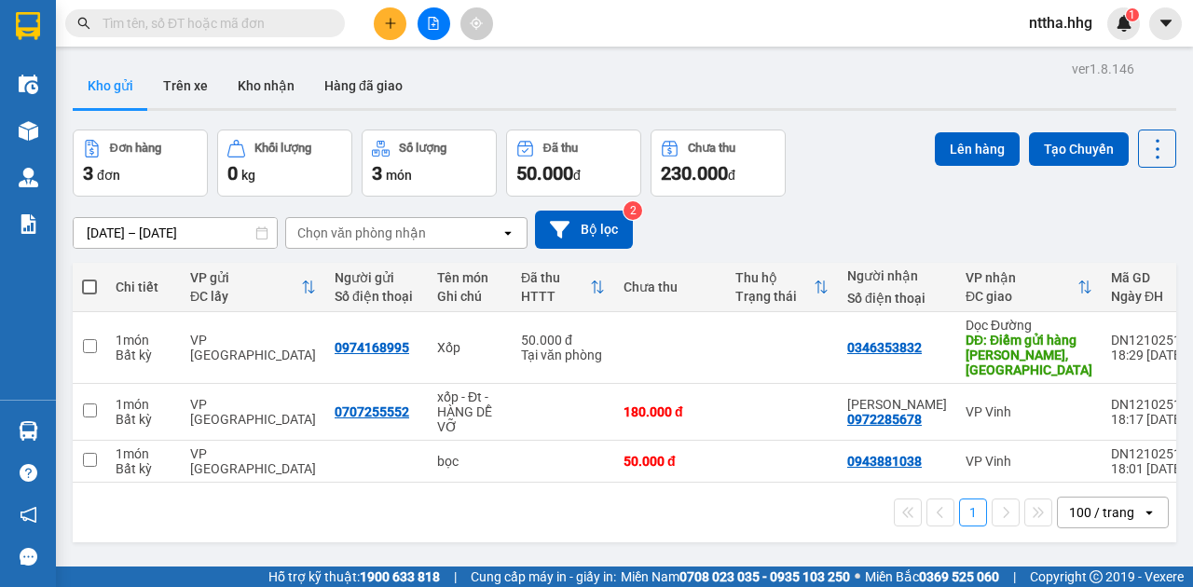
click at [155, 30] on input "text" at bounding box center [213, 23] width 220 height 21
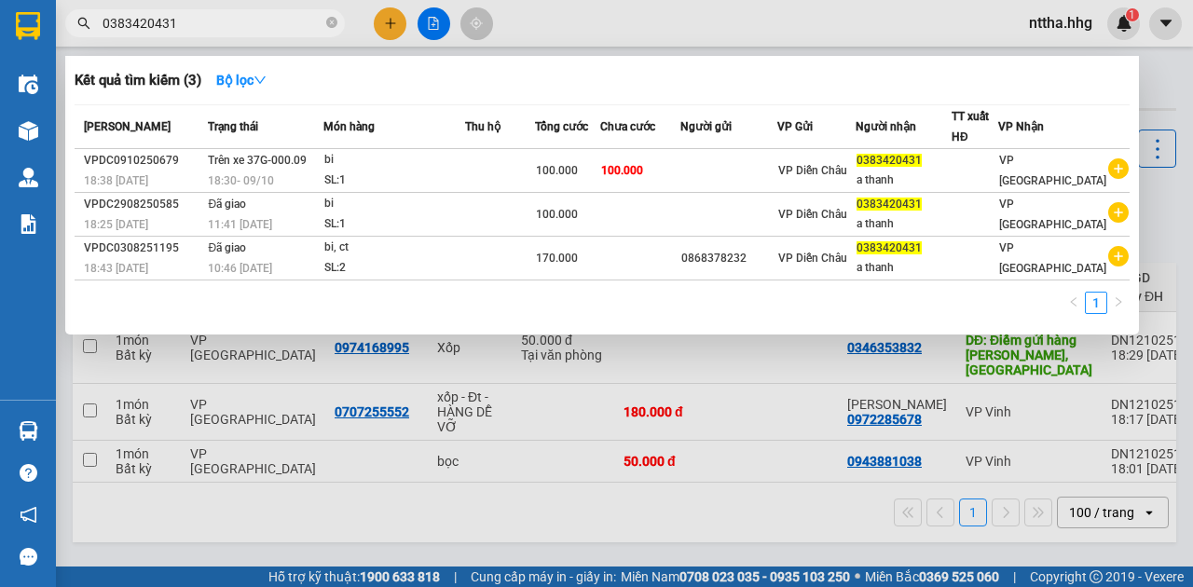
type input "0383420431"
click at [367, 21] on div at bounding box center [596, 293] width 1193 height 587
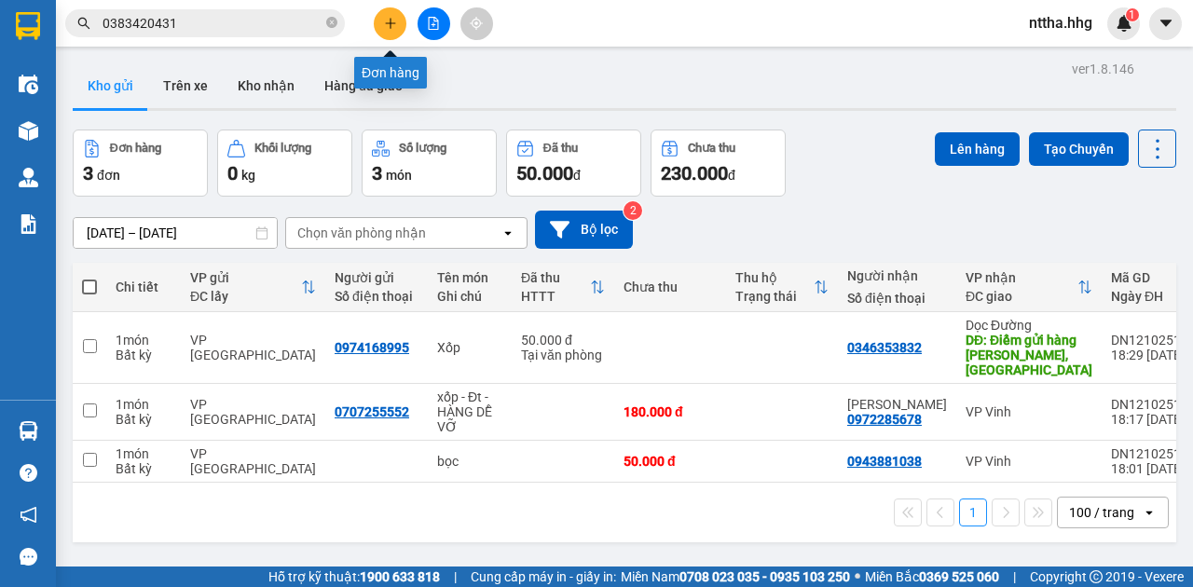
click at [392, 22] on icon "plus" at bounding box center [390, 23] width 13 height 13
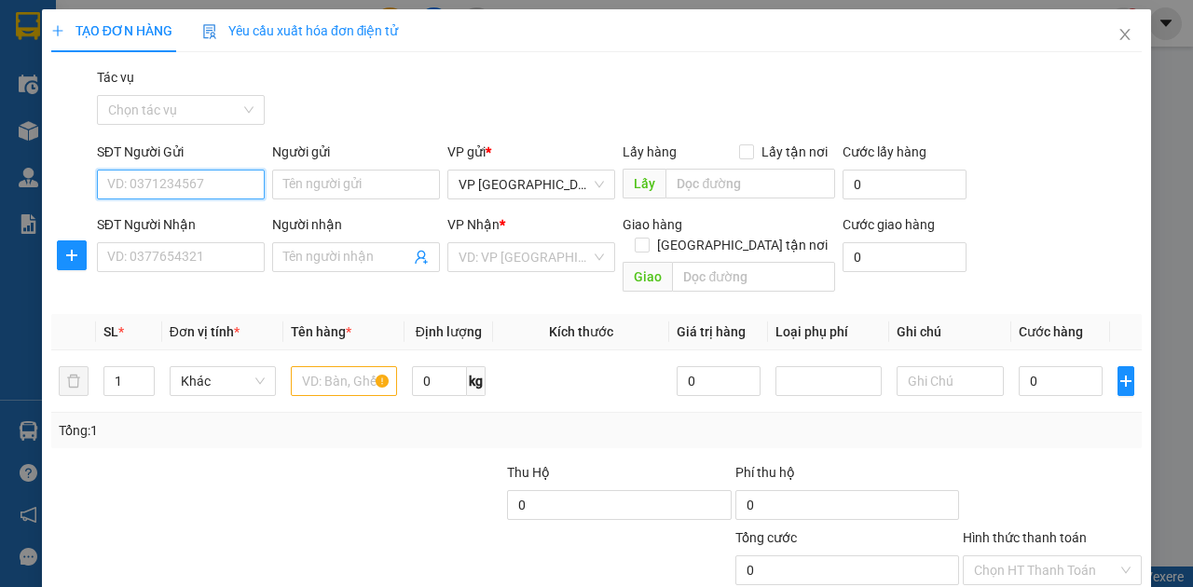
click at [188, 183] on input "SĐT Người Gửi" at bounding box center [181, 185] width 168 height 30
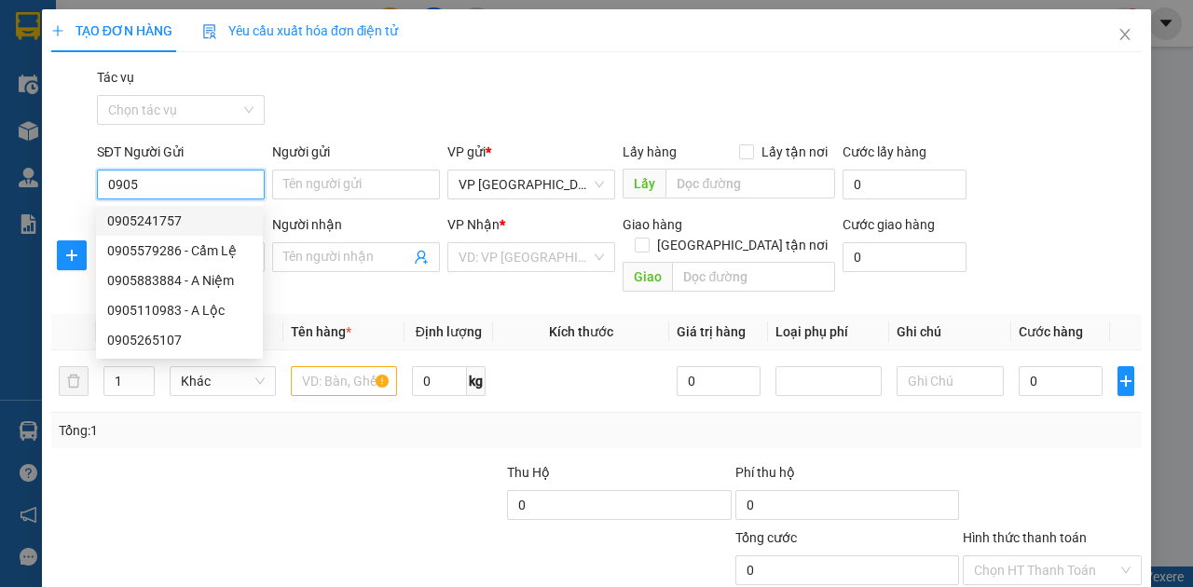
click at [138, 179] on input "0905" at bounding box center [181, 185] width 168 height 30
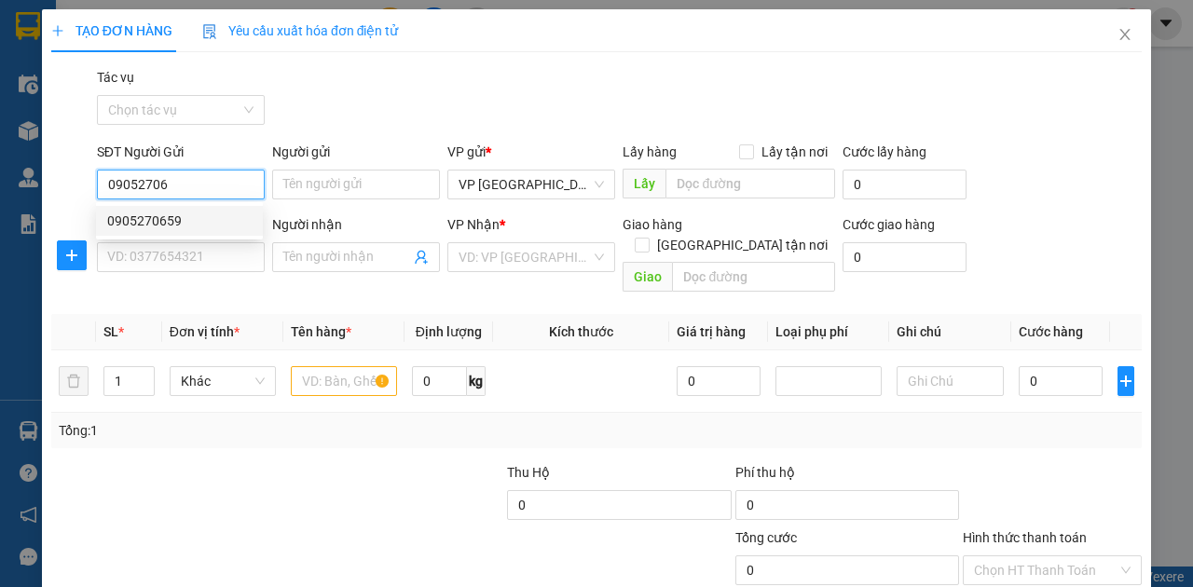
click at [152, 218] on div "0905270659" at bounding box center [179, 221] width 144 height 21
type input "0905270659"
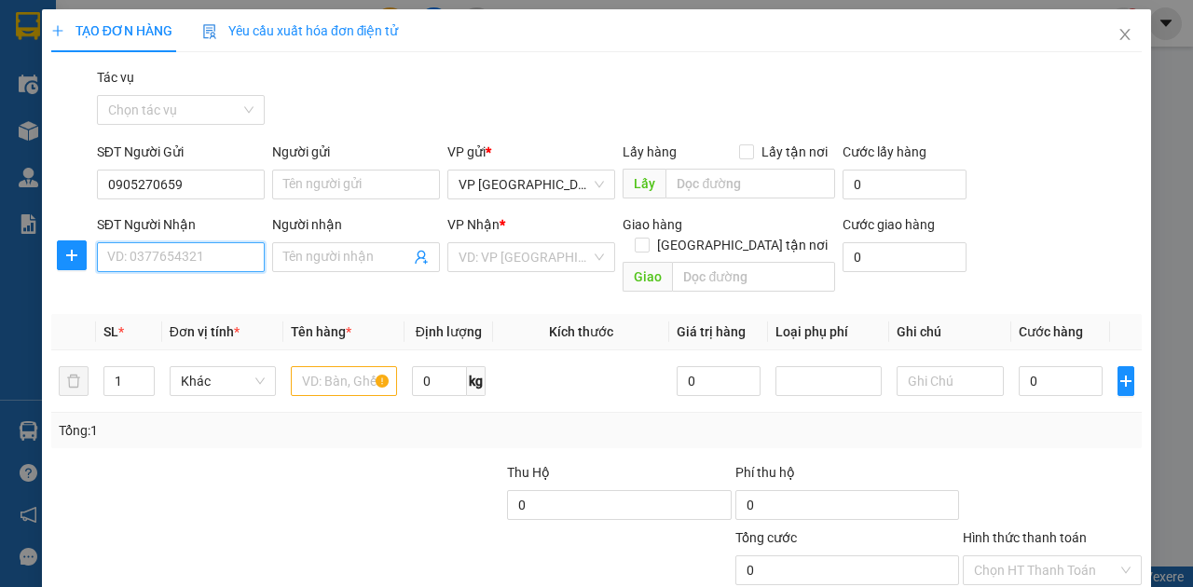
click at [172, 258] on input "SĐT Người Nhận" at bounding box center [181, 257] width 168 height 30
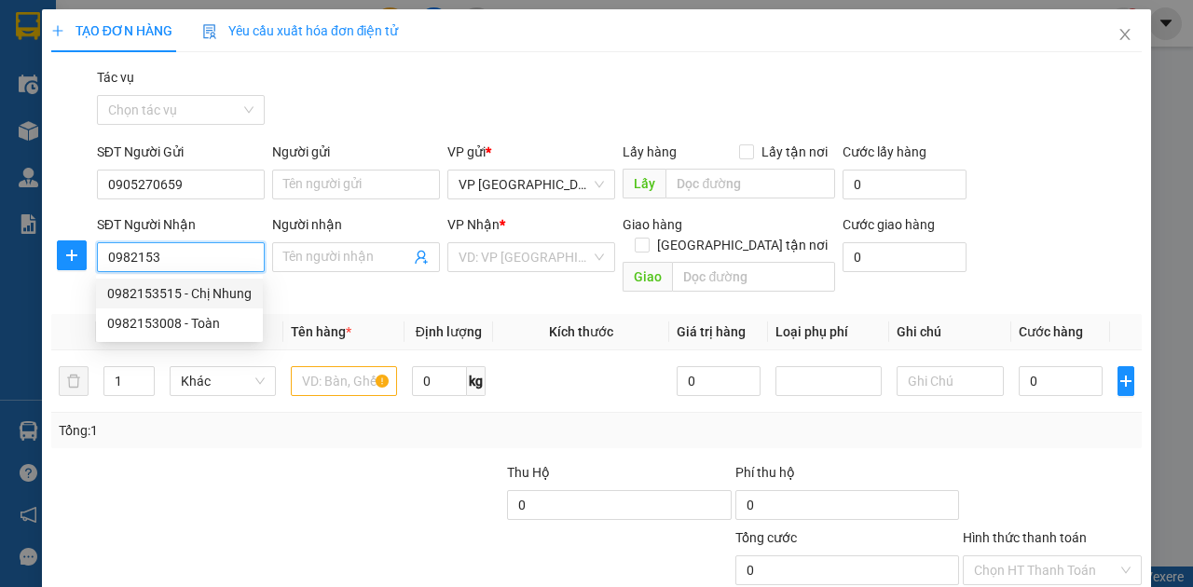
click at [172, 294] on div "0982153515 - Chị Nhung" at bounding box center [179, 293] width 144 height 21
type input "0982153515"
type input "Chị Nhung"
type input "TT Quán Hành, Nghi Lộc"
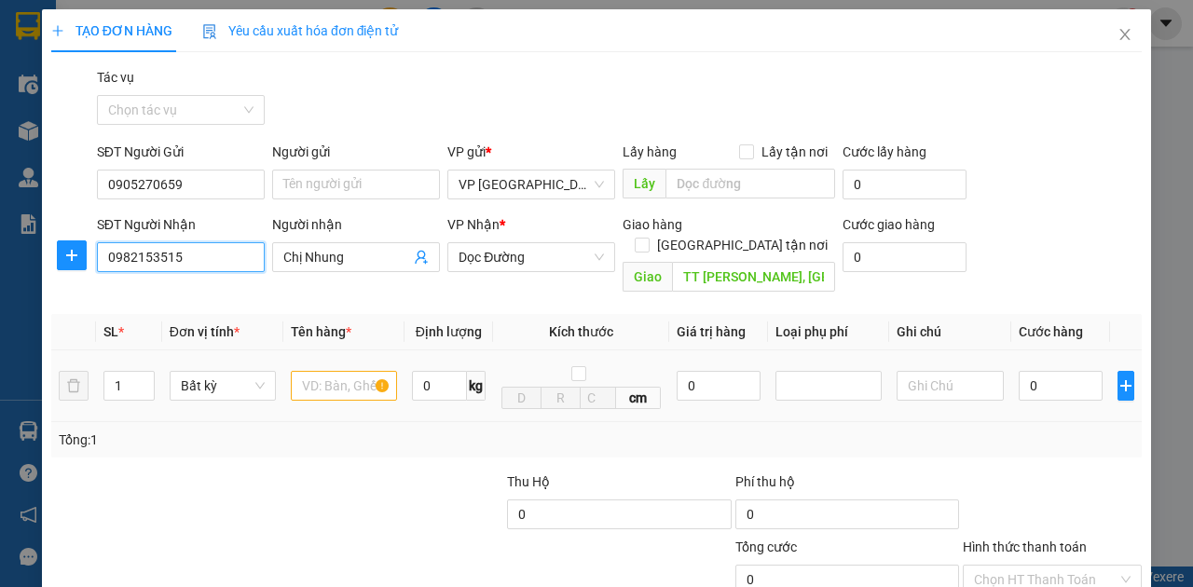
type input "0982153515"
click at [328, 371] on input "text" at bounding box center [344, 386] width 106 height 30
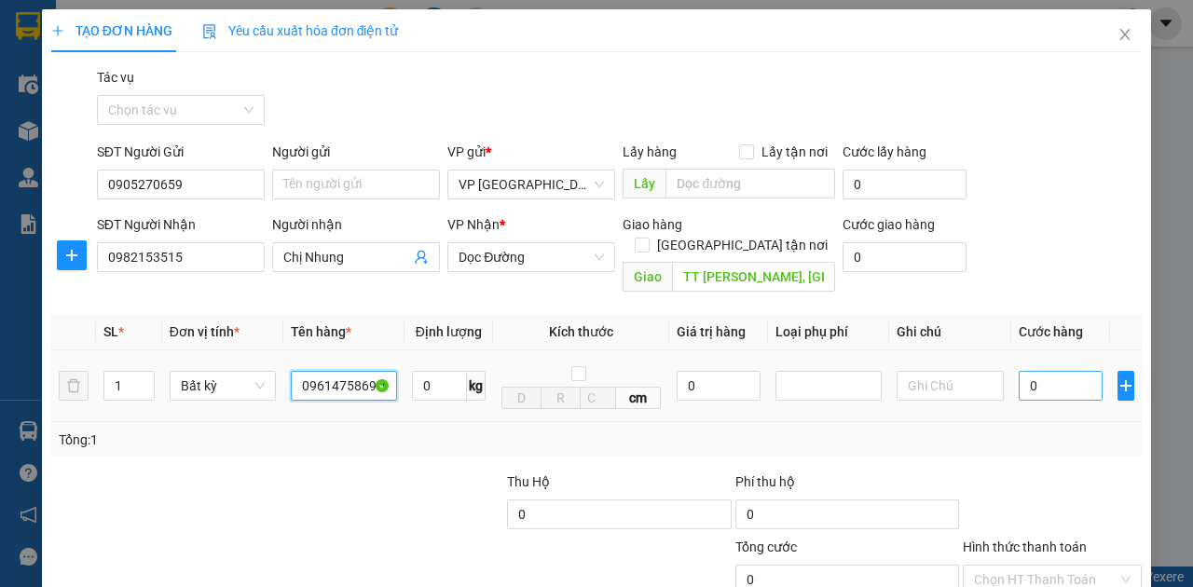
type input "0961475869 bọc"
click at [1037, 375] on input "0" at bounding box center [1061, 386] width 84 height 30
type input "5"
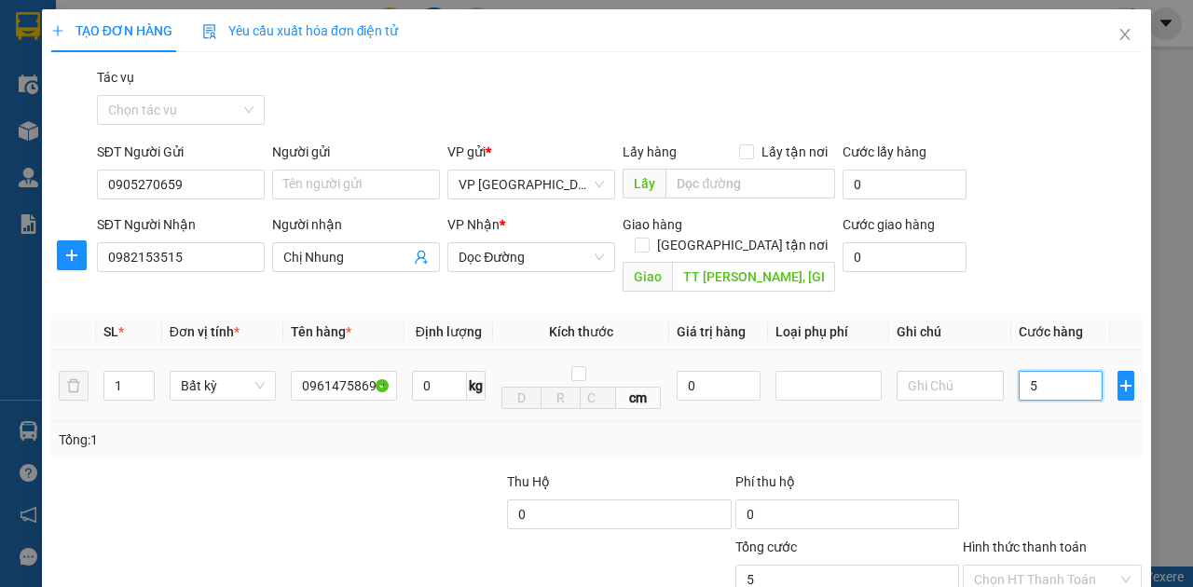
type input "50"
type input "500"
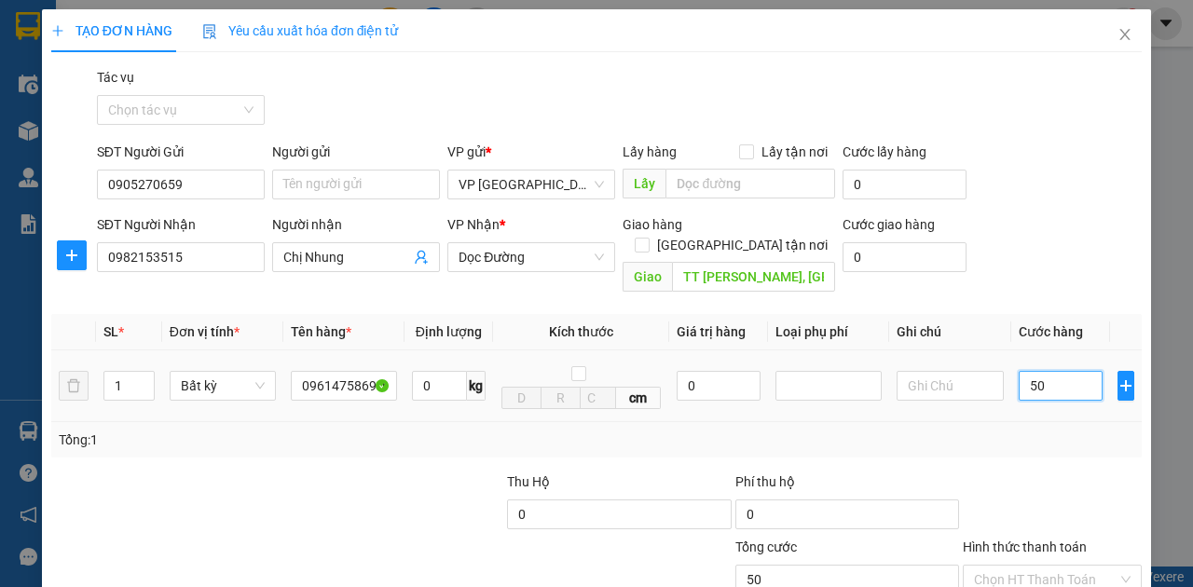
type input "500"
type input "5.000"
type input "50.000"
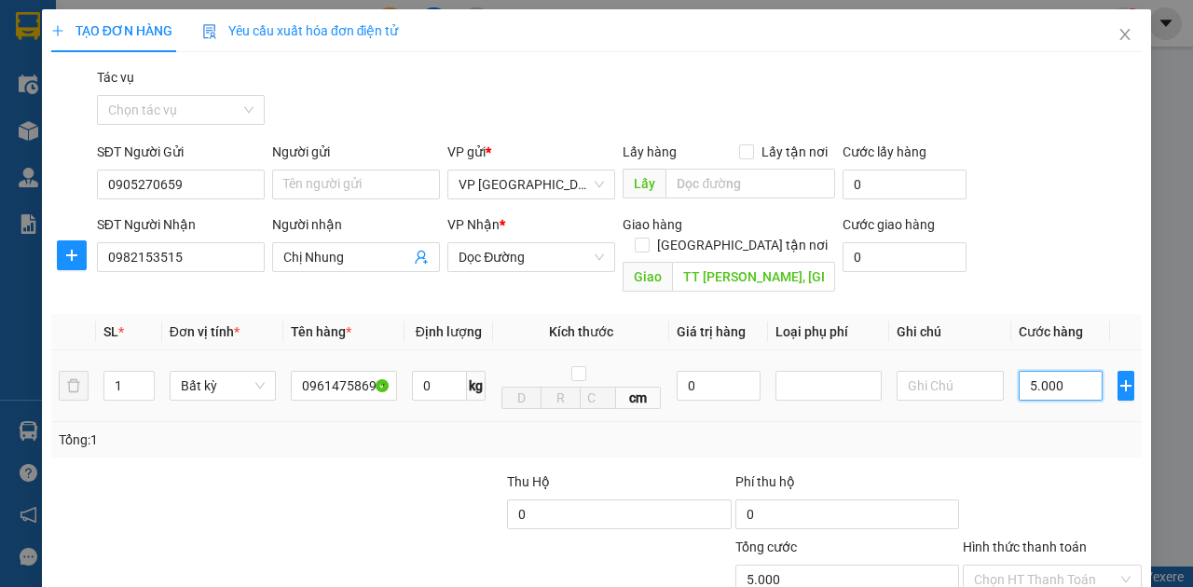
type input "50.000"
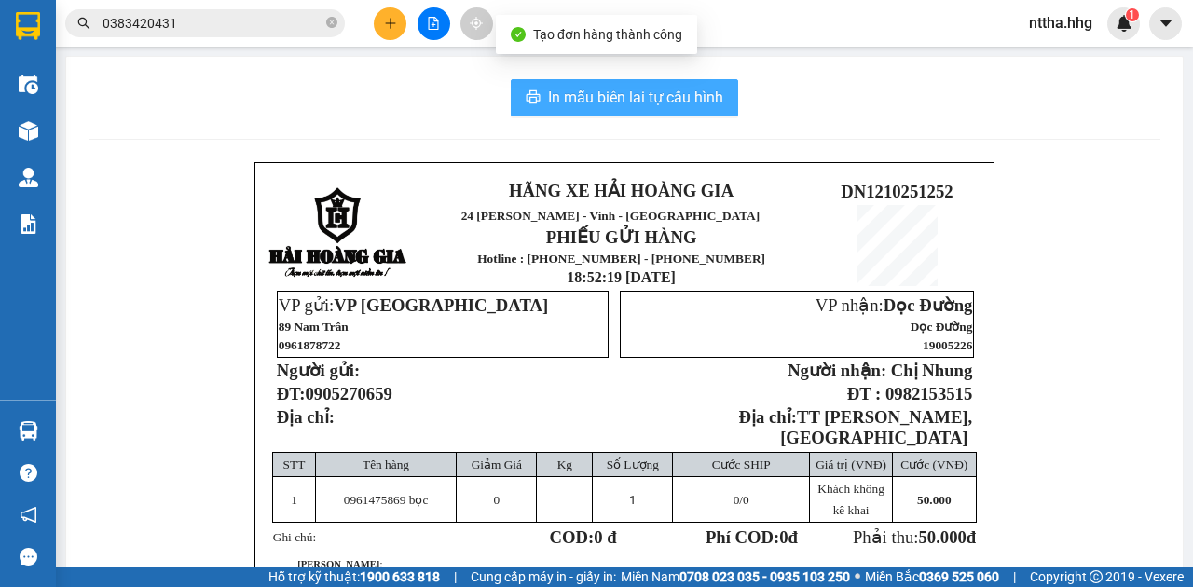
click at [692, 84] on button "In mẫu biên lai tự cấu hình" at bounding box center [624, 97] width 227 height 37
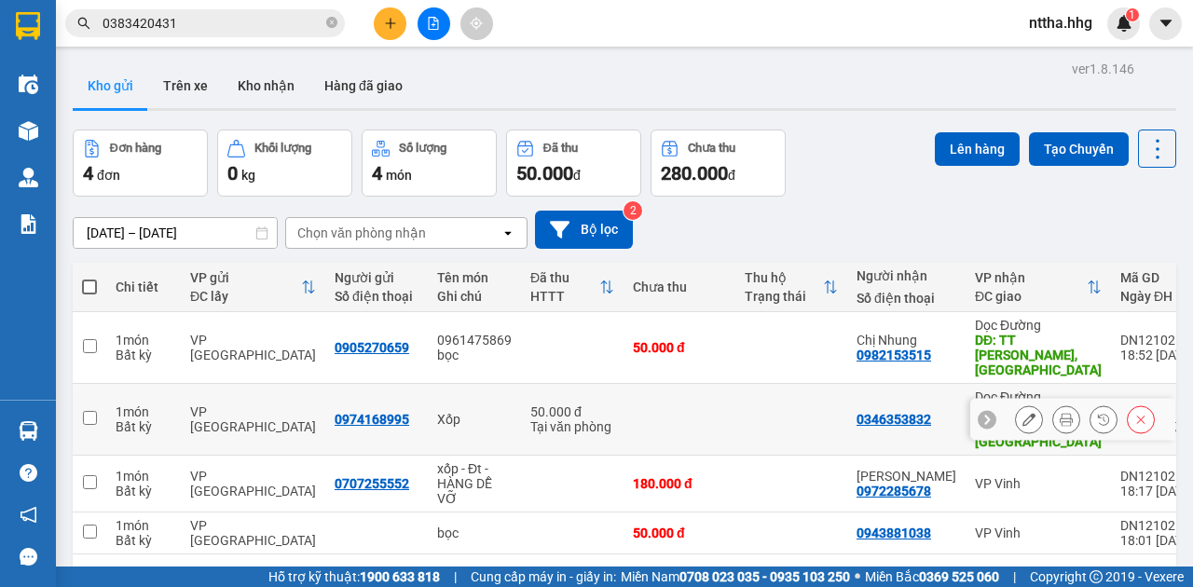
click at [671, 409] on td at bounding box center [680, 420] width 112 height 72
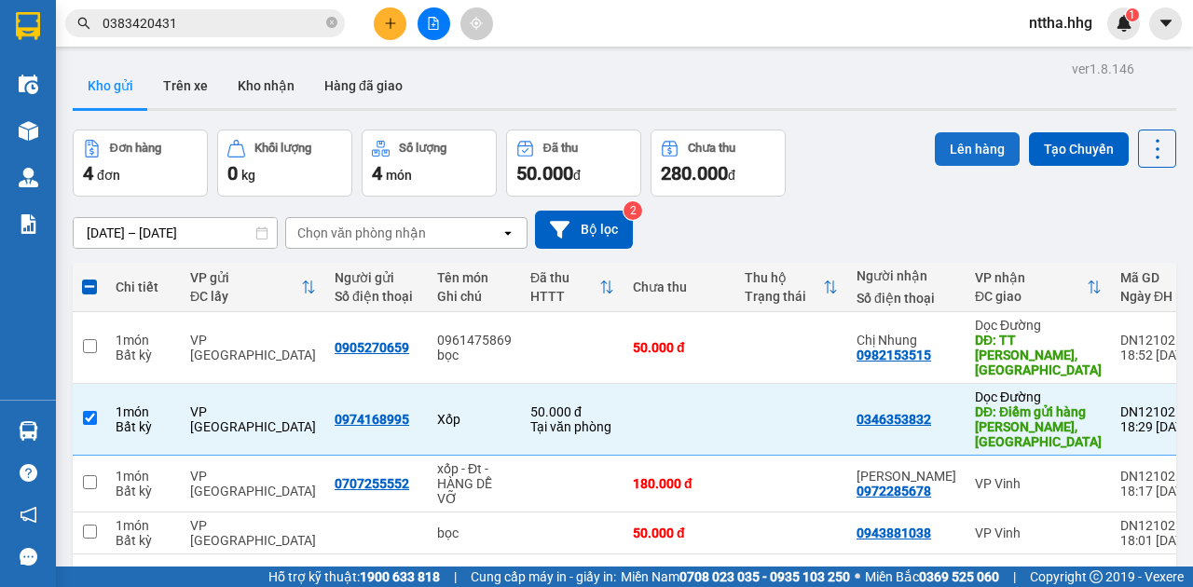
click at [958, 145] on button "Lên hàng" at bounding box center [977, 149] width 85 height 34
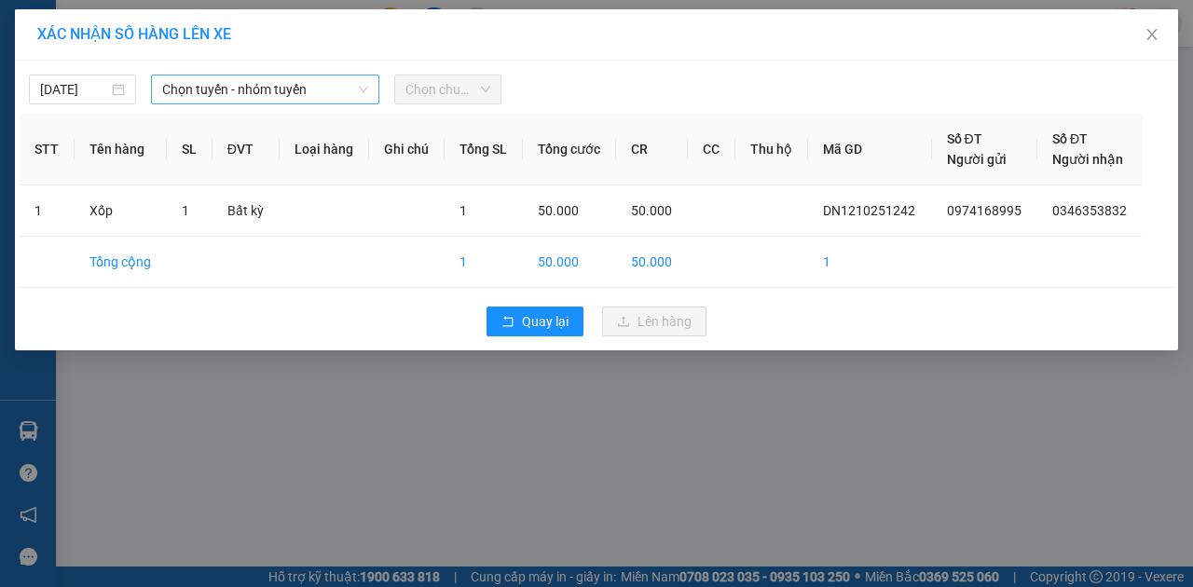
click at [353, 88] on span "Chọn tuyến - nhóm tuyến" at bounding box center [265, 90] width 206 height 28
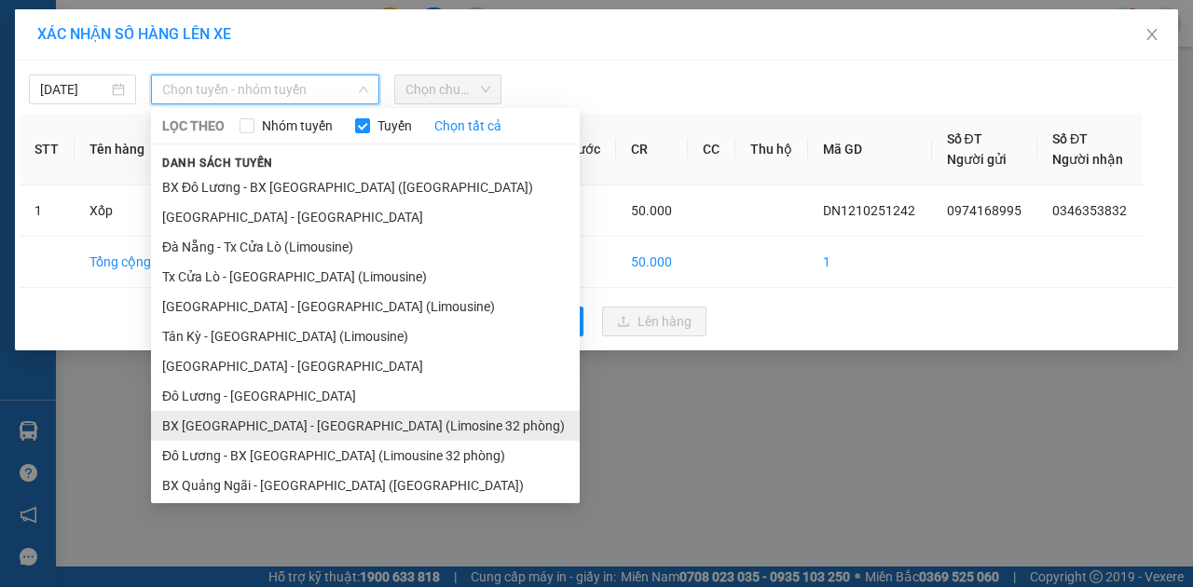
click at [257, 432] on li "BX Đà Nẵng - Đô Lương (Limosine 32 phòng)" at bounding box center [365, 426] width 429 height 30
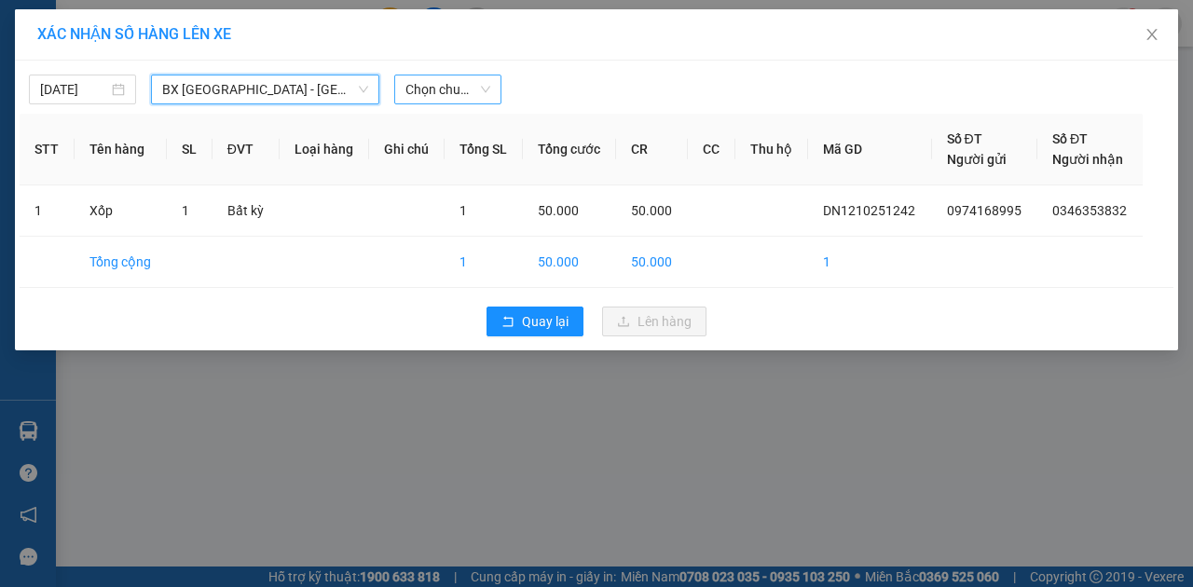
click at [434, 80] on span "Chọn chuyến" at bounding box center [447, 90] width 85 height 28
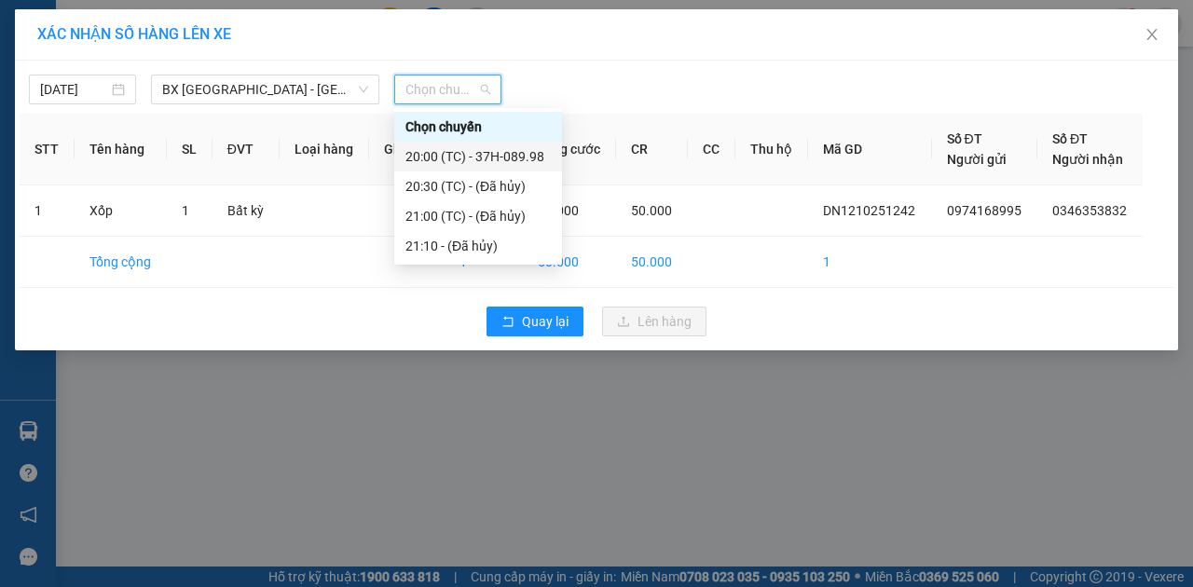
click at [509, 158] on div "20:00 (TC) - 37H-089.98" at bounding box center [477, 156] width 145 height 21
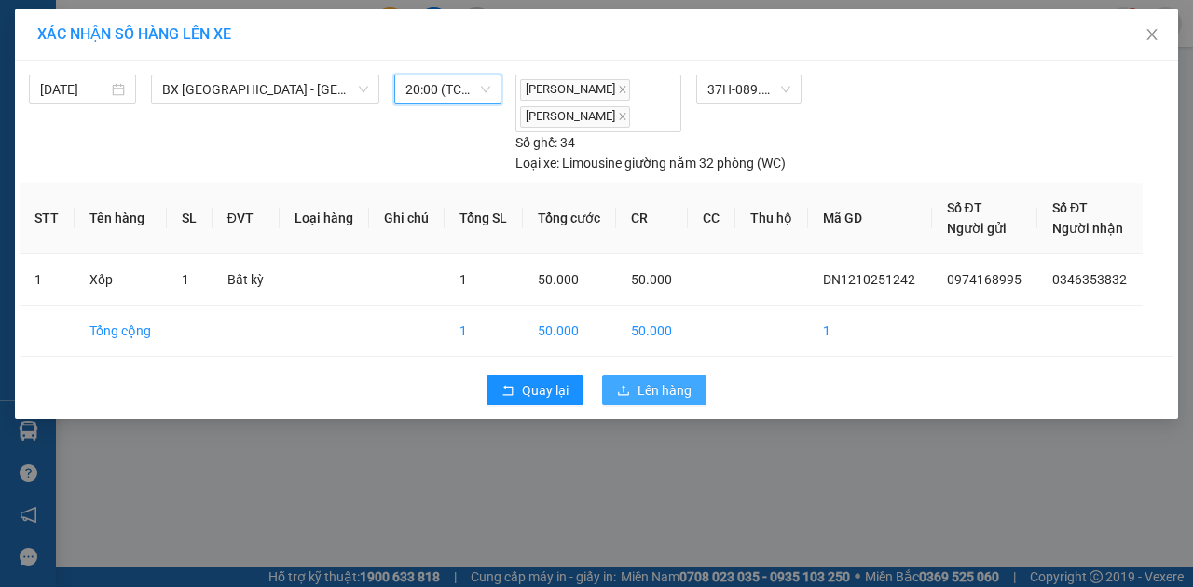
click at [640, 390] on span "Lên hàng" at bounding box center [665, 390] width 54 height 21
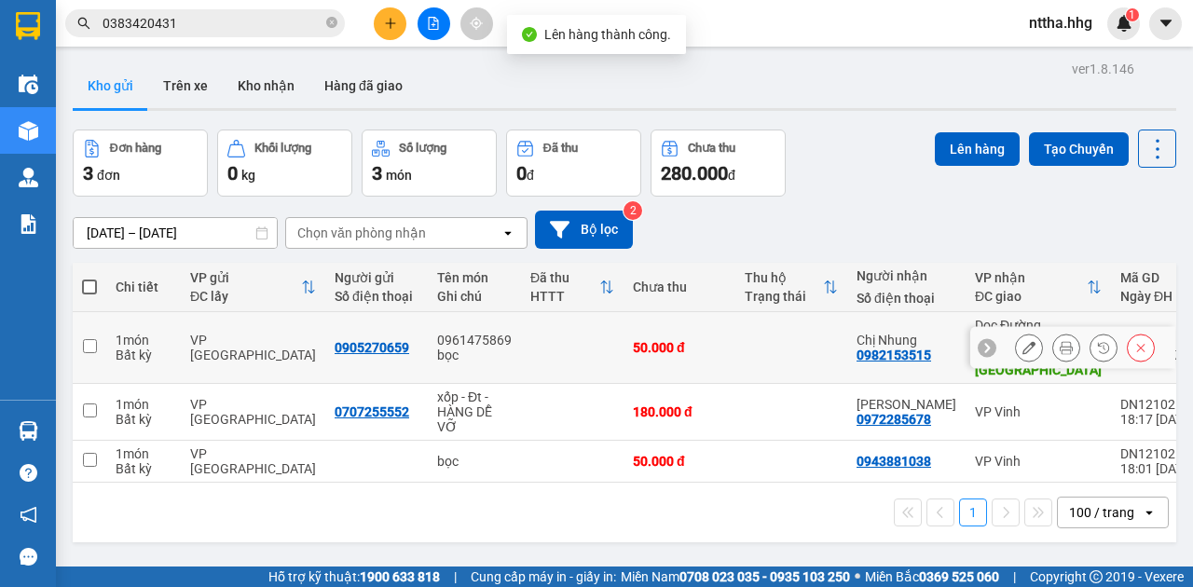
click at [509, 341] on td "0961475869 bọc" at bounding box center [474, 348] width 93 height 72
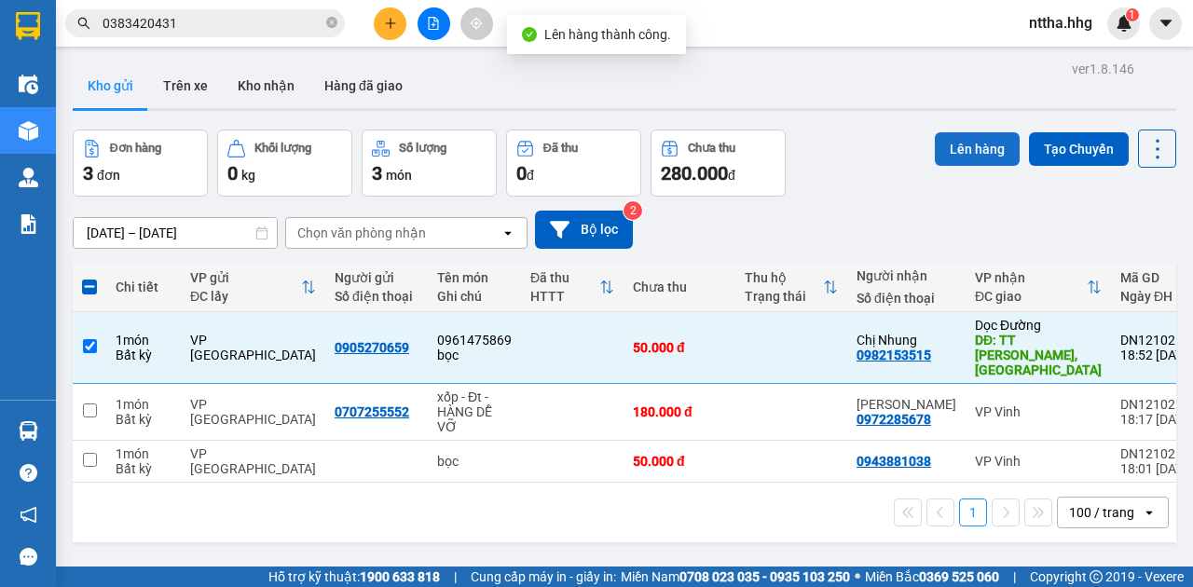
click at [972, 152] on button "Lên hàng" at bounding box center [977, 149] width 85 height 34
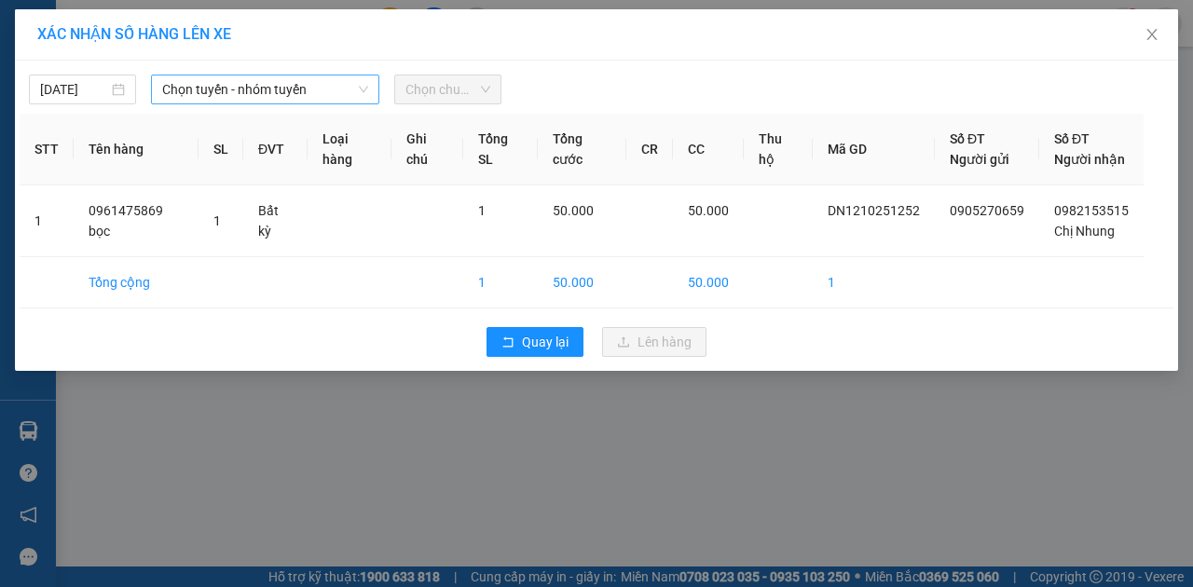
click at [346, 95] on span "Chọn tuyến - nhóm tuyến" at bounding box center [265, 90] width 206 height 28
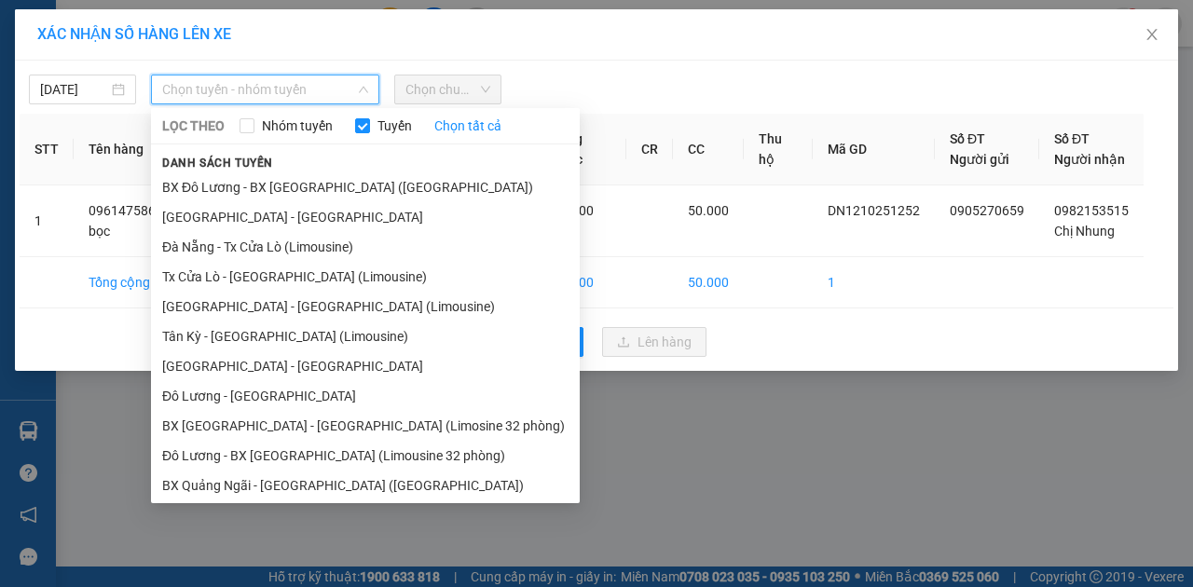
click at [279, 487] on li "BX Quảng Ngãi - BX Đô Lương (Limousine)" at bounding box center [365, 486] width 429 height 30
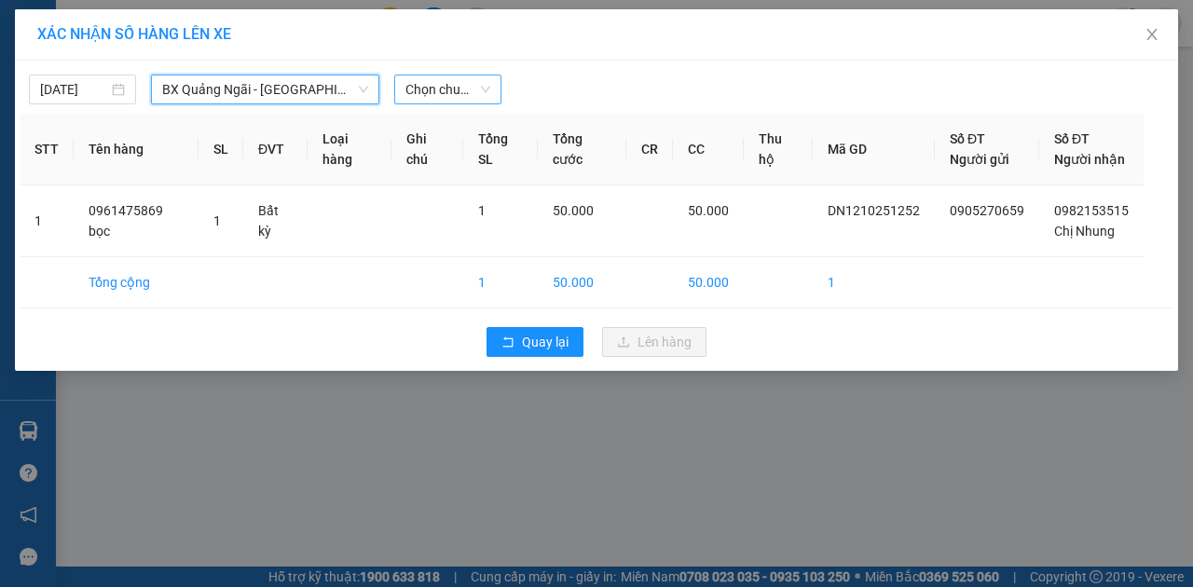
click at [447, 93] on span "Chọn chuyến" at bounding box center [447, 90] width 85 height 28
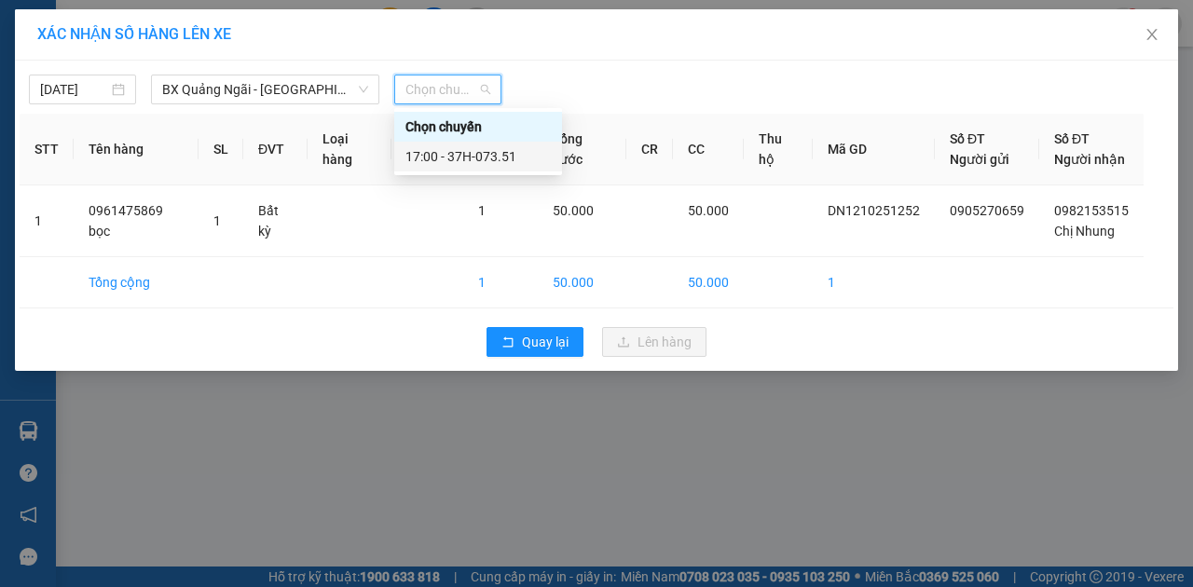
click at [455, 151] on div "17:00 - 37H-073.51" at bounding box center [477, 156] width 145 height 21
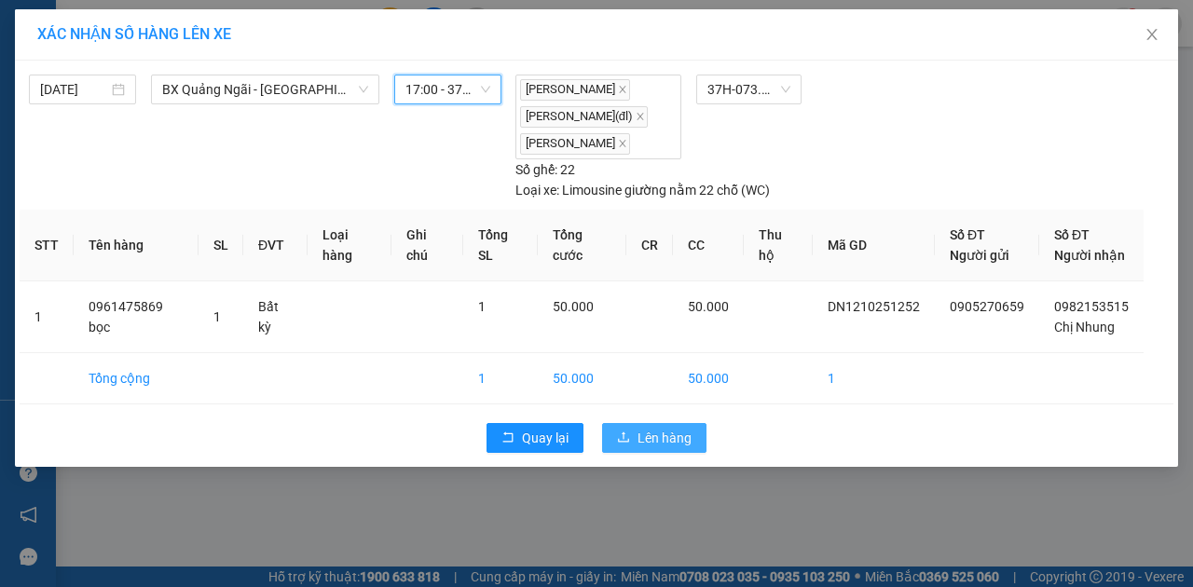
click at [674, 433] on span "Lên hàng" at bounding box center [665, 438] width 54 height 21
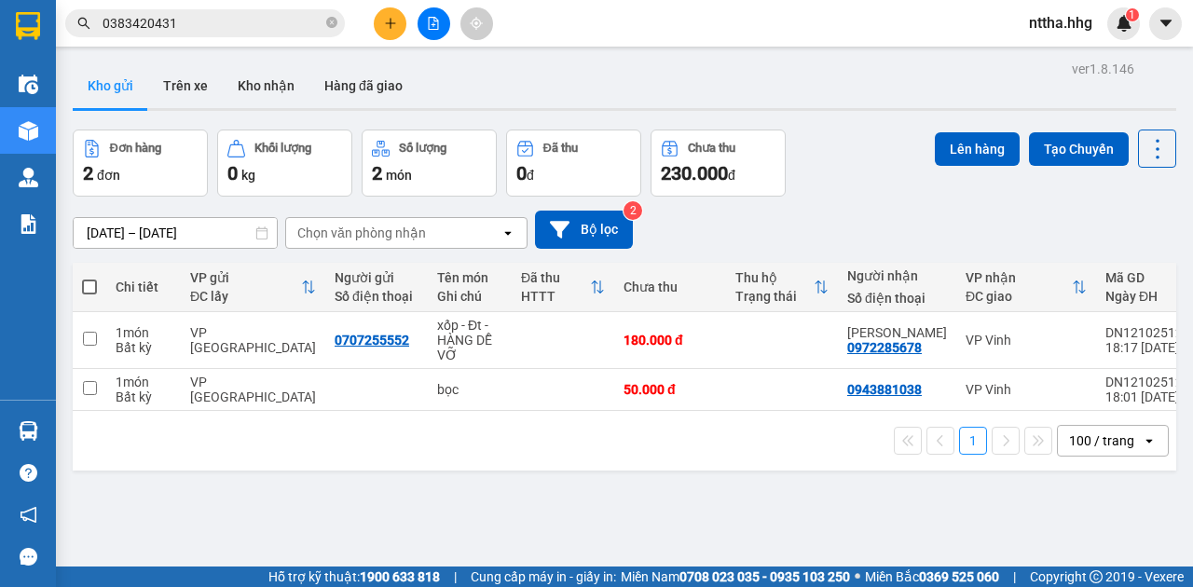
click at [89, 283] on span at bounding box center [89, 287] width 15 height 15
click at [89, 278] on input "checkbox" at bounding box center [89, 278] width 0 height 0
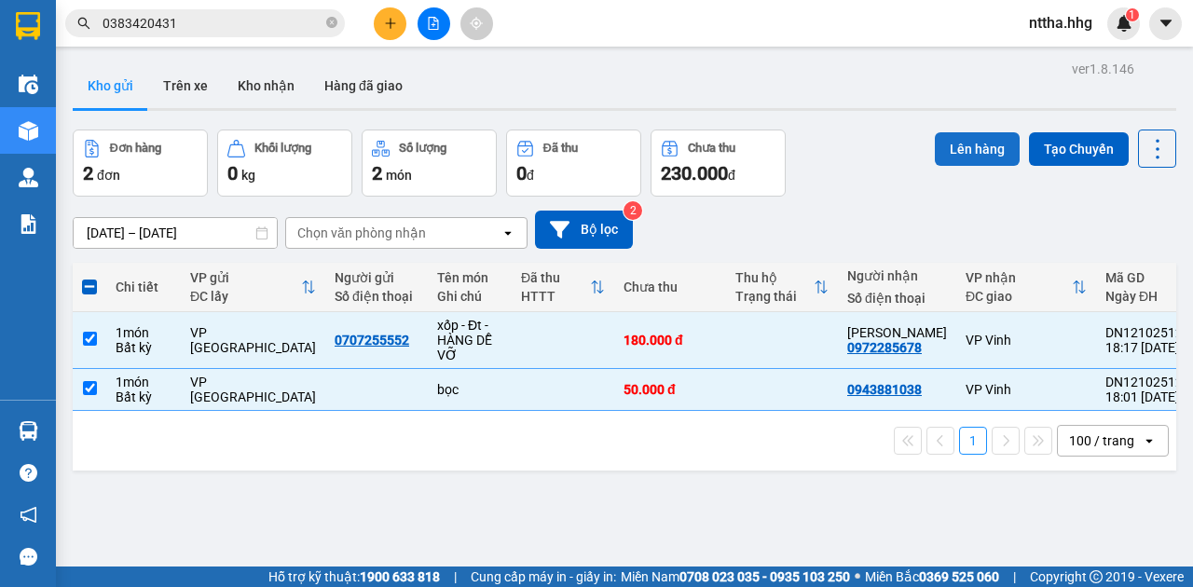
click at [941, 145] on button "Lên hàng" at bounding box center [977, 149] width 85 height 34
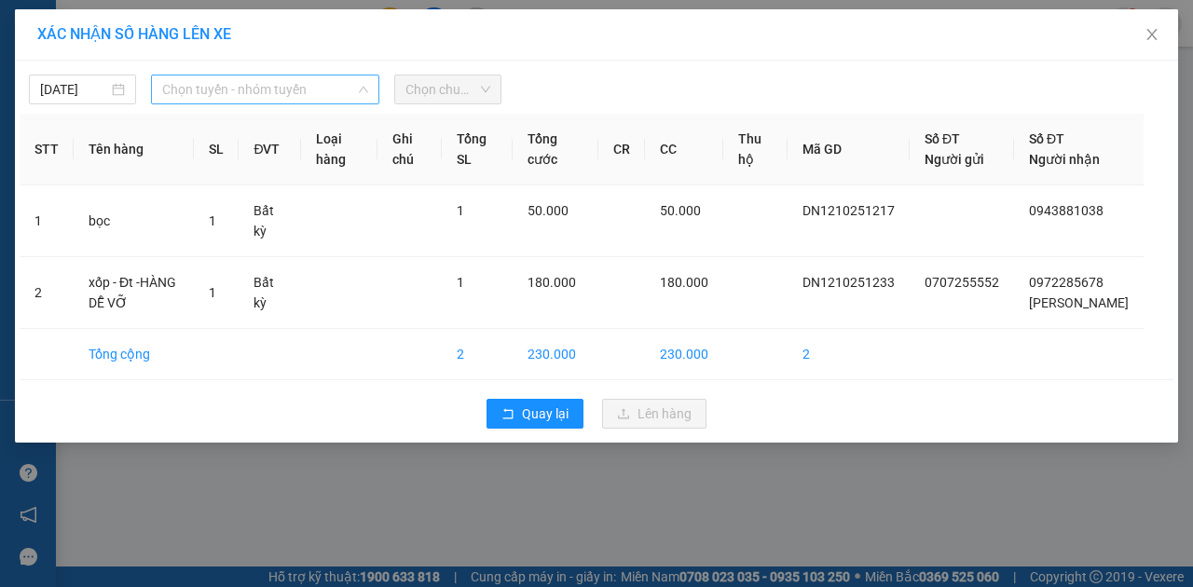
click at [327, 90] on span "Chọn tuyến - nhóm tuyến" at bounding box center [265, 90] width 206 height 28
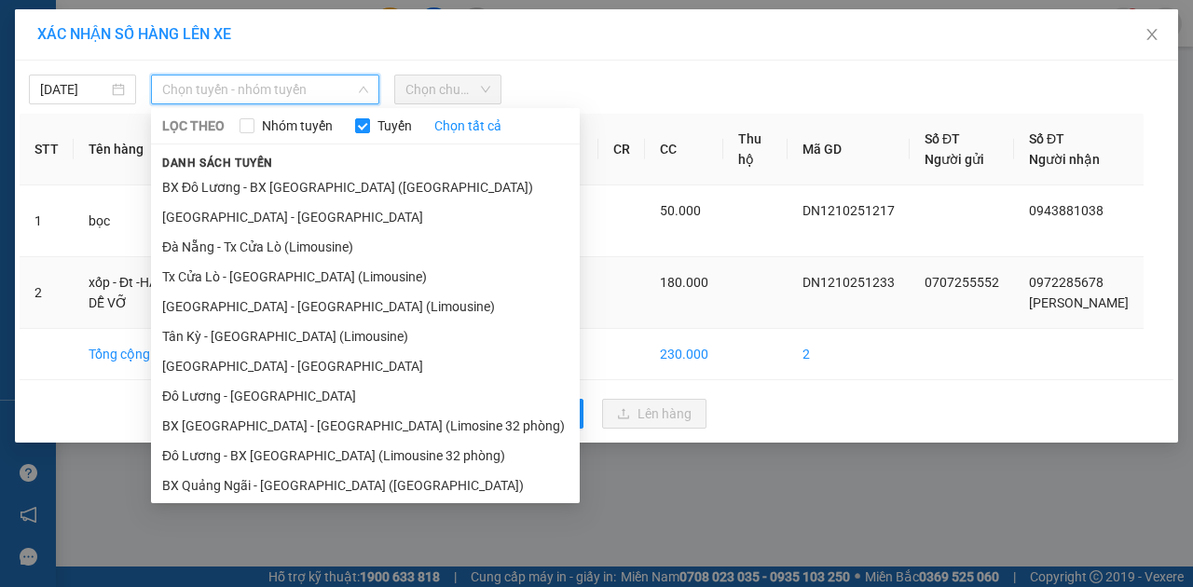
drag, startPoint x: 278, startPoint y: 308, endPoint x: 283, endPoint y: 299, distance: 10.1
click at [278, 308] on li "Đà Nẵng - Tân Kỳ (Limousine)" at bounding box center [365, 307] width 429 height 30
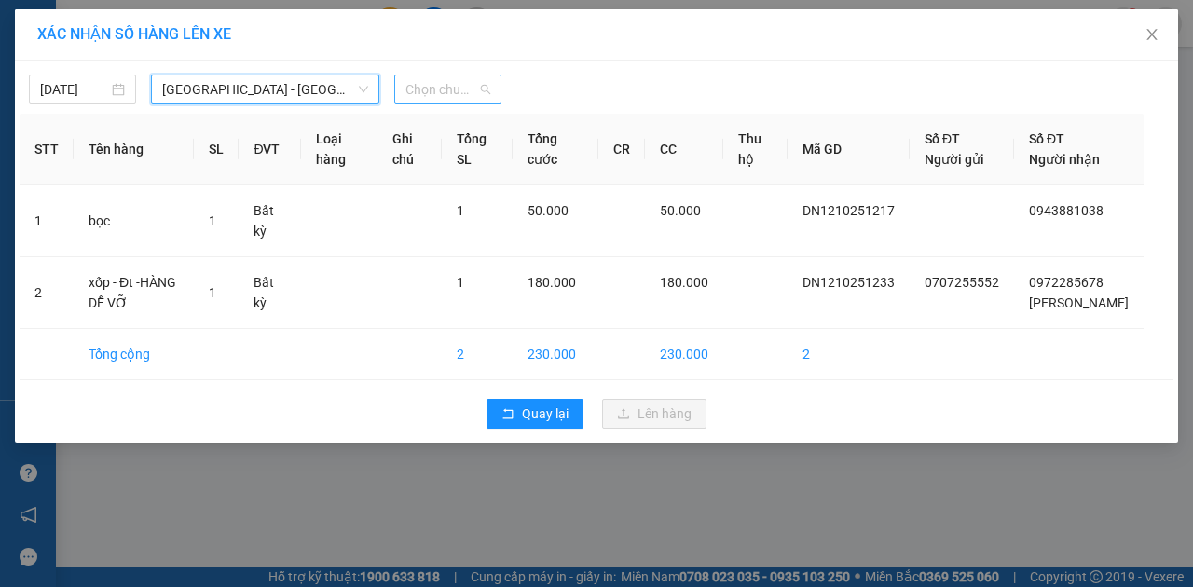
click at [457, 91] on span "Chọn chuyến" at bounding box center [447, 90] width 85 height 28
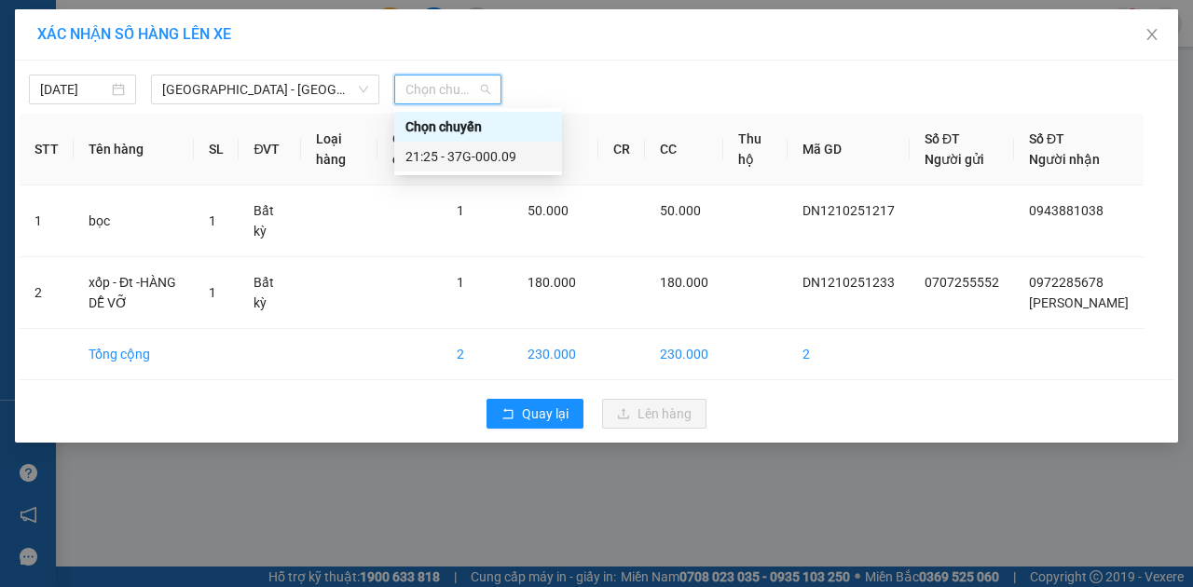
click at [463, 157] on div "21:25 - 37G-000.09" at bounding box center [477, 156] width 145 height 21
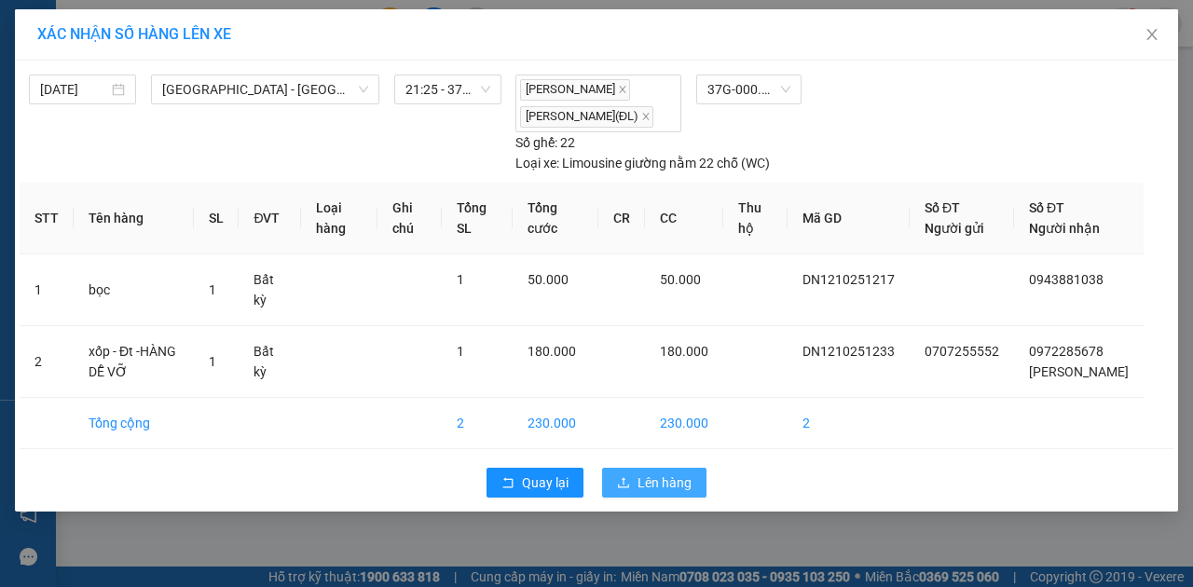
click at [667, 493] on span "Lên hàng" at bounding box center [665, 483] width 54 height 21
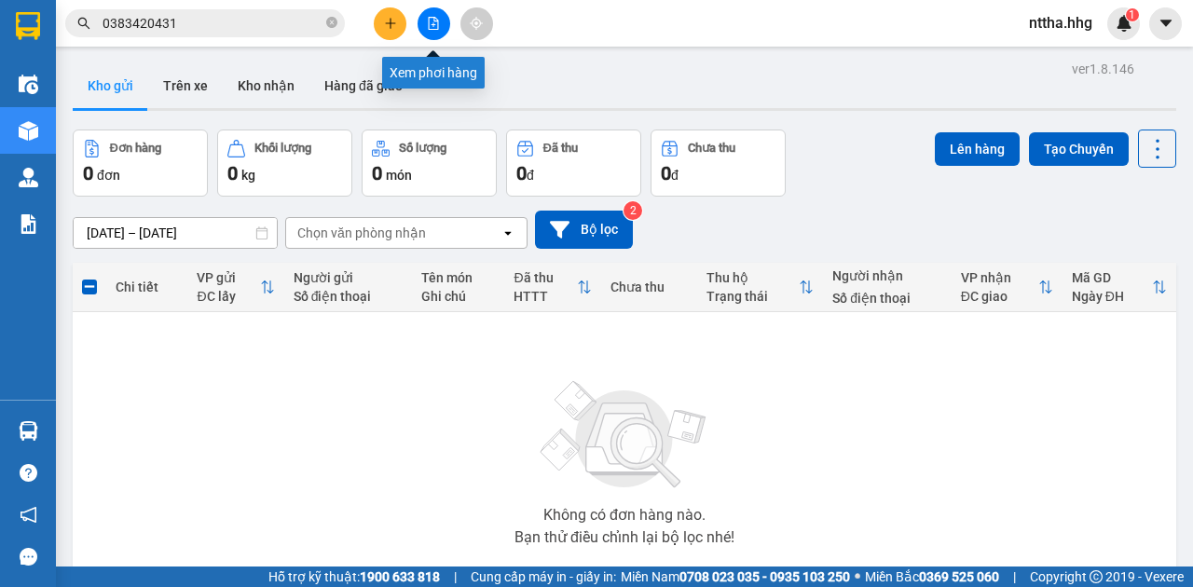
click at [438, 30] on button at bounding box center [434, 23] width 33 height 33
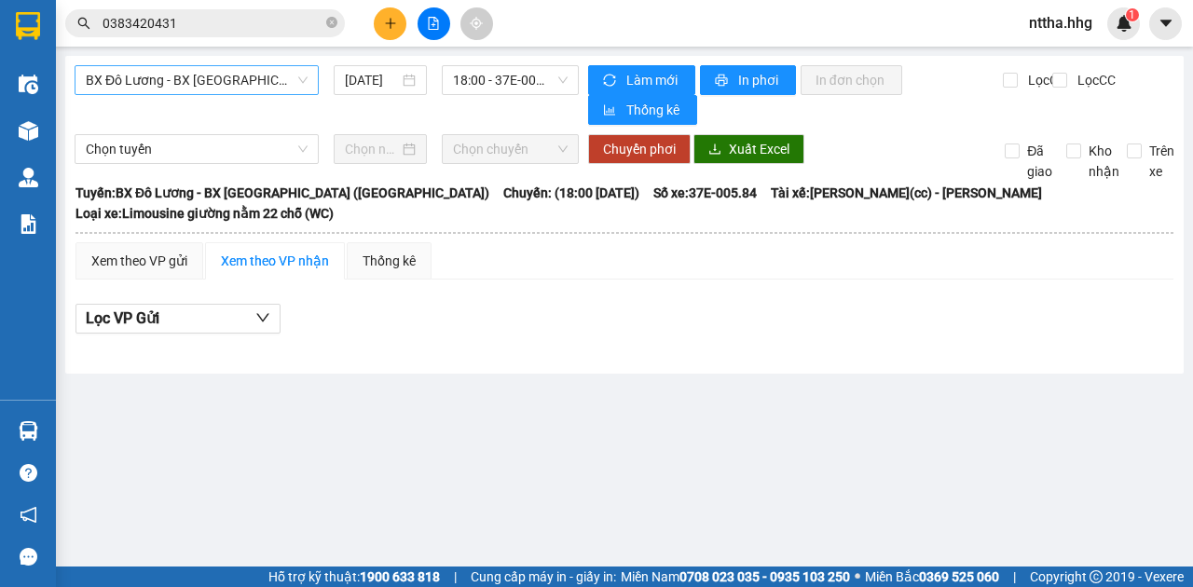
click at [219, 75] on span "BX Đô Lương - BX Quảng Ngãi (Limousine)" at bounding box center [197, 80] width 222 height 28
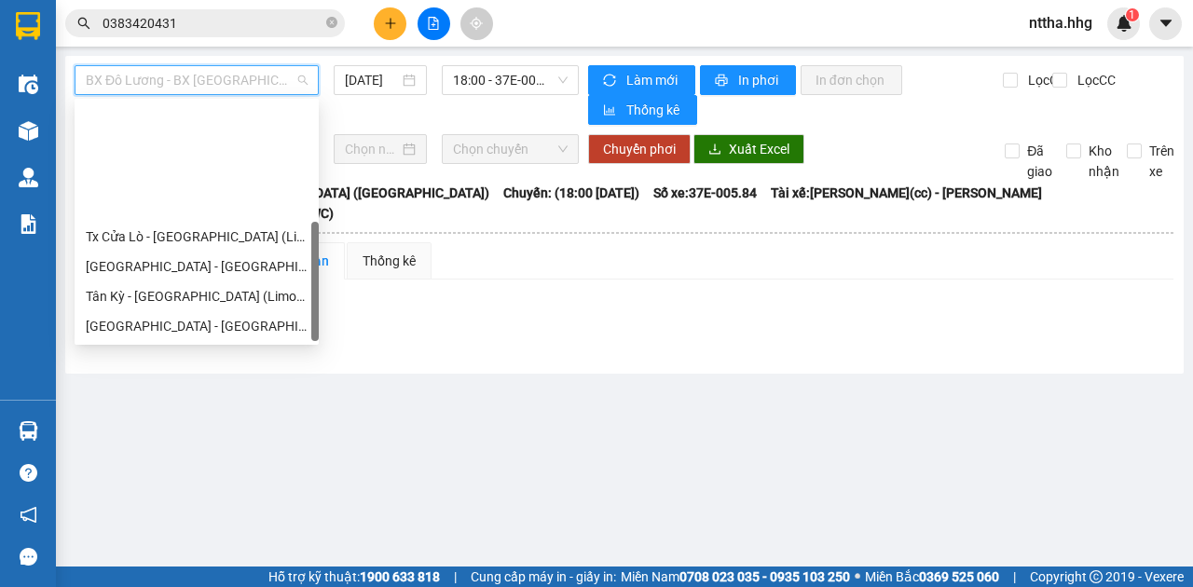
click at [220, 431] on div "BX Quảng Ngãi - BX Đô Lương (Limousine)" at bounding box center [197, 446] width 244 height 30
type input "12/10/2025"
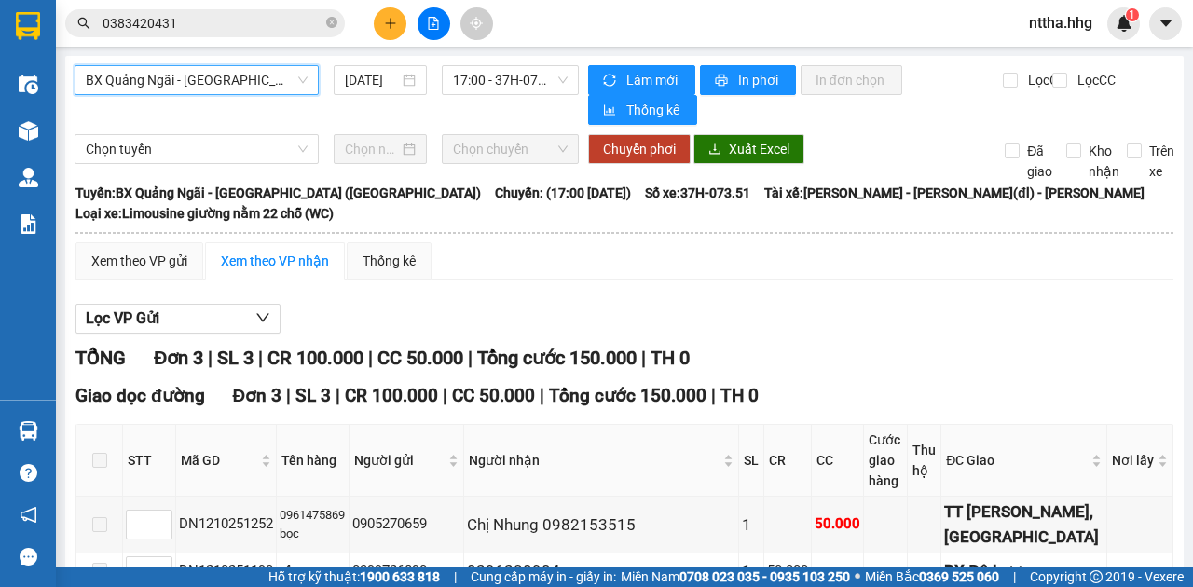
click at [246, 85] on span "BX Quảng Ngãi - BX Đô Lương (Limousine)" at bounding box center [197, 80] width 222 height 28
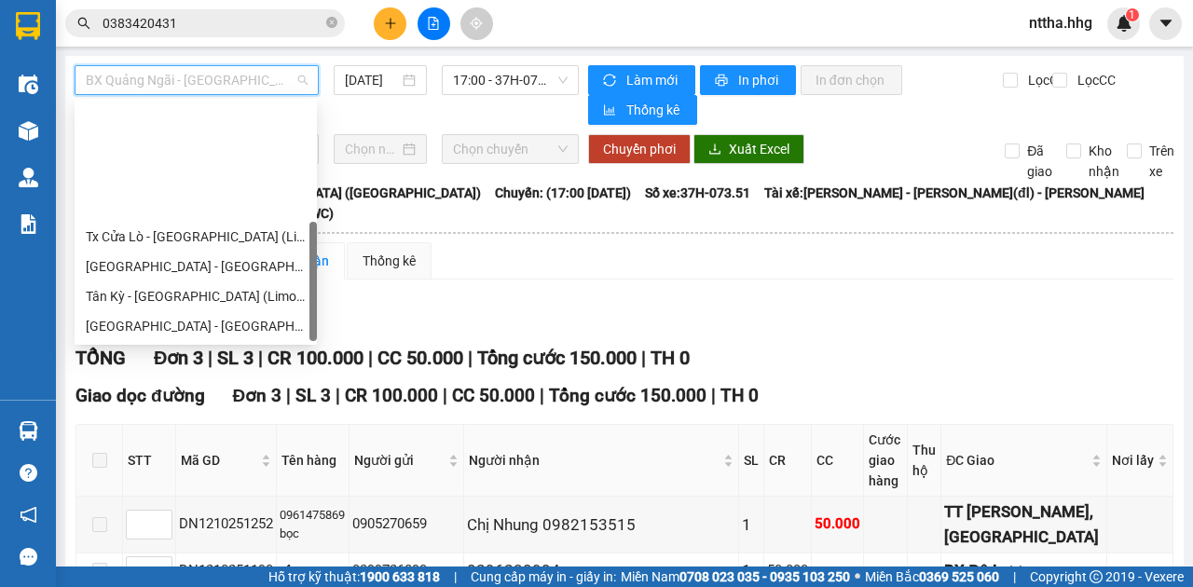
click at [199, 376] on div "BX Đà Nẵng - Đô Lương (Limosine 32 phòng)" at bounding box center [196, 386] width 220 height 21
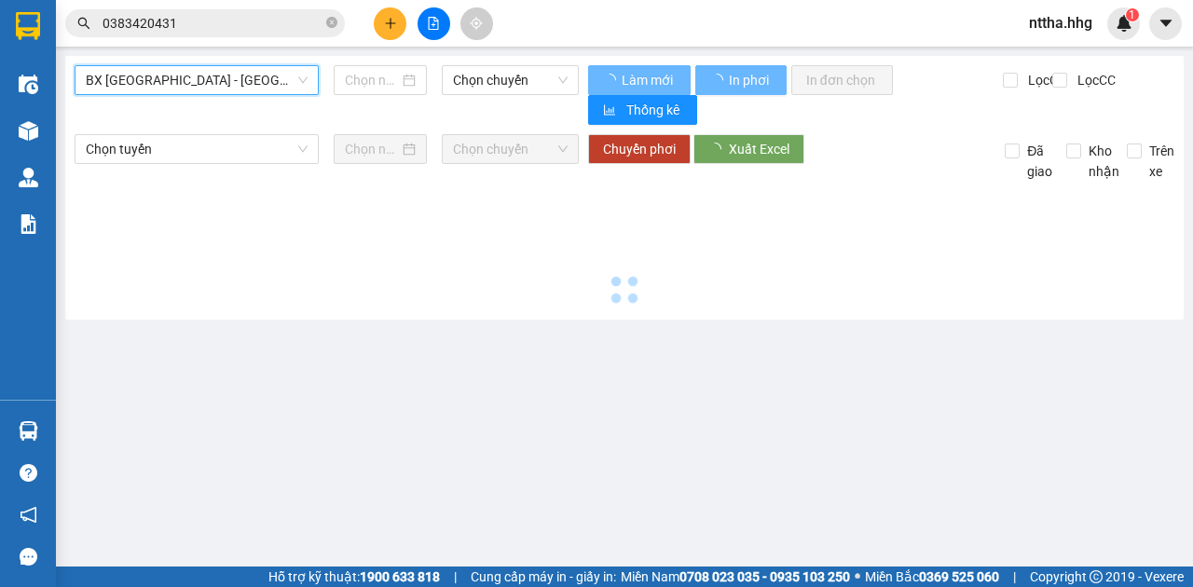
type input "12/10/2025"
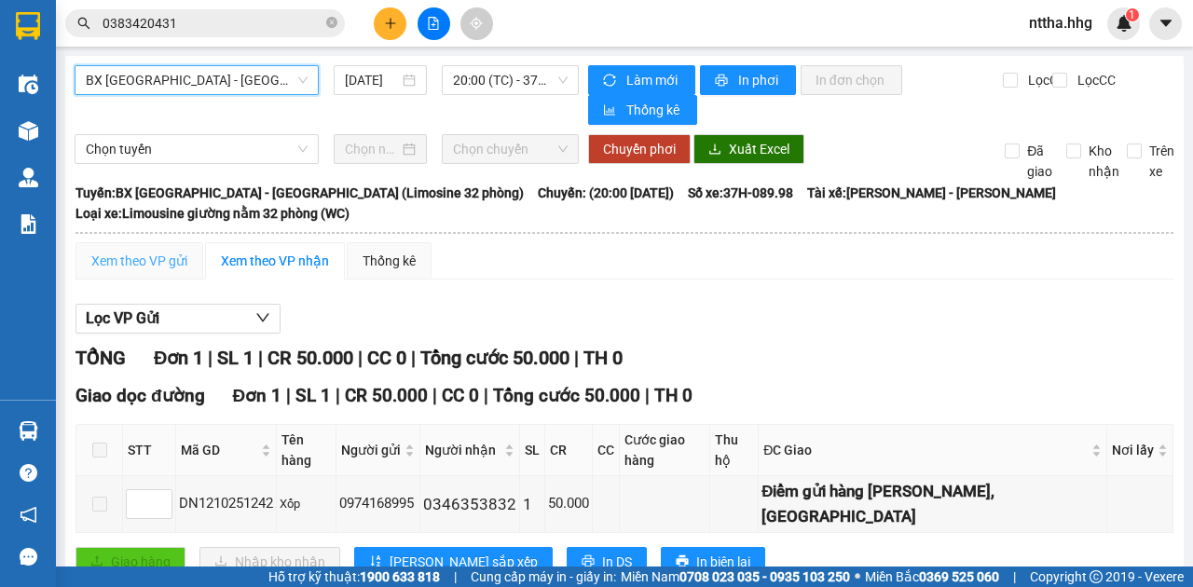
click at [119, 273] on div "Xem theo VP gửi" at bounding box center [140, 260] width 128 height 37
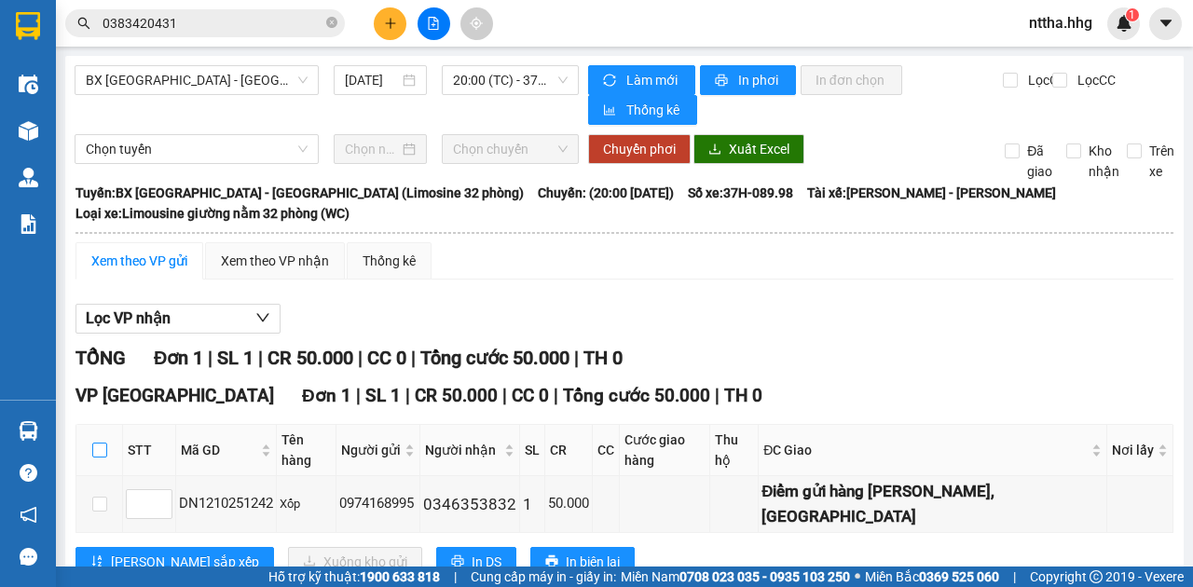
click at [100, 443] on input "checkbox" at bounding box center [99, 450] width 15 height 15
checkbox input "true"
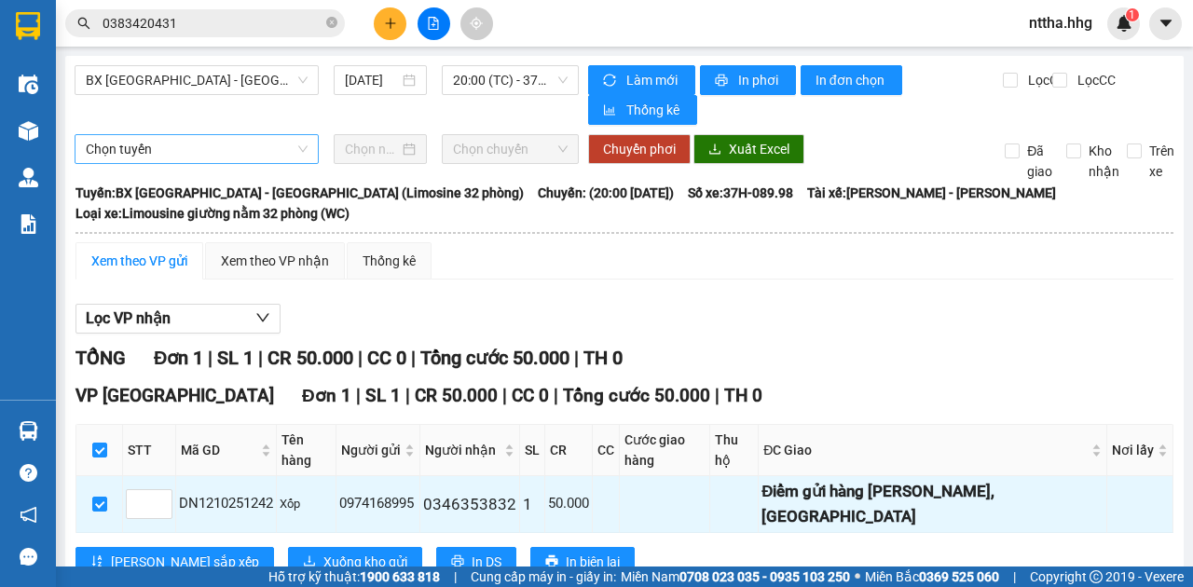
click at [260, 145] on span "Chọn tuyến" at bounding box center [197, 149] width 222 height 28
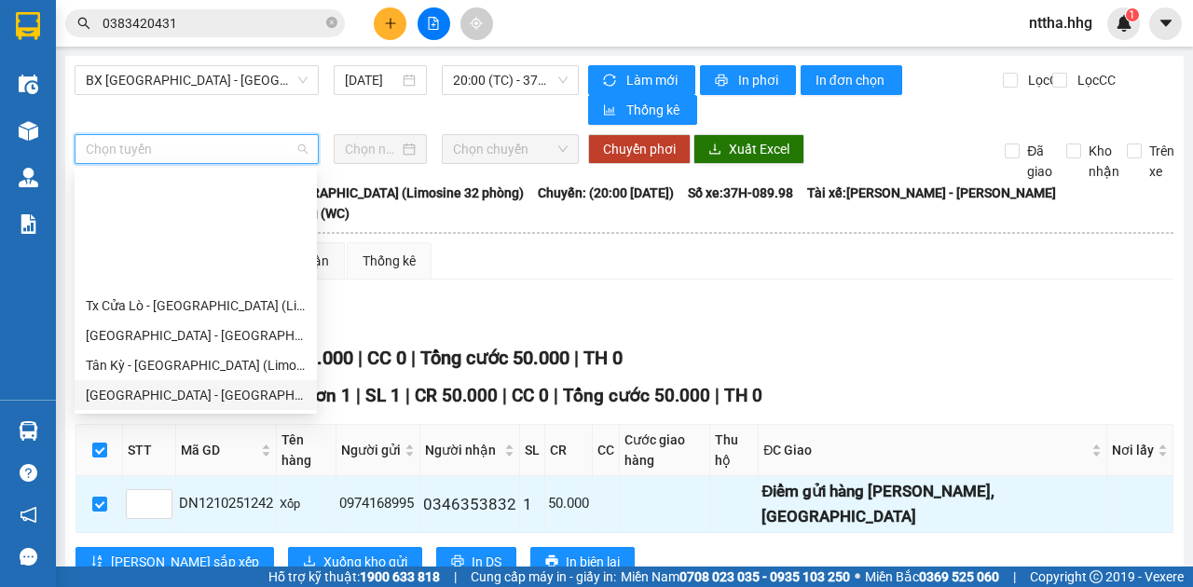
click at [192, 385] on div "Đà Nẵng - Đô Lương" at bounding box center [196, 395] width 220 height 21
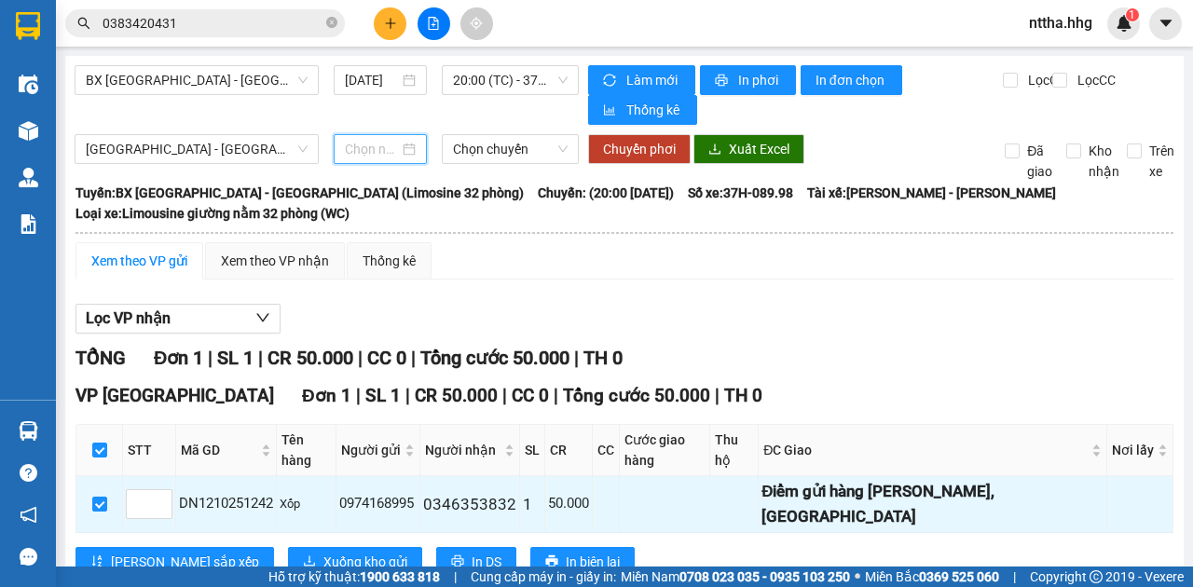
click at [371, 146] on input at bounding box center [372, 149] width 54 height 21
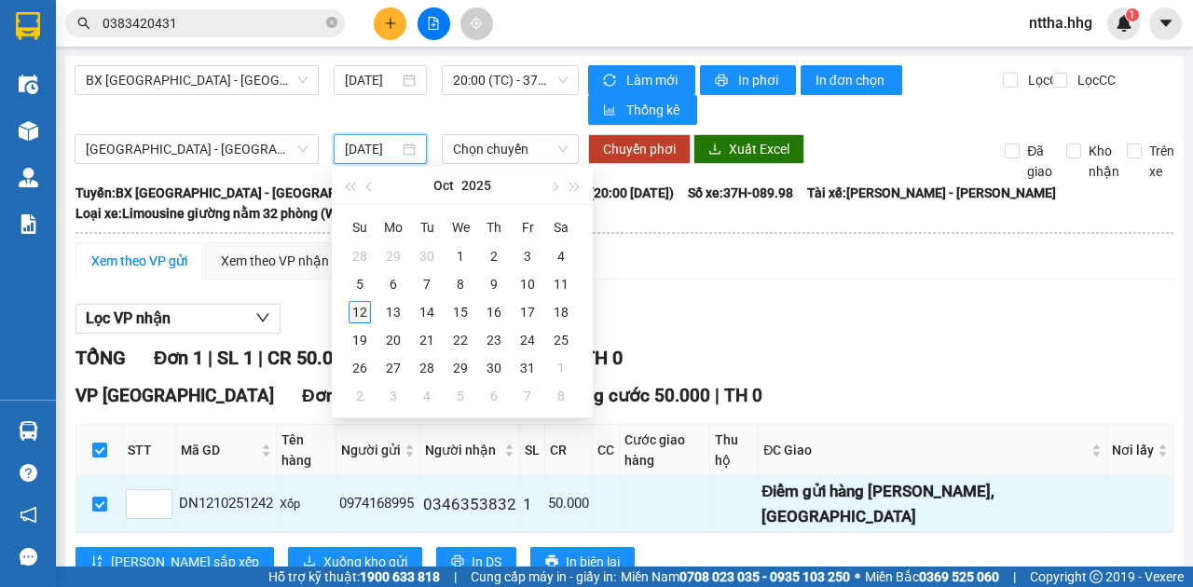
type input "12/10/2025"
click at [361, 315] on div "12" at bounding box center [360, 312] width 22 height 22
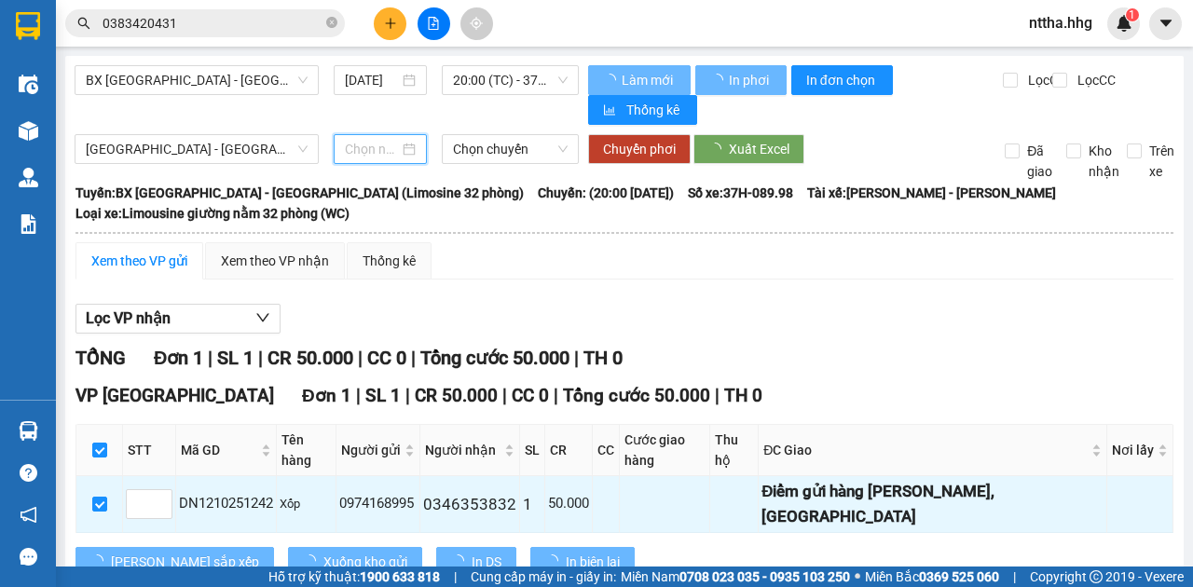
type input "12/10/2025"
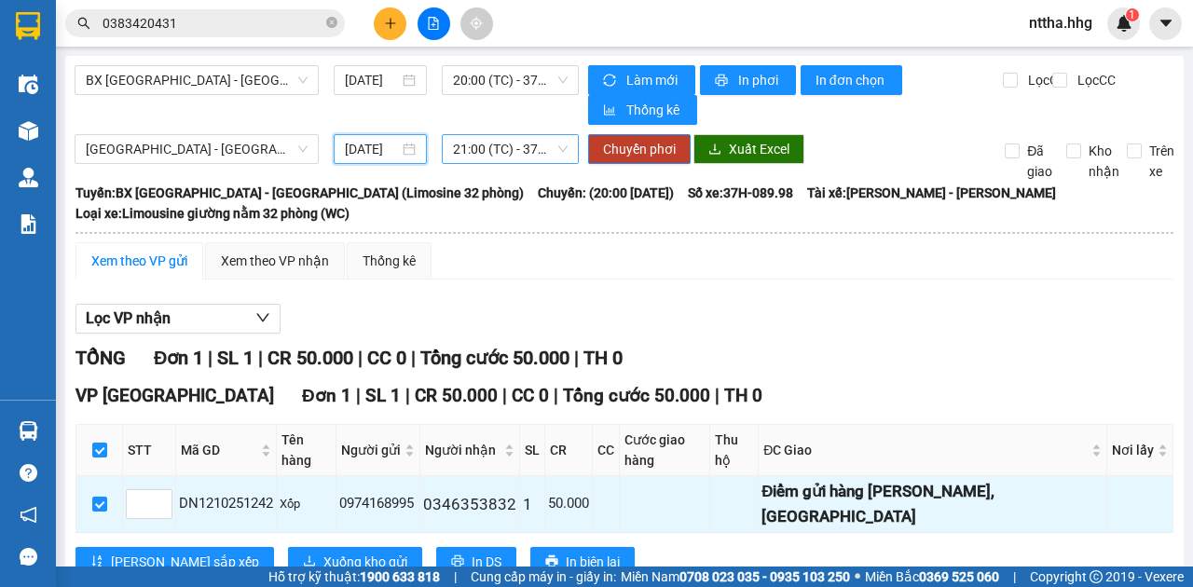
click at [516, 149] on span "21:00 (TC) - 37H-146.29" at bounding box center [510, 149] width 114 height 28
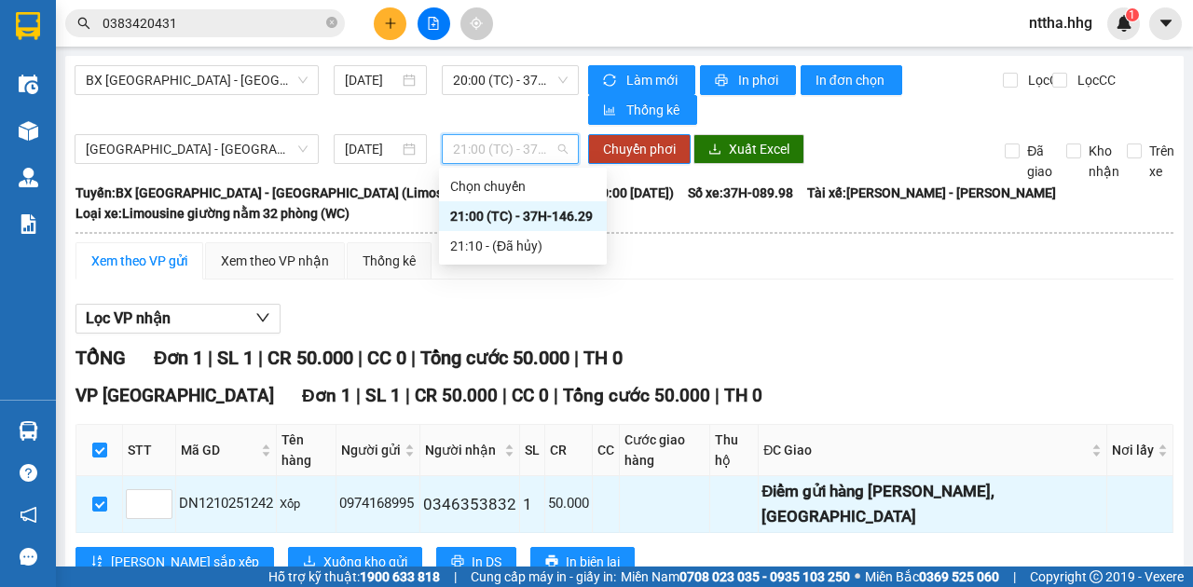
click at [543, 216] on div "21:00 (TC) - 37H-146.29" at bounding box center [522, 216] width 145 height 21
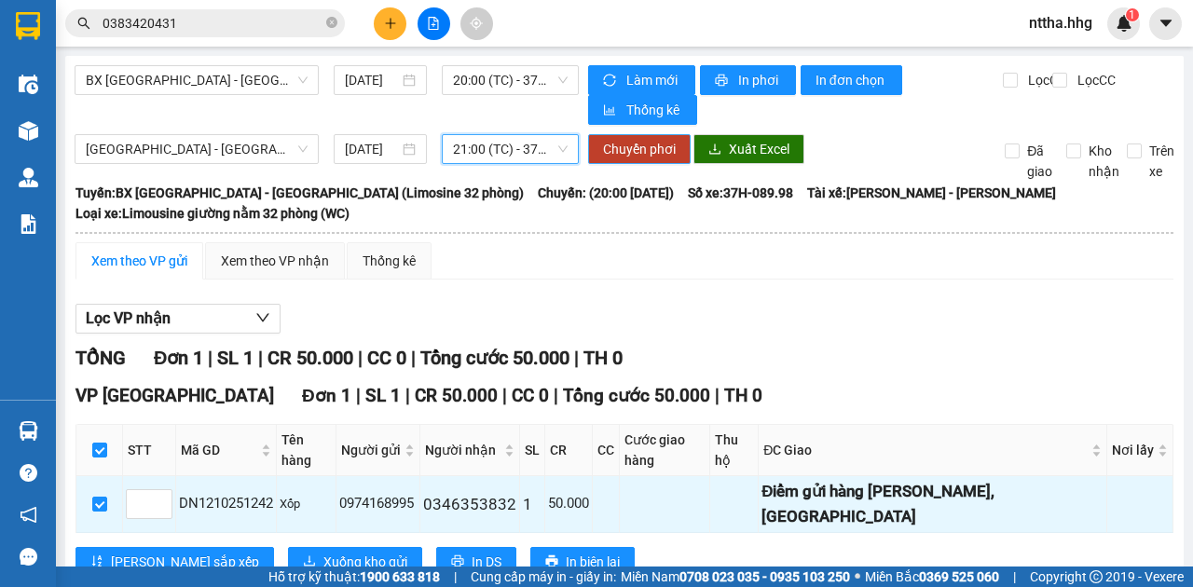
click at [626, 156] on span "Chuyển phơi" at bounding box center [639, 149] width 73 height 21
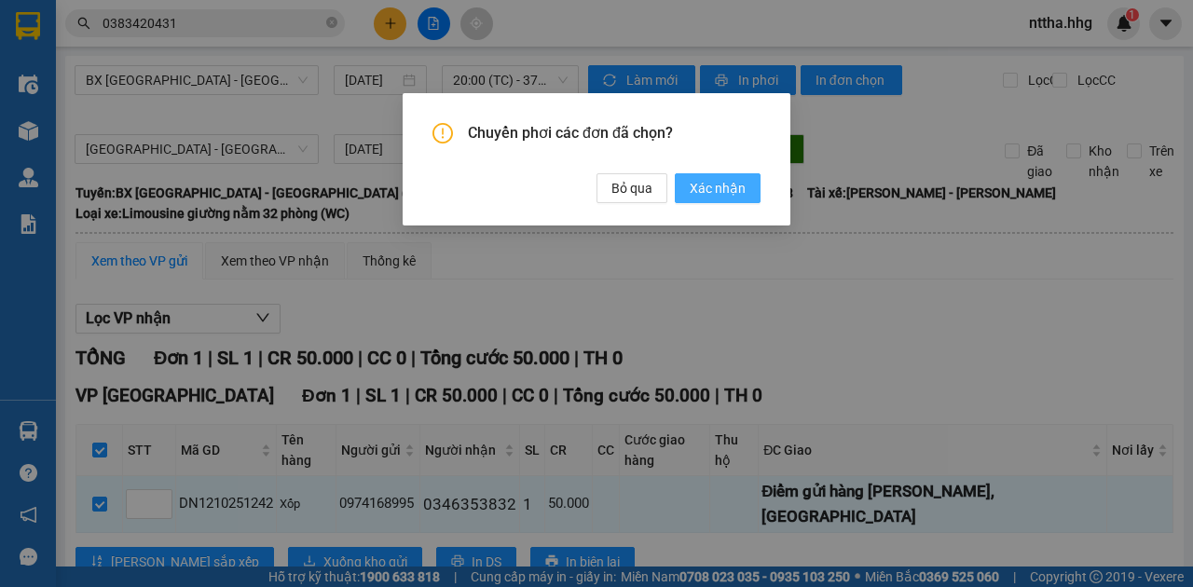
click at [723, 185] on span "Xác nhận" at bounding box center [718, 188] width 56 height 21
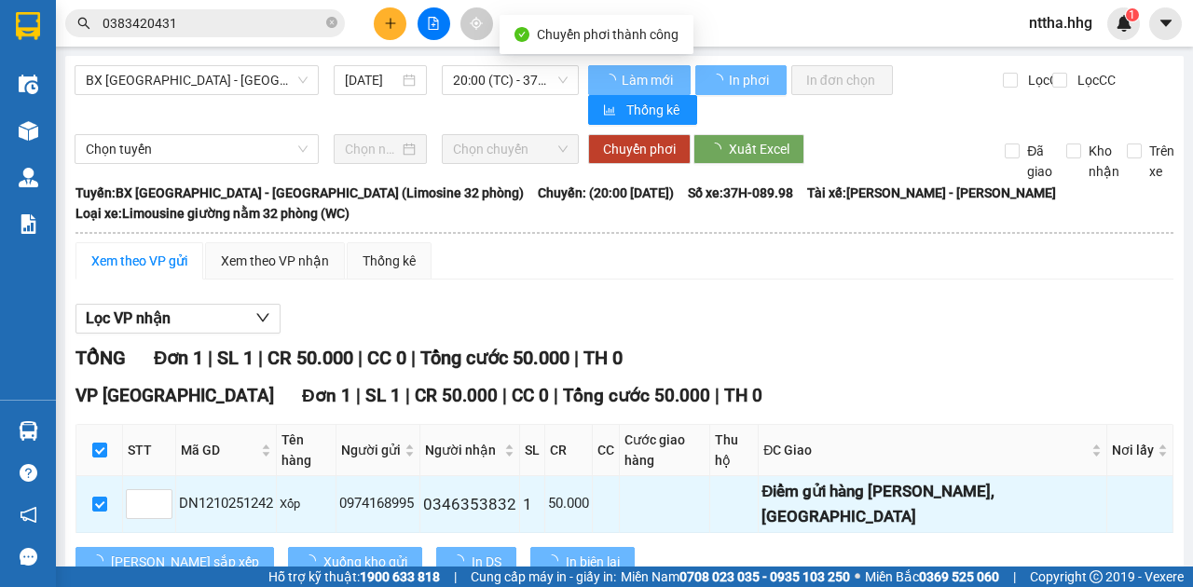
checkbox input "false"
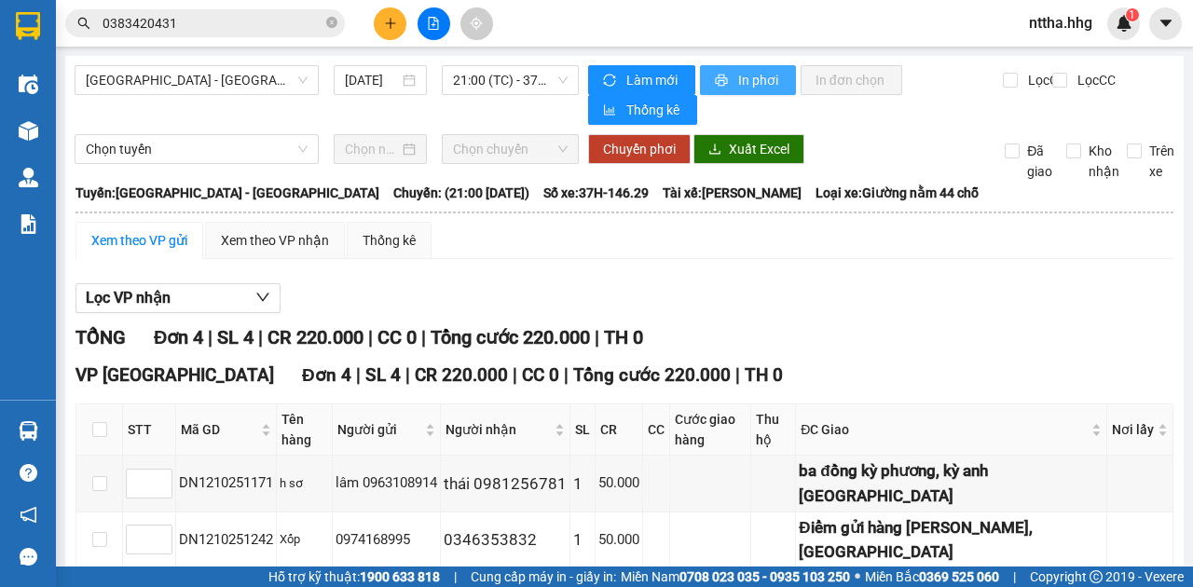
click at [746, 82] on span "In phơi" at bounding box center [759, 80] width 43 height 21
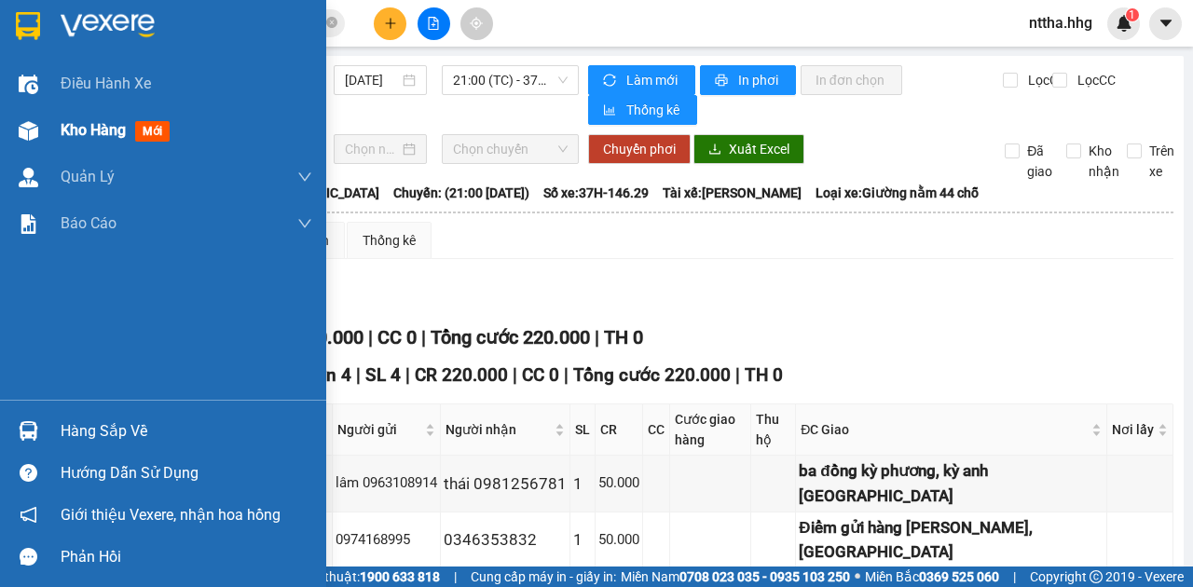
click at [24, 128] on img at bounding box center [29, 131] width 20 height 20
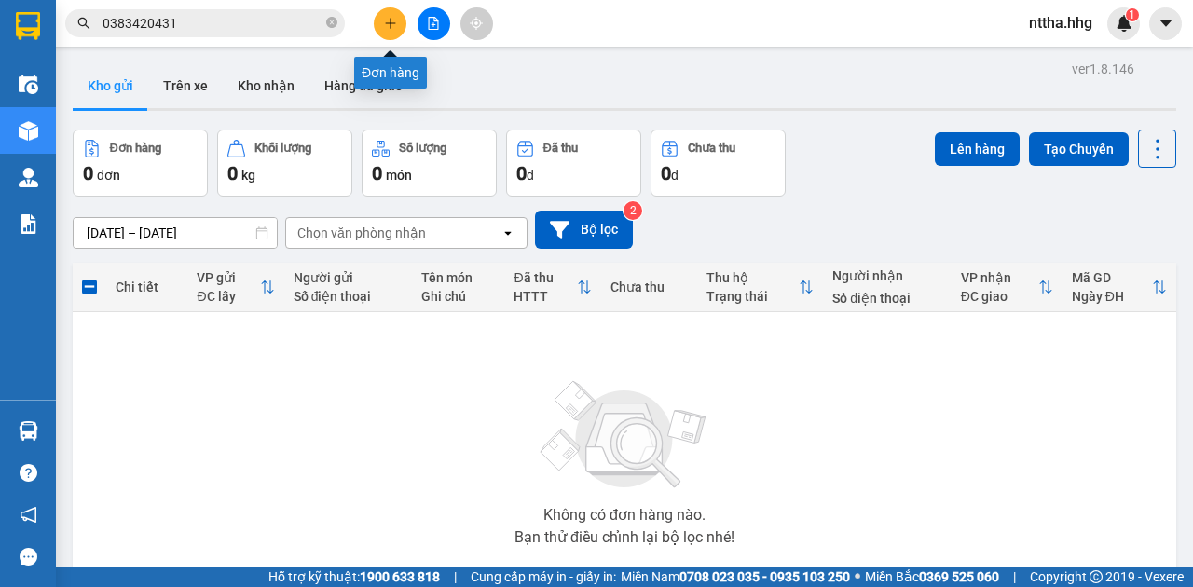
click at [392, 30] on button at bounding box center [390, 23] width 33 height 33
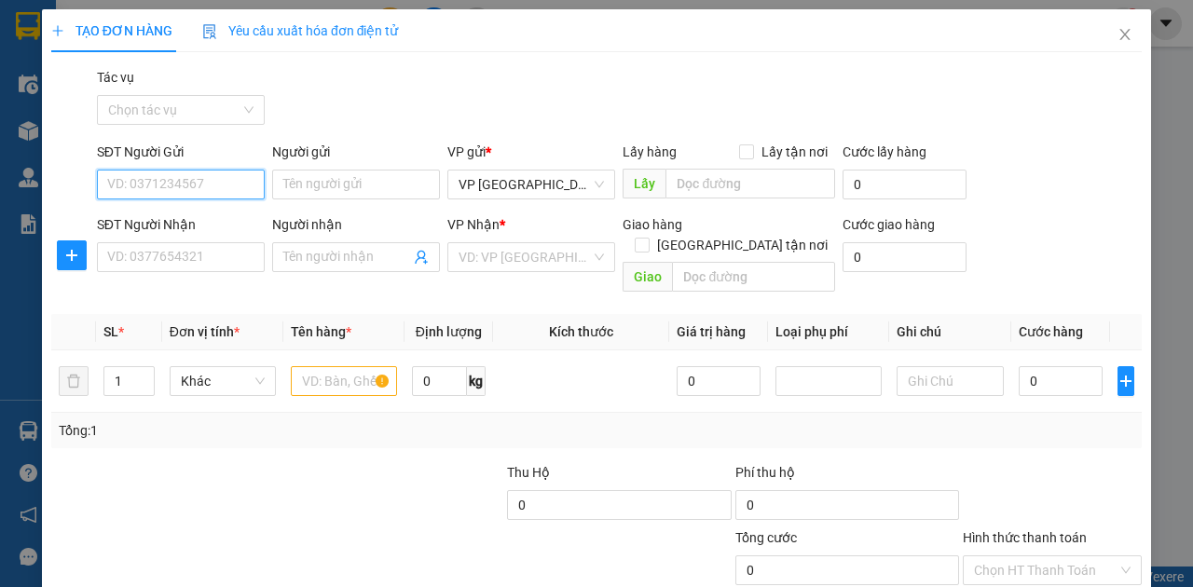
click at [228, 187] on input "SĐT Người Gửi" at bounding box center [181, 185] width 168 height 30
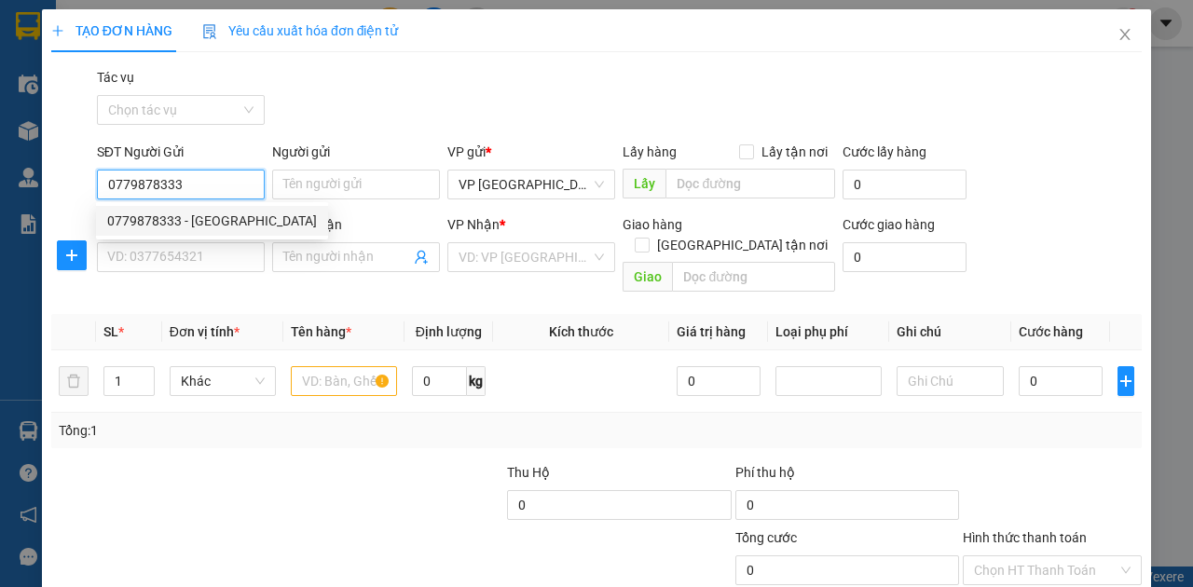
type input "0779878333"
click at [129, 237] on div "0779878333 0779878333 - đức" at bounding box center [212, 220] width 232 height 37
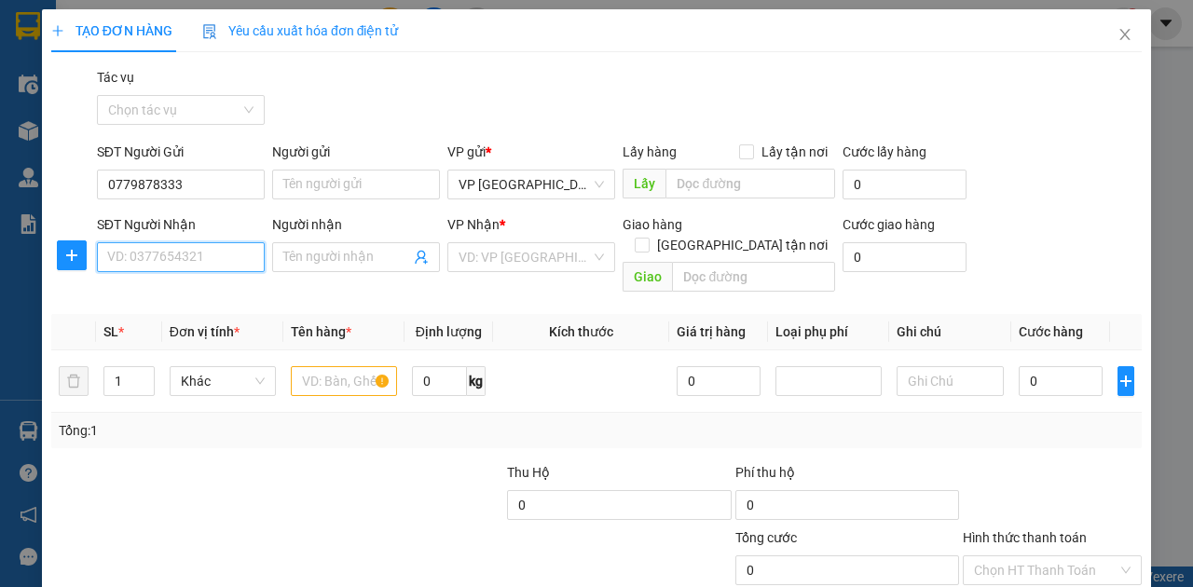
click at [220, 264] on input "SĐT Người Nhận" at bounding box center [181, 257] width 168 height 30
type input "0705927705"
click at [207, 285] on div "0705927705 - A Trung" at bounding box center [179, 293] width 144 height 21
type input "A Trung"
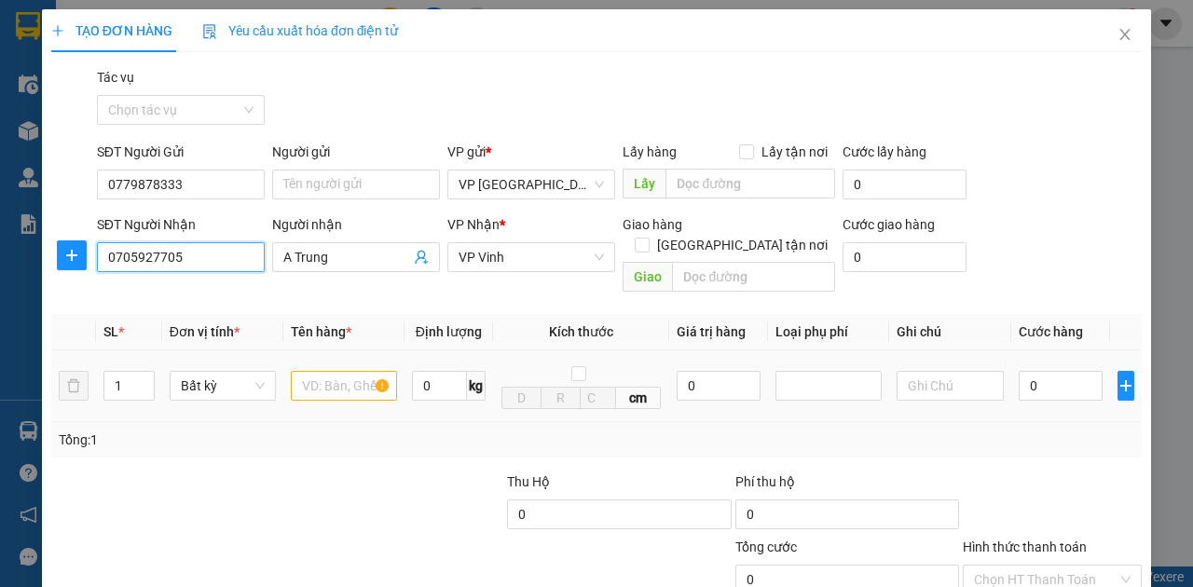
type input "0705927705"
click at [312, 371] on input "text" at bounding box center [344, 386] width 106 height 30
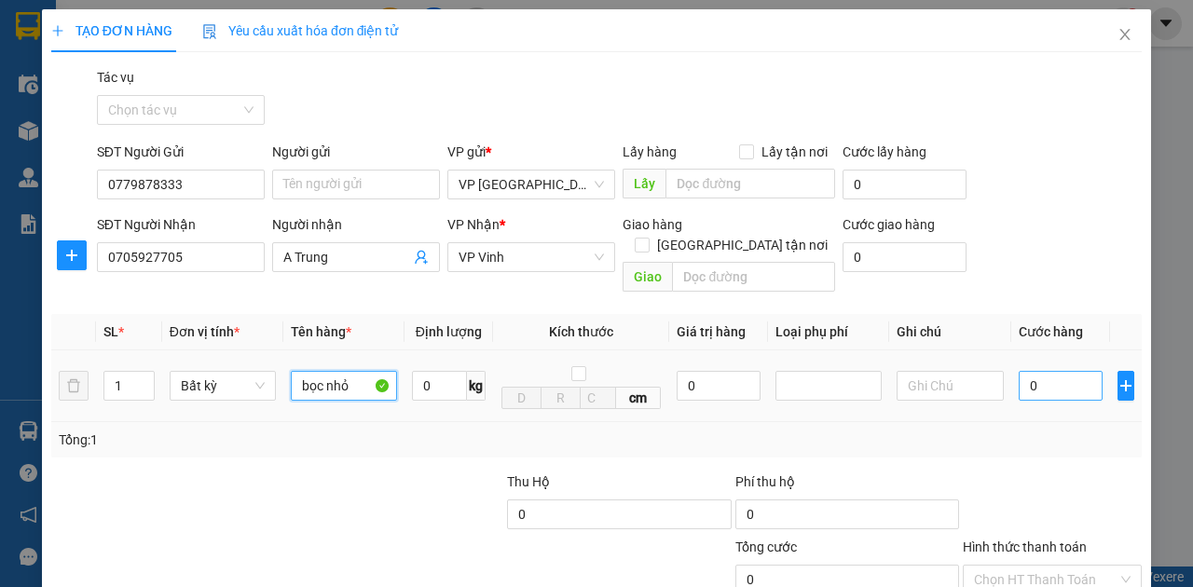
type input "bọc nhỏ"
click at [1042, 371] on input "0" at bounding box center [1061, 386] width 84 height 30
type input "5"
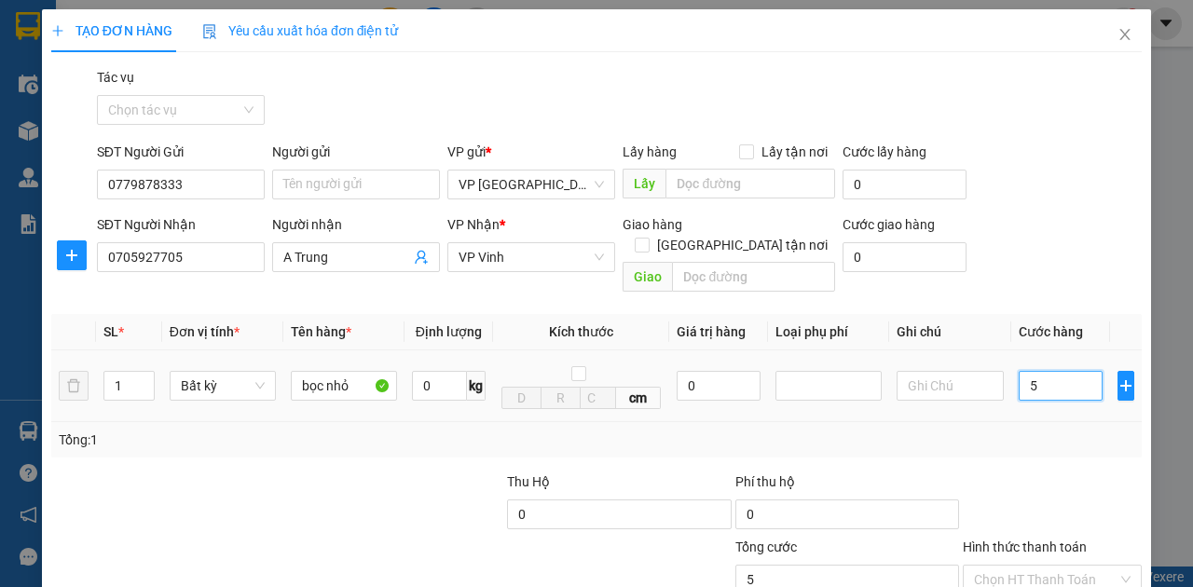
type input "50"
type input "500"
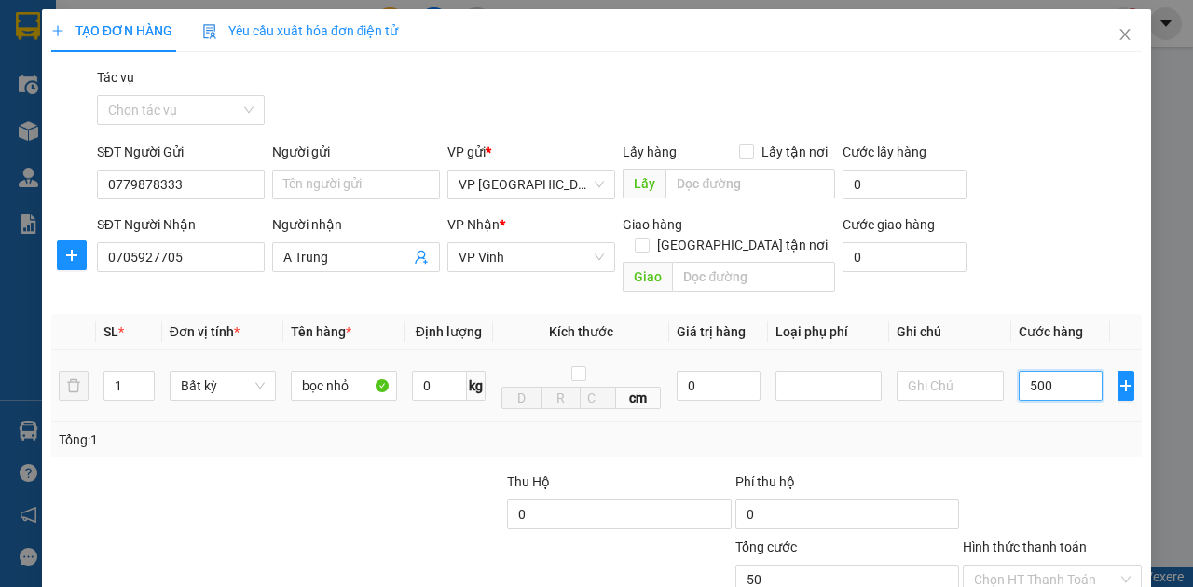
type input "500"
type input "5.000"
type input "50.000"
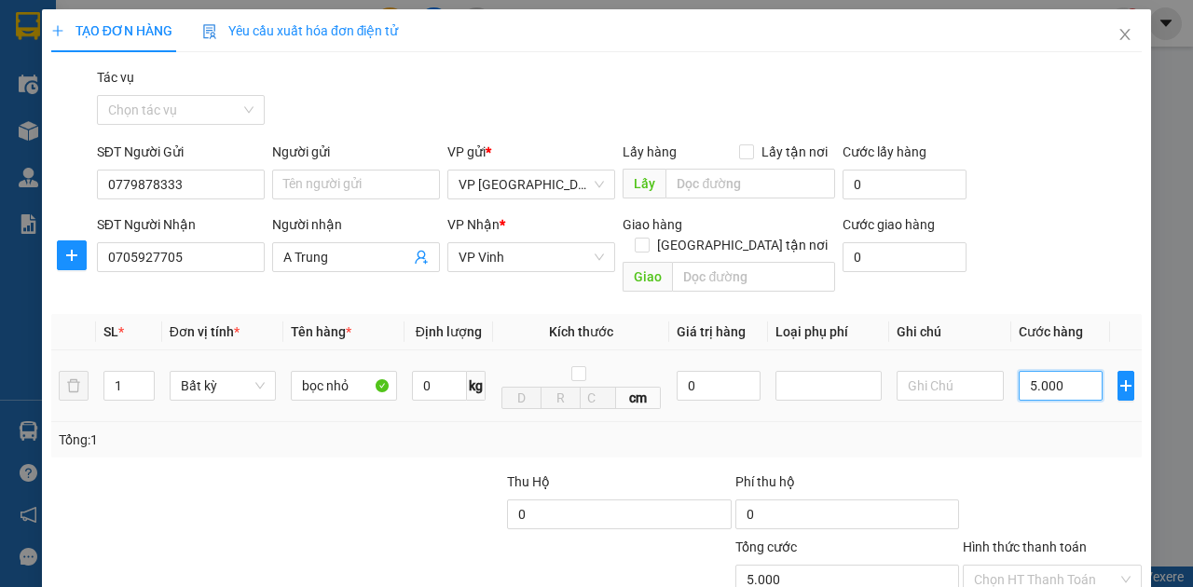
type input "50.000"
click at [1018, 566] on input "Hình thức thanh toán" at bounding box center [1046, 580] width 144 height 28
click at [1016, 584] on div "Tại văn phòng" at bounding box center [1044, 594] width 155 height 21
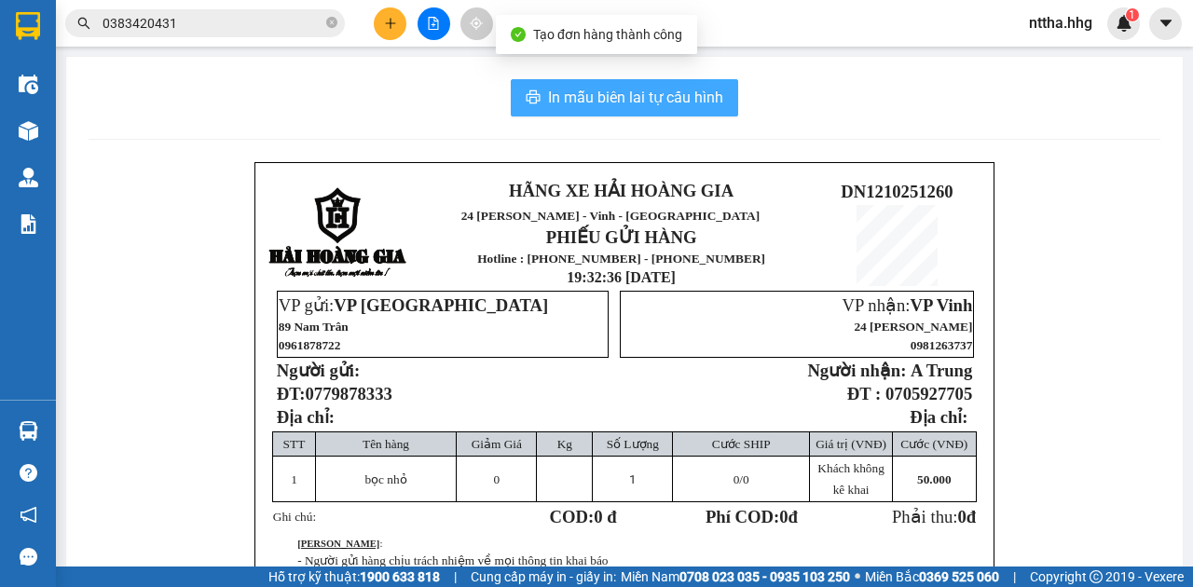
click at [613, 100] on span "In mẫu biên lai tự cấu hình" at bounding box center [635, 97] width 175 height 23
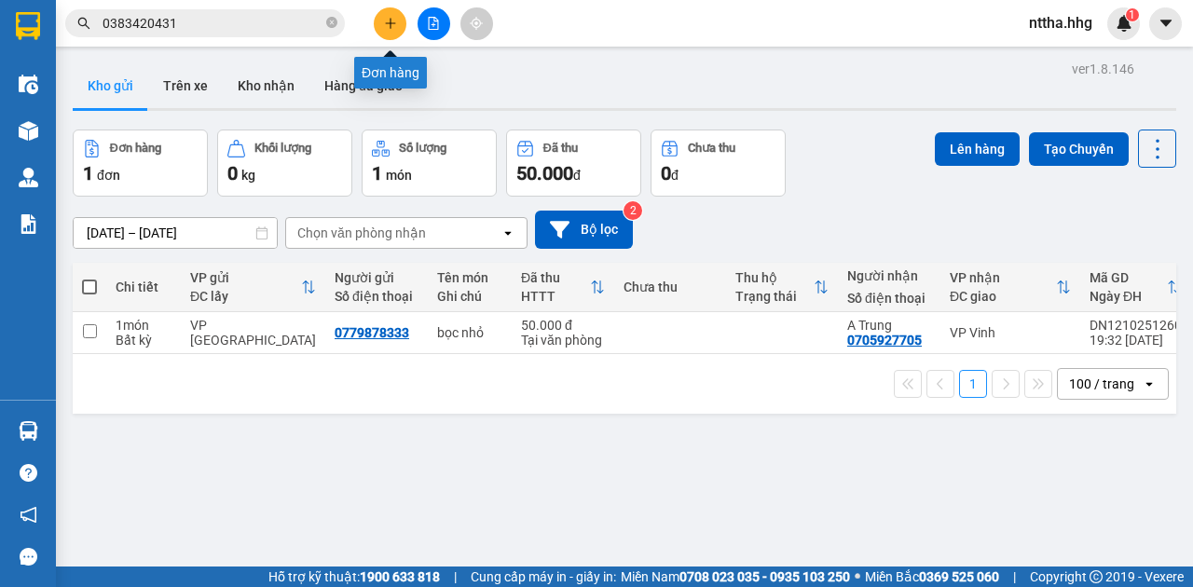
click at [394, 17] on icon "plus" at bounding box center [390, 23] width 13 height 13
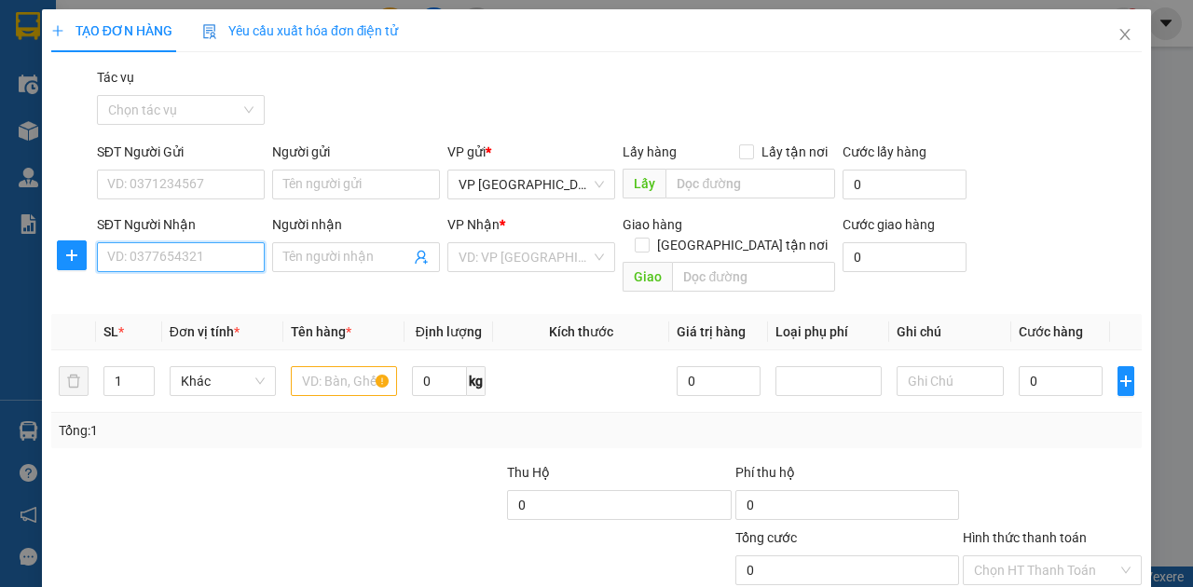
click at [189, 257] on input "SĐT Người Nhận" at bounding box center [181, 257] width 168 height 30
click at [201, 284] on div "0973913211" at bounding box center [179, 293] width 144 height 21
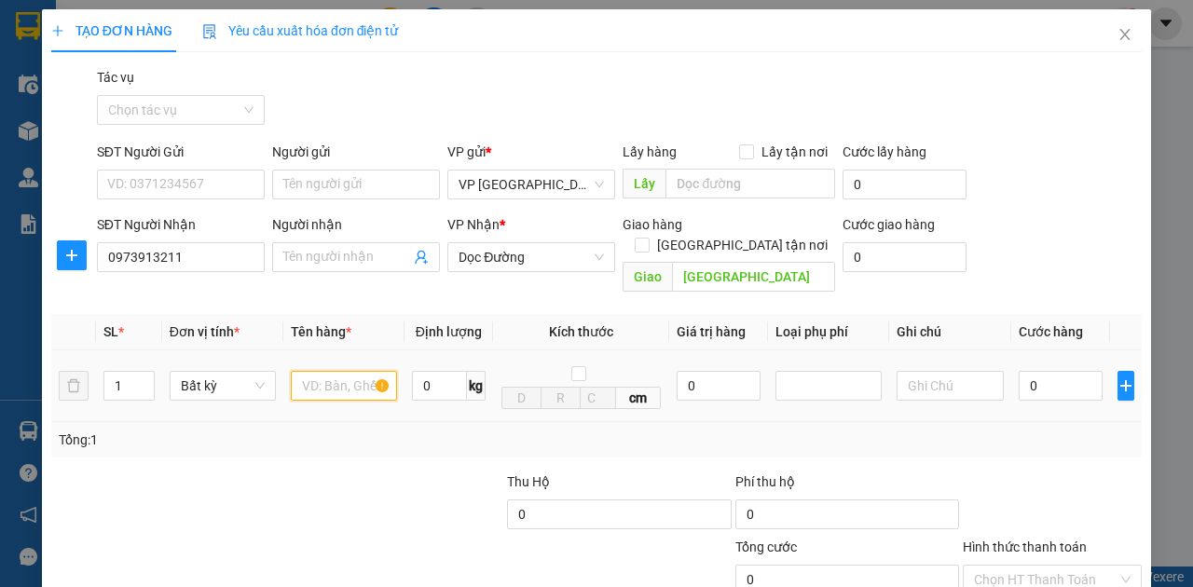
click at [324, 371] on input "text" at bounding box center [344, 386] width 106 height 30
click at [1052, 371] on input "0" at bounding box center [1061, 386] width 84 height 30
click at [1025, 566] on input "Hình thức thanh toán" at bounding box center [1046, 580] width 144 height 28
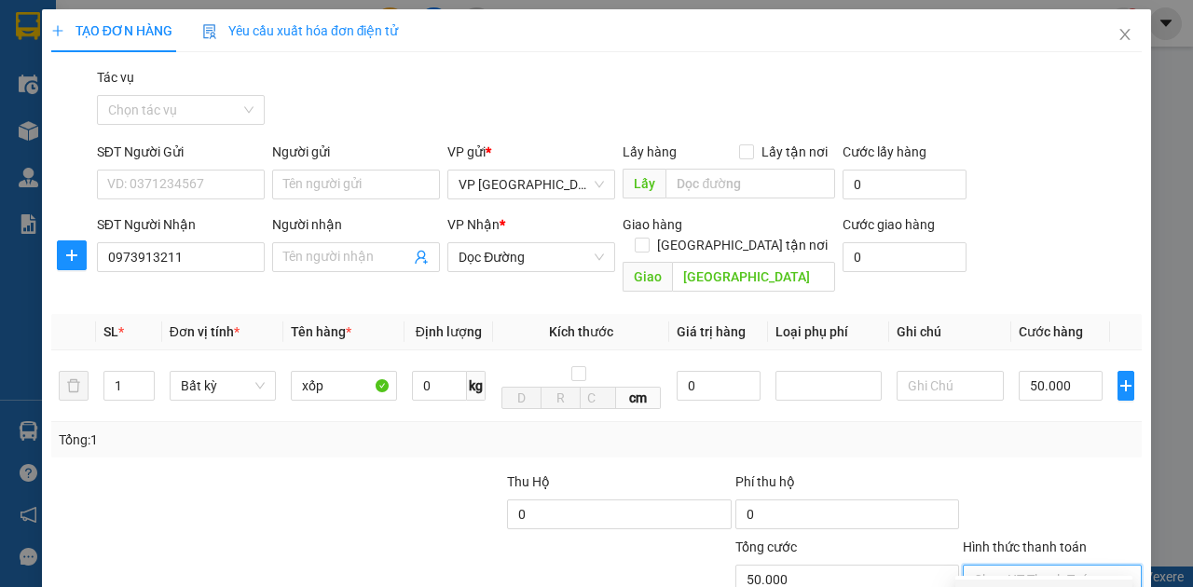
click at [1007, 584] on div "Tại văn phòng" at bounding box center [1044, 594] width 155 height 21
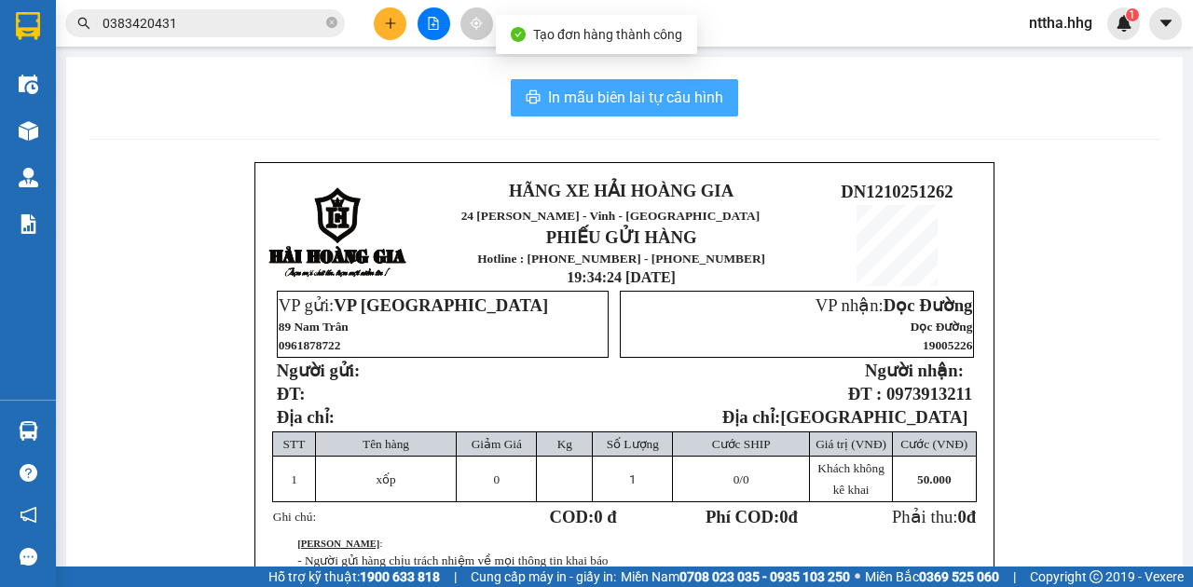
click at [665, 95] on span "In mẫu biên lai tự cấu hình" at bounding box center [635, 97] width 175 height 23
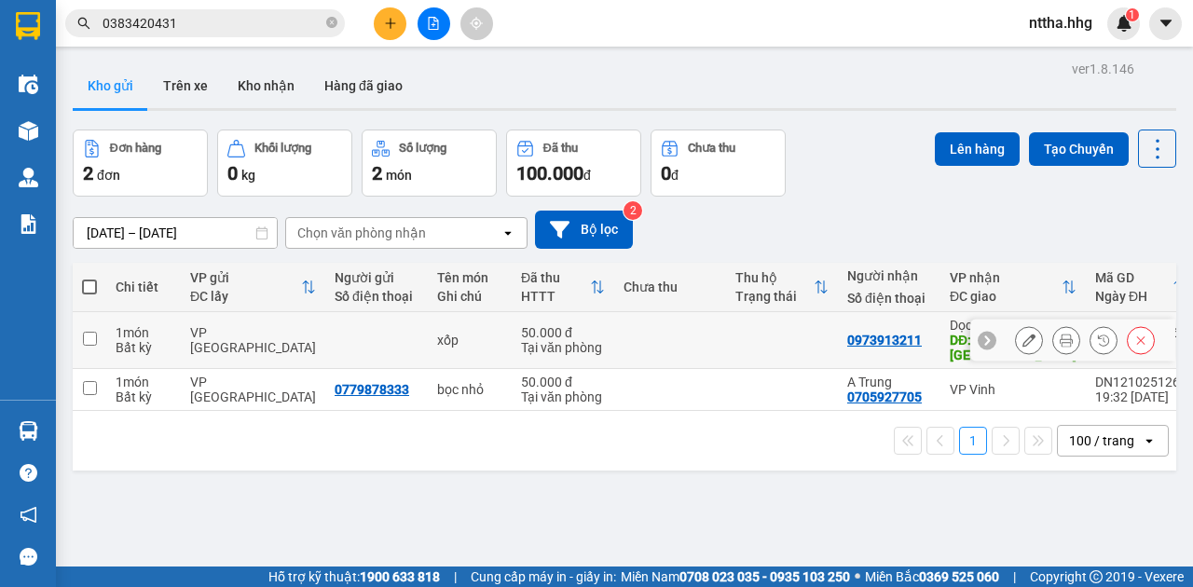
drag, startPoint x: 87, startPoint y: 334, endPoint x: 97, endPoint y: 328, distance: 11.7
click at [88, 334] on input "checkbox" at bounding box center [90, 339] width 14 height 14
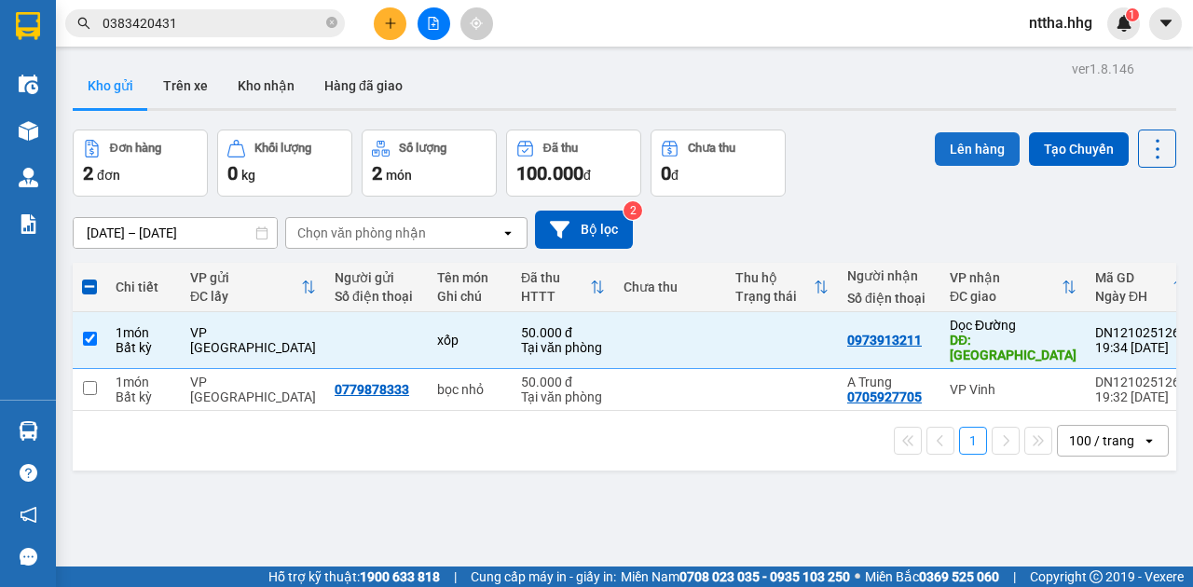
click at [966, 144] on button "Lên hàng" at bounding box center [977, 149] width 85 height 34
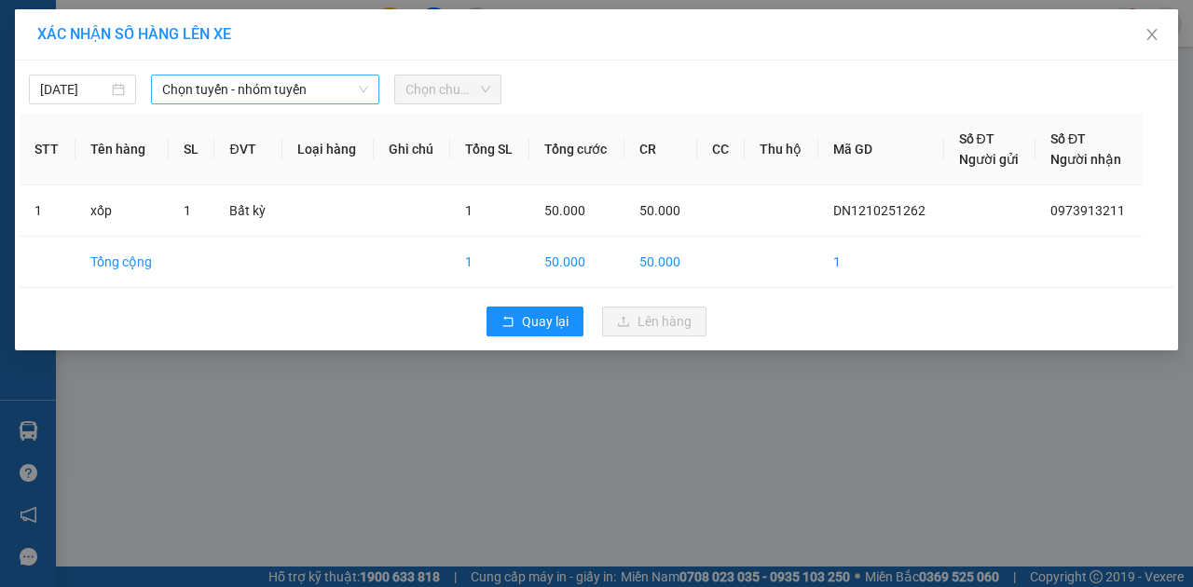
click at [351, 93] on span "Chọn tuyến - nhóm tuyến" at bounding box center [265, 90] width 206 height 28
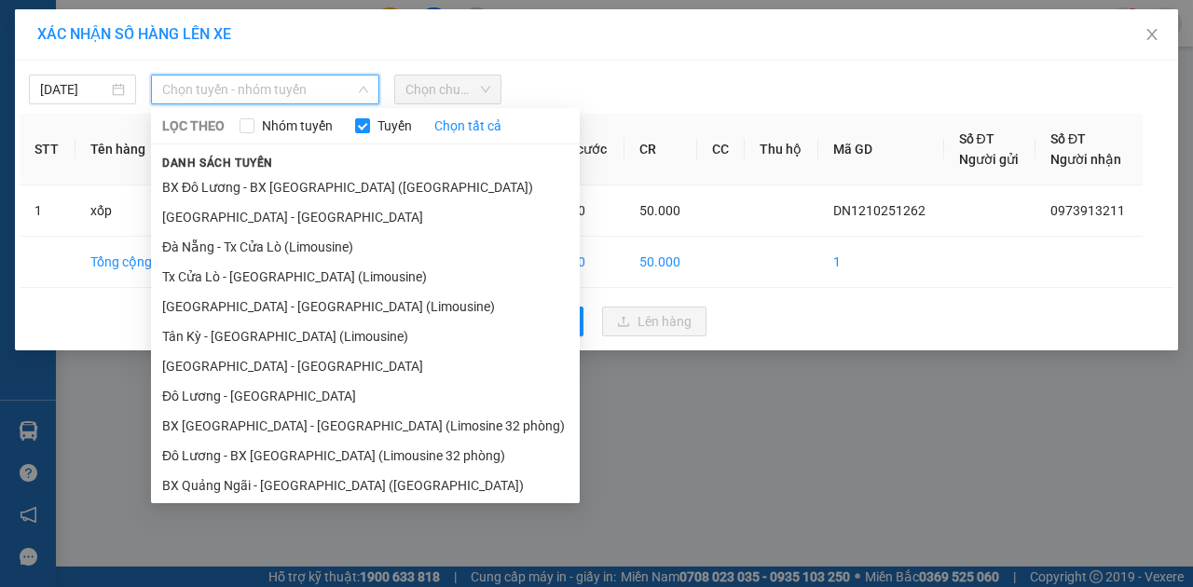
drag, startPoint x: 275, startPoint y: 221, endPoint x: 438, endPoint y: 94, distance: 206.6
click at [280, 218] on li "Quảng Ngãi - Con Cuông" at bounding box center [365, 217] width 429 height 30
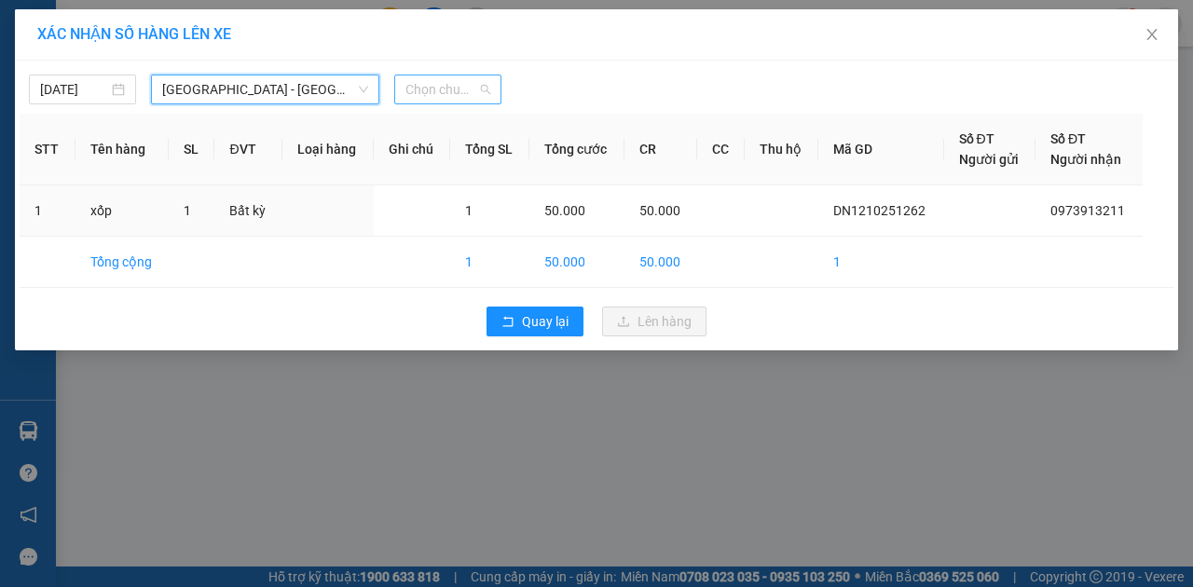
click at [465, 85] on span "Chọn chuyến" at bounding box center [447, 90] width 85 height 28
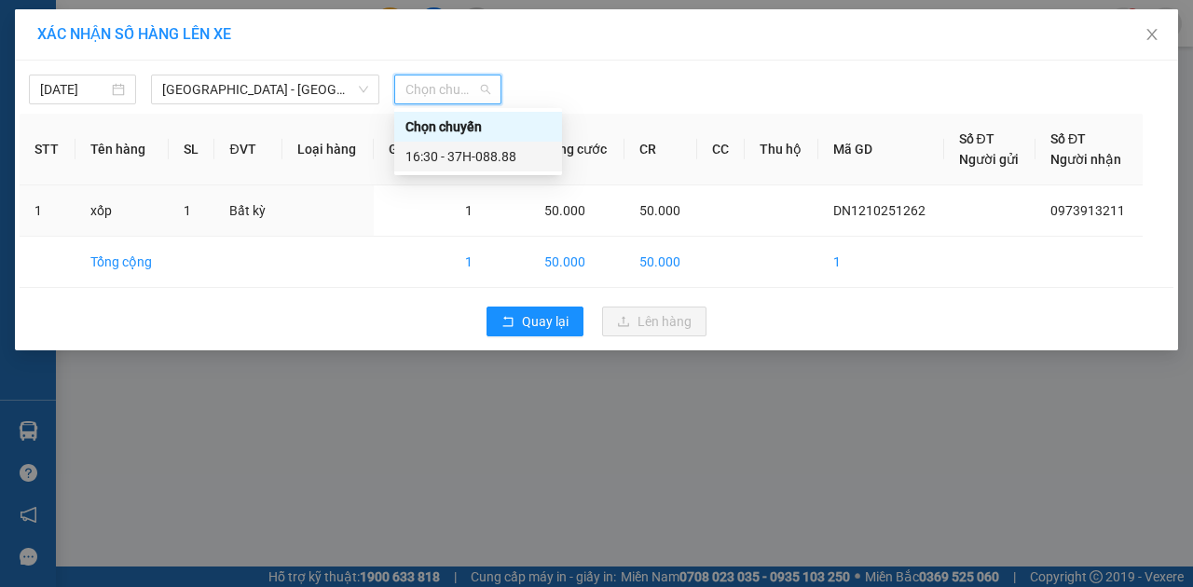
drag, startPoint x: 459, startPoint y: 153, endPoint x: 598, endPoint y: 229, distance: 159.4
click at [459, 153] on div "16:30 - 37H-088.88" at bounding box center [477, 156] width 145 height 21
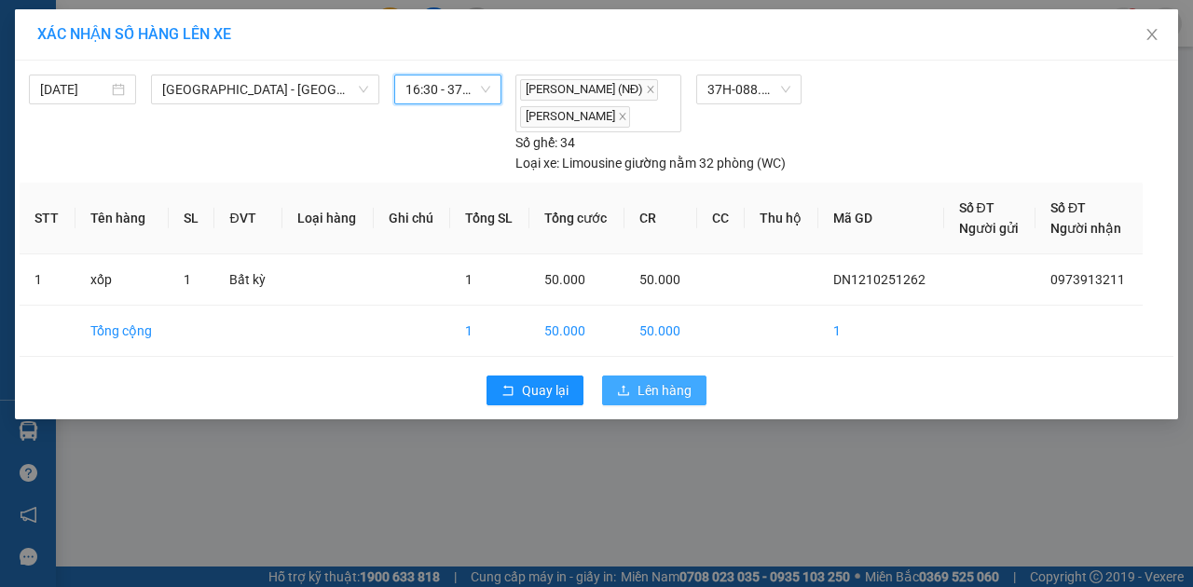
click at [673, 382] on span "Lên hàng" at bounding box center [665, 390] width 54 height 21
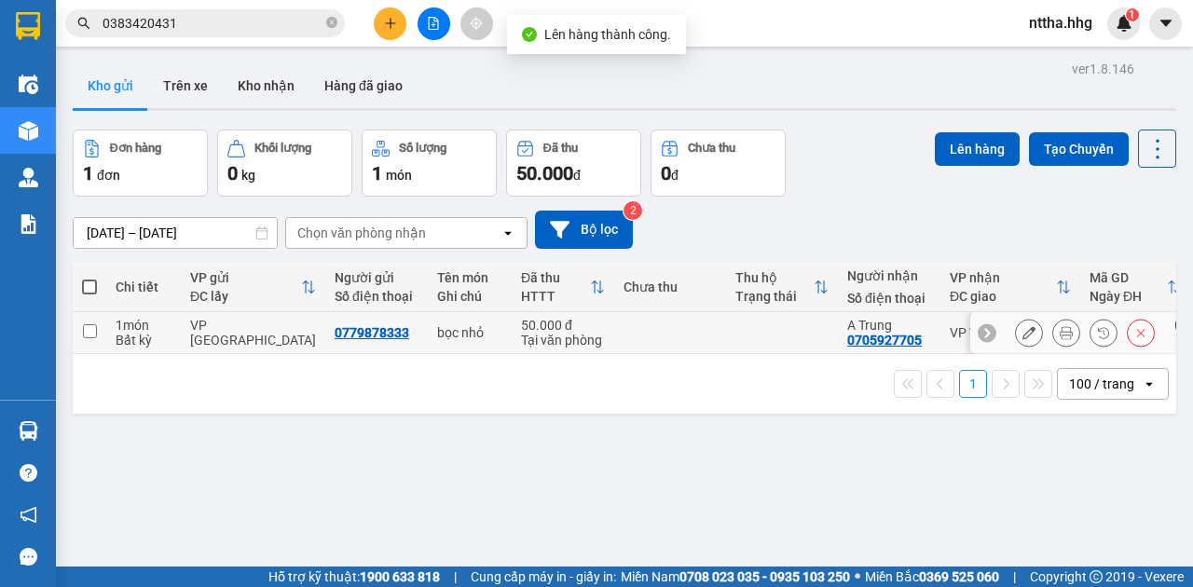
drag, startPoint x: 634, startPoint y: 336, endPoint x: 883, endPoint y: 211, distance: 278.5
click at [636, 334] on td at bounding box center [670, 333] width 112 height 42
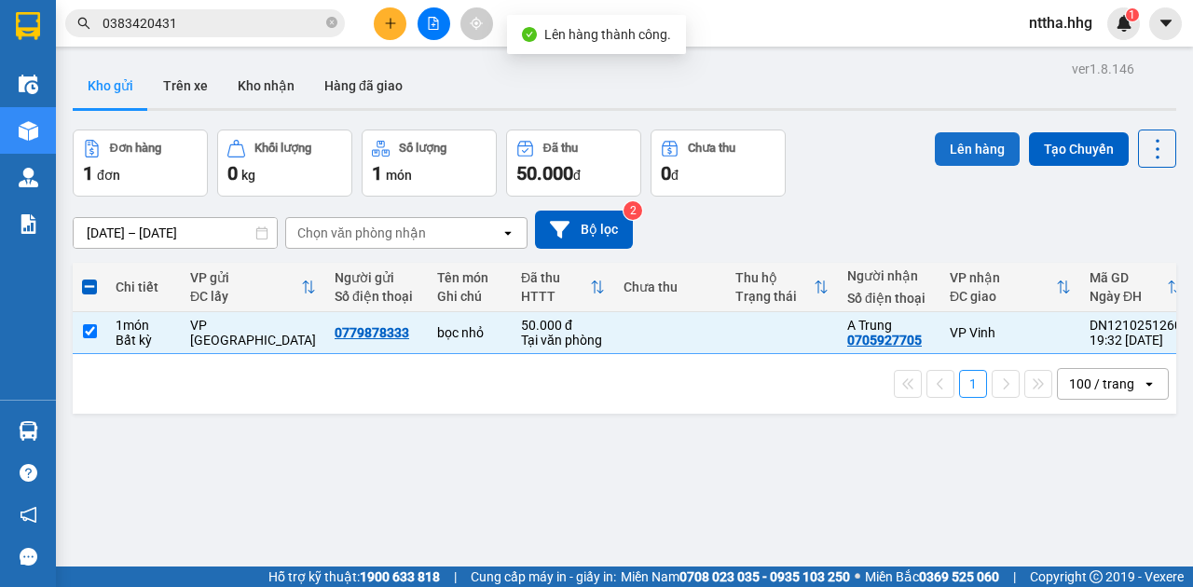
click at [956, 144] on button "Lên hàng" at bounding box center [977, 149] width 85 height 34
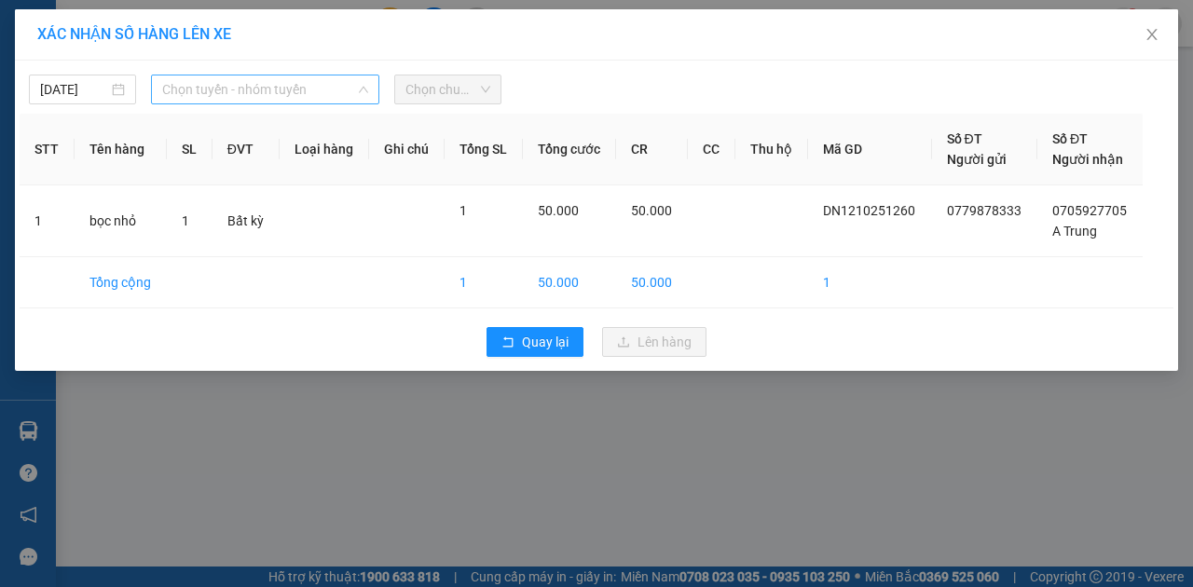
click at [322, 91] on span "Chọn tuyến - nhóm tuyến" at bounding box center [265, 90] width 206 height 28
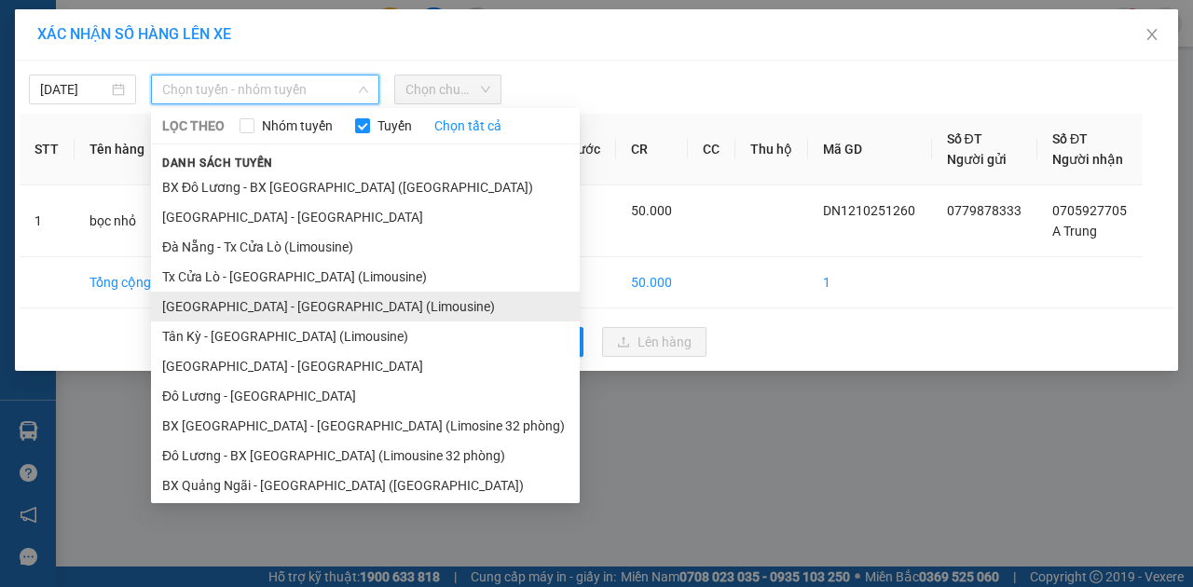
click at [319, 302] on li "Đà Nẵng - Tân Kỳ (Limousine)" at bounding box center [365, 307] width 429 height 30
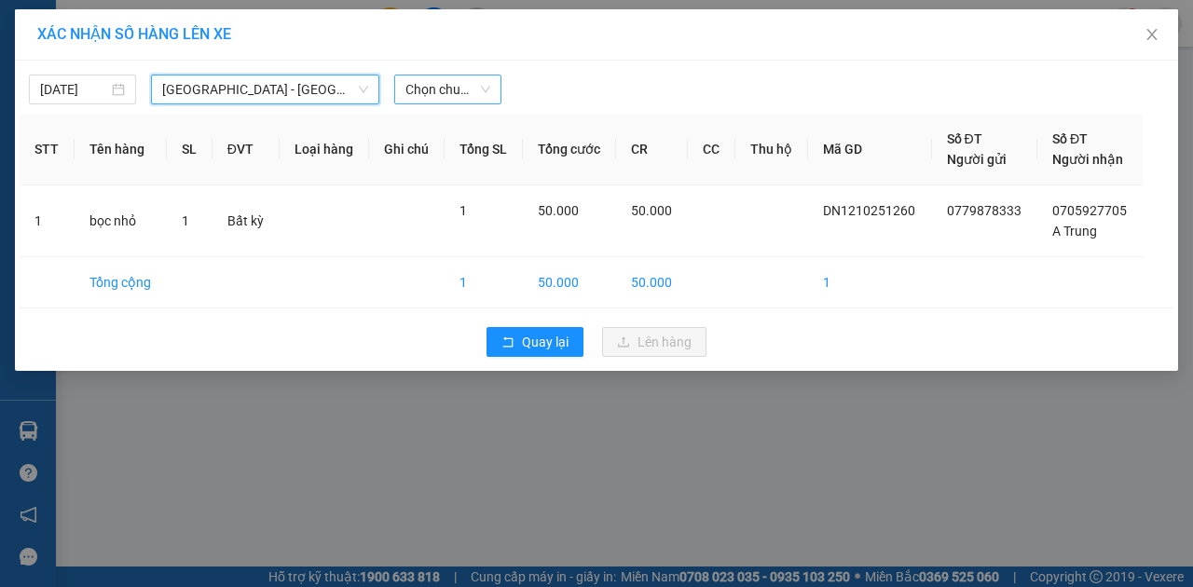
click at [447, 94] on span "Chọn chuyến" at bounding box center [447, 90] width 85 height 28
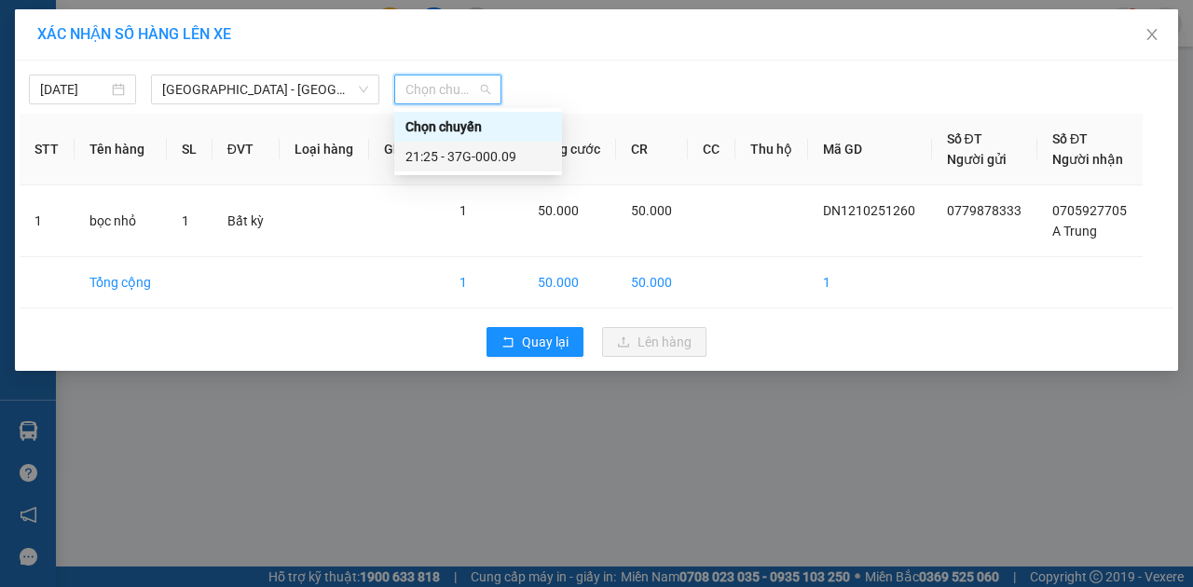
click at [459, 164] on div "21:25 - 37G-000.09" at bounding box center [477, 156] width 145 height 21
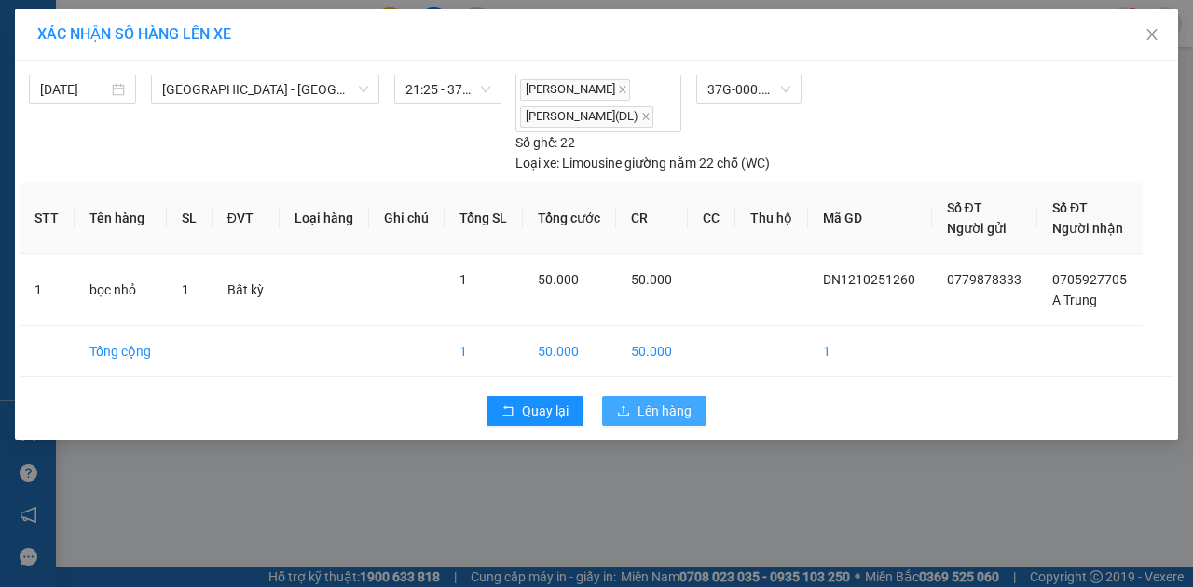
click at [647, 405] on span "Lên hàng" at bounding box center [665, 411] width 54 height 21
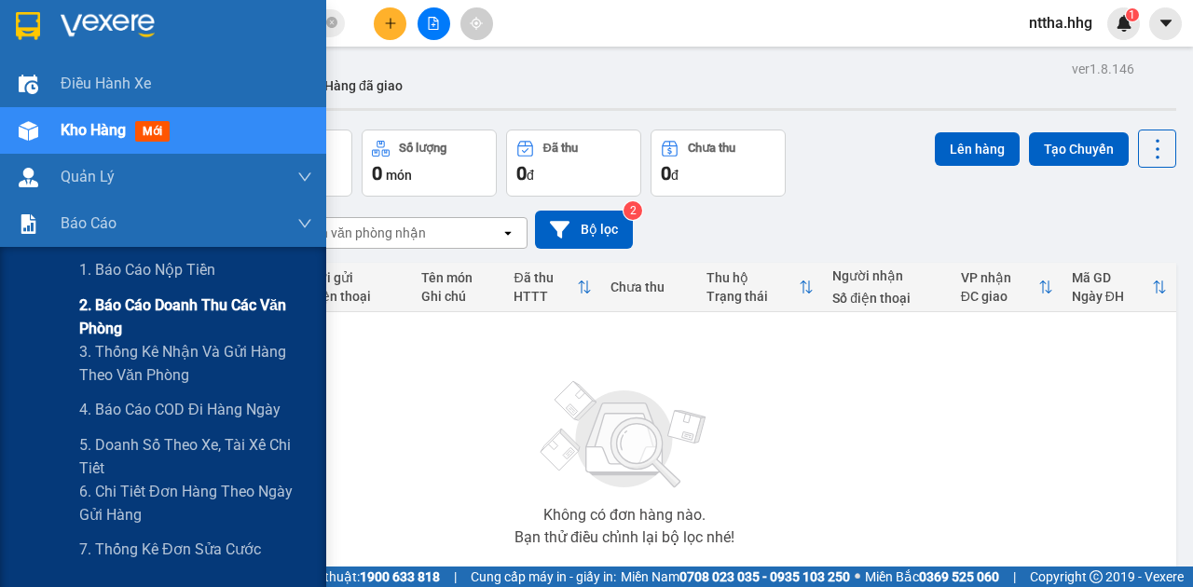
click at [119, 325] on span "2. Báo cáo doanh thu các văn phòng" at bounding box center [195, 317] width 233 height 47
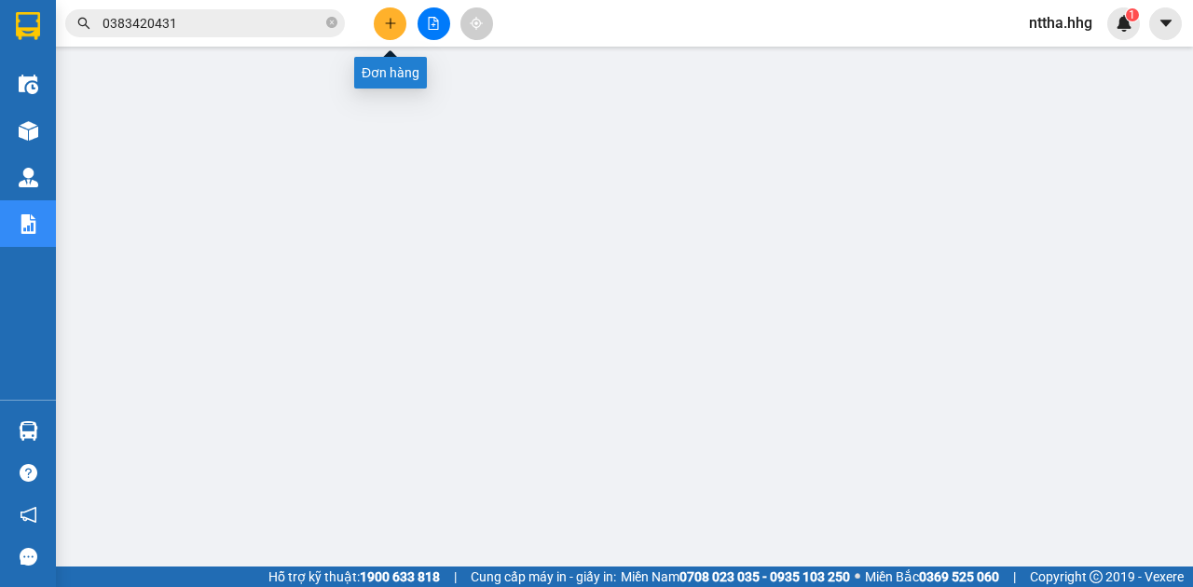
click at [389, 29] on icon "plus" at bounding box center [390, 23] width 13 height 13
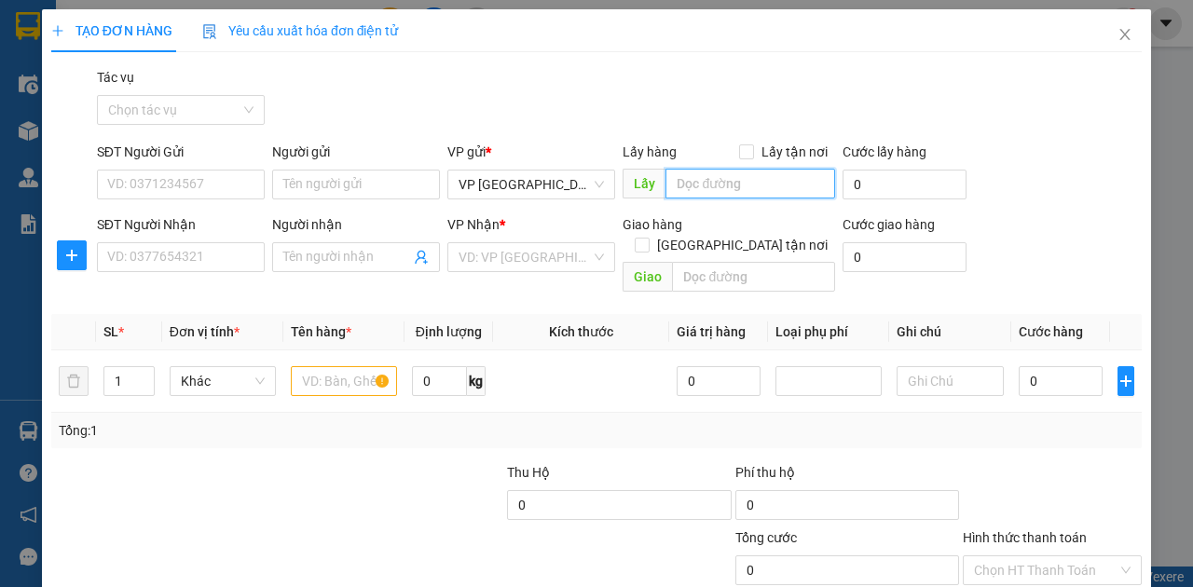
click at [707, 185] on input "text" at bounding box center [750, 184] width 169 height 30
drag, startPoint x: 707, startPoint y: 185, endPoint x: 666, endPoint y: 196, distance: 42.5
click at [666, 196] on input "Xe 88" at bounding box center [750, 184] width 169 height 30
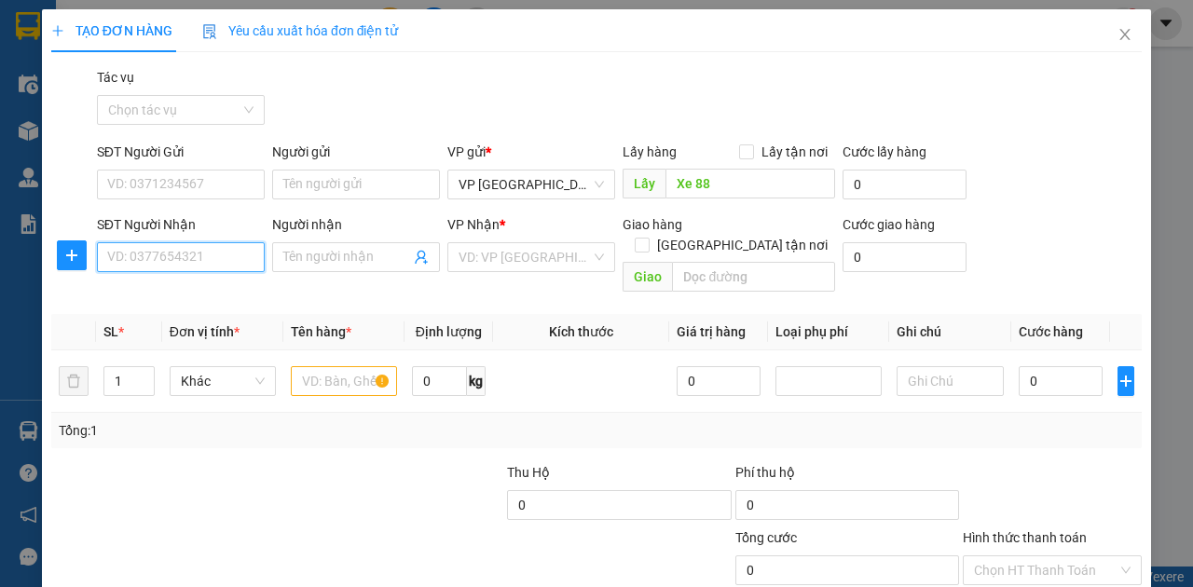
click at [142, 259] on input "SĐT Người Nhận" at bounding box center [181, 257] width 168 height 30
click at [132, 284] on div "0384768967" at bounding box center [179, 293] width 144 height 21
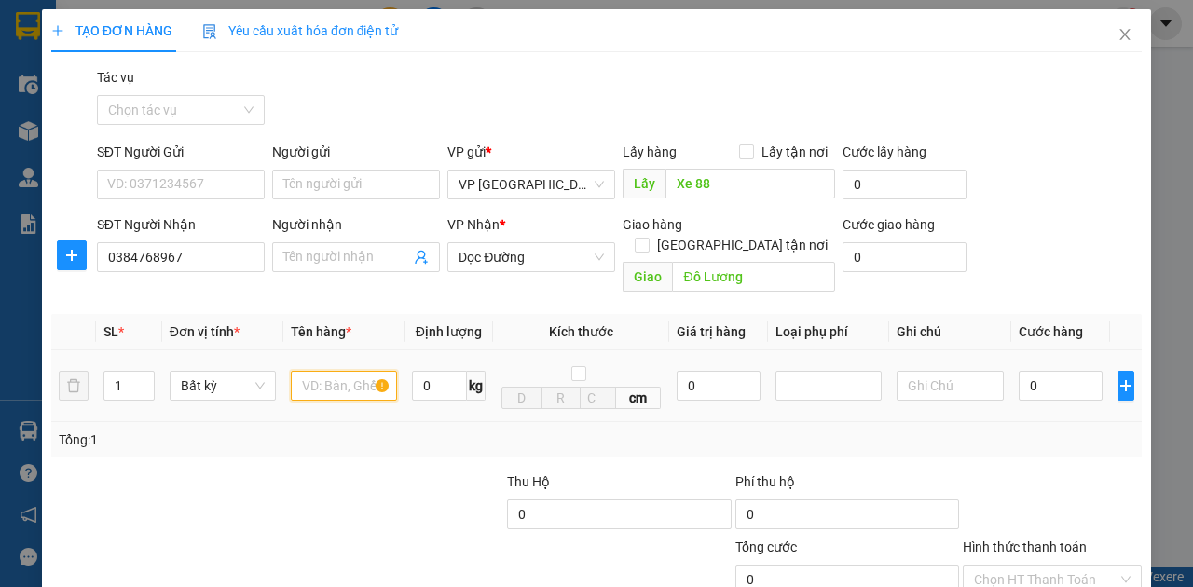
click at [354, 371] on input "text" at bounding box center [344, 386] width 106 height 30
click at [1037, 371] on input "0" at bounding box center [1061, 386] width 84 height 30
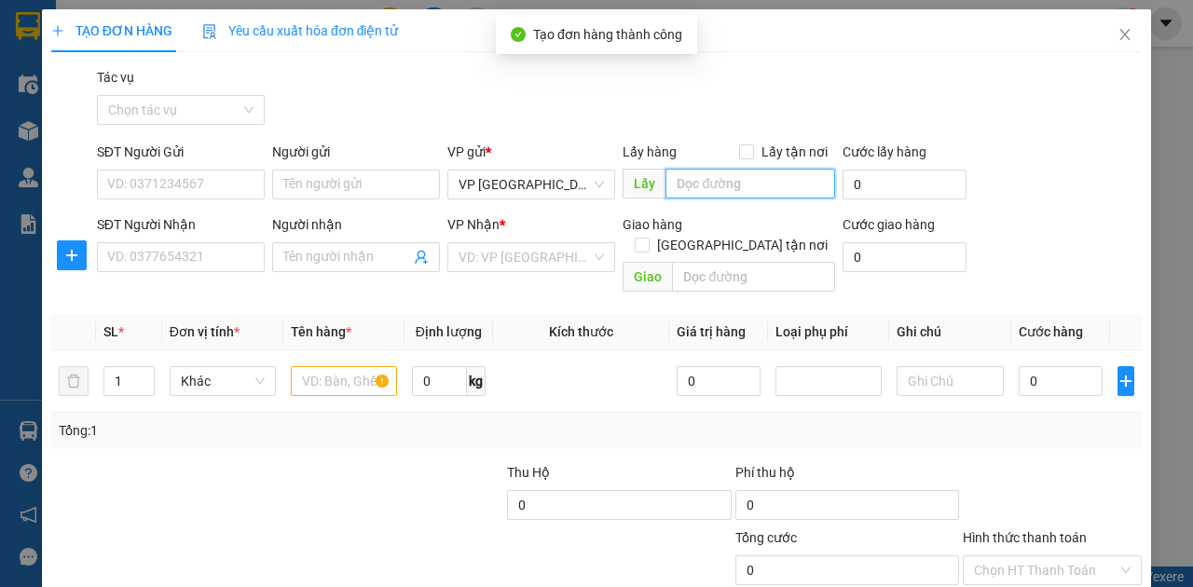
click at [688, 169] on input "text" at bounding box center [750, 184] width 169 height 30
paste input "Xe 88"
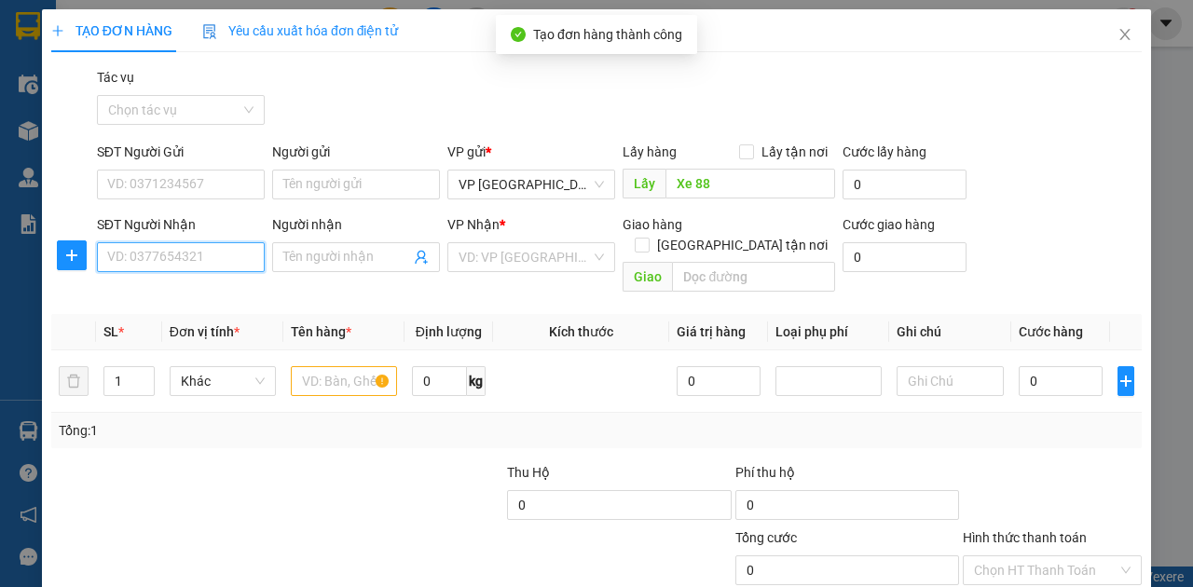
click at [240, 242] on input "SĐT Người Nhận" at bounding box center [181, 257] width 168 height 30
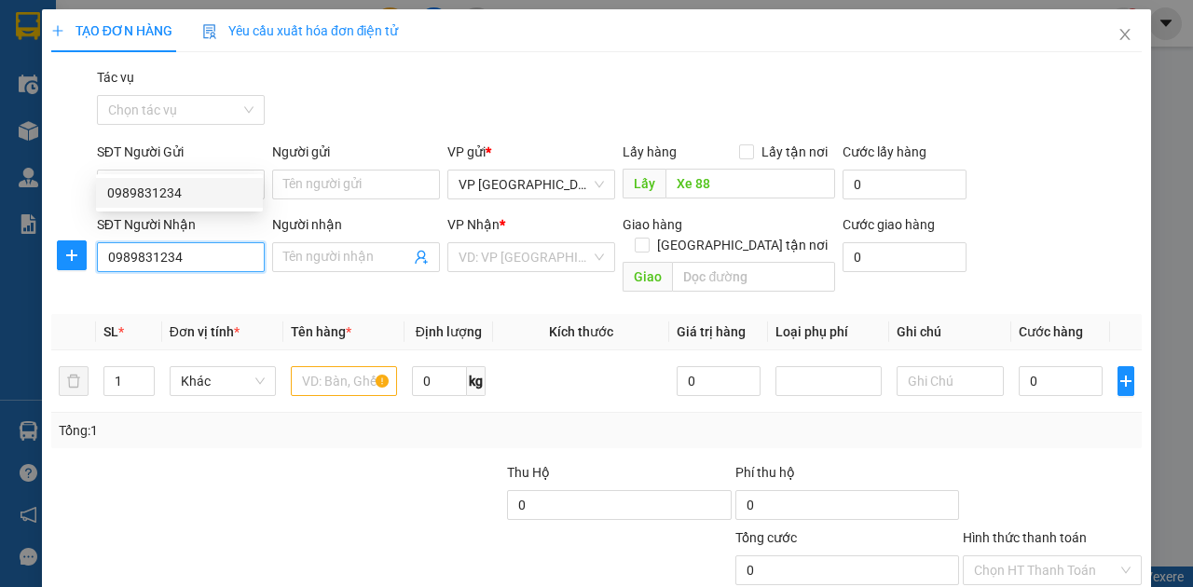
click at [225, 198] on div "0989831234" at bounding box center [179, 193] width 144 height 21
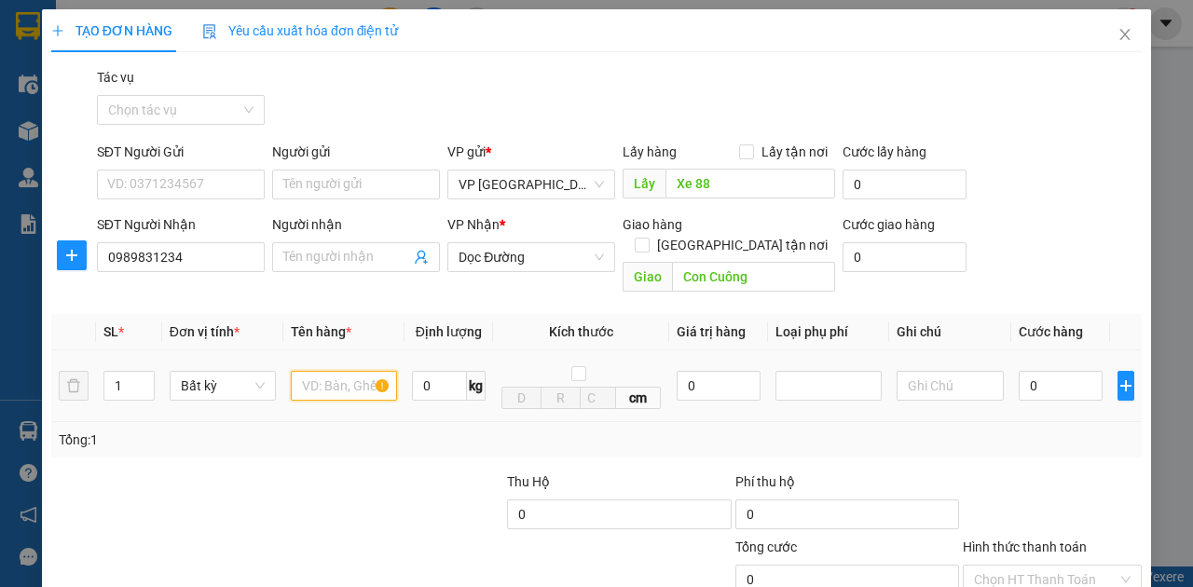
click at [336, 371] on input "text" at bounding box center [344, 386] width 106 height 30
click at [1059, 371] on input "0" at bounding box center [1061, 386] width 84 height 30
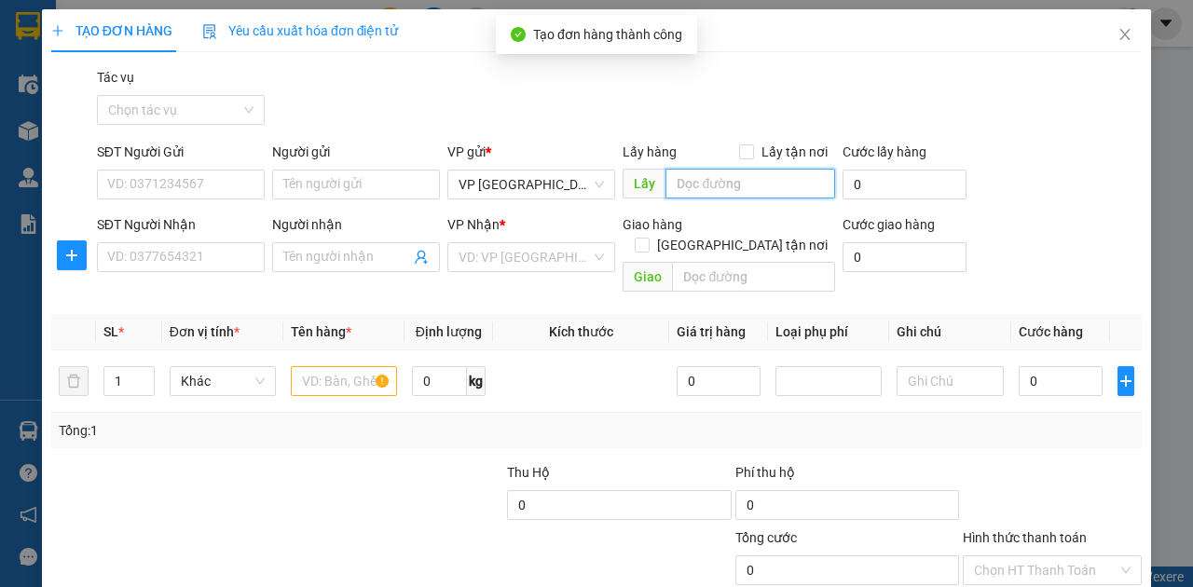
click at [752, 169] on input "text" at bounding box center [750, 184] width 169 height 30
paste input "Xe 88"
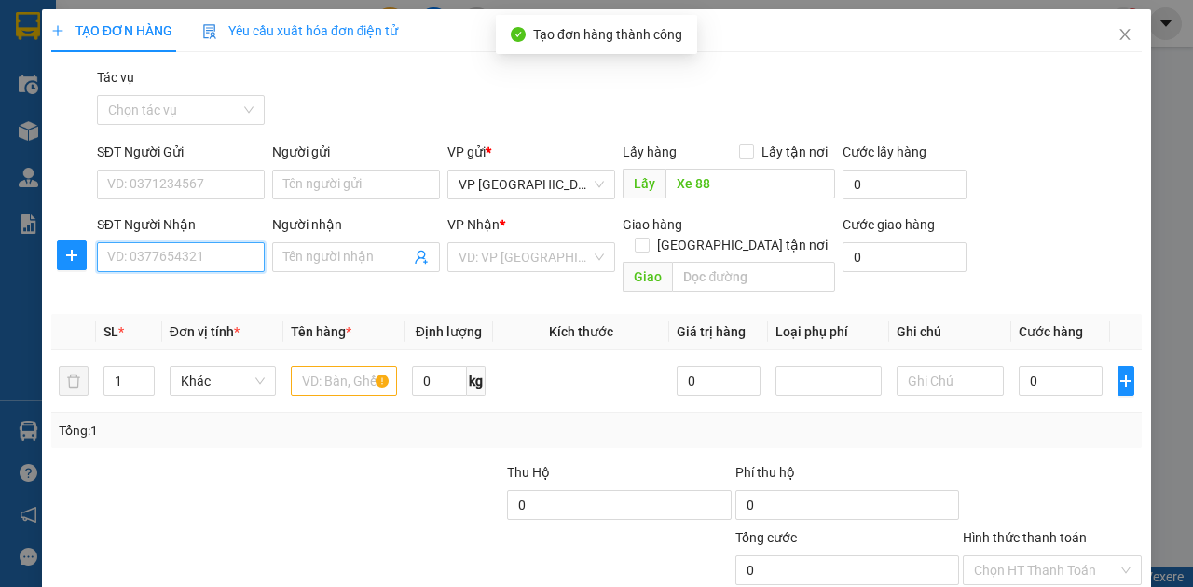
click at [205, 242] on input "SĐT Người Nhận" at bounding box center [181, 257] width 168 height 30
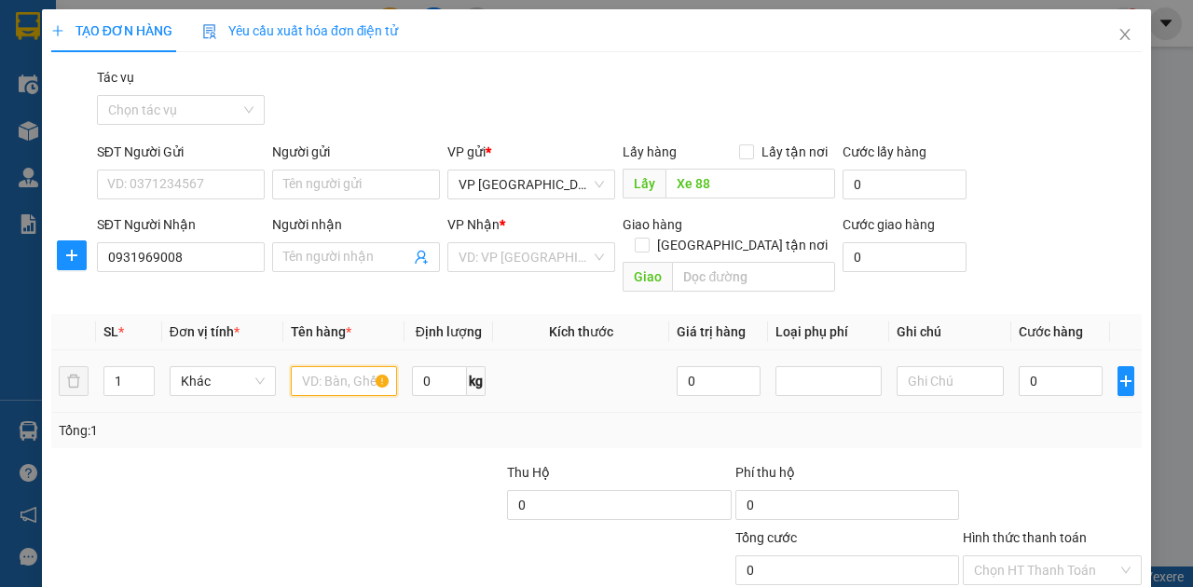
click at [303, 366] on input "text" at bounding box center [344, 381] width 106 height 30
click at [86, 350] on tr "1 Khác ct 0 kg 0 0" at bounding box center [596, 381] width 1091 height 62
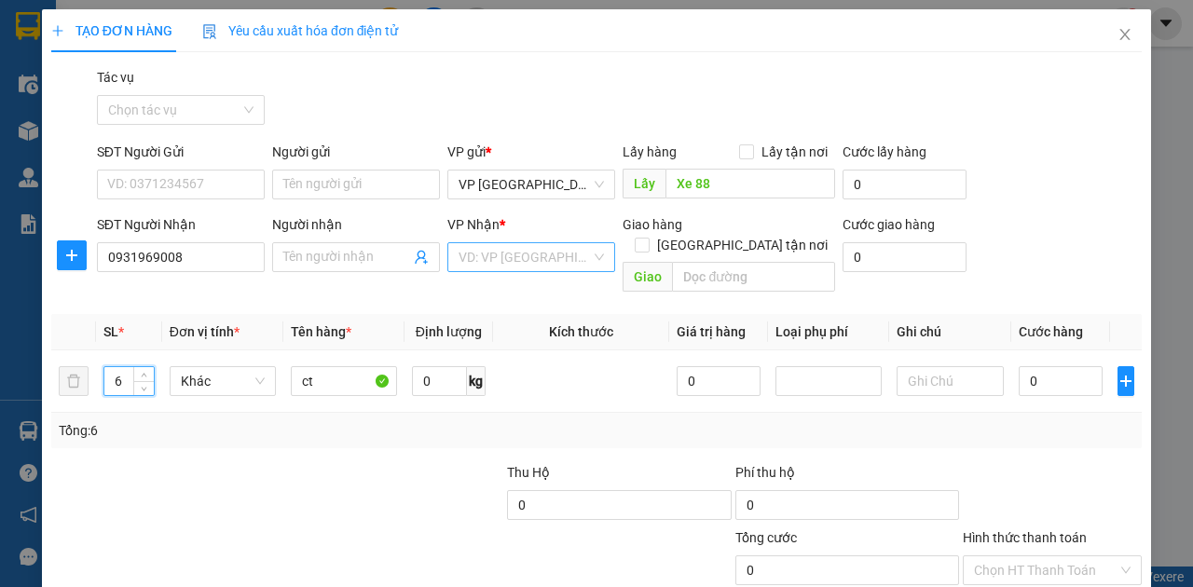
click at [572, 243] on input "search" at bounding box center [525, 257] width 132 height 28
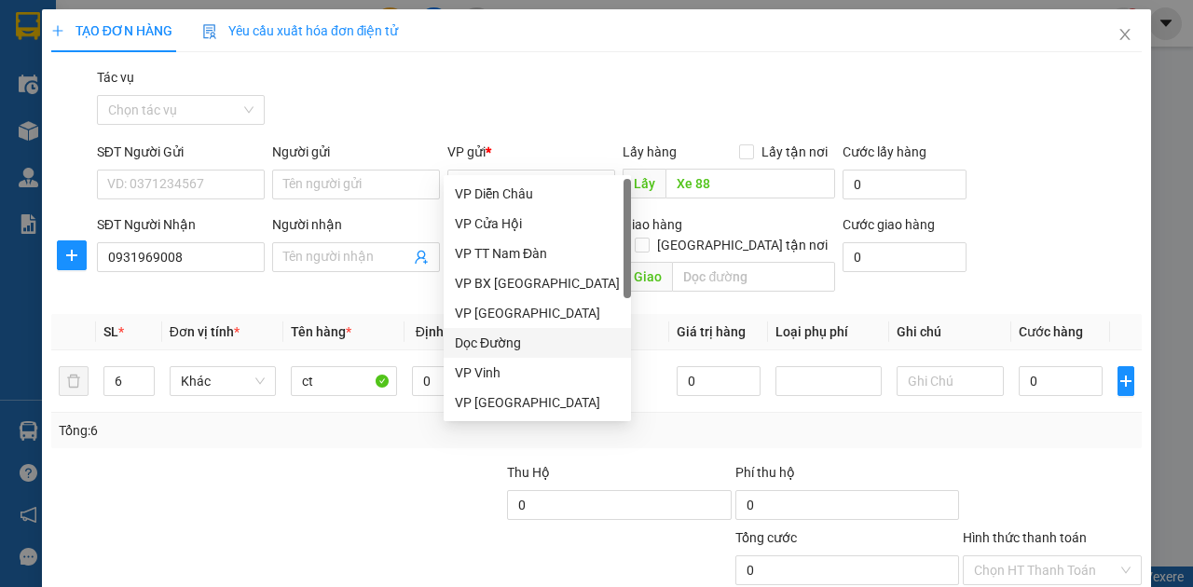
click at [518, 345] on div "Dọc Đường" at bounding box center [537, 343] width 165 height 21
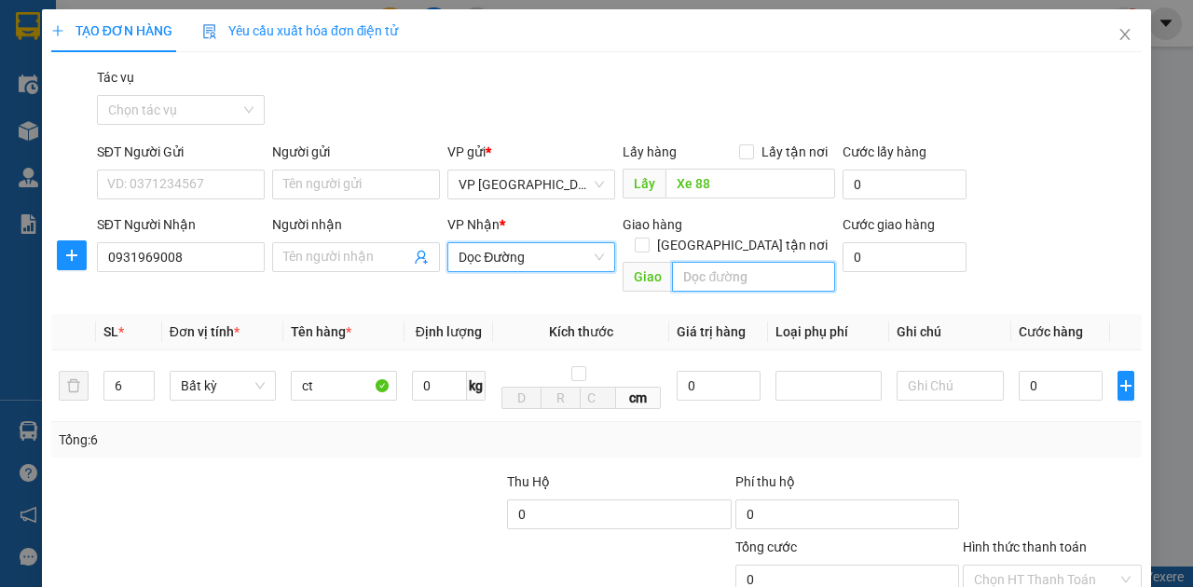
click at [701, 262] on input "text" at bounding box center [753, 277] width 162 height 30
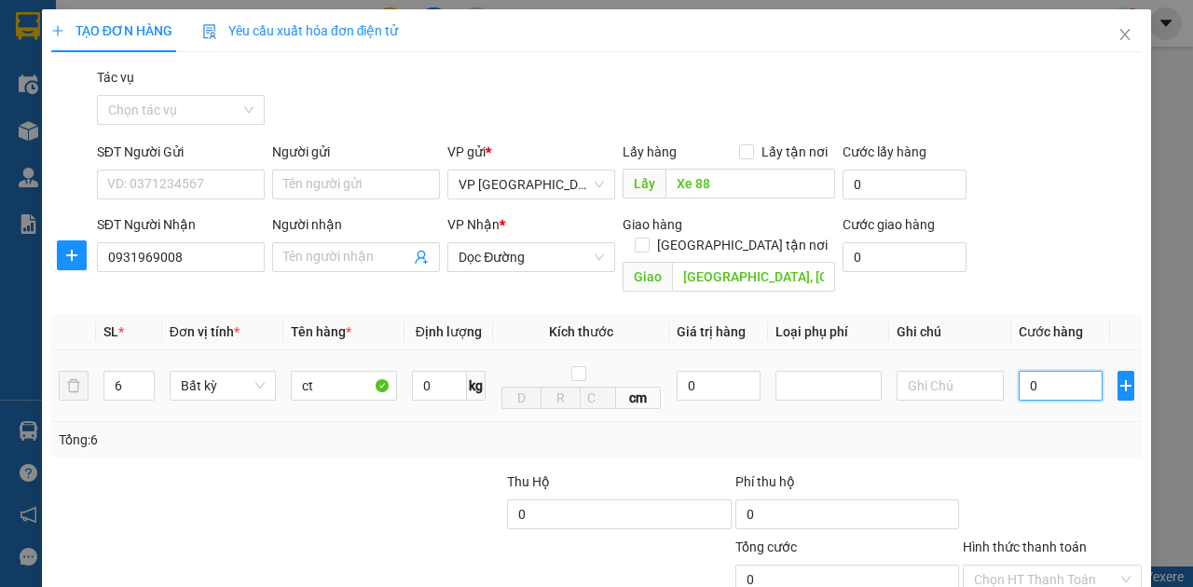
click at [1022, 371] on input "0" at bounding box center [1061, 386] width 84 height 30
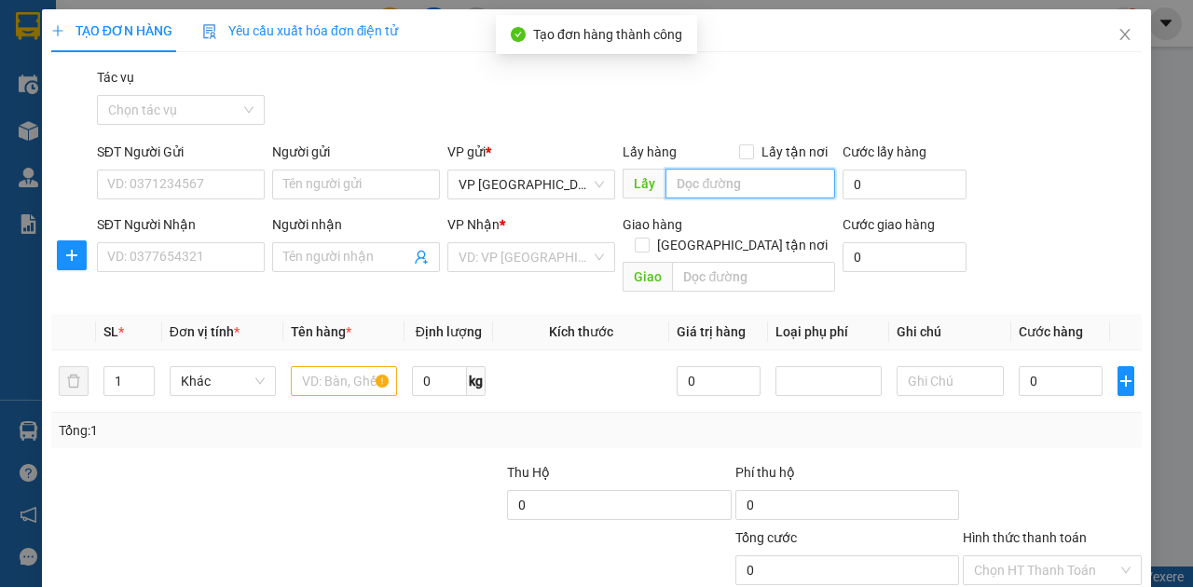
click at [728, 169] on input "text" at bounding box center [750, 184] width 169 height 30
paste input "Xe 88"
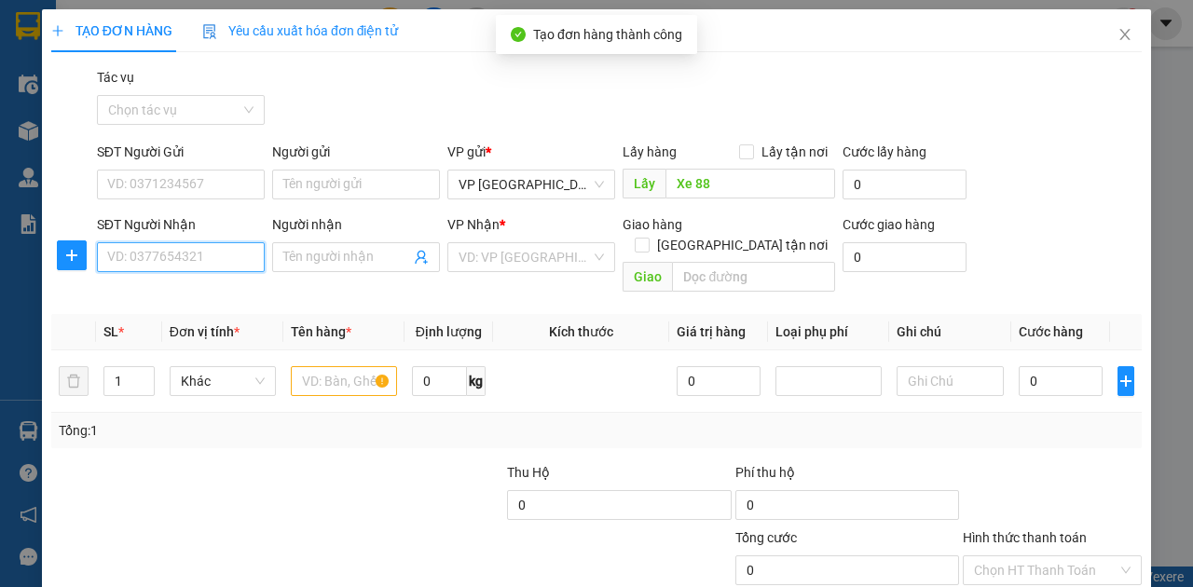
click at [216, 242] on input "SĐT Người Nhận" at bounding box center [181, 257] width 168 height 30
click at [213, 242] on input "0974640352" at bounding box center [181, 257] width 168 height 30
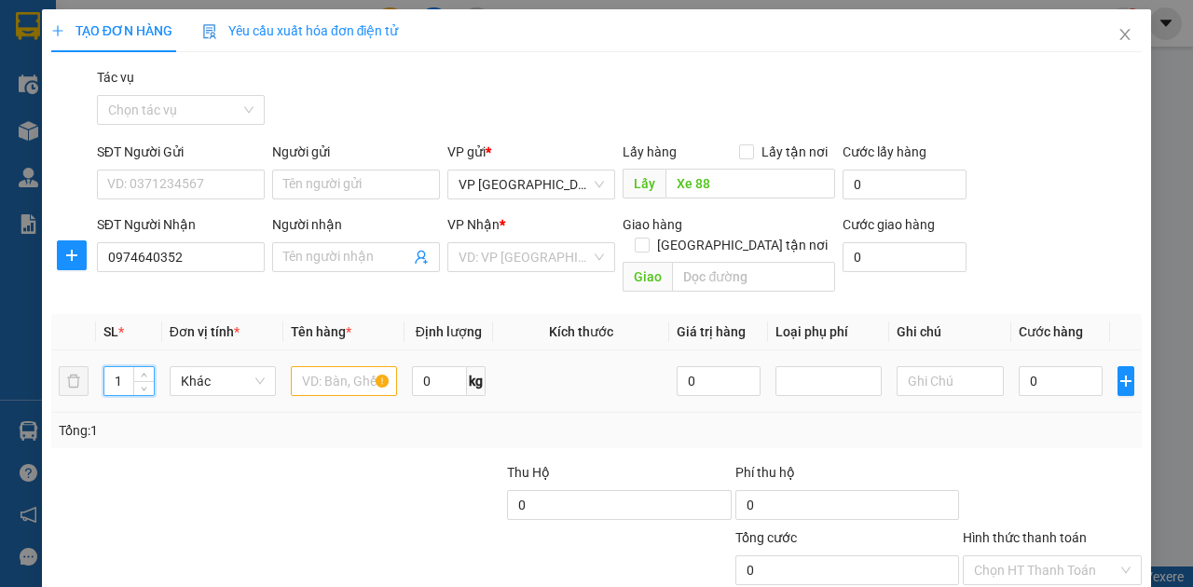
drag, startPoint x: 121, startPoint y: 254, endPoint x: 108, endPoint y: 257, distance: 13.6
click at [108, 367] on input "1" at bounding box center [128, 381] width 49 height 28
click at [493, 243] on input "search" at bounding box center [525, 257] width 132 height 28
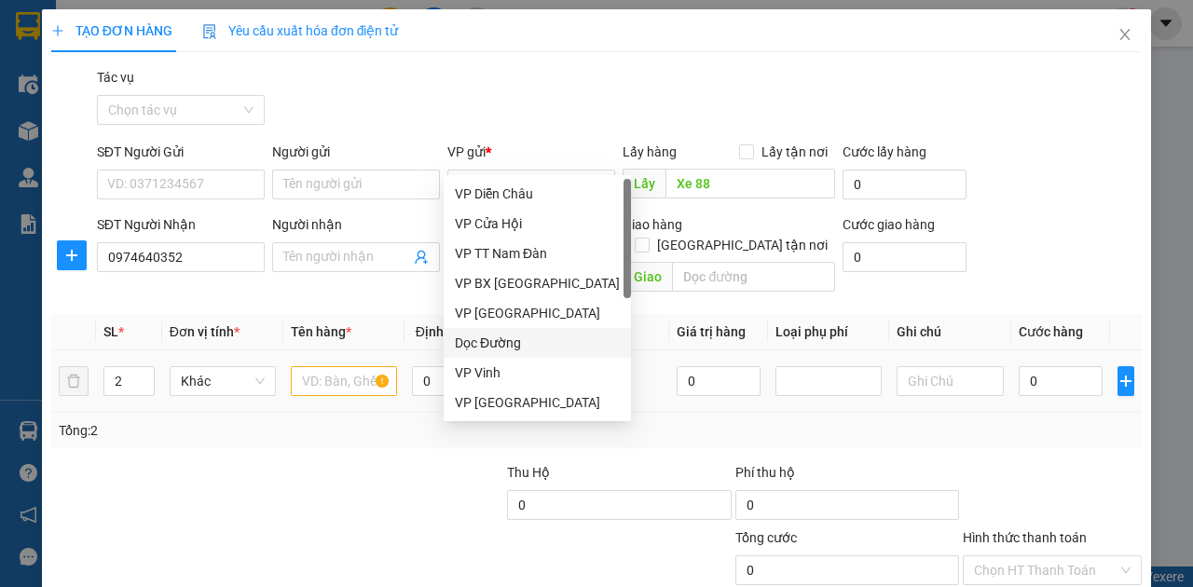
drag, startPoint x: 486, startPoint y: 350, endPoint x: 595, endPoint y: 269, distance: 135.9
click at [494, 345] on div "Dọc Đường" at bounding box center [537, 343] width 165 height 21
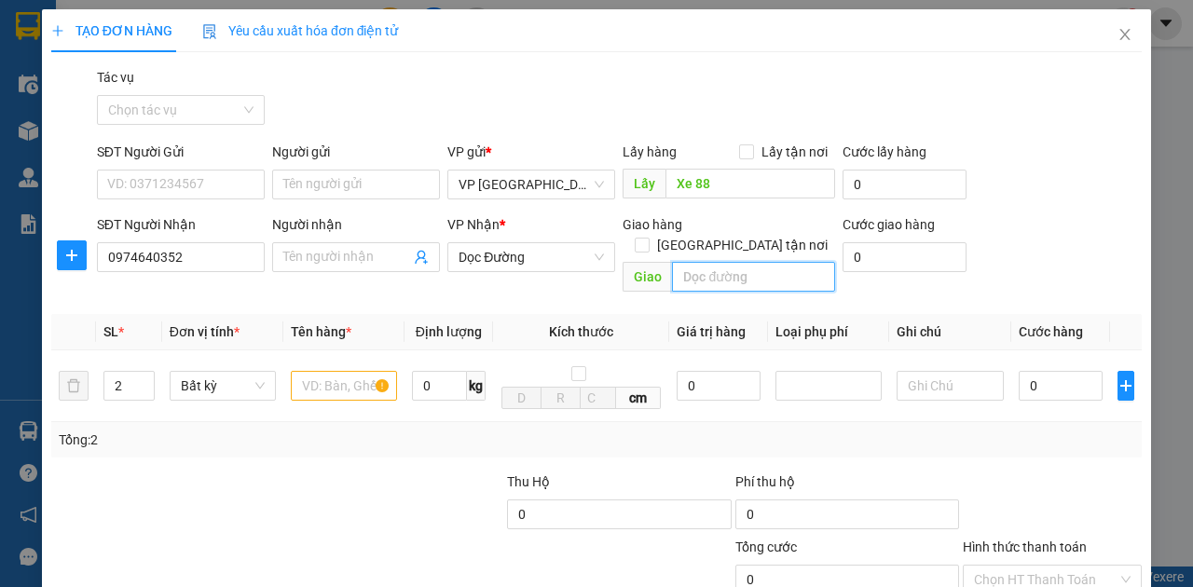
click at [729, 262] on input "text" at bounding box center [753, 277] width 162 height 30
click at [323, 371] on input "text" at bounding box center [344, 386] width 106 height 30
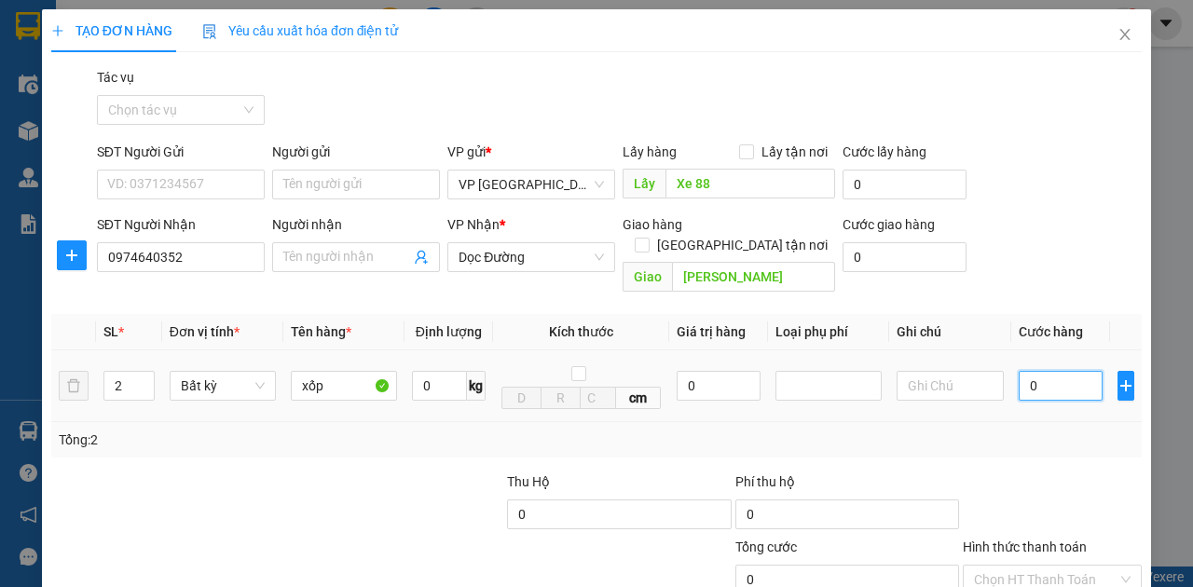
click at [1065, 371] on input "0" at bounding box center [1061, 386] width 84 height 30
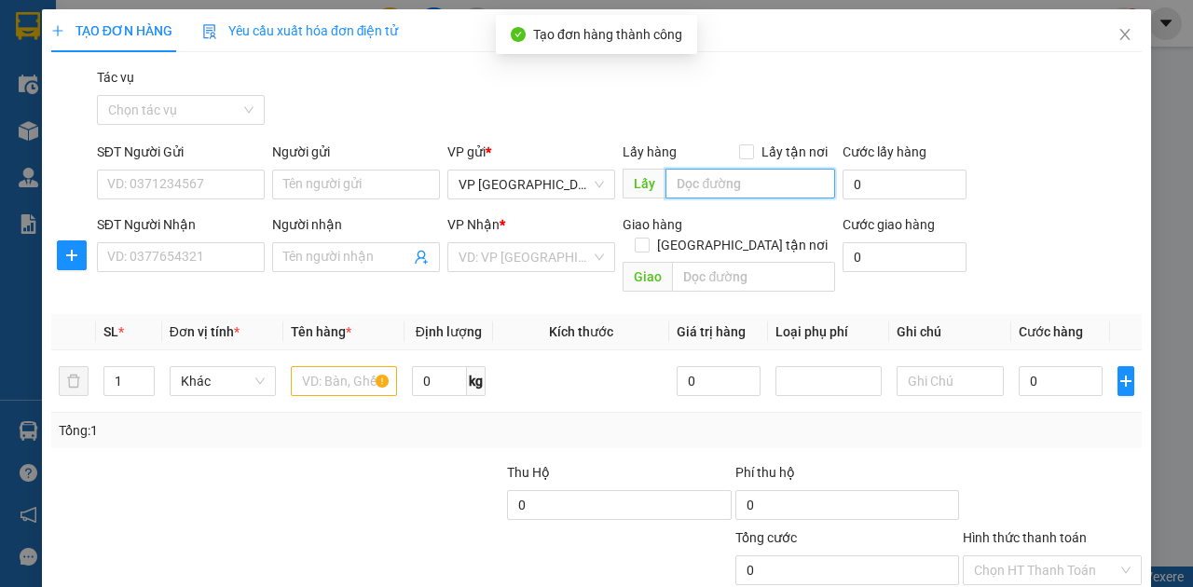
click at [744, 169] on input "text" at bounding box center [750, 184] width 169 height 30
paste input "Xe 88"
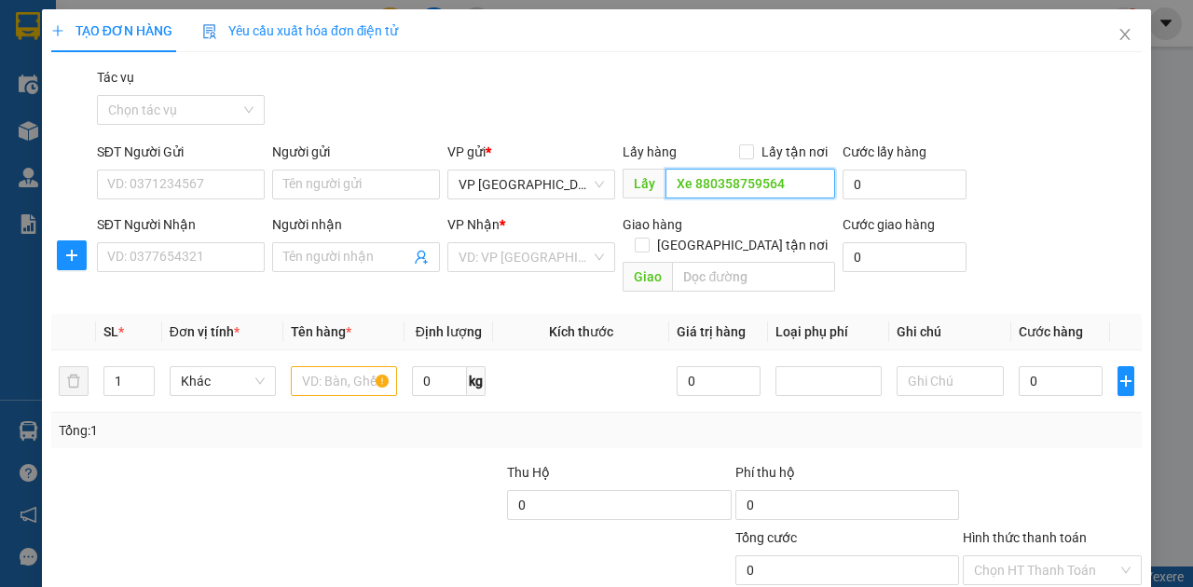
drag, startPoint x: 705, startPoint y: 86, endPoint x: 779, endPoint y: 92, distance: 74.9
click at [779, 169] on input "Xe 880358759564" at bounding box center [750, 184] width 169 height 30
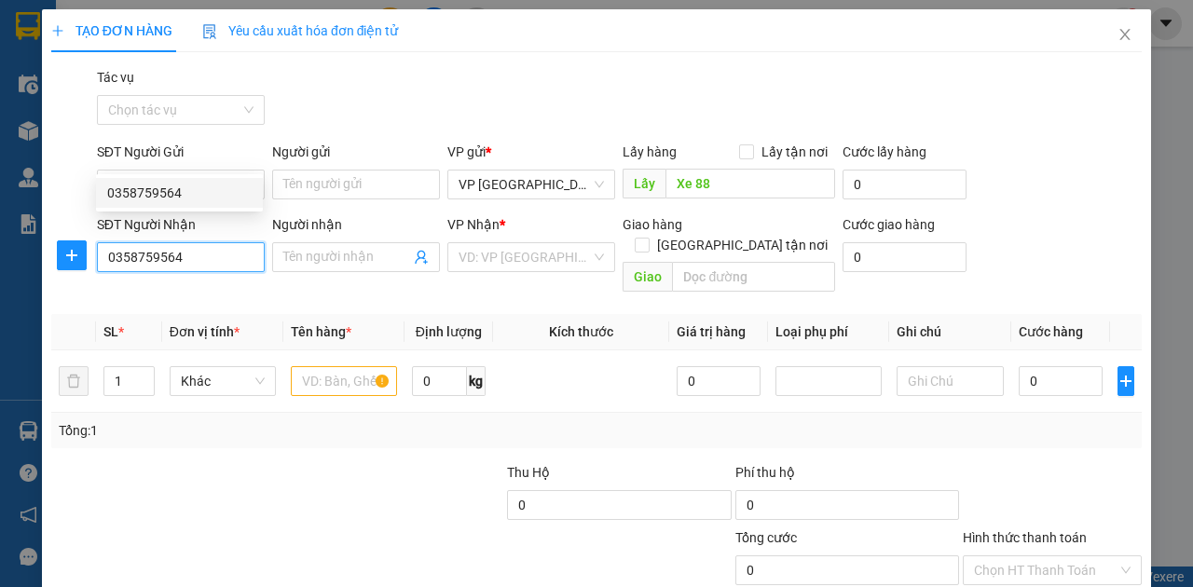
click at [143, 194] on div "0358759564" at bounding box center [179, 193] width 144 height 21
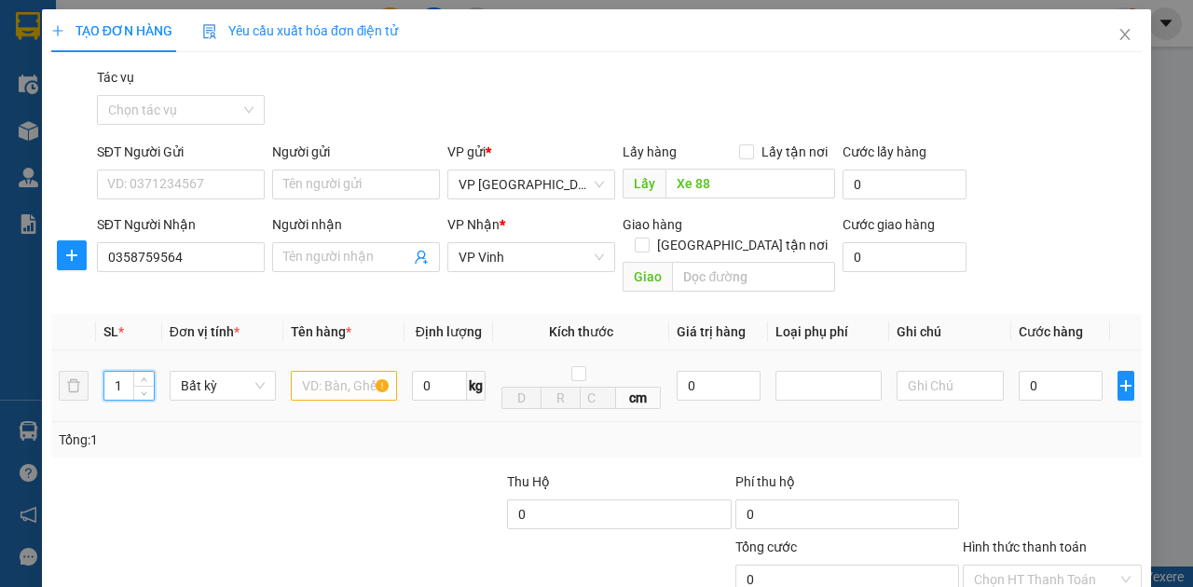
drag, startPoint x: 110, startPoint y: 271, endPoint x: 92, endPoint y: 276, distance: 18.3
click at [92, 350] on tr "1 Bất kỳ 0 kg cm 0 0" at bounding box center [596, 386] width 1091 height 72
click at [328, 371] on input "text" at bounding box center [344, 386] width 106 height 30
click at [1059, 371] on input "0" at bounding box center [1061, 386] width 84 height 30
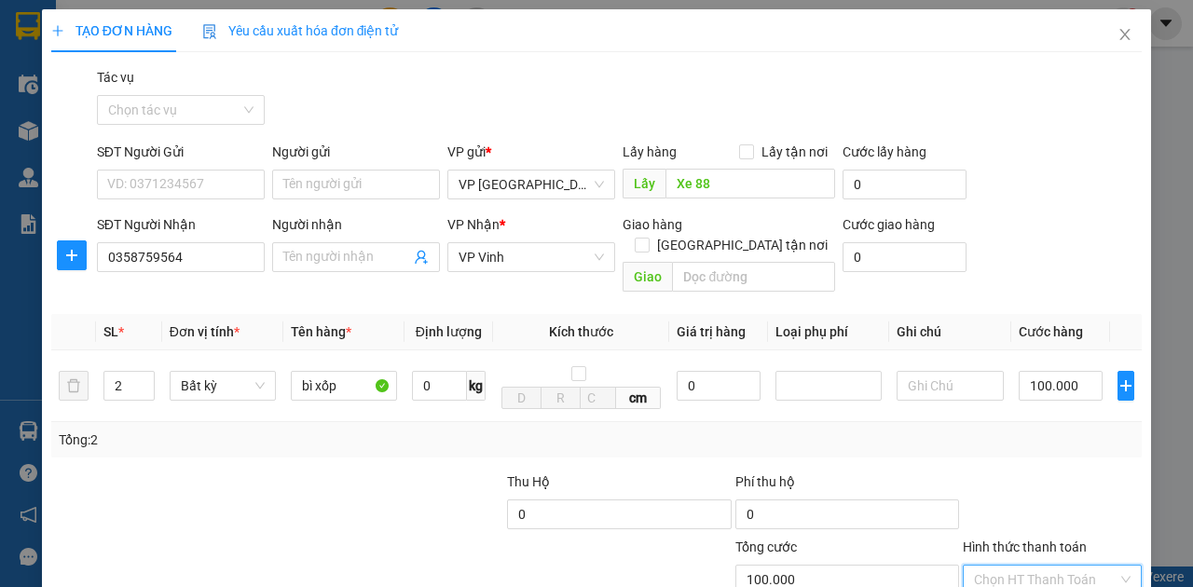
click at [998, 566] on input "Hình thức thanh toán" at bounding box center [1046, 580] width 144 height 28
click at [985, 584] on div "Tại văn phòng" at bounding box center [1044, 594] width 155 height 21
drag, startPoint x: 937, startPoint y: 537, endPoint x: 932, endPoint y: 514, distance: 23.8
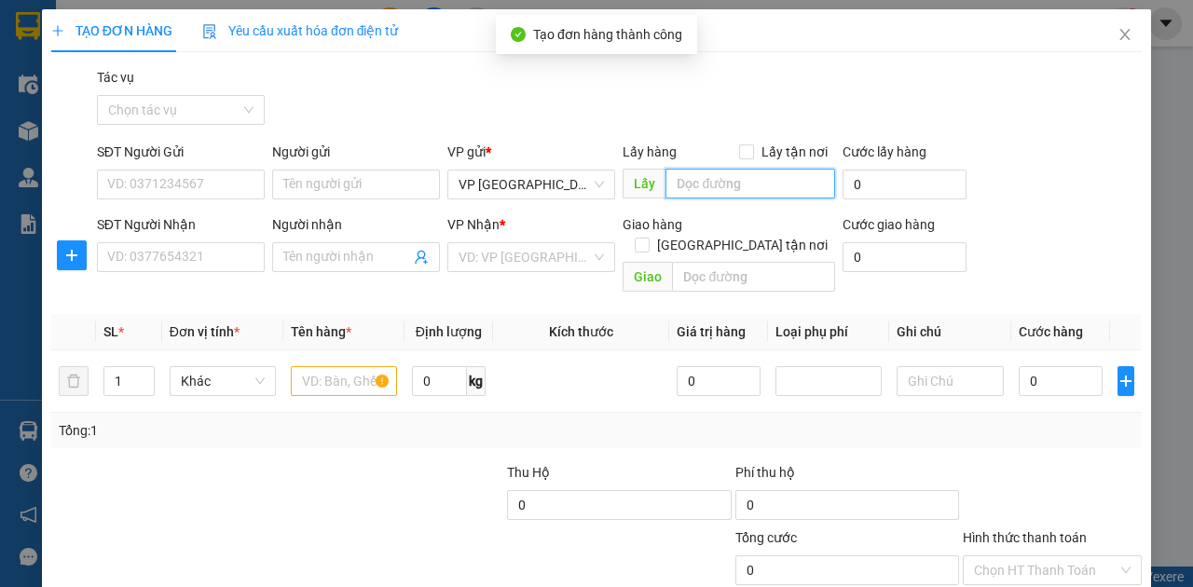
click at [701, 169] on input "text" at bounding box center [750, 184] width 169 height 30
paste input "Xe 88"
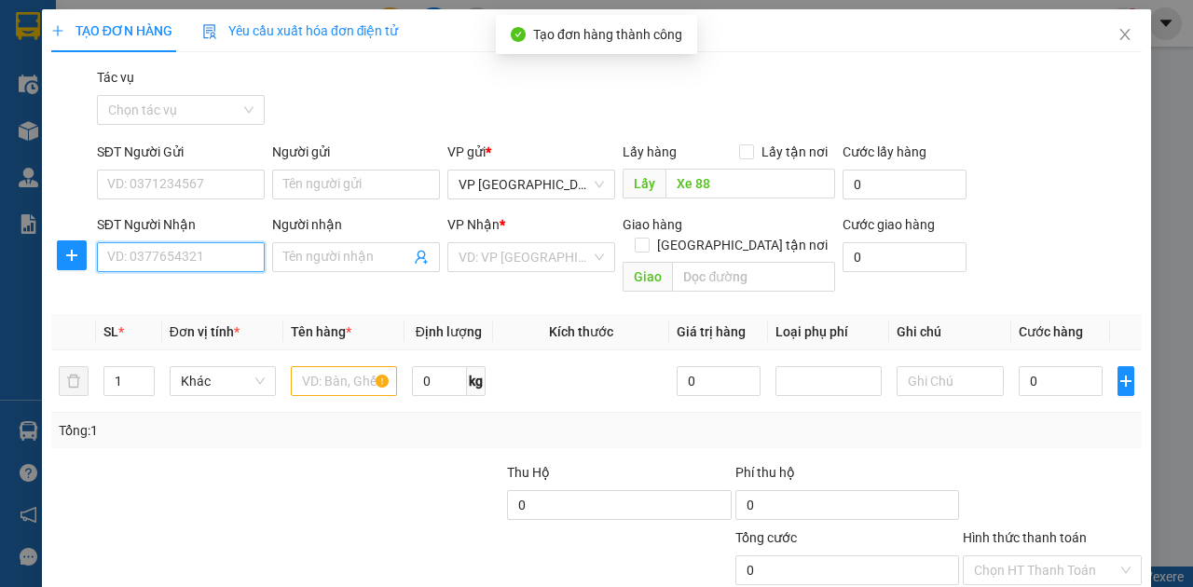
click at [209, 242] on input "SĐT Người Nhận" at bounding box center [181, 257] width 168 height 30
click at [174, 242] on input "0979615" at bounding box center [181, 257] width 168 height 30
click at [168, 242] on input "0979615" at bounding box center [181, 257] width 168 height 30
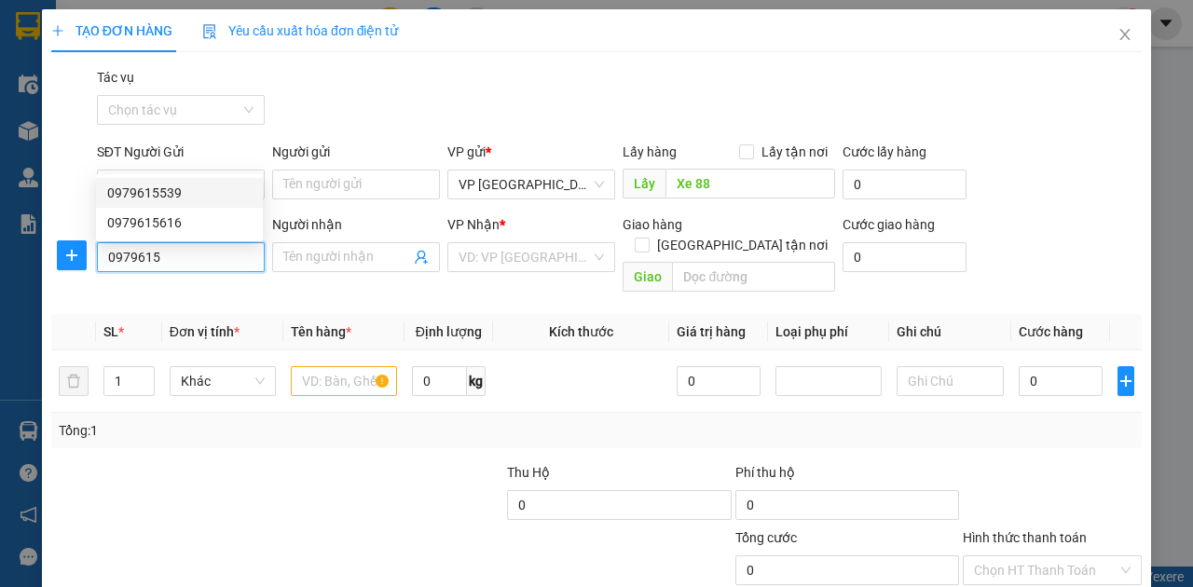
click at [181, 196] on div "0979615539" at bounding box center [179, 193] width 144 height 21
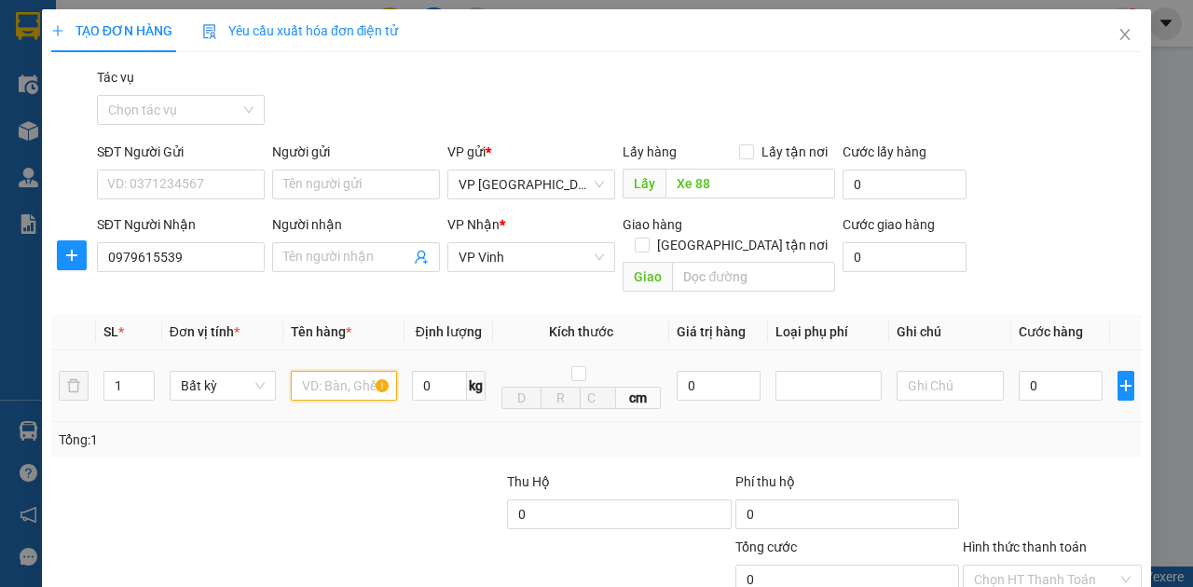
click at [352, 371] on input "text" at bounding box center [344, 386] width 106 height 30
click at [1044, 371] on input "0" at bounding box center [1061, 386] width 84 height 30
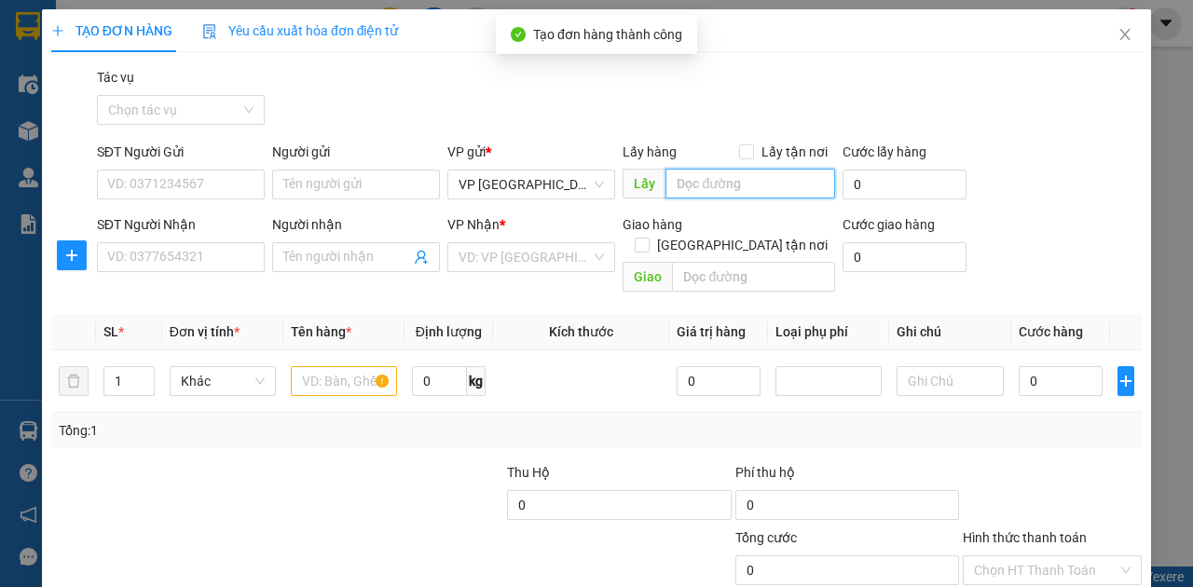
click at [708, 169] on input "text" at bounding box center [750, 184] width 169 height 30
paste input "Xe 88"
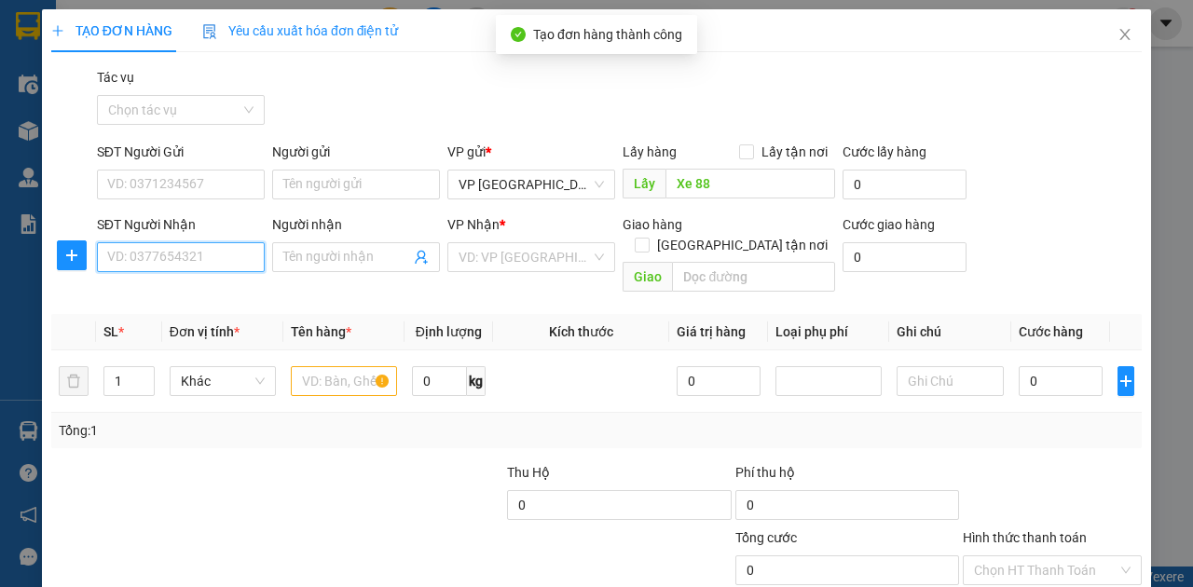
click at [216, 242] on input "SĐT Người Nhận" at bounding box center [181, 257] width 168 height 30
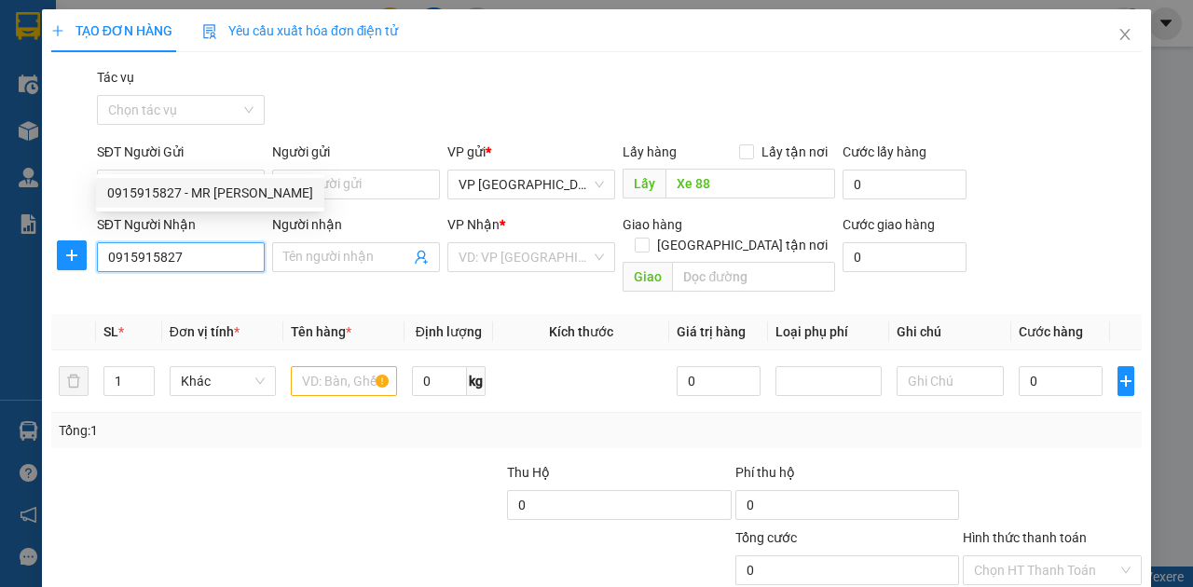
click at [196, 200] on div "0915915827 - MR Quy" at bounding box center [210, 193] width 206 height 21
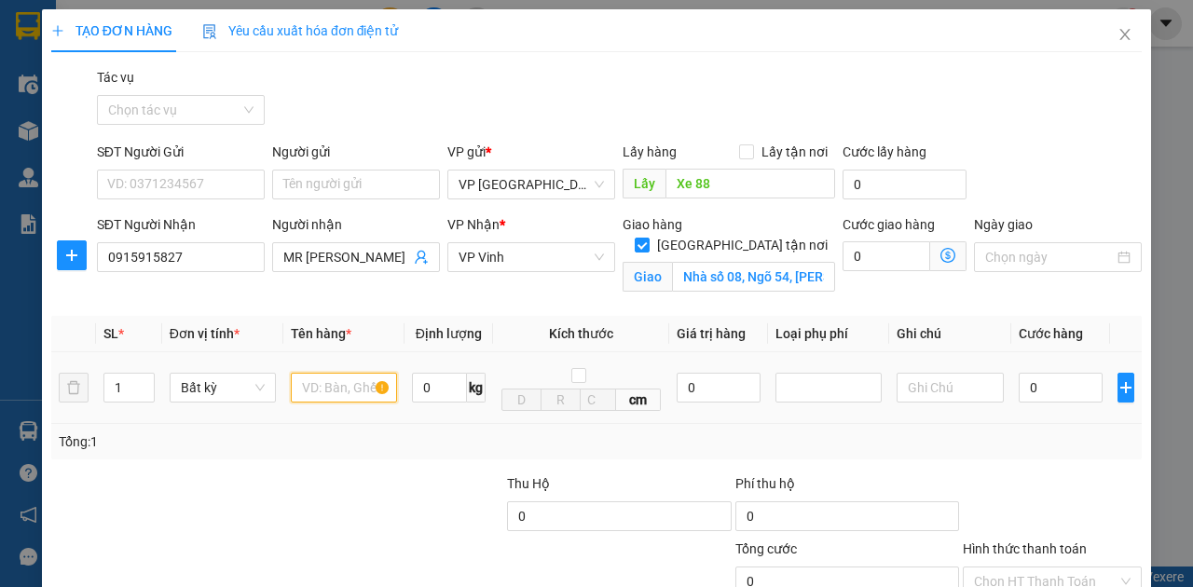
click at [352, 373] on input "text" at bounding box center [344, 388] width 106 height 30
click at [648, 238] on input "Giao tận nơi" at bounding box center [641, 244] width 13 height 13
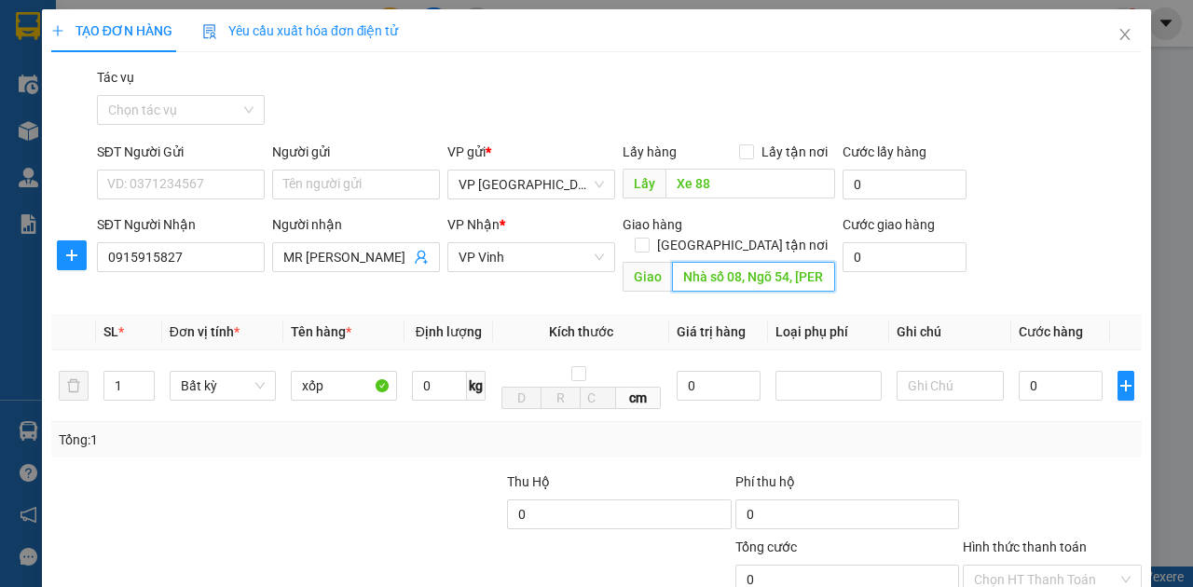
click at [720, 262] on input "Nhà số 08, Ngõ 54, Lý Thường Kiệt - CHƯA TÍNH SHIP" at bounding box center [753, 277] width 162 height 30
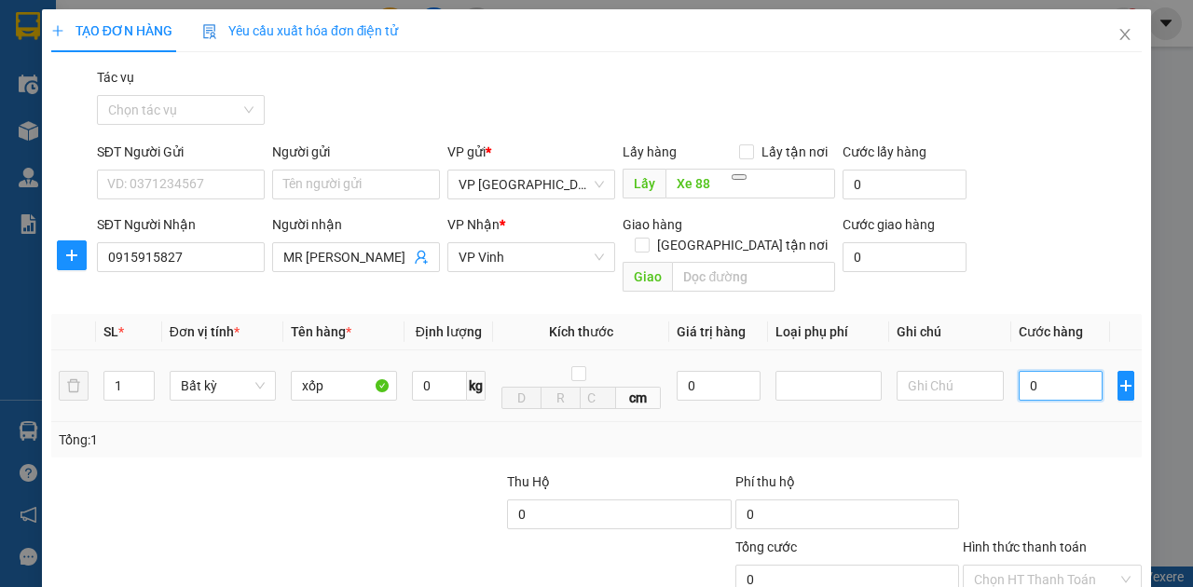
click at [1048, 371] on input "0" at bounding box center [1061, 386] width 84 height 30
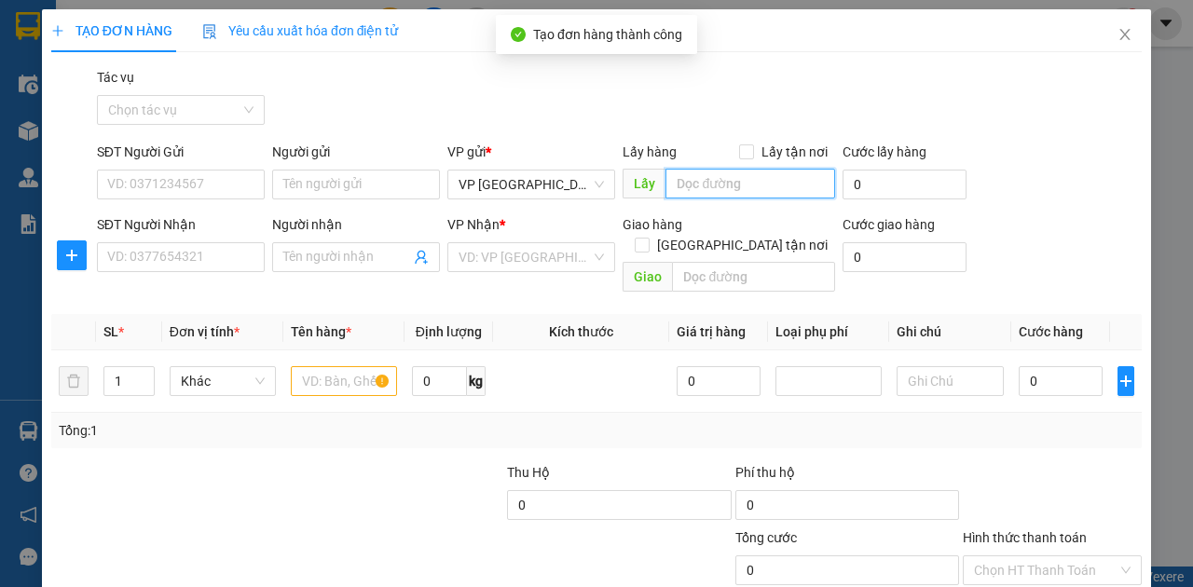
click at [696, 169] on input "text" at bounding box center [750, 184] width 169 height 30
paste input "Xe 88"
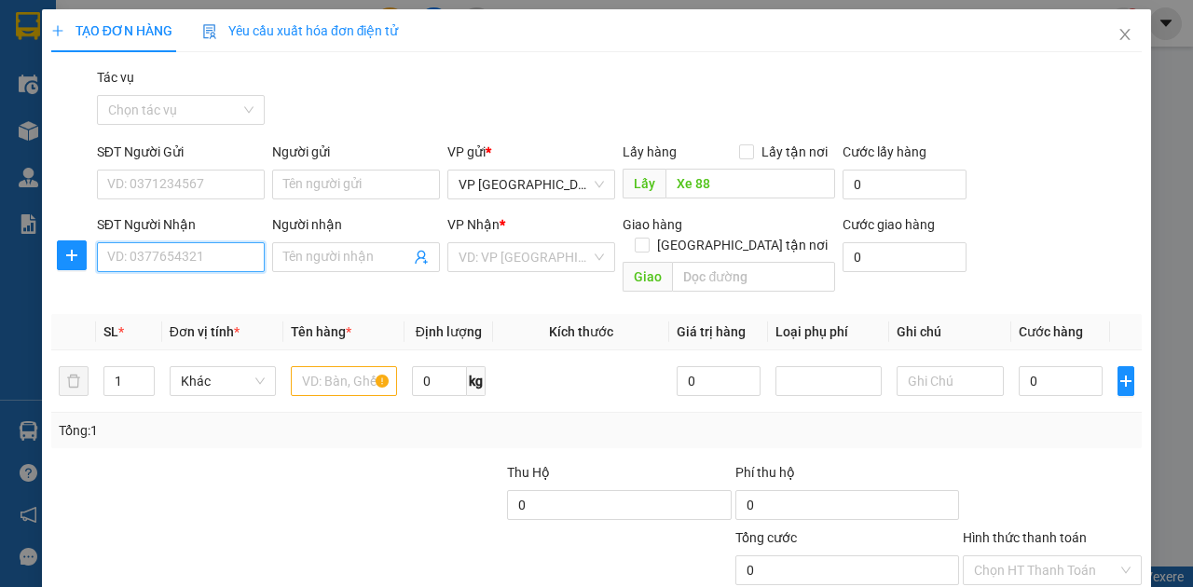
click at [226, 242] on input "SĐT Người Nhận" at bounding box center [181, 257] width 168 height 30
click at [324, 366] on input "text" at bounding box center [344, 381] width 106 height 30
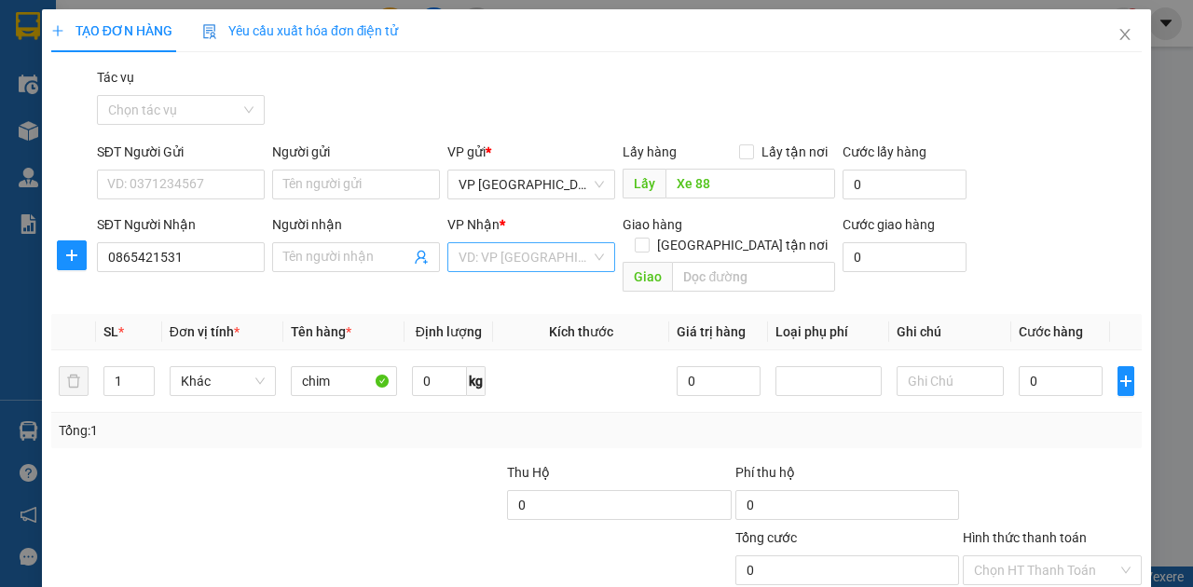
click at [510, 243] on input "search" at bounding box center [525, 257] width 132 height 28
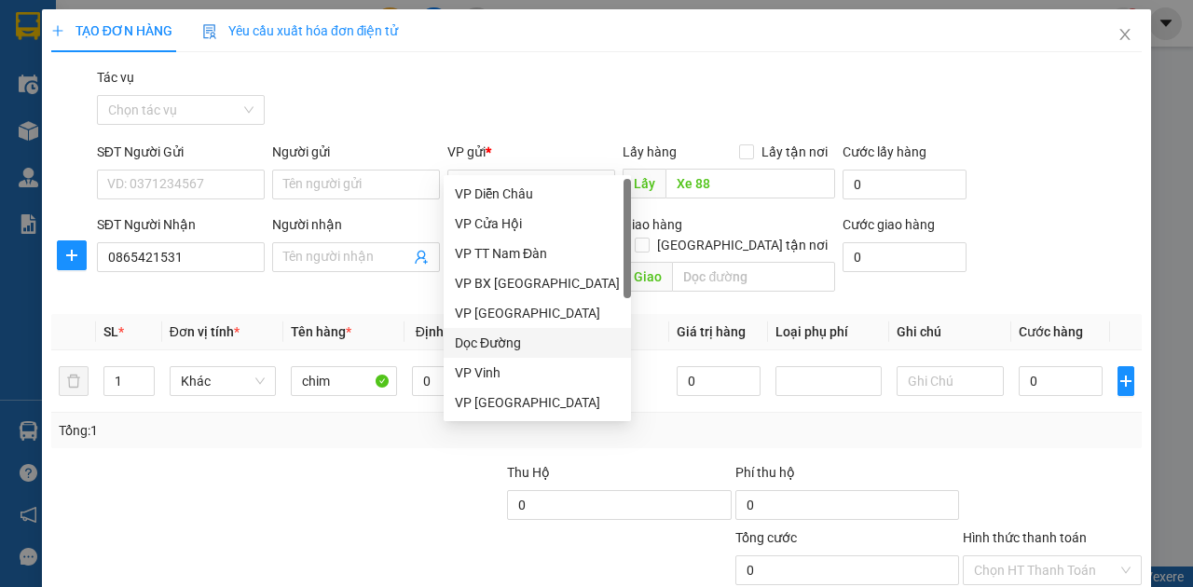
click at [488, 345] on div "Dọc Đường" at bounding box center [537, 343] width 165 height 21
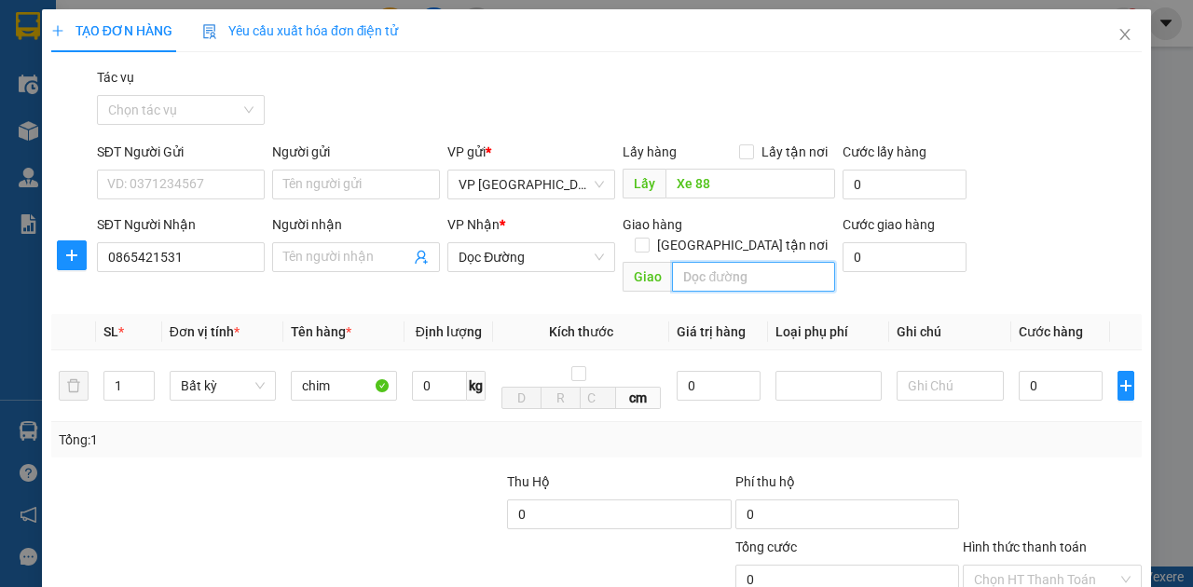
click at [714, 262] on input "text" at bounding box center [753, 277] width 162 height 30
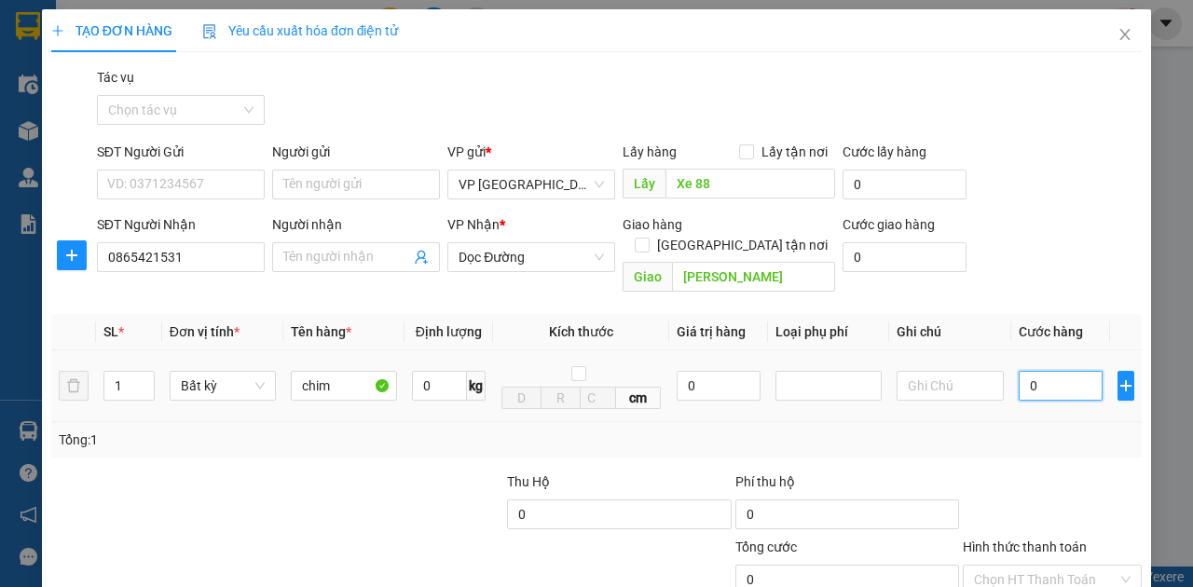
click at [1051, 371] on input "0" at bounding box center [1061, 386] width 84 height 30
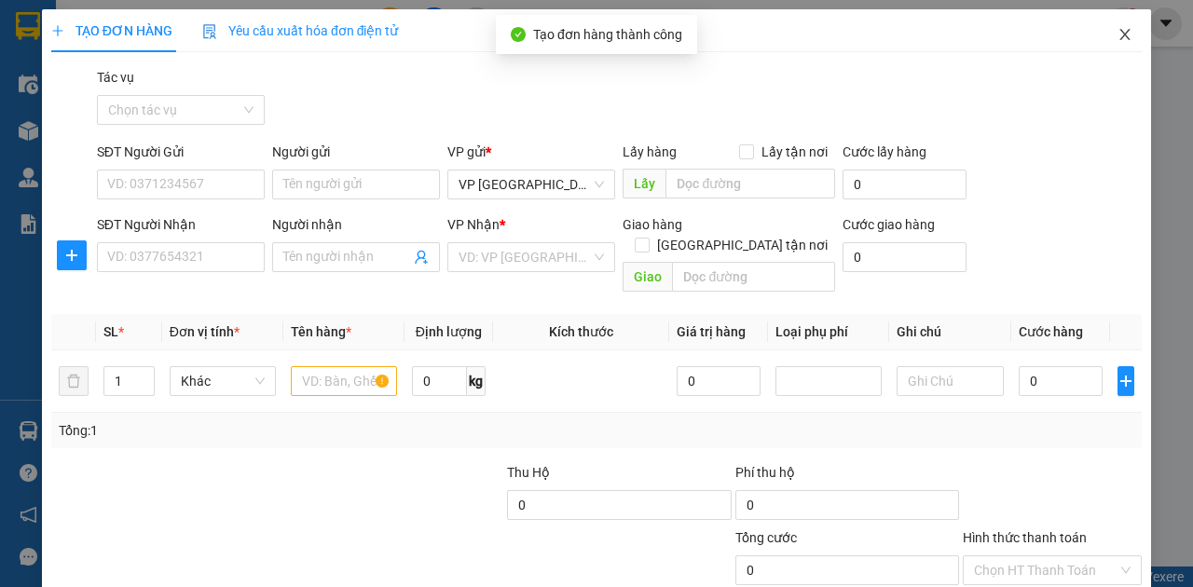
click at [1118, 38] on icon "close" at bounding box center [1125, 34] width 15 height 15
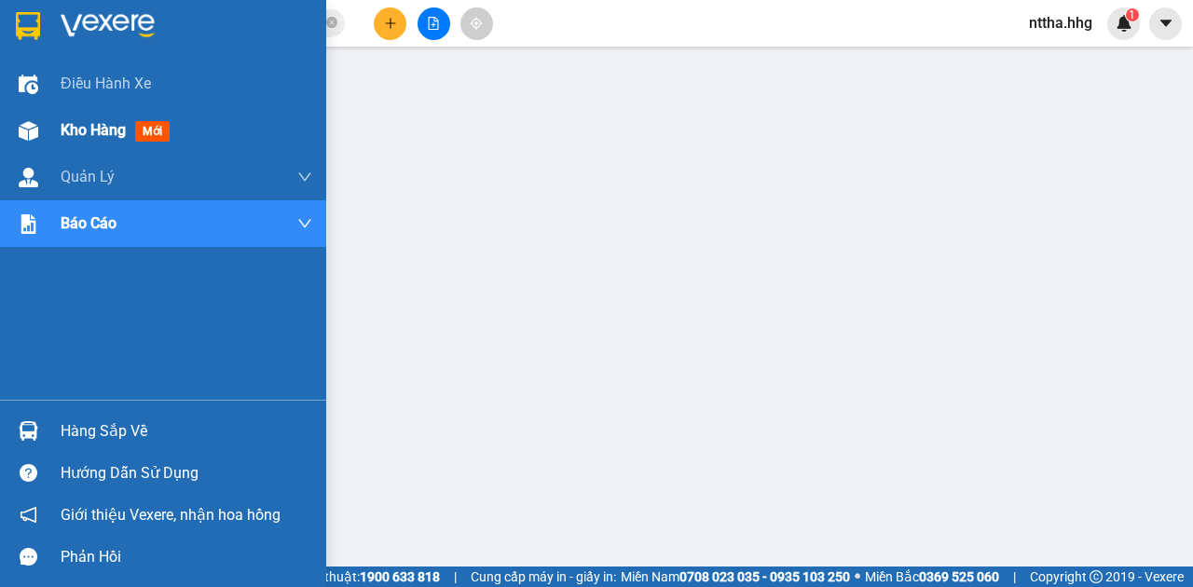
click at [29, 135] on img at bounding box center [29, 131] width 20 height 20
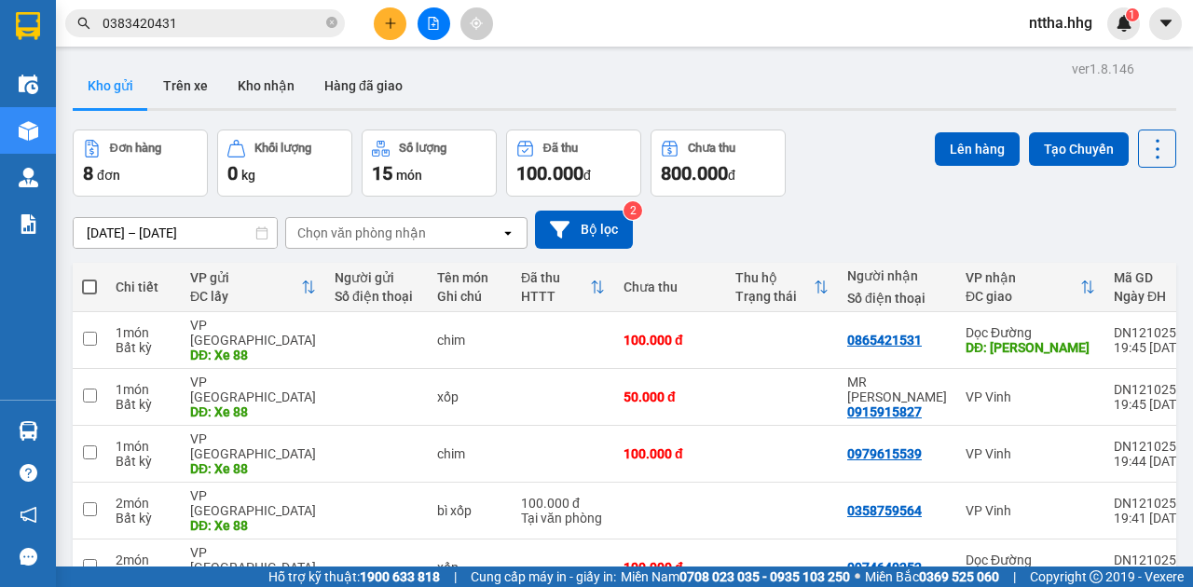
click at [562, 540] on td at bounding box center [563, 568] width 103 height 57
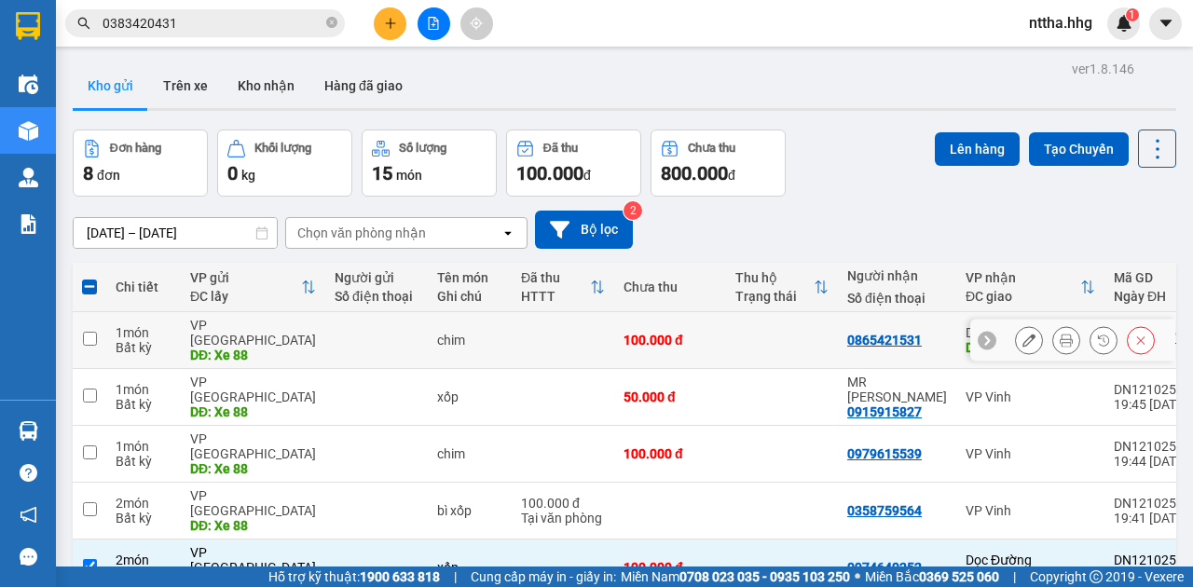
click at [686, 333] on div "100.000 đ" at bounding box center [670, 340] width 93 height 15
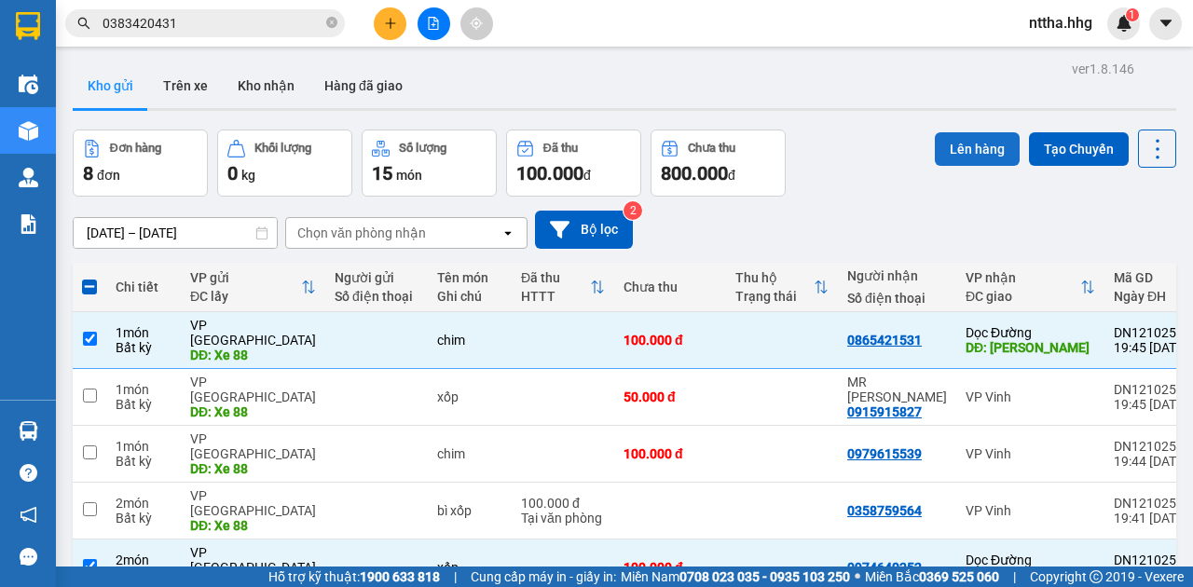
click at [954, 140] on button "Lên hàng" at bounding box center [977, 149] width 85 height 34
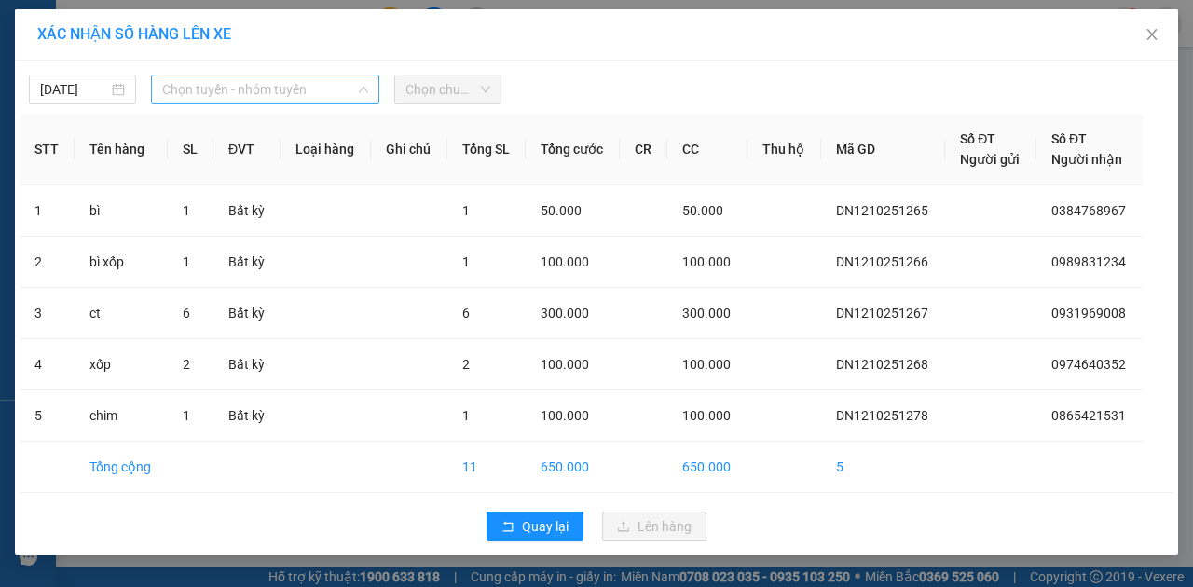
click at [245, 84] on span "Chọn tuyến - nhóm tuyến" at bounding box center [265, 90] width 206 height 28
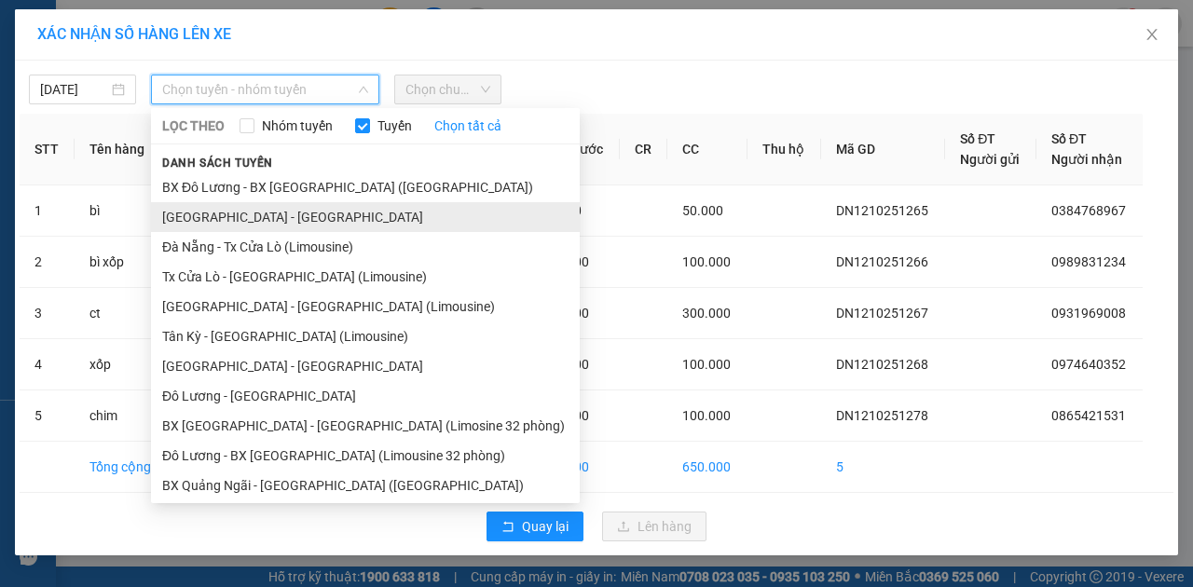
click at [211, 226] on li "Quảng Ngãi - Con Cuông" at bounding box center [365, 217] width 429 height 30
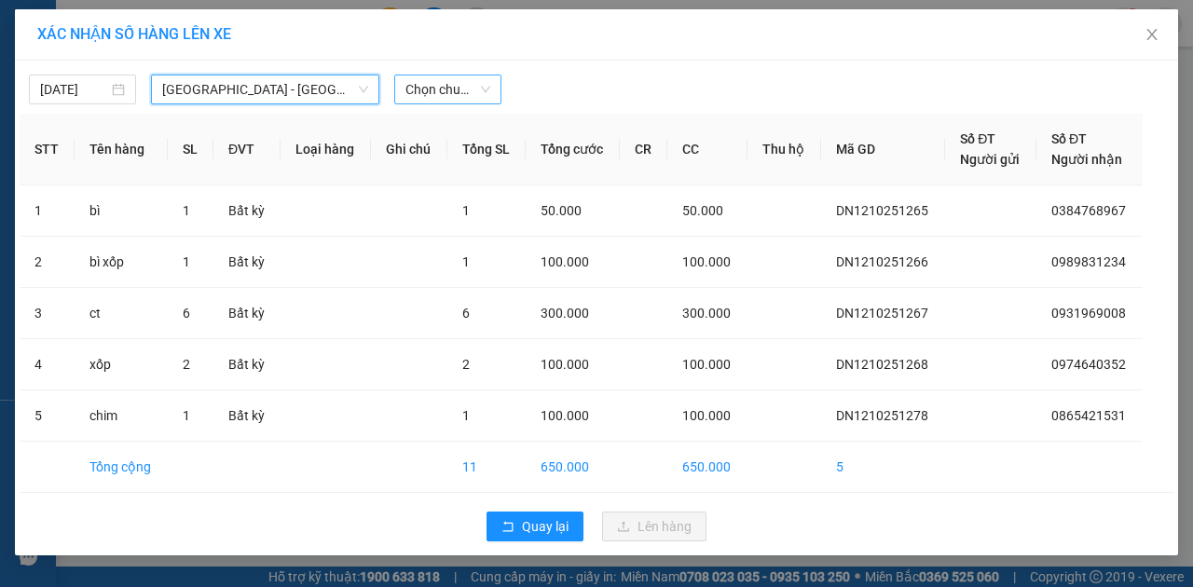
click at [438, 91] on span "Chọn chuyến" at bounding box center [447, 90] width 85 height 28
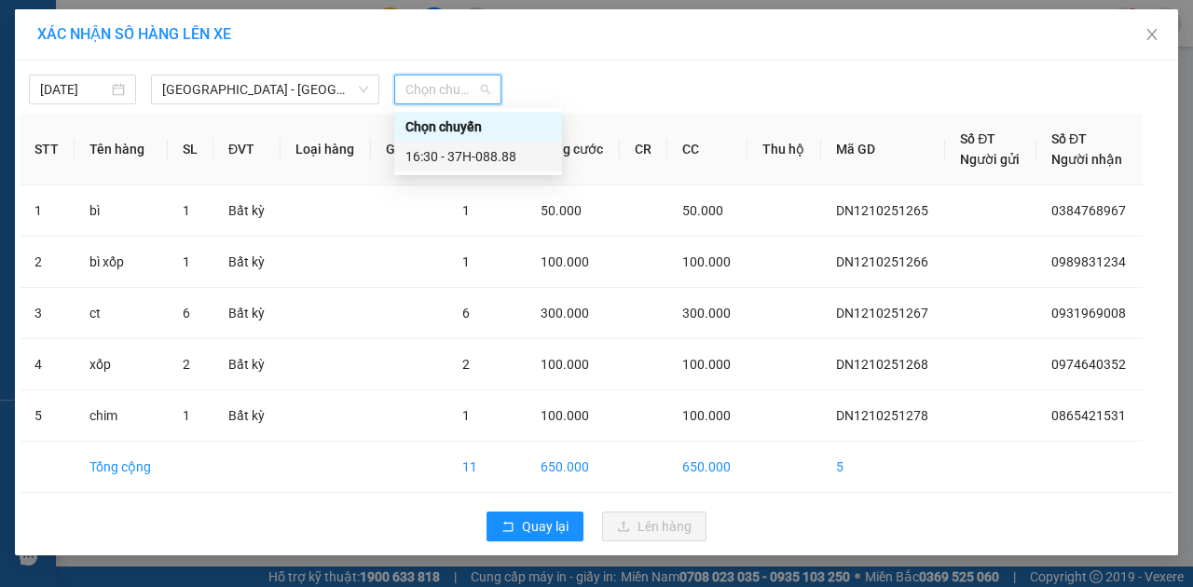
drag, startPoint x: 451, startPoint y: 151, endPoint x: 526, endPoint y: 250, distance: 123.8
click at [453, 153] on div "16:30 - 37H-088.88" at bounding box center [477, 156] width 145 height 21
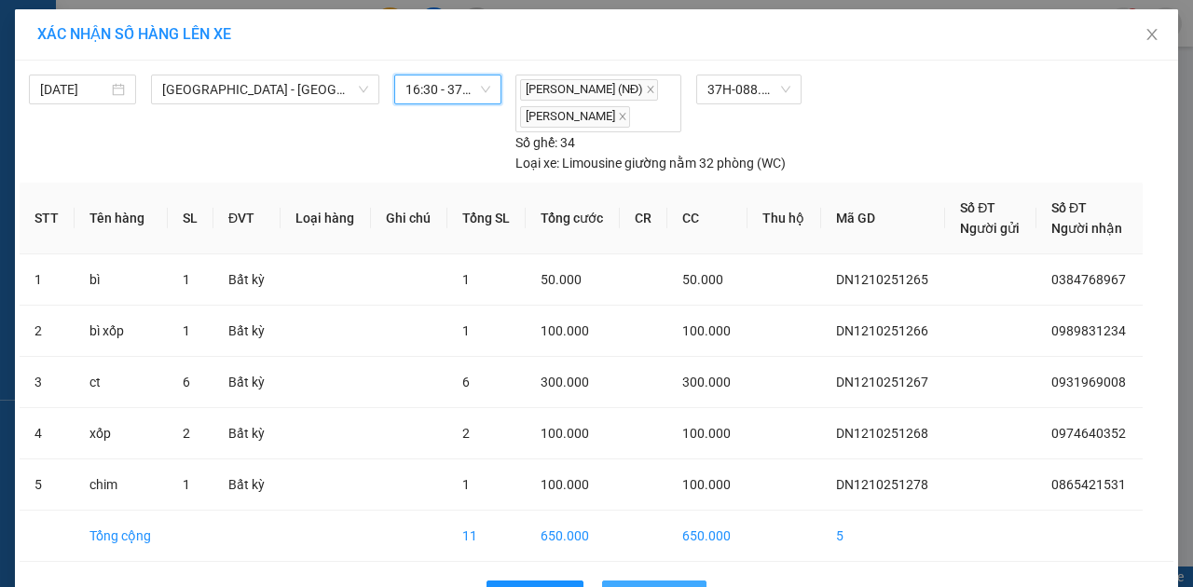
click at [660, 585] on span "Lên hàng" at bounding box center [665, 595] width 54 height 21
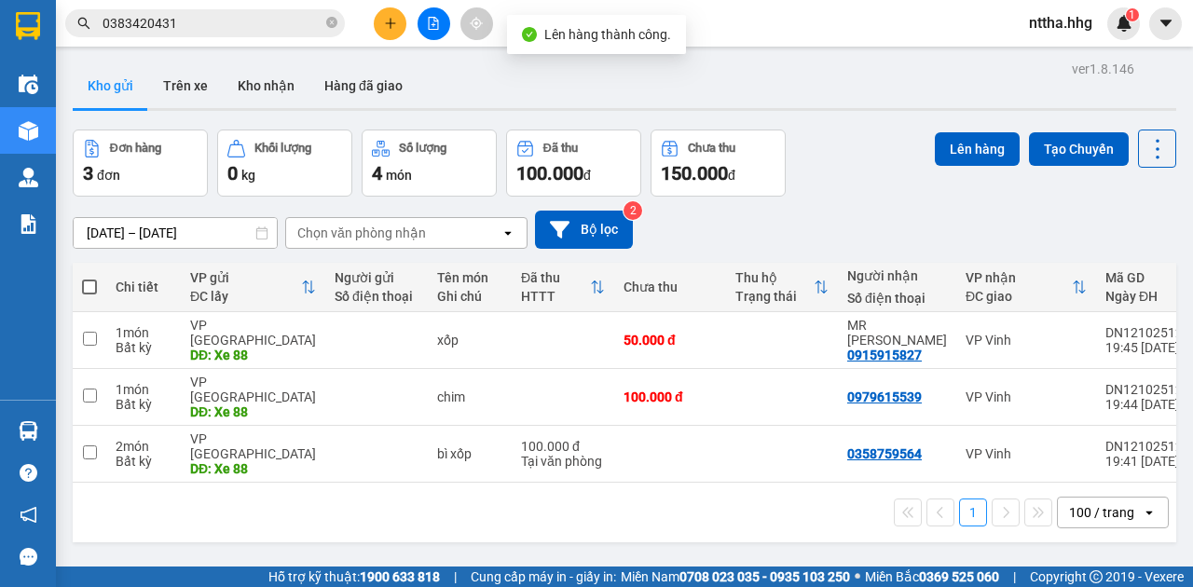
click at [91, 289] on span at bounding box center [89, 287] width 15 height 15
click at [89, 278] on input "checkbox" at bounding box center [89, 278] width 0 height 0
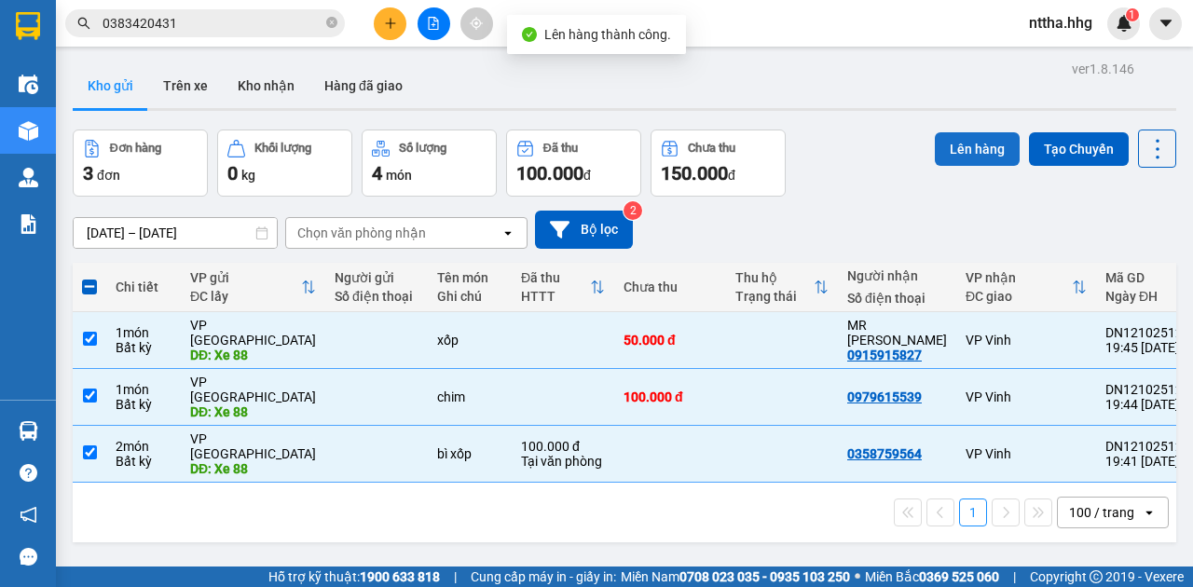
click at [988, 153] on button "Lên hàng" at bounding box center [977, 149] width 85 height 34
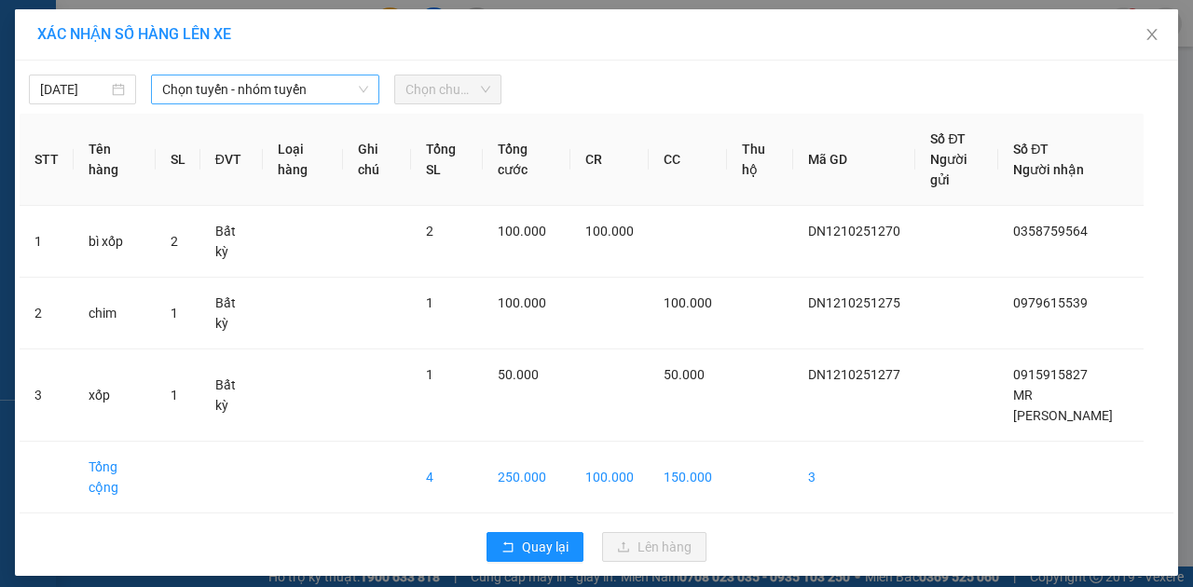
click at [283, 80] on span "Chọn tuyến - nhóm tuyến" at bounding box center [265, 90] width 206 height 28
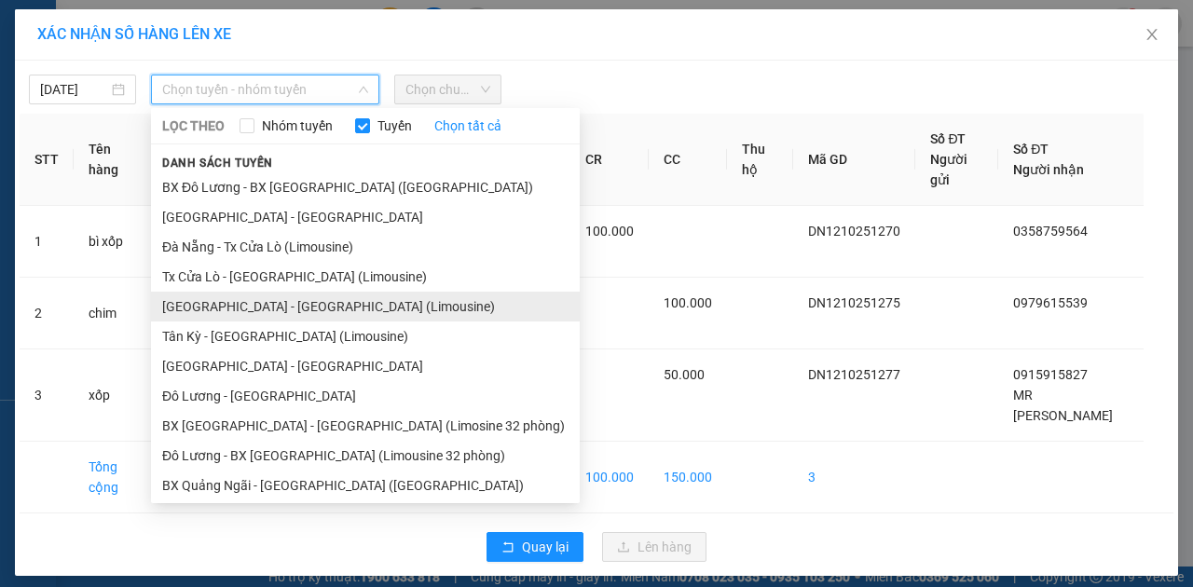
click at [260, 298] on li "Đà Nẵng - Tân Kỳ (Limousine)" at bounding box center [365, 307] width 429 height 30
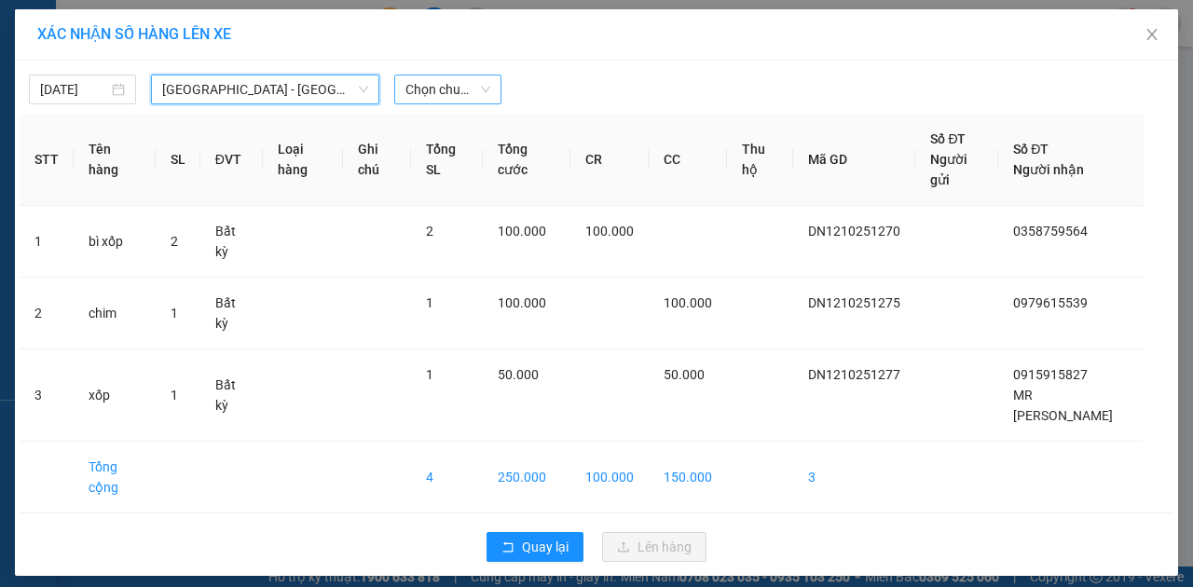
click at [449, 88] on span "Chọn chuyến" at bounding box center [447, 90] width 85 height 28
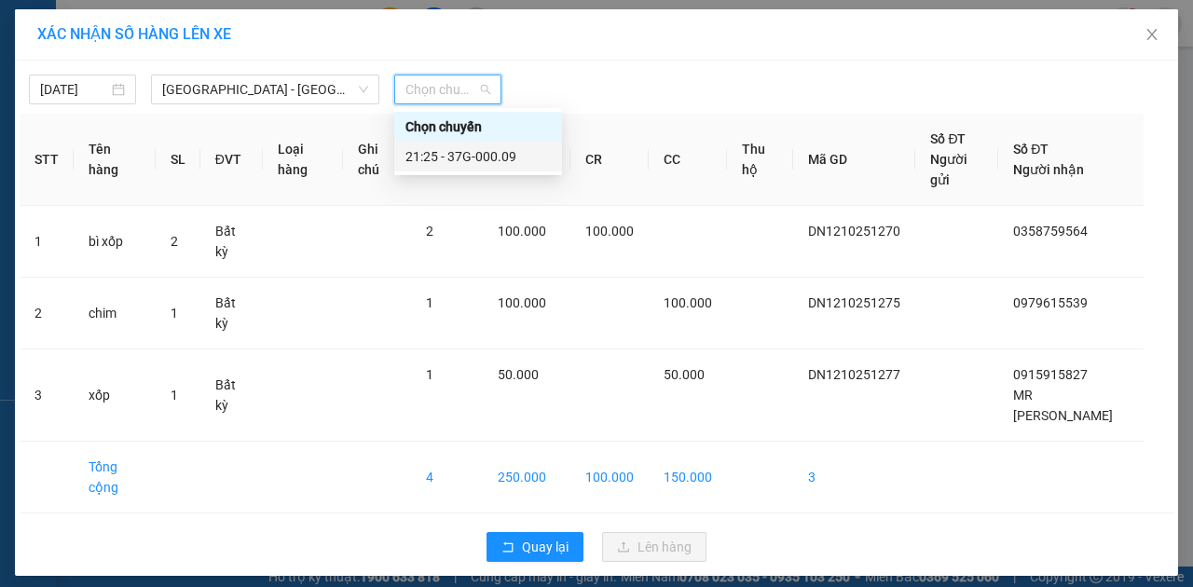
click at [452, 160] on div "21:25 - 37G-000.09" at bounding box center [477, 156] width 145 height 21
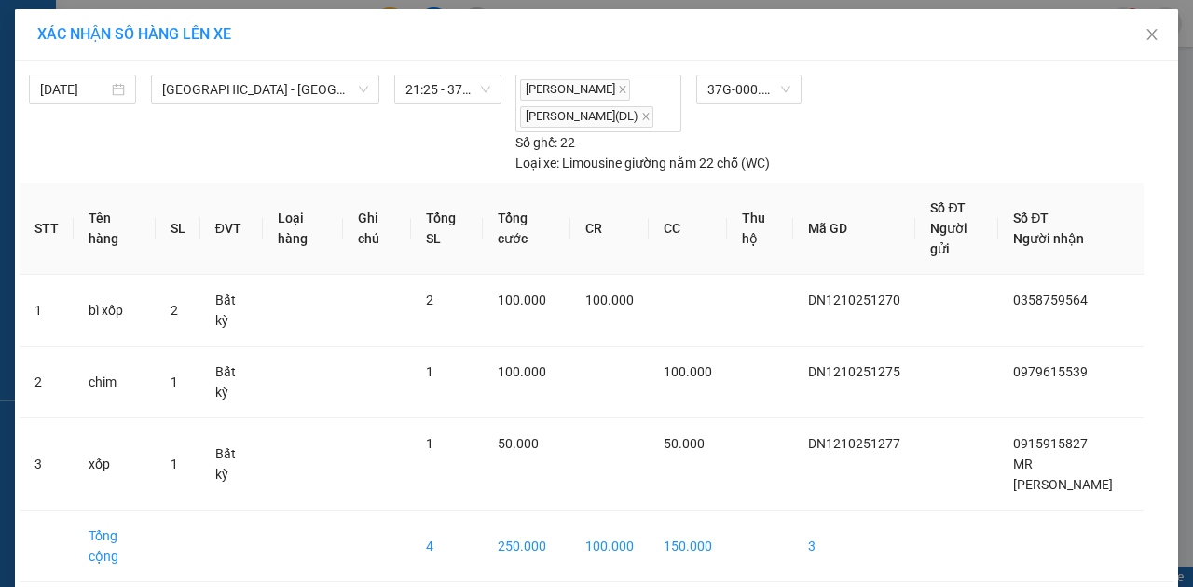
drag, startPoint x: 678, startPoint y: 503, endPoint x: 679, endPoint y: 491, distance: 12.2
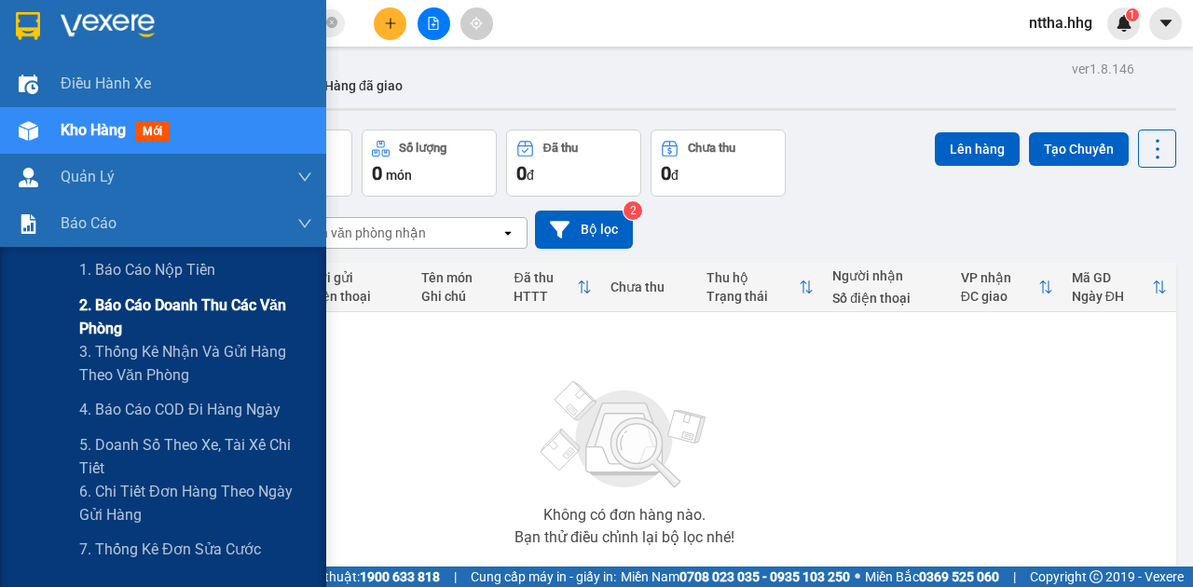
click at [93, 309] on span "2. Báo cáo doanh thu các văn phòng" at bounding box center [195, 317] width 233 height 47
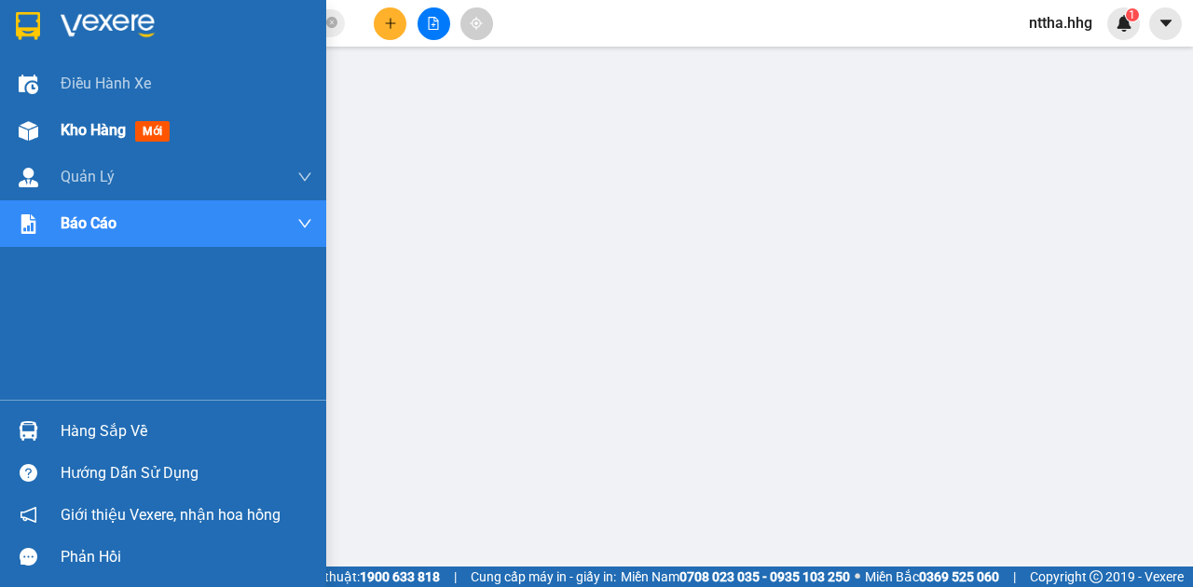
click at [57, 129] on div "Kho hàng mới" at bounding box center [163, 130] width 326 height 47
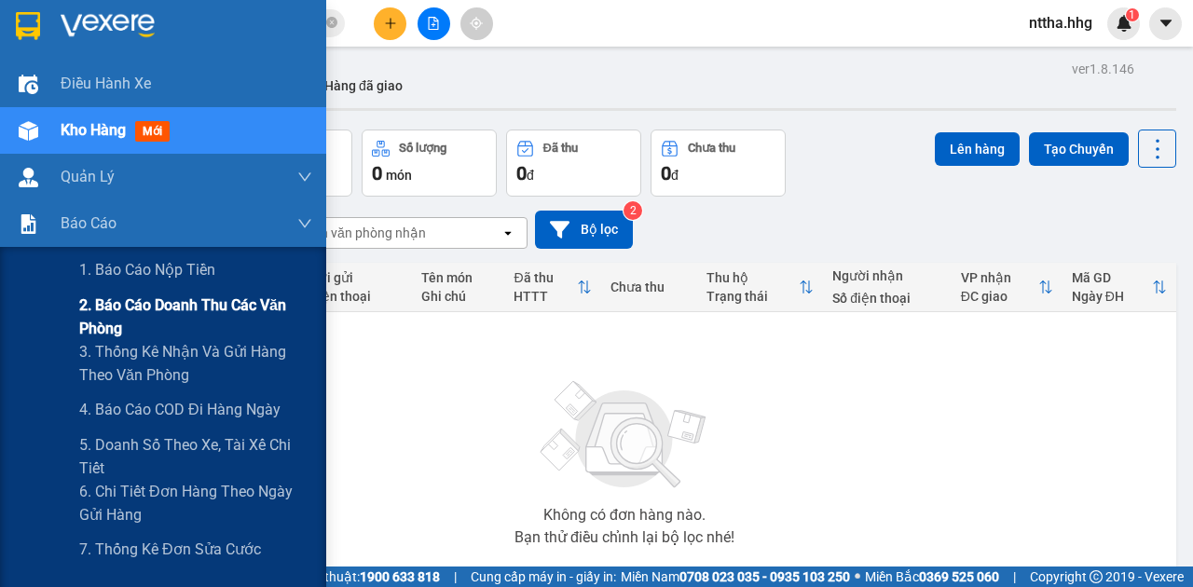
click at [95, 319] on span "2. Báo cáo doanh thu các văn phòng" at bounding box center [195, 317] width 233 height 47
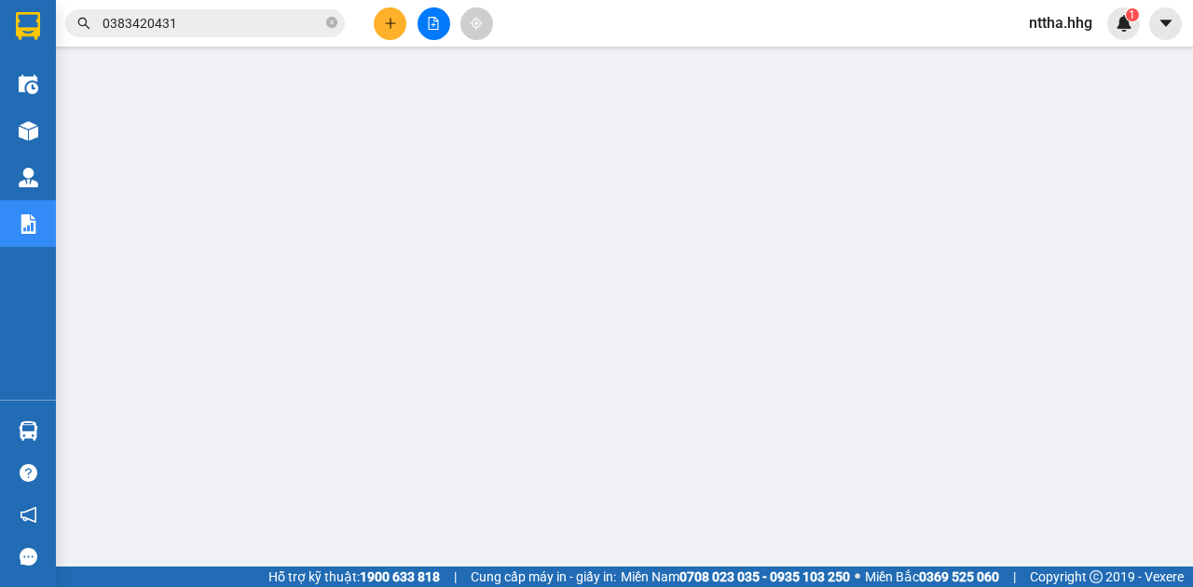
click at [396, 26] on icon "plus" at bounding box center [390, 23] width 13 height 13
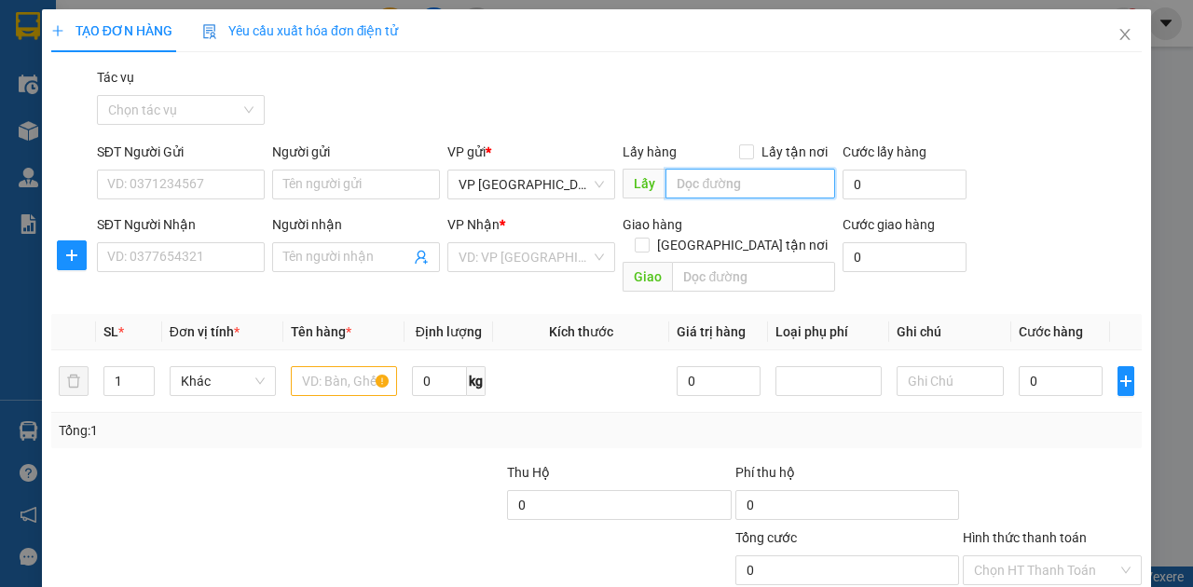
click at [772, 188] on input "text" at bounding box center [750, 184] width 169 height 30
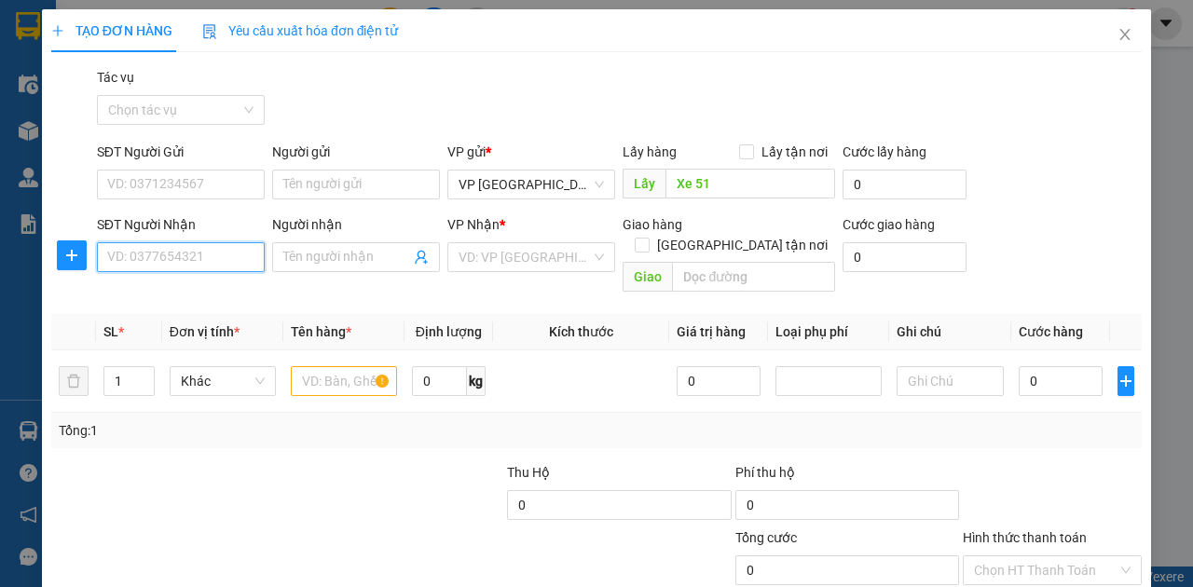
click at [204, 259] on input "SĐT Người Nhận" at bounding box center [181, 257] width 168 height 30
click at [194, 185] on input "SĐT Người Gửi" at bounding box center [181, 185] width 168 height 30
click at [219, 254] on input "SĐT Người Nhận" at bounding box center [181, 257] width 168 height 30
click at [217, 265] on input "SĐT Người Nhận" at bounding box center [181, 257] width 168 height 30
drag, startPoint x: 129, startPoint y: 354, endPoint x: 106, endPoint y: 359, distance: 22.9
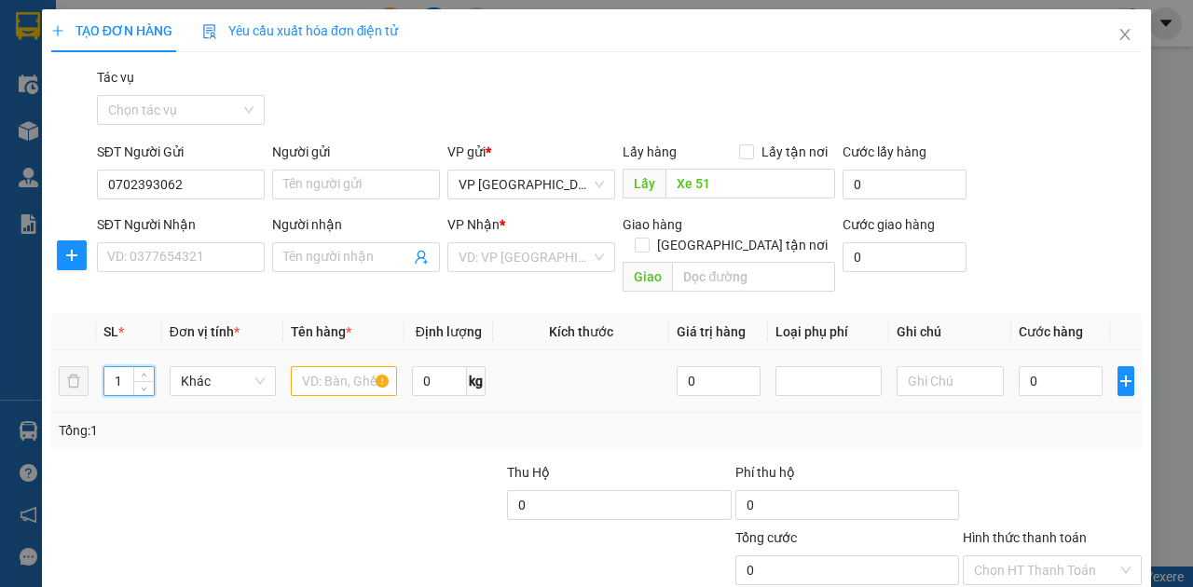
click at [106, 367] on input "1" at bounding box center [128, 381] width 49 height 28
click at [342, 366] on input "text" at bounding box center [344, 381] width 106 height 30
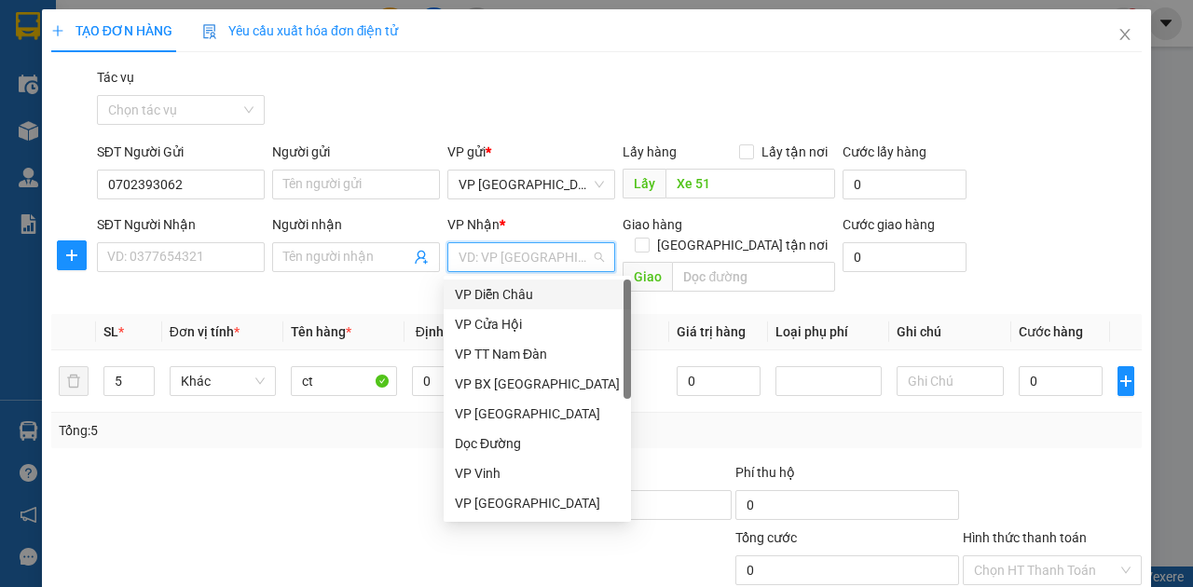
click at [550, 261] on input "search" at bounding box center [525, 257] width 132 height 28
click at [484, 471] on div "VP Vinh" at bounding box center [537, 473] width 165 height 21
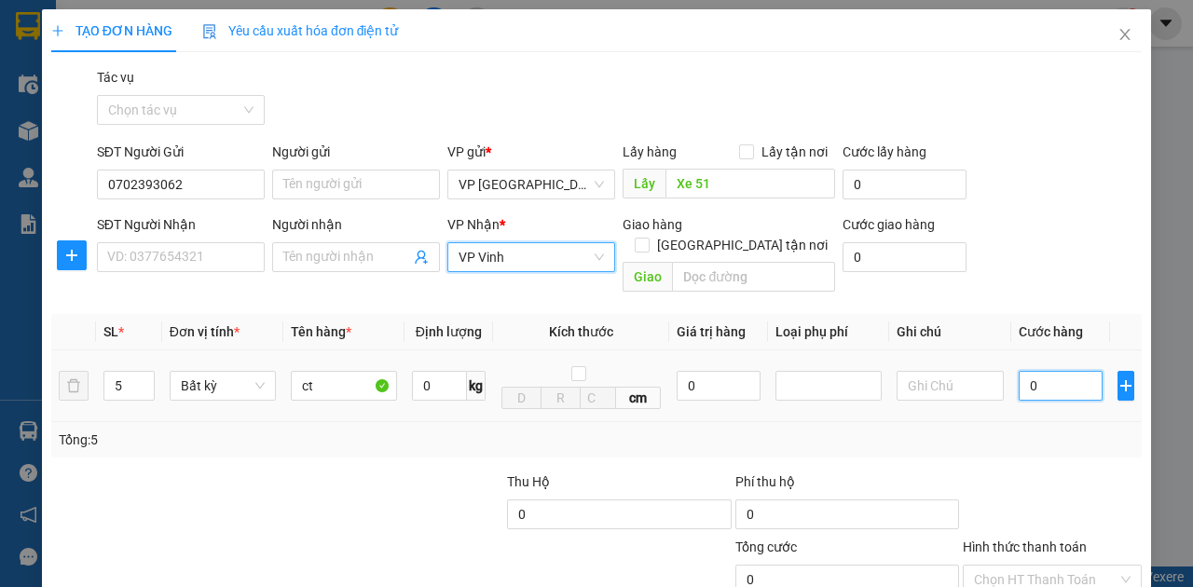
click at [1045, 371] on input "0" at bounding box center [1061, 386] width 84 height 30
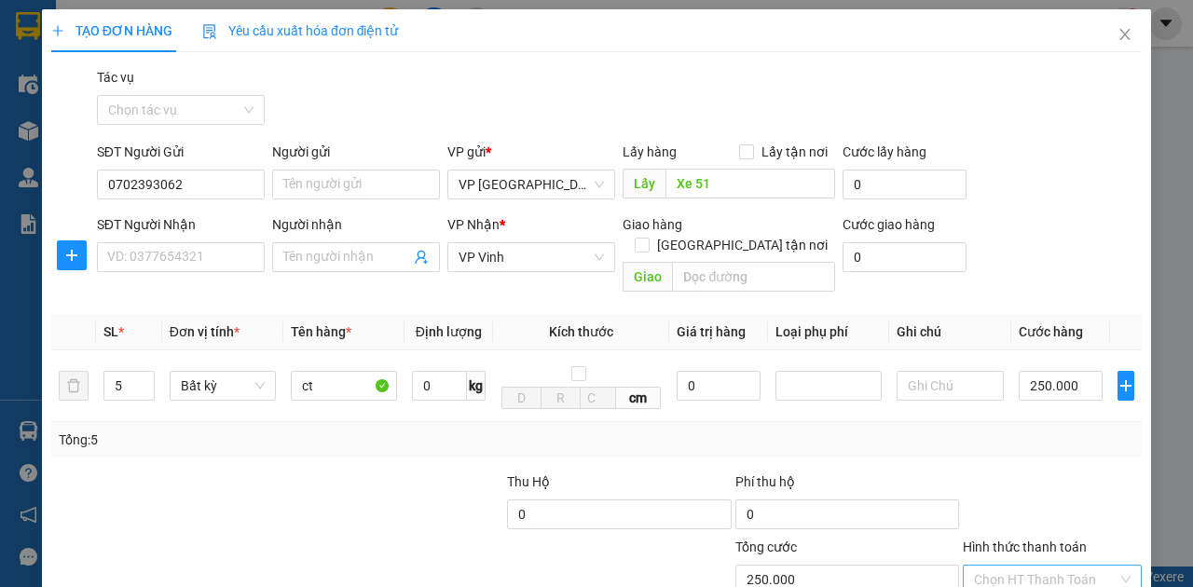
click at [1035, 566] on input "Hình thức thanh toán" at bounding box center [1046, 580] width 144 height 28
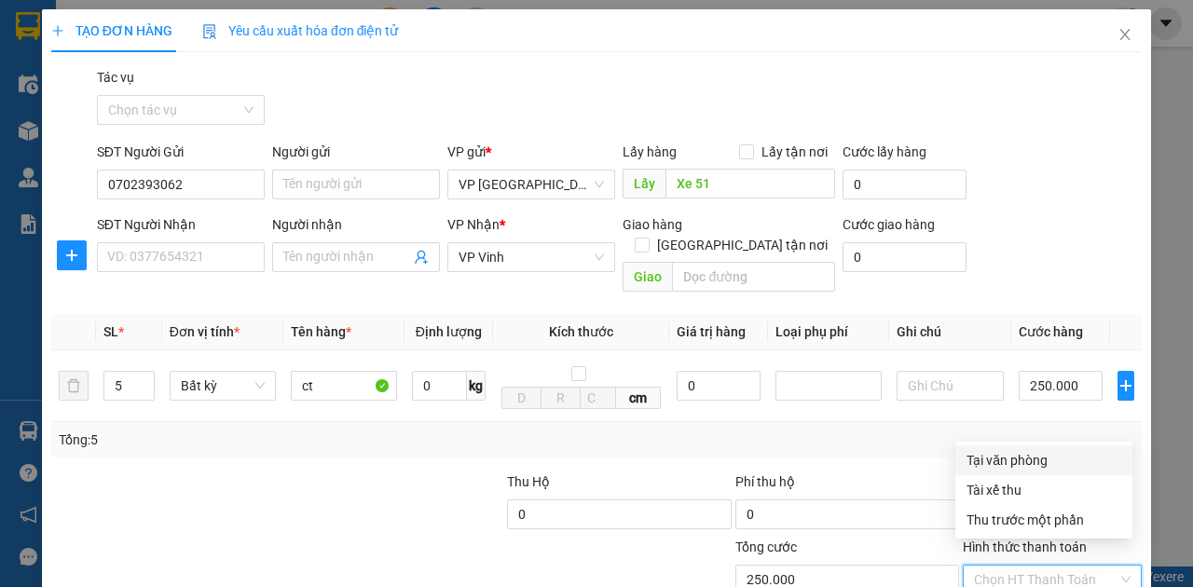
click at [1024, 473] on div "Tại văn phòng" at bounding box center [1043, 461] width 177 height 30
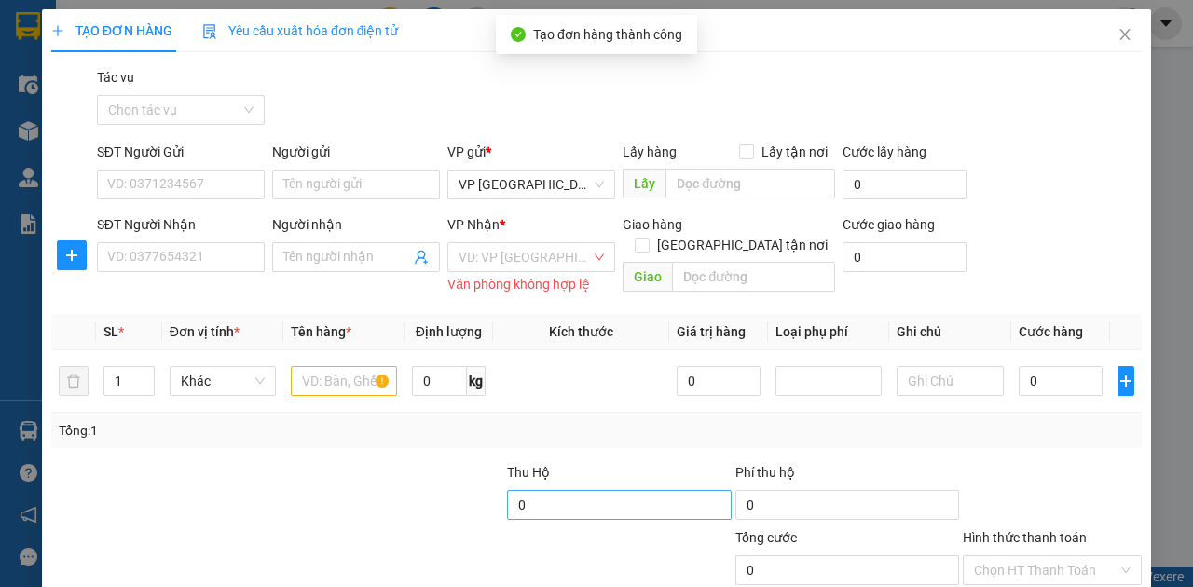
drag, startPoint x: 966, startPoint y: 539, endPoint x: 581, endPoint y: 388, distance: 413.5
click at [582, 382] on div "Transit Pickup Surcharge Ids Transit Deliver Surcharge Ids Transit Deliver Surc…" at bounding box center [596, 370] width 1091 height 607
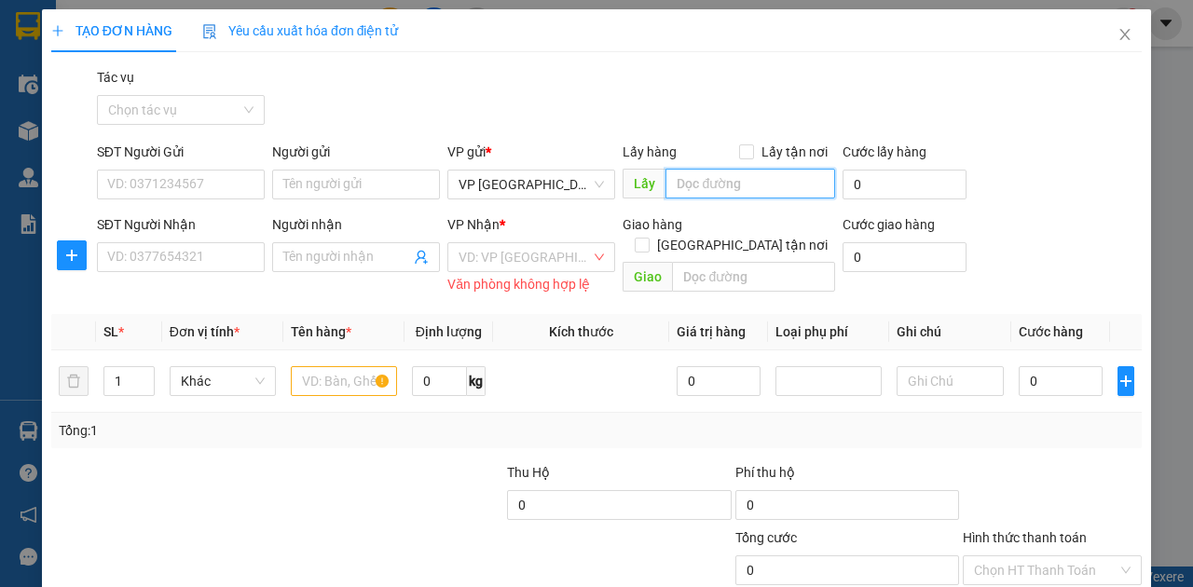
click at [719, 169] on input "text" at bounding box center [750, 184] width 169 height 30
drag, startPoint x: 695, startPoint y: 75, endPoint x: 653, endPoint y: 80, distance: 43.2
click at [653, 169] on span "Lấy Xe 51" at bounding box center [729, 184] width 212 height 30
click at [678, 169] on input "Xe 51" at bounding box center [750, 184] width 169 height 30
click at [698, 169] on input "Xe 51" at bounding box center [750, 184] width 169 height 30
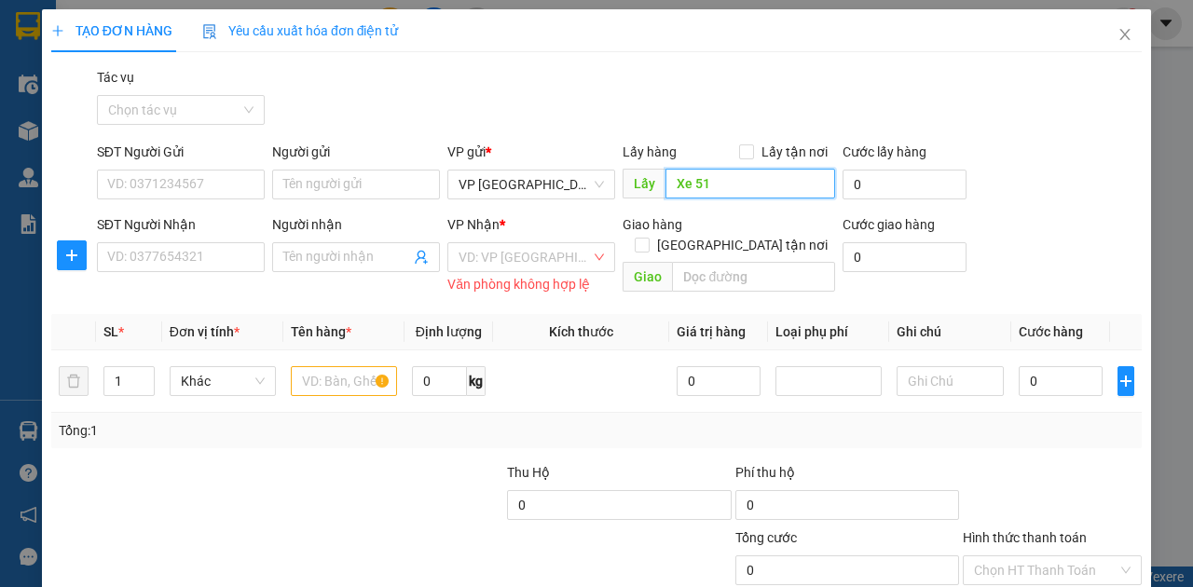
click at [698, 169] on input "Xe 51" at bounding box center [750, 184] width 169 height 30
click at [158, 242] on input "SĐT Người Nhận" at bounding box center [181, 257] width 168 height 30
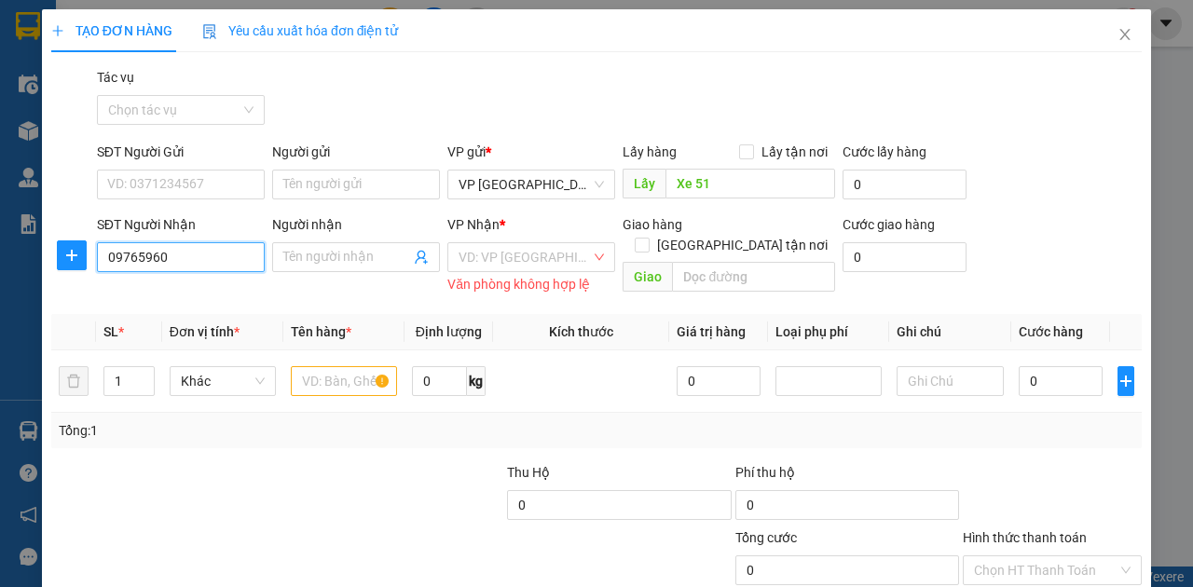
drag, startPoint x: 178, startPoint y: 147, endPoint x: 89, endPoint y: 146, distance: 88.6
click at [89, 214] on div "SĐT Người Nhận 09765960 09765960 Người nhận Tên người nhận VP Nhận * VD: VP Sài…" at bounding box center [596, 257] width 1094 height 86
click at [339, 366] on input "text" at bounding box center [344, 381] width 106 height 30
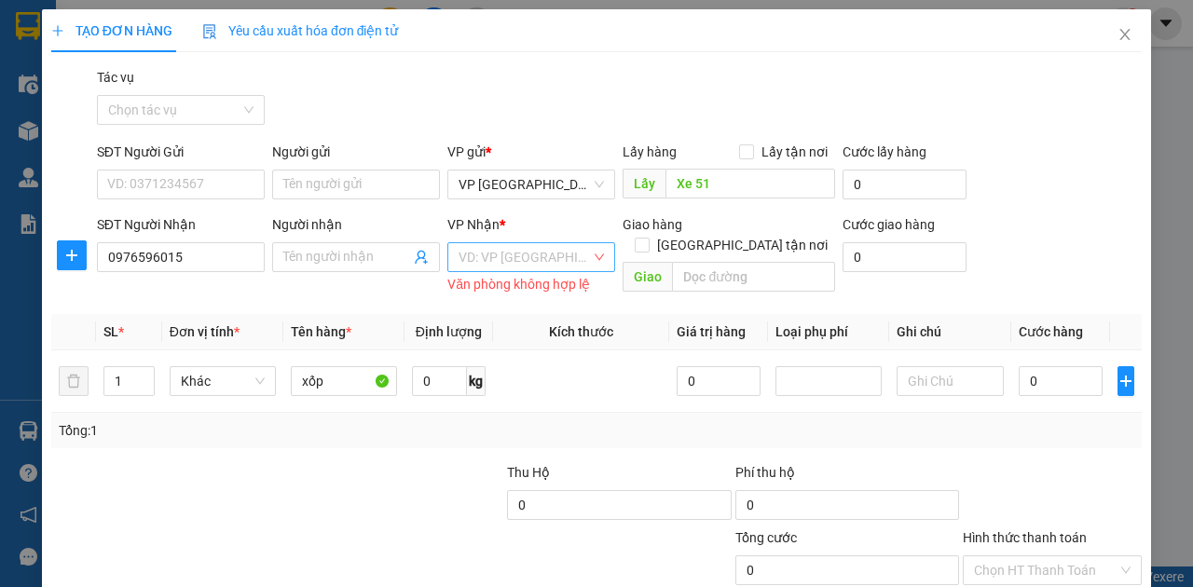
click at [554, 243] on input "search" at bounding box center [525, 257] width 132 height 28
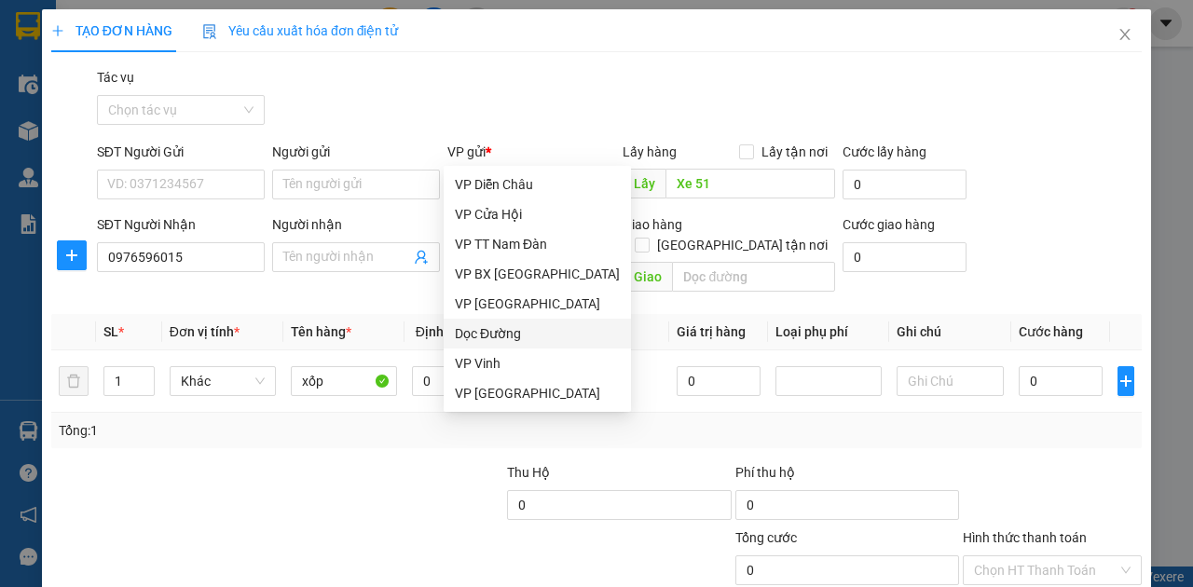
click at [497, 337] on div "Dọc Đường" at bounding box center [537, 333] width 165 height 21
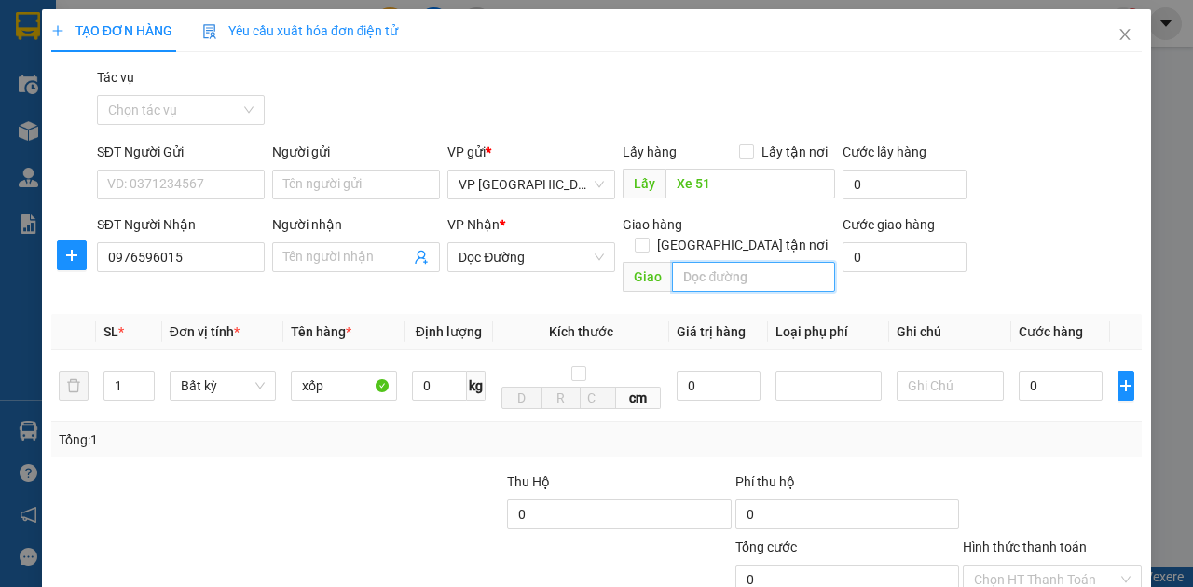
click at [730, 262] on input "text" at bounding box center [753, 277] width 162 height 30
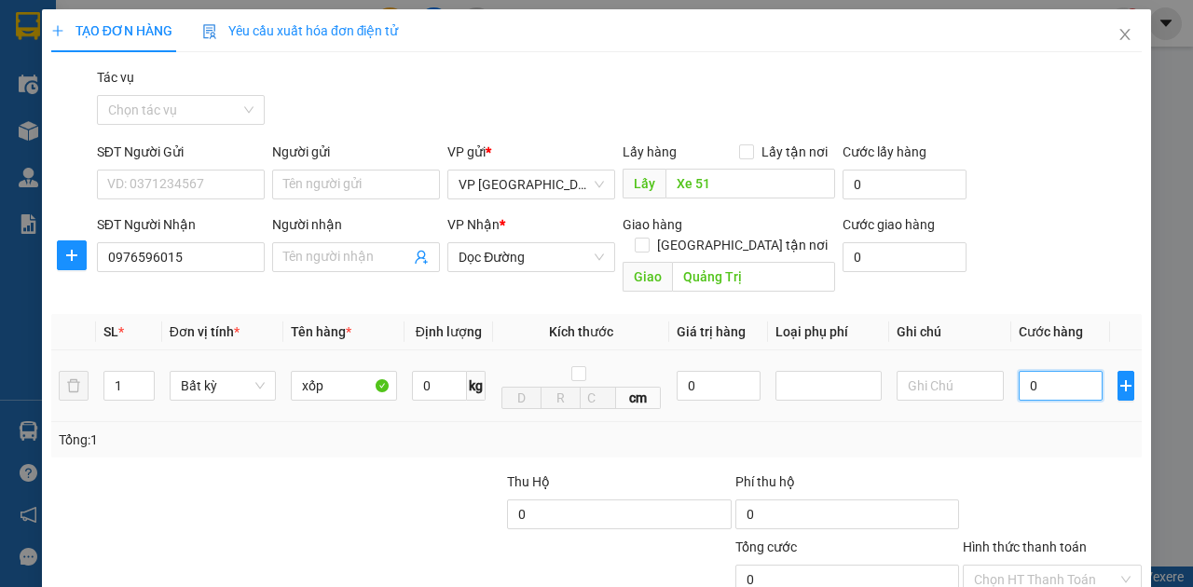
click at [1054, 371] on input "0" at bounding box center [1061, 386] width 84 height 30
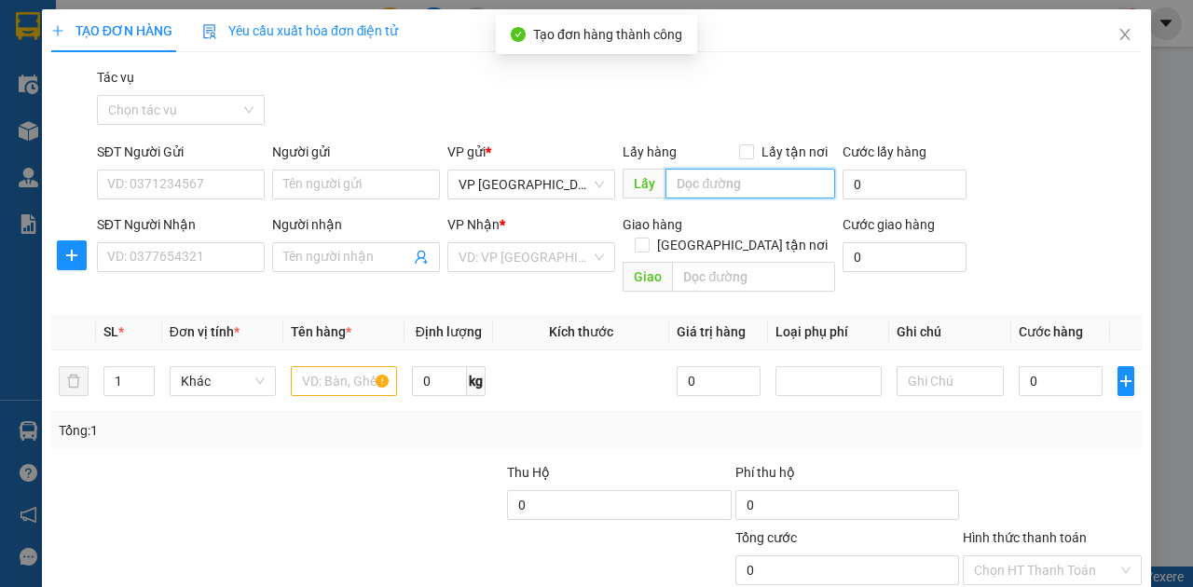
click at [703, 169] on input "text" at bounding box center [750, 184] width 169 height 30
paste input "Xe 51"
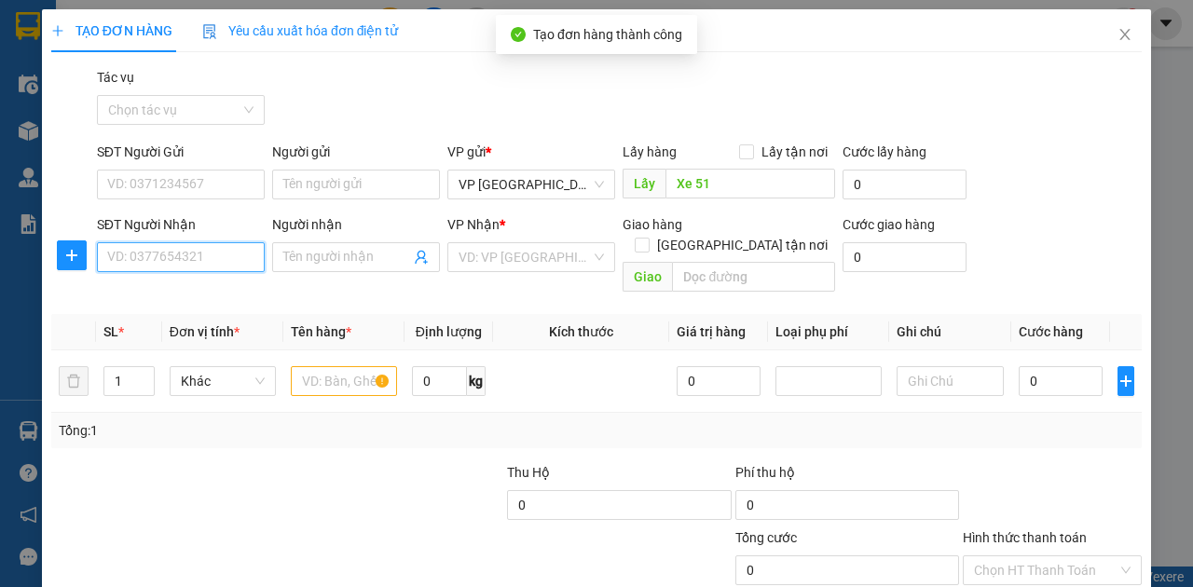
click at [194, 242] on input "SĐT Người Nhận" at bounding box center [181, 257] width 168 height 30
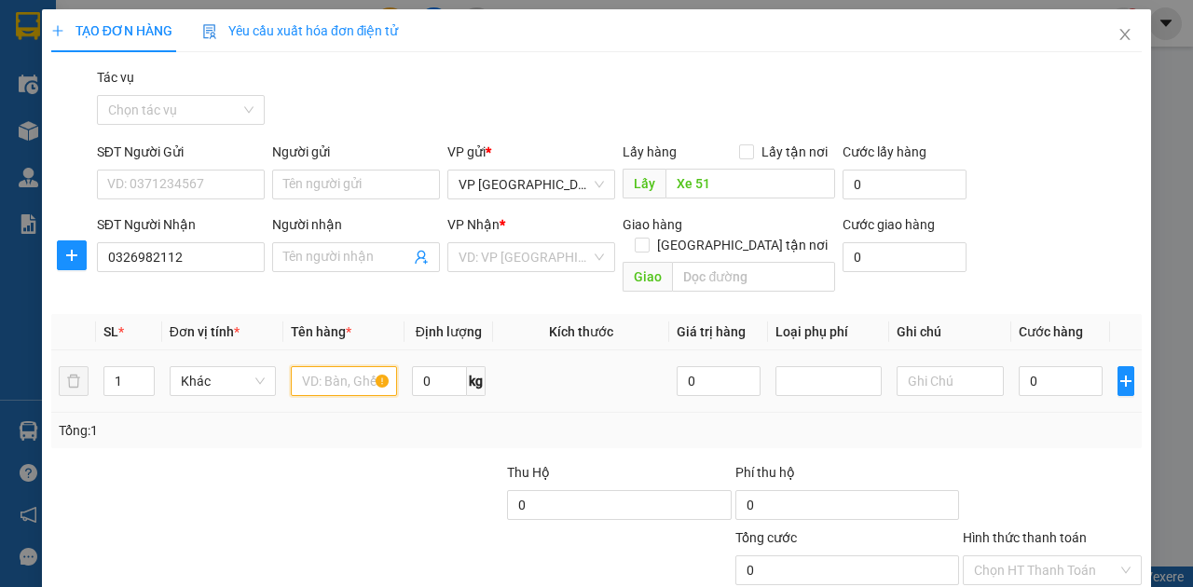
click at [325, 366] on input "text" at bounding box center [344, 381] width 106 height 30
click at [562, 243] on input "search" at bounding box center [525, 257] width 132 height 28
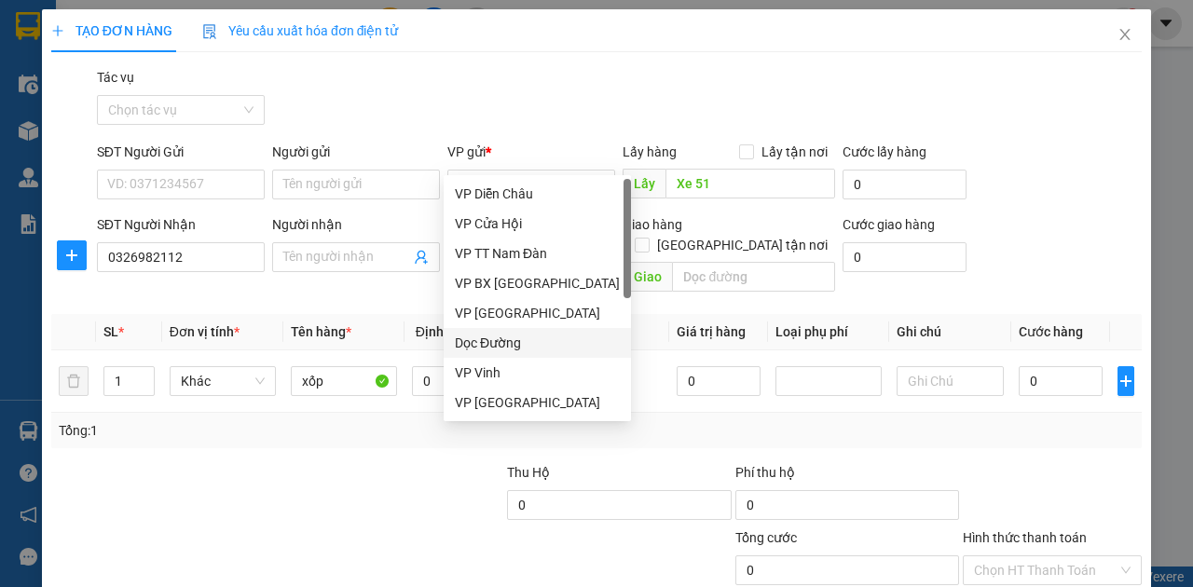
click at [514, 341] on div "Dọc Đường" at bounding box center [537, 343] width 165 height 21
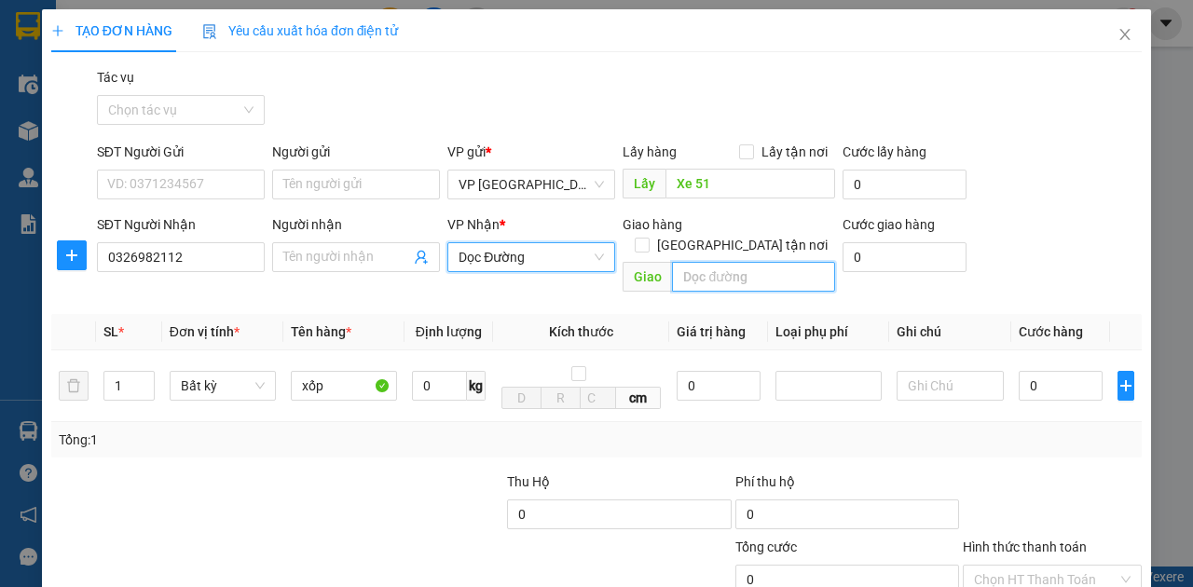
click at [683, 262] on input "text" at bounding box center [753, 277] width 162 height 30
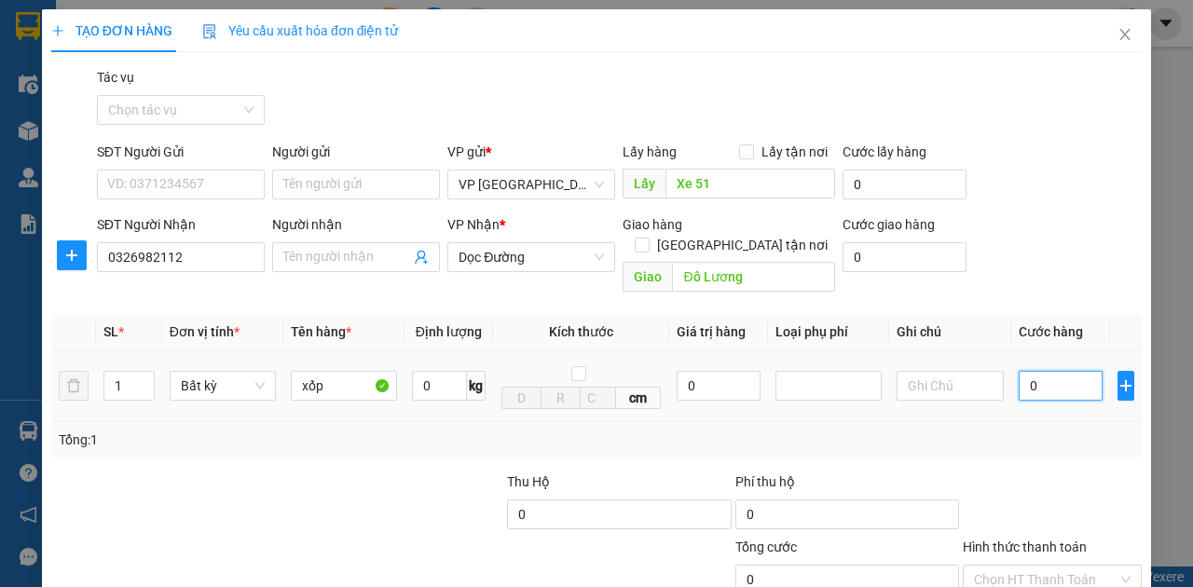
click at [1033, 371] on input "0" at bounding box center [1061, 386] width 84 height 30
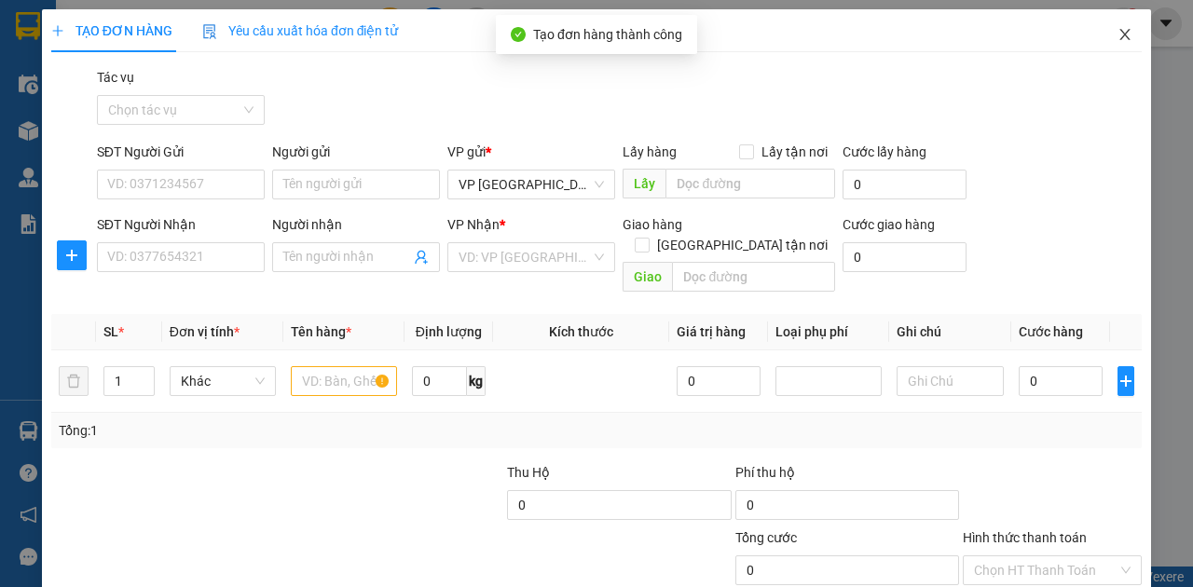
click at [1120, 34] on icon "close" at bounding box center [1125, 34] width 10 height 11
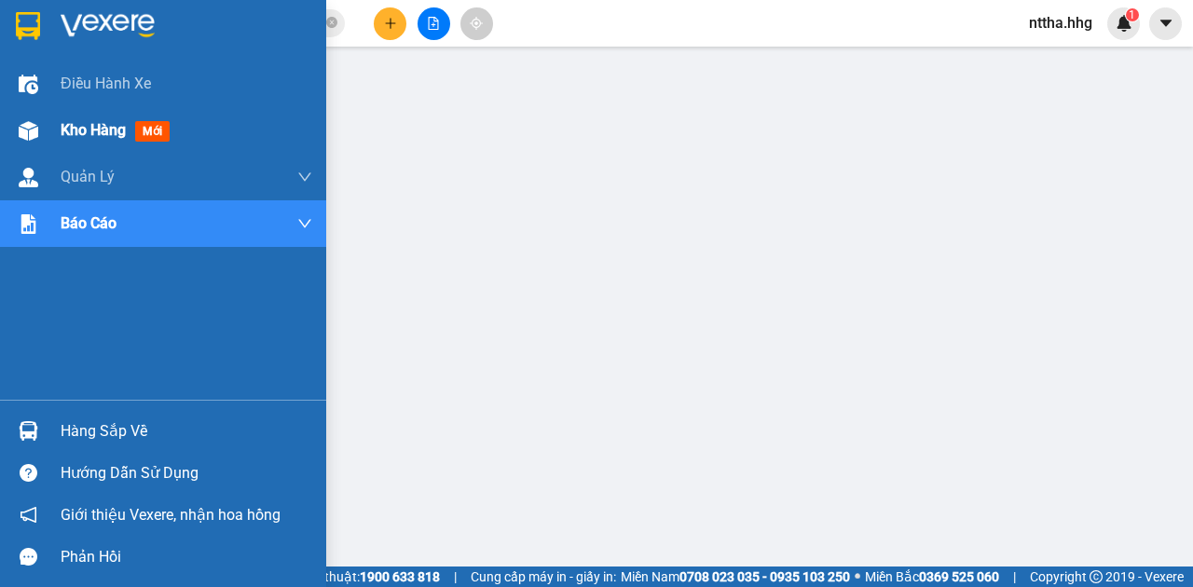
click at [41, 130] on div at bounding box center [28, 131] width 33 height 33
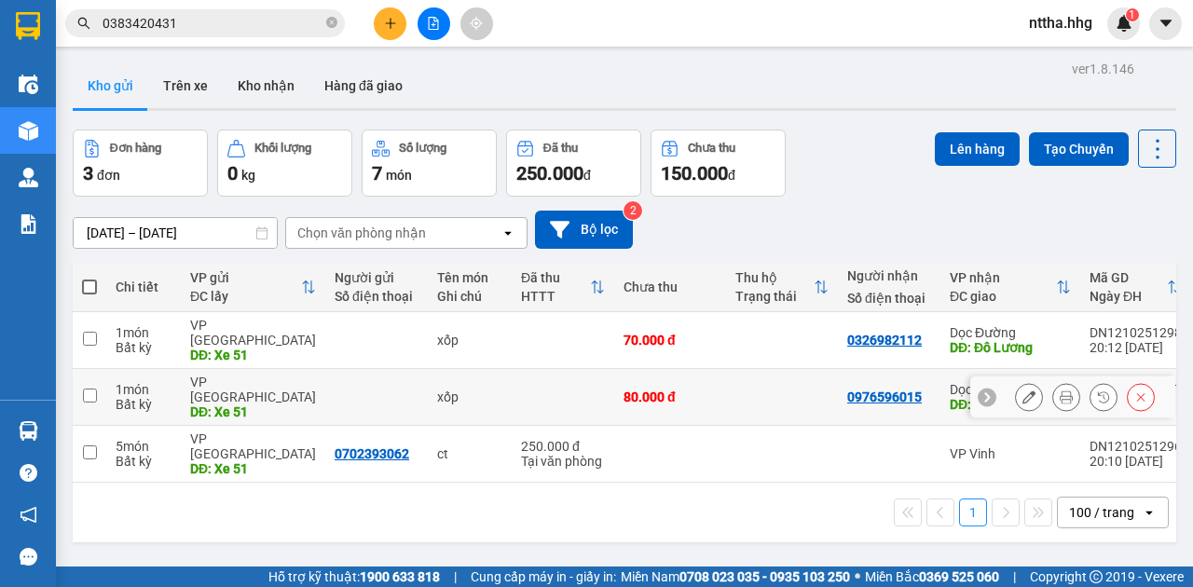
click at [712, 385] on td "80.000 đ" at bounding box center [670, 397] width 112 height 57
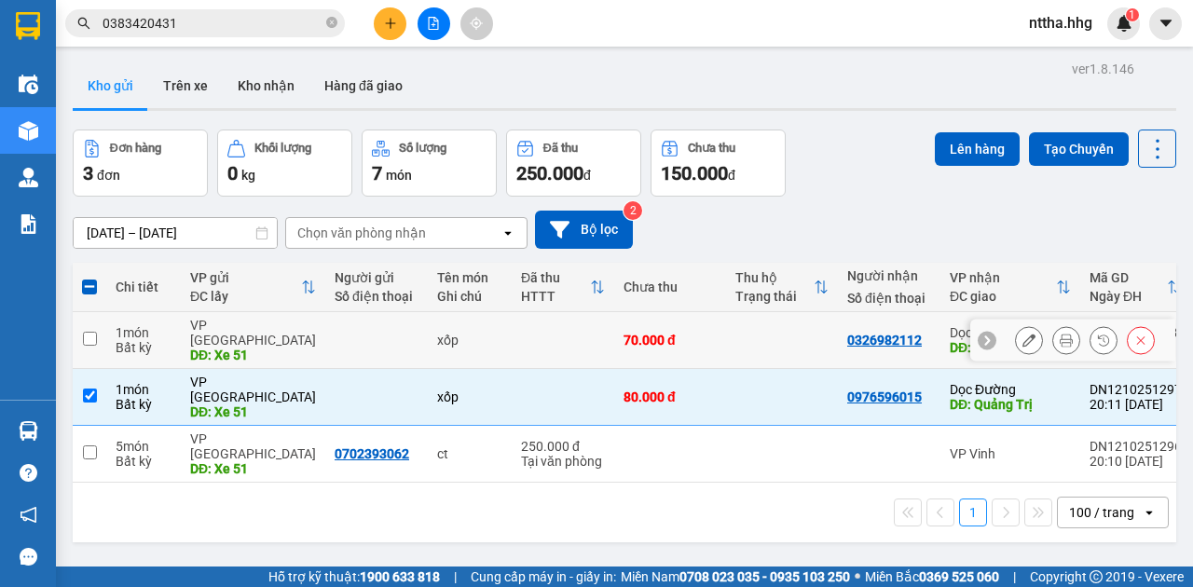
click at [726, 335] on td at bounding box center [782, 340] width 112 height 57
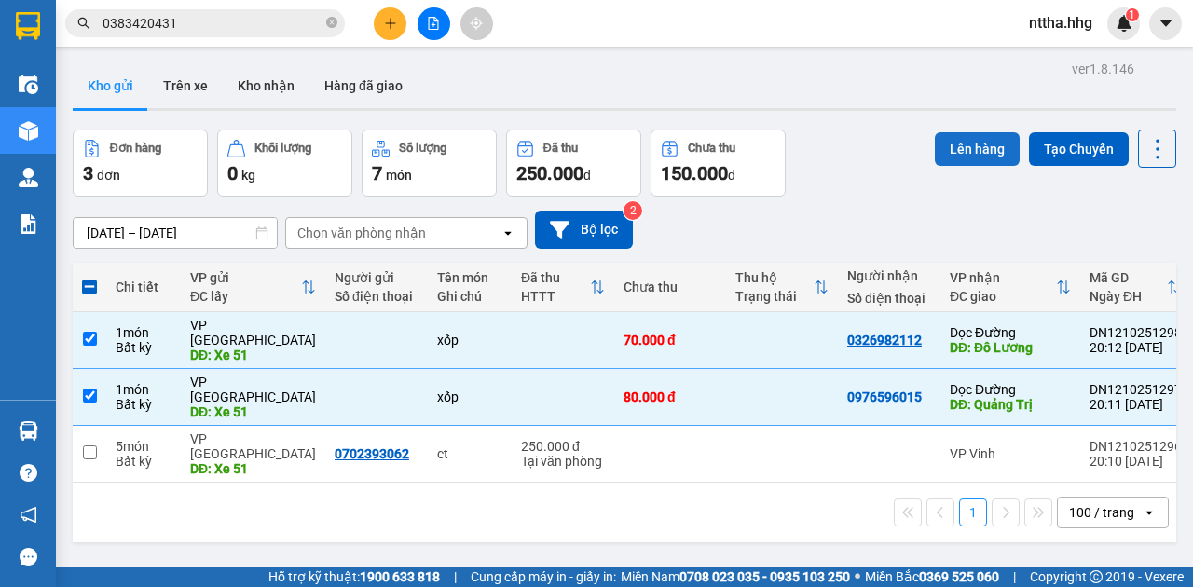
click at [964, 147] on button "Lên hàng" at bounding box center [977, 149] width 85 height 34
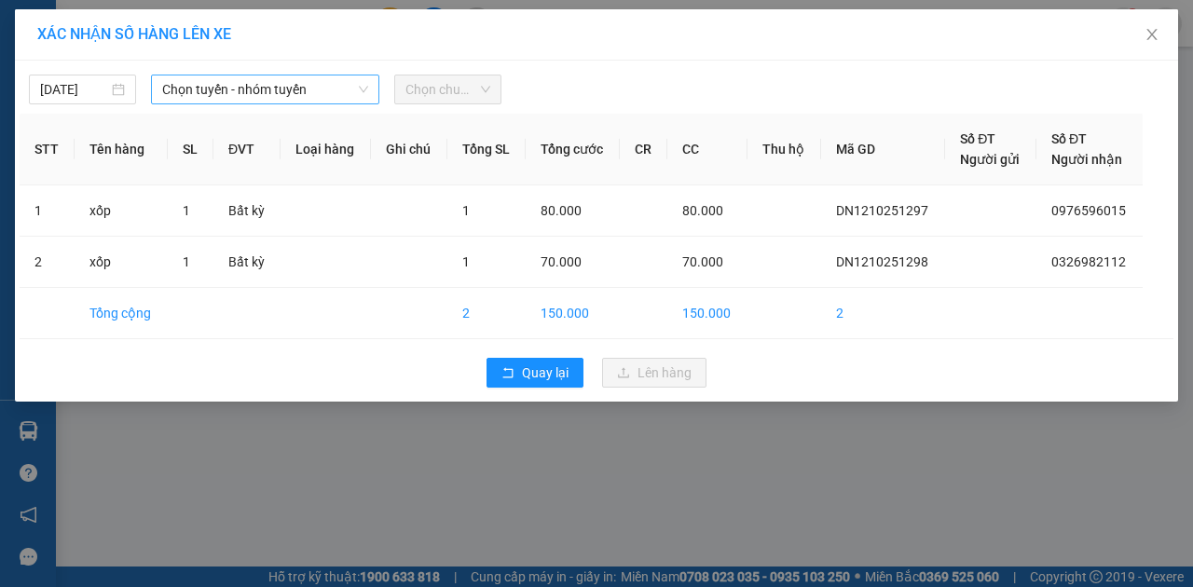
click at [319, 91] on span "Chọn tuyến - nhóm tuyến" at bounding box center [265, 90] width 206 height 28
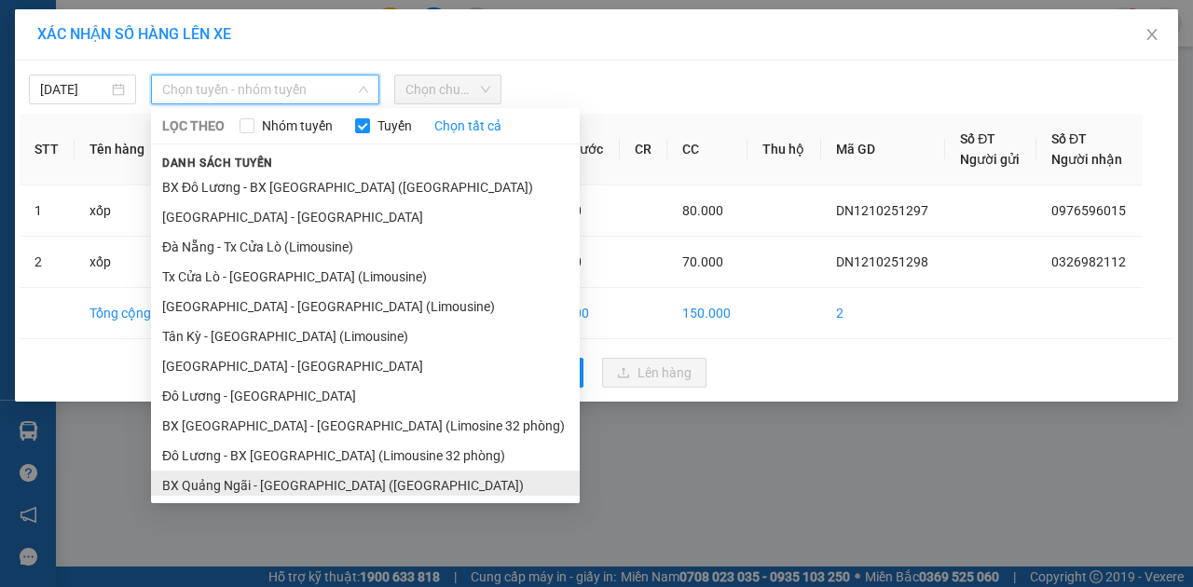
click at [216, 490] on li "BX Quảng Ngãi - BX Đô Lương (Limousine)" at bounding box center [365, 486] width 429 height 30
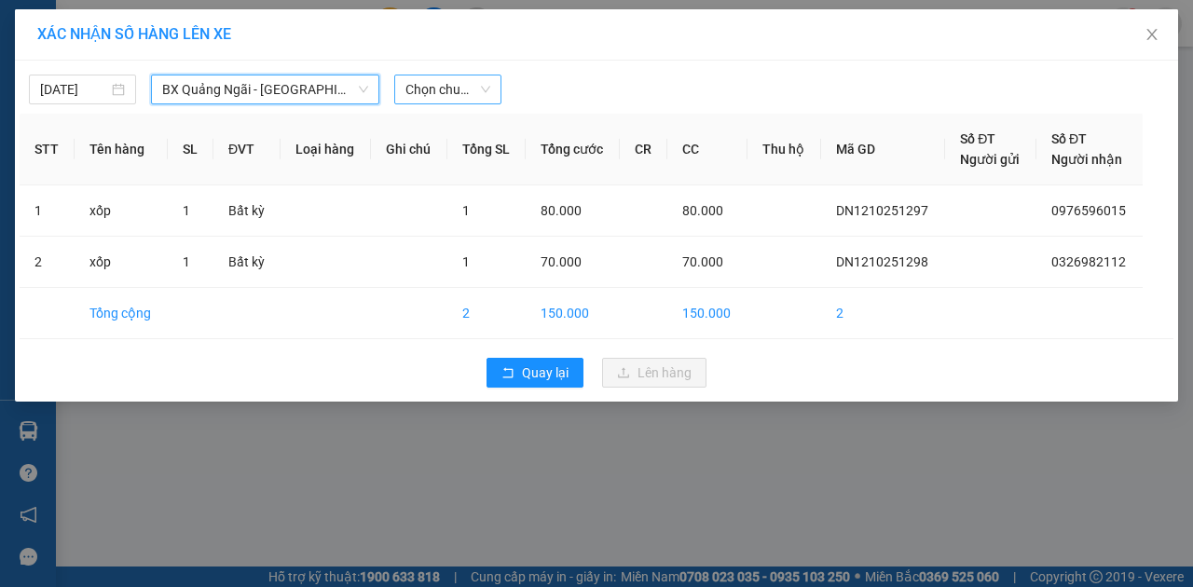
click at [443, 88] on span "Chọn chuyến" at bounding box center [447, 90] width 85 height 28
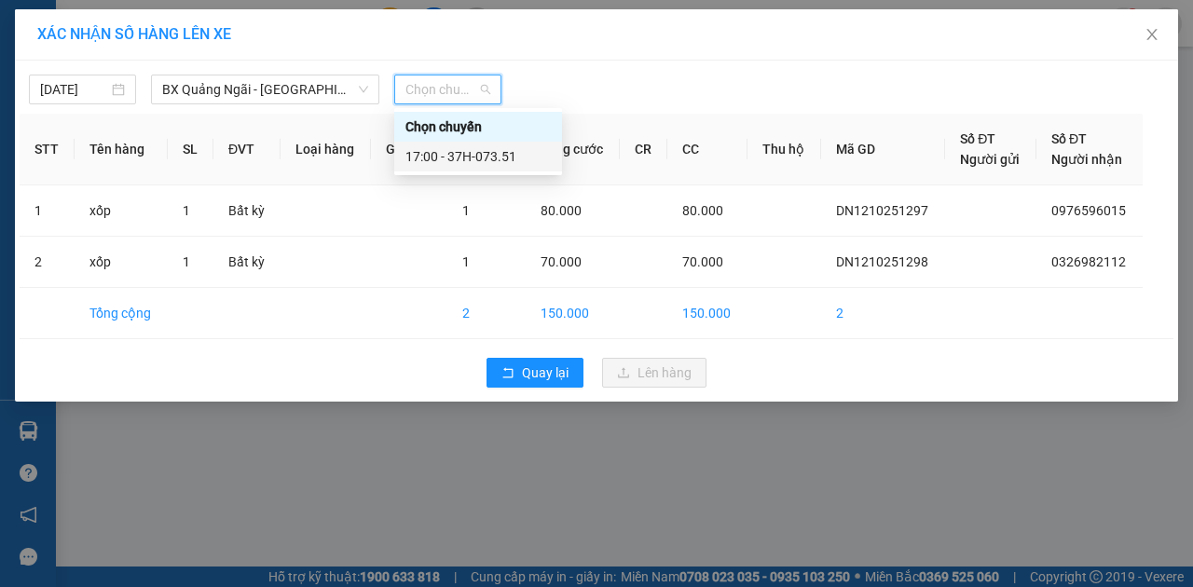
click at [434, 155] on div "17:00 - 37H-073.51" at bounding box center [477, 156] width 145 height 21
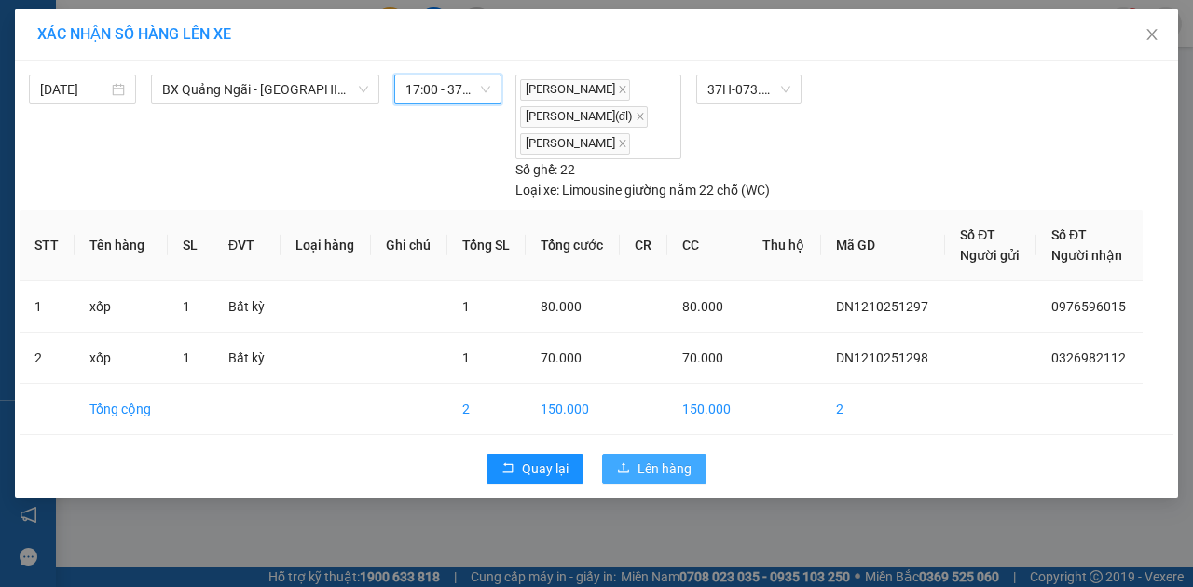
click at [651, 461] on span "Lên hàng" at bounding box center [665, 469] width 54 height 21
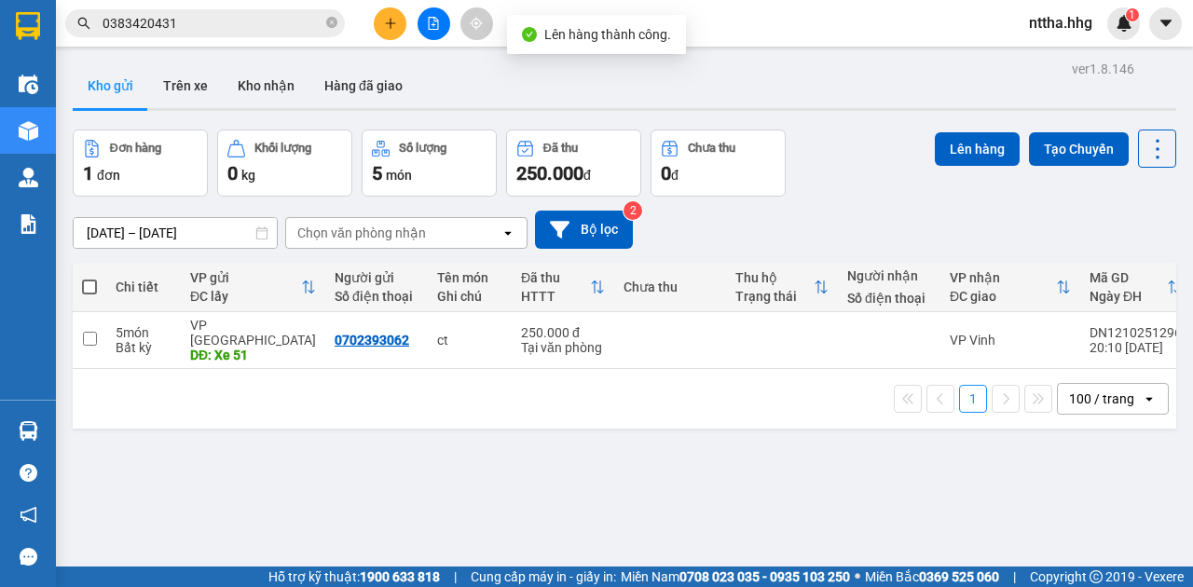
click at [88, 289] on span at bounding box center [89, 287] width 15 height 15
click at [89, 278] on input "checkbox" at bounding box center [89, 278] width 0 height 0
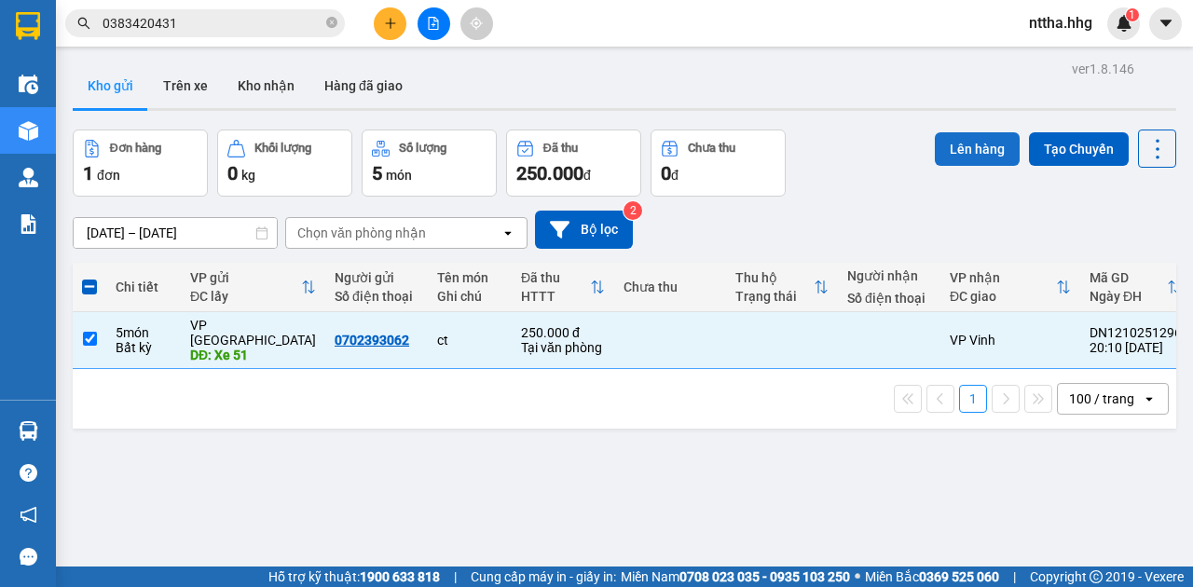
click at [954, 158] on button "Lên hàng" at bounding box center [977, 149] width 85 height 34
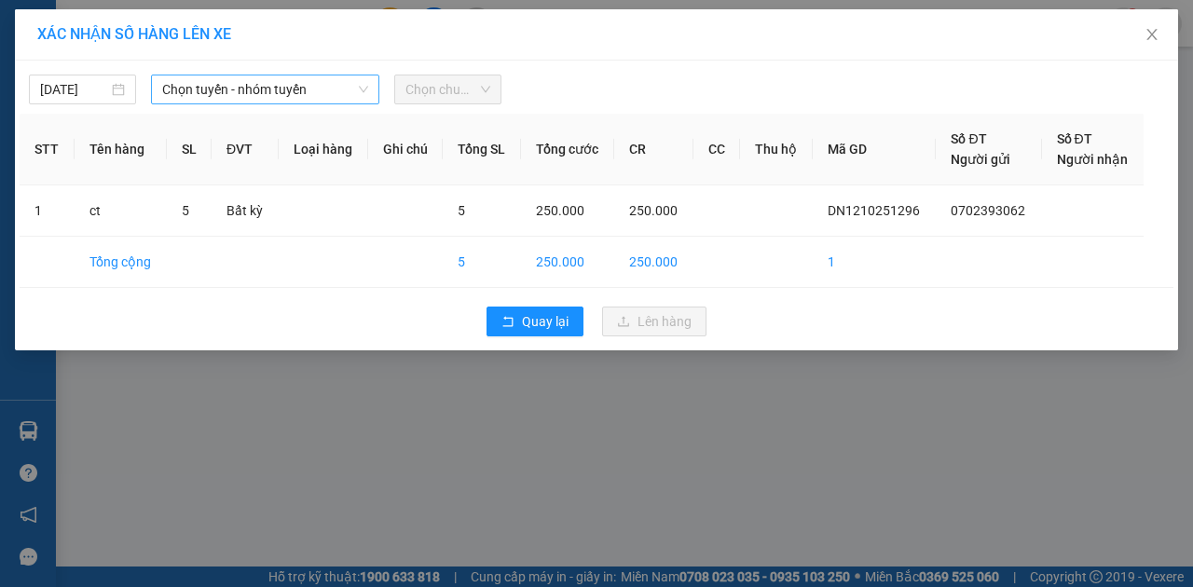
click at [332, 84] on span "Chọn tuyến - nhóm tuyến" at bounding box center [265, 90] width 206 height 28
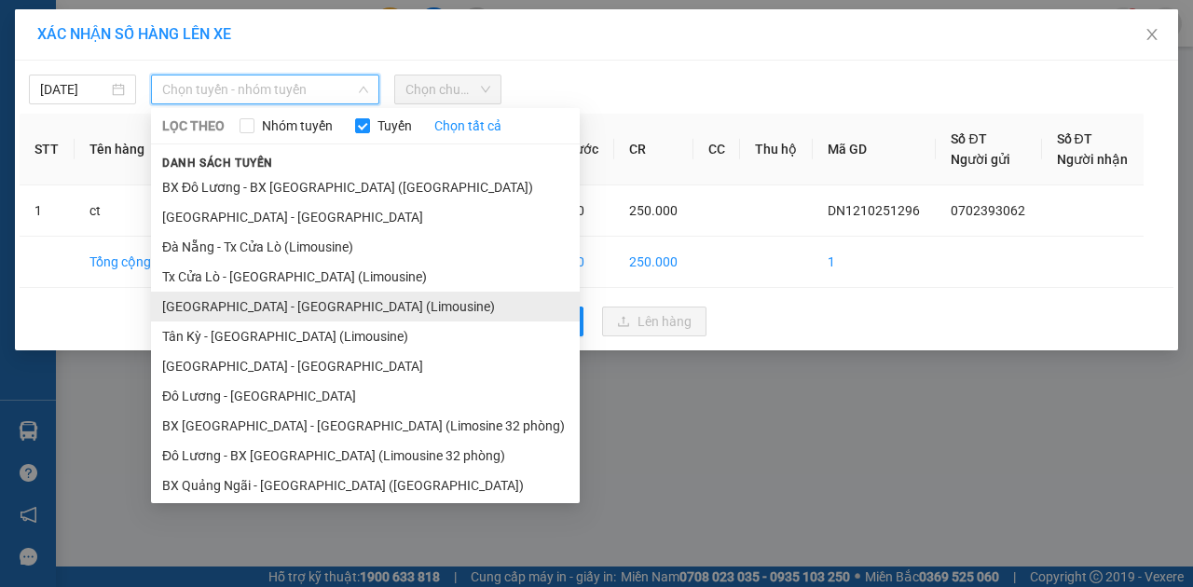
click at [285, 302] on li "Đà Nẵng - Tân Kỳ (Limousine)" at bounding box center [365, 307] width 429 height 30
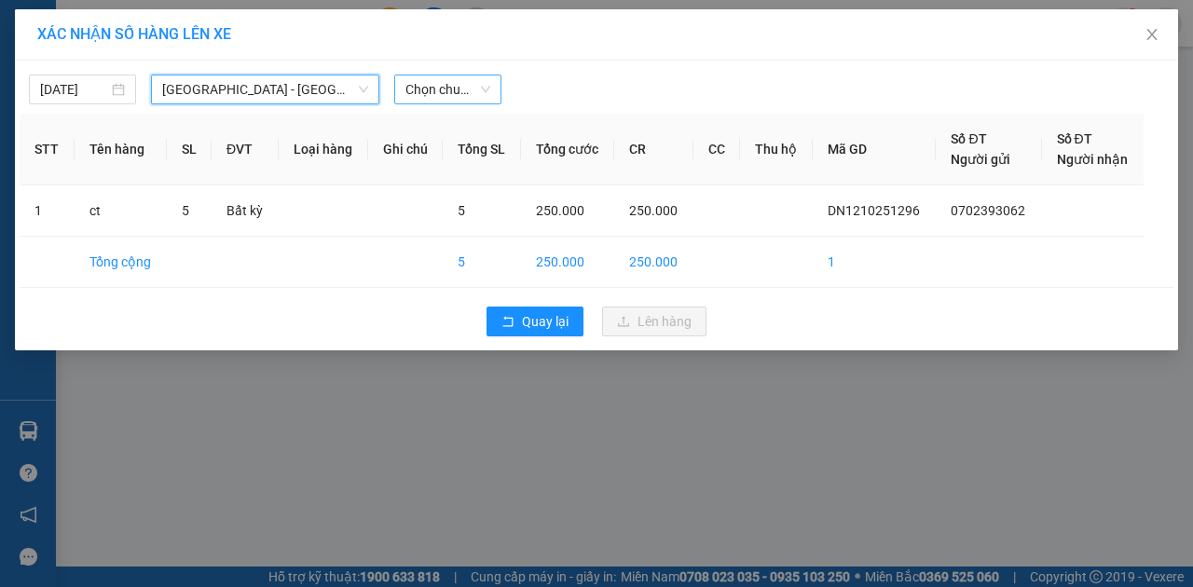
click at [446, 88] on span "Chọn chuyến" at bounding box center [447, 90] width 85 height 28
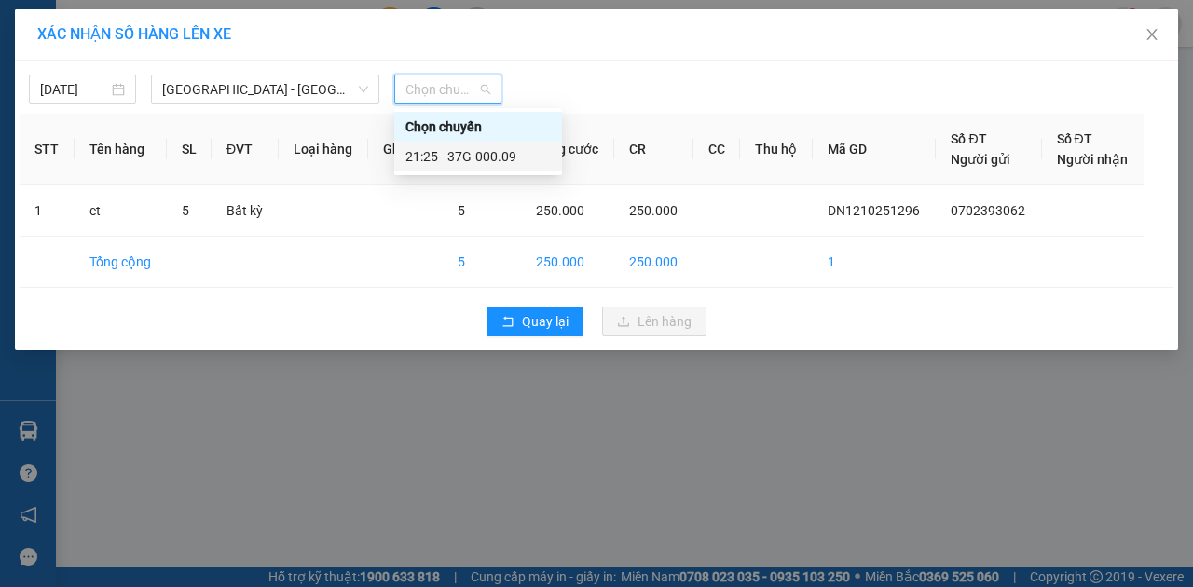
drag, startPoint x: 449, startPoint y: 152, endPoint x: 599, endPoint y: 244, distance: 176.2
click at [451, 153] on div "21:25 - 37G-000.09" at bounding box center [477, 156] width 145 height 21
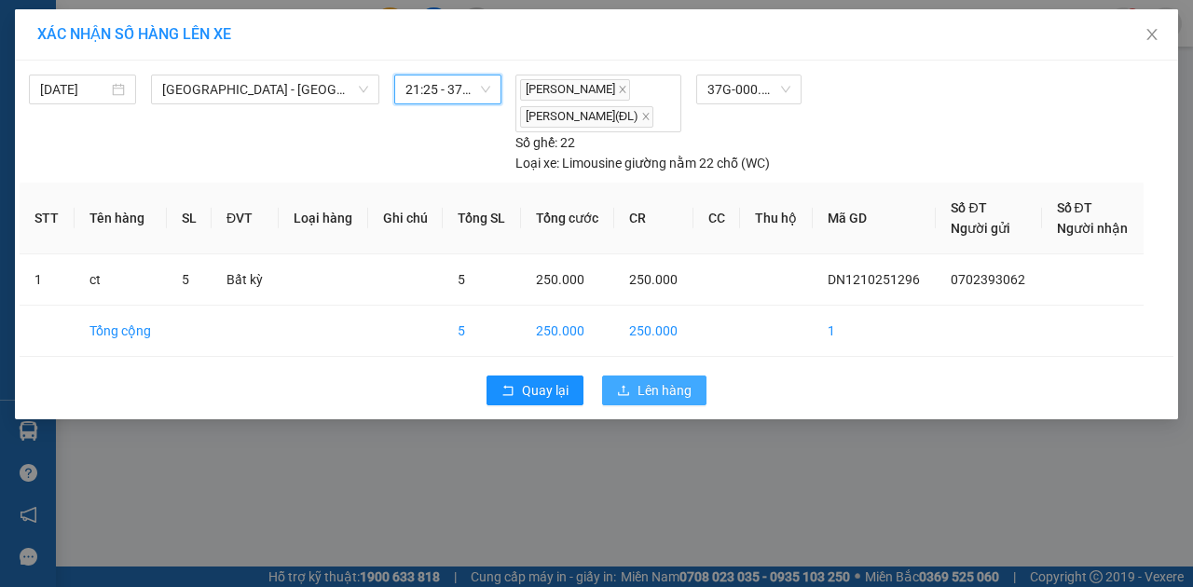
click at [651, 386] on span "Lên hàng" at bounding box center [665, 390] width 54 height 21
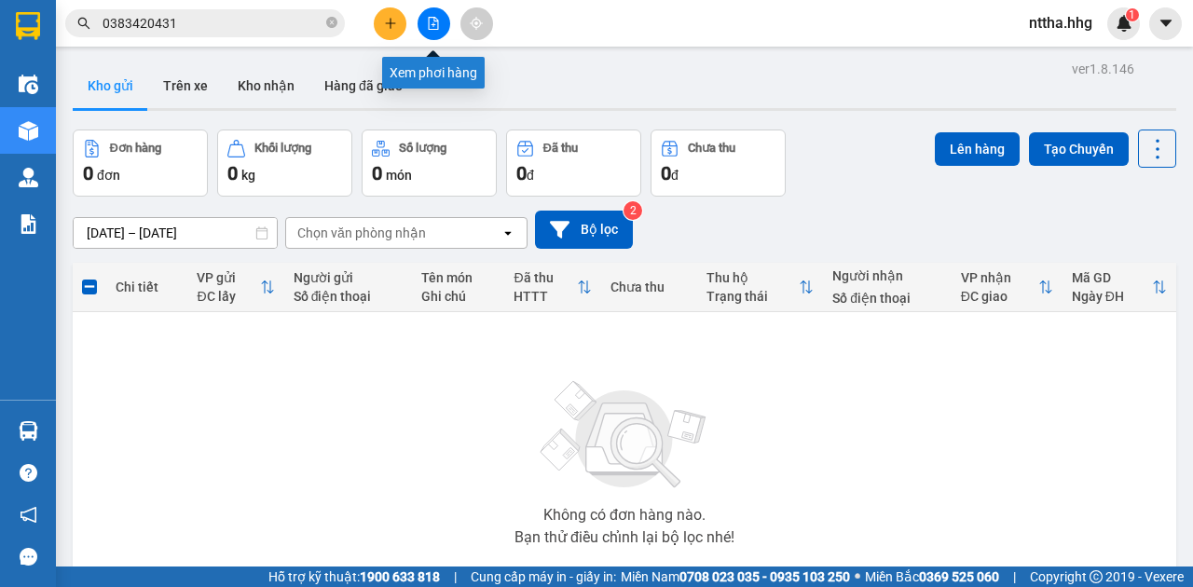
click at [429, 21] on icon "file-add" at bounding box center [433, 23] width 13 height 13
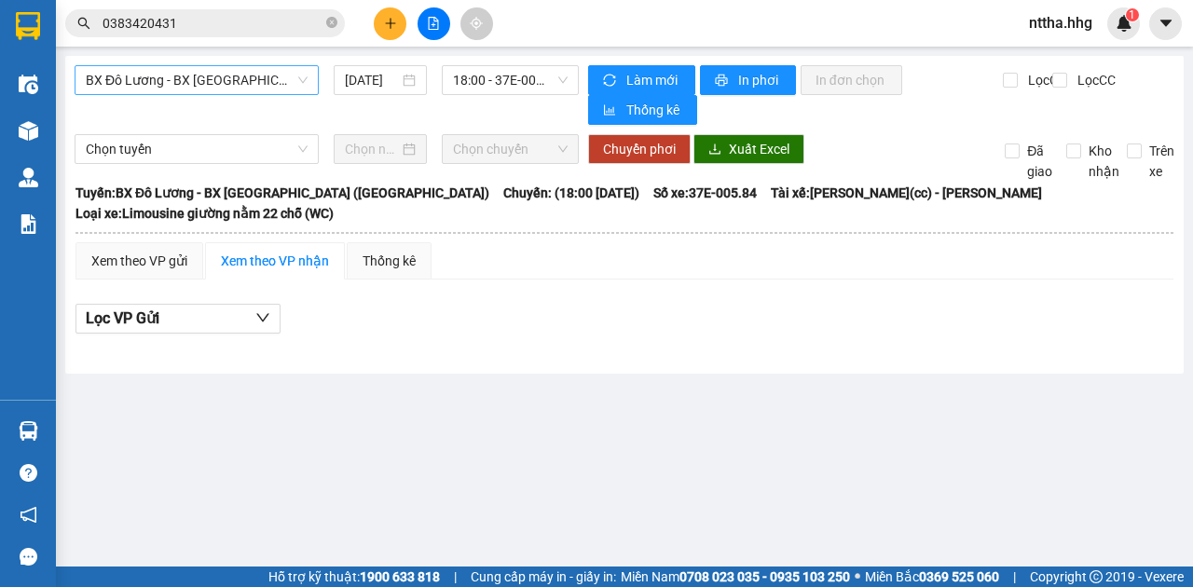
click at [231, 85] on span "BX Đô Lương - BX Quảng Ngãi (Limousine)" at bounding box center [197, 80] width 222 height 28
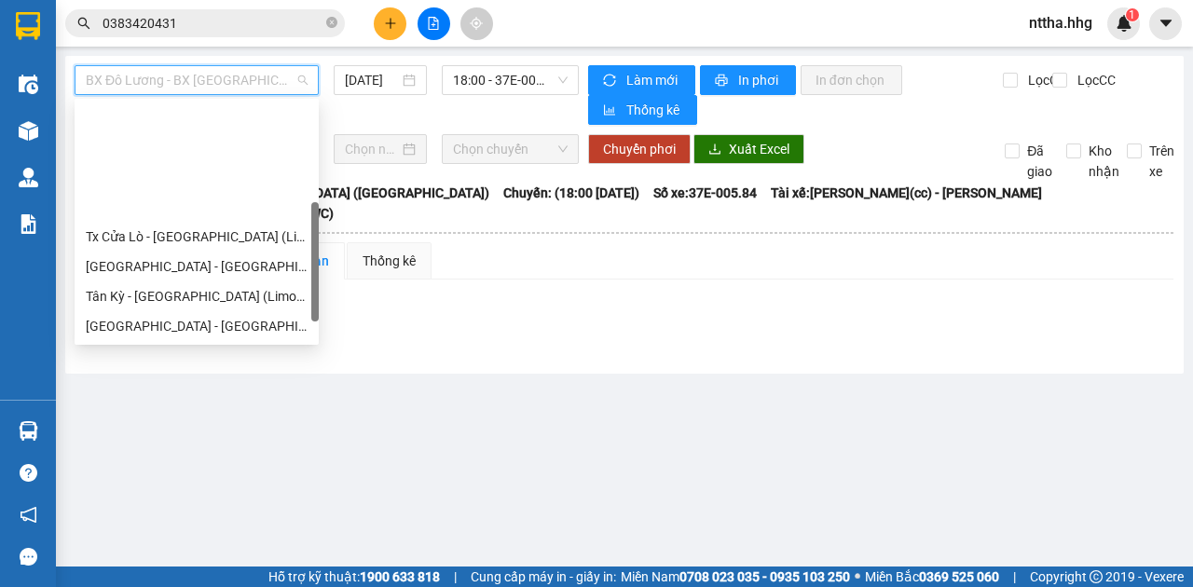
click at [177, 435] on div "BX Quảng Ngãi - BX Đô Lương (Limousine)" at bounding box center [197, 445] width 222 height 21
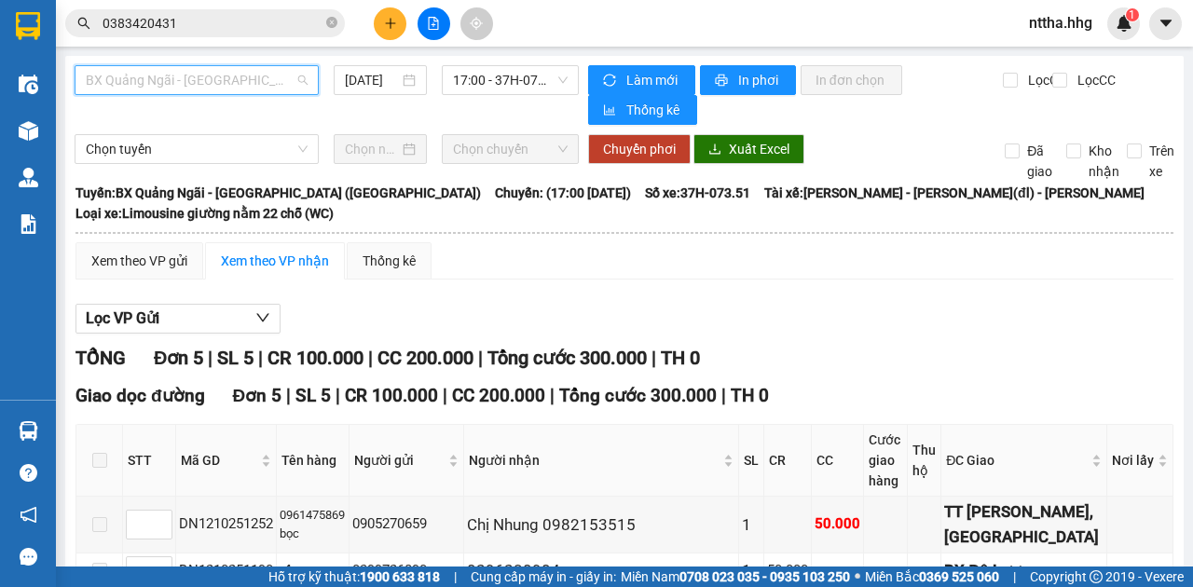
click at [263, 84] on span "BX Quảng Ngãi - BX Đô Lương (Limousine)" at bounding box center [197, 80] width 222 height 28
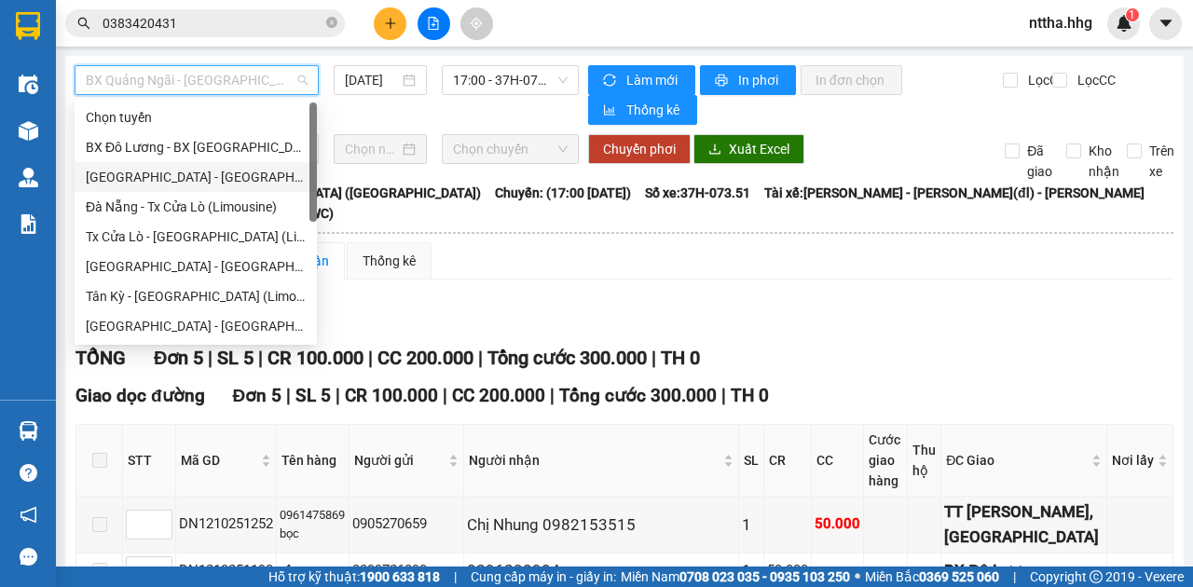
click at [158, 179] on div "Quảng Ngãi - Con Cuông" at bounding box center [196, 177] width 220 height 21
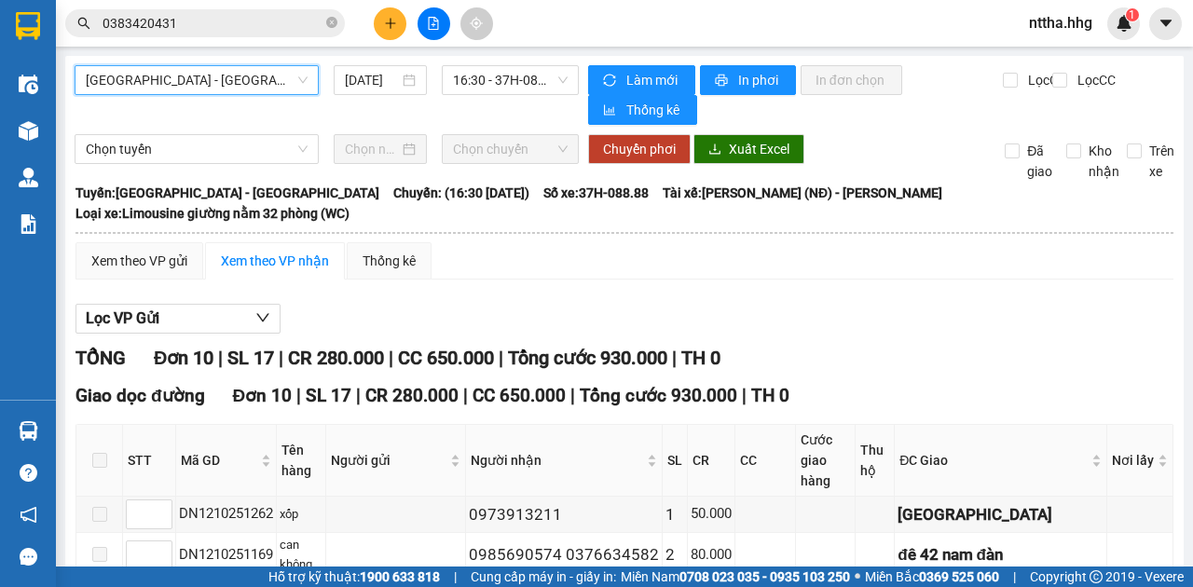
click at [272, 80] on span "Quảng Ngãi - Con Cuông" at bounding box center [197, 80] width 222 height 28
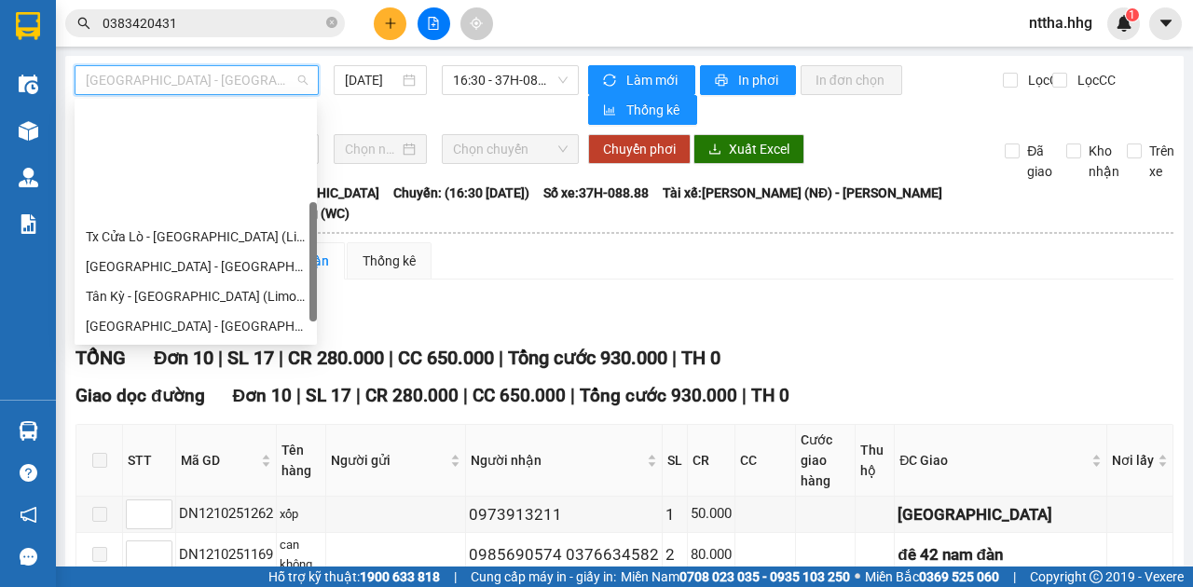
click at [192, 376] on div "BX Đà Nẵng - Đô Lương (Limosine 32 phòng)" at bounding box center [196, 386] width 220 height 21
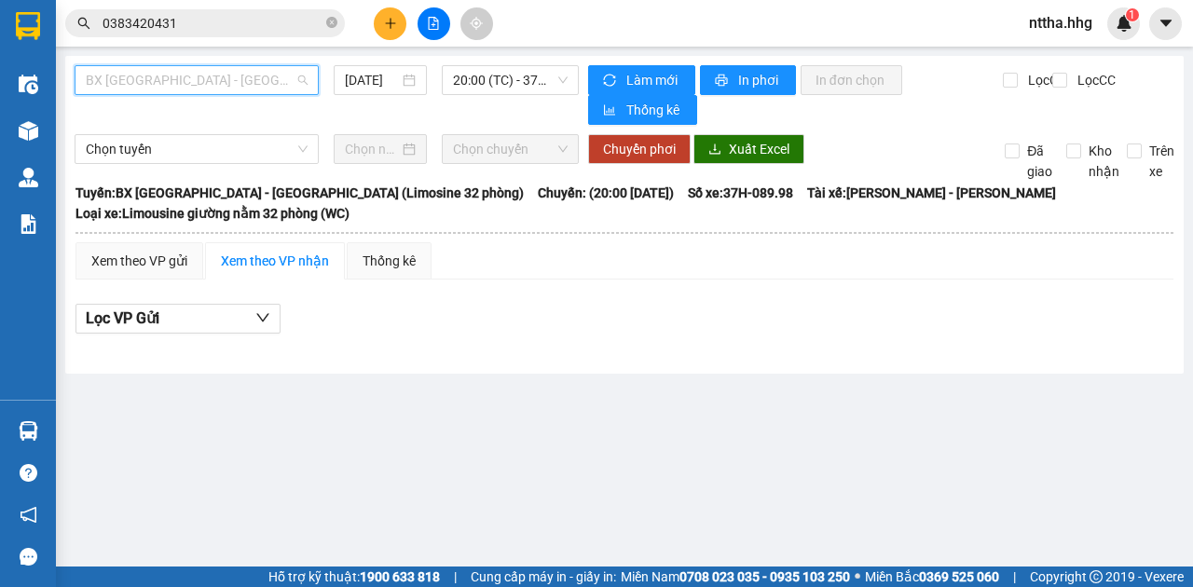
click at [261, 84] on span "BX Đà Nẵng - Đô Lương (Limosine 32 phòng)" at bounding box center [197, 80] width 222 height 28
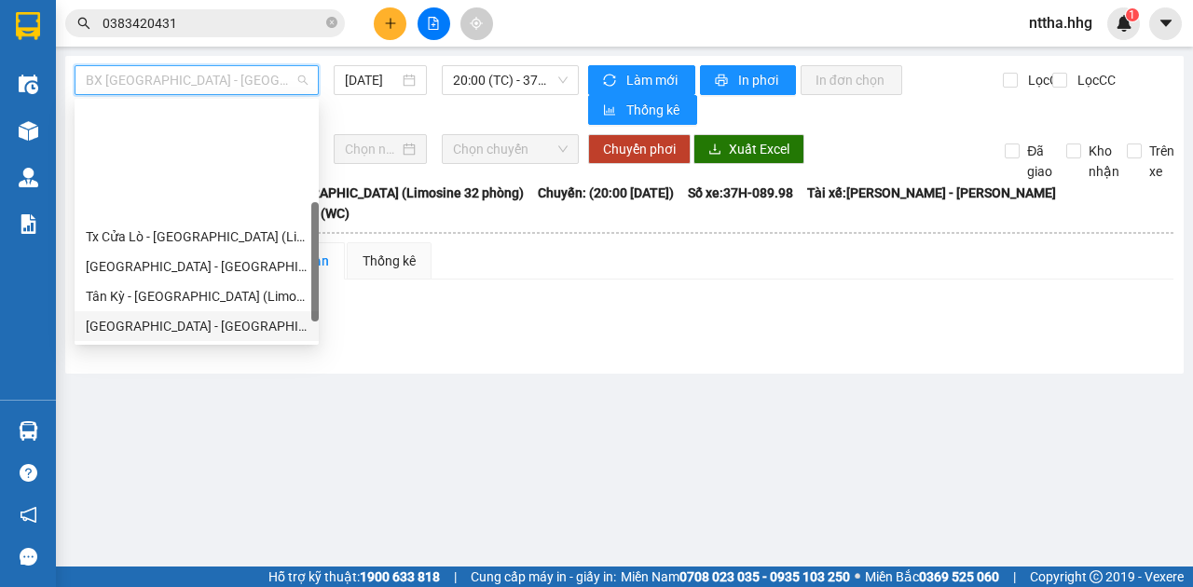
click at [158, 316] on div "Đà Nẵng - Đô Lương" at bounding box center [197, 326] width 222 height 21
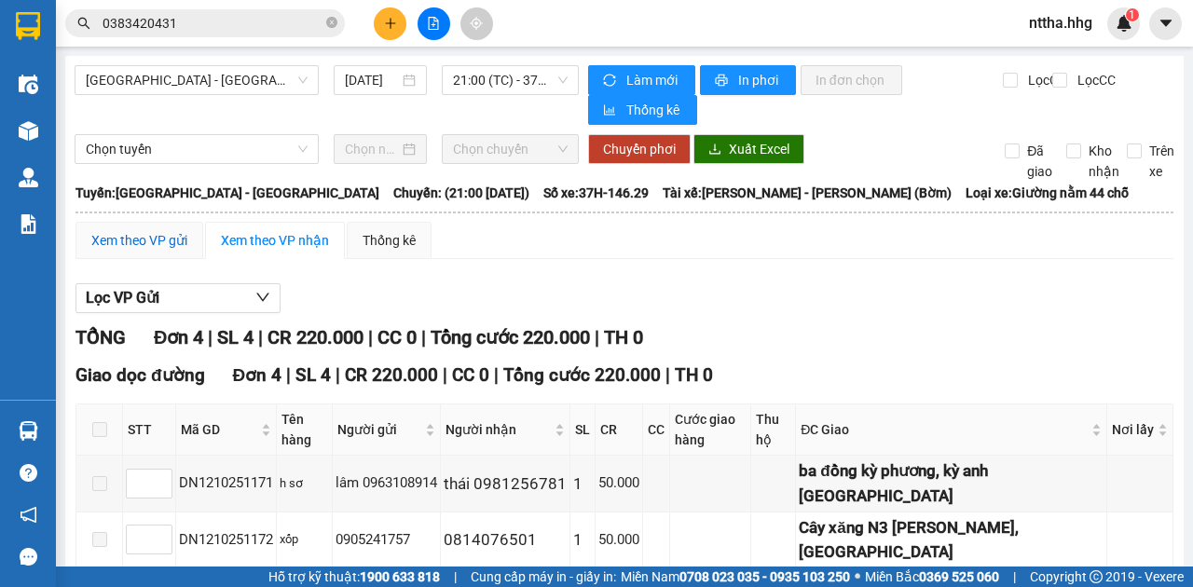
click at [147, 230] on div "Xem theo VP gửi" at bounding box center [139, 240] width 96 height 21
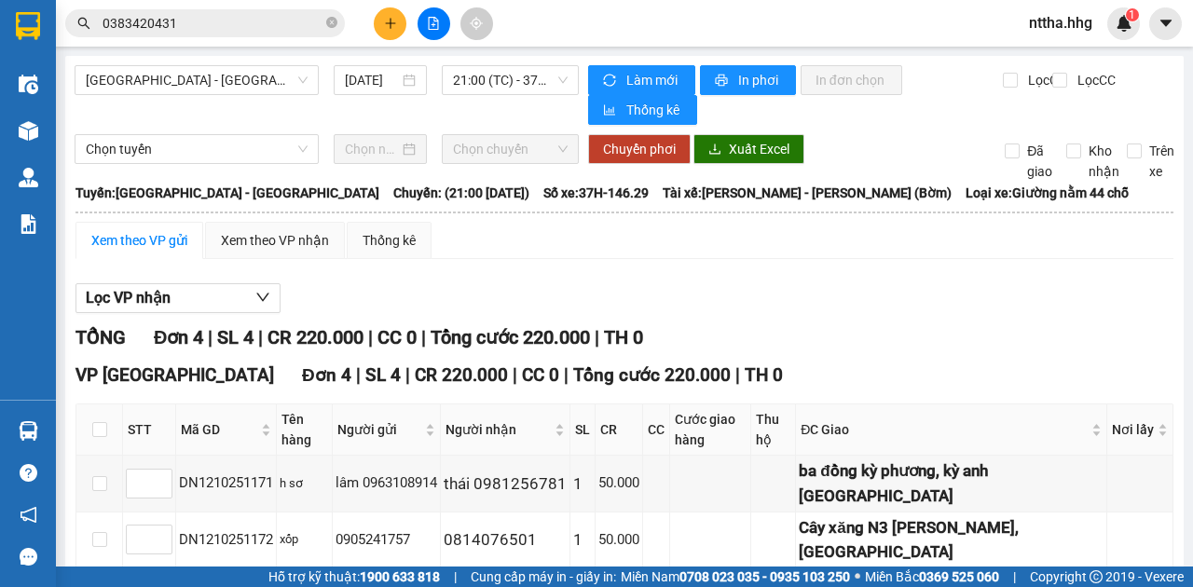
click at [99, 579] on input "checkbox" at bounding box center [99, 586] width 15 height 15
click at [98, 579] on input "checkbox" at bounding box center [99, 586] width 15 height 15
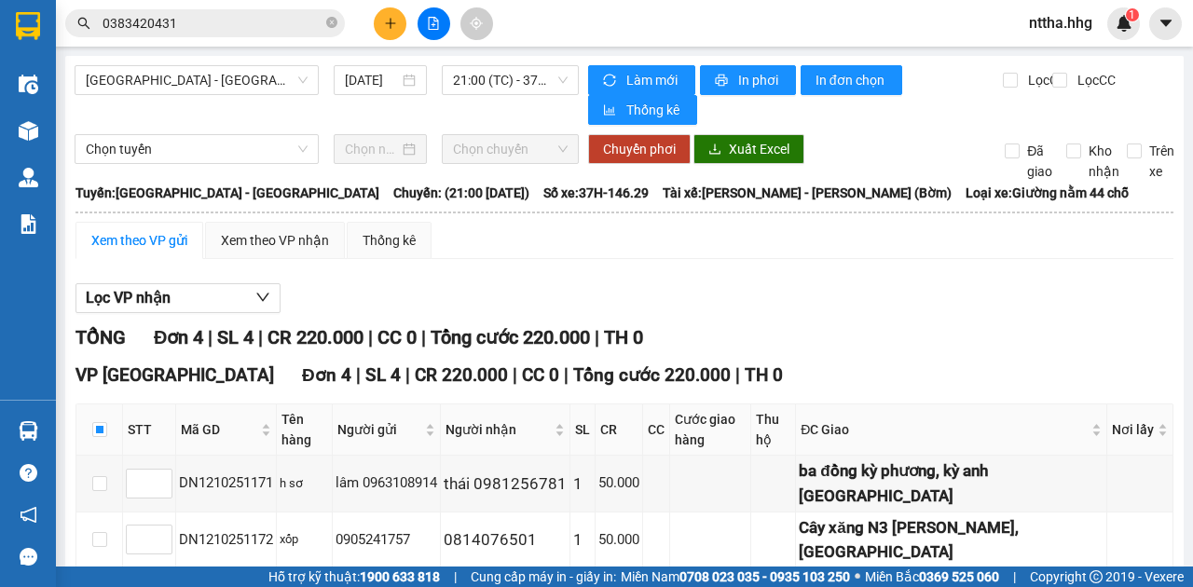
click at [101, 579] on input "checkbox" at bounding box center [99, 586] width 15 height 15
click at [213, 152] on span "Chọn tuyến" at bounding box center [197, 149] width 222 height 28
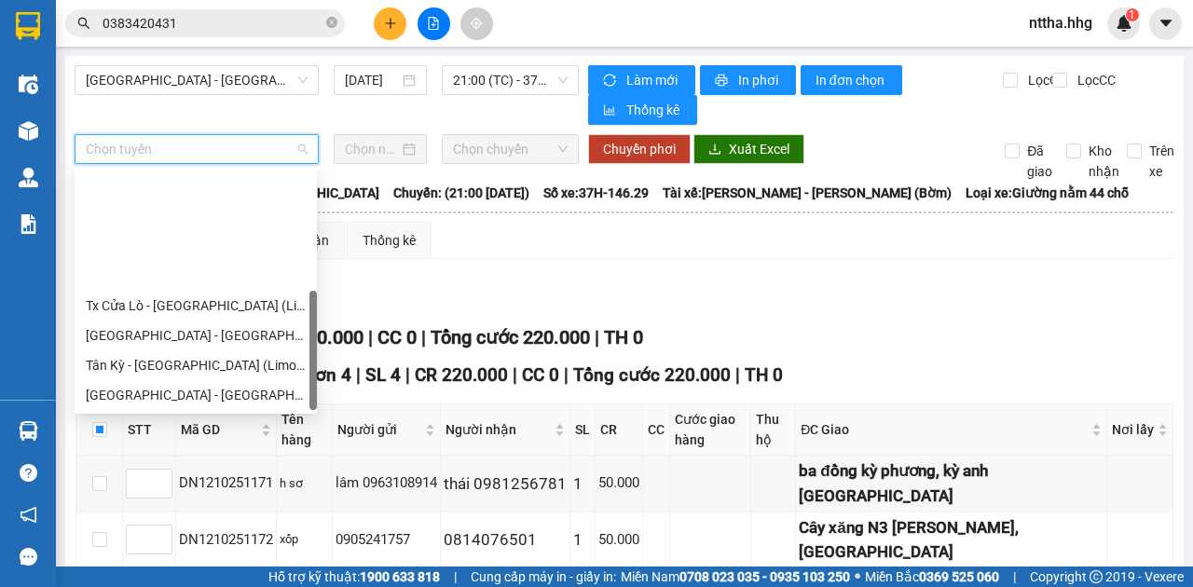
drag, startPoint x: 179, startPoint y: 369, endPoint x: 188, endPoint y: 357, distance: 15.3
click at [179, 504] on div "BX Quảng Ngãi - BX Đô Lương (Limousine)" at bounding box center [196, 514] width 220 height 21
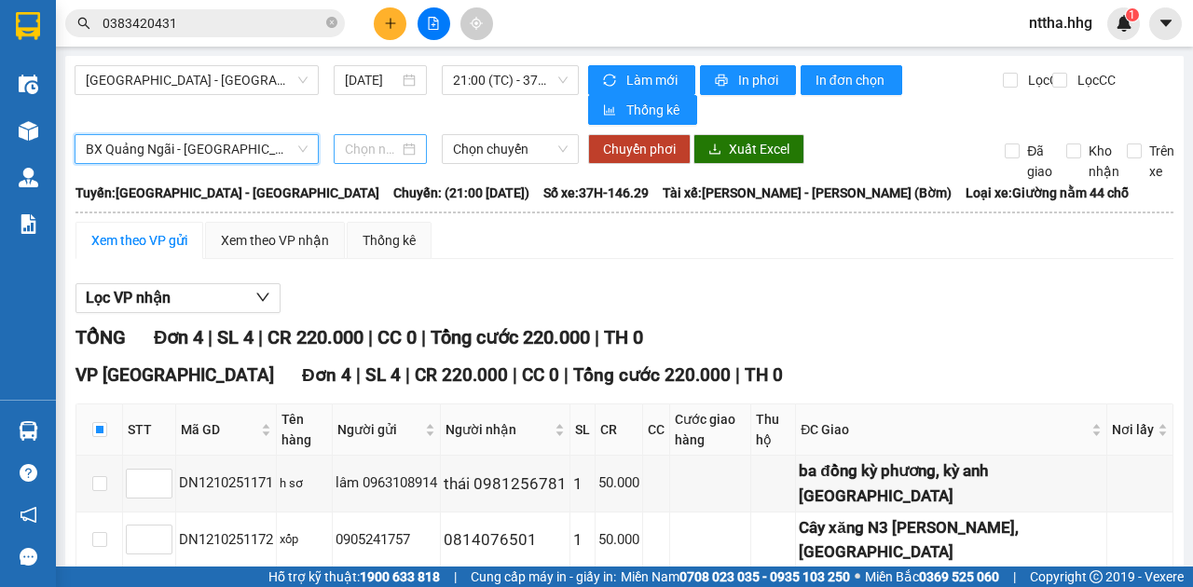
click at [380, 153] on input at bounding box center [372, 149] width 54 height 21
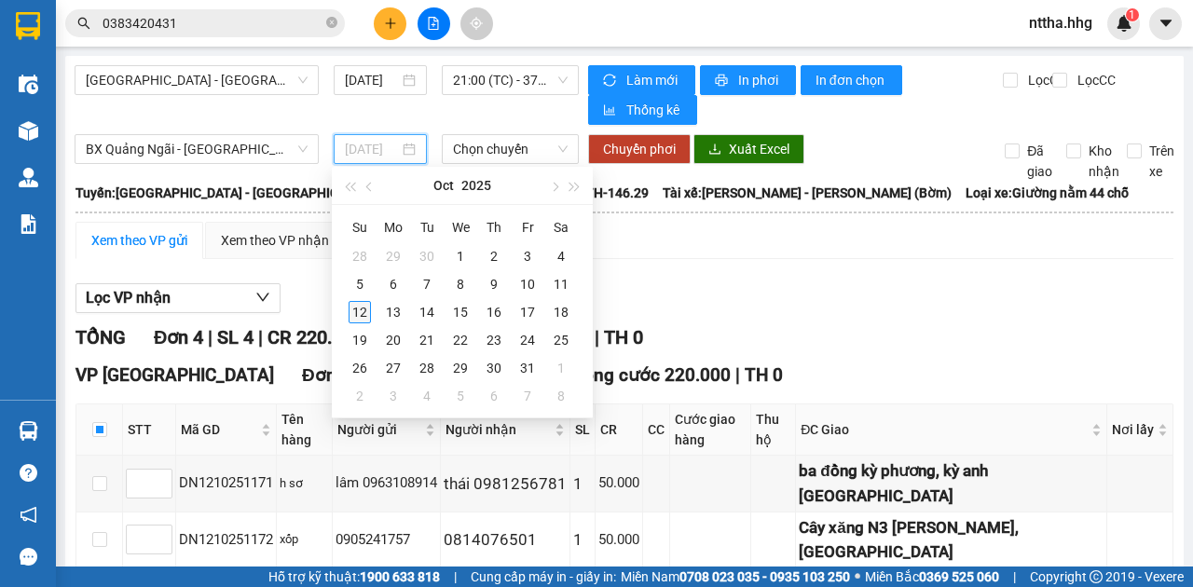
click at [362, 309] on div "12" at bounding box center [360, 312] width 22 height 22
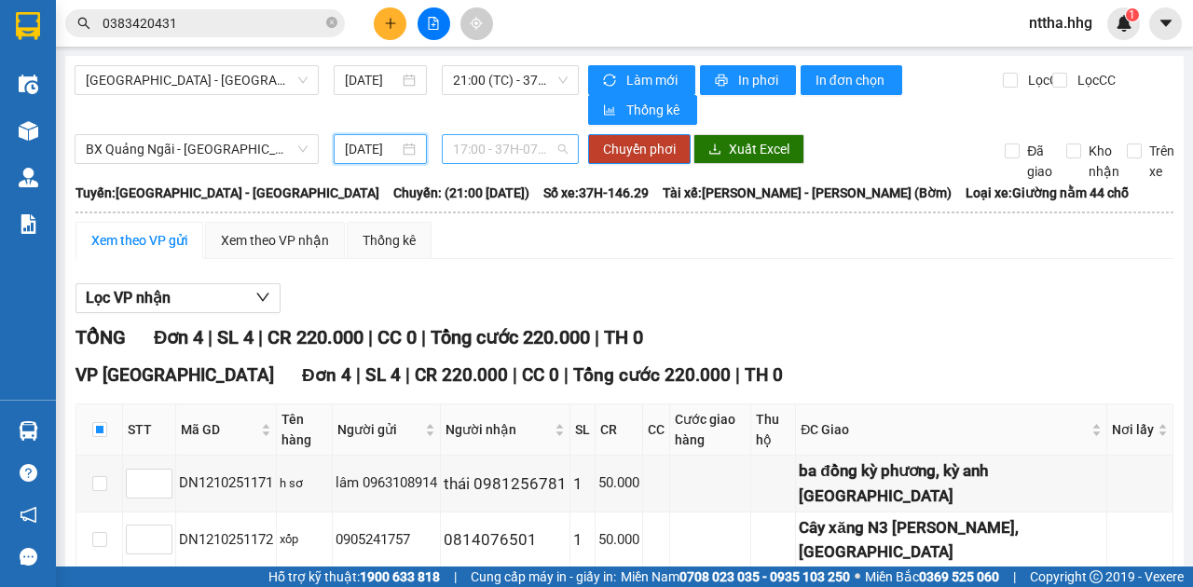
click at [496, 155] on span "17:00 - 37H-073.51" at bounding box center [510, 149] width 114 height 28
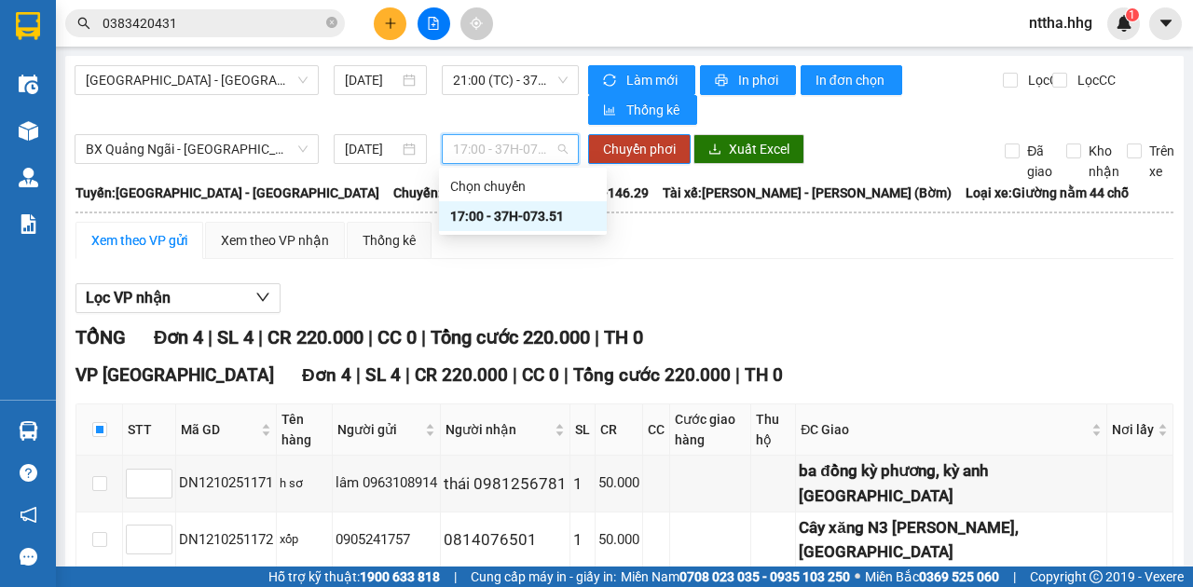
click at [505, 215] on div "17:00 - 37H-073.51" at bounding box center [522, 216] width 145 height 21
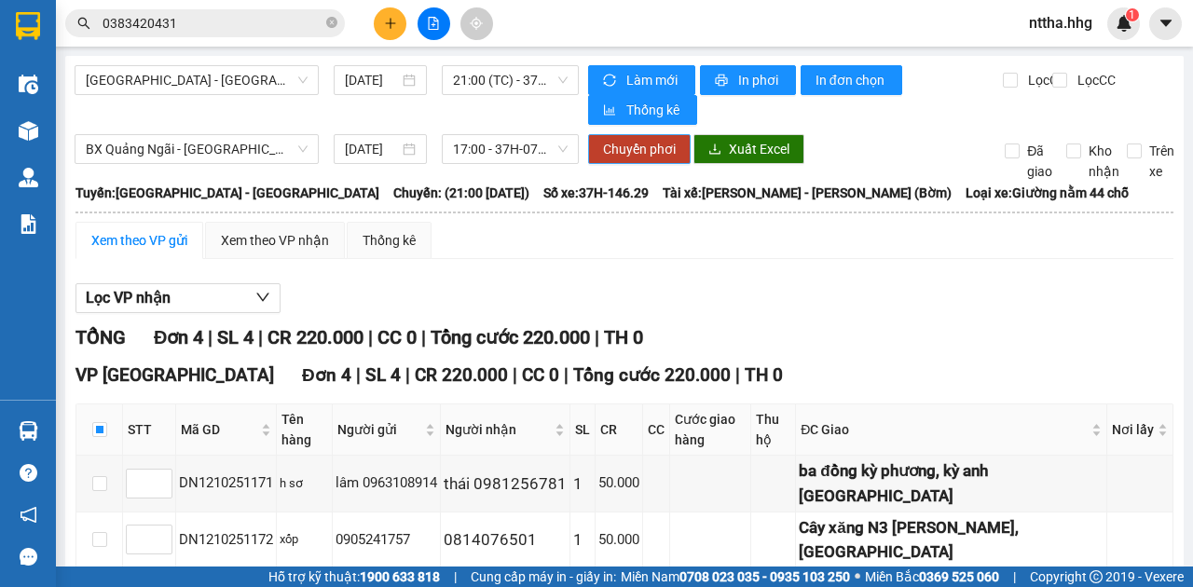
click at [638, 153] on span "Chuyển phơi" at bounding box center [639, 149] width 73 height 21
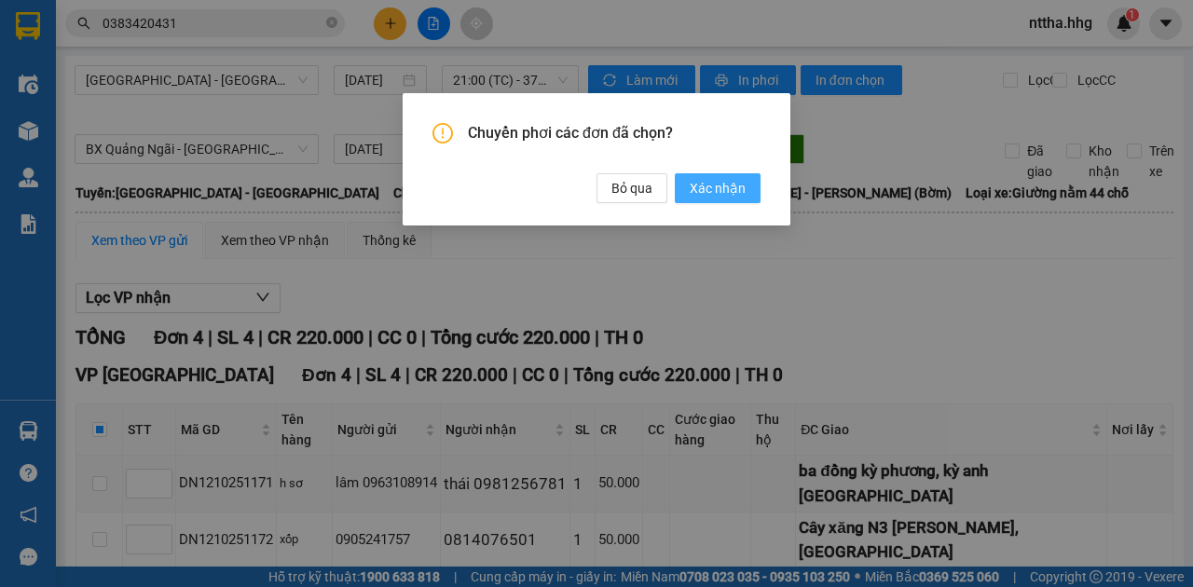
click at [715, 192] on span "Xác nhận" at bounding box center [718, 188] width 56 height 21
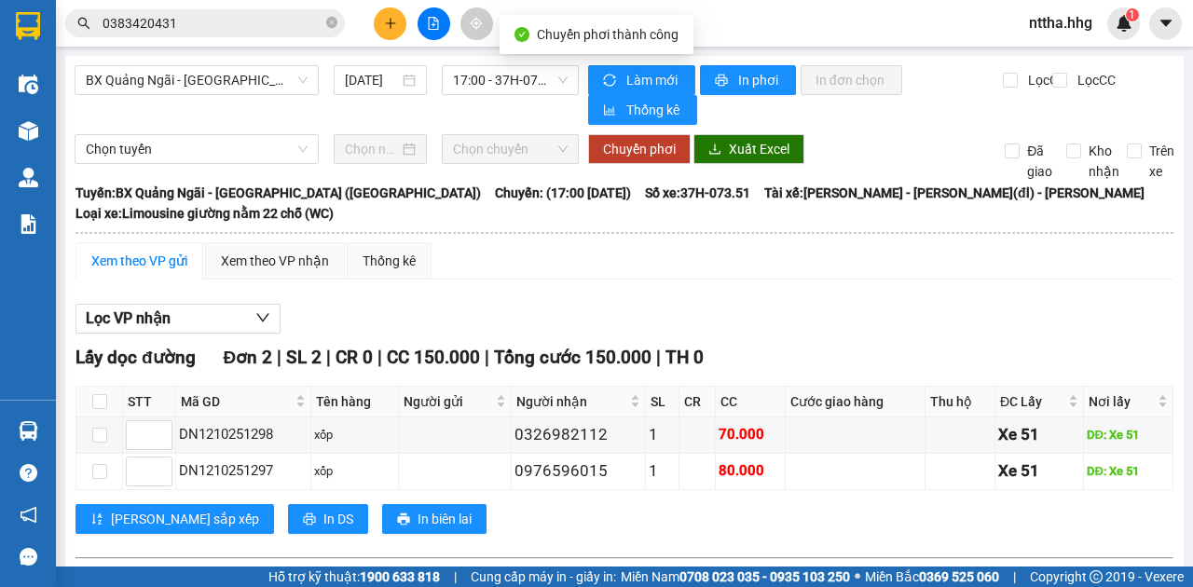
click at [56, 127] on main "BX Quảng Ngãi - BX Đô Lương (Limousine) 12/10/2025 17:00 - 37H-073.51 Làm mới I…" at bounding box center [596, 283] width 1193 height 567
click at [199, 83] on span "BX Quảng Ngãi - BX Đô Lương (Limousine)" at bounding box center [197, 80] width 222 height 28
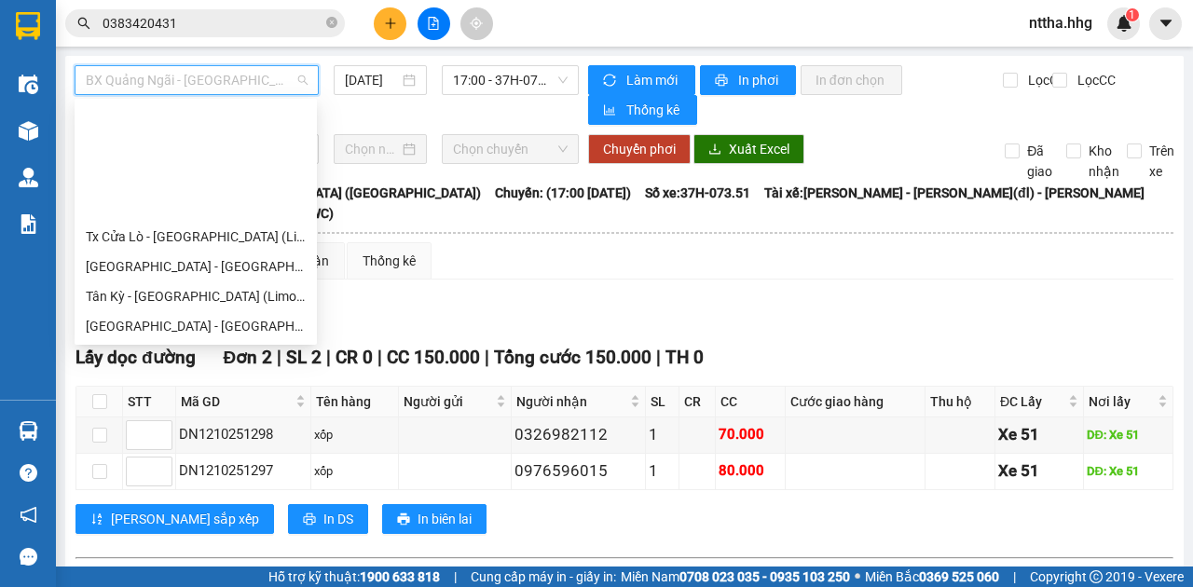
click at [153, 376] on div "BX Đà Nẵng - Đô Lương (Limosine 32 phòng)" at bounding box center [196, 386] width 220 height 21
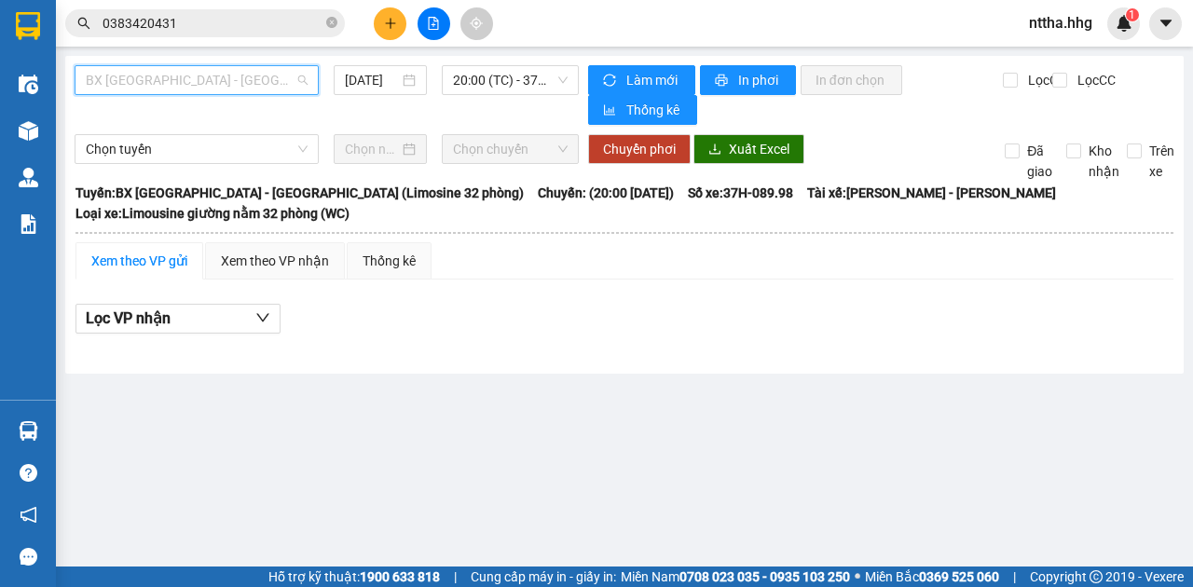
click at [218, 78] on span "BX Đà Nẵng - Đô Lương (Limosine 32 phòng)" at bounding box center [197, 80] width 222 height 28
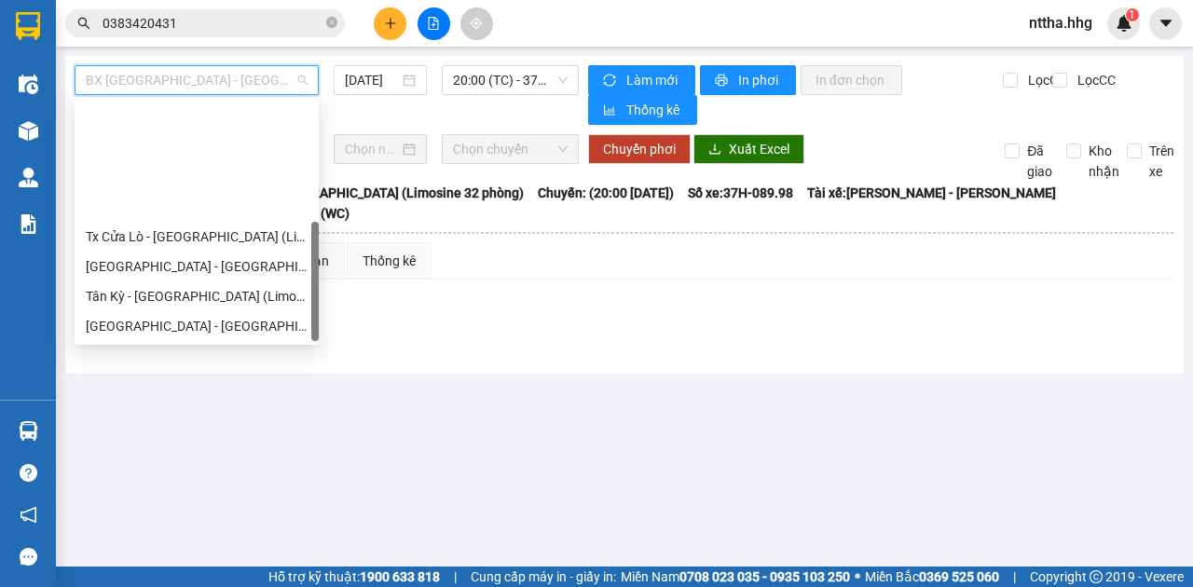
click at [167, 431] on div "BX Quảng Ngãi - BX Đô Lương (Limousine)" at bounding box center [197, 446] width 244 height 30
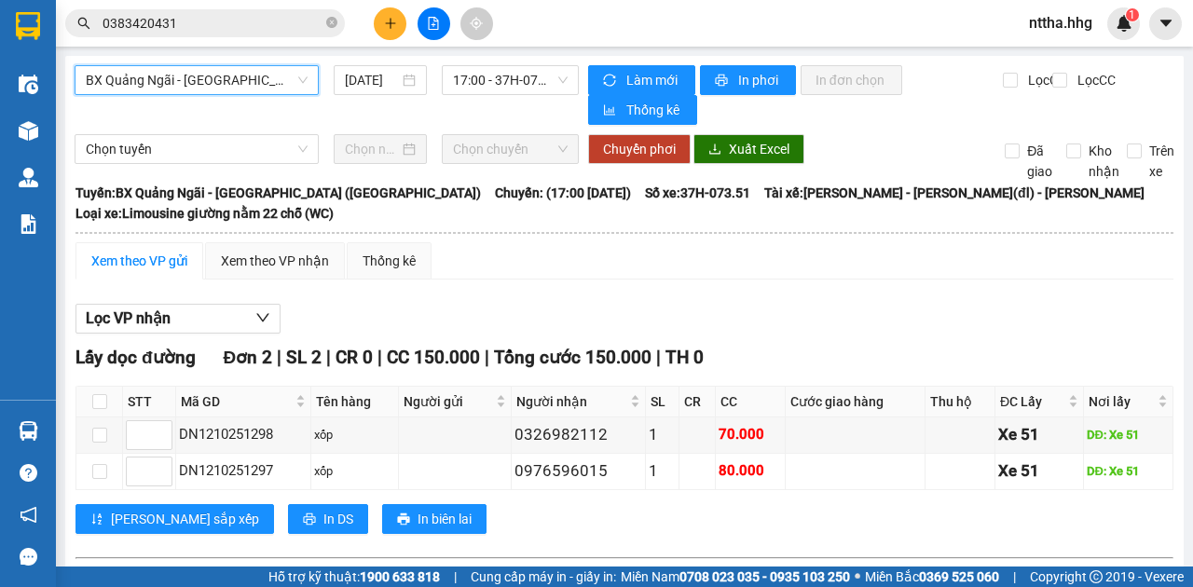
click at [182, 72] on span "BX Quảng Ngãi - BX Đô Lương (Limousine)" at bounding box center [197, 80] width 222 height 28
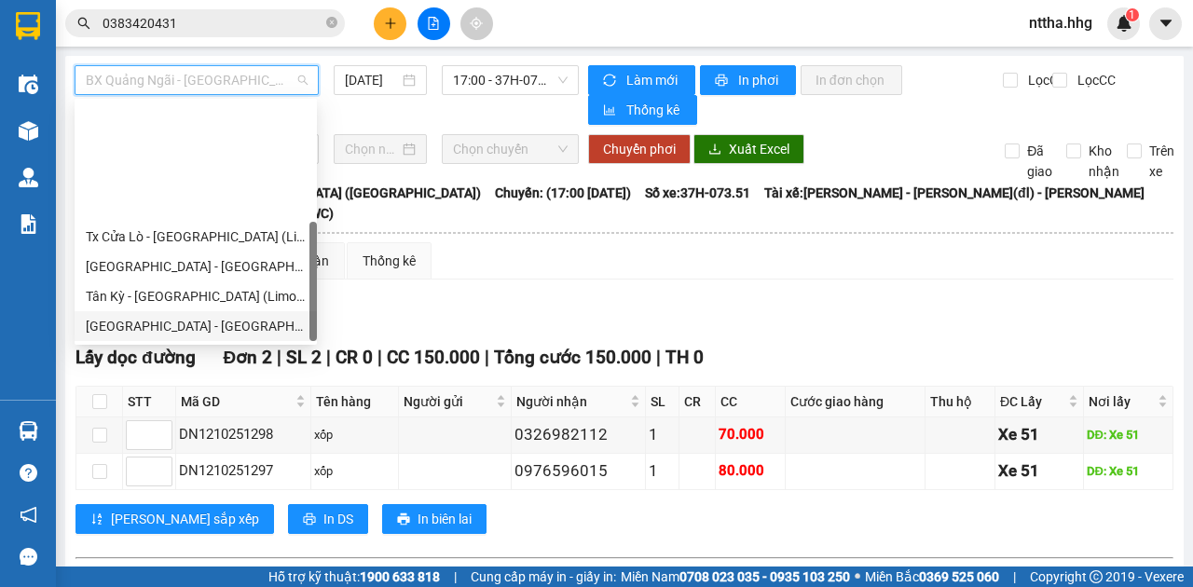
click at [162, 316] on div "Đà Nẵng - Đô Lương" at bounding box center [196, 326] width 220 height 21
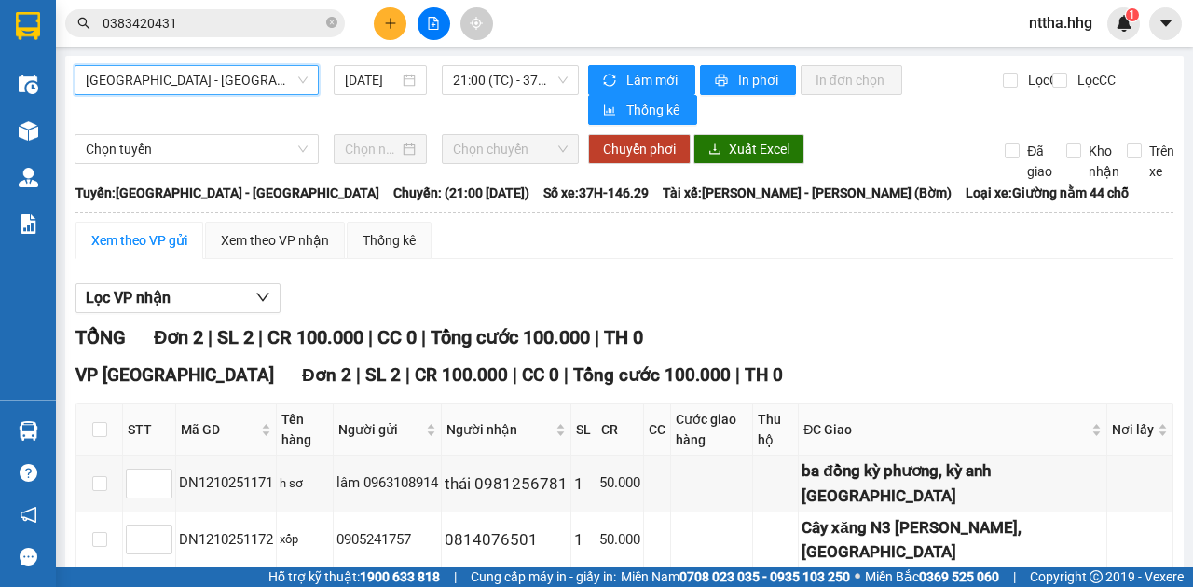
drag, startPoint x: 134, startPoint y: 240, endPoint x: 120, endPoint y: 319, distance: 79.5
click at [135, 241] on div "Xem theo VP gửi" at bounding box center [139, 240] width 96 height 21
click at [99, 422] on input "checkbox" at bounding box center [99, 429] width 15 height 15
checkbox input "true"
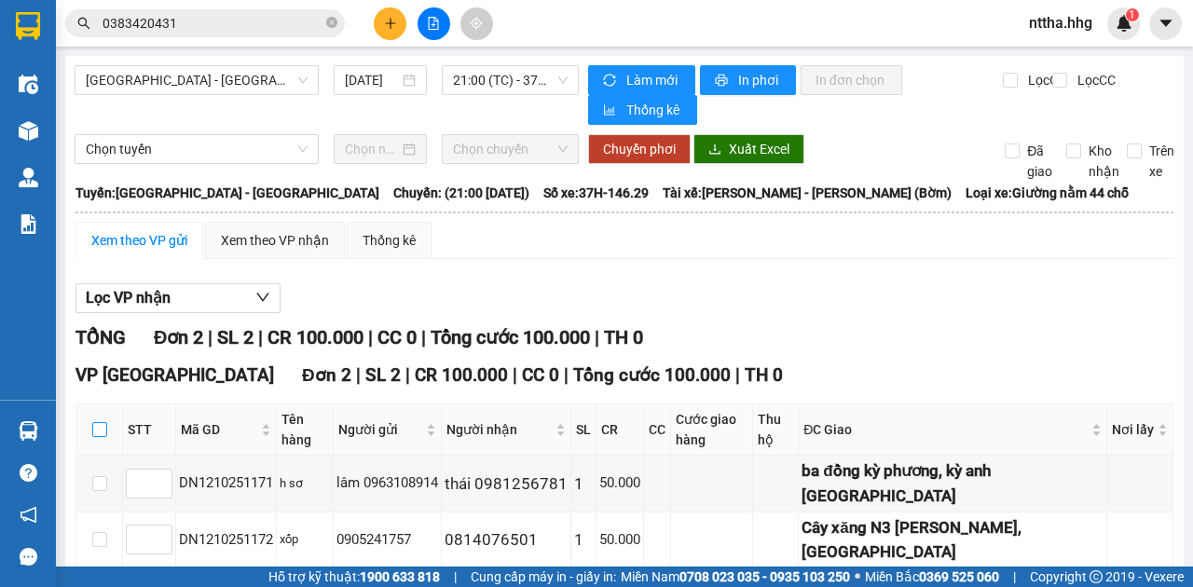
checkbox input "true"
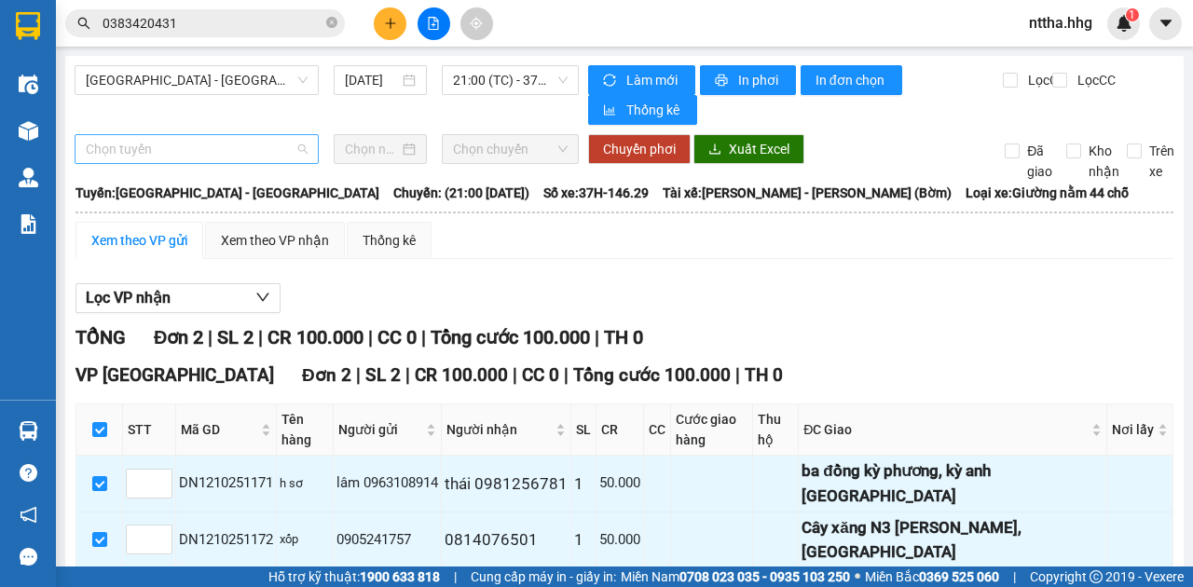
click at [241, 145] on span "Chọn tuyến" at bounding box center [197, 149] width 222 height 28
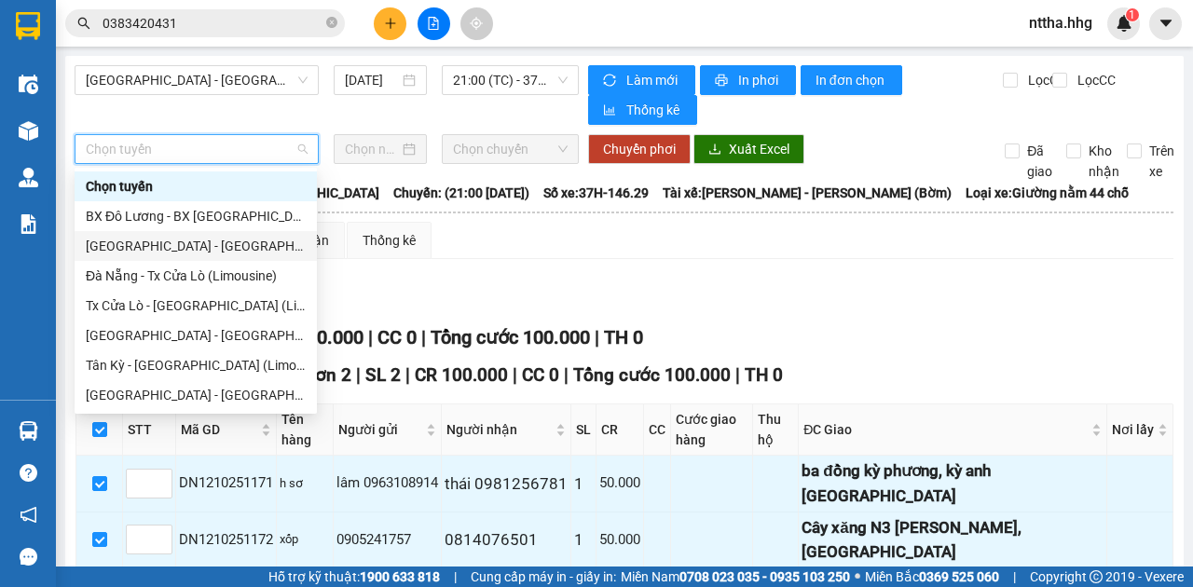
click at [183, 254] on div "[GEOGRAPHIC_DATA] - [GEOGRAPHIC_DATA]" at bounding box center [196, 246] width 242 height 30
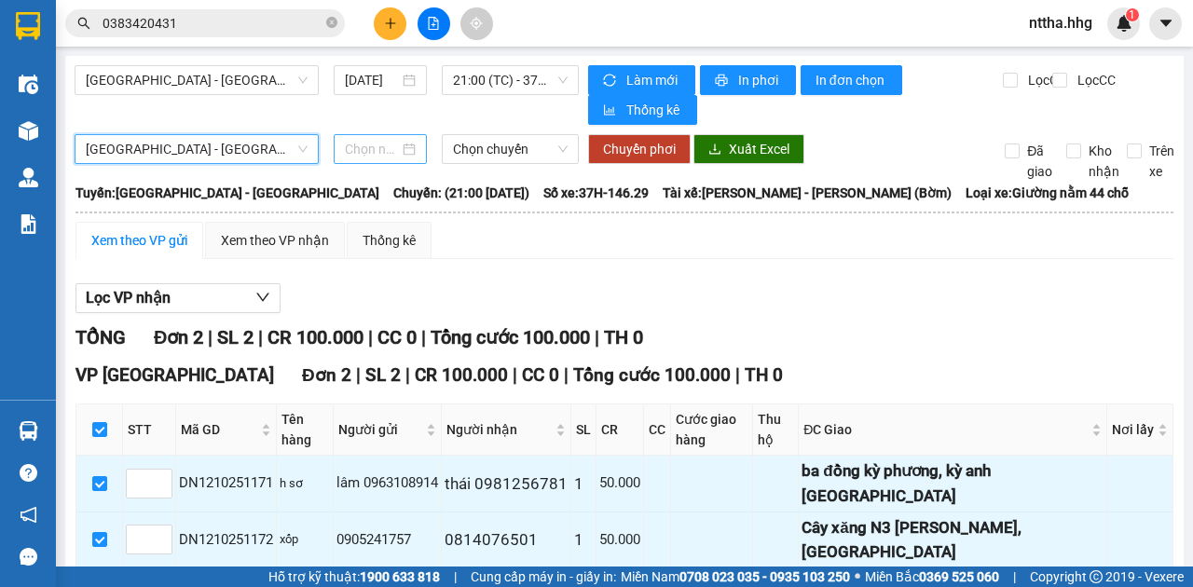
click at [365, 147] on input at bounding box center [372, 149] width 54 height 21
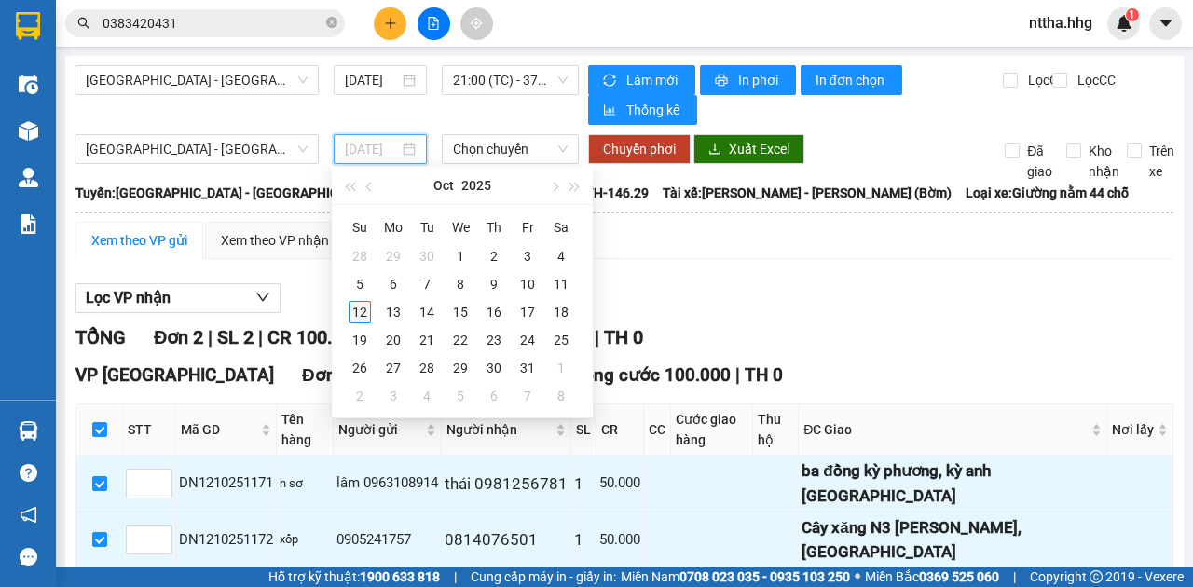
type input "[DATE]"
click at [360, 310] on div "12" at bounding box center [360, 312] width 22 height 22
type input "[DATE]"
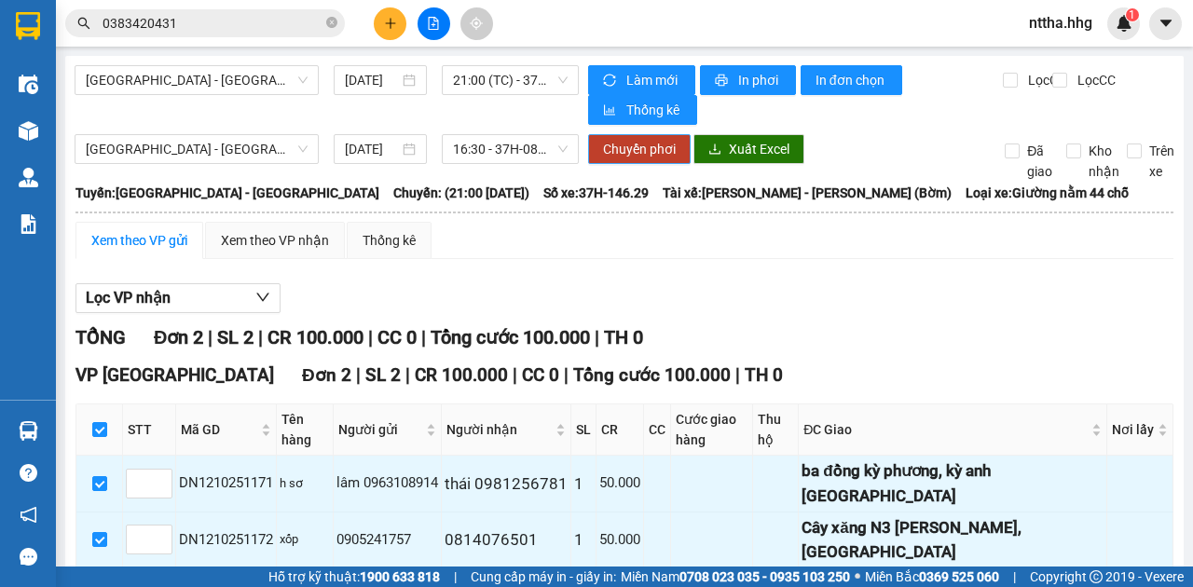
click at [630, 158] on span "Chuyển phơi" at bounding box center [639, 149] width 73 height 21
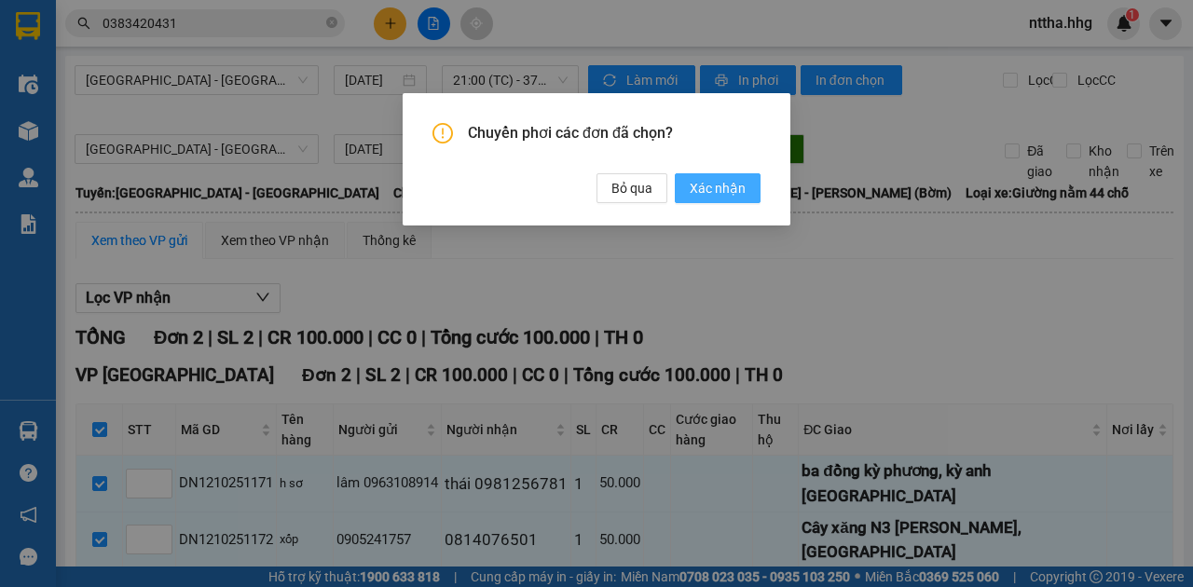
click at [712, 194] on span "Xác nhận" at bounding box center [718, 188] width 56 height 21
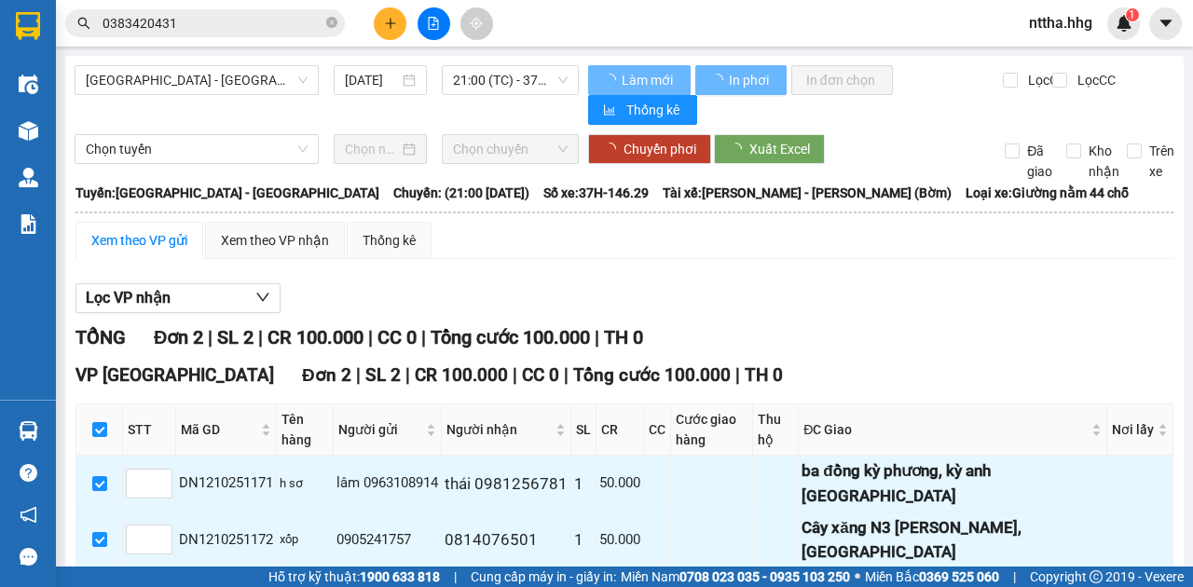
checkbox input "false"
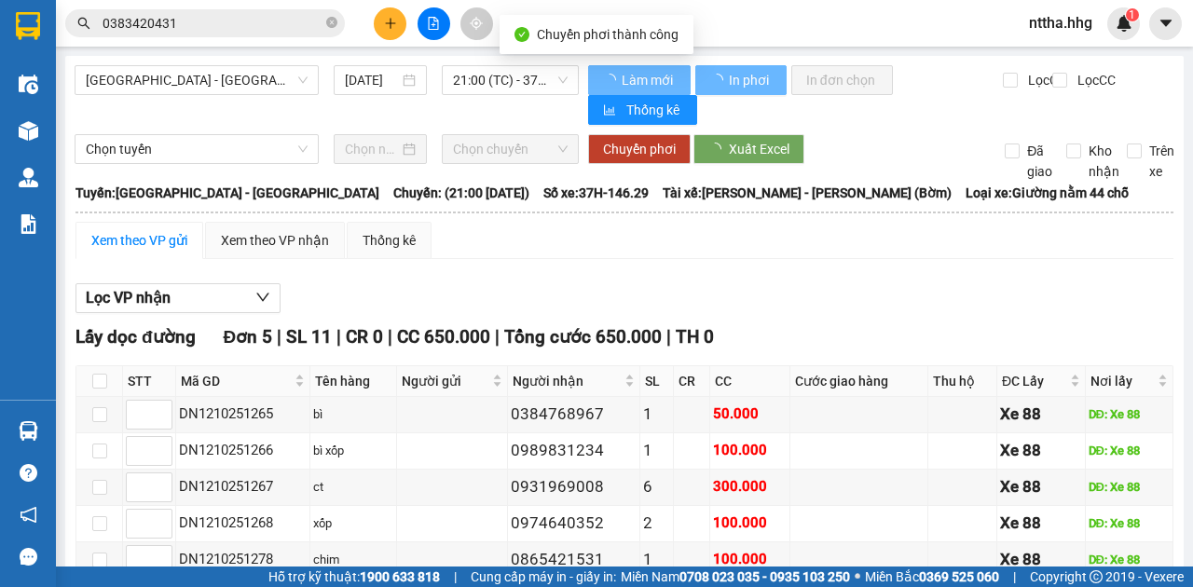
checkbox input "false"
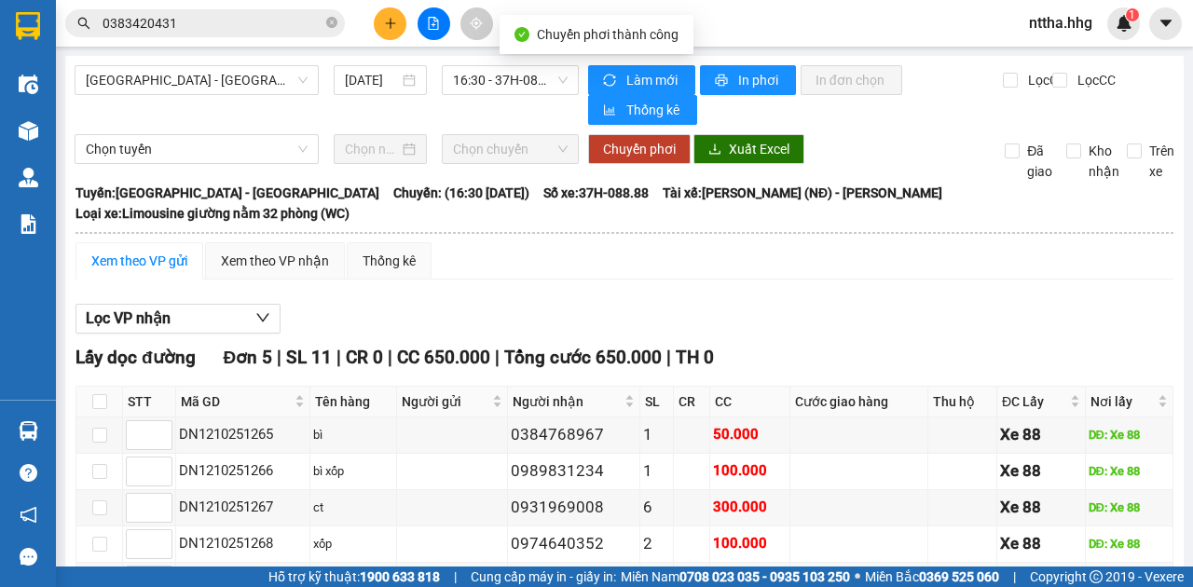
click at [58, 123] on main "[GEOGRAPHIC_DATA] - Con Cuông [DATE] 16:30 - 37H-088.88 Làm mới In phơi In đơn …" at bounding box center [596, 283] width 1193 height 567
click at [276, 252] on div "Xem theo VP nhận" at bounding box center [275, 261] width 108 height 21
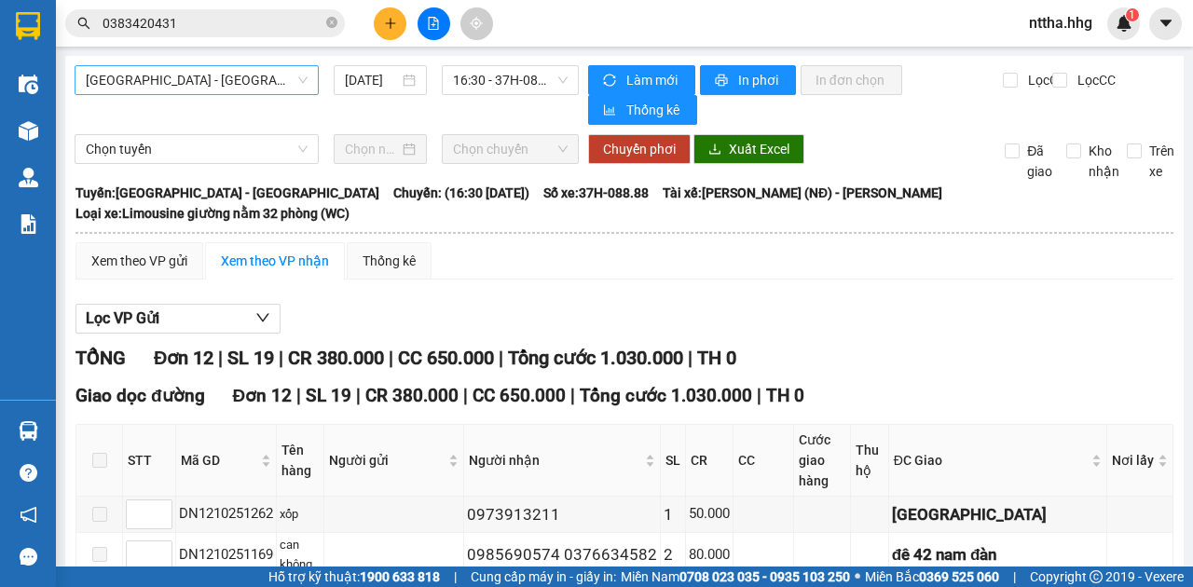
click at [196, 69] on span "[GEOGRAPHIC_DATA] - [GEOGRAPHIC_DATA]" at bounding box center [197, 80] width 222 height 28
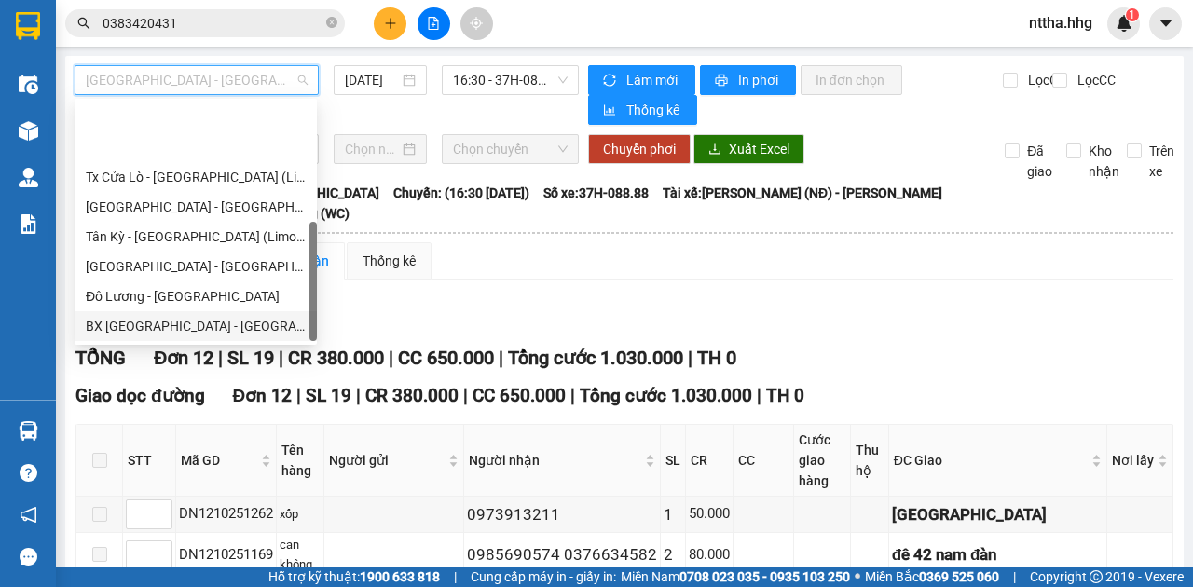
scroll to position [149, 0]
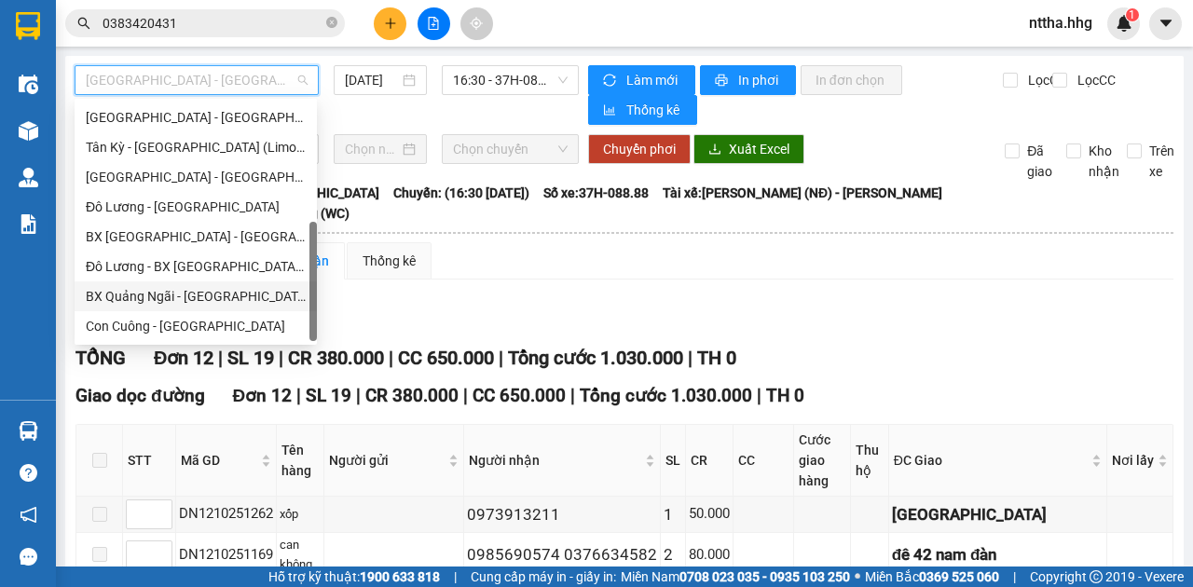
click at [149, 293] on div "BX Quảng Ngãi - [GEOGRAPHIC_DATA] ([GEOGRAPHIC_DATA])" at bounding box center [196, 296] width 220 height 21
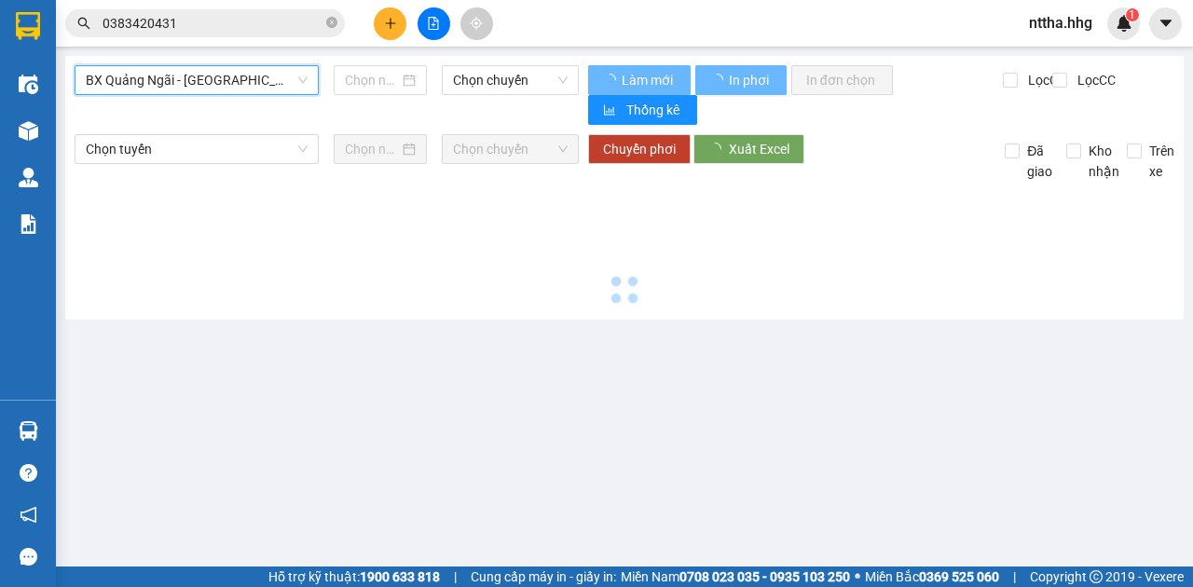
type input "[DATE]"
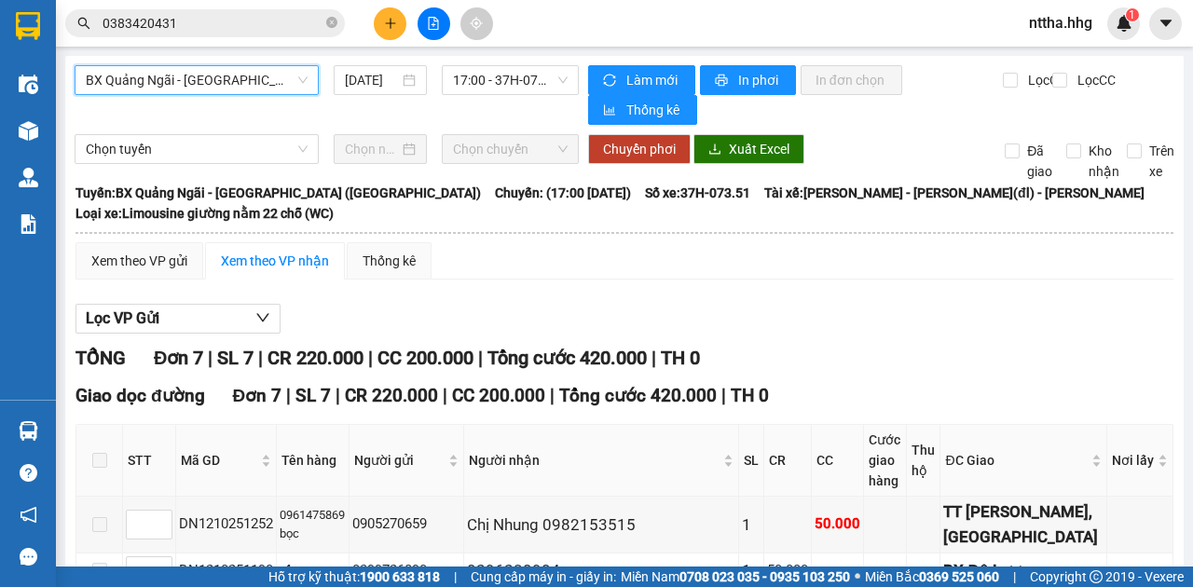
click at [239, 74] on span "BX Quảng Ngãi - [GEOGRAPHIC_DATA] ([GEOGRAPHIC_DATA])" at bounding box center [197, 80] width 222 height 28
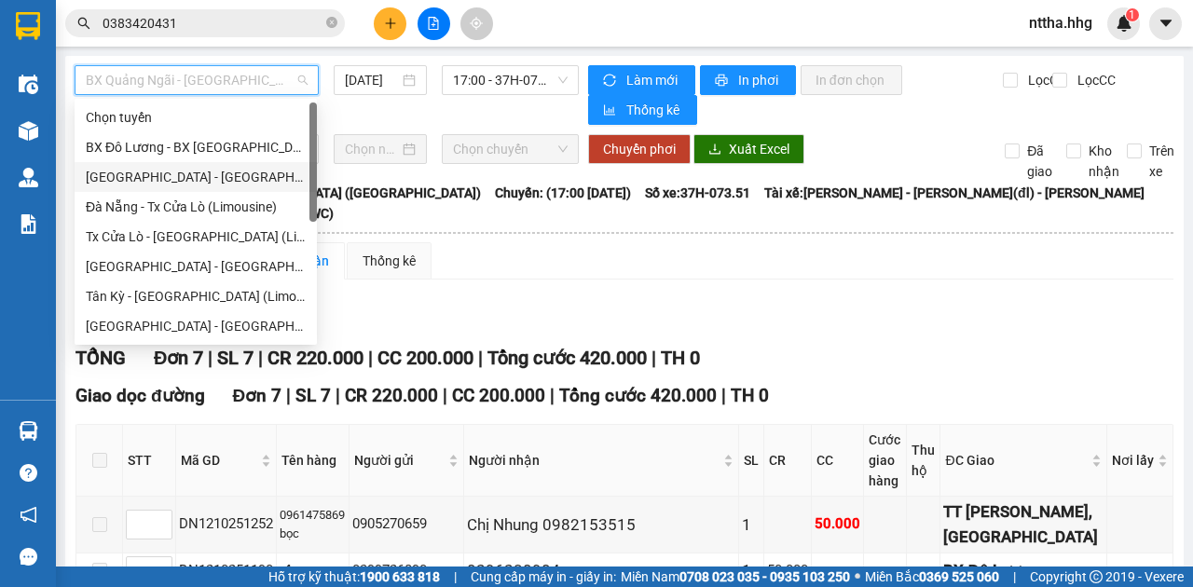
click at [165, 175] on div "[GEOGRAPHIC_DATA] - [GEOGRAPHIC_DATA]" at bounding box center [196, 177] width 220 height 21
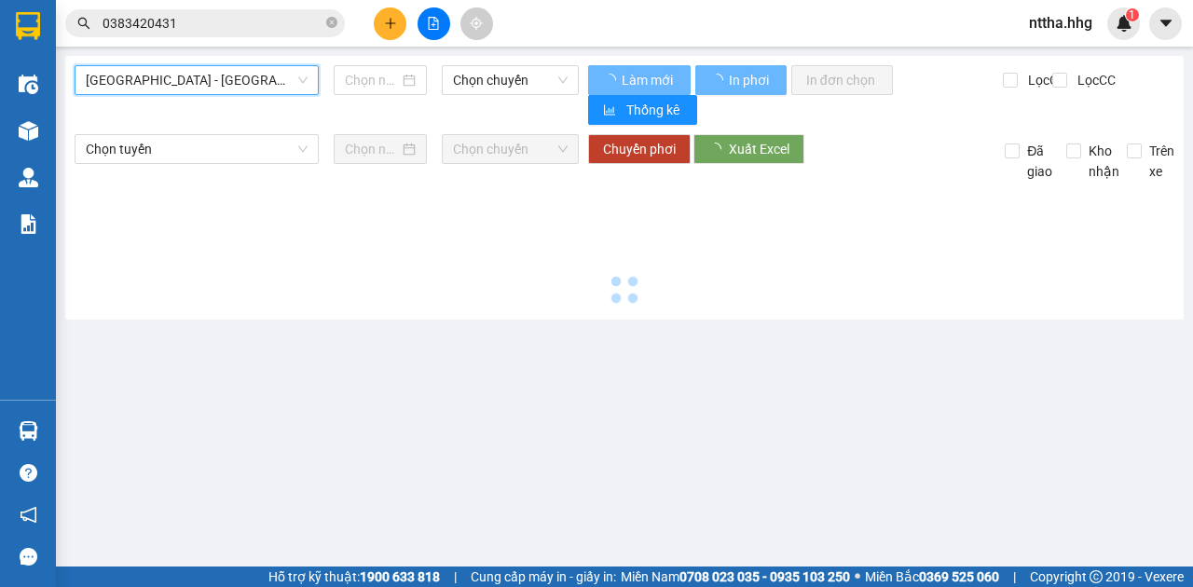
type input "[DATE]"
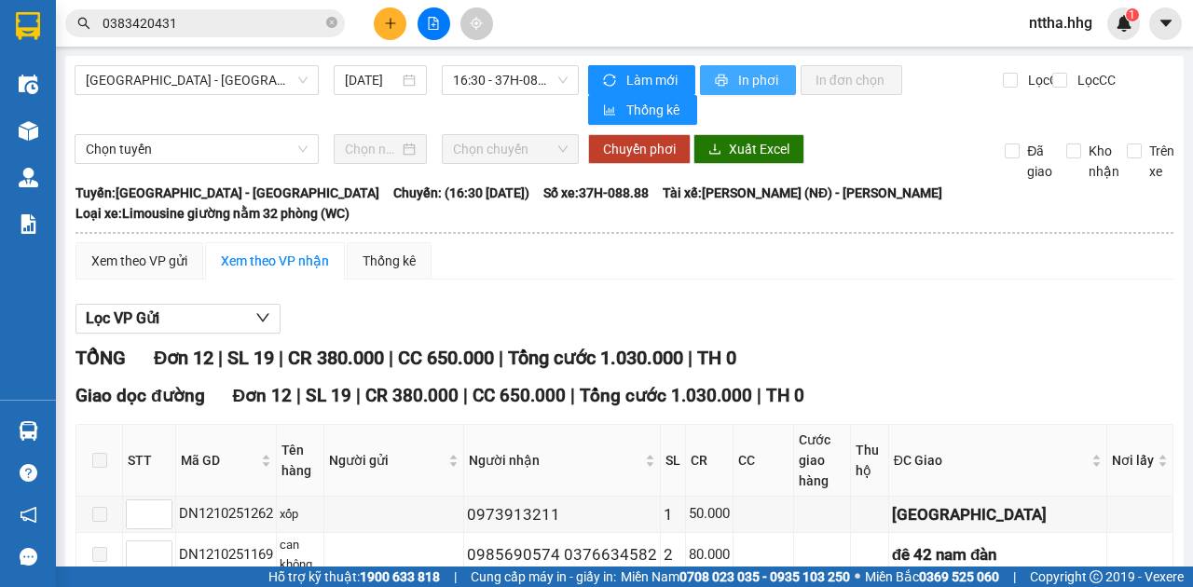
click at [748, 80] on span "In phơi" at bounding box center [759, 80] width 43 height 21
click at [180, 261] on div "Xem theo VP gửi" at bounding box center [139, 261] width 96 height 21
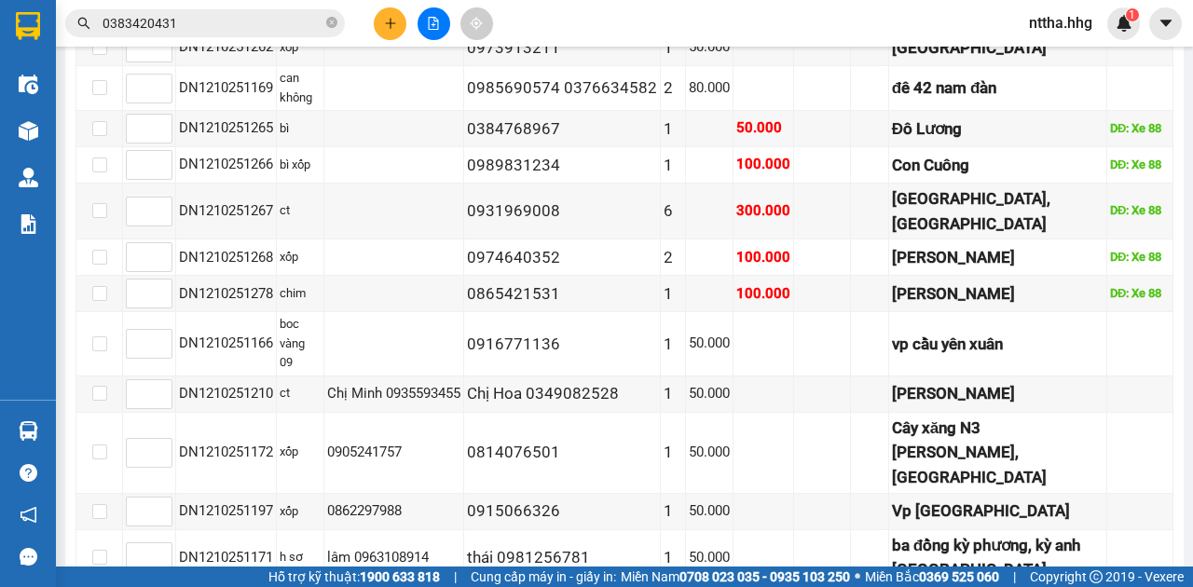
scroll to position [833, 0]
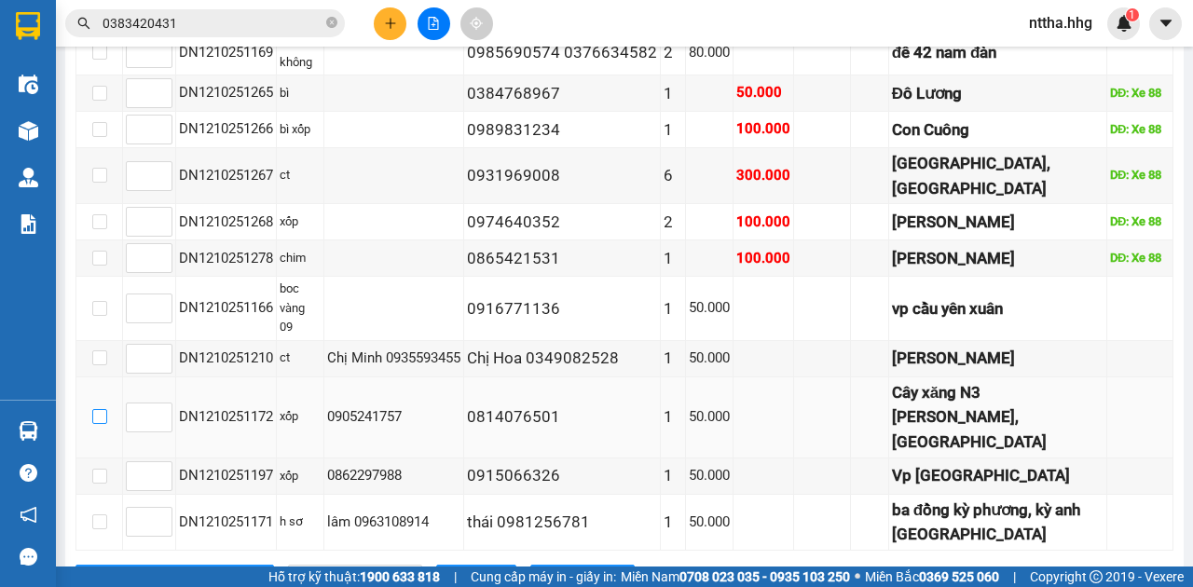
click at [100, 409] on input "checkbox" at bounding box center [99, 416] width 15 height 15
checkbox input "true"
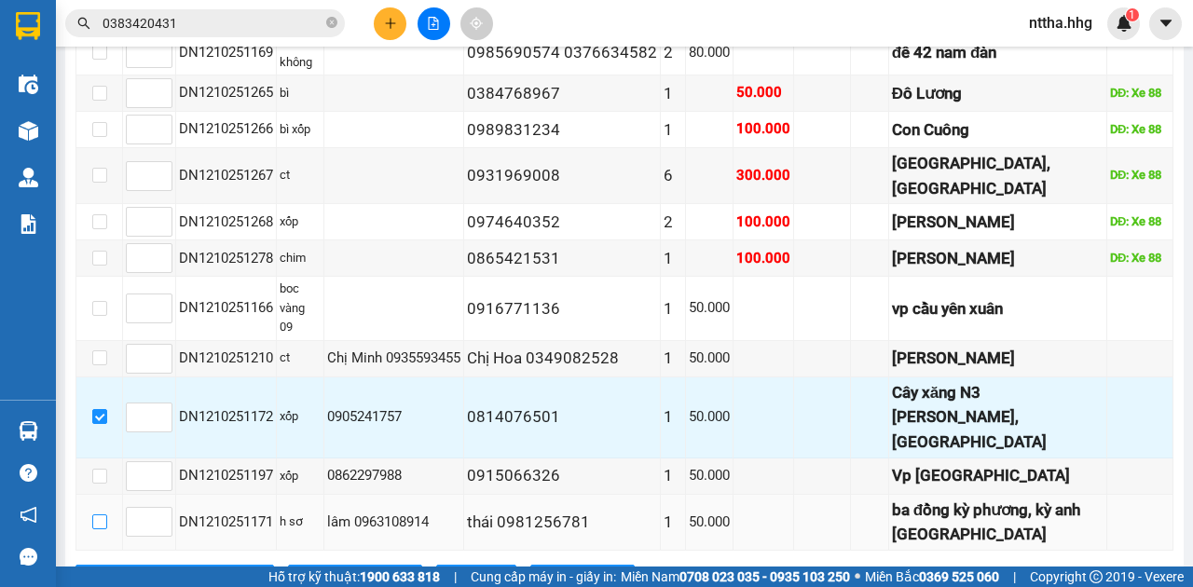
click at [92, 515] on input "checkbox" at bounding box center [99, 522] width 15 height 15
checkbox input "true"
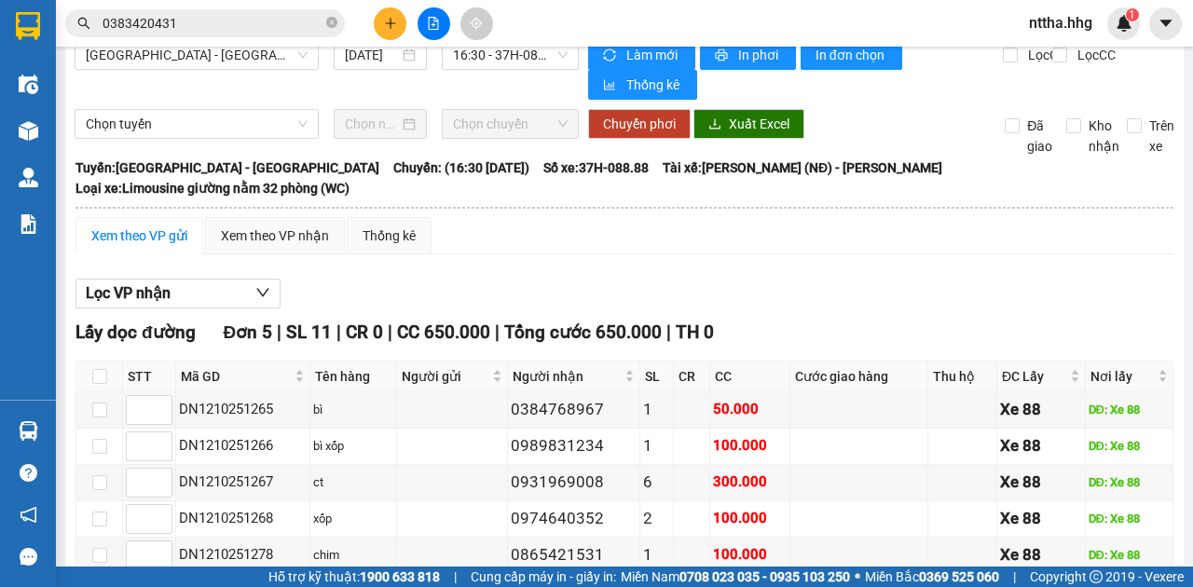
scroll to position [0, 0]
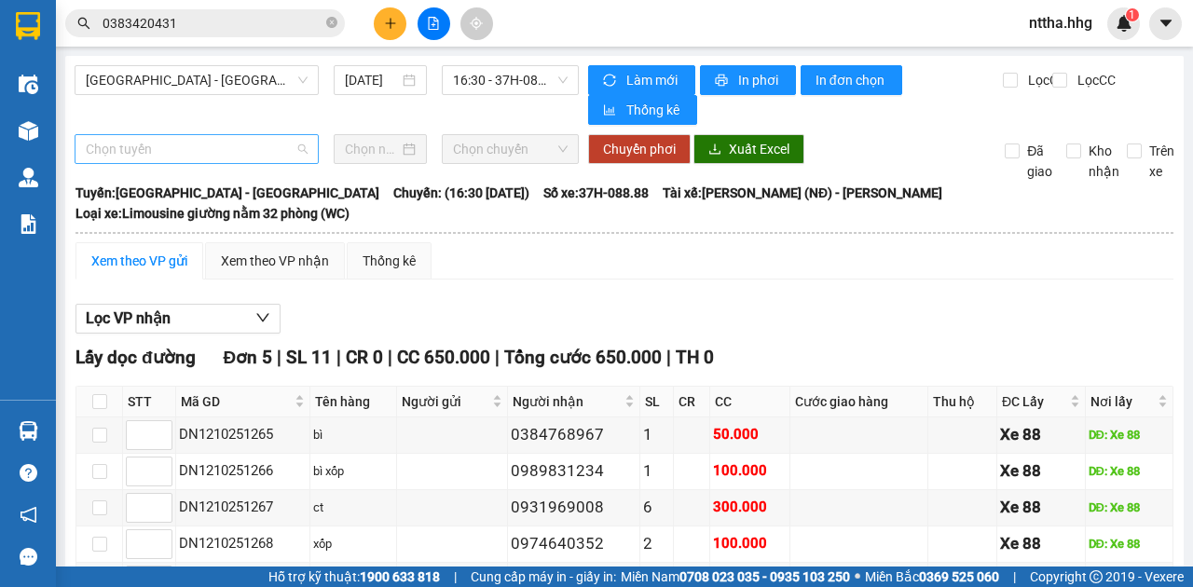
click at [269, 151] on span "Chọn tuyến" at bounding box center [197, 149] width 222 height 28
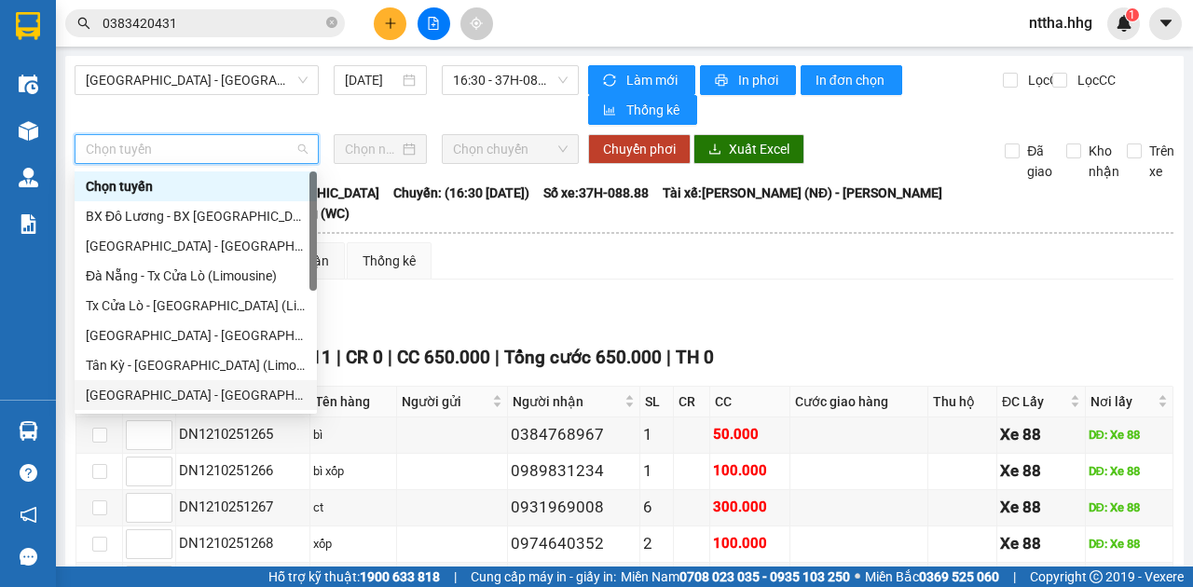
click at [166, 395] on div "[GEOGRAPHIC_DATA] - [GEOGRAPHIC_DATA]" at bounding box center [196, 395] width 220 height 21
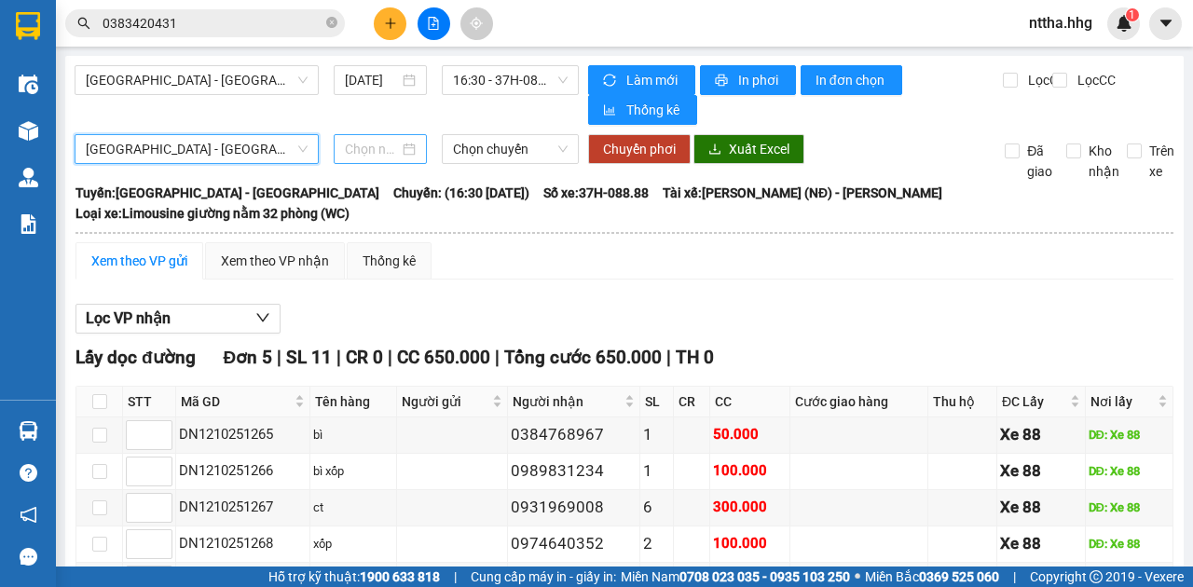
click at [390, 149] on input at bounding box center [372, 149] width 54 height 21
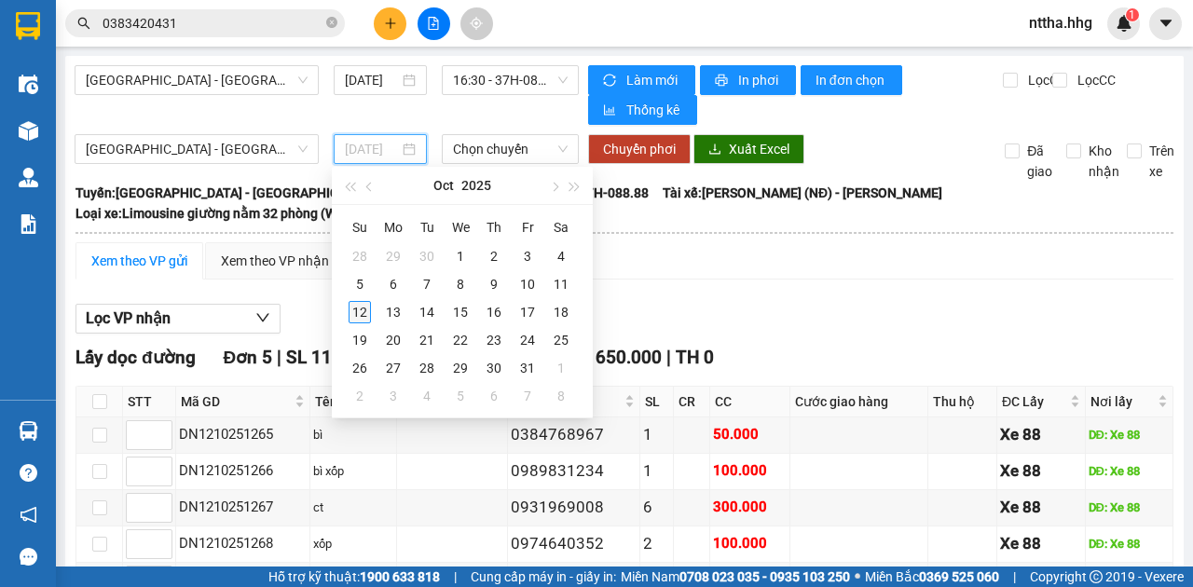
type input "[DATE]"
click at [367, 308] on div "12" at bounding box center [360, 312] width 22 height 22
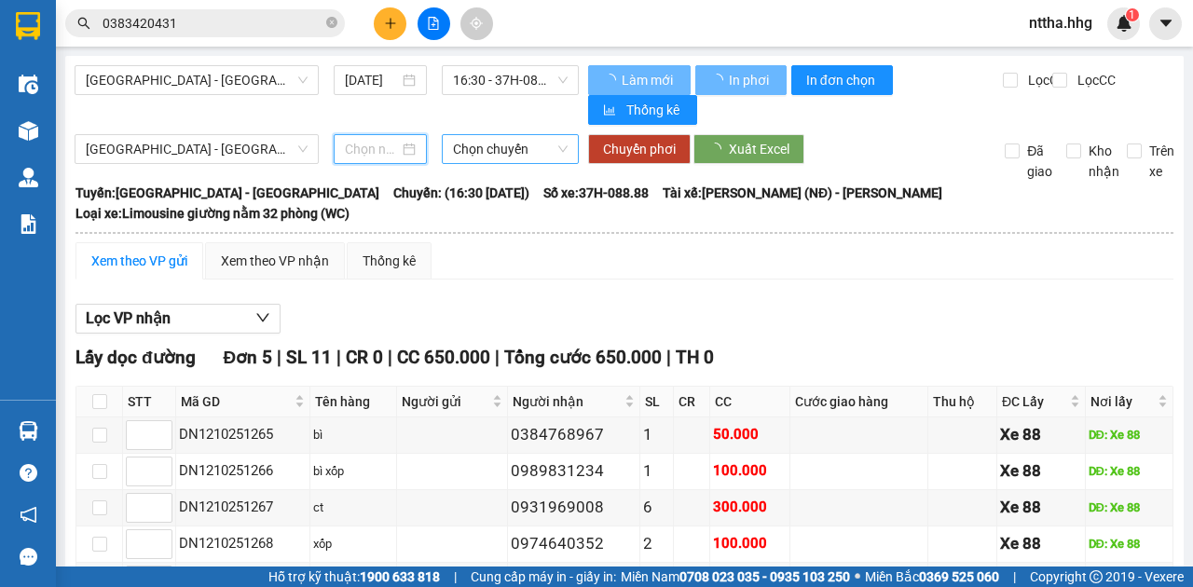
type input "[DATE]"
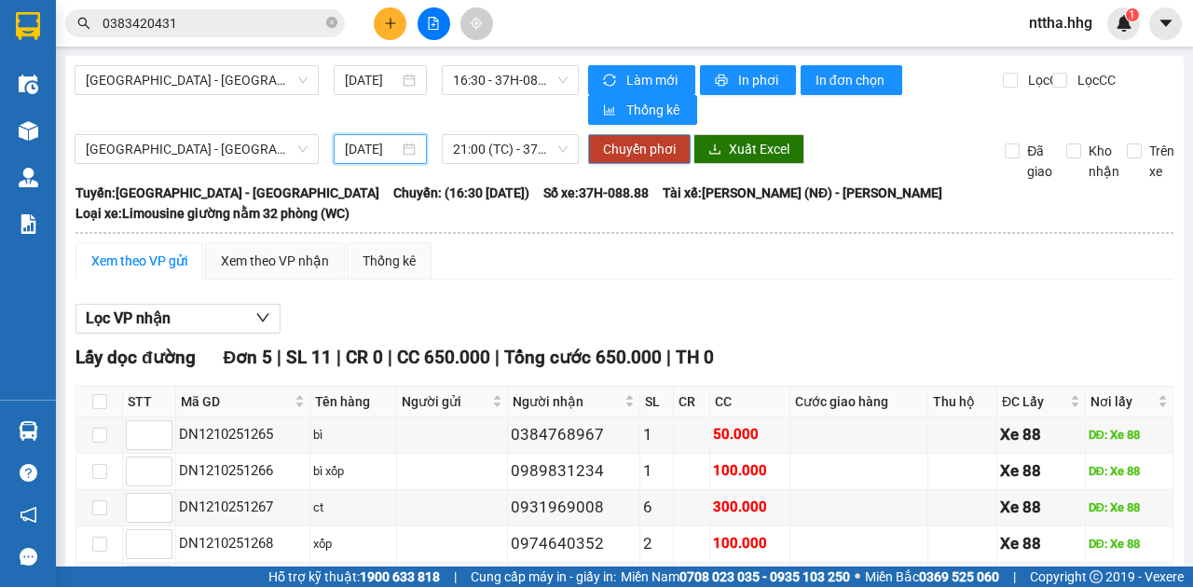
click at [619, 146] on span "Chuyển phơi" at bounding box center [639, 149] width 73 height 21
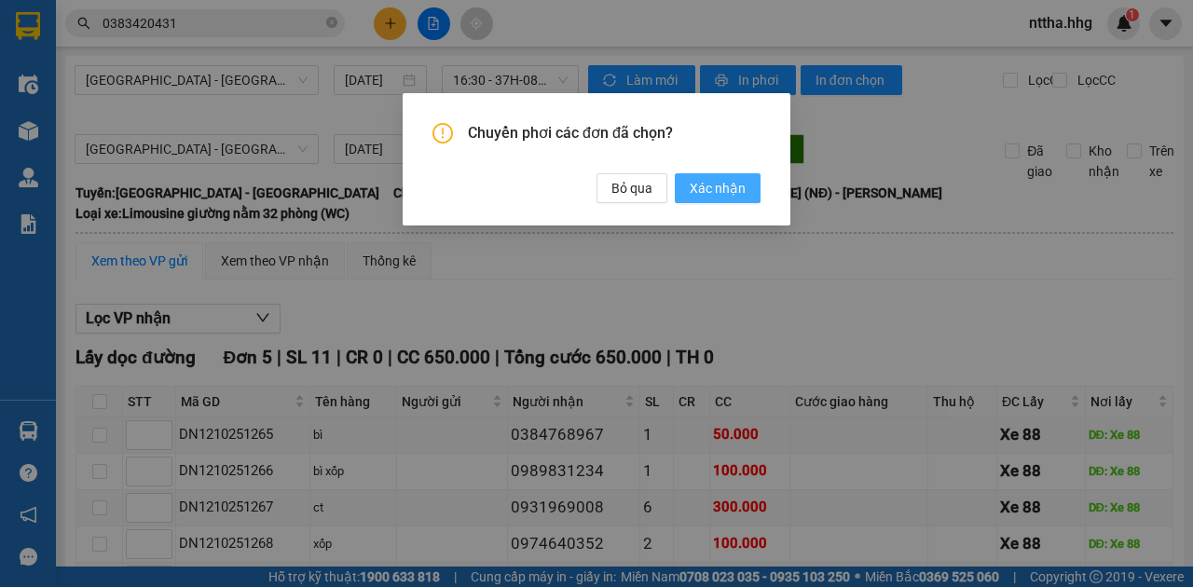
click at [696, 185] on span "Xác nhận" at bounding box center [718, 188] width 56 height 21
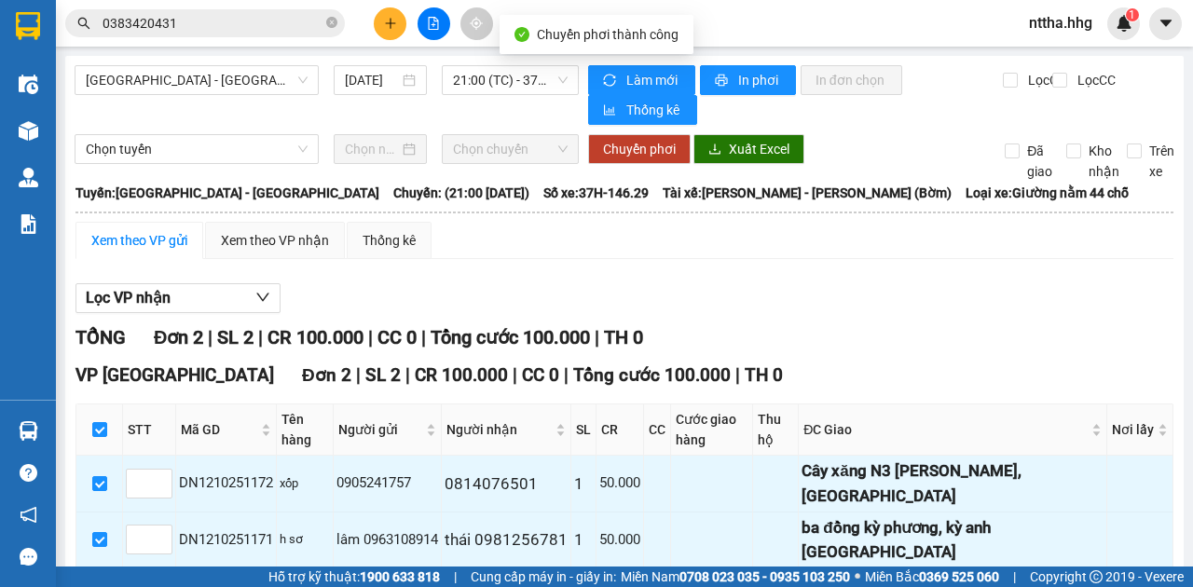
checkbox input "false"
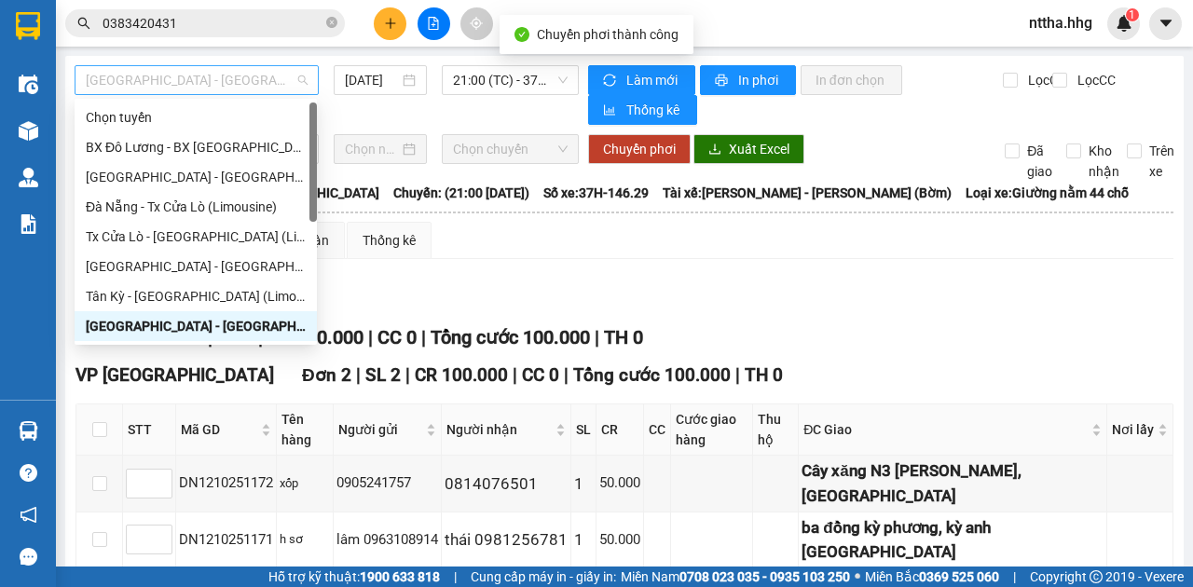
click at [264, 81] on span "[GEOGRAPHIC_DATA] - [GEOGRAPHIC_DATA]" at bounding box center [197, 80] width 222 height 28
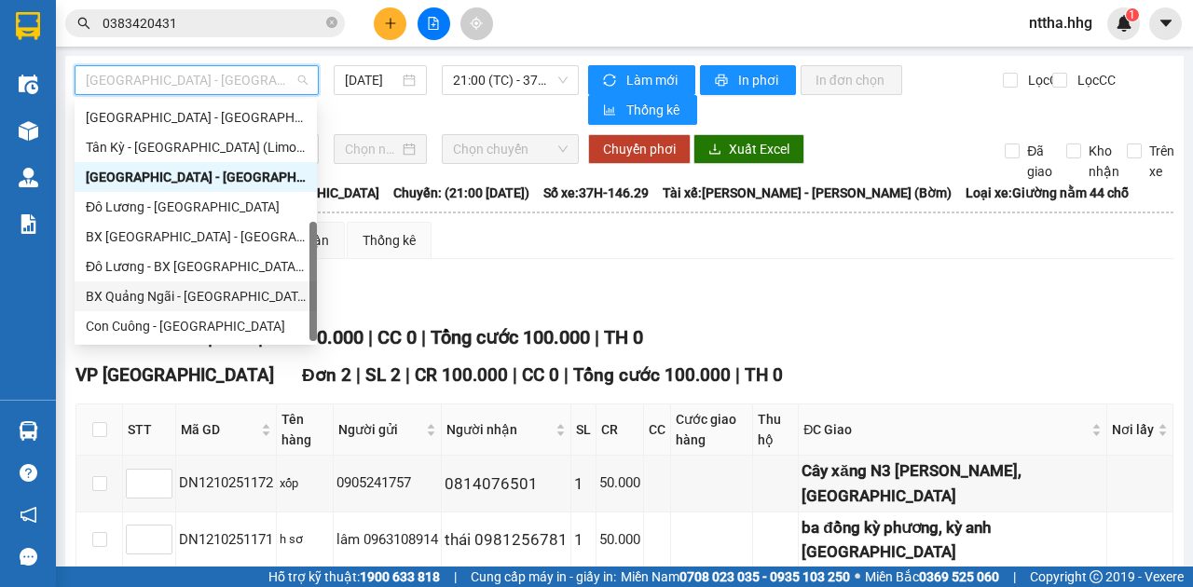
click at [183, 299] on div "BX Quảng Ngãi - [GEOGRAPHIC_DATA] ([GEOGRAPHIC_DATA])" at bounding box center [196, 296] width 220 height 21
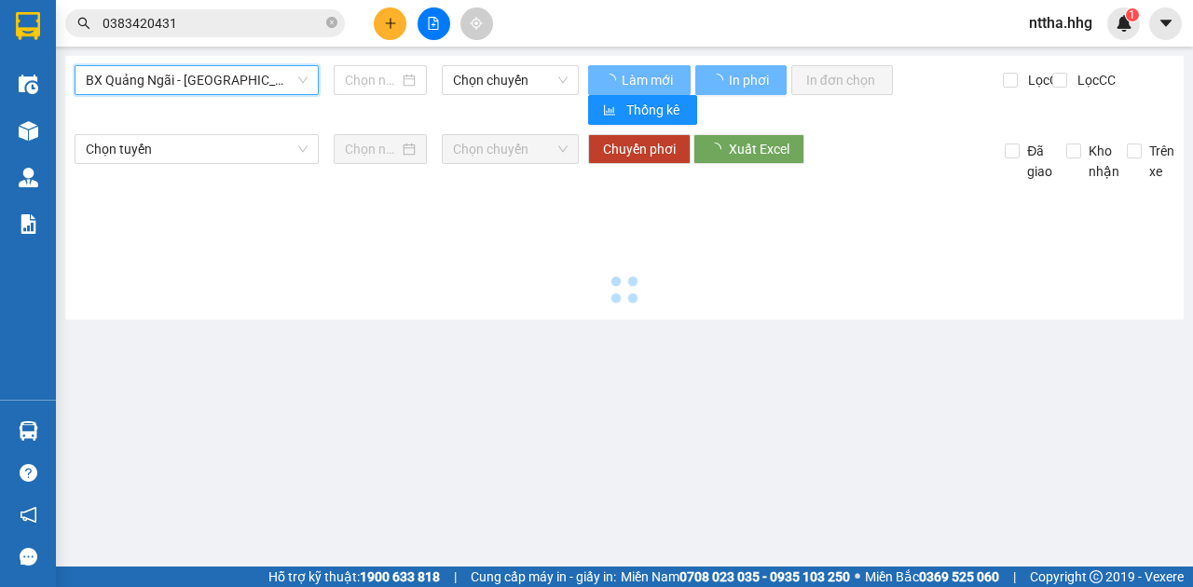
type input "[DATE]"
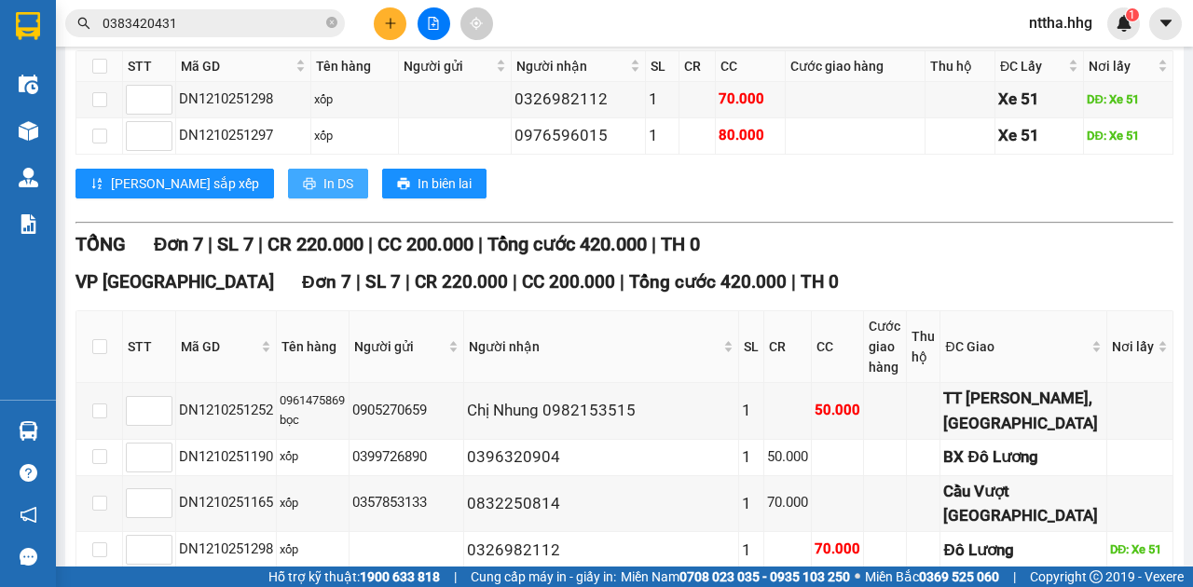
scroll to position [329, 0]
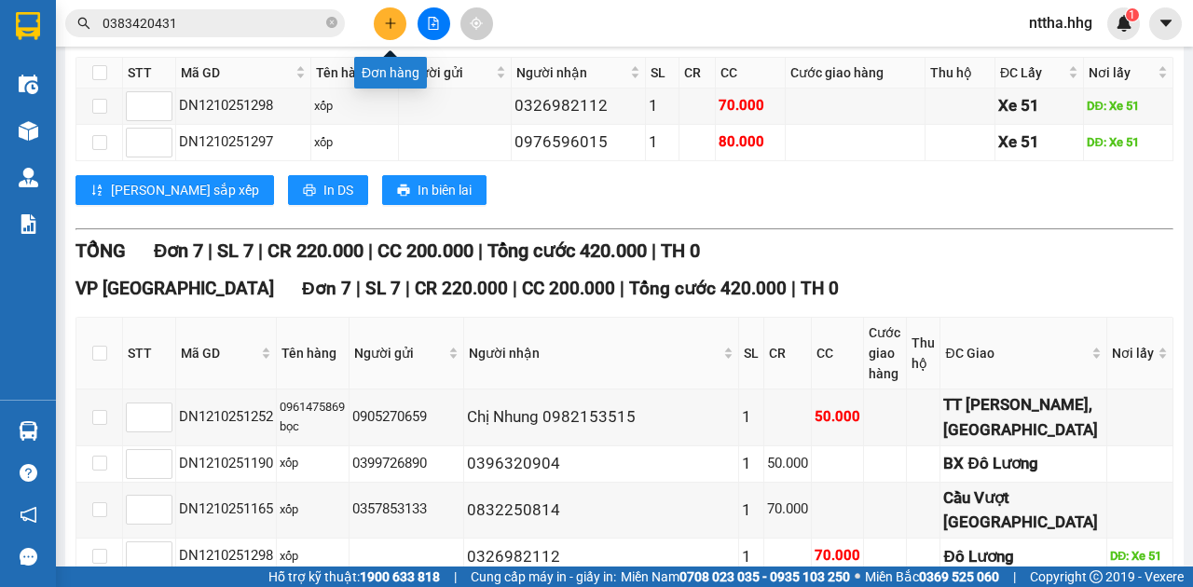
click at [392, 23] on icon "plus" at bounding box center [390, 22] width 10 height 1
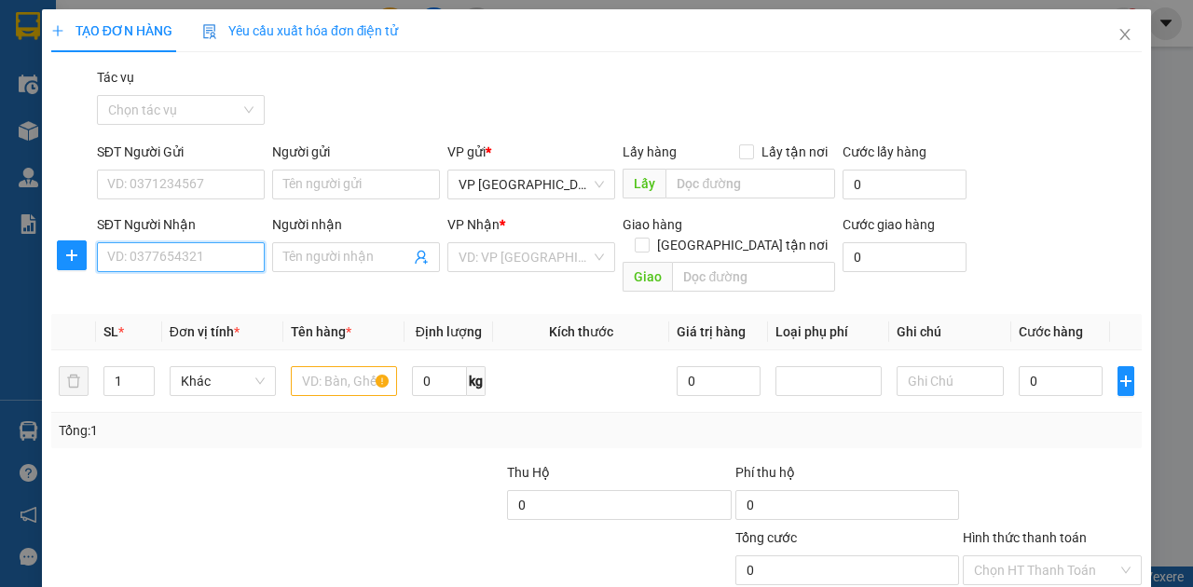
click at [202, 266] on input "SĐT Người Nhận" at bounding box center [181, 257] width 168 height 30
type input "0987752946"
click at [330, 366] on input "text" at bounding box center [344, 381] width 106 height 30
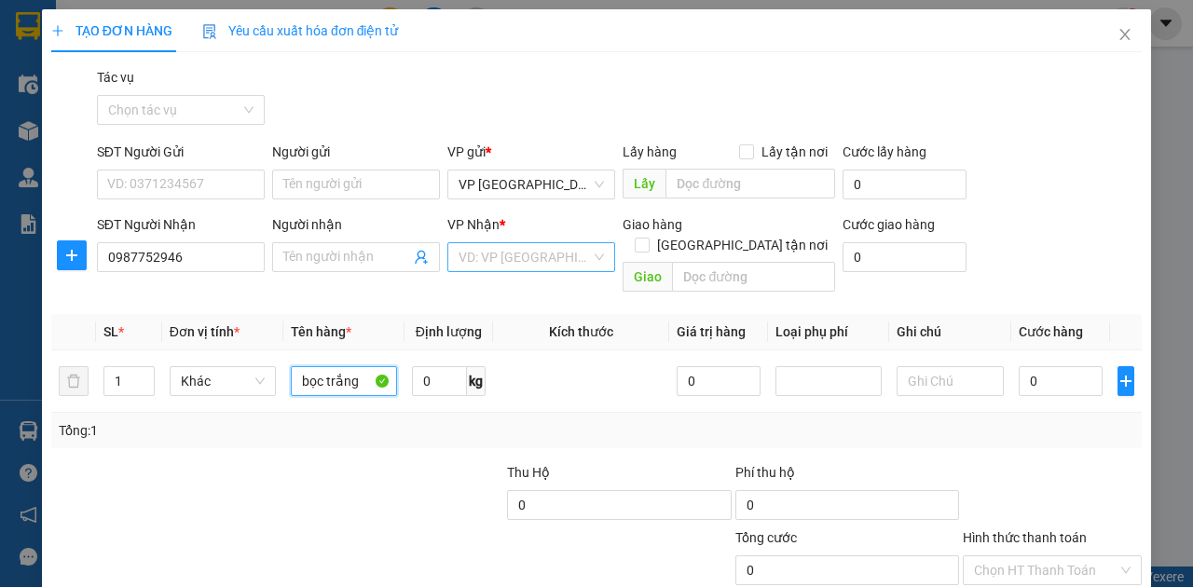
type input "bọc trắng"
click at [524, 264] on input "search" at bounding box center [525, 257] width 132 height 28
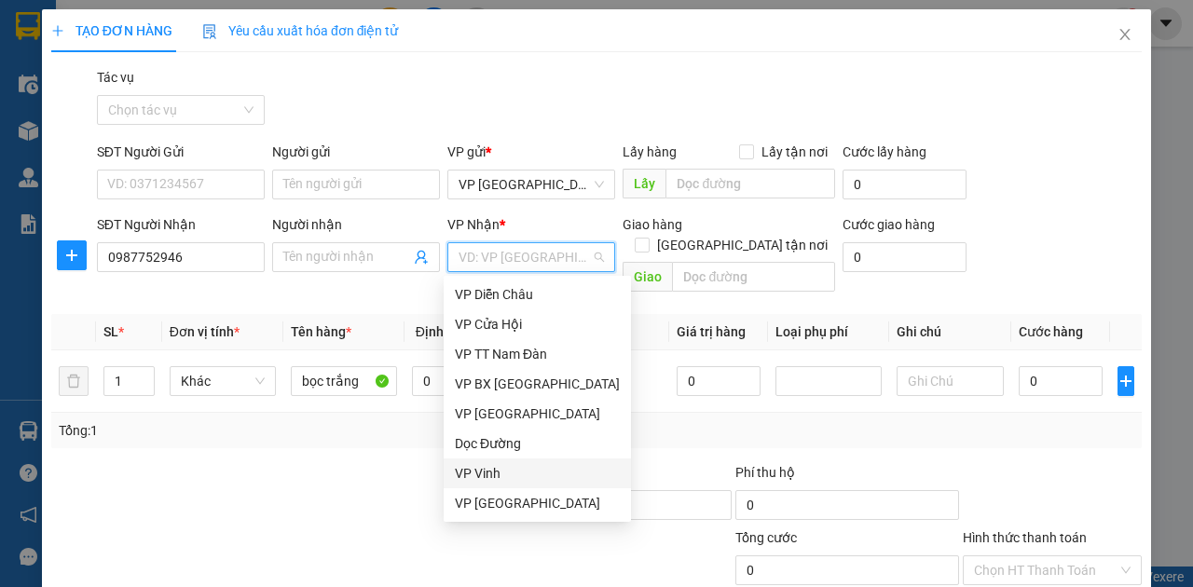
drag, startPoint x: 482, startPoint y: 445, endPoint x: 480, endPoint y: 469, distance: 24.3
click at [480, 469] on div "VP Diễn Châu VP Cửa Hội VP TT Nam Đàn VP BX Quảng Ngãi VP Cầu [GEOGRAPHIC_DATA]…" at bounding box center [537, 414] width 187 height 268
click at [481, 471] on div "VP Vinh" at bounding box center [537, 473] width 165 height 21
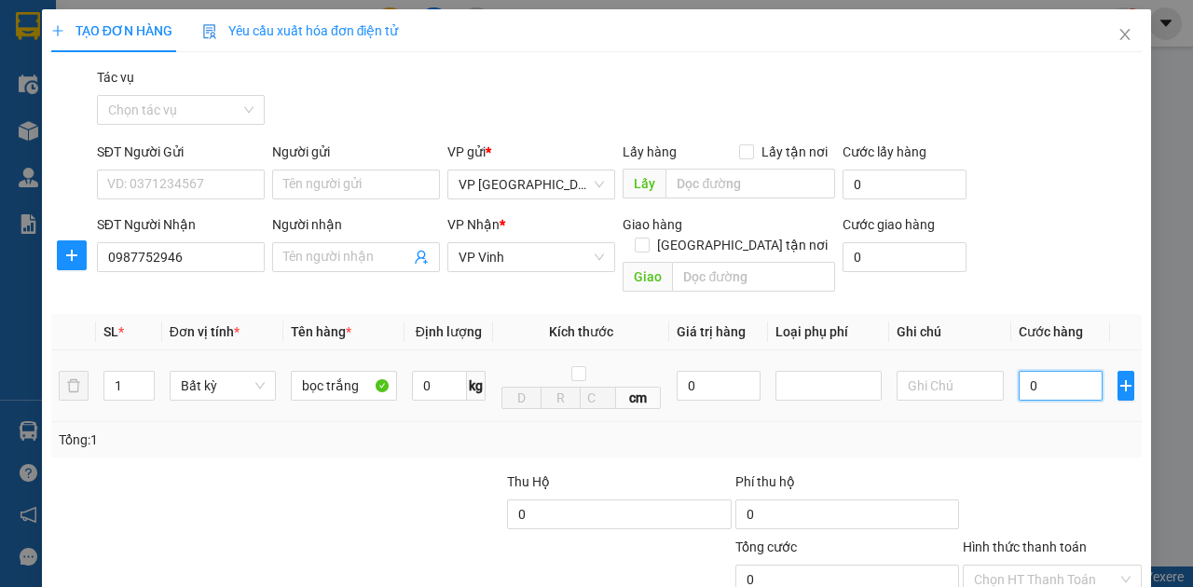
click at [1043, 371] on input "0" at bounding box center [1061, 386] width 84 height 30
type input "5"
type input "50"
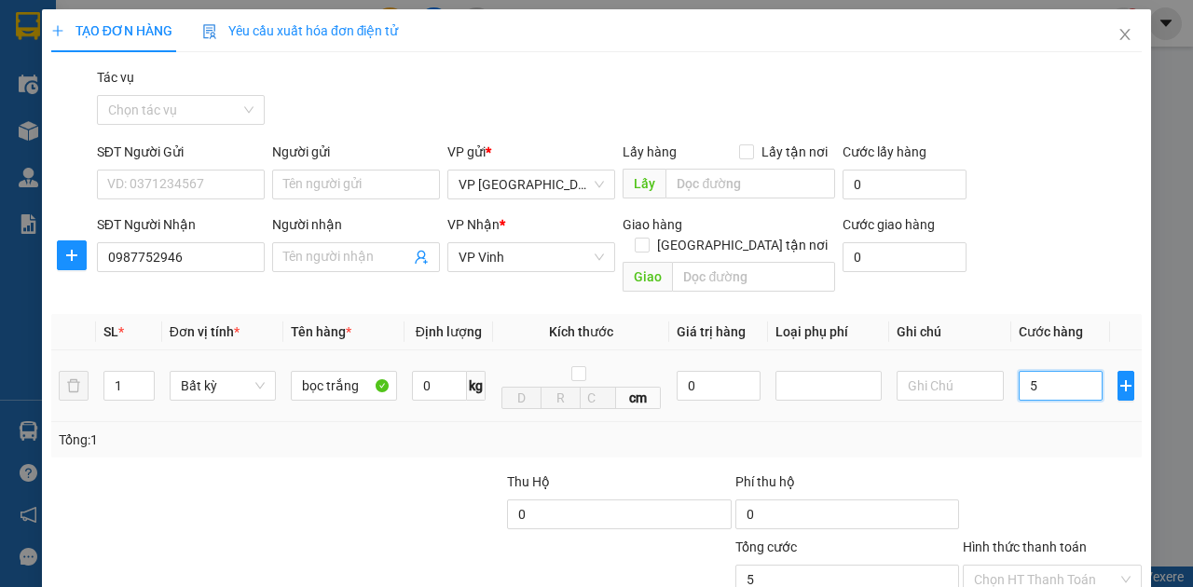
type input "50"
type input "500"
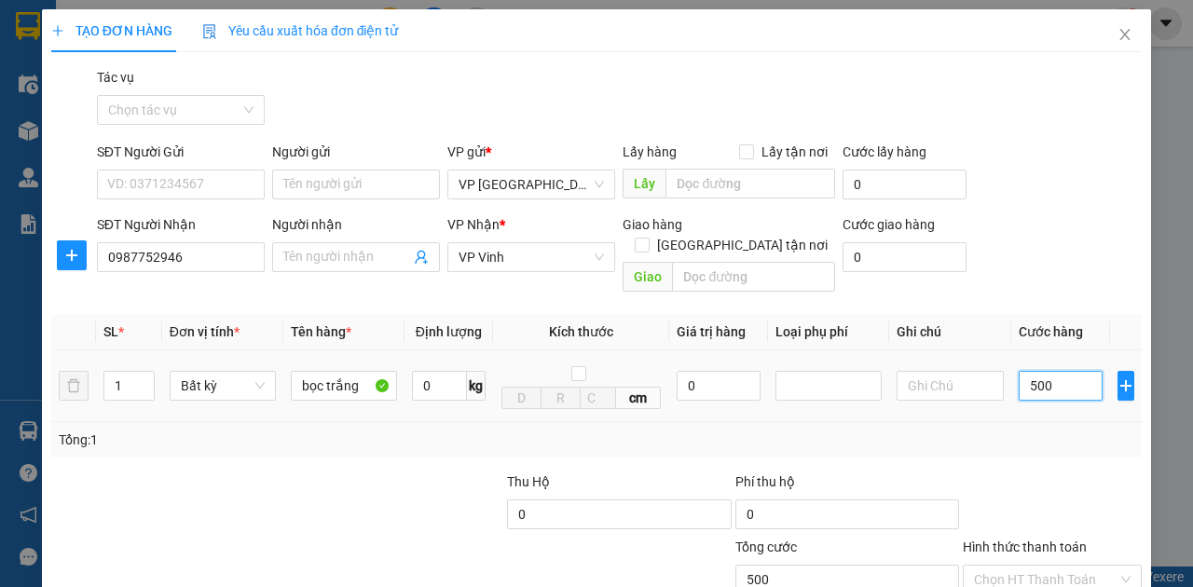
type input "5.000"
type input "50.000"
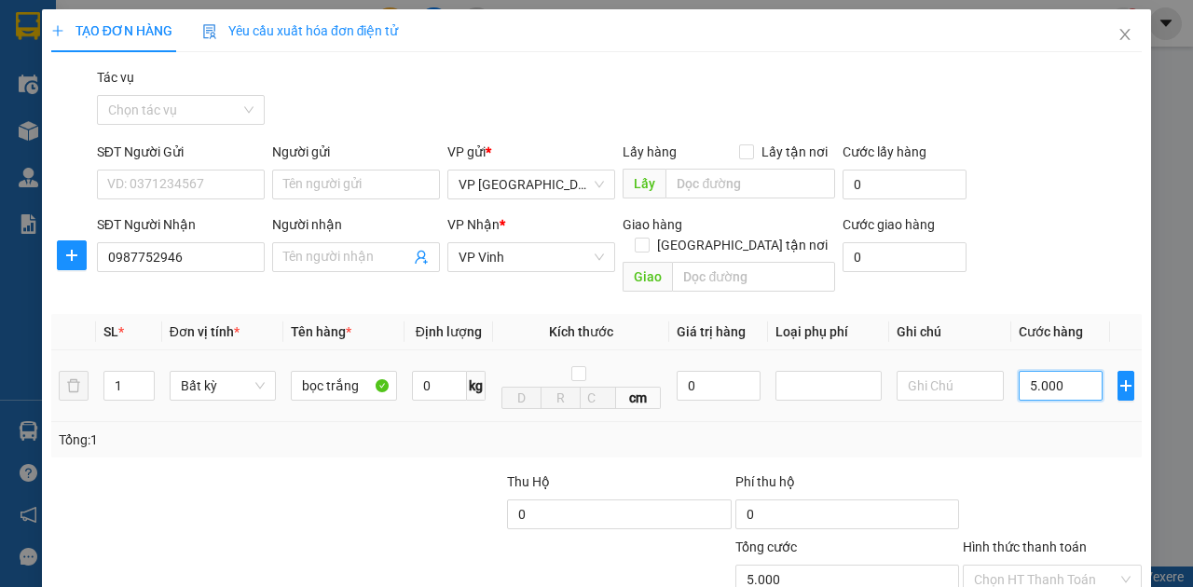
type input "50.000"
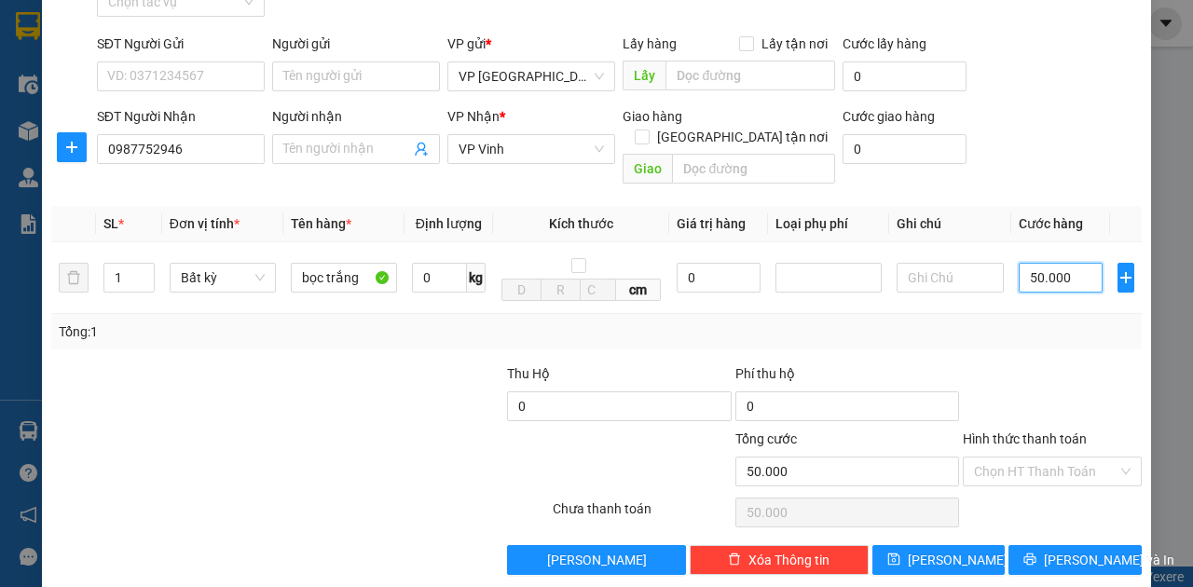
scroll to position [110, 0]
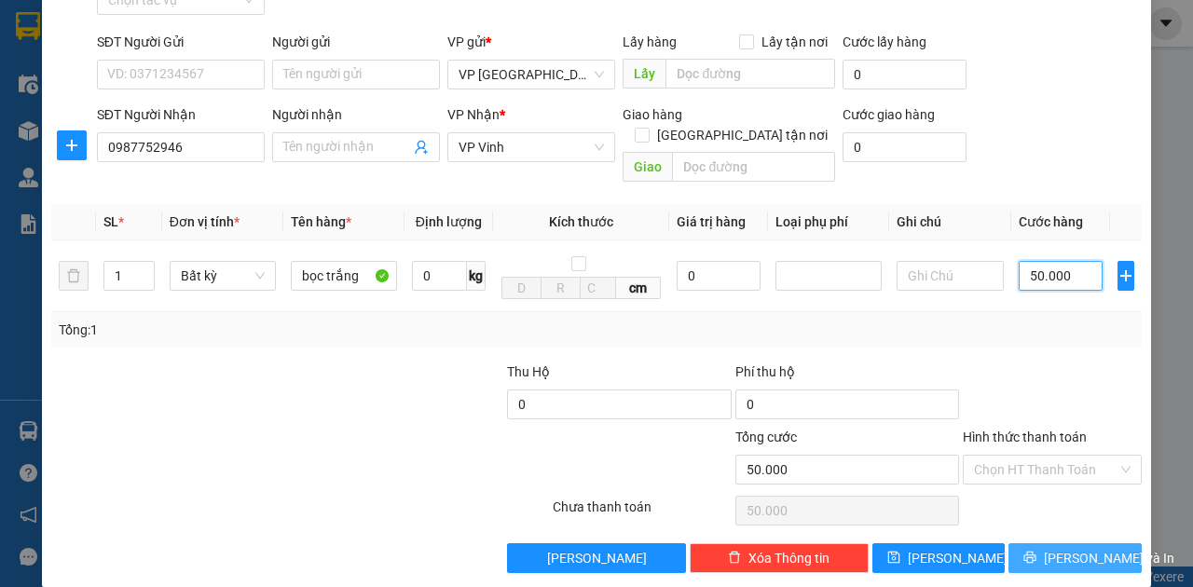
type input "50.000"
click at [1046, 543] on button "[PERSON_NAME] và In" at bounding box center [1075, 558] width 133 height 30
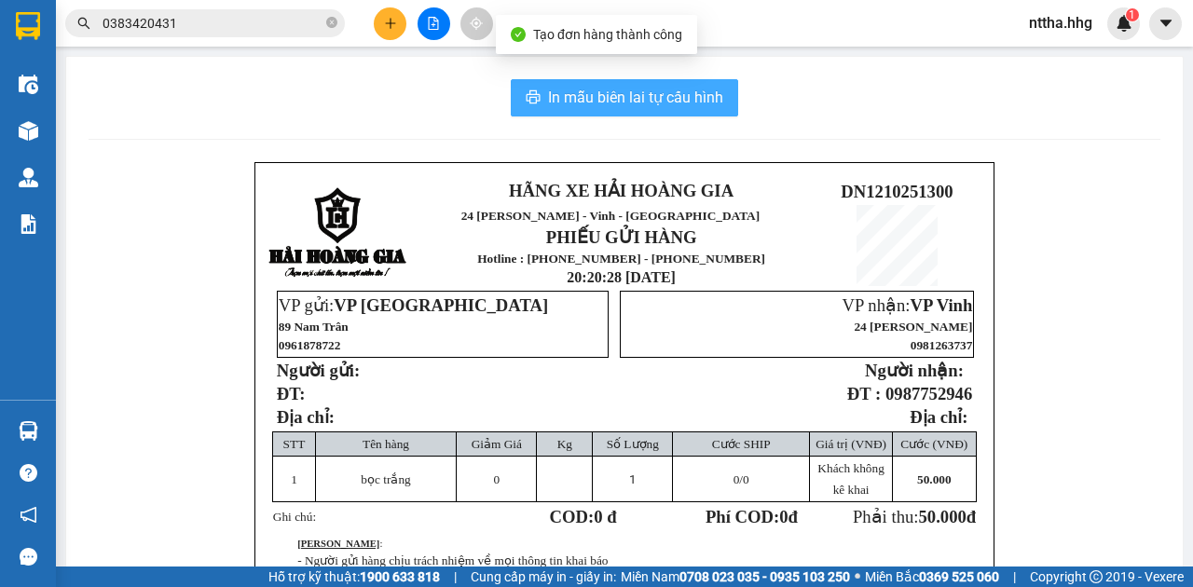
click at [625, 97] on span "In mẫu biên lai tự cấu hình" at bounding box center [635, 97] width 175 height 23
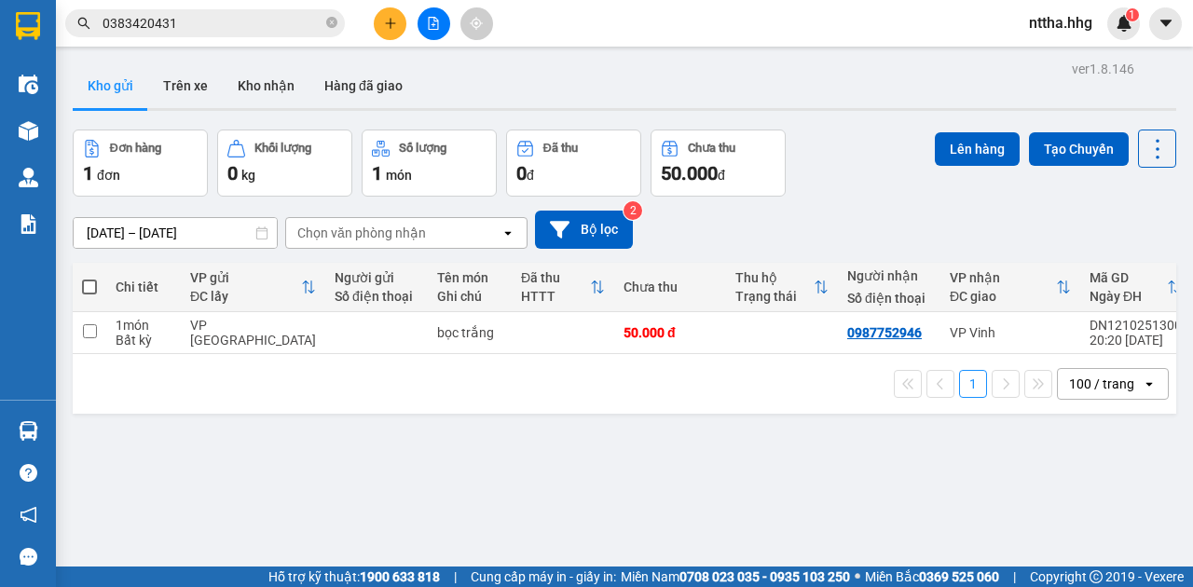
click at [84, 280] on span at bounding box center [89, 287] width 15 height 15
click at [89, 278] on input "checkbox" at bounding box center [89, 278] width 0 height 0
checkbox input "true"
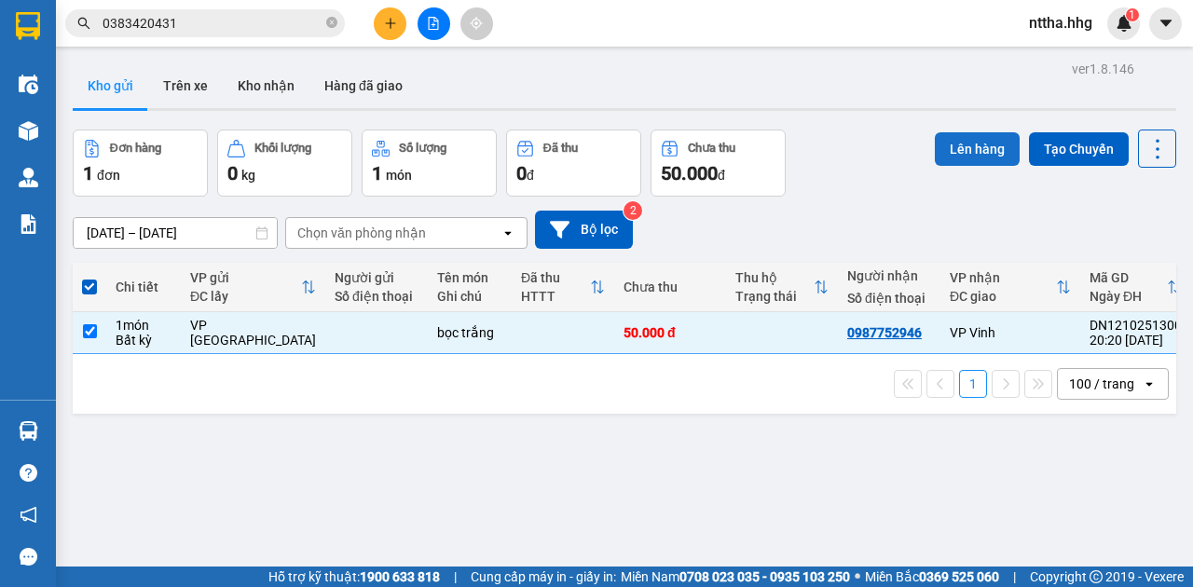
click at [970, 155] on button "Lên hàng" at bounding box center [977, 149] width 85 height 34
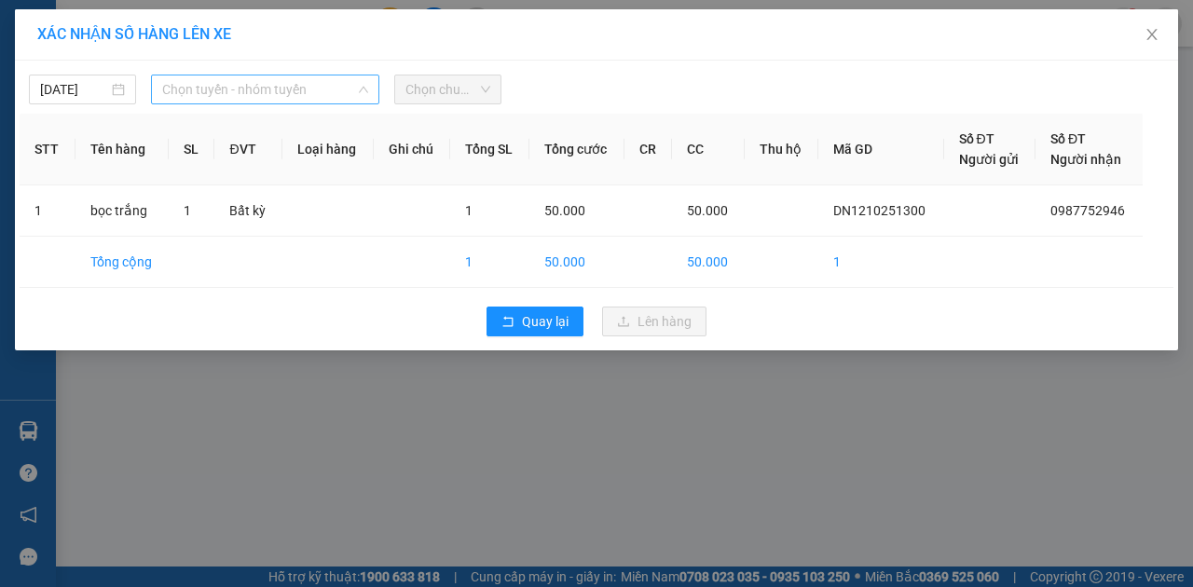
click at [240, 94] on span "Chọn tuyến - nhóm tuyến" at bounding box center [265, 90] width 206 height 28
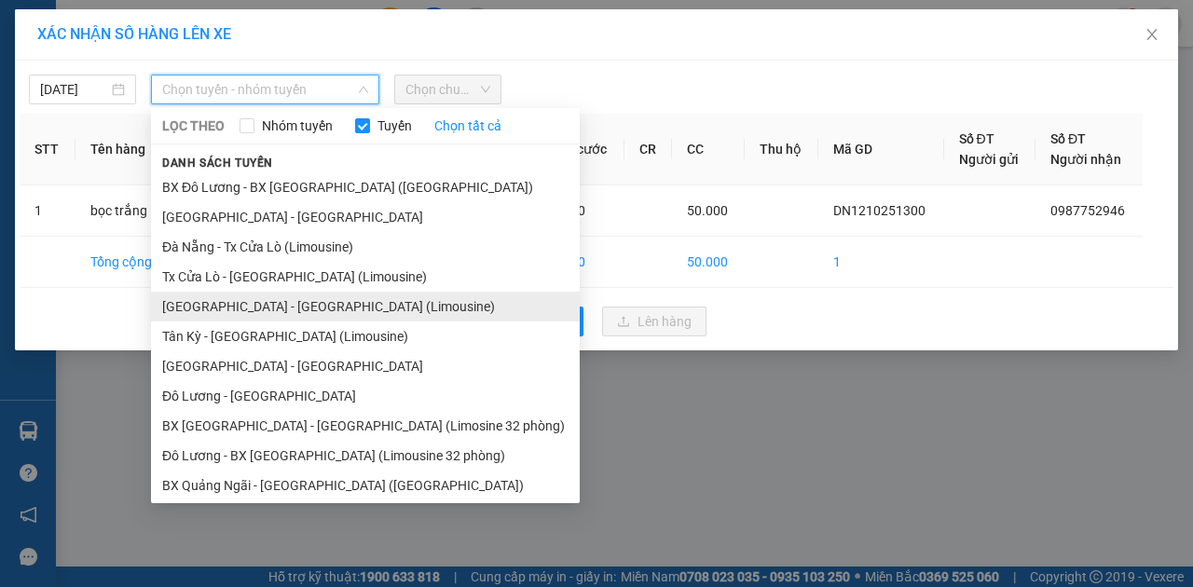
click at [249, 310] on li "[GEOGRAPHIC_DATA] - [GEOGRAPHIC_DATA] (Limousine)" at bounding box center [365, 307] width 429 height 30
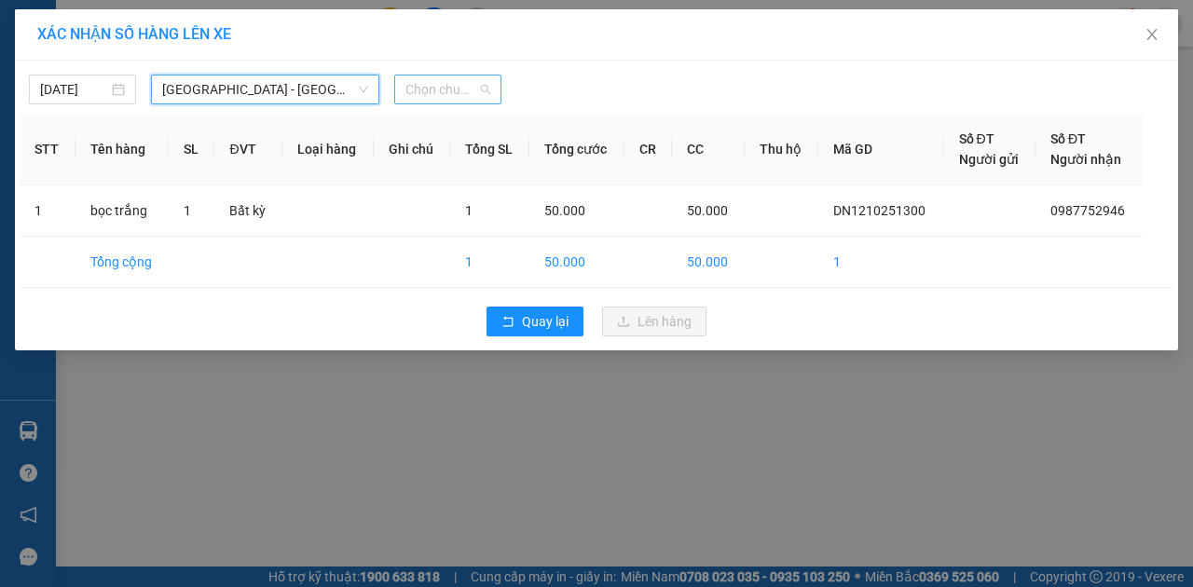
click at [452, 82] on span "Chọn chuyến" at bounding box center [447, 90] width 85 height 28
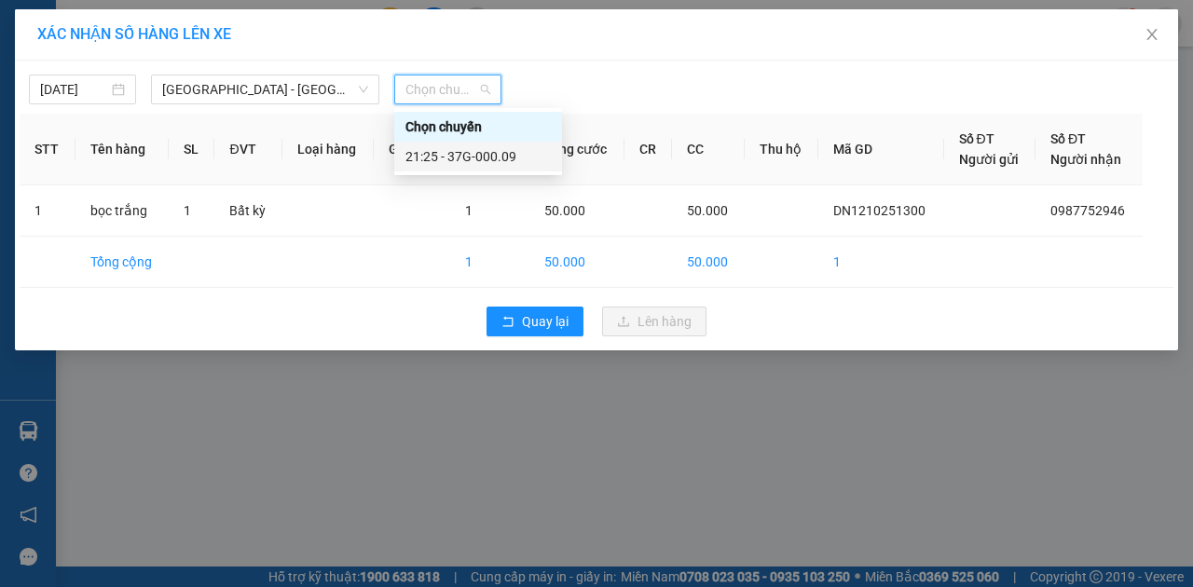
click at [473, 158] on div "21:25 - 37G-000.09" at bounding box center [477, 156] width 145 height 21
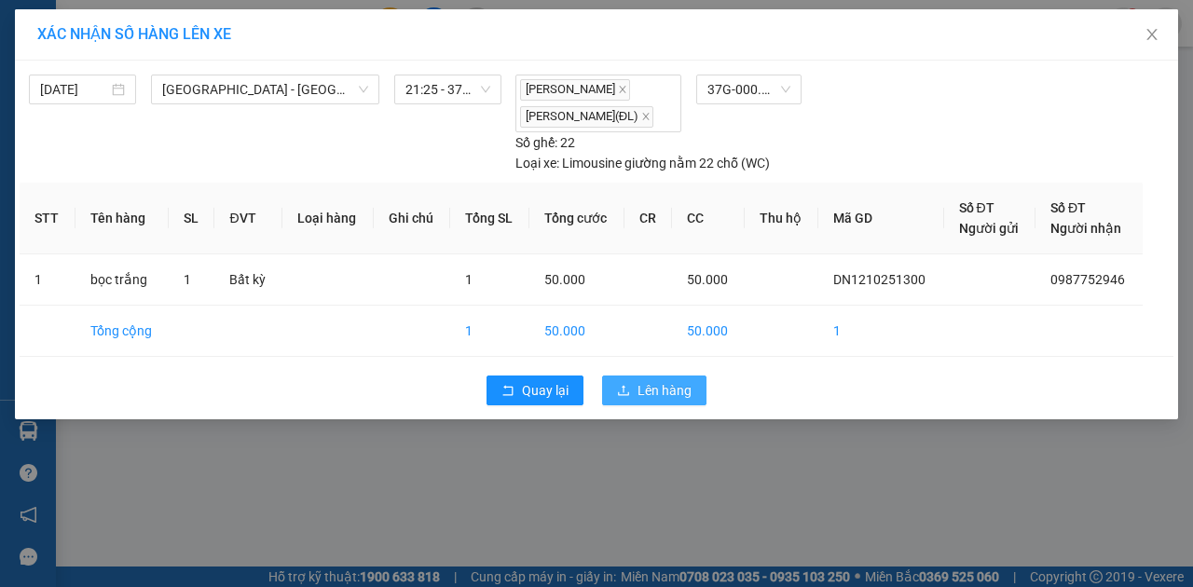
click at [661, 390] on span "Lên hàng" at bounding box center [665, 390] width 54 height 21
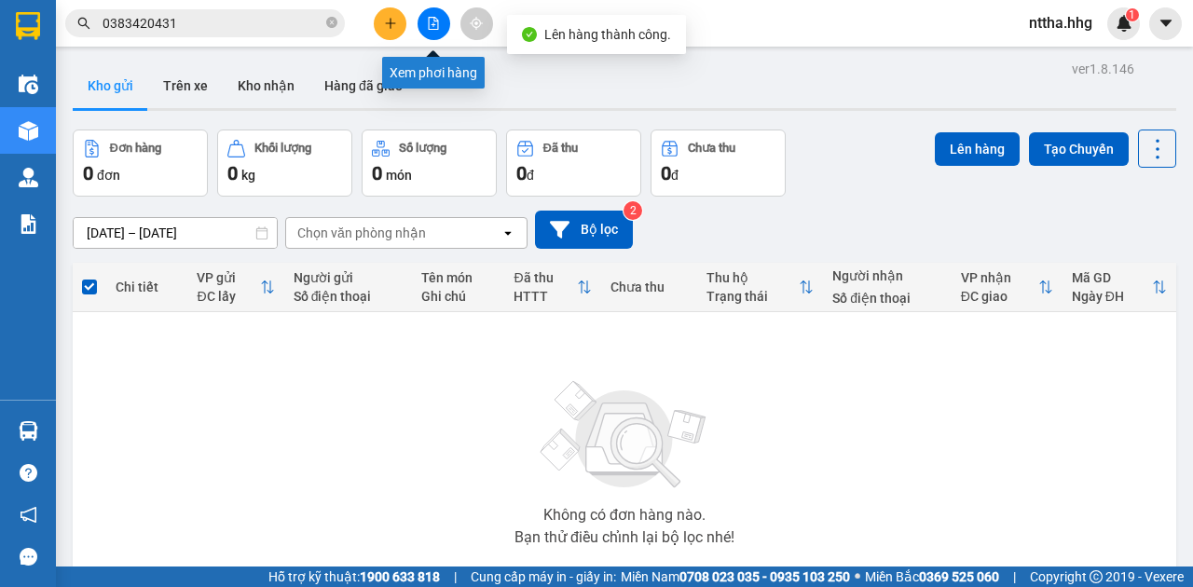
click at [433, 16] on button at bounding box center [434, 23] width 33 height 33
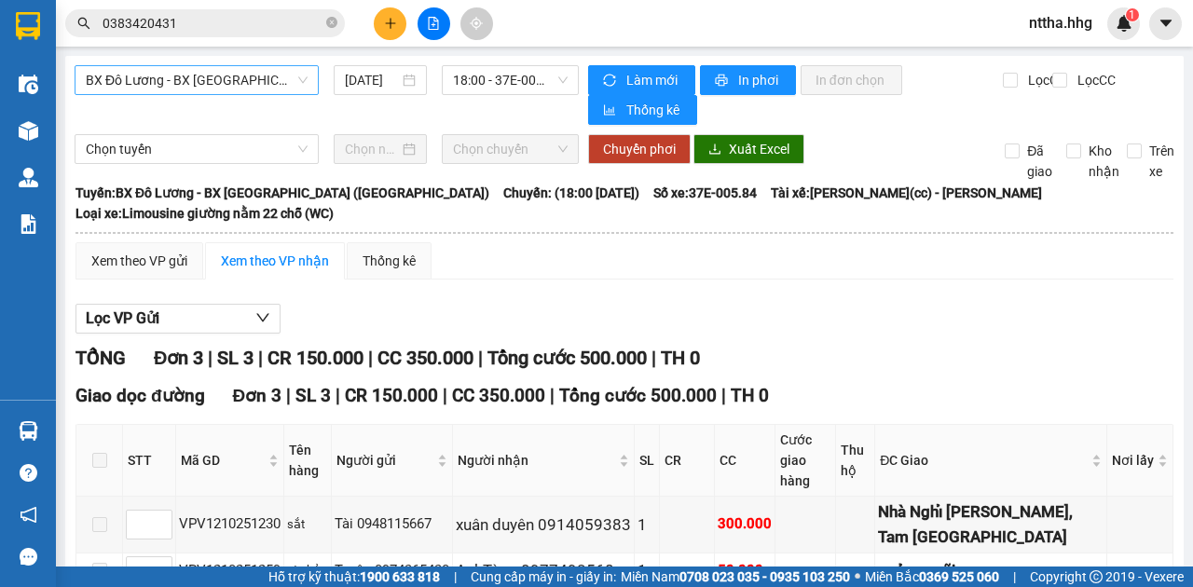
click at [227, 75] on span "BX Đô Lương - BX [GEOGRAPHIC_DATA] ([GEOGRAPHIC_DATA])" at bounding box center [197, 80] width 222 height 28
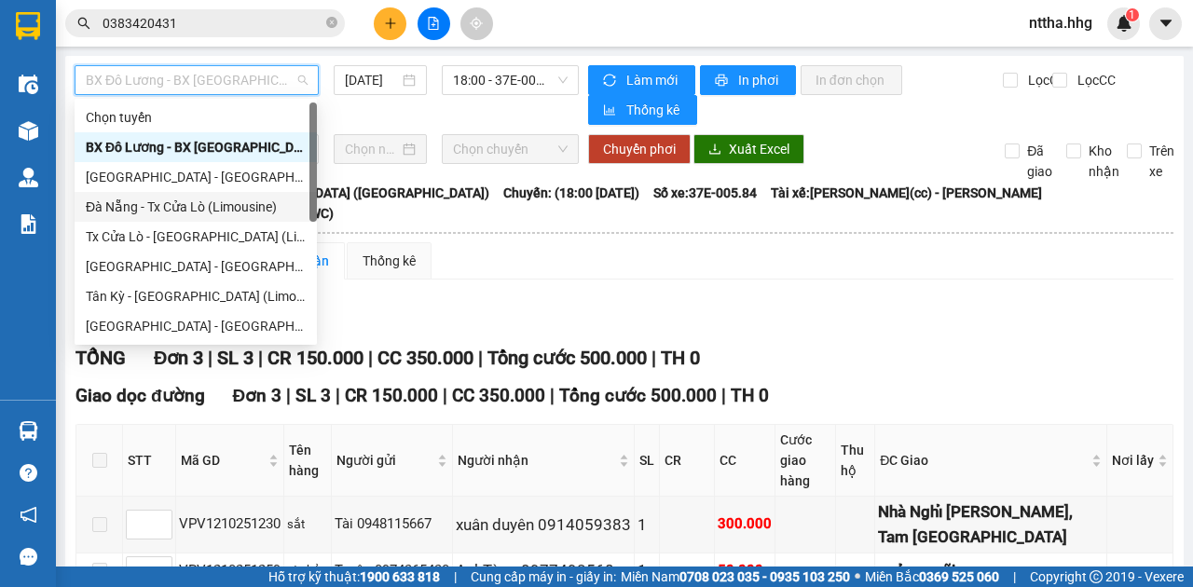
scroll to position [124, 0]
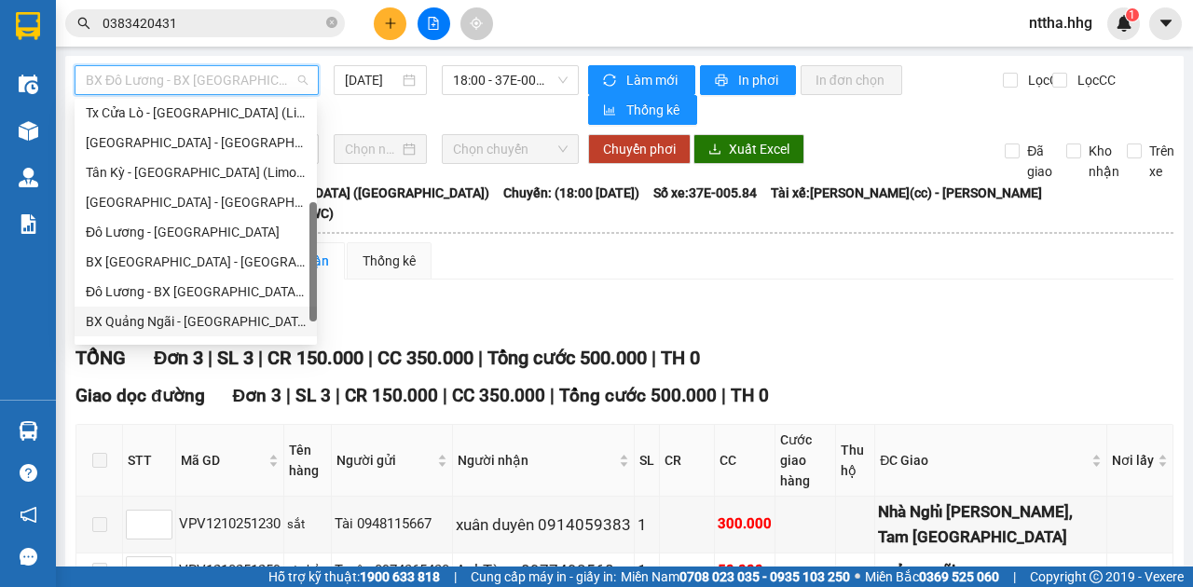
click at [171, 319] on div "BX Quảng Ngãi - [GEOGRAPHIC_DATA] ([GEOGRAPHIC_DATA])" at bounding box center [196, 321] width 220 height 21
type input "[DATE]"
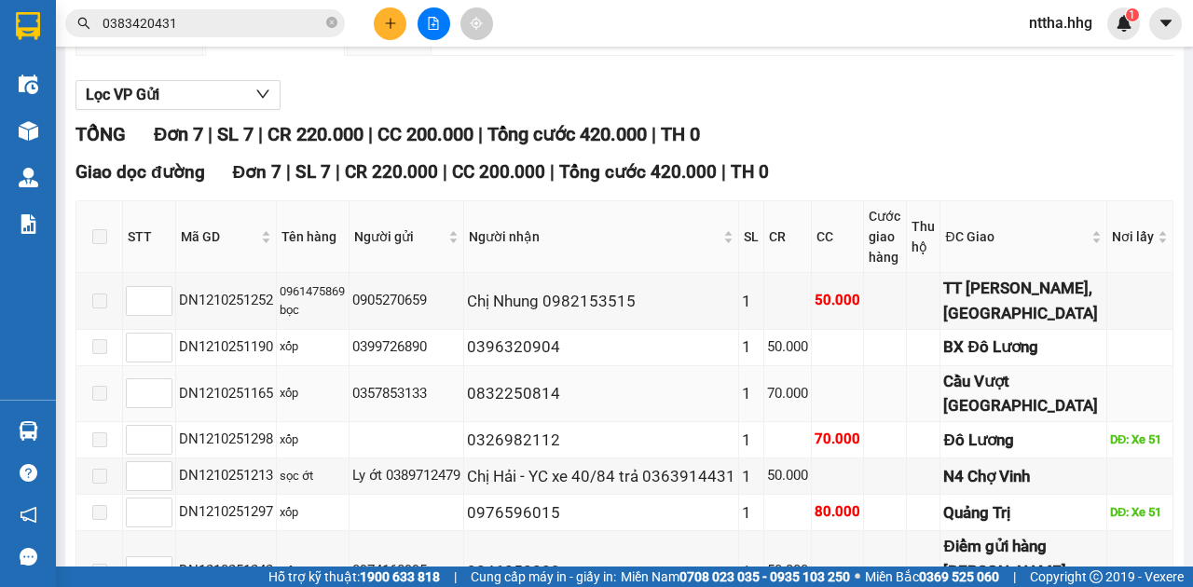
scroll to position [62, 0]
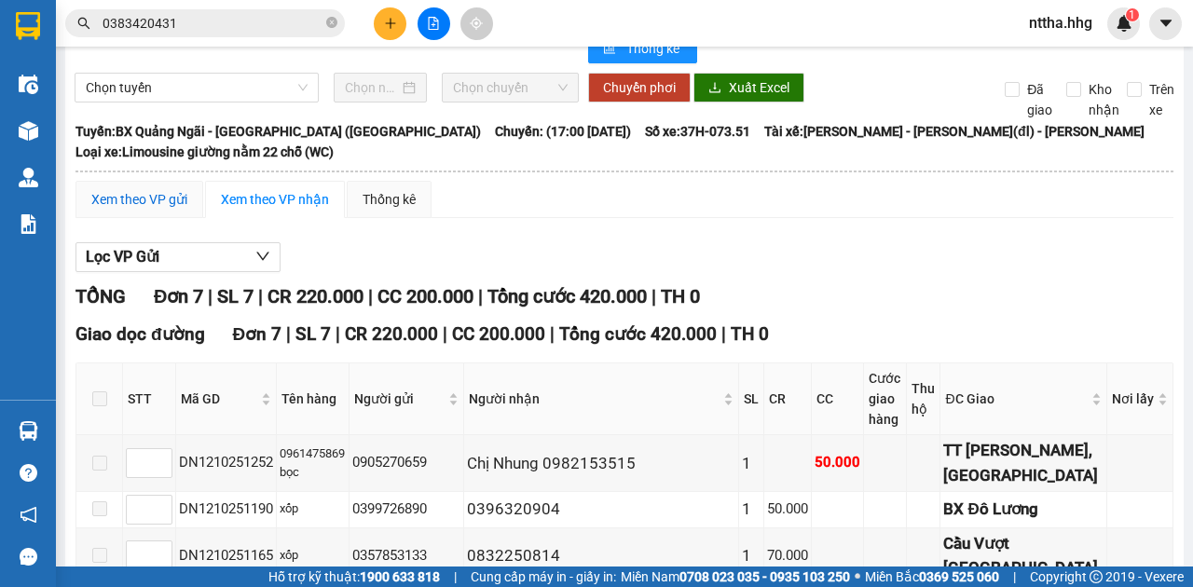
click at [129, 198] on div "Xem theo VP gửi" at bounding box center [139, 199] width 96 height 21
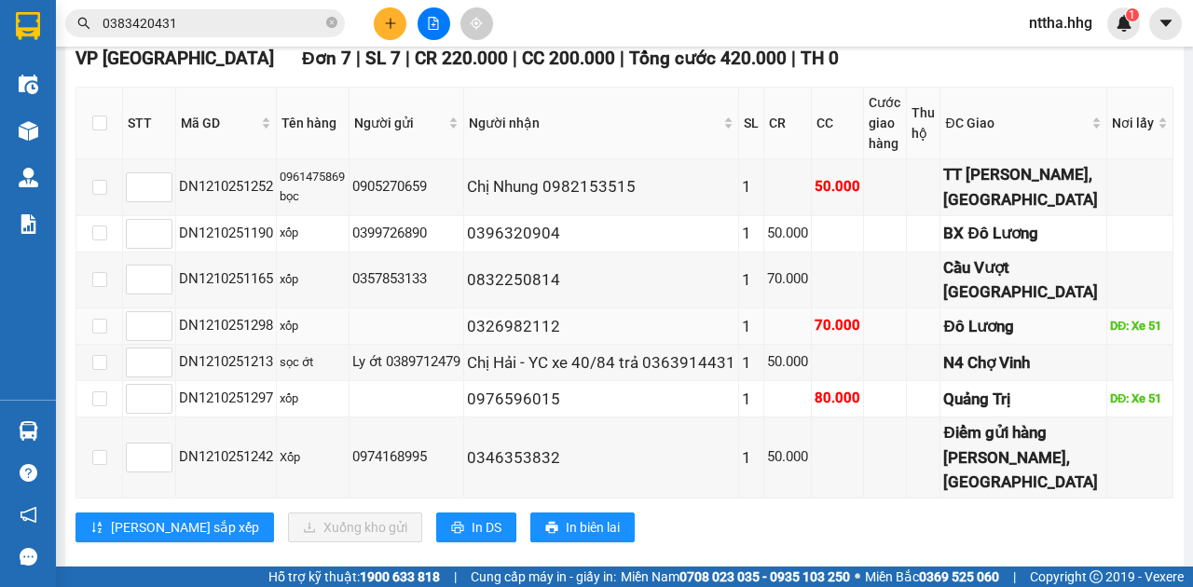
scroll to position [578, 0]
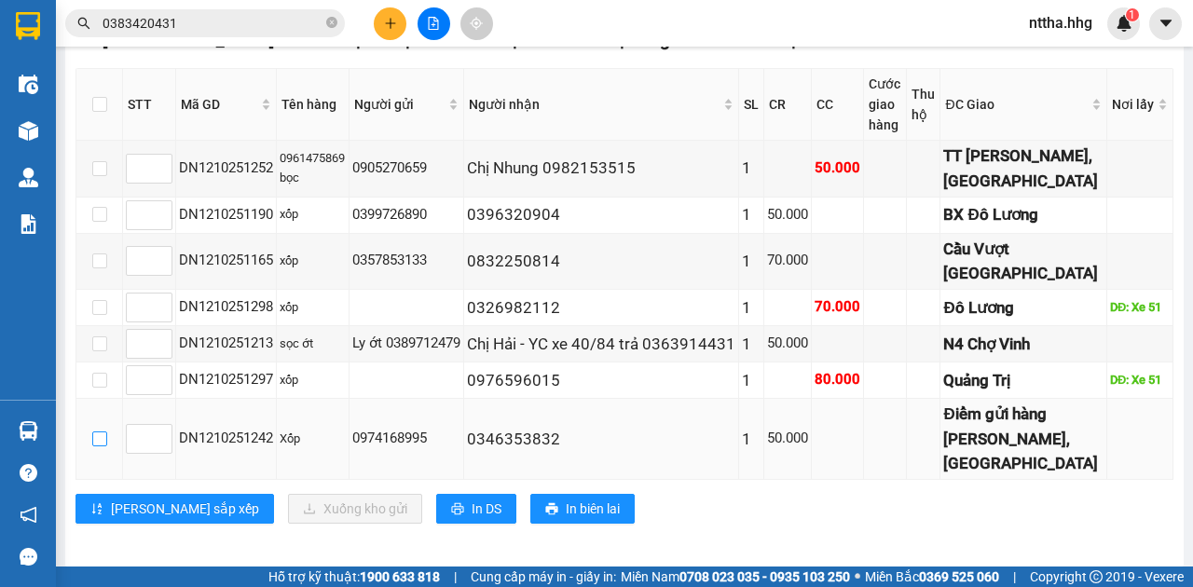
click at [96, 432] on input "checkbox" at bounding box center [99, 439] width 15 height 15
checkbox input "true"
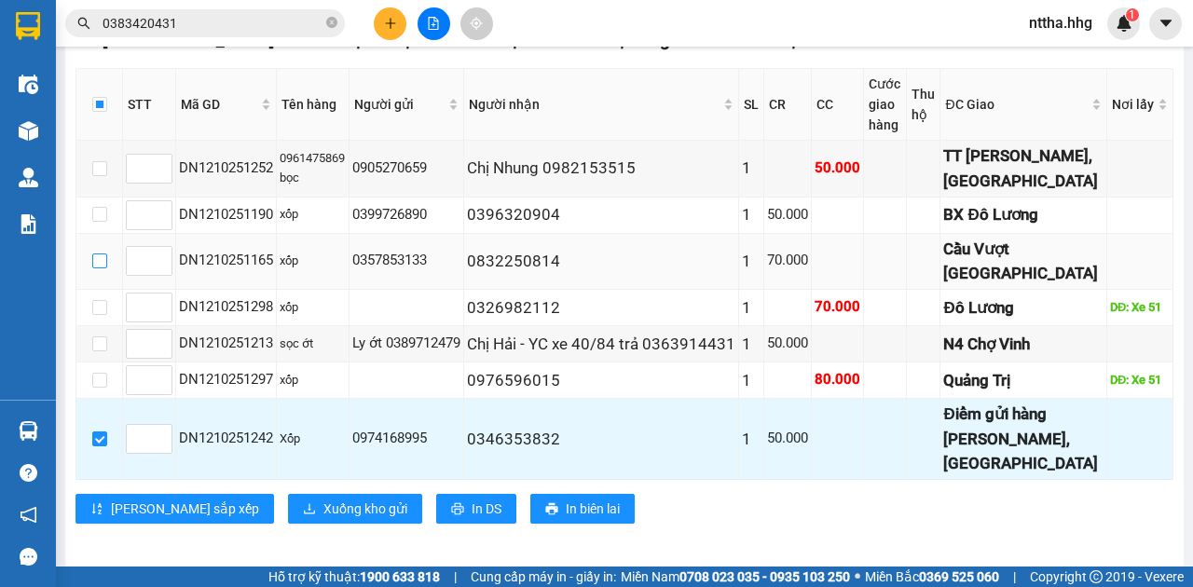
click at [101, 254] on input "checkbox" at bounding box center [99, 261] width 15 height 15
checkbox input "true"
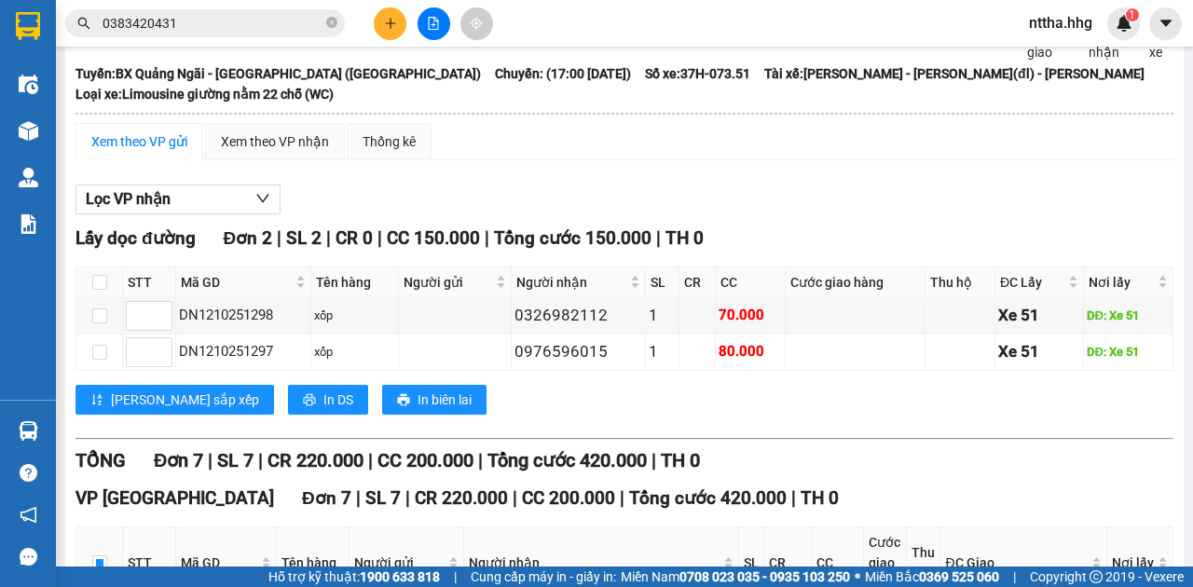
scroll to position [0, 0]
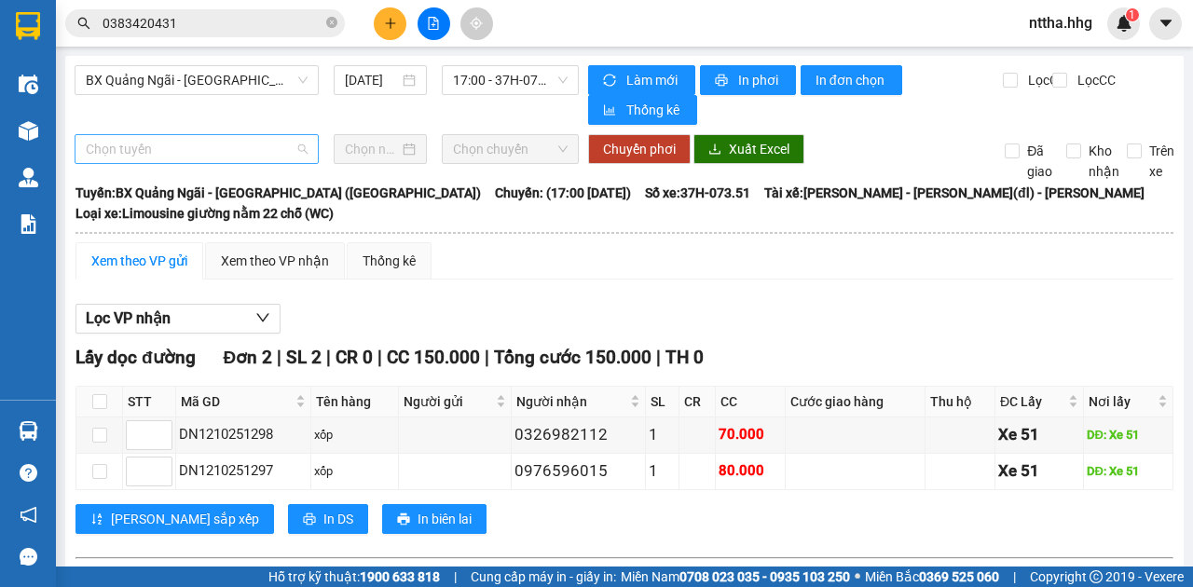
click at [172, 149] on span "Chọn tuyến" at bounding box center [197, 149] width 222 height 28
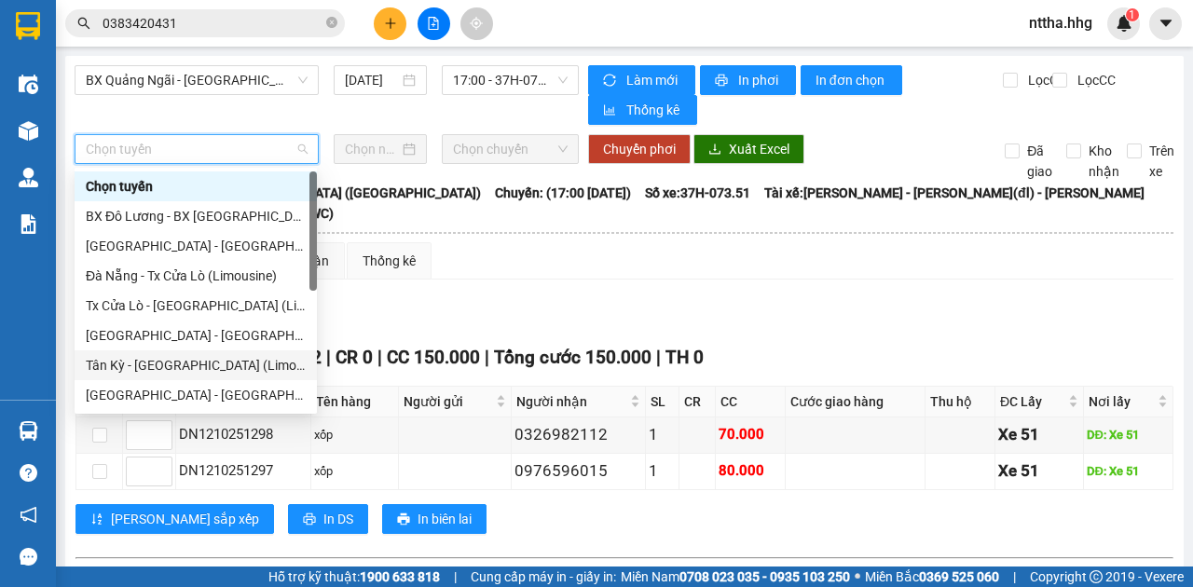
scroll to position [124, 0]
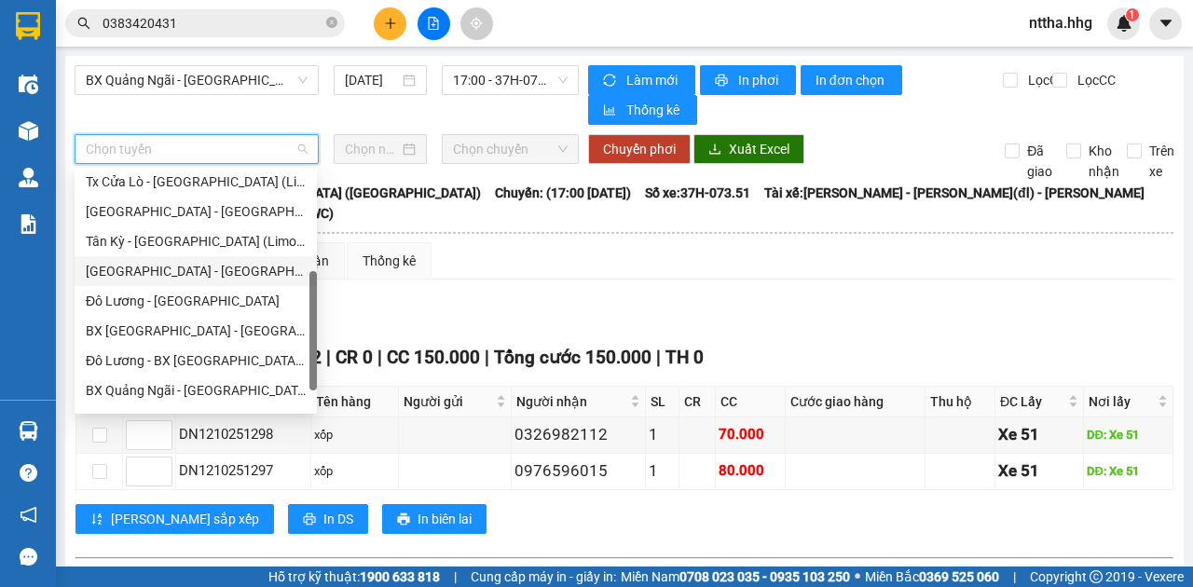
click at [155, 269] on div "Đà Nẵng - Đô Lương" at bounding box center [196, 271] width 220 height 21
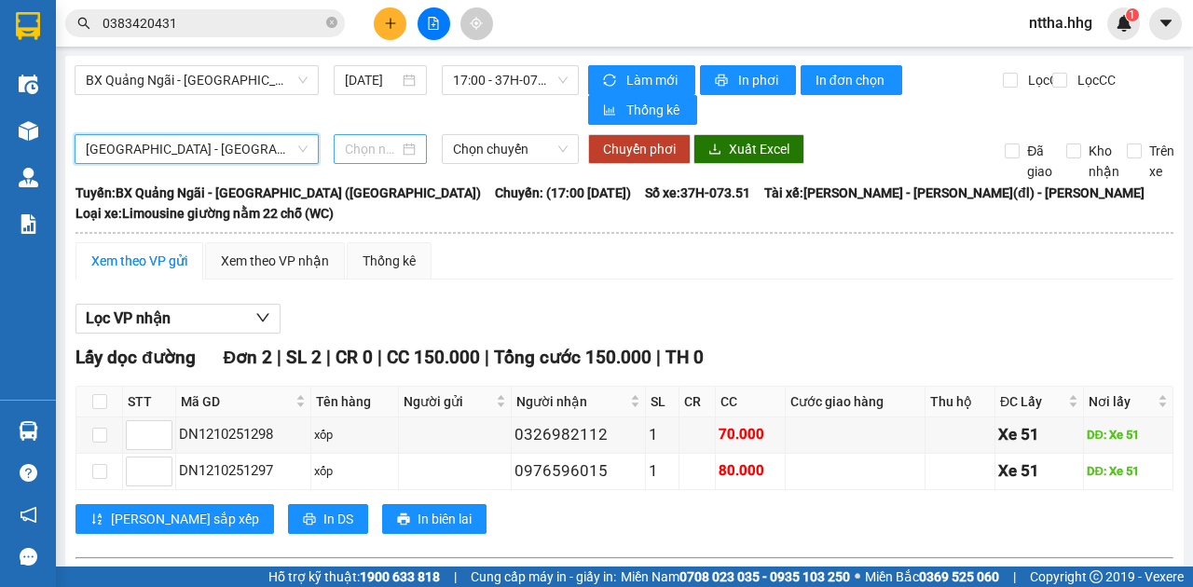
click at [363, 144] on input at bounding box center [372, 149] width 54 height 21
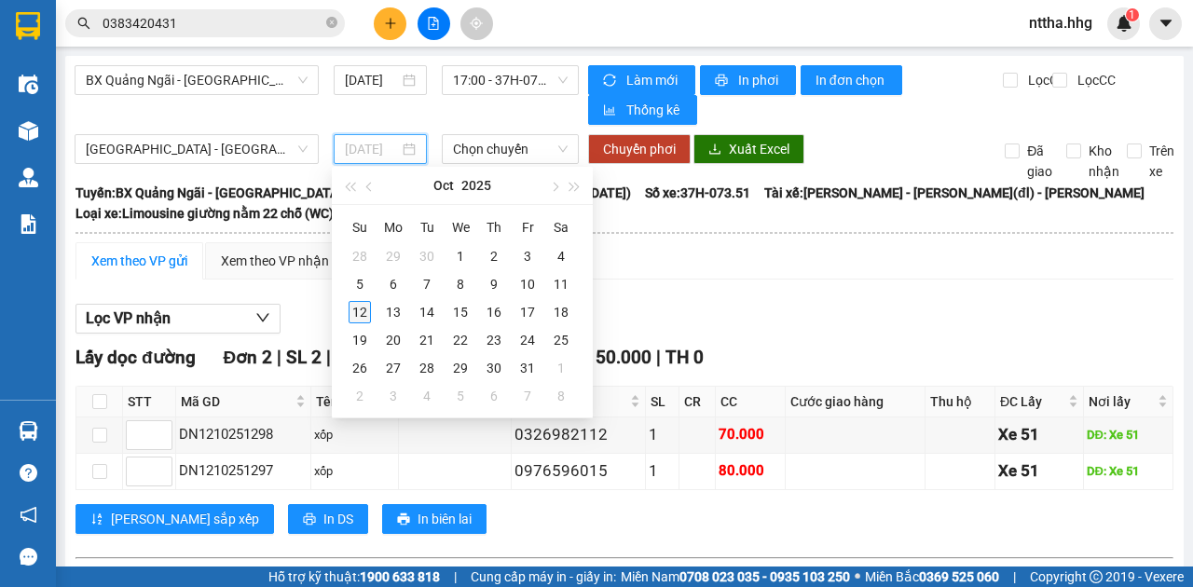
type input "12/10/2025"
click at [364, 306] on div "12" at bounding box center [360, 312] width 22 height 22
type input "12/10/2025"
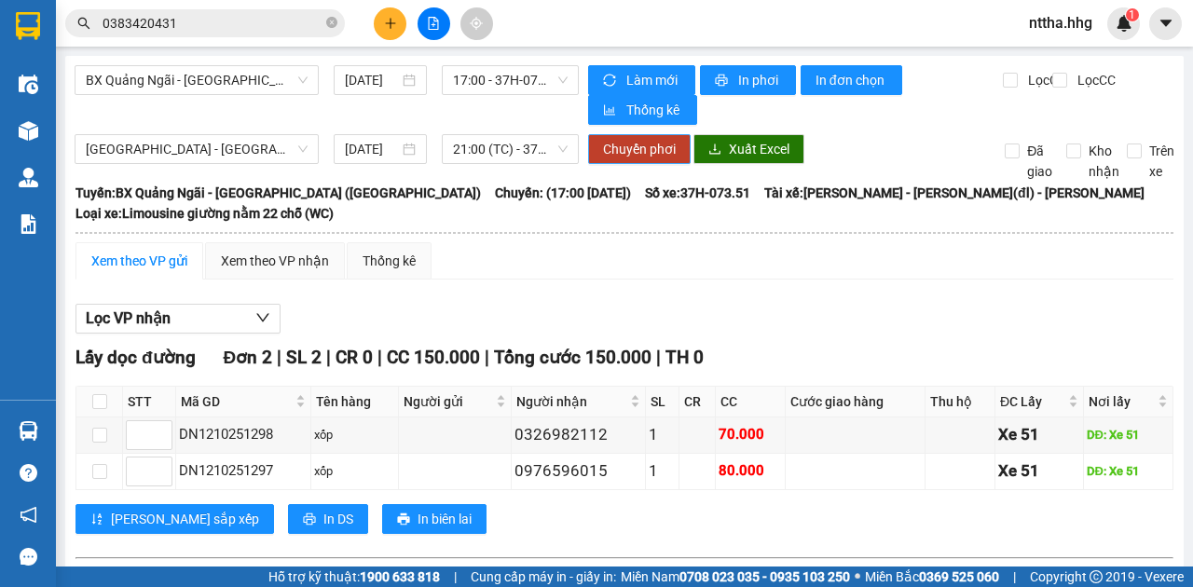
click at [627, 144] on span "Chuyển phơi" at bounding box center [639, 149] width 73 height 21
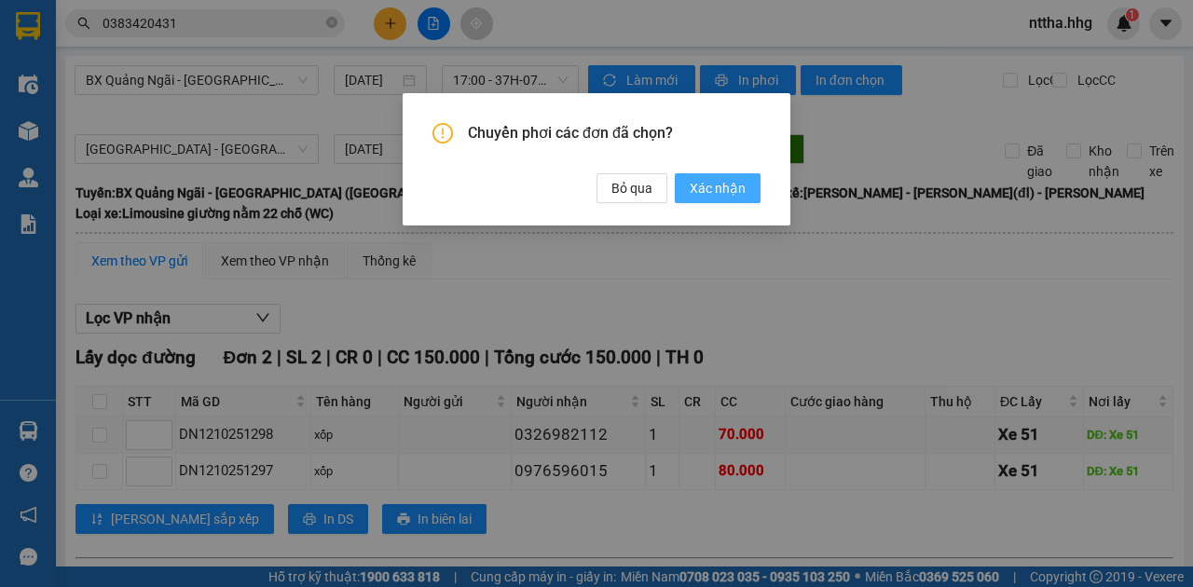
click at [725, 189] on span "Xác nhận" at bounding box center [718, 188] width 56 height 21
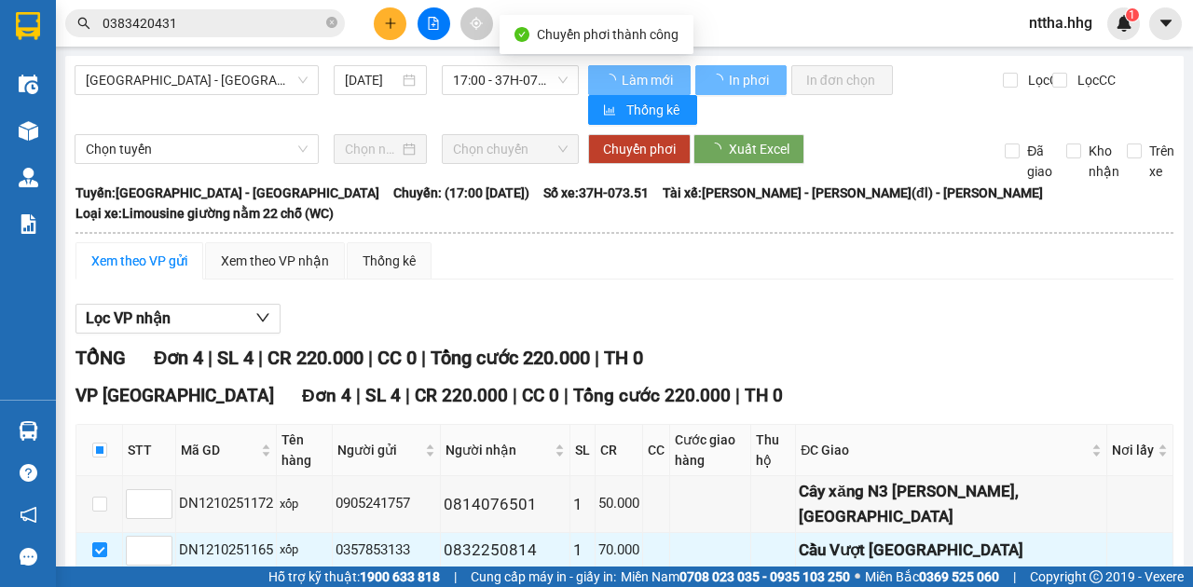
checkbox input "false"
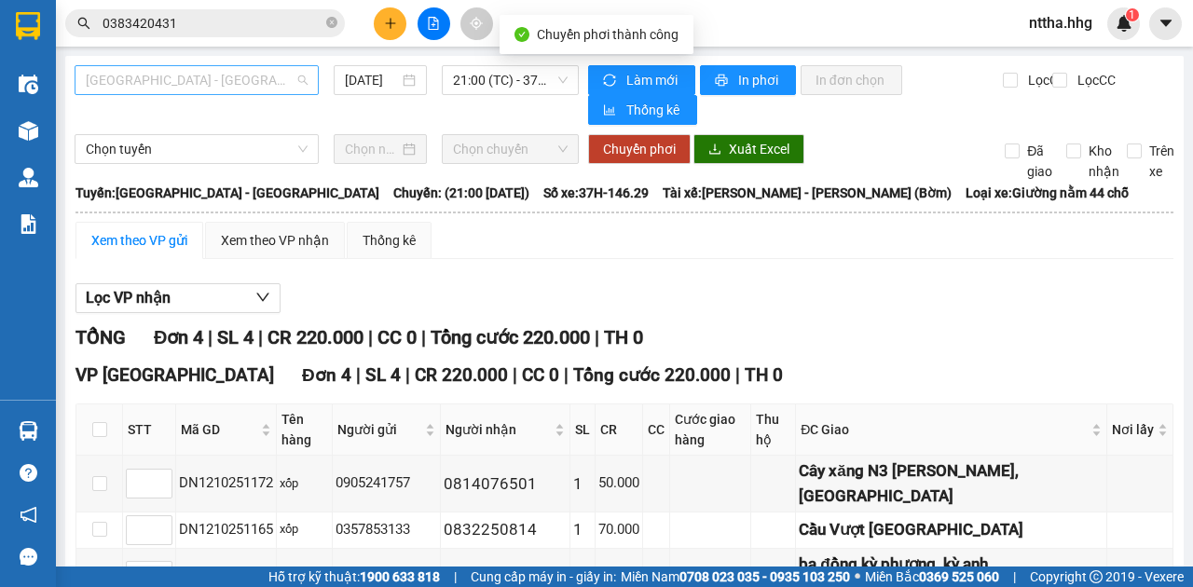
click at [235, 73] on span "Đà Nẵng - Đô Lương" at bounding box center [197, 80] width 222 height 28
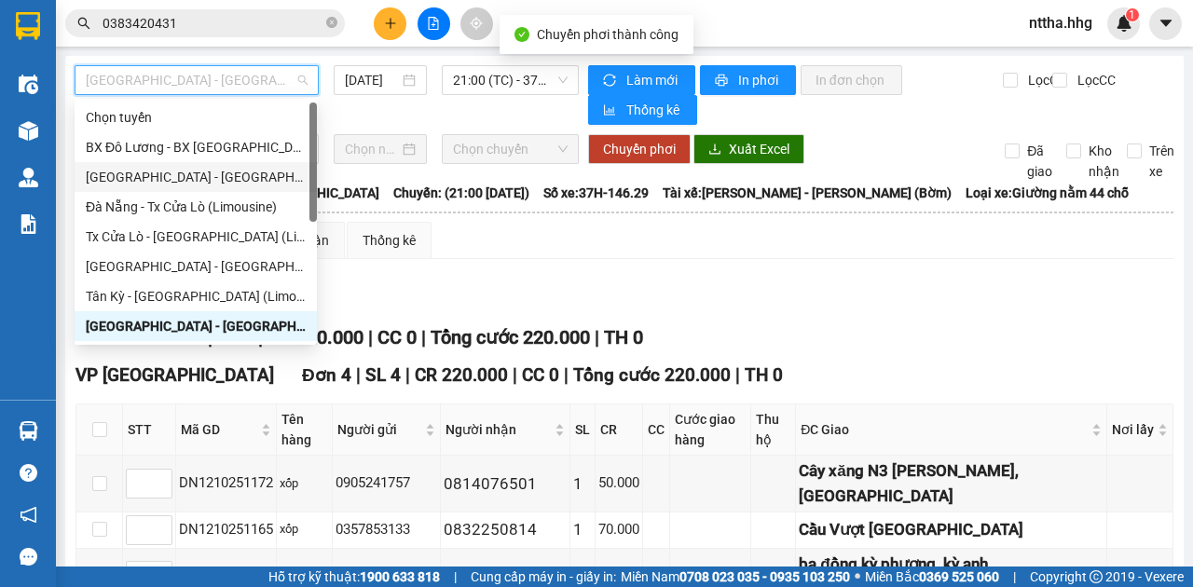
click at [184, 175] on div "Quảng Ngãi - Con Cuông" at bounding box center [196, 177] width 220 height 21
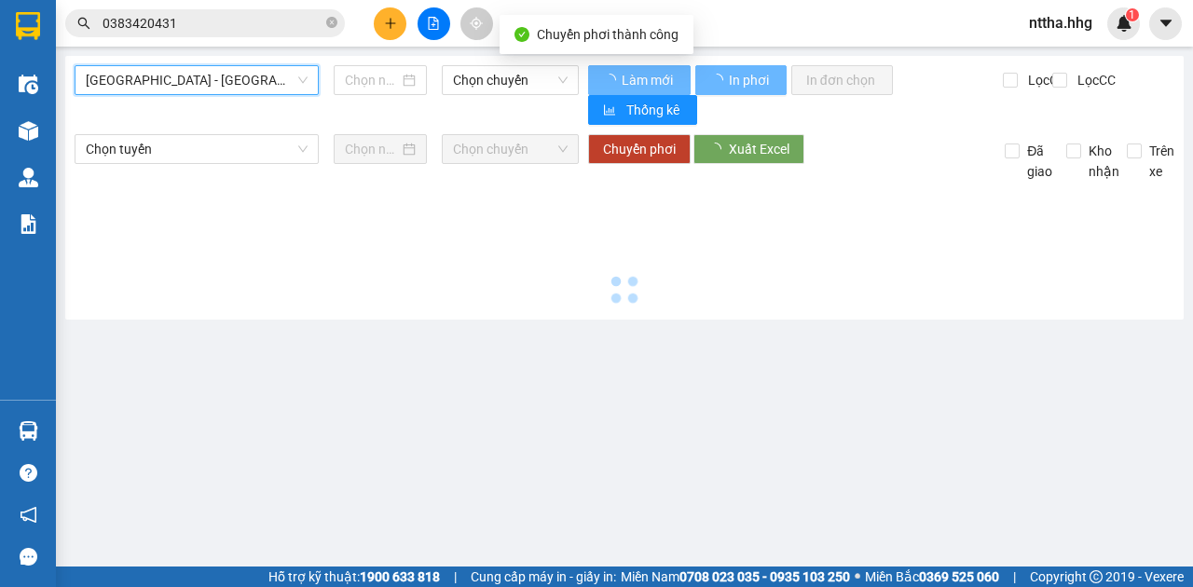
type input "12/10/2025"
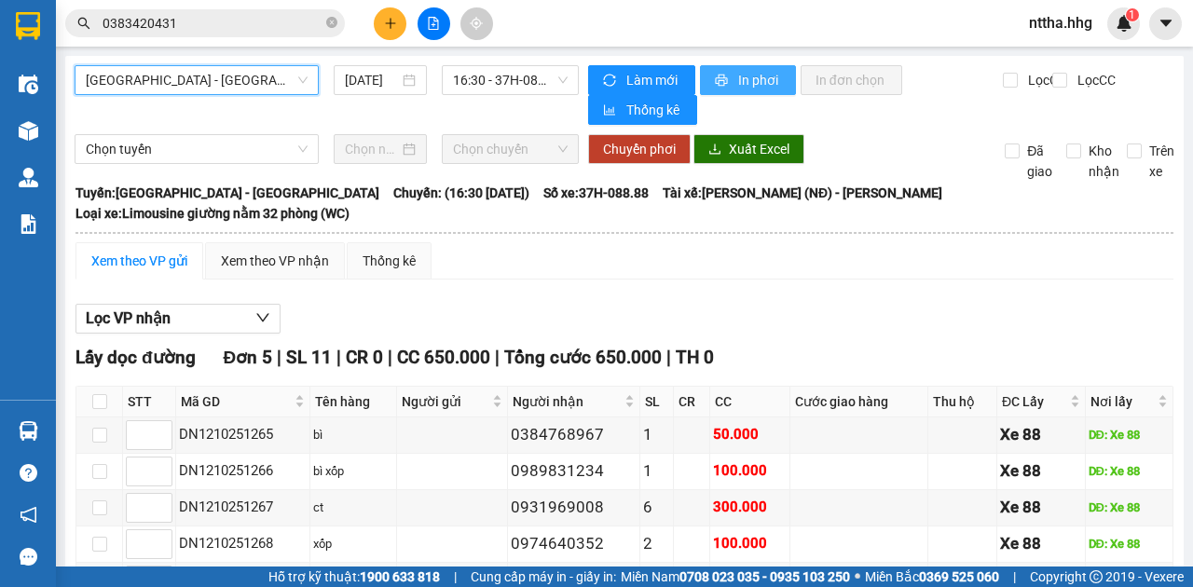
click at [719, 76] on icon "printer" at bounding box center [721, 80] width 13 height 13
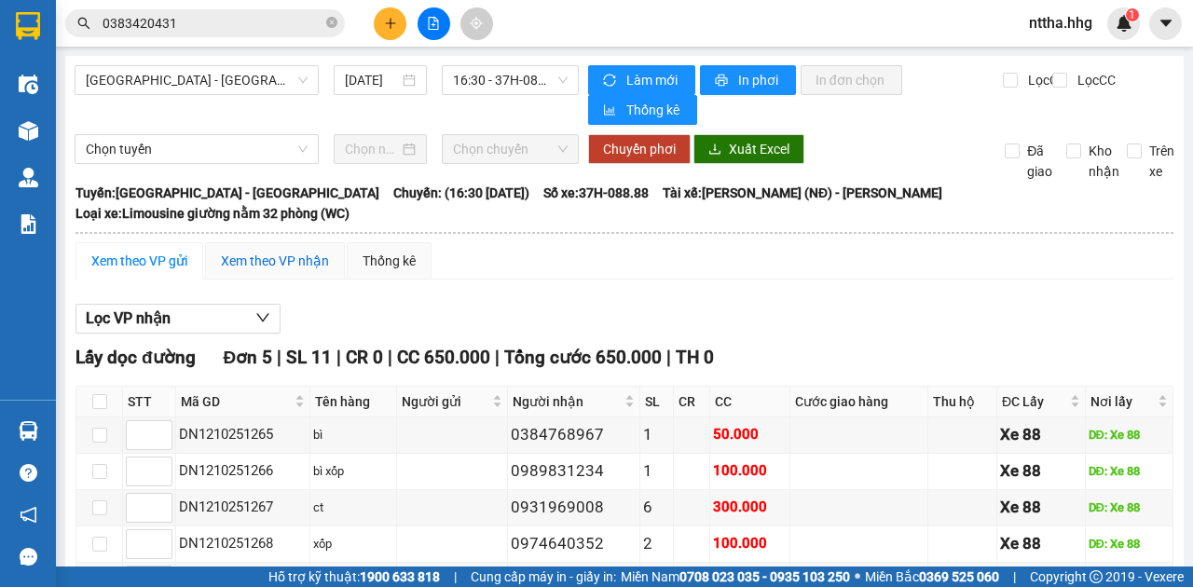
click at [257, 254] on div "Xem theo VP nhận" at bounding box center [275, 261] width 108 height 21
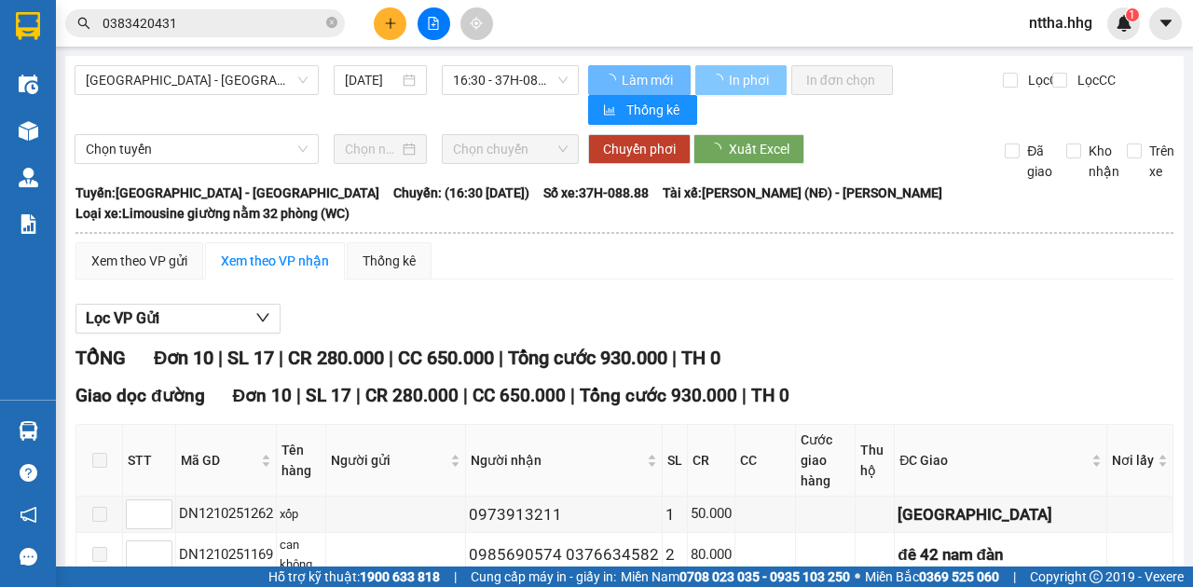
click at [733, 67] on button "In phơi" at bounding box center [740, 80] width 91 height 30
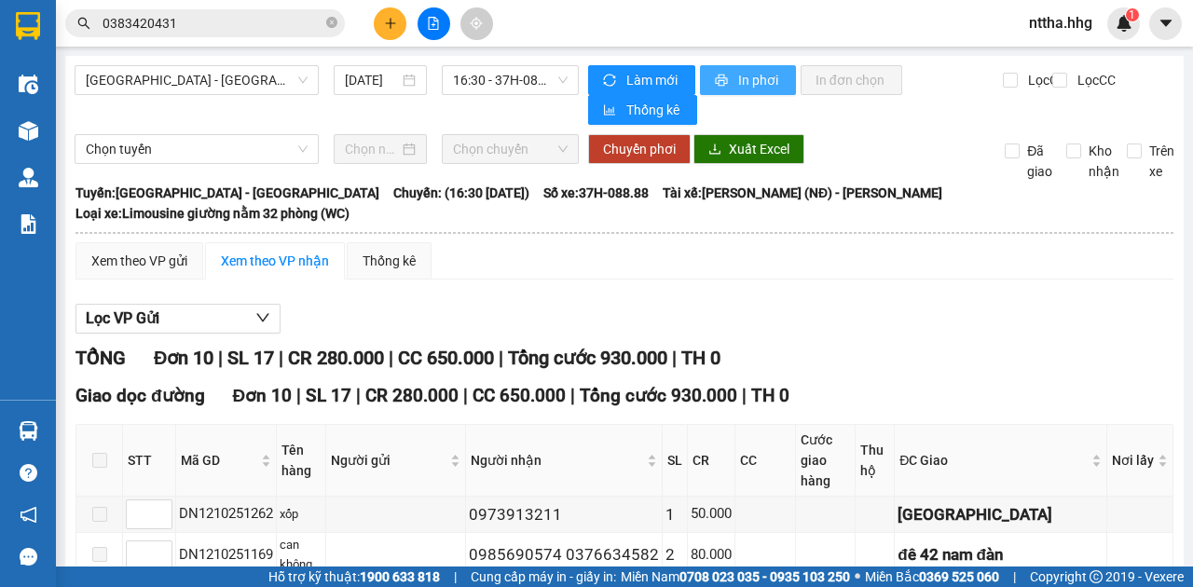
click at [729, 84] on button "In phơi" at bounding box center [748, 80] width 96 height 30
click at [282, 86] on span "Quảng Ngãi - Con Cuông" at bounding box center [197, 80] width 222 height 28
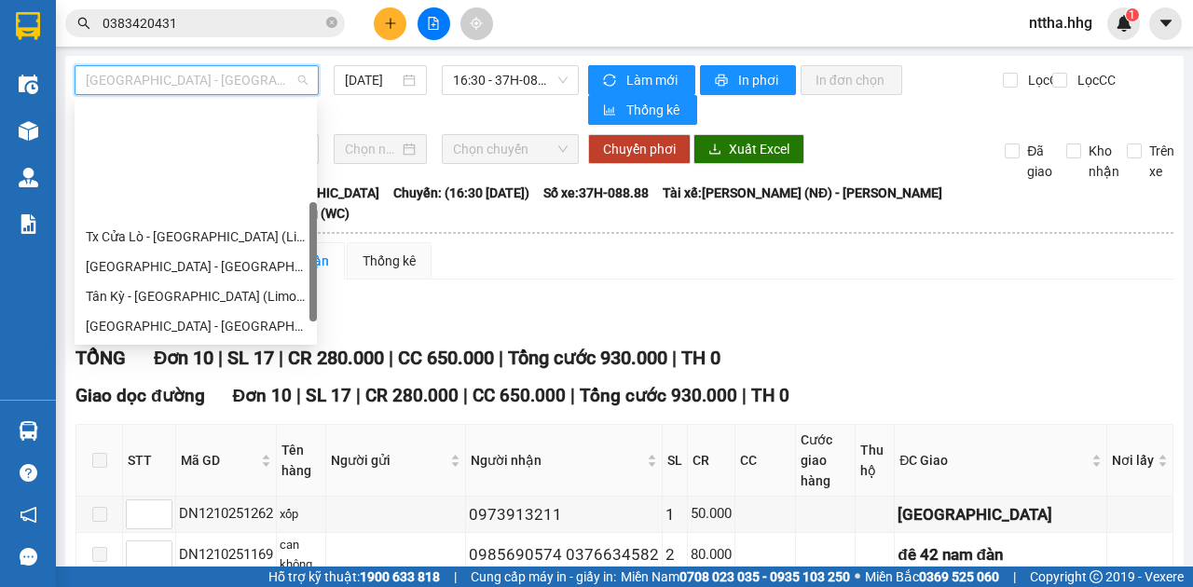
scroll to position [149, 0]
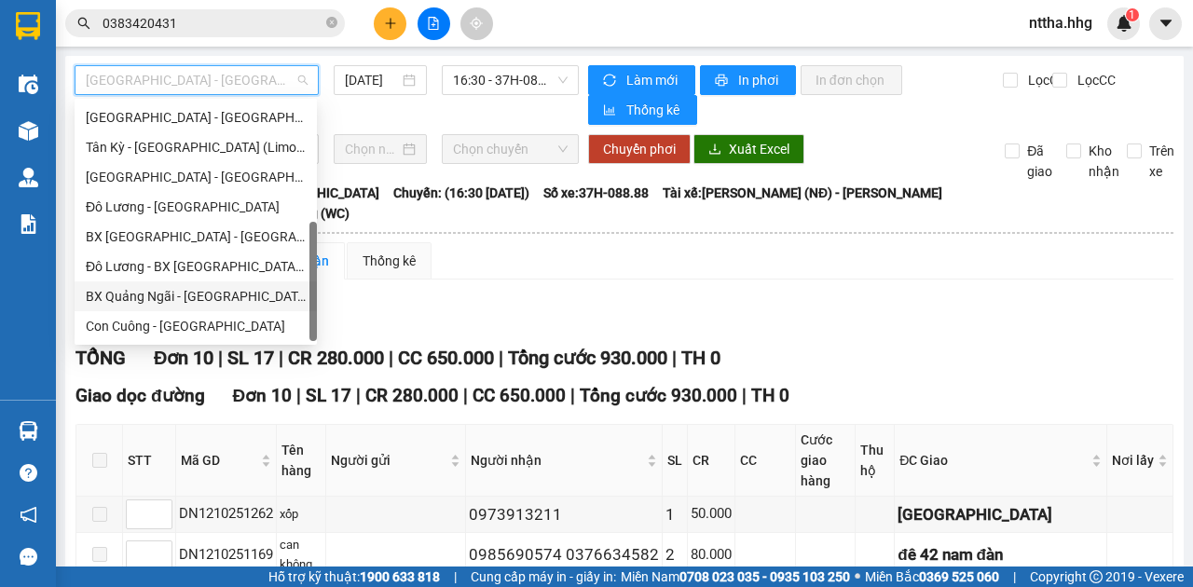
click at [216, 303] on div "BX Quảng Ngãi - BX Đô Lương (Limousine)" at bounding box center [196, 296] width 220 height 21
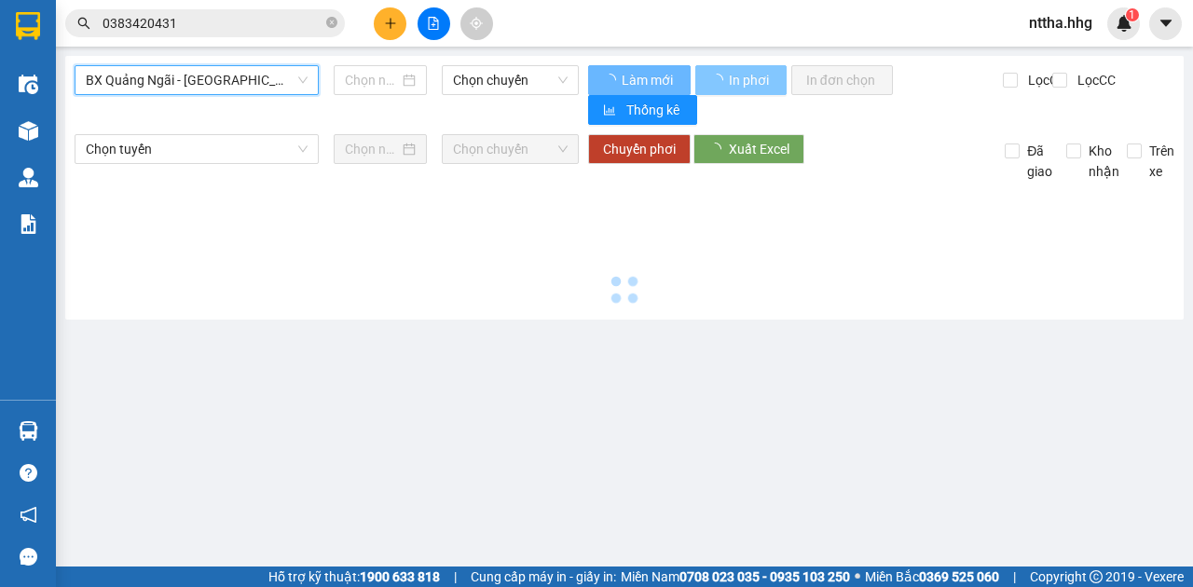
type input "12/10/2025"
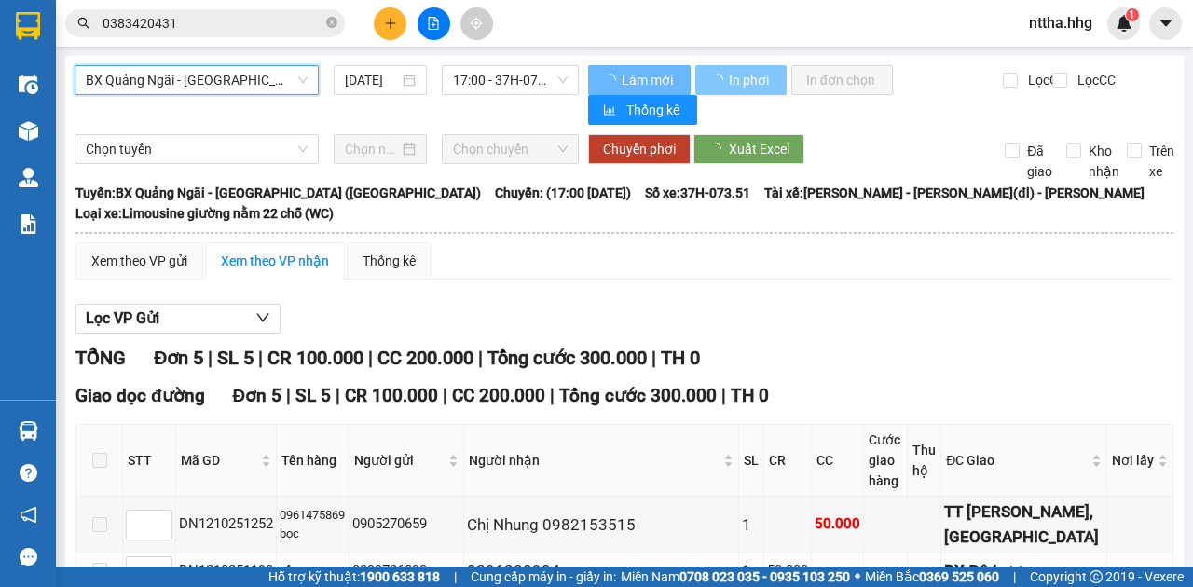
click at [749, 79] on span "In phơi" at bounding box center [750, 80] width 43 height 21
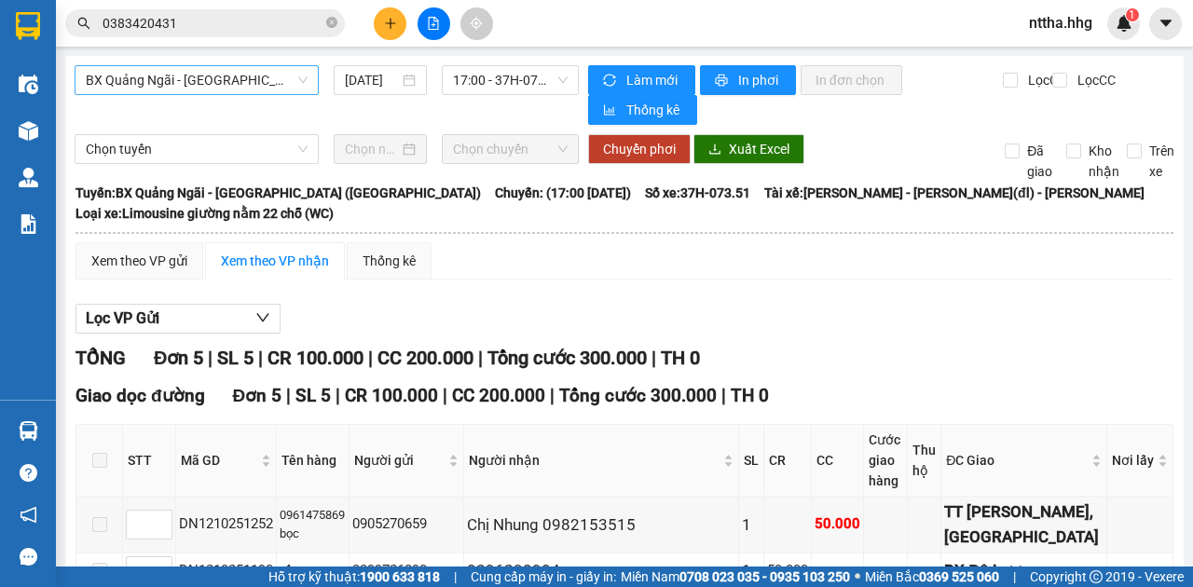
click at [232, 79] on span "BX Quảng Ngãi - BX Đô Lương (Limousine)" at bounding box center [197, 80] width 222 height 28
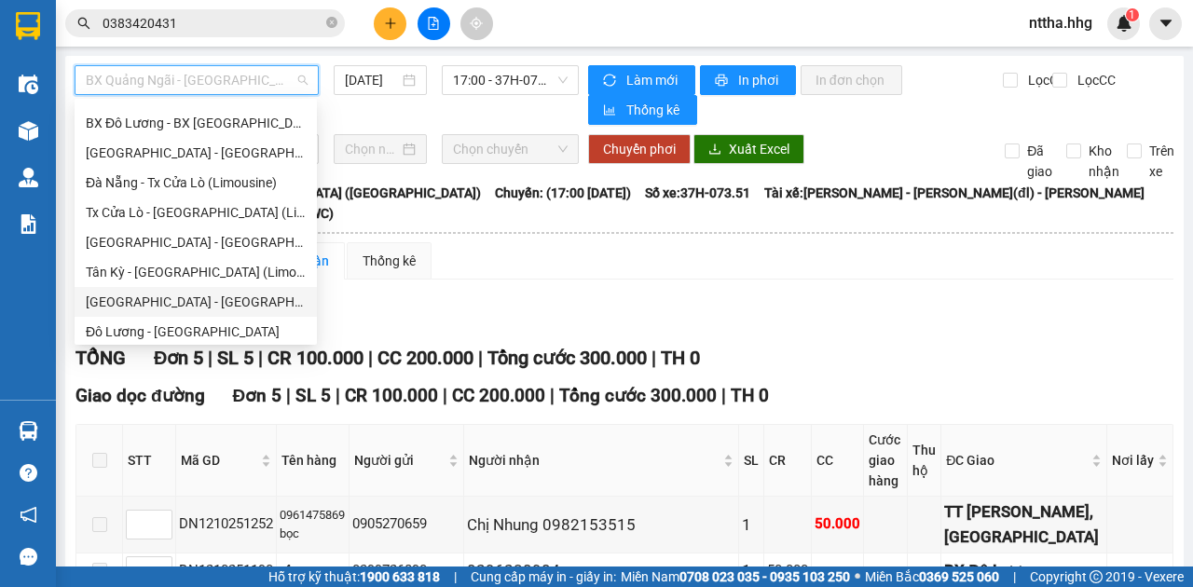
scroll to position [149, 0]
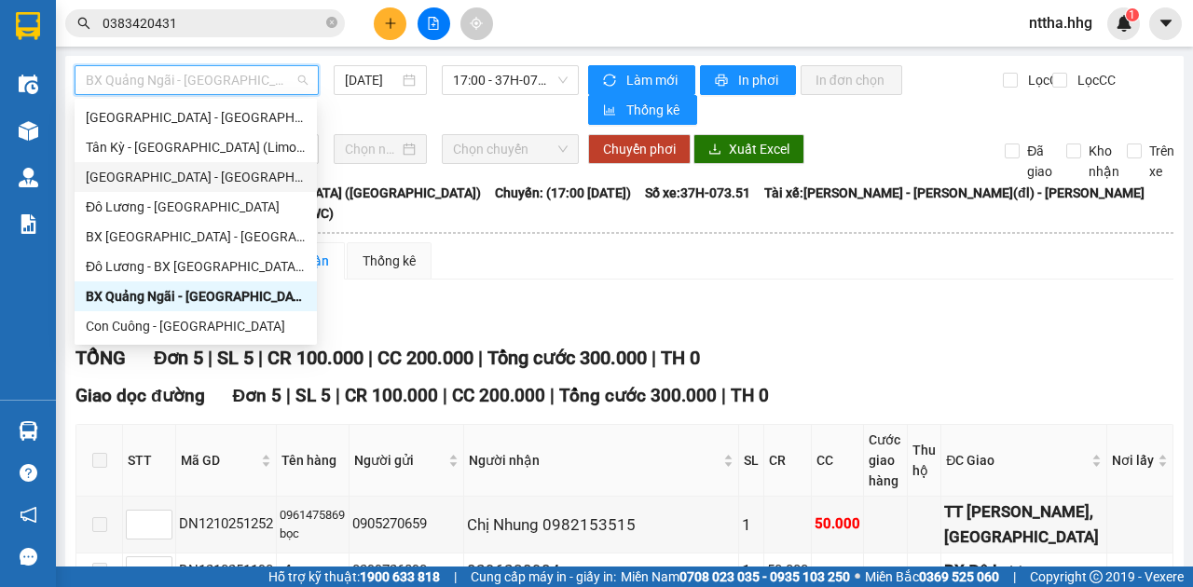
click at [206, 185] on div "Đà Nẵng - Đô Lương" at bounding box center [196, 177] width 220 height 21
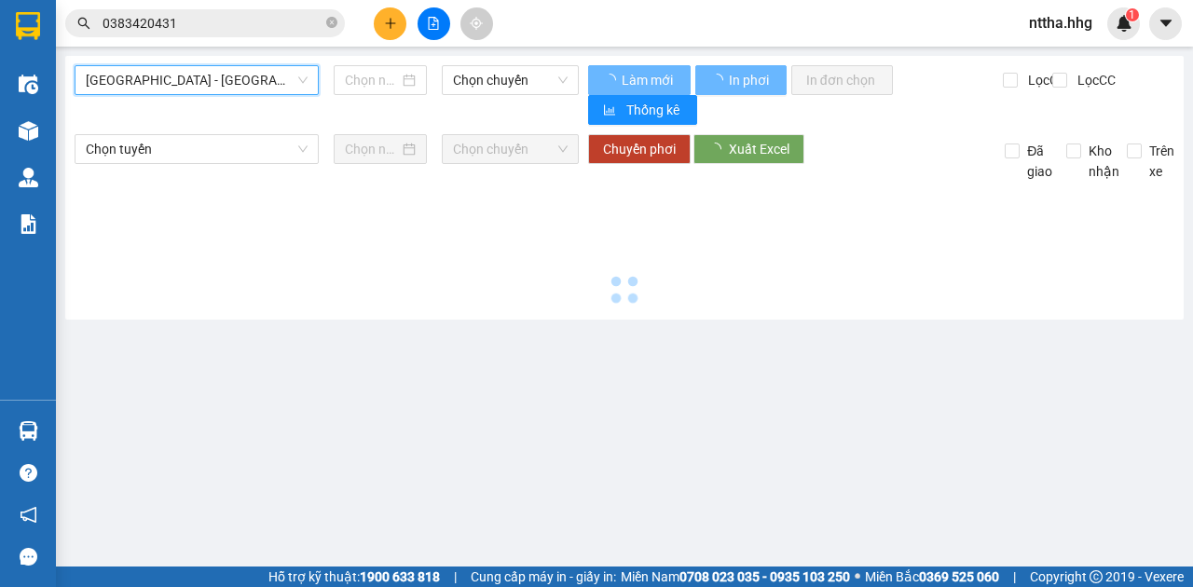
type input "12/10/2025"
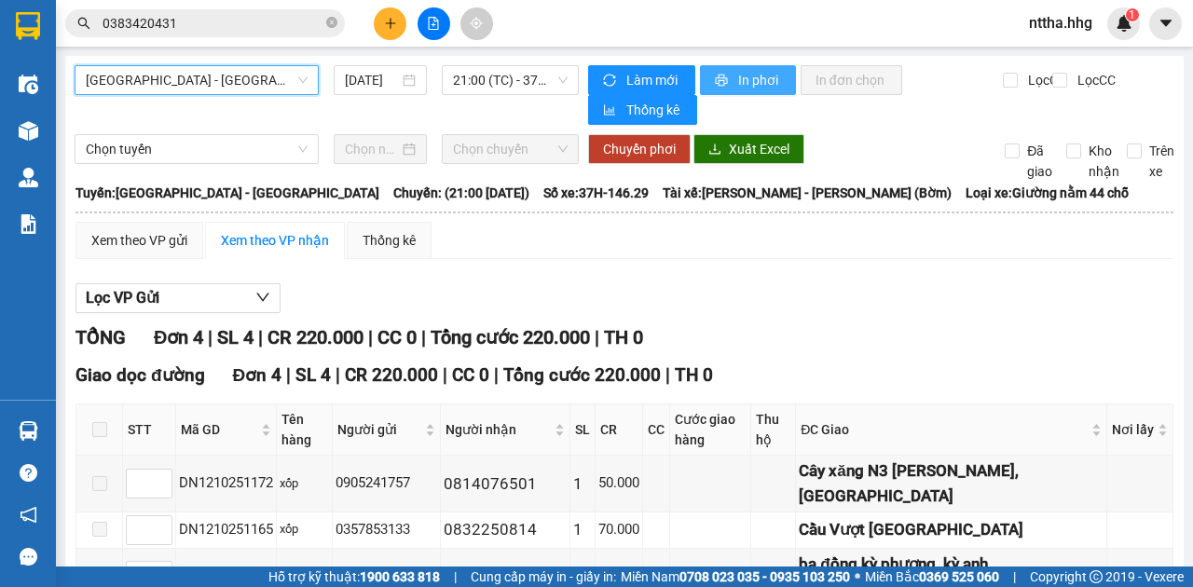
click at [744, 72] on span "In phơi" at bounding box center [759, 80] width 43 height 21
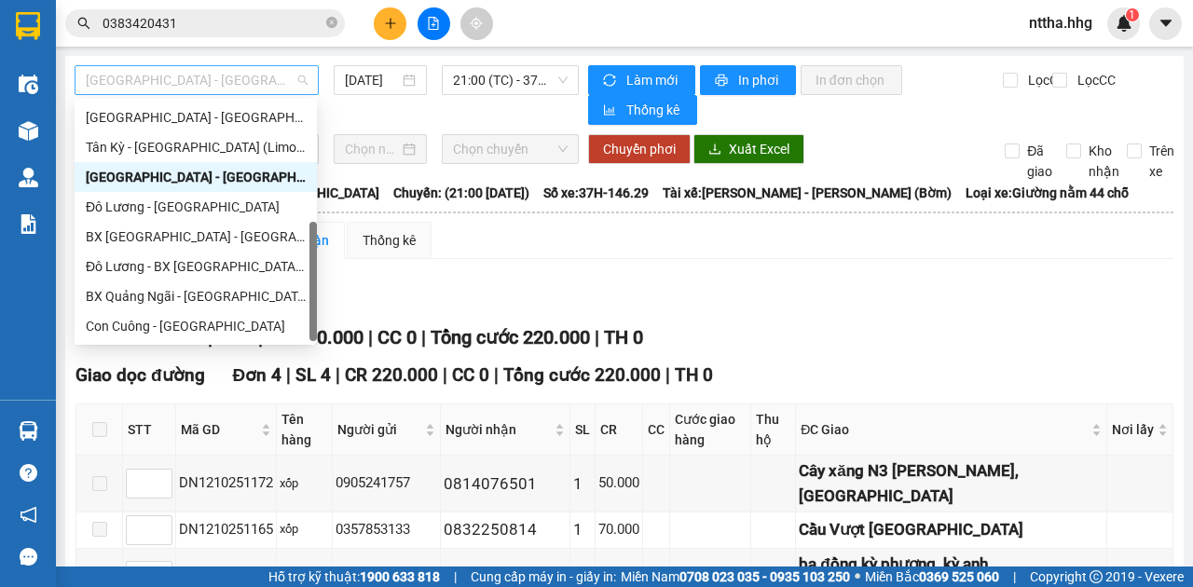
click at [153, 76] on span "Đà Nẵng - Đô Lương" at bounding box center [197, 80] width 222 height 28
click at [145, 132] on div "Tân Kỳ - Đà Nẵng (Limousine)" at bounding box center [196, 147] width 242 height 30
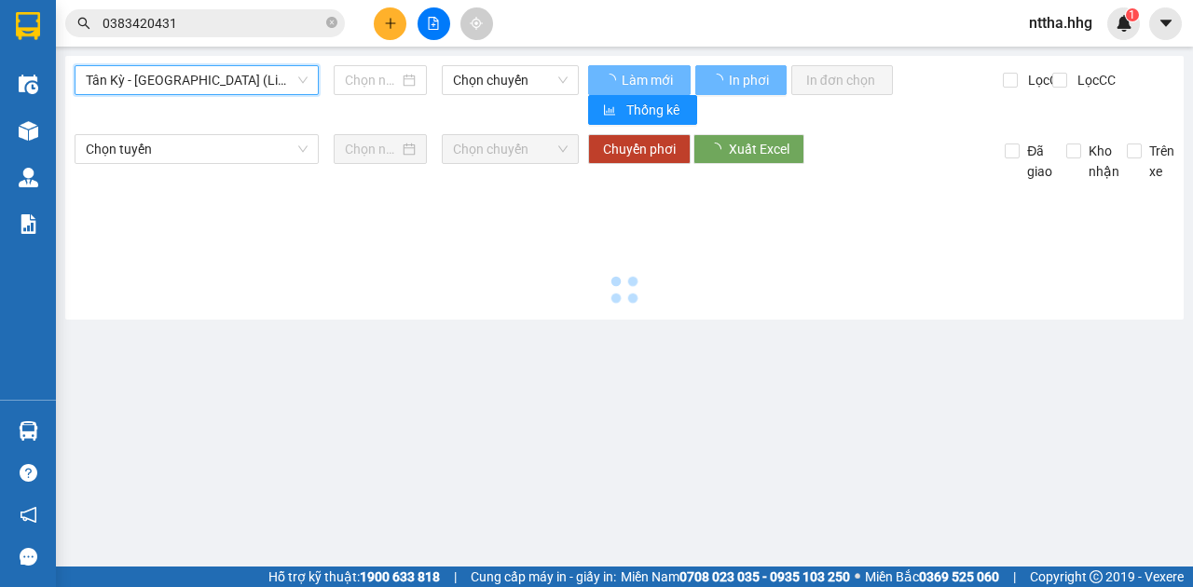
type input "12/10/2025"
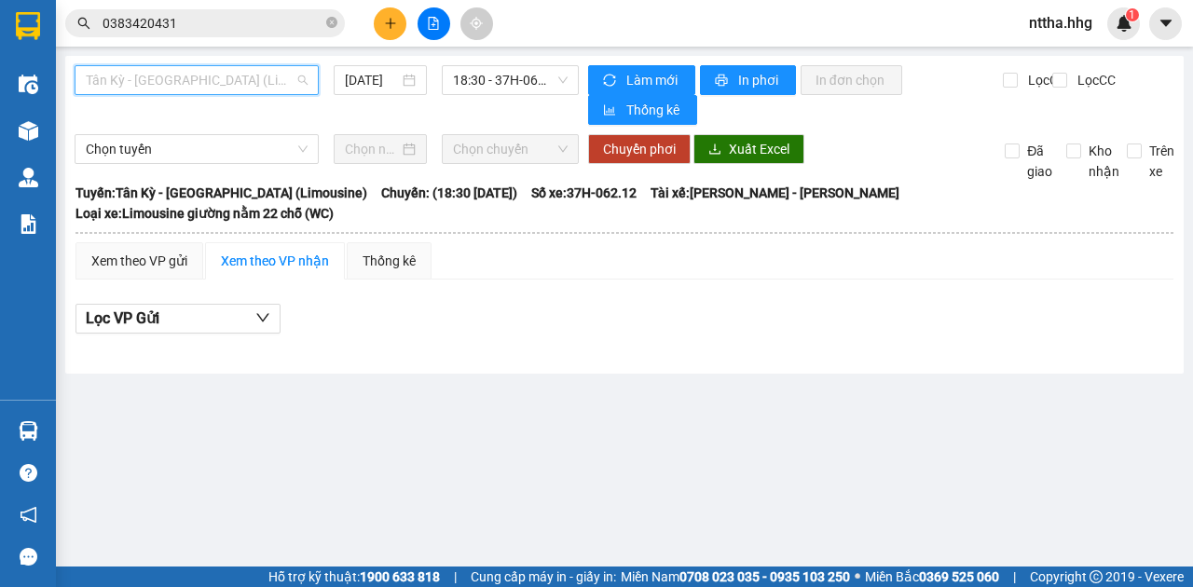
drag, startPoint x: 265, startPoint y: 81, endPoint x: 235, endPoint y: 102, distance: 36.2
click at [265, 80] on span "Tân Kỳ - Đà Nẵng (Limousine)" at bounding box center [197, 80] width 222 height 28
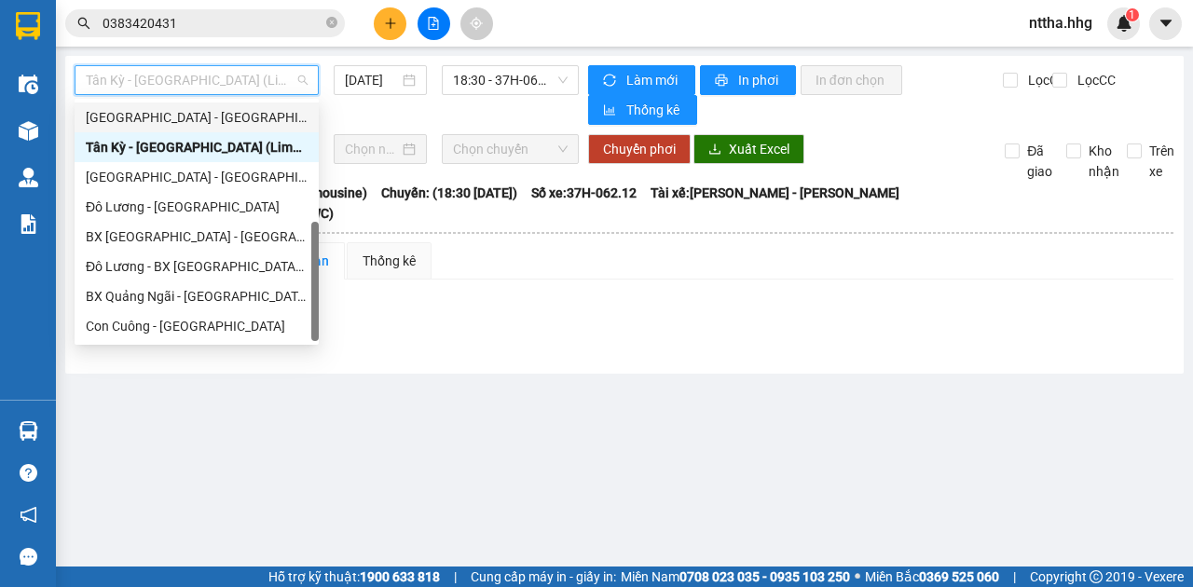
click at [196, 123] on div "Đà Nẵng - Tân Kỳ (Limousine)" at bounding box center [197, 117] width 222 height 21
type input "12/10/2025"
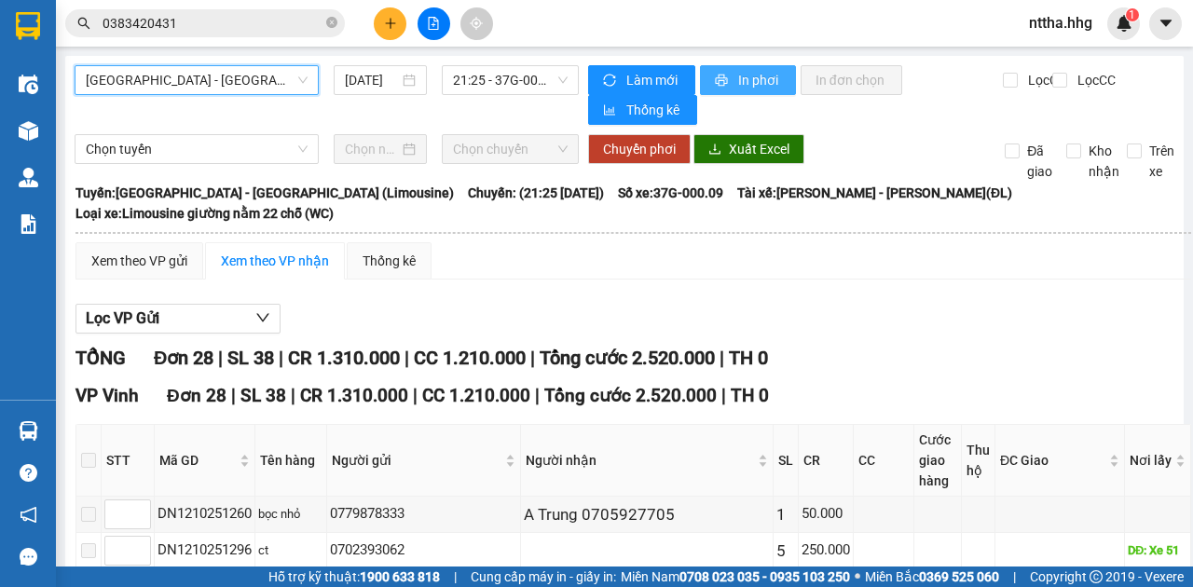
click at [740, 82] on span "In phơi" at bounding box center [759, 80] width 43 height 21
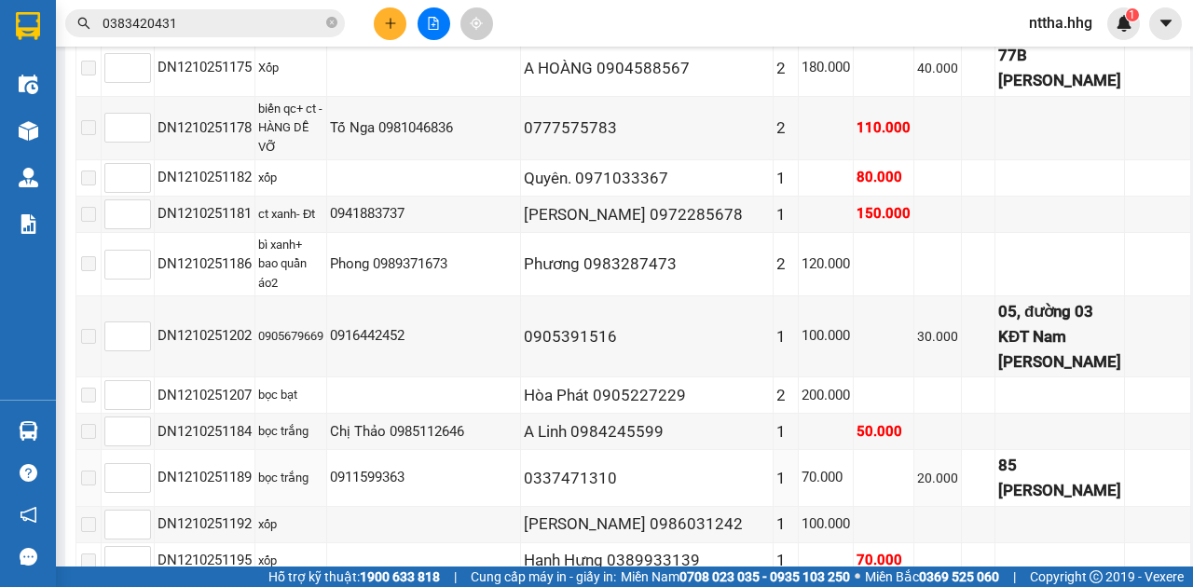
scroll to position [870, 0]
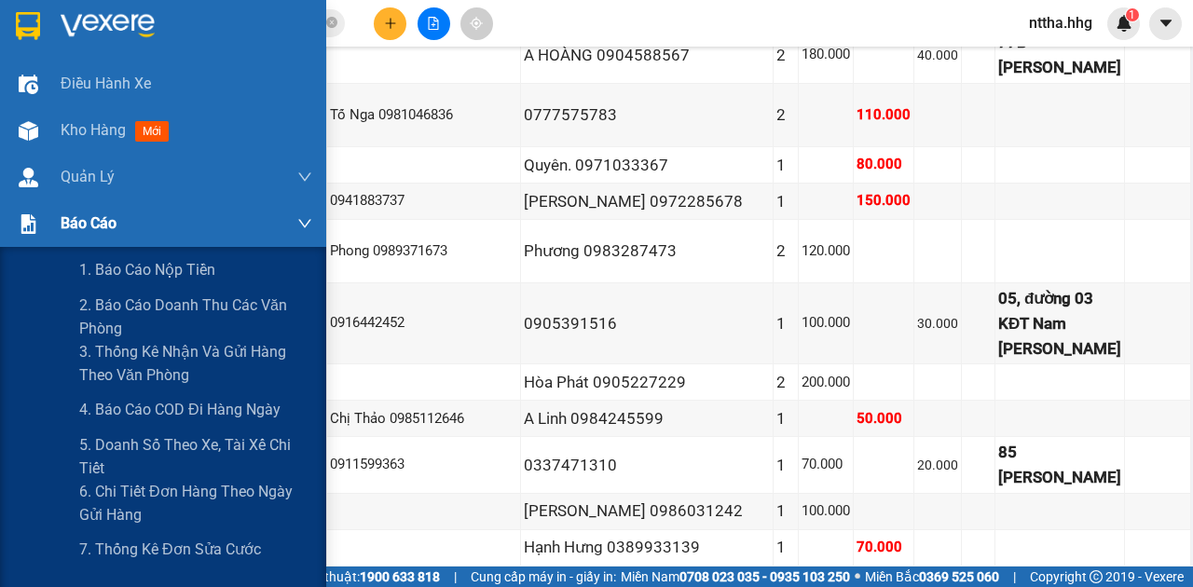
click at [103, 227] on span "Báo cáo" at bounding box center [89, 223] width 56 height 23
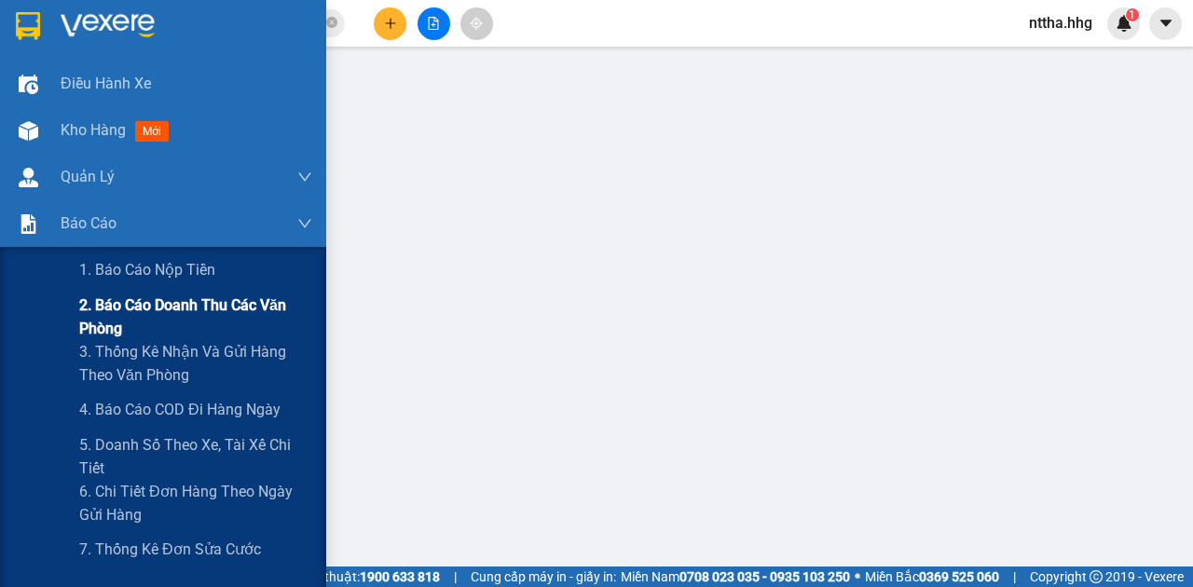
scroll to position [337, 0]
click at [97, 310] on span "2. Báo cáo doanh thu các văn phòng" at bounding box center [195, 317] width 233 height 47
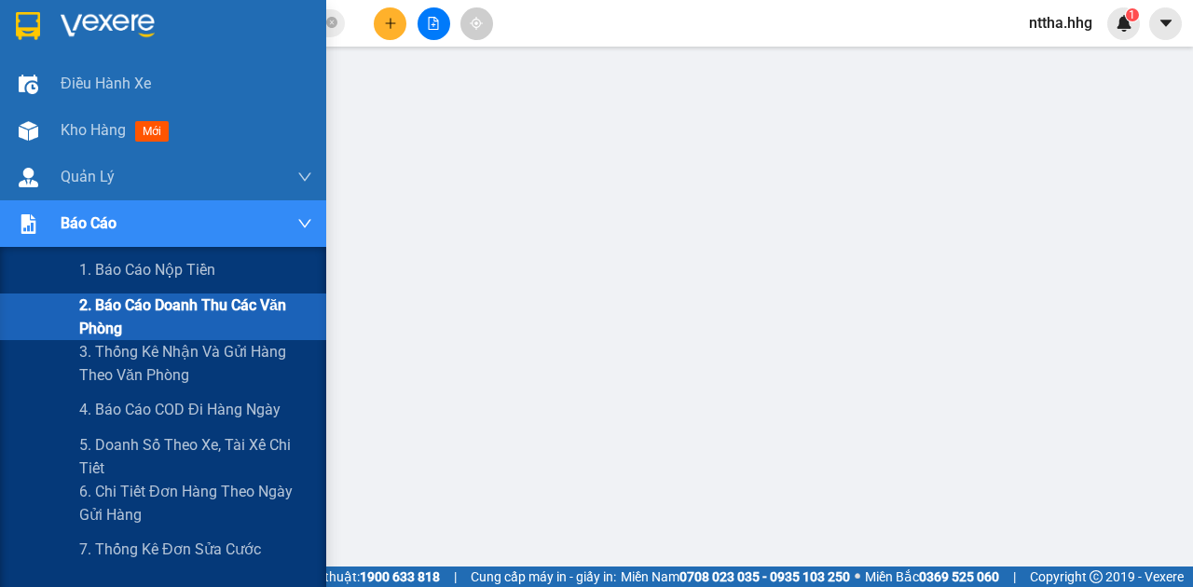
click at [103, 313] on span "2. Báo cáo doanh thu các văn phòng" at bounding box center [195, 317] width 233 height 47
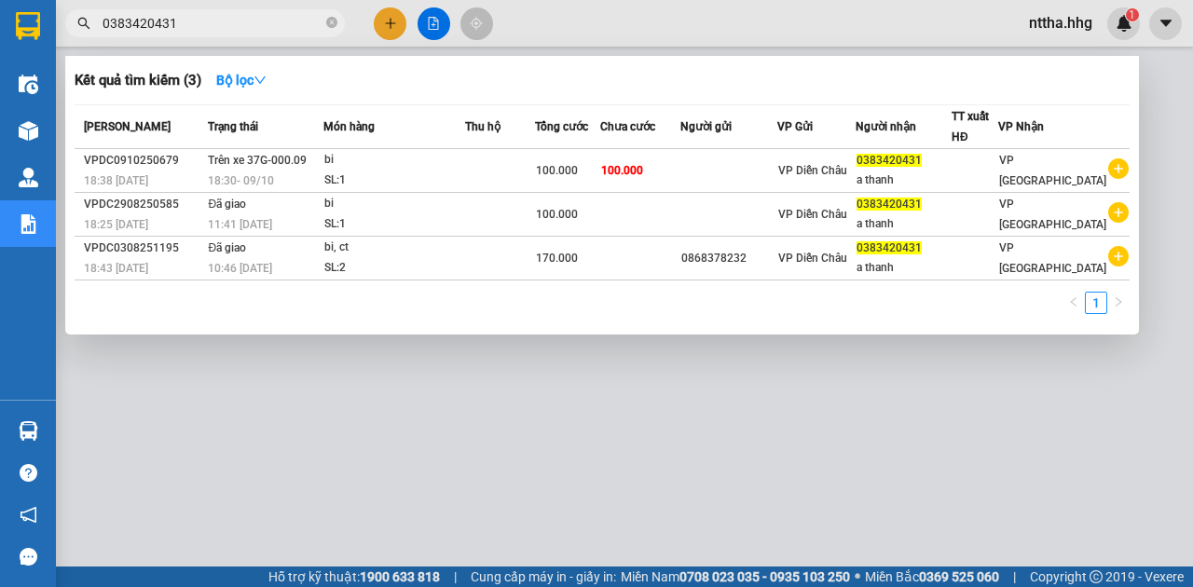
click at [324, 23] on span "0383420431" at bounding box center [205, 23] width 280 height 28
click at [433, 24] on div at bounding box center [596, 293] width 1193 height 587
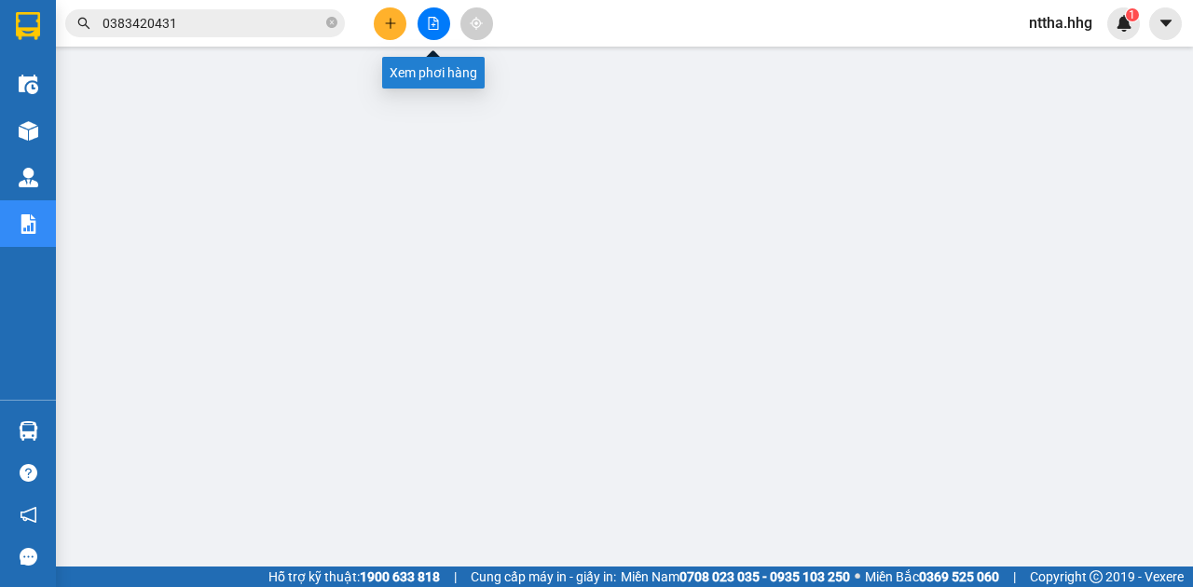
click at [437, 23] on icon "file-add" at bounding box center [433, 23] width 13 height 13
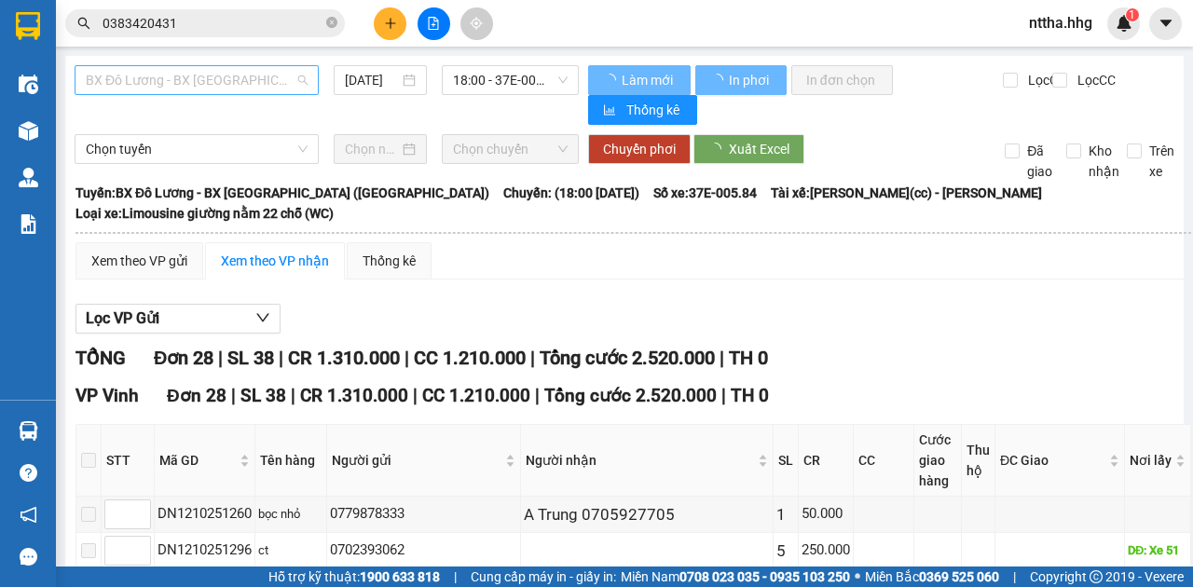
click at [202, 83] on span "BX Đô Lương - BX Quảng Ngãi (Limousine)" at bounding box center [197, 80] width 222 height 28
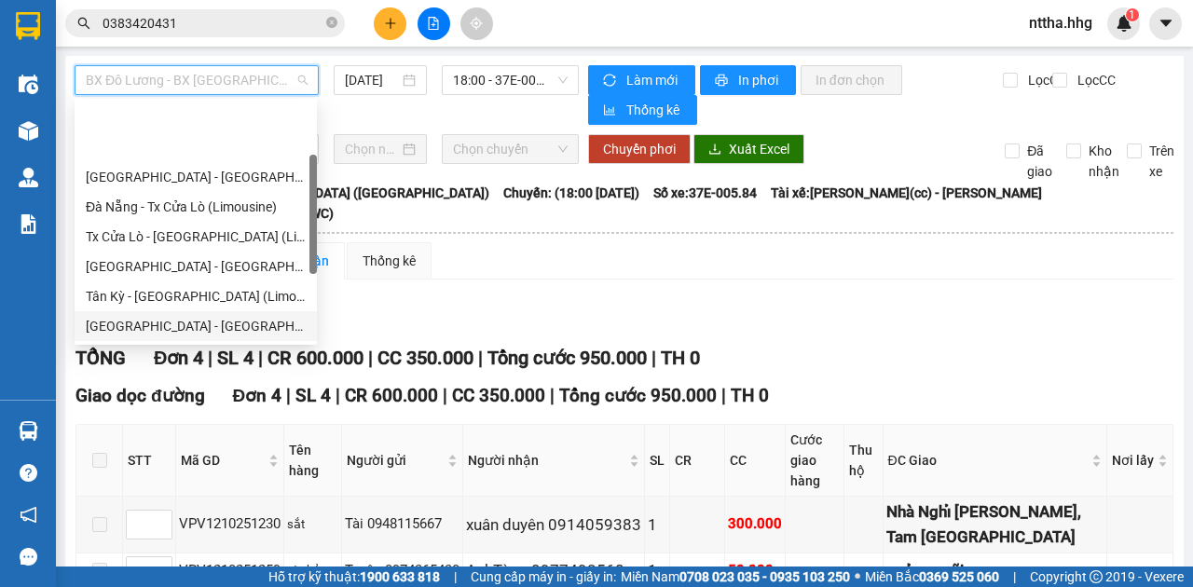
scroll to position [149, 0]
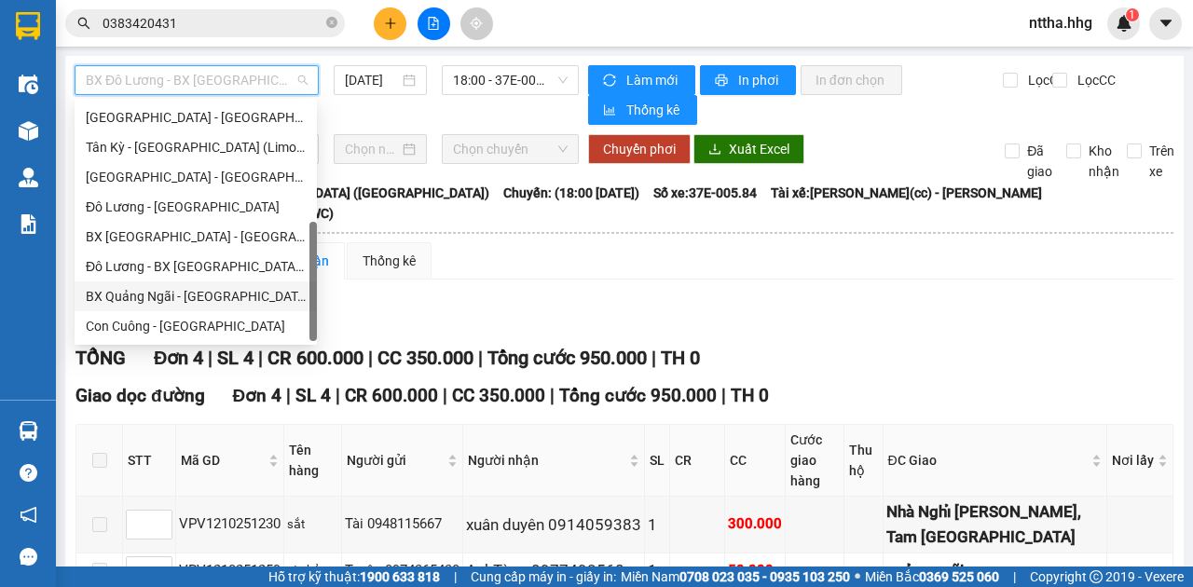
click at [194, 295] on div "BX Quảng Ngãi - BX Đô Lương (Limousine)" at bounding box center [196, 296] width 220 height 21
type input "12/10/2025"
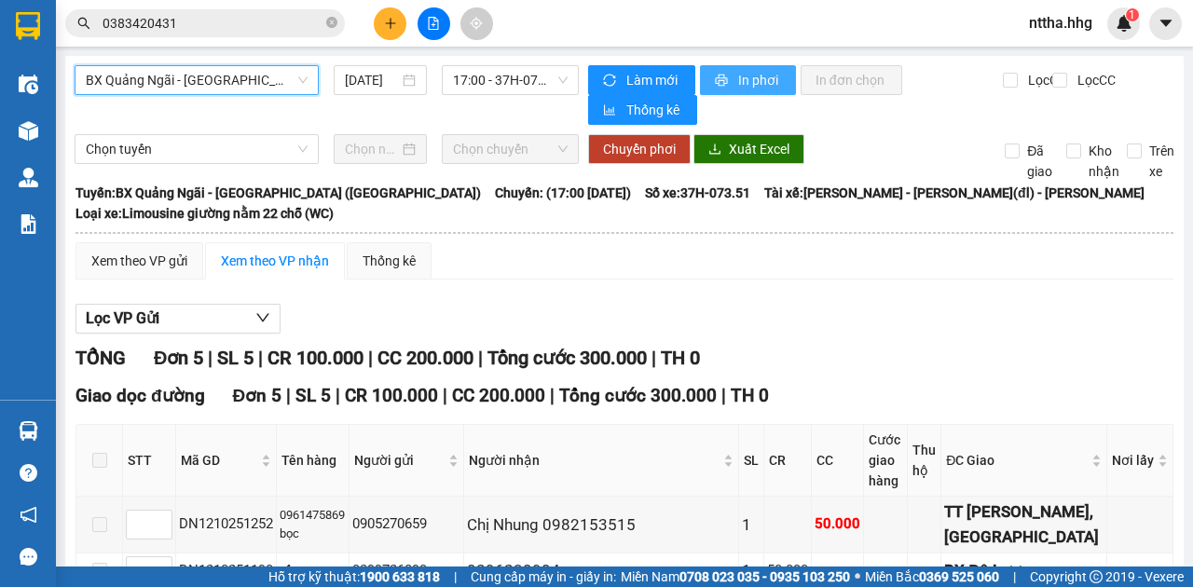
click at [738, 78] on span "In phơi" at bounding box center [759, 80] width 43 height 21
click at [250, 79] on span "BX Quảng Ngãi - BX Đô Lương (Limousine)" at bounding box center [197, 80] width 222 height 28
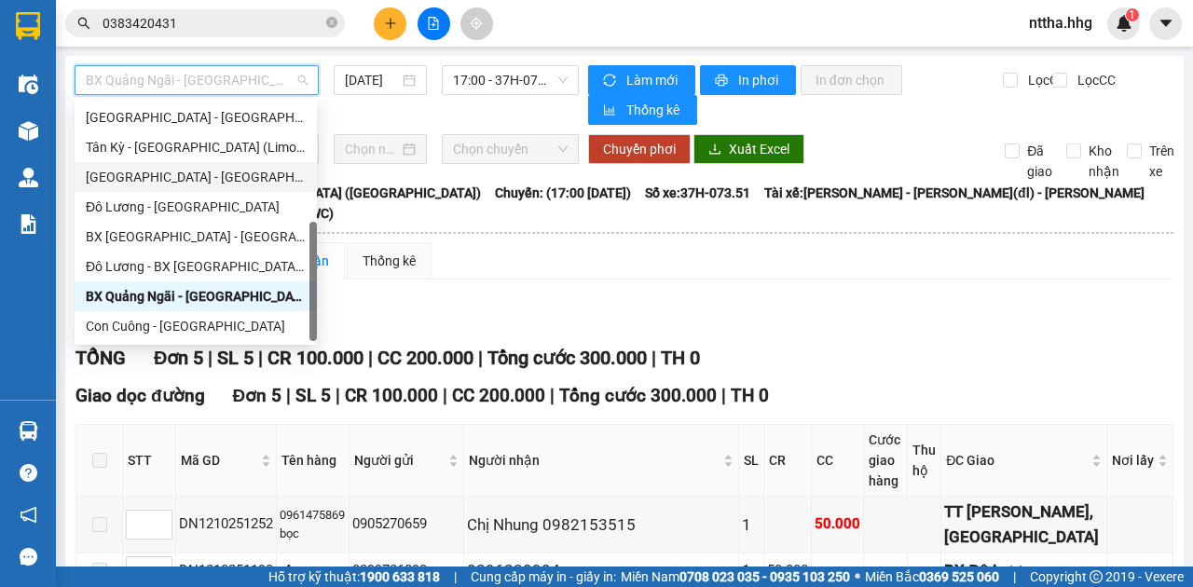
click at [189, 181] on div "Đà Nẵng - Đô Lương" at bounding box center [196, 177] width 220 height 21
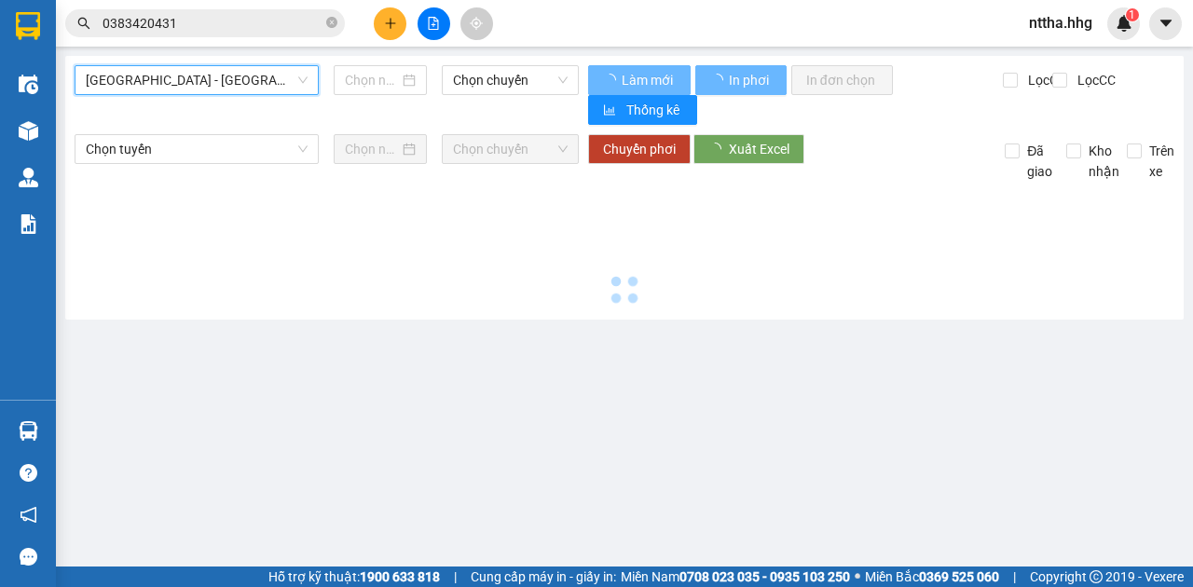
type input "12/10/2025"
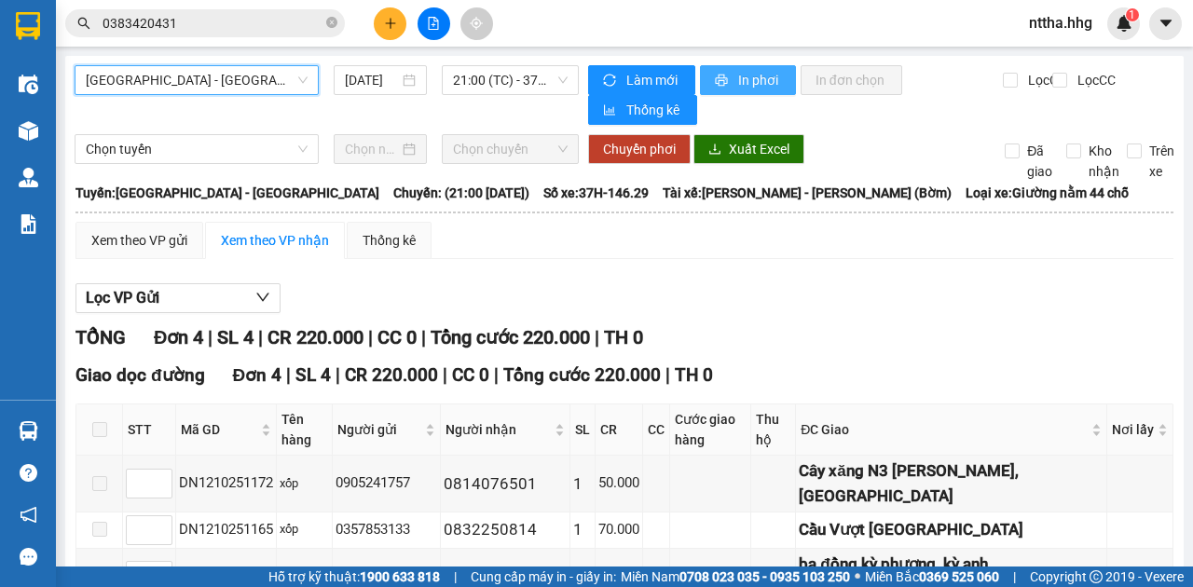
click at [753, 86] on span "In phơi" at bounding box center [759, 80] width 43 height 21
click at [201, 83] on span "Đà Nẵng - Đô Lương" at bounding box center [197, 80] width 222 height 28
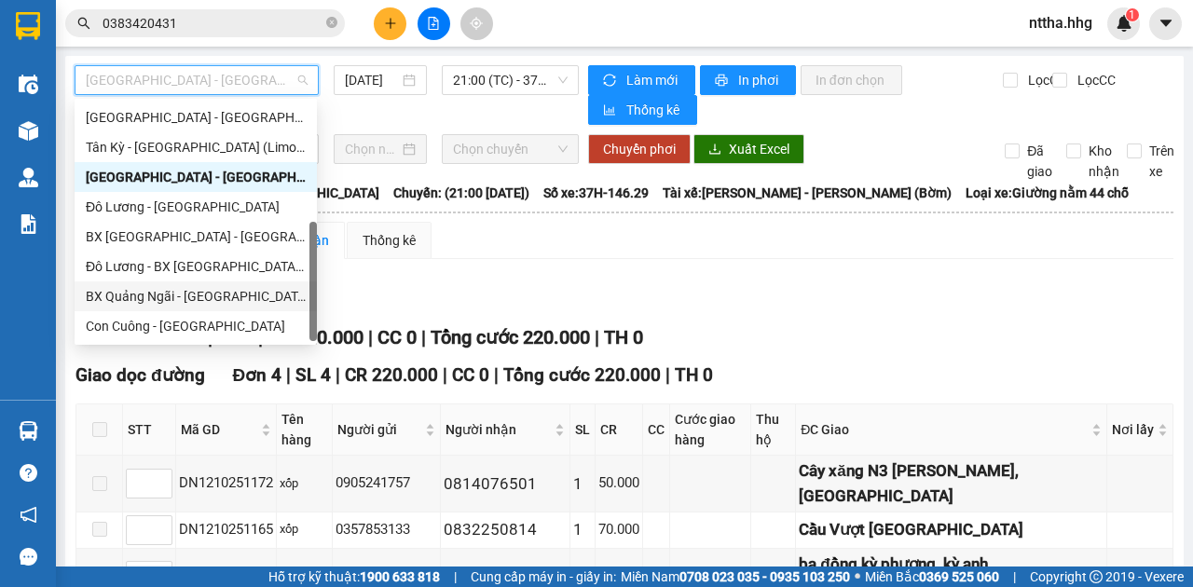
click at [171, 291] on div "BX Quảng Ngãi - BX Đô Lương (Limousine)" at bounding box center [196, 296] width 220 height 21
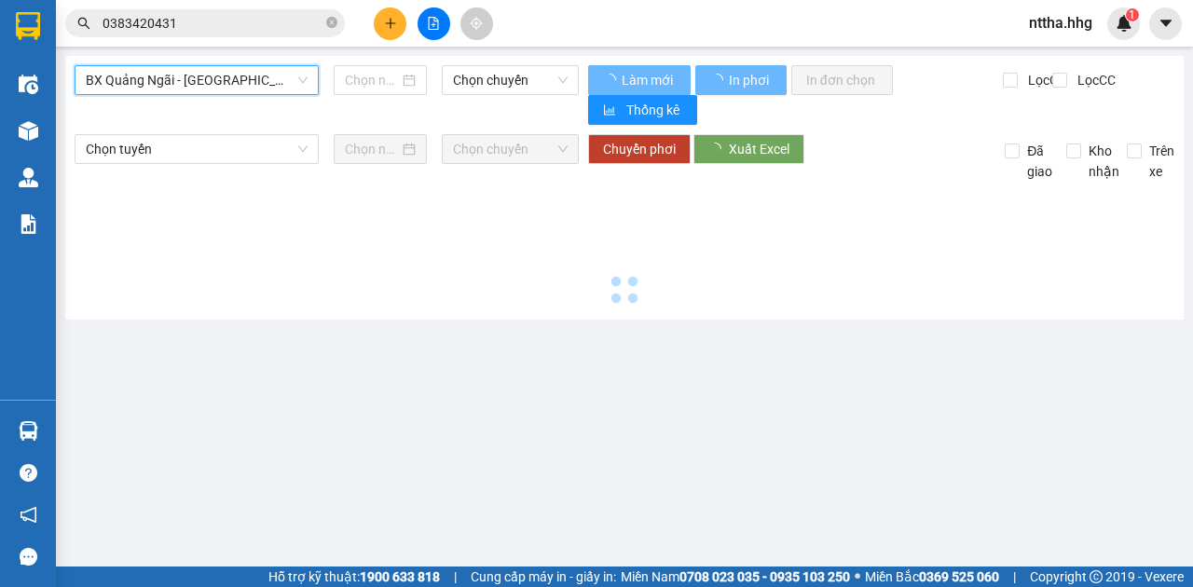
type input "12/10/2025"
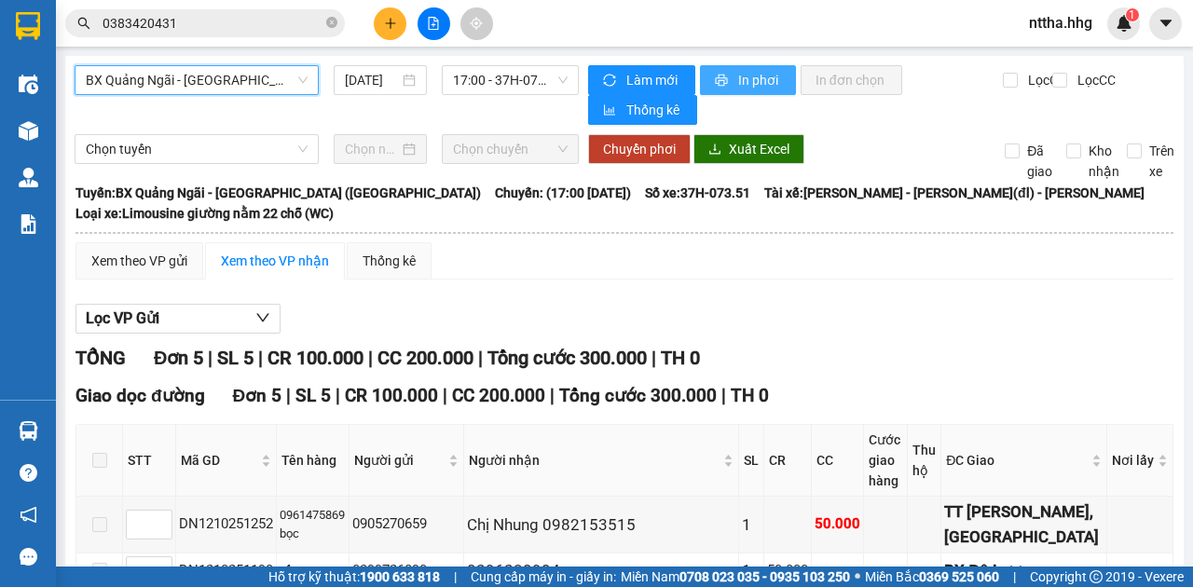
click at [738, 75] on span "In phơi" at bounding box center [759, 80] width 43 height 21
click at [201, 74] on span "BX Quảng Ngãi - BX Đô Lương (Limousine)" at bounding box center [197, 80] width 222 height 28
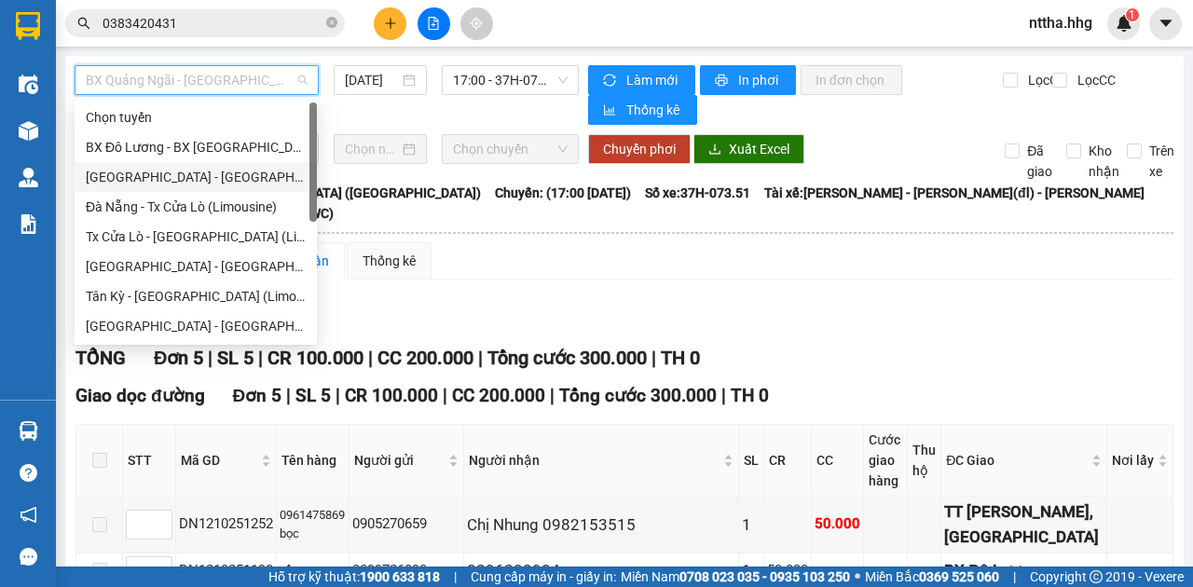
click at [156, 183] on div "Quảng Ngãi - Con Cuông" at bounding box center [196, 177] width 220 height 21
type input "12/10/2025"
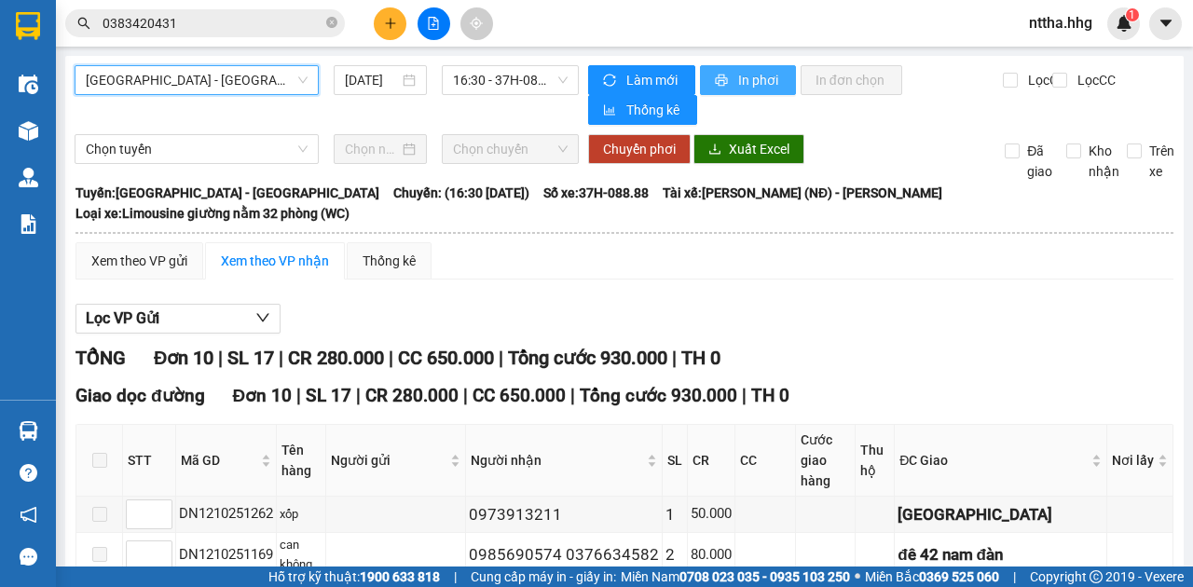
click at [749, 80] on span "In phơi" at bounding box center [759, 80] width 43 height 21
drag, startPoint x: 228, startPoint y: 76, endPoint x: 224, endPoint y: 89, distance: 13.0
click at [229, 76] on span "Quảng Ngãi - Con Cuông" at bounding box center [197, 80] width 222 height 28
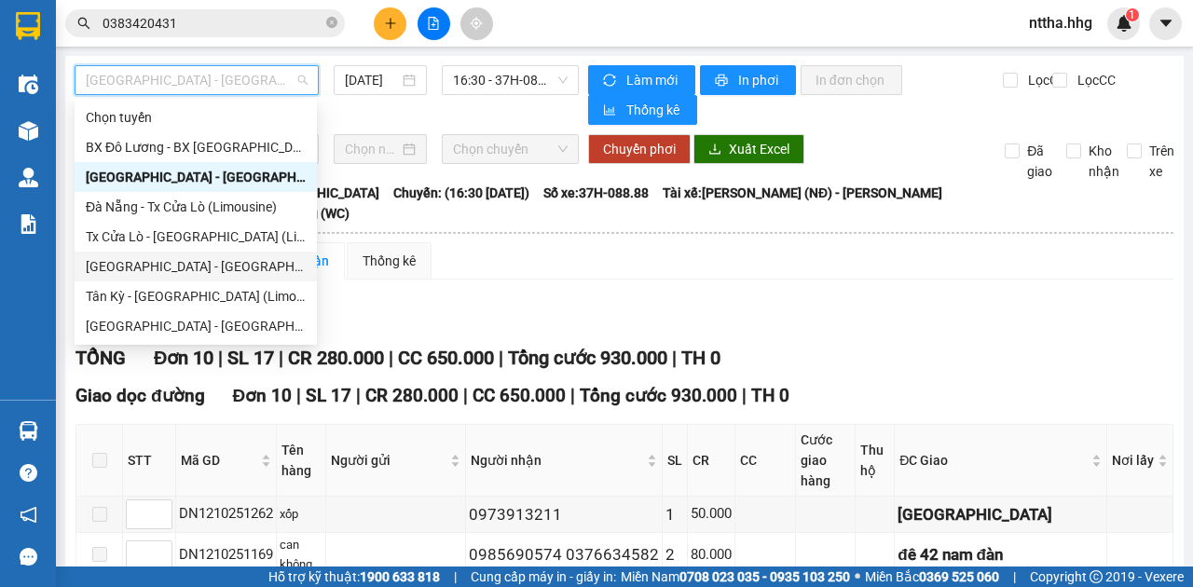
click at [173, 268] on div "Đà Nẵng - Tân Kỳ (Limousine)" at bounding box center [196, 266] width 220 height 21
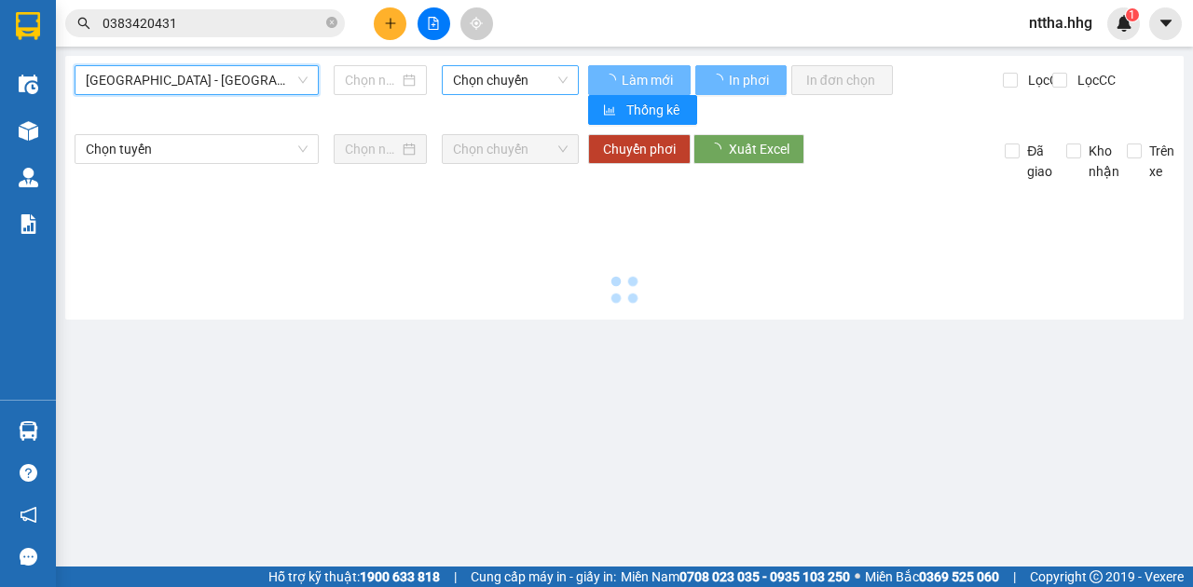
type input "12/10/2025"
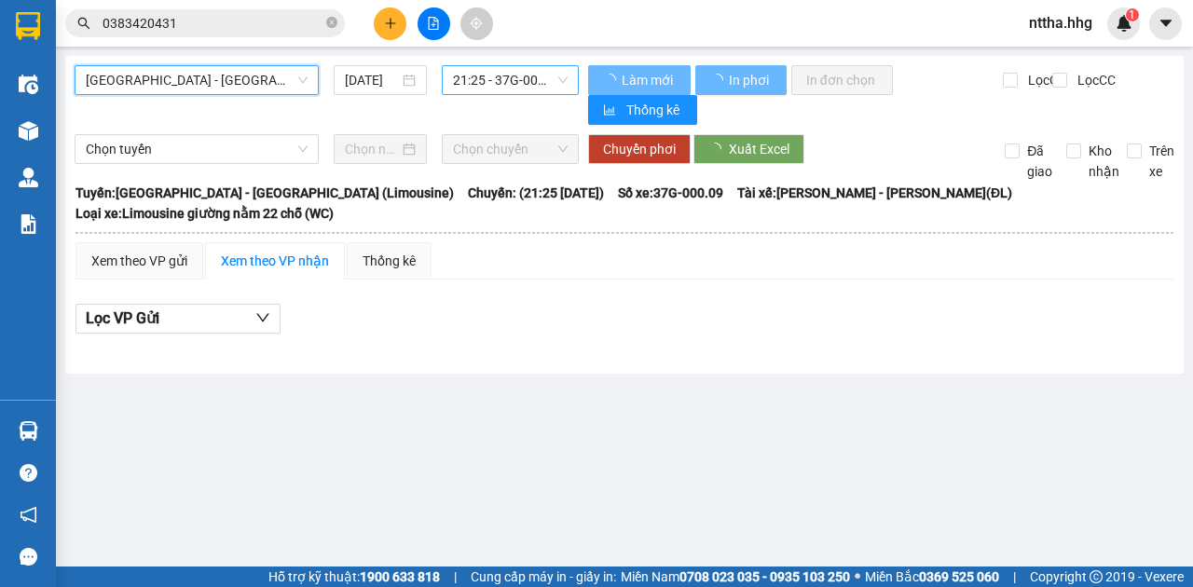
click at [512, 77] on span "21:25 - 37G-000.09" at bounding box center [510, 80] width 114 height 28
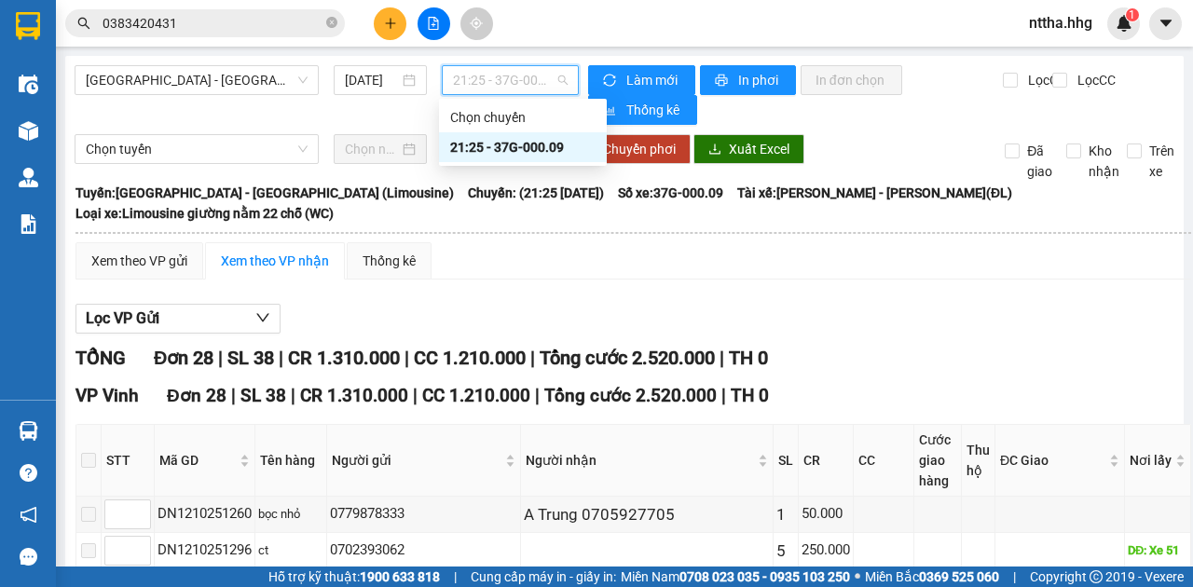
click at [509, 154] on div "21:25 - 37G-000.09" at bounding box center [522, 147] width 145 height 21
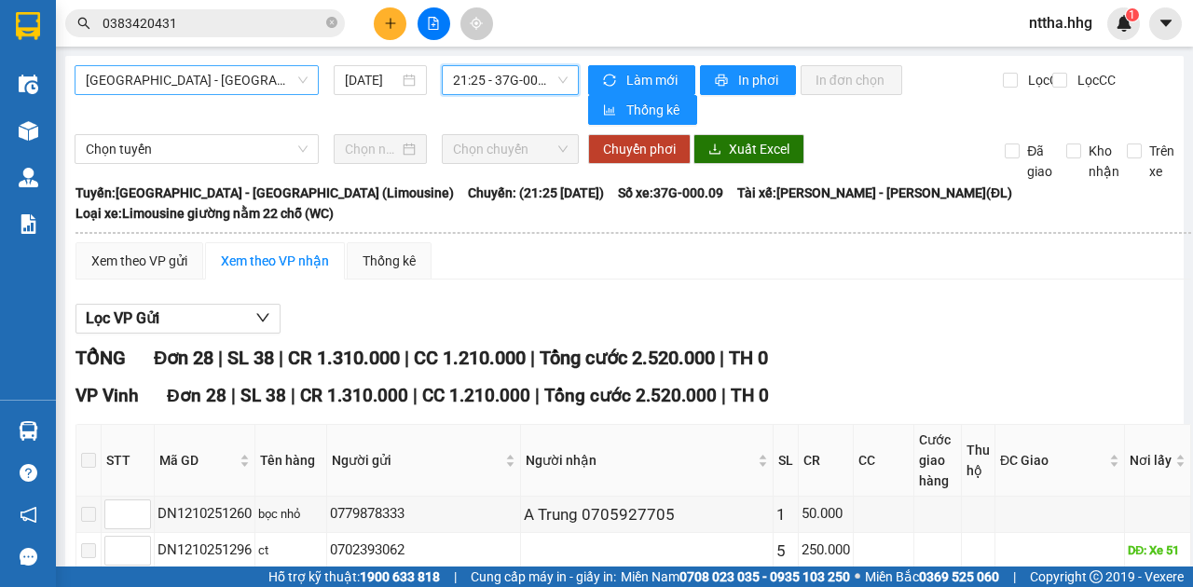
click at [266, 76] on span "Đà Nẵng - Tân Kỳ (Limousine)" at bounding box center [197, 80] width 222 height 28
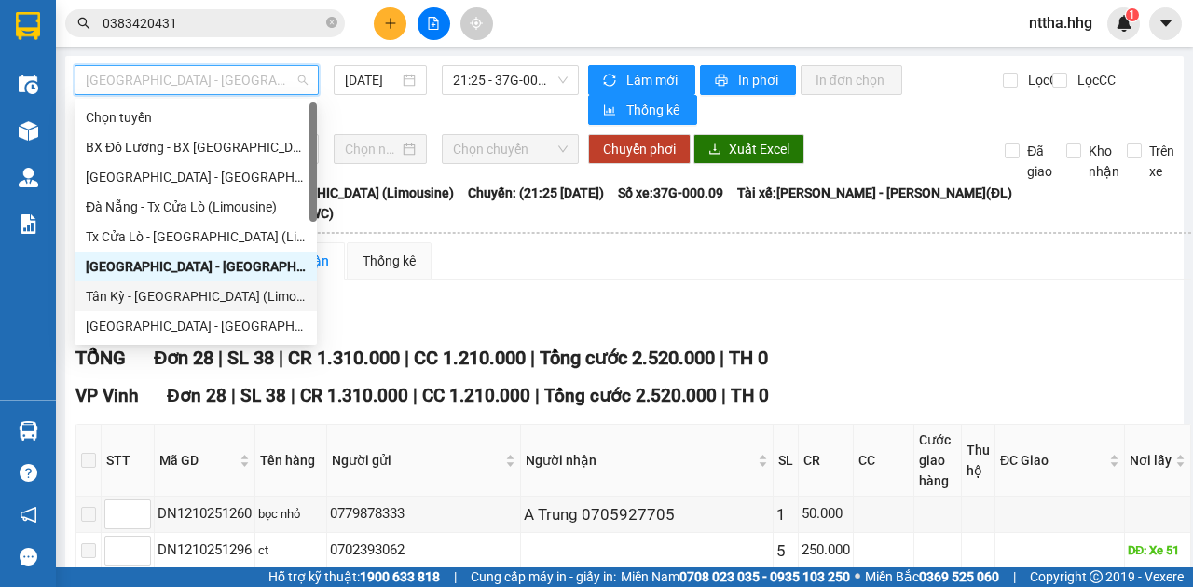
click at [120, 295] on div "Tân Kỳ - Đà Nẵng (Limousine)" at bounding box center [196, 296] width 220 height 21
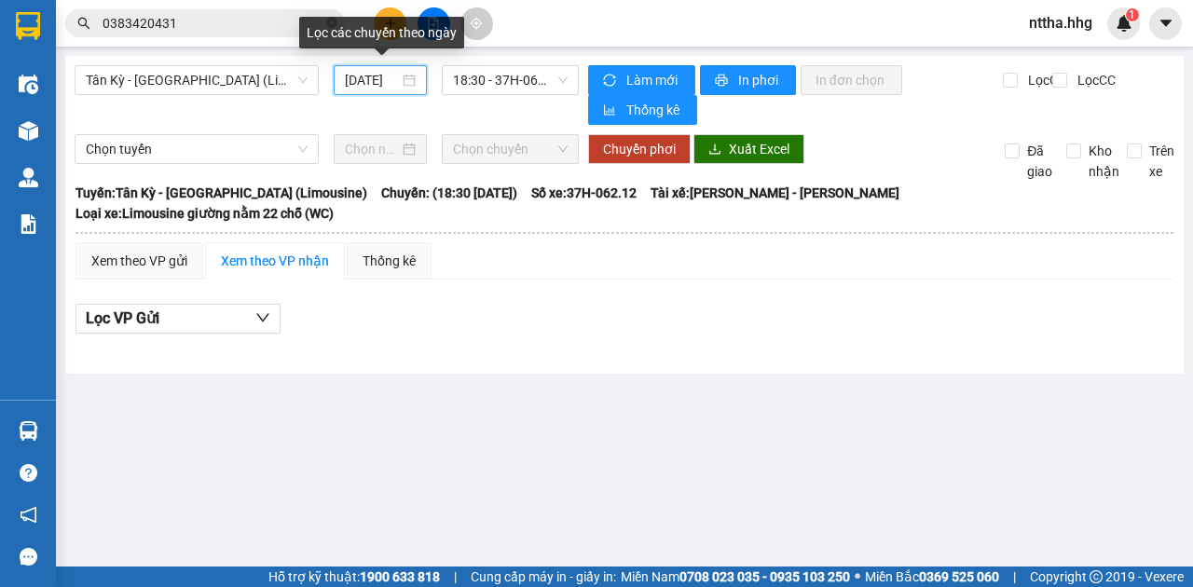
click at [361, 80] on input "12/10/2025" at bounding box center [372, 80] width 54 height 21
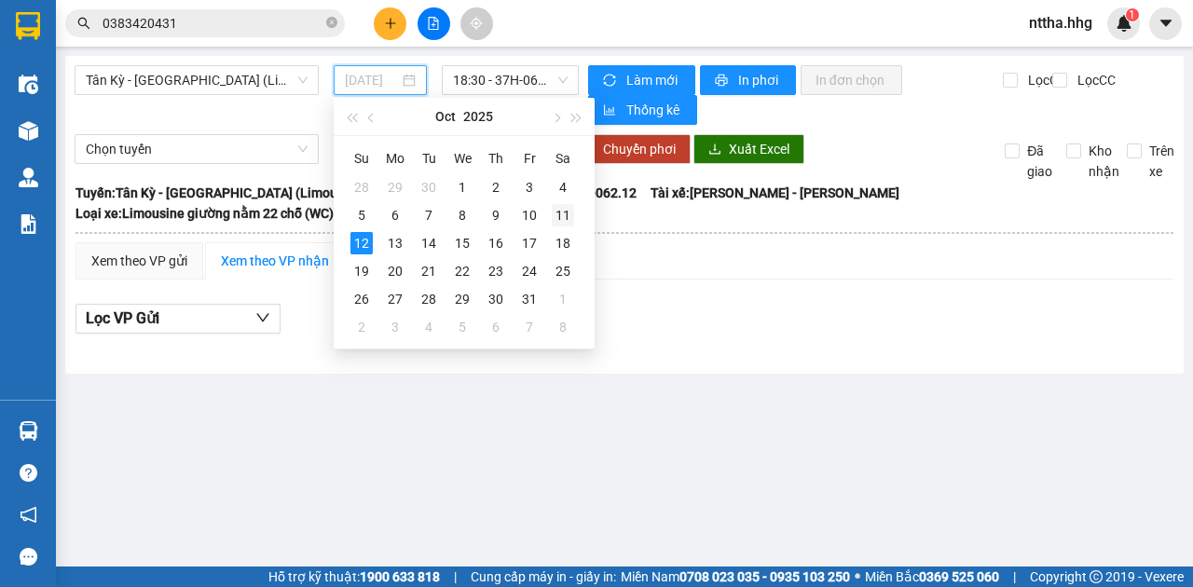
click at [564, 220] on div "11" at bounding box center [563, 215] width 22 height 22
type input "11/10/2025"
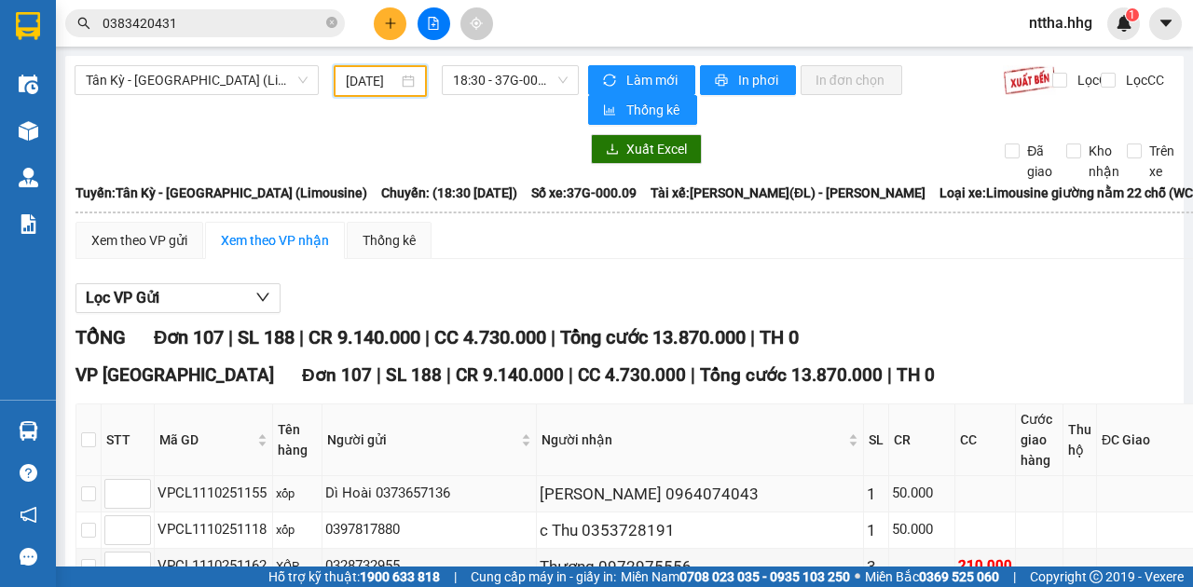
click at [540, 503] on div "Anh Huy 0964074043" at bounding box center [700, 494] width 321 height 25
click at [1170, 21] on icon "caret-down" at bounding box center [1165, 23] width 11 height 7
click at [1075, 21] on span "nttha.hhg" at bounding box center [1060, 22] width 93 height 23
click at [1046, 59] on span "Đăng xuất" at bounding box center [1080, 58] width 78 height 21
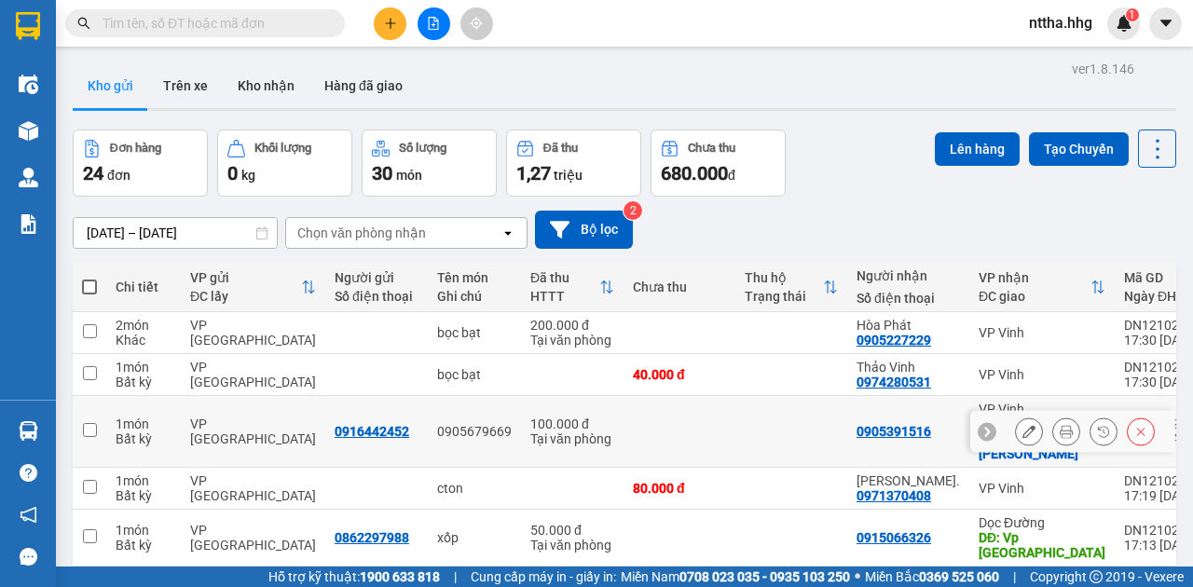
scroll to position [281, 0]
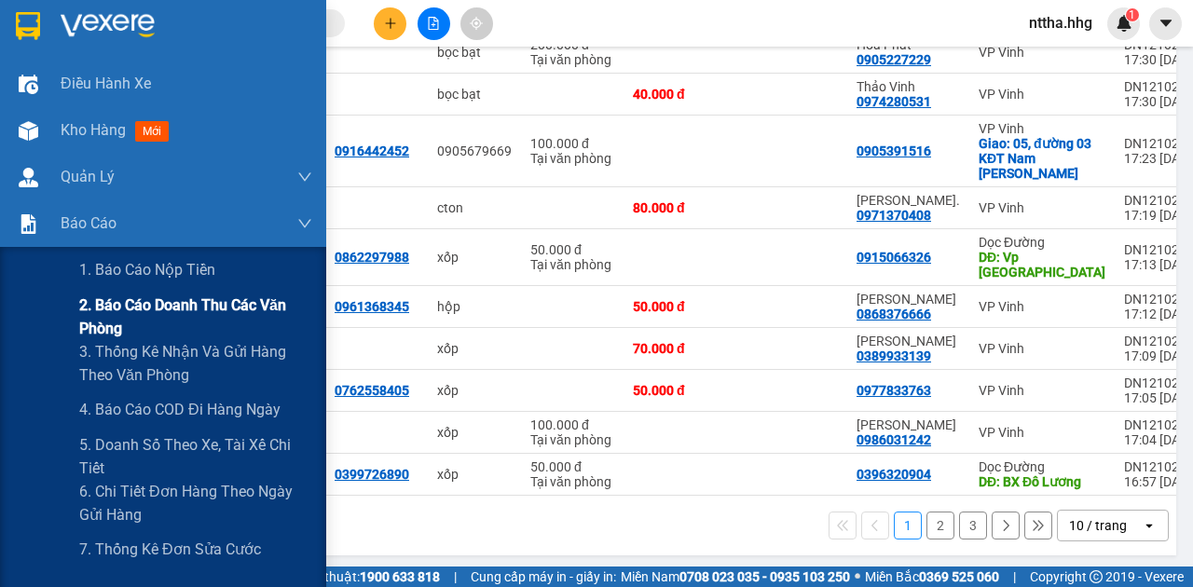
click at [114, 326] on span "2. Báo cáo doanh thu các văn phòng" at bounding box center [195, 317] width 233 height 47
